Goal: Task Accomplishment & Management: Use online tool/utility

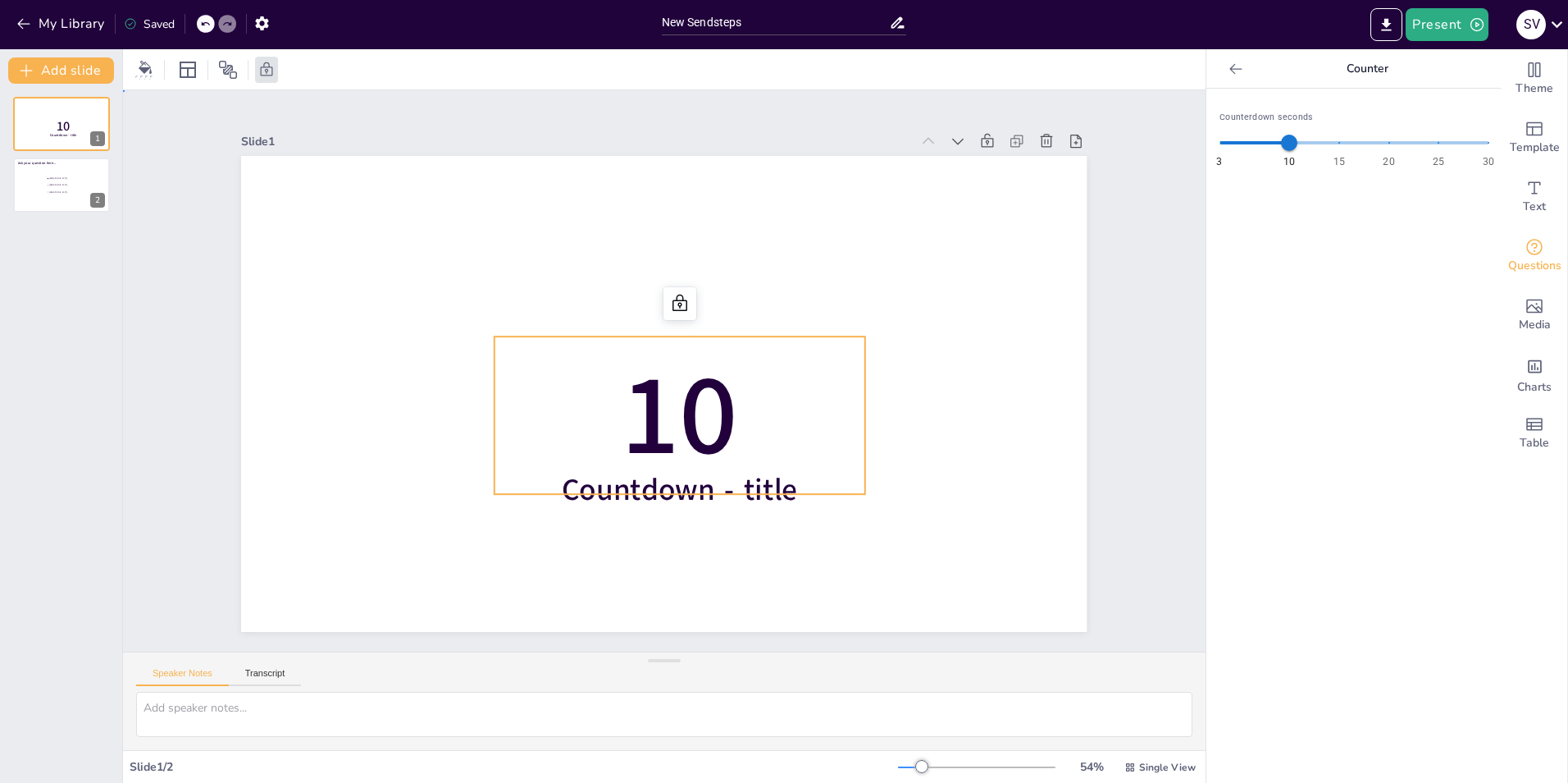
click at [552, 365] on p "10" at bounding box center [679, 415] width 370 height 158
click at [54, 117] on p "10" at bounding box center [64, 126] width 44 height 18
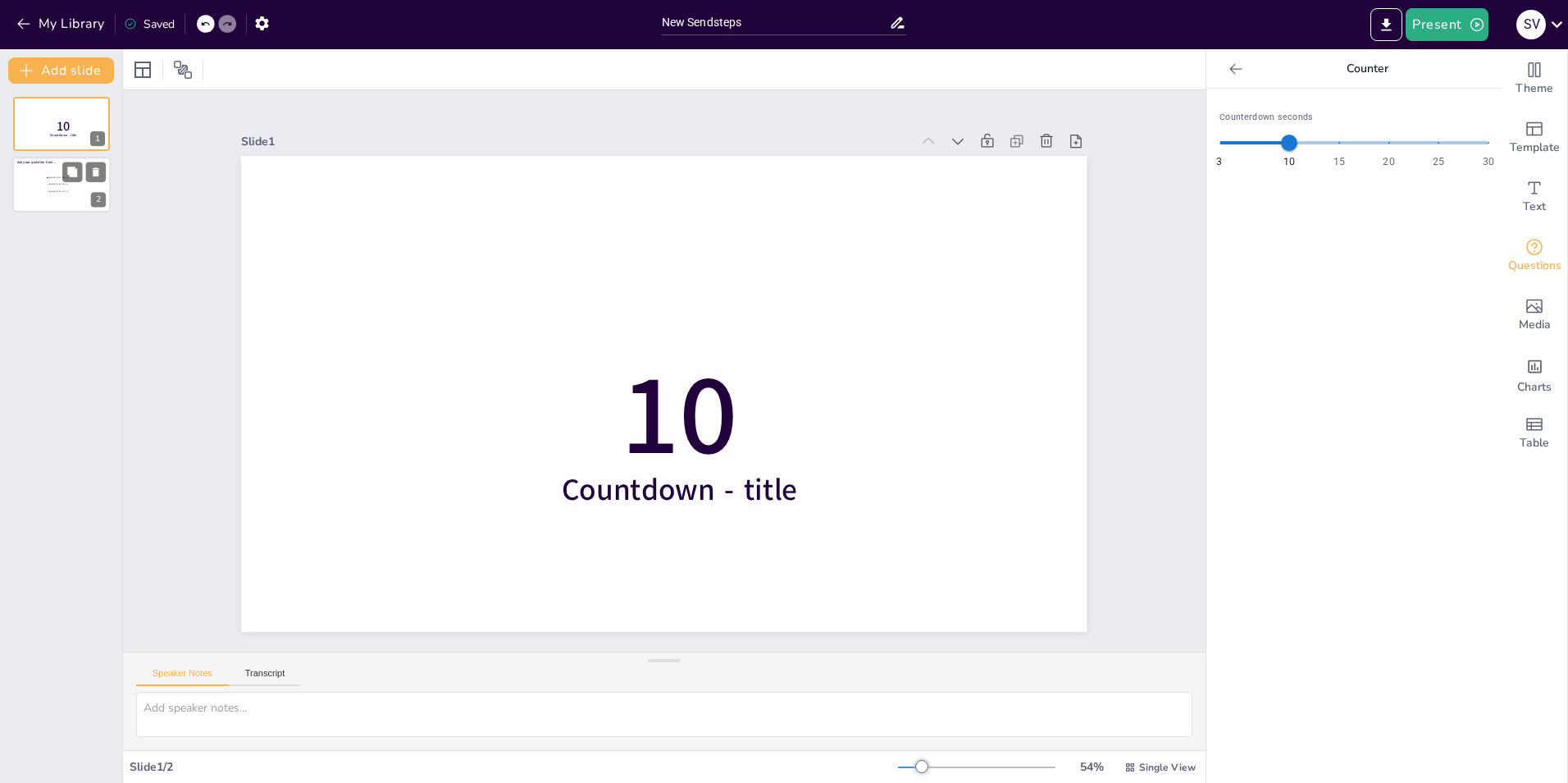
click at [51, 173] on div at bounding box center [61, 186] width 98 height 56
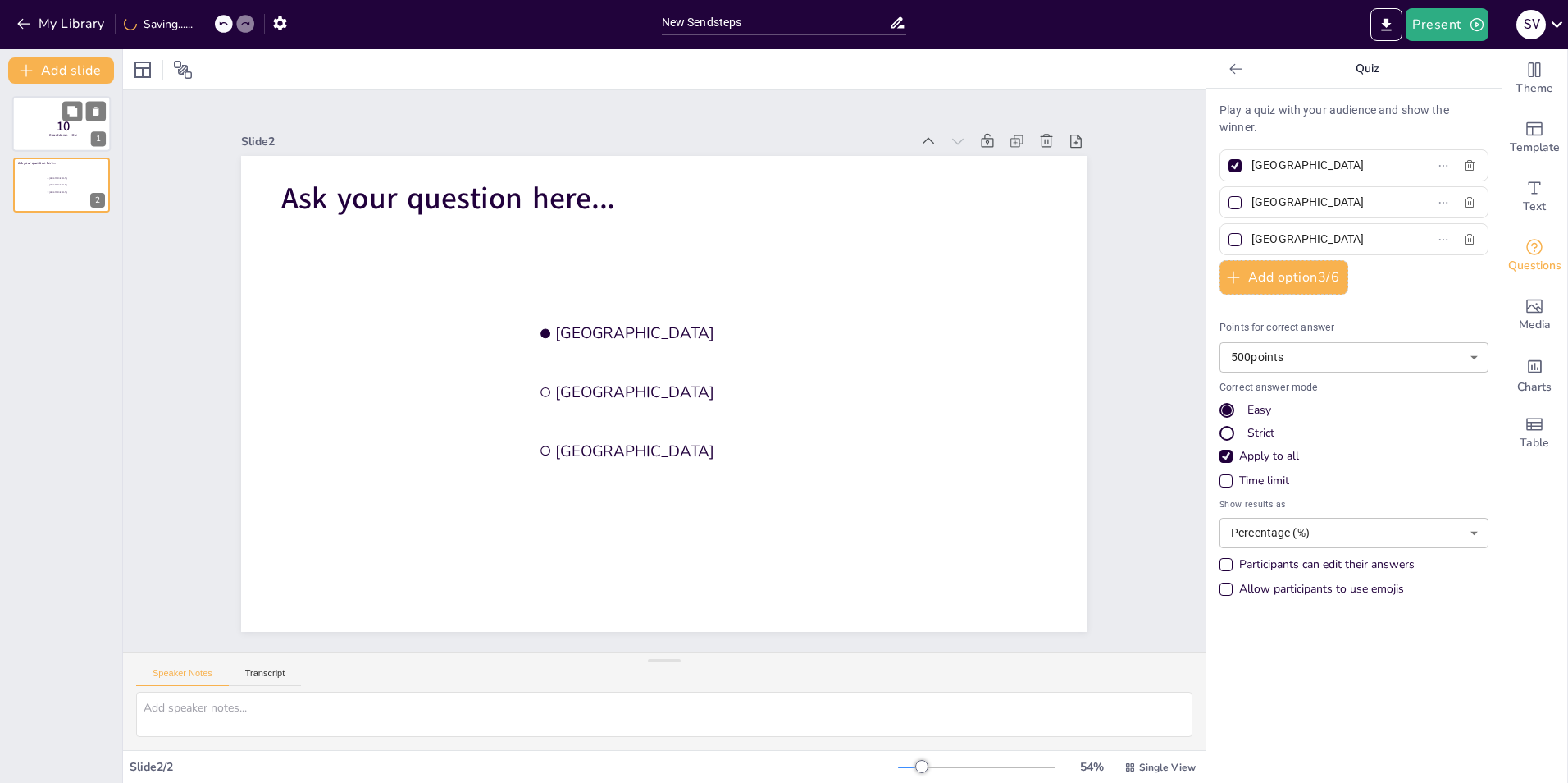
click at [62, 128] on span "10" at bounding box center [64, 126] width 14 height 18
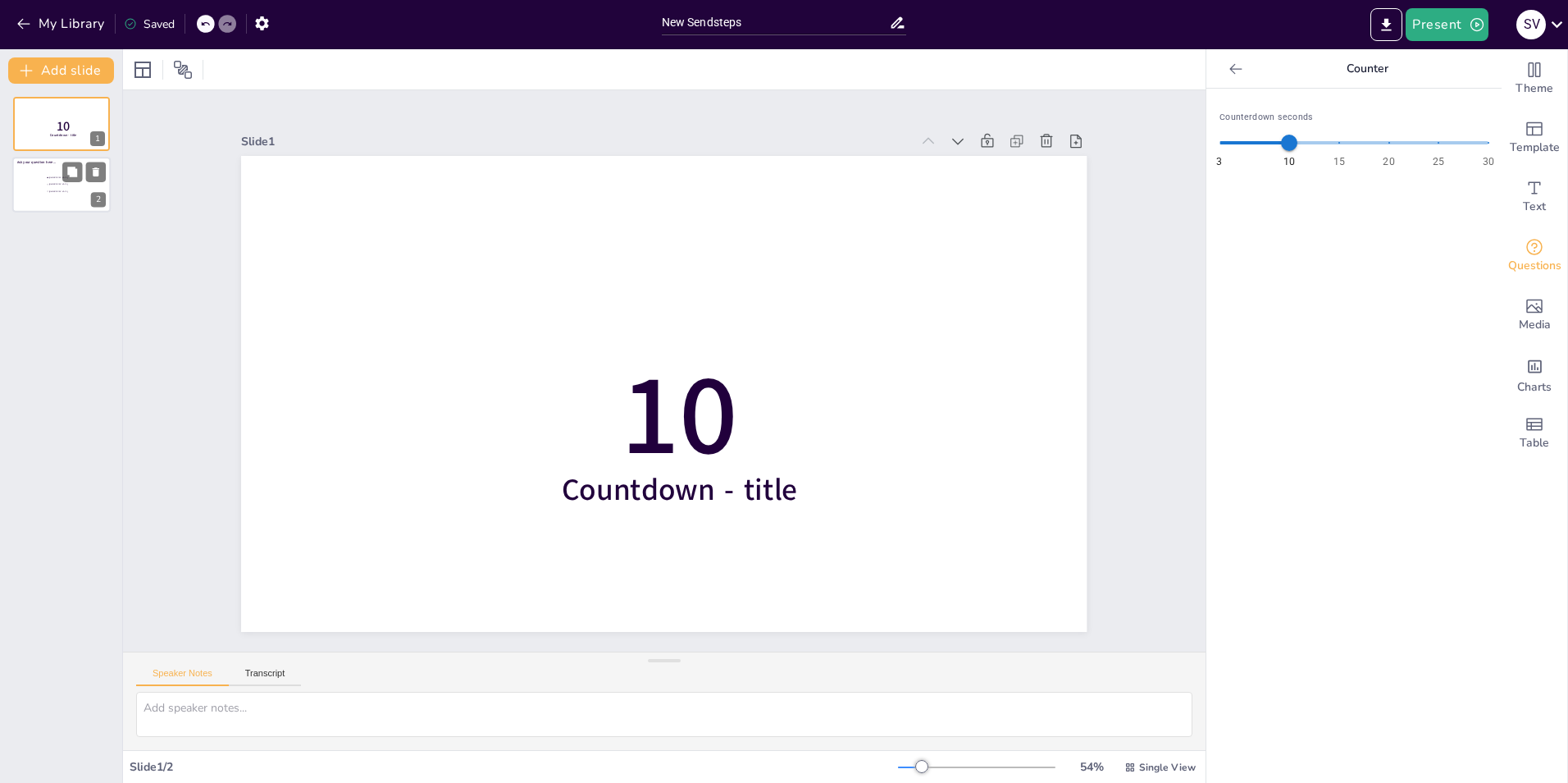
click at [59, 181] on li "[GEOGRAPHIC_DATA]" at bounding box center [70, 184] width 49 height 6
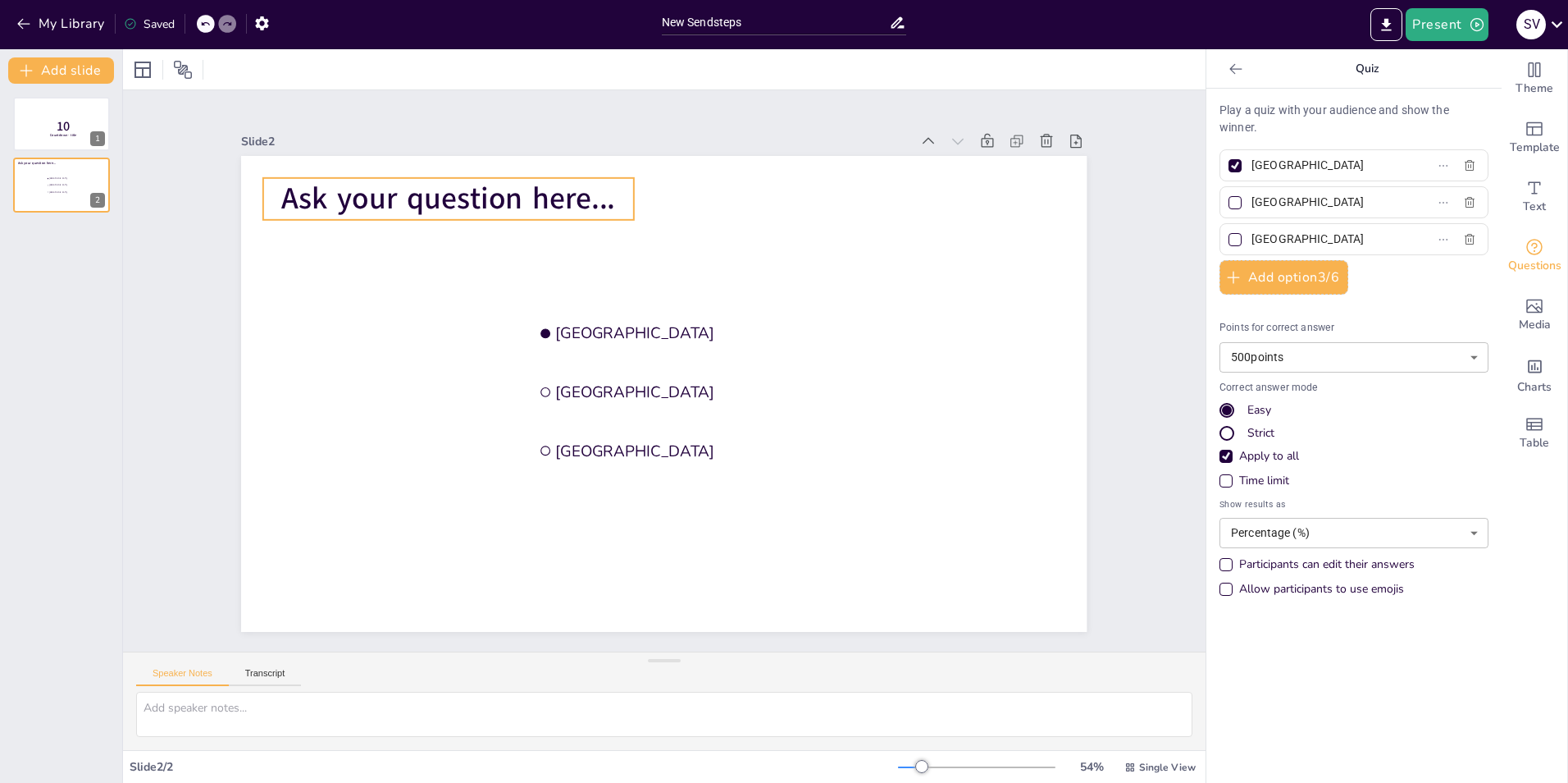
click at [384, 184] on span "Ask your question here..." at bounding box center [447, 198] width 334 height 41
click at [439, 202] on span "Ask your question here..." at bounding box center [447, 198] width 334 height 41
click at [305, 194] on span "Ask your question here..." at bounding box center [447, 198] width 334 height 41
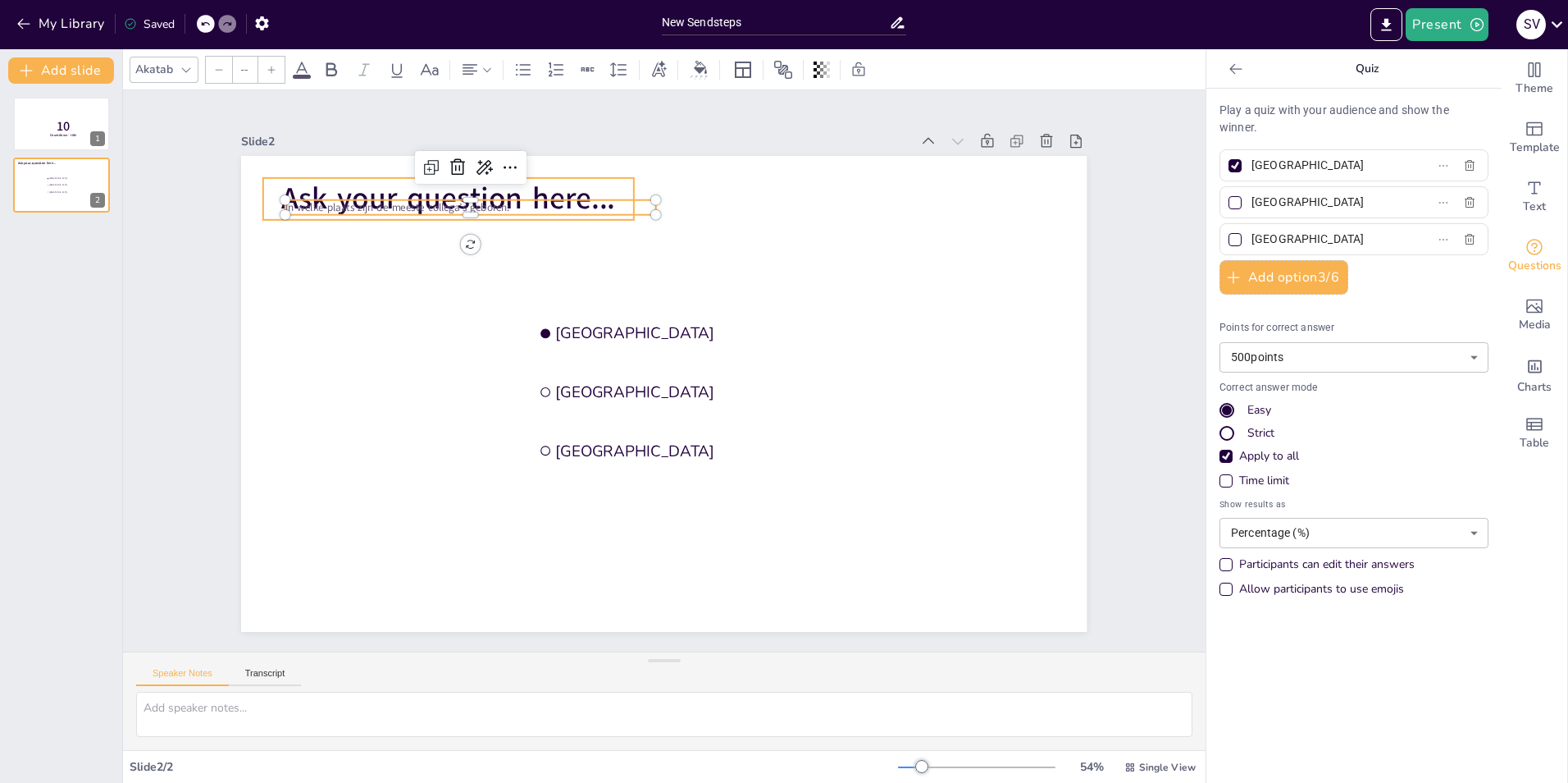
type input "68"
click at [281, 178] on span "Ask your question here..." at bounding box center [447, 198] width 334 height 41
click at [281, 185] on span "Ask your question here..." at bounding box center [447, 198] width 334 height 41
click at [378, 185] on span "Ask your question here..." at bounding box center [447, 198] width 334 height 41
click at [584, 187] on span "Ask your question here..." at bounding box center [447, 198] width 334 height 41
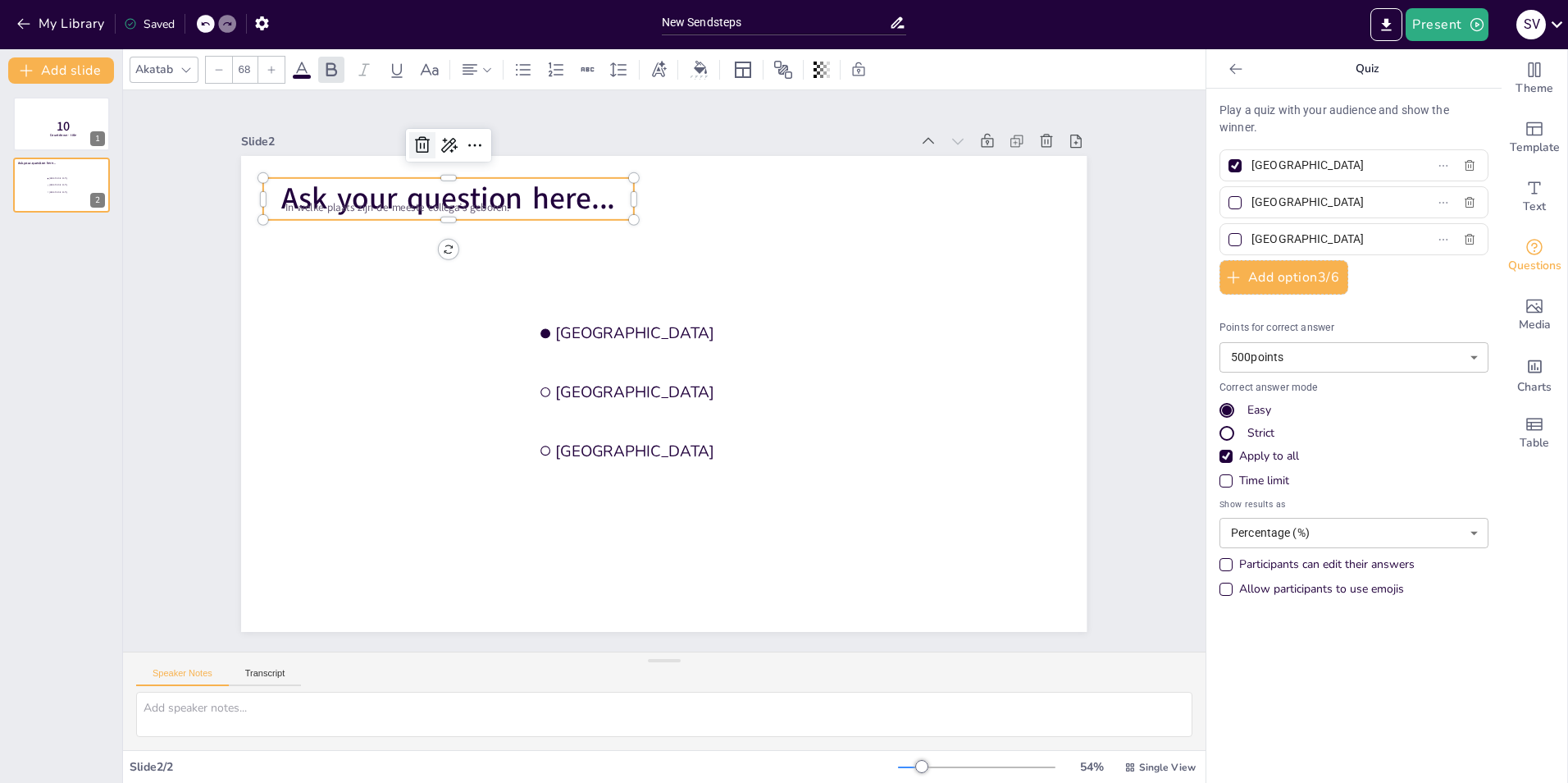
click at [412, 143] on icon at bounding box center [422, 145] width 19 height 19
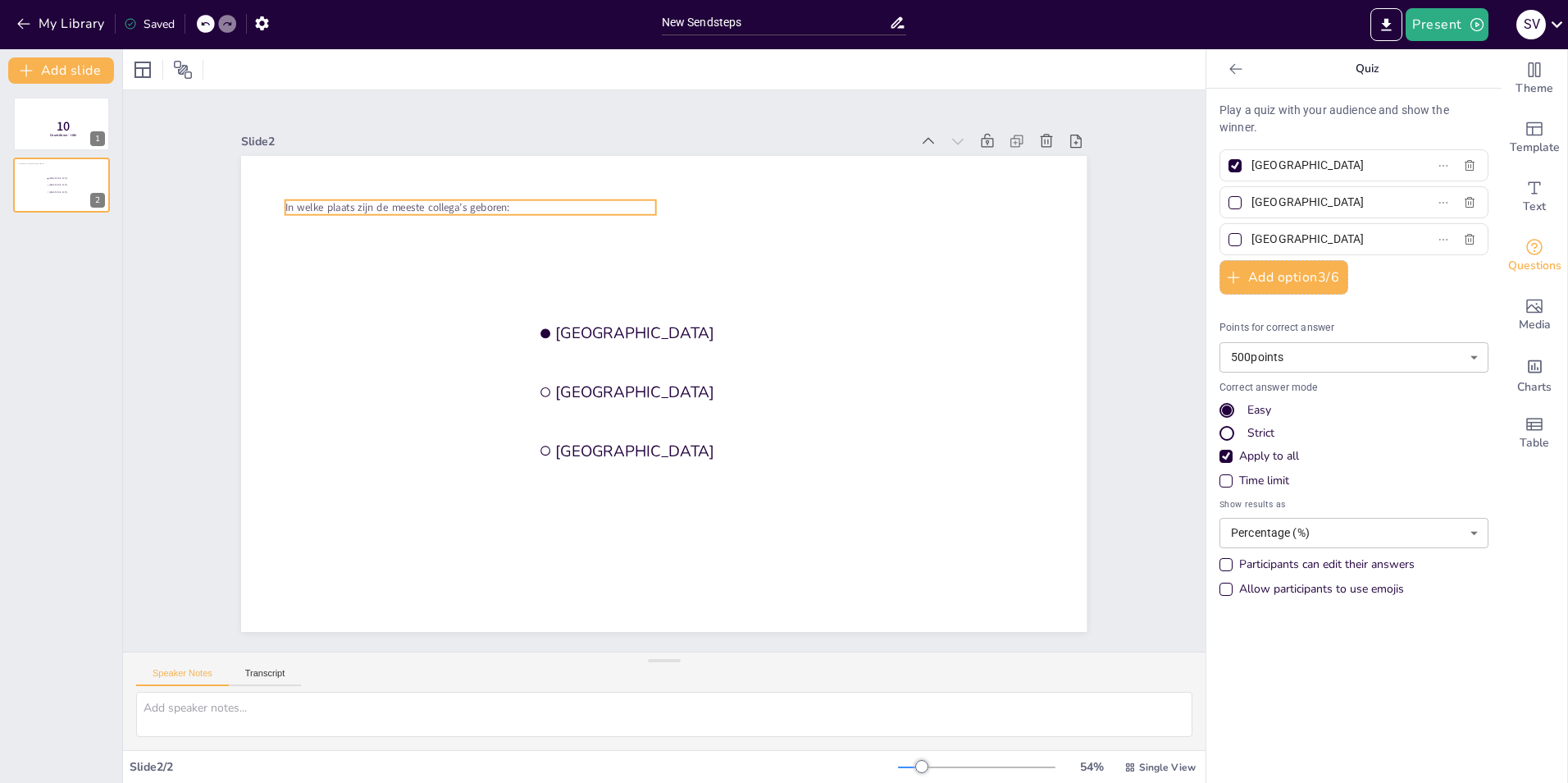
click at [534, 201] on p "In welke plaats zijn de meeste collega’s geboren:" at bounding box center [470, 208] width 370 height 15
click at [507, 159] on icon at bounding box center [510, 167] width 19 height 19
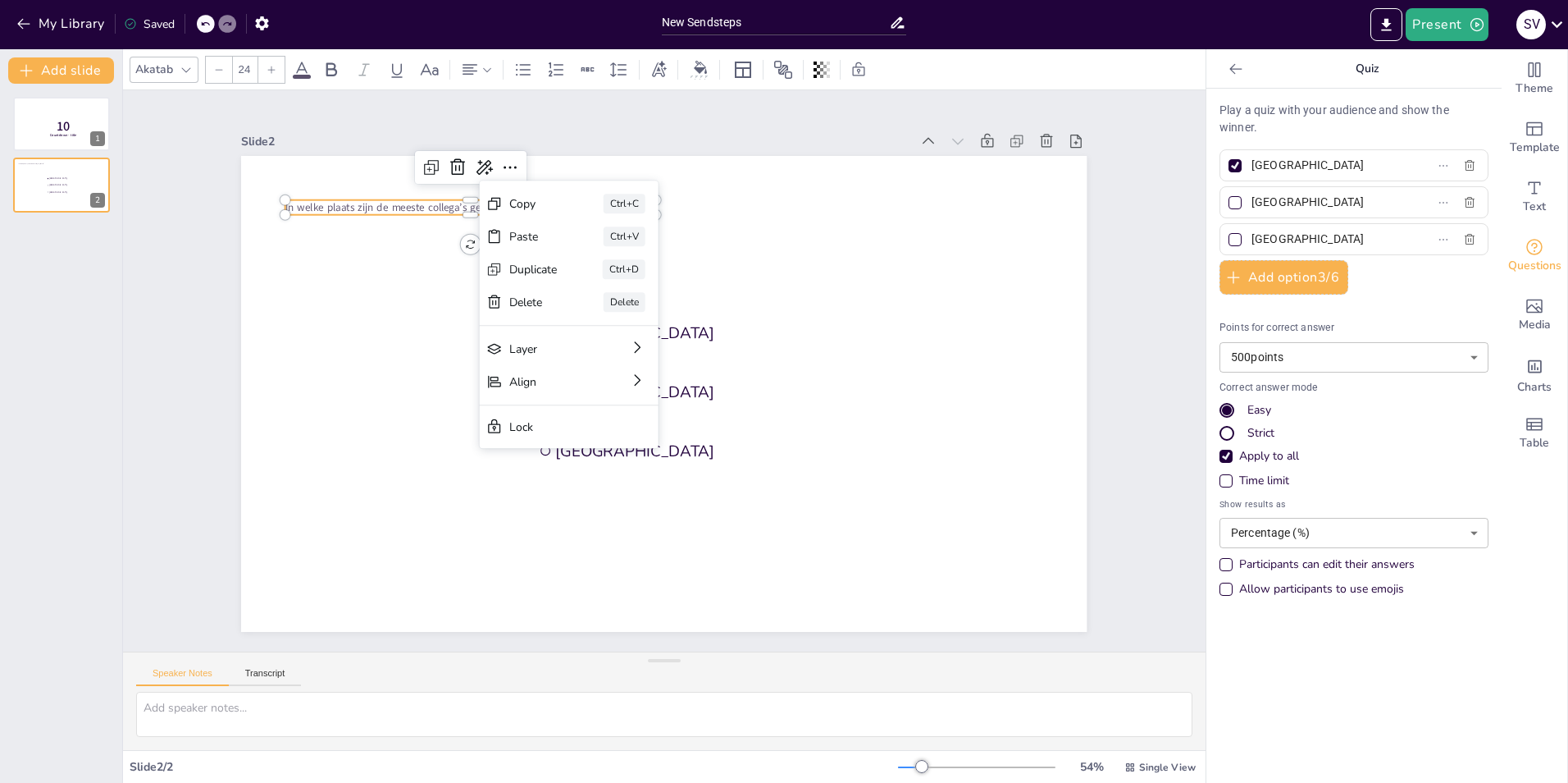
click at [422, 188] on div at bounding box center [470, 194] width 370 height 13
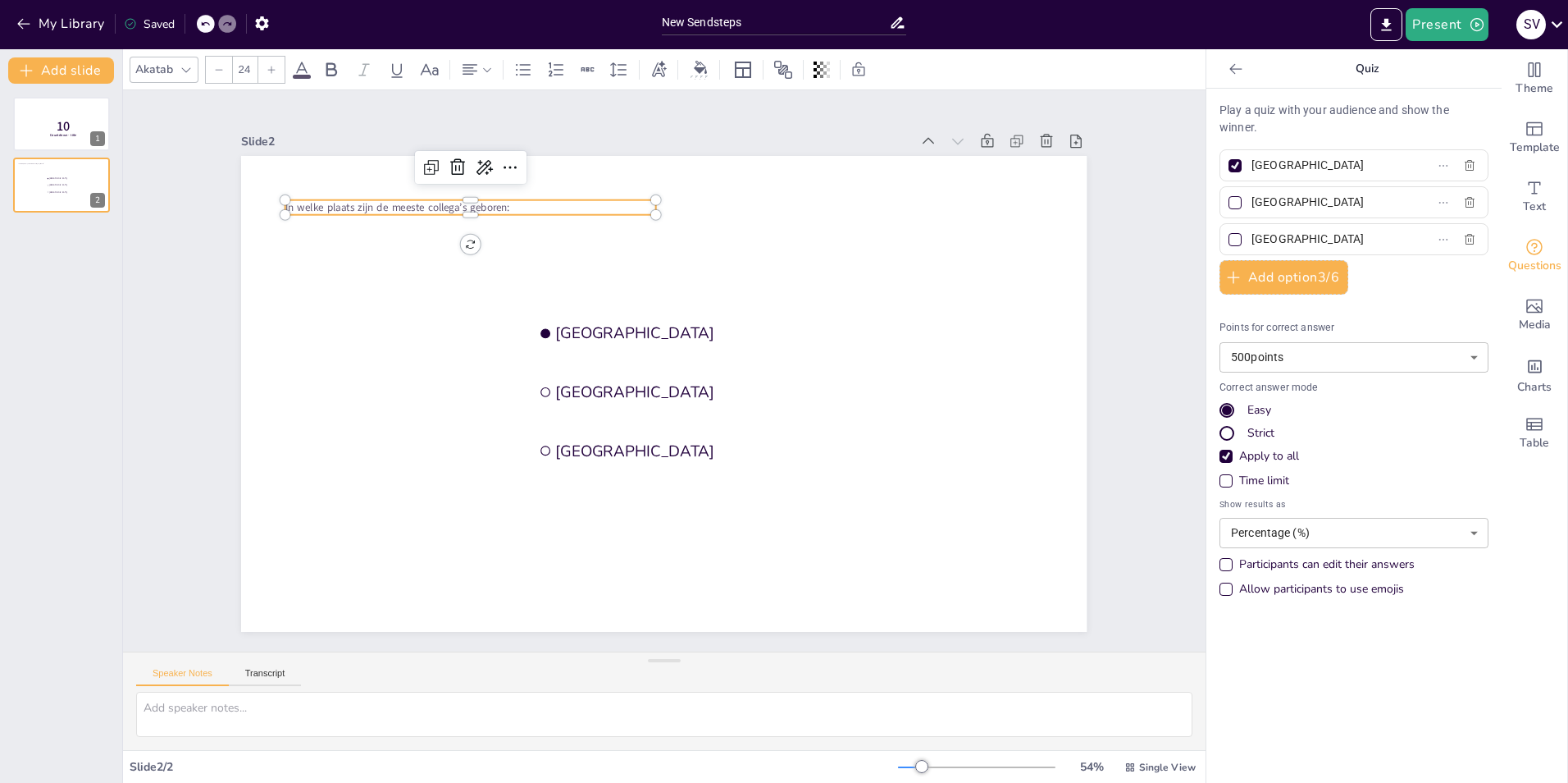
click at [403, 201] on span "In welke plaats zijn de meeste collega’s geboren:" at bounding box center [397, 208] width 225 height 15
click at [267, 74] on icon at bounding box center [271, 69] width 10 height 10
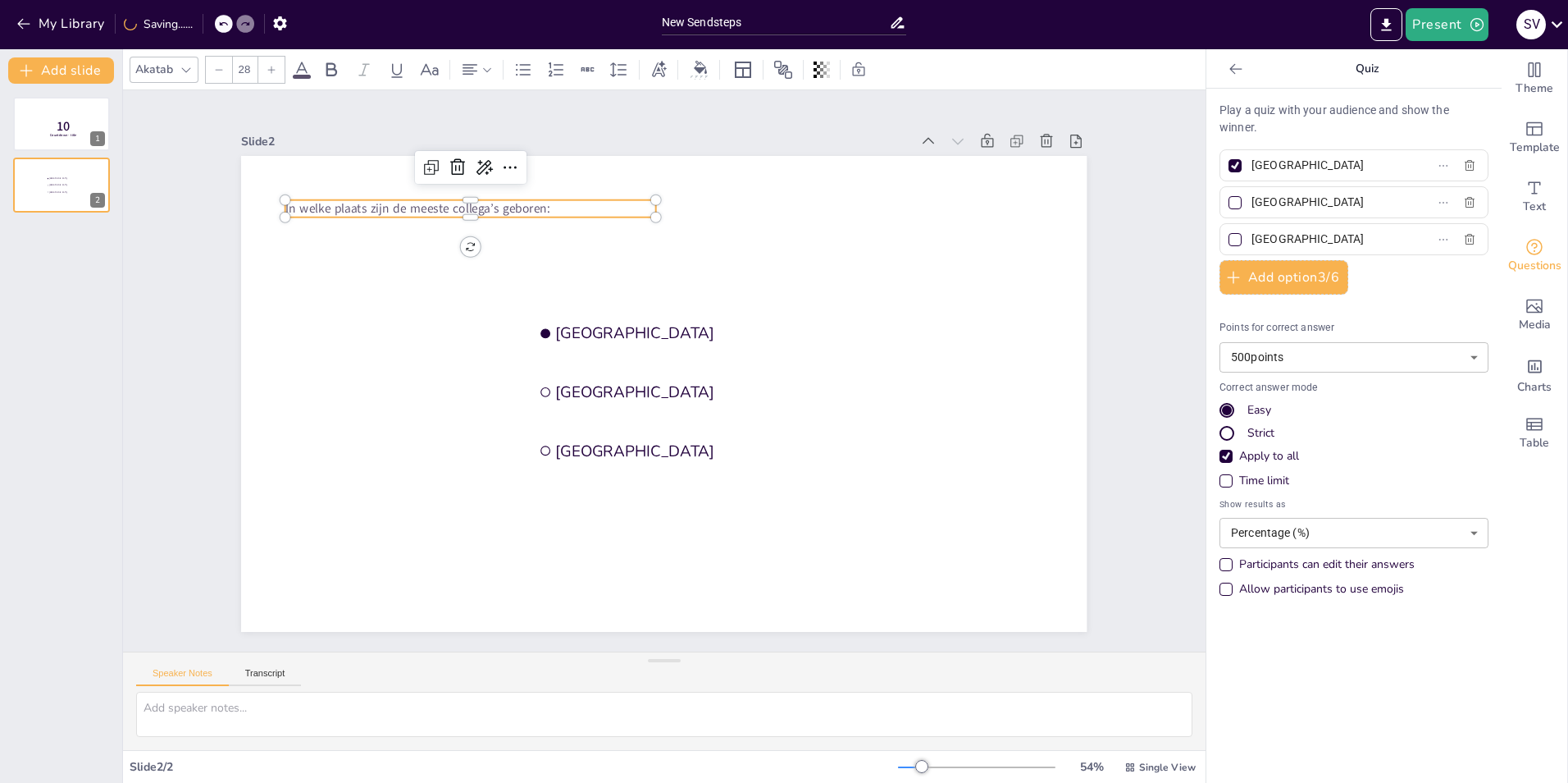
click at [267, 74] on icon at bounding box center [271, 69] width 10 height 10
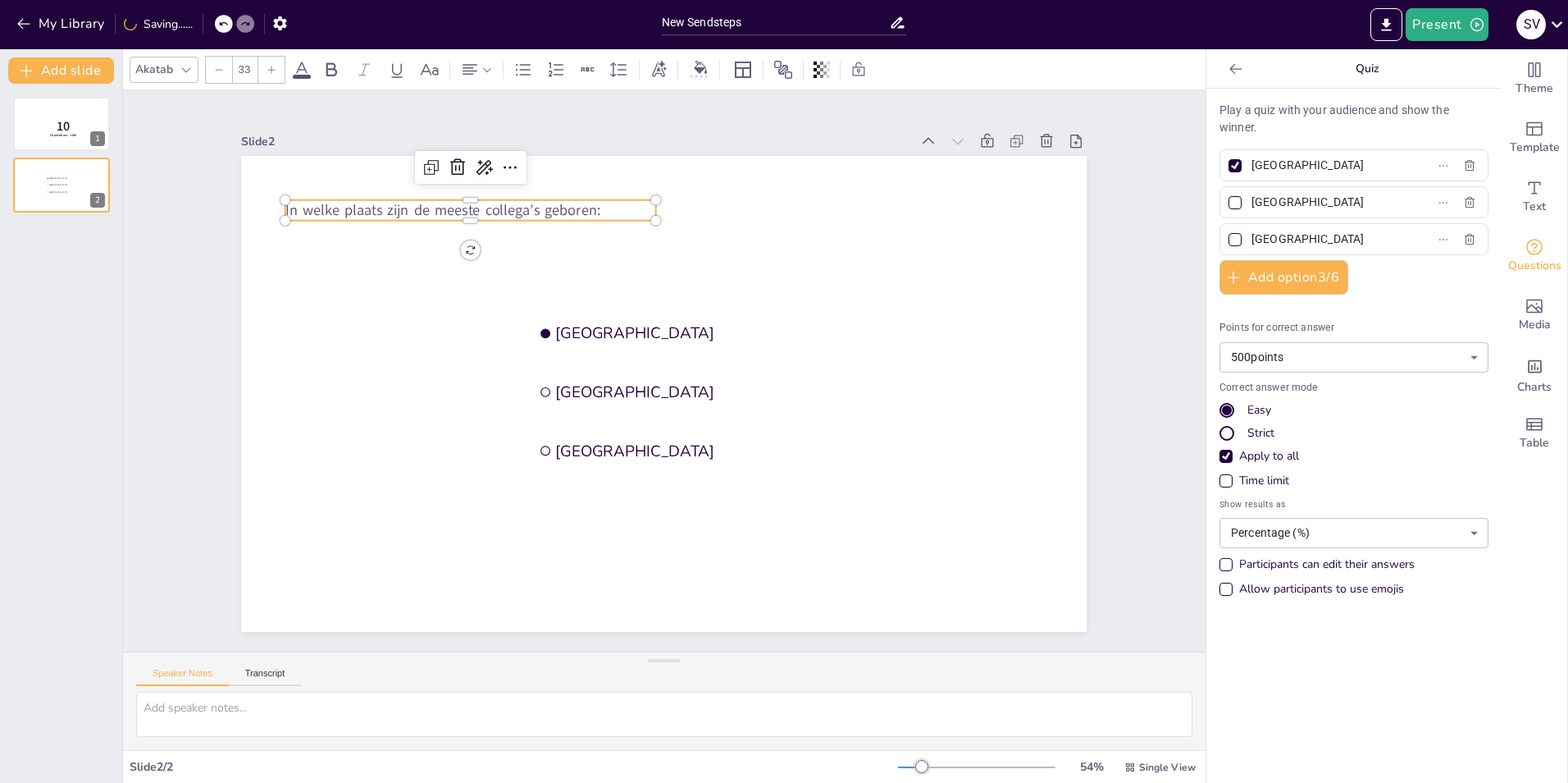
click at [267, 74] on icon at bounding box center [271, 69] width 10 height 10
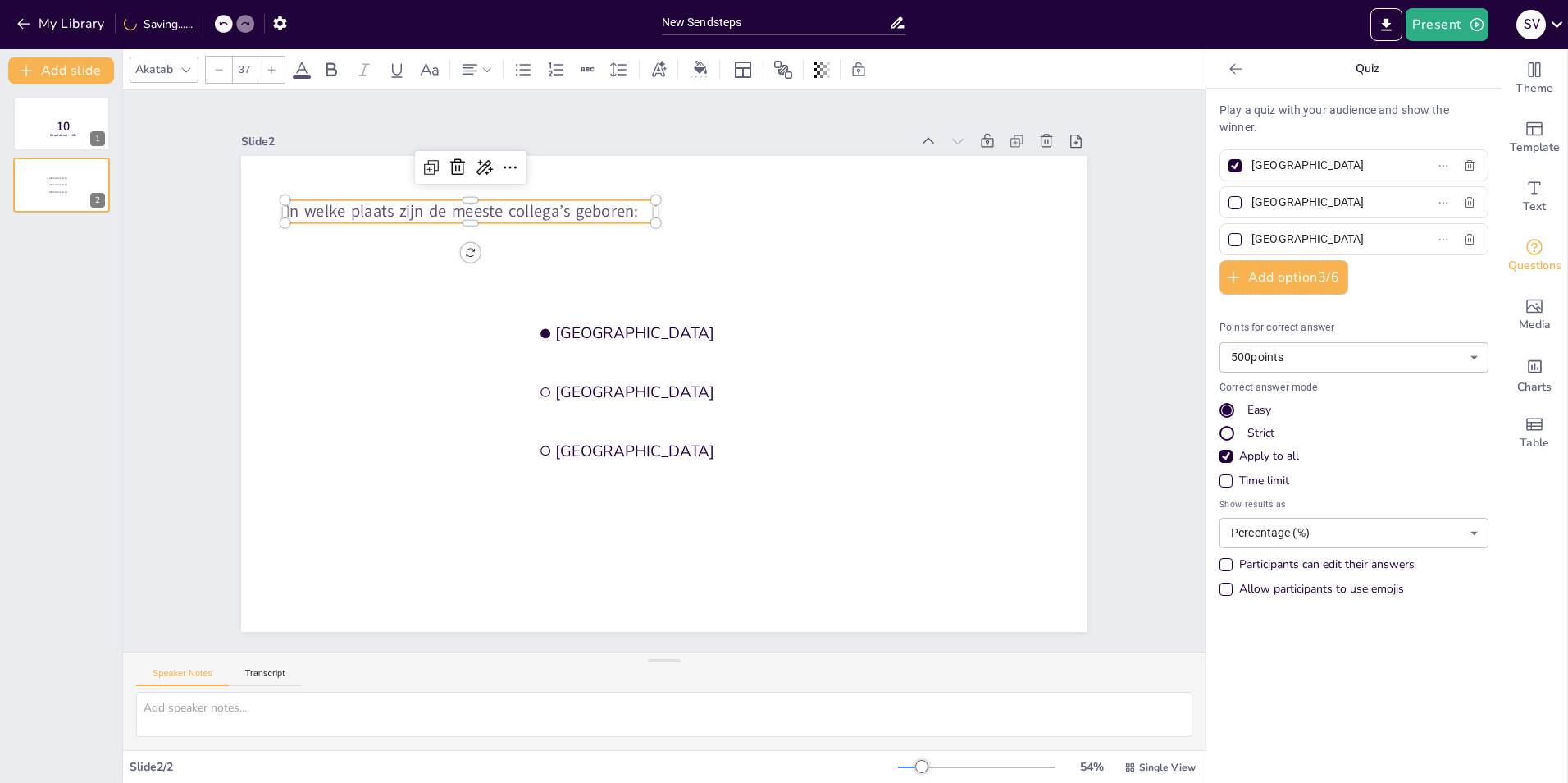
type input "38"
click at [332, 74] on icon at bounding box center [331, 69] width 19 height 19
click at [331, 72] on icon at bounding box center [331, 69] width 19 height 19
click at [335, 203] on span "In welke plaats zijn de meeste collega’s geboren:" at bounding box center [465, 212] width 360 height 23
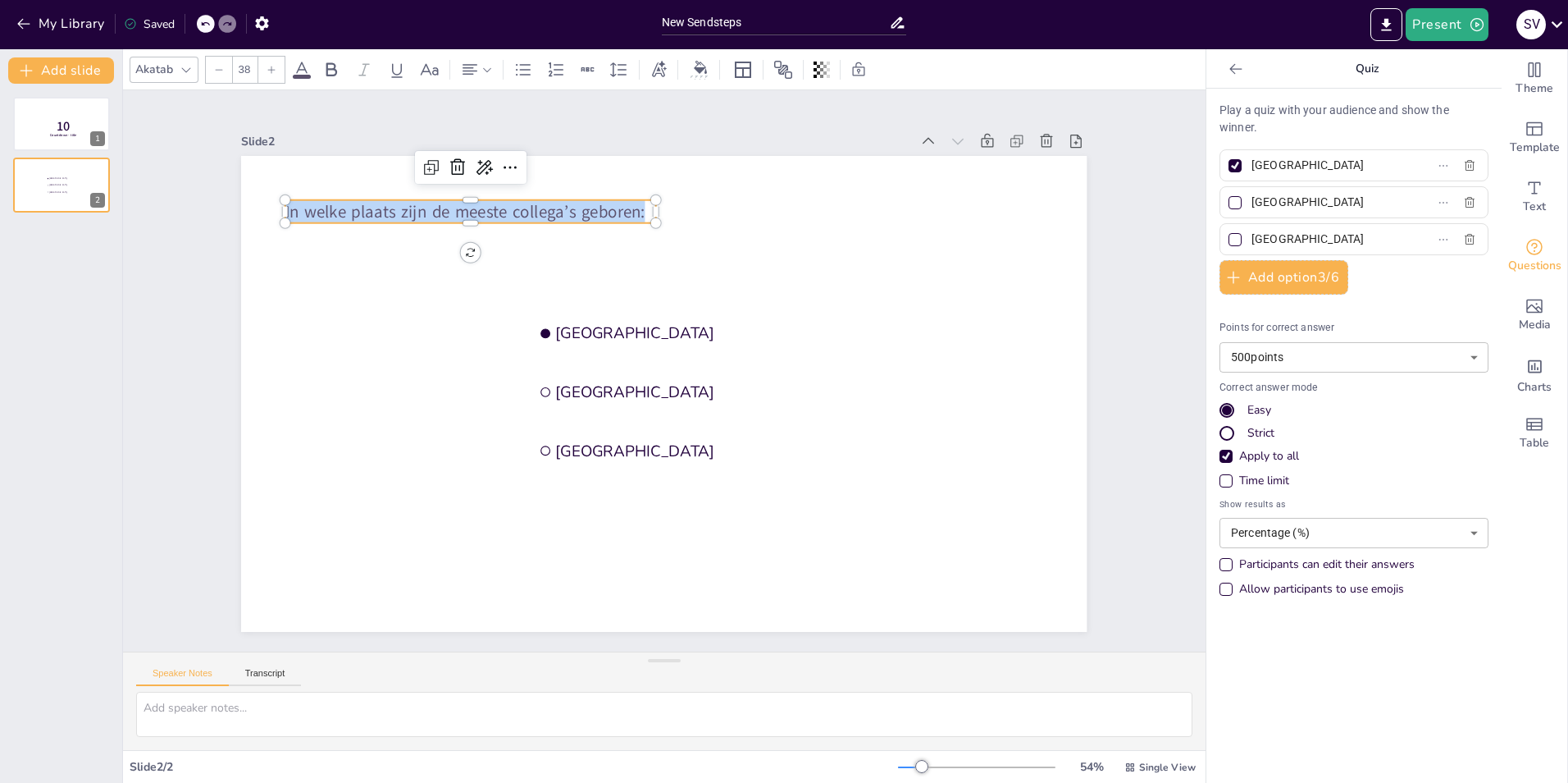
drag, startPoint x: 274, startPoint y: 202, endPoint x: 655, endPoint y: 198, distance: 381.0
click at [655, 198] on div "Amsterdam [GEOGRAPHIC_DATA] [GEOGRAPHIC_DATA] In welke plaats zijn de meeste co…" at bounding box center [664, 393] width 846 height 476
click at [327, 67] on icon at bounding box center [332, 69] width 11 height 14
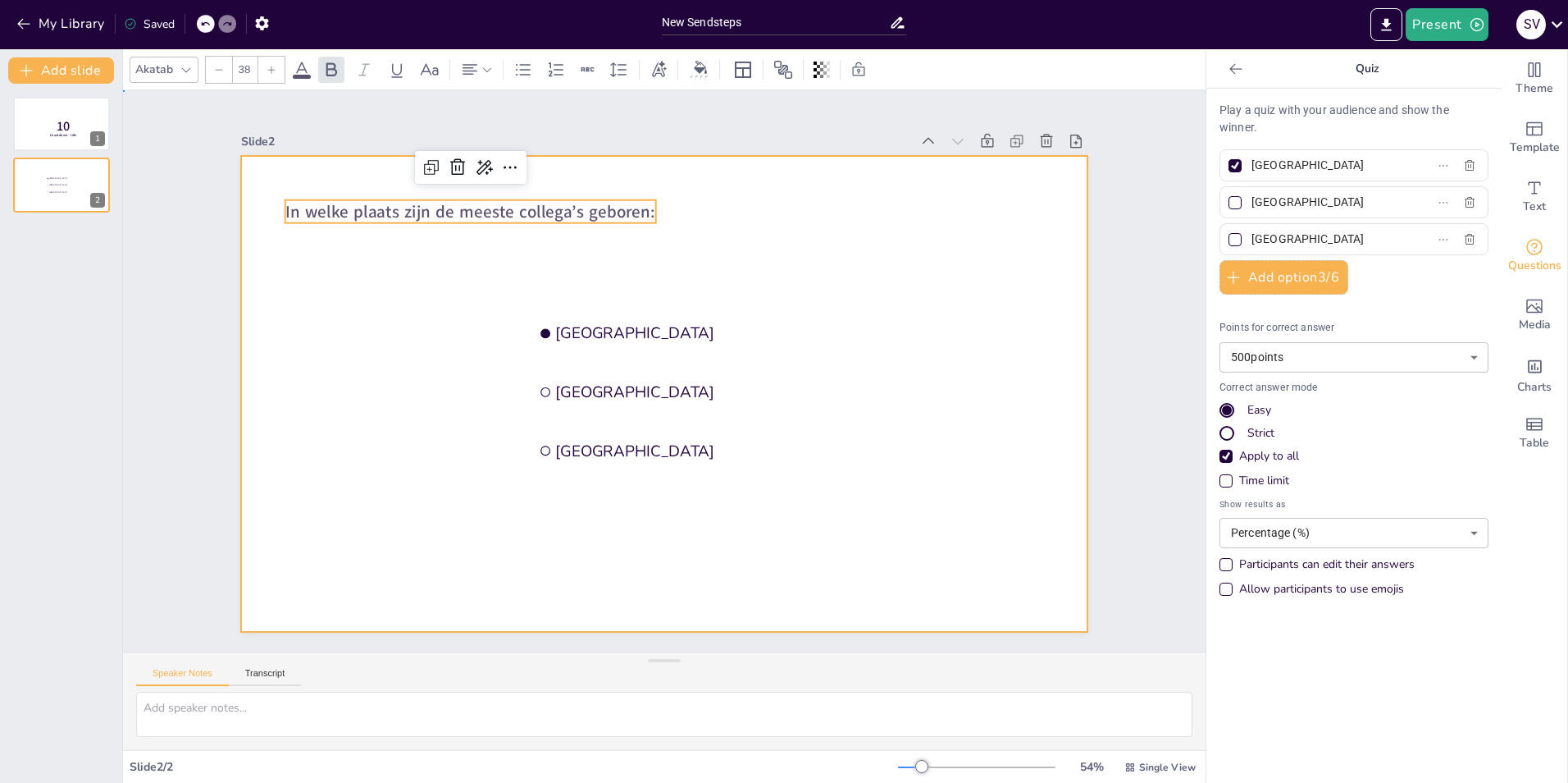
click at [386, 363] on div at bounding box center [664, 393] width 846 height 476
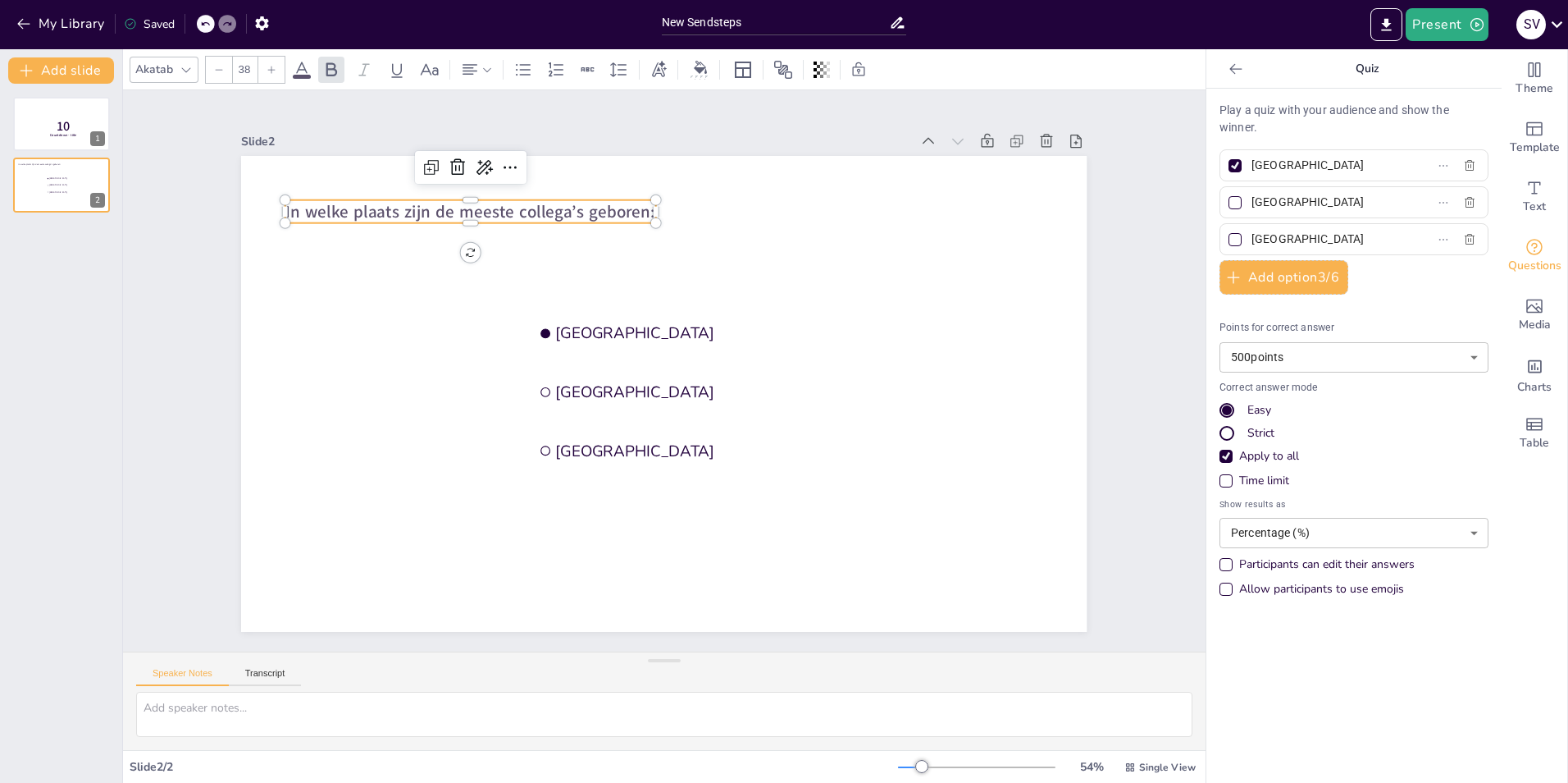
click at [287, 201] on span "In welke plaats zijn de meeste collega’s geboren:" at bounding box center [470, 212] width 370 height 23
click at [190, 71] on icon at bounding box center [186, 69] width 13 height 13
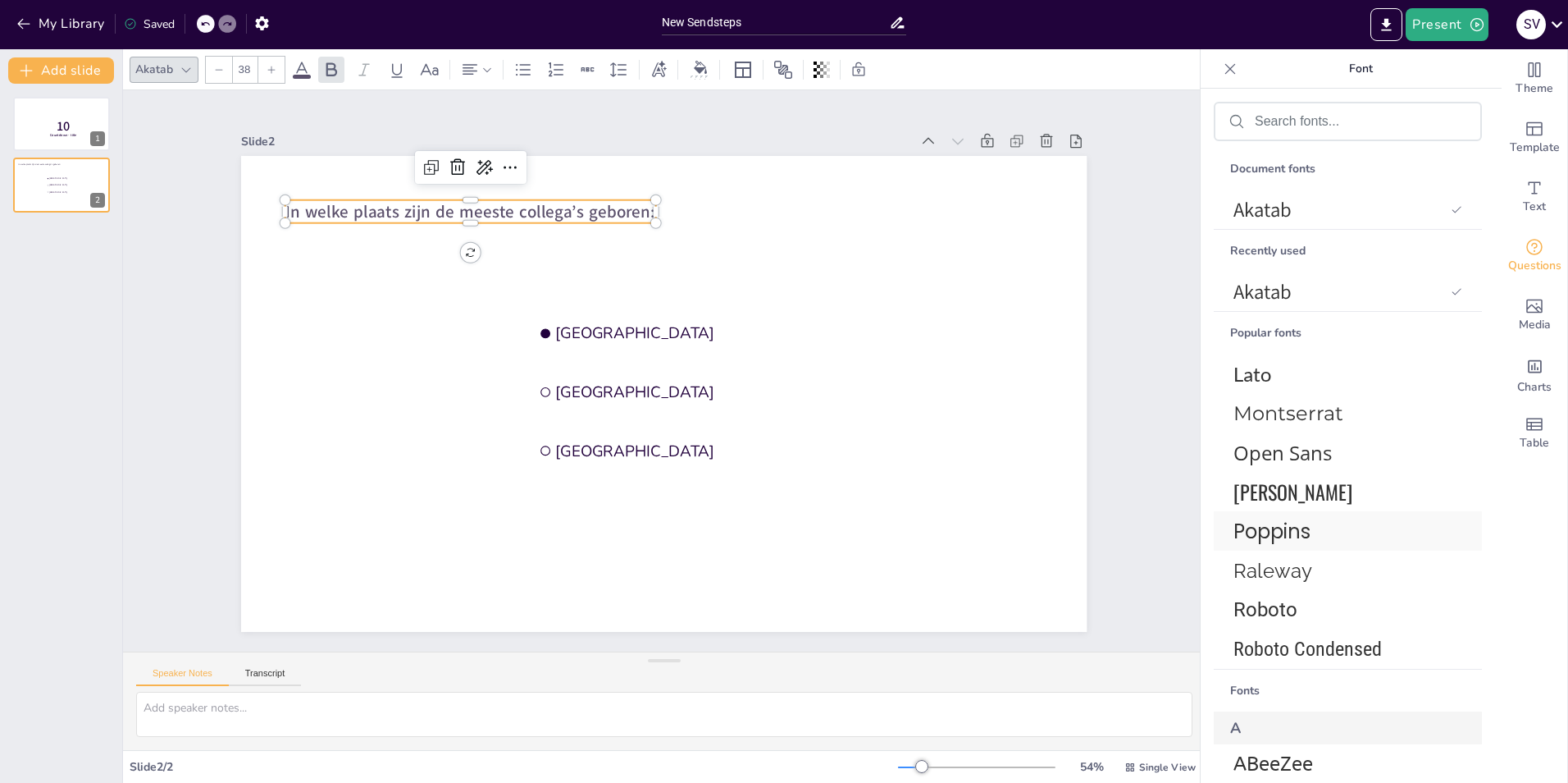
click at [1287, 530] on span "Poppins" at bounding box center [1345, 531] width 222 height 29
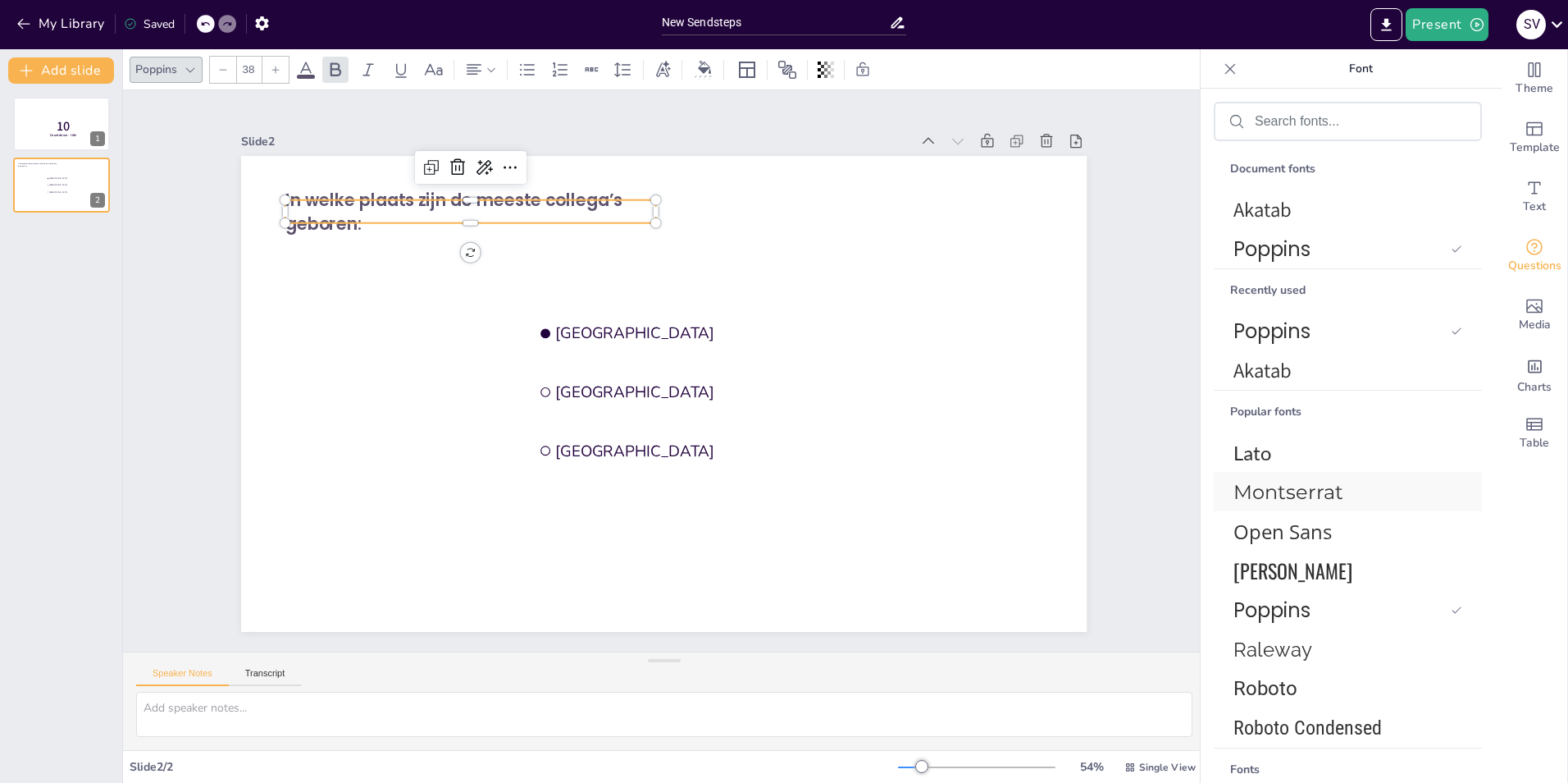
click at [1277, 493] on span "Montserrat" at bounding box center [1345, 491] width 222 height 24
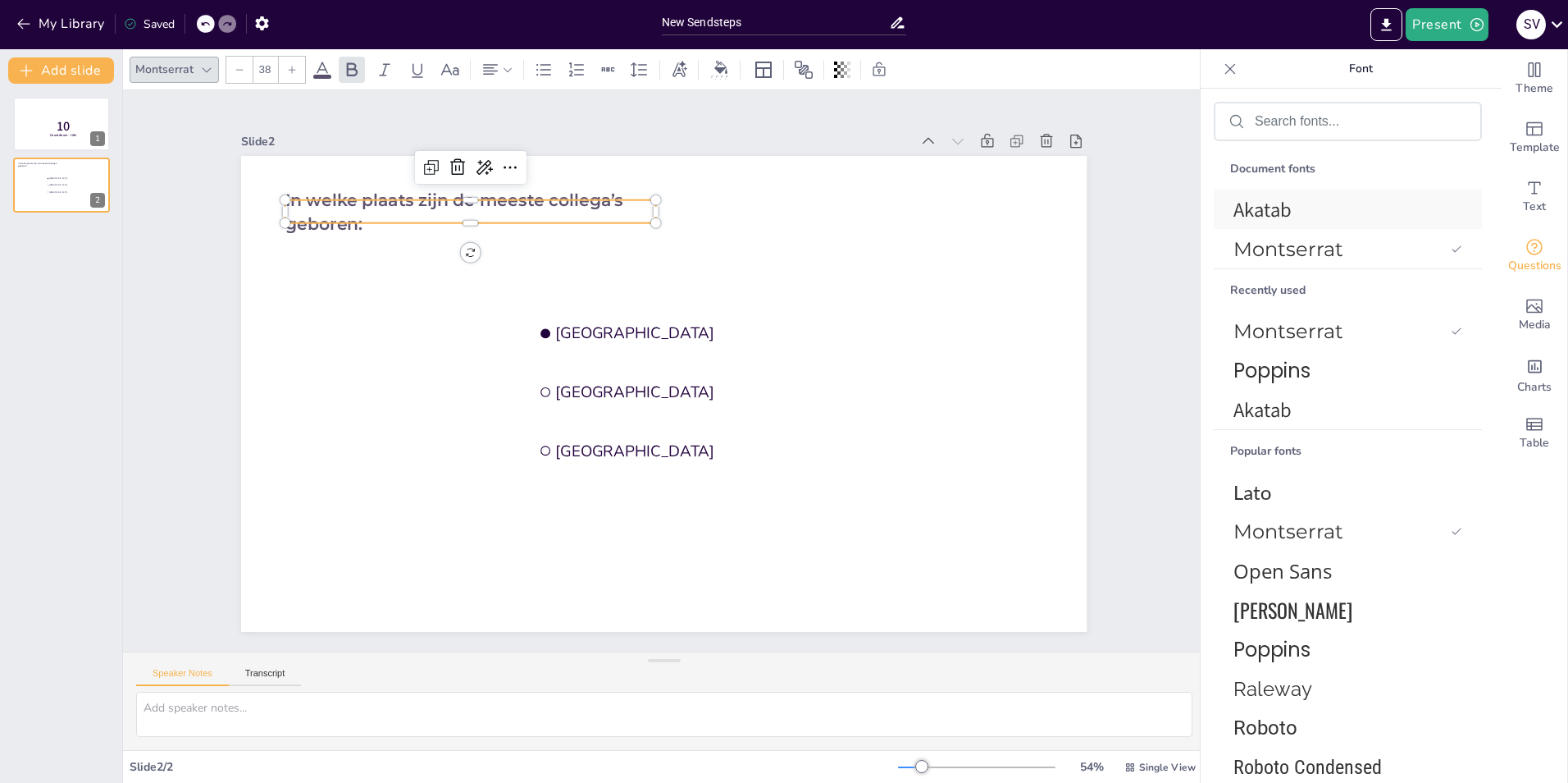
click at [1253, 209] on span "Akatab" at bounding box center [1345, 209] width 222 height 27
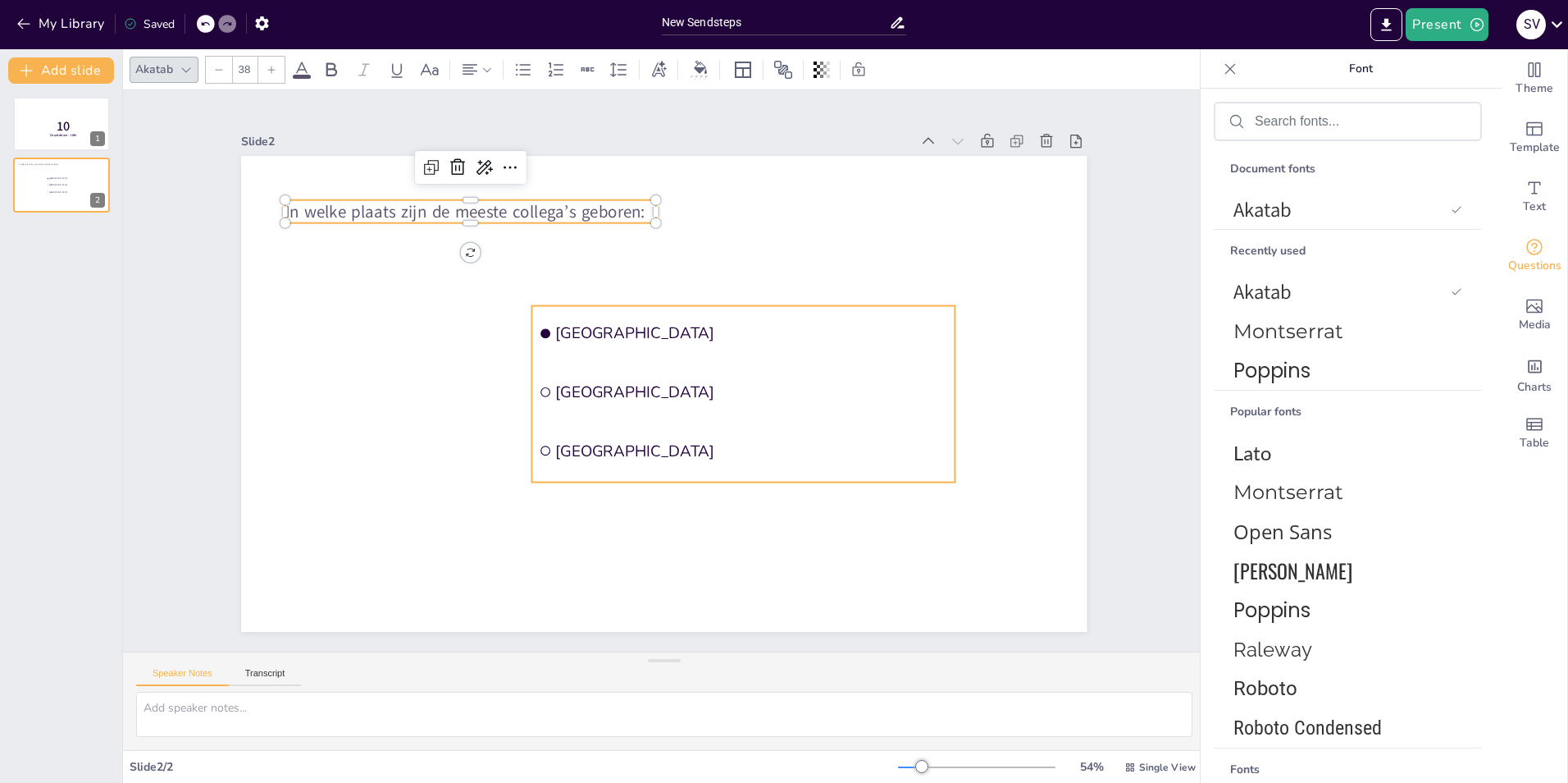
click at [589, 332] on span "[GEOGRAPHIC_DATA]" at bounding box center [752, 333] width 392 height 20
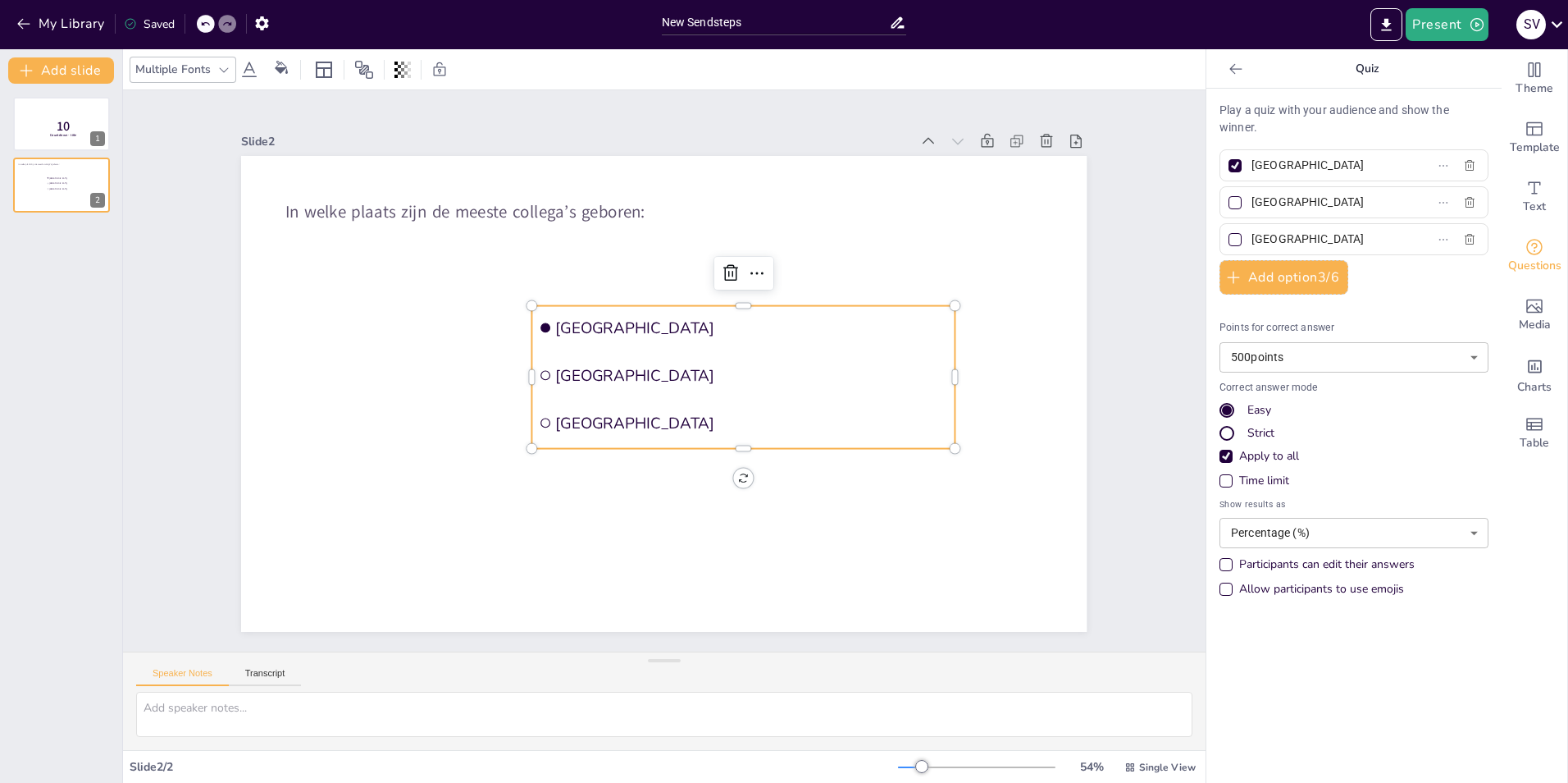
click at [627, 421] on span "[GEOGRAPHIC_DATA]" at bounding box center [752, 422] width 392 height 20
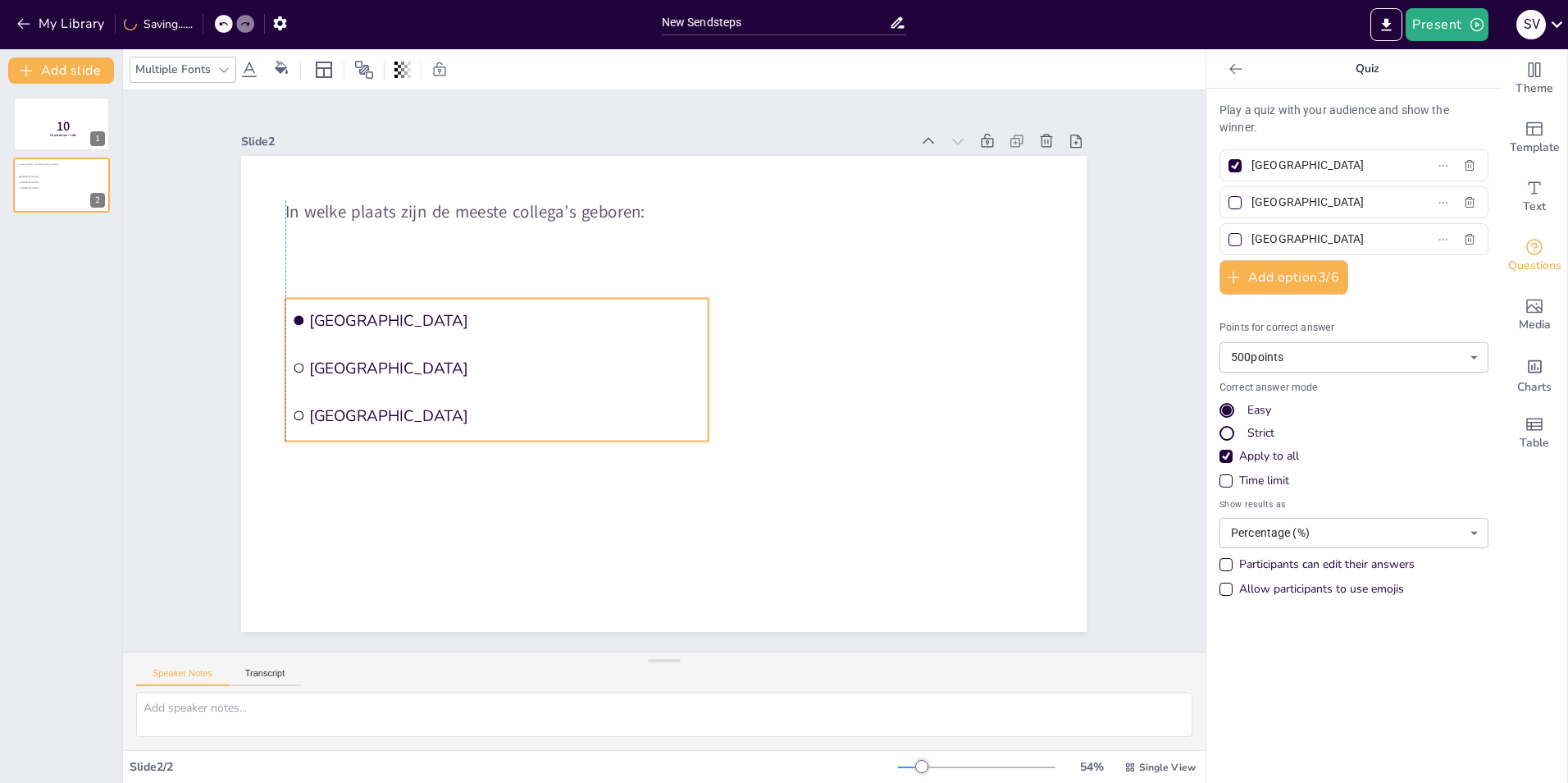
drag, startPoint x: 694, startPoint y: 348, endPoint x: 454, endPoint y: 341, distance: 240.1
click at [454, 346] on li "[GEOGRAPHIC_DATA]" at bounding box center [496, 368] width 423 height 45
click at [376, 320] on span "[GEOGRAPHIC_DATA]" at bounding box center [505, 320] width 392 height 20
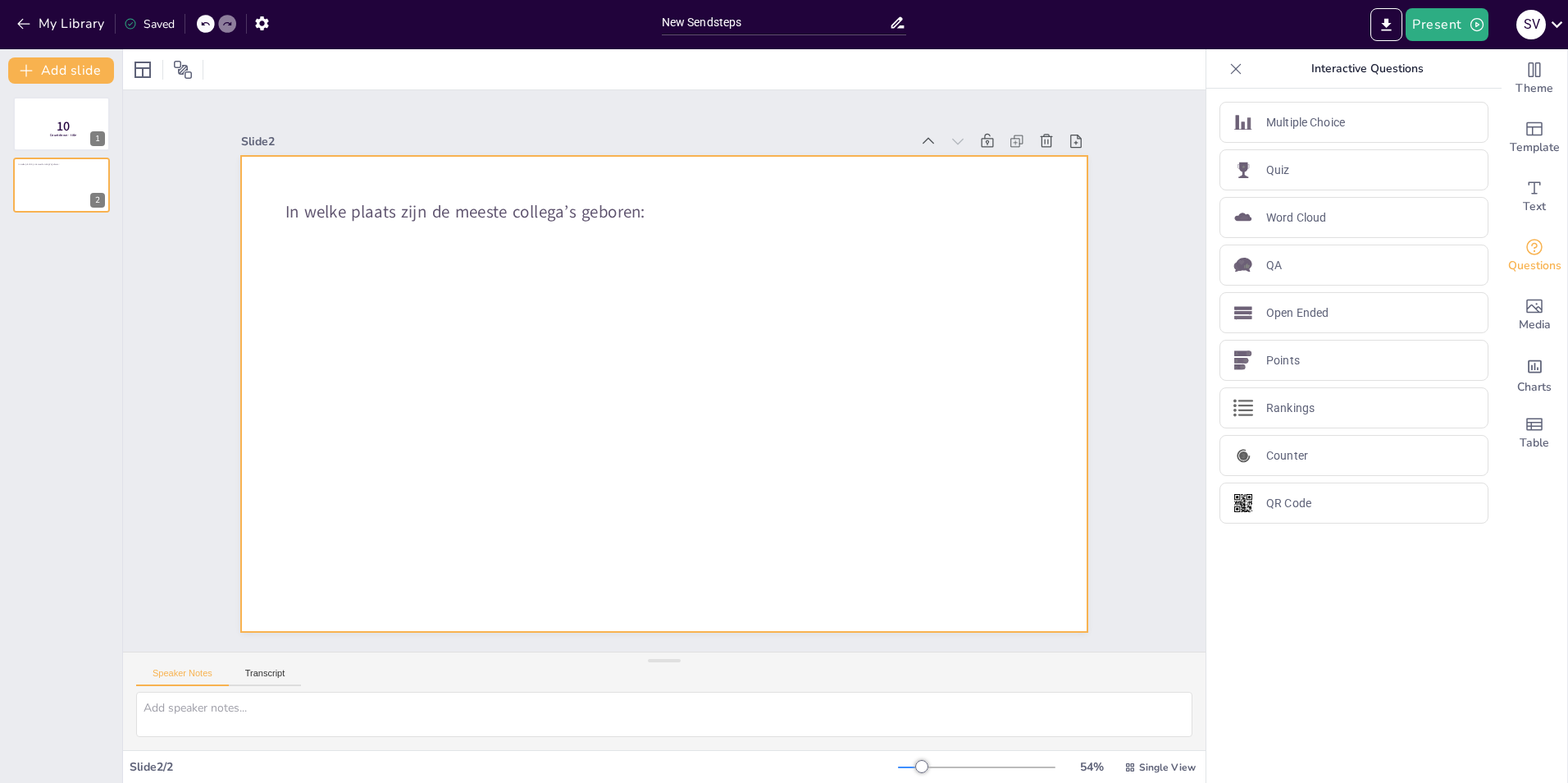
click at [661, 215] on div at bounding box center [664, 393] width 846 height 476
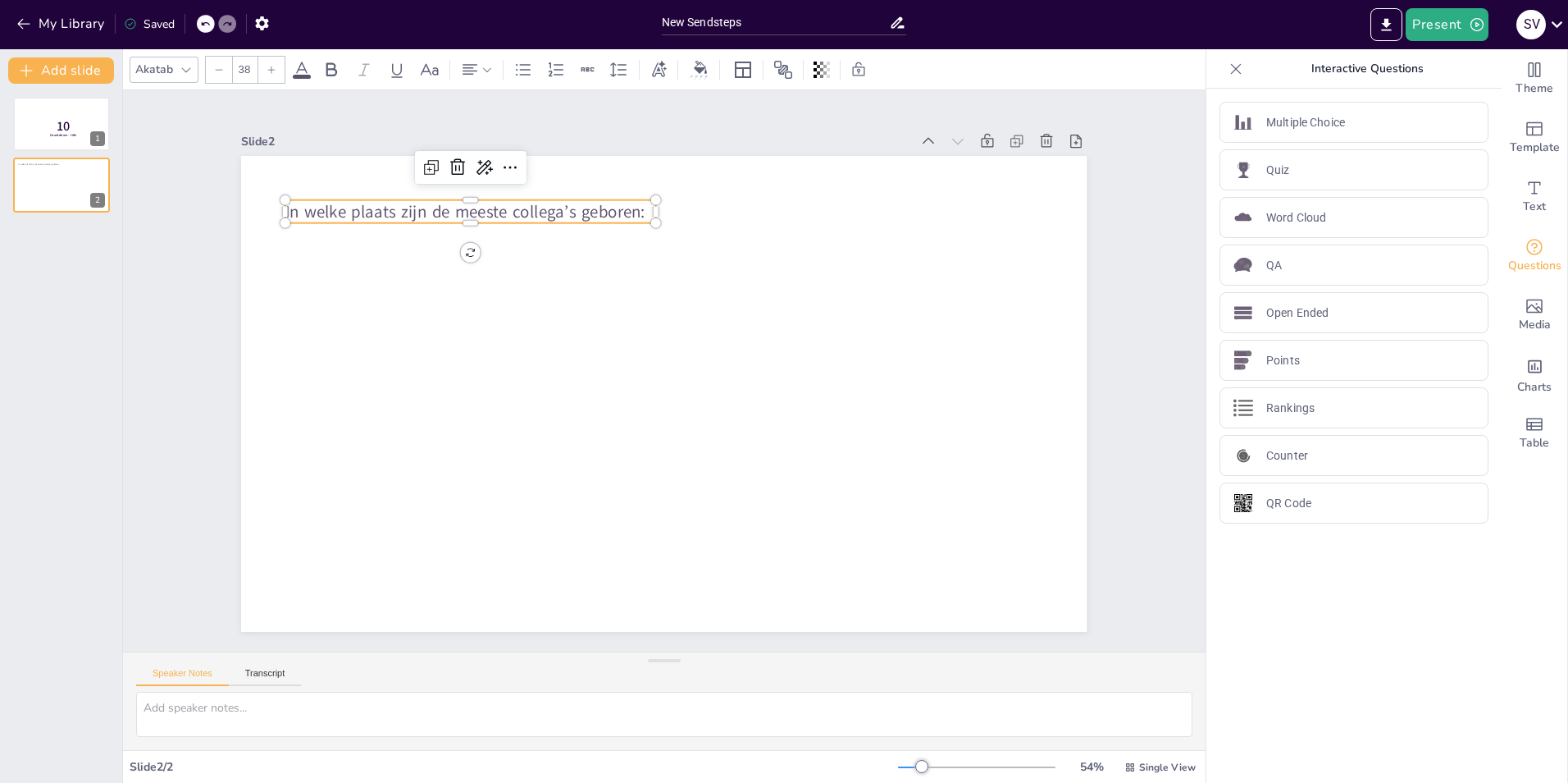
click at [641, 208] on p "In welke plaats zijn de meeste collega’s geboren:" at bounding box center [470, 212] width 370 height 24
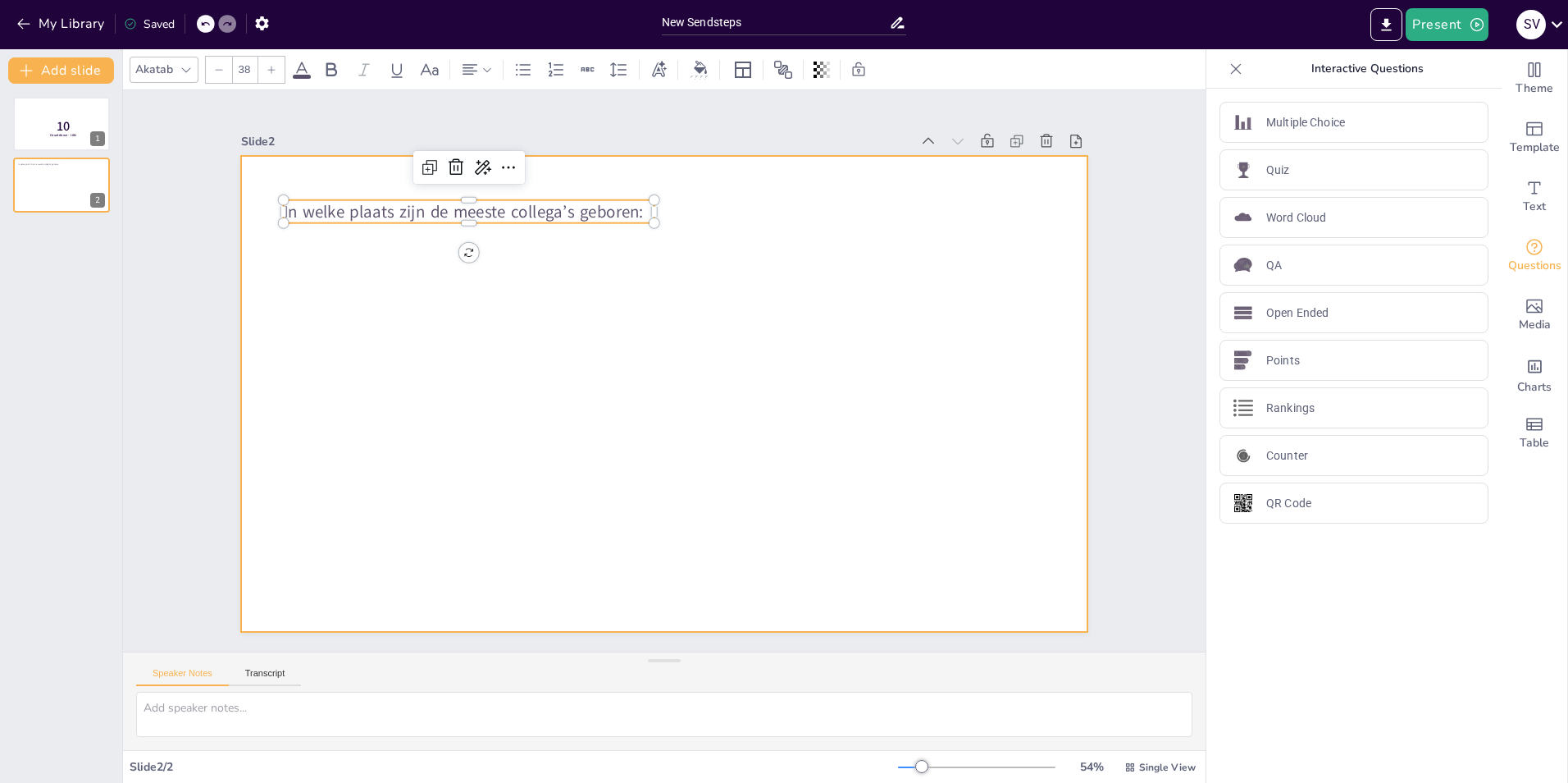
click at [425, 281] on div at bounding box center [664, 393] width 846 height 476
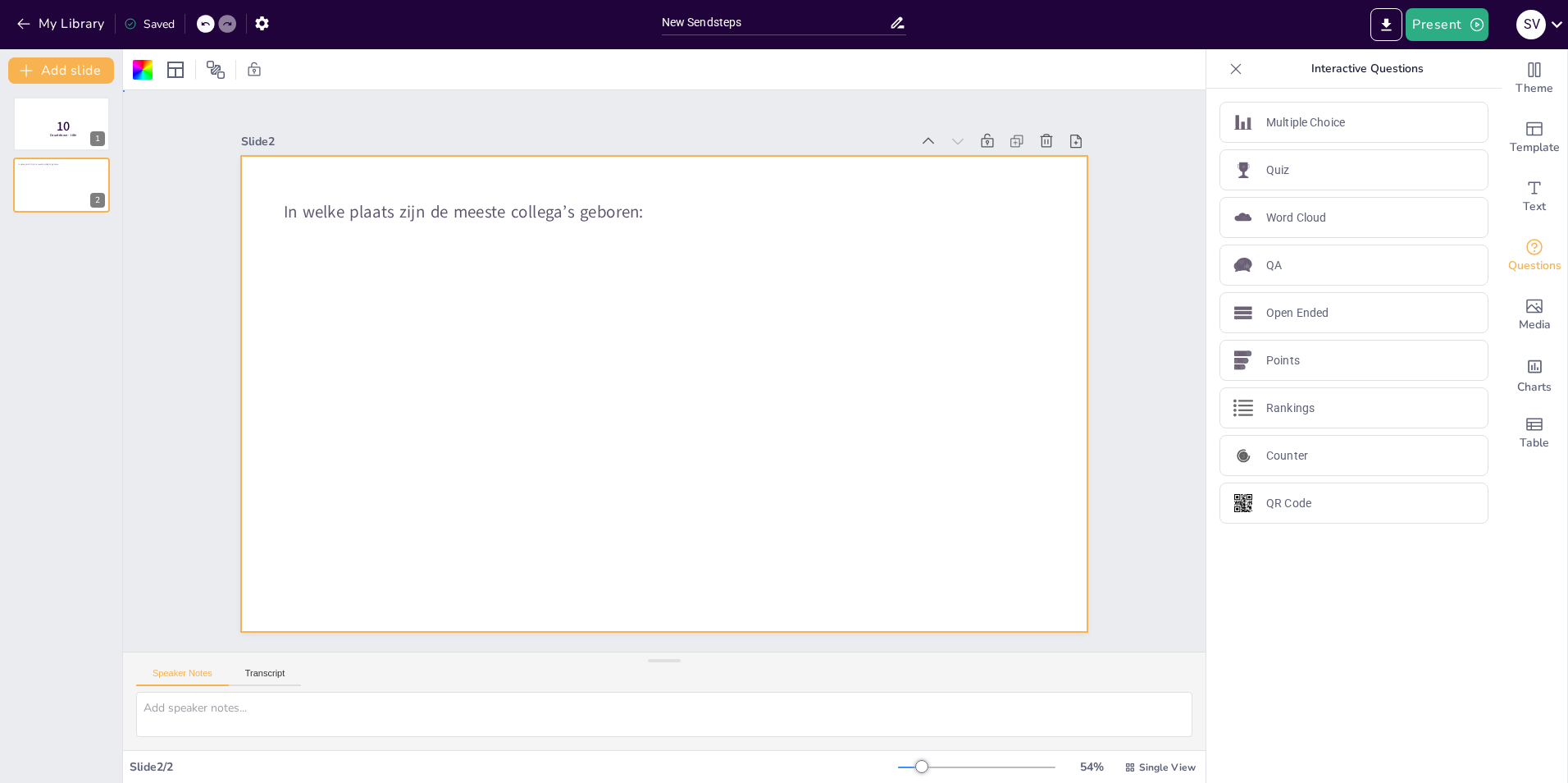
click at [284, 252] on div at bounding box center [664, 393] width 846 height 476
click at [277, 253] on div at bounding box center [664, 393] width 846 height 476
click at [287, 240] on div at bounding box center [664, 393] width 846 height 476
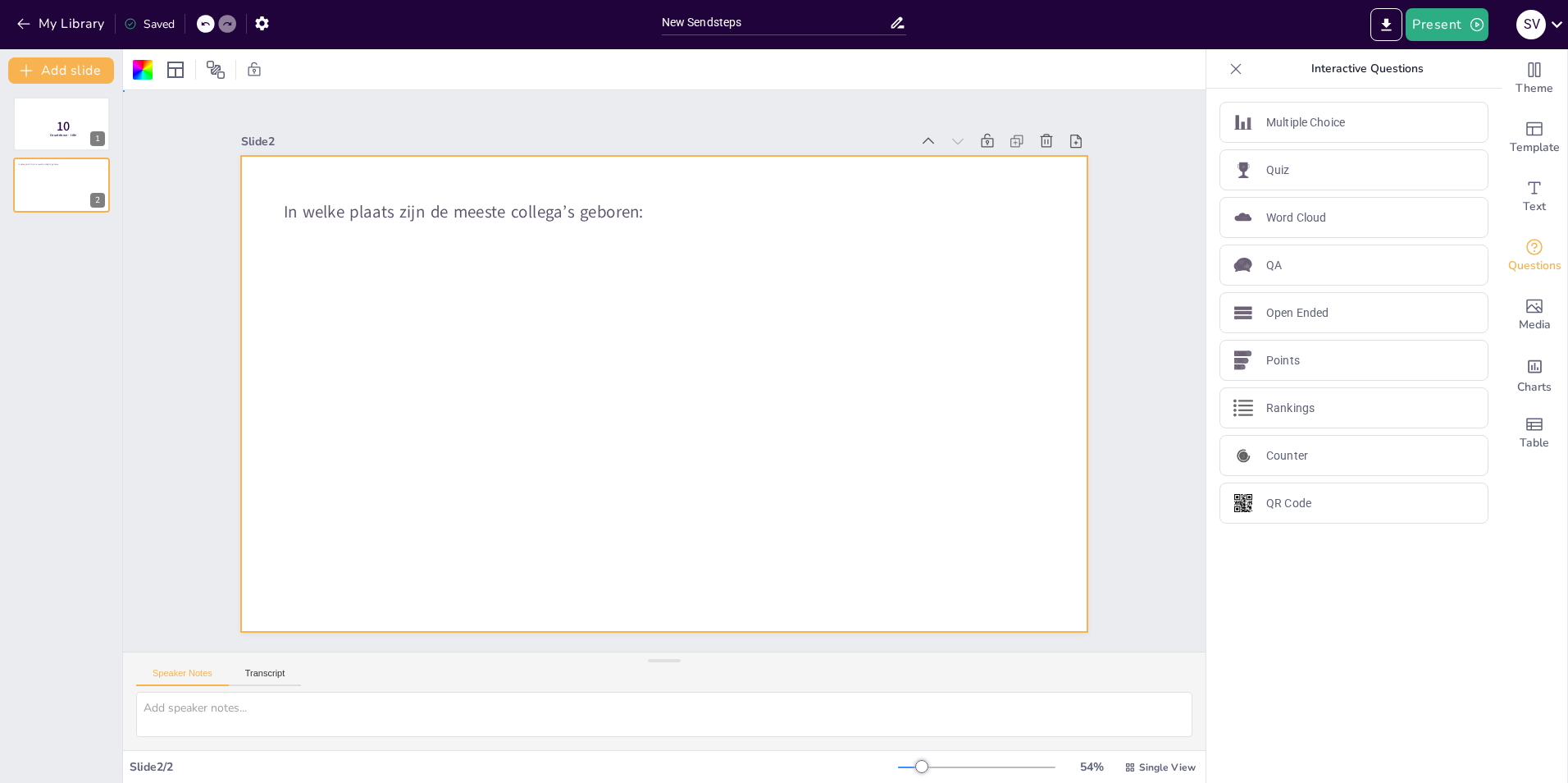
click at [663, 203] on div at bounding box center [664, 393] width 846 height 476
click at [622, 208] on span "In welke plaats zijn de meeste collega’s geboren:" at bounding box center [463, 212] width 360 height 23
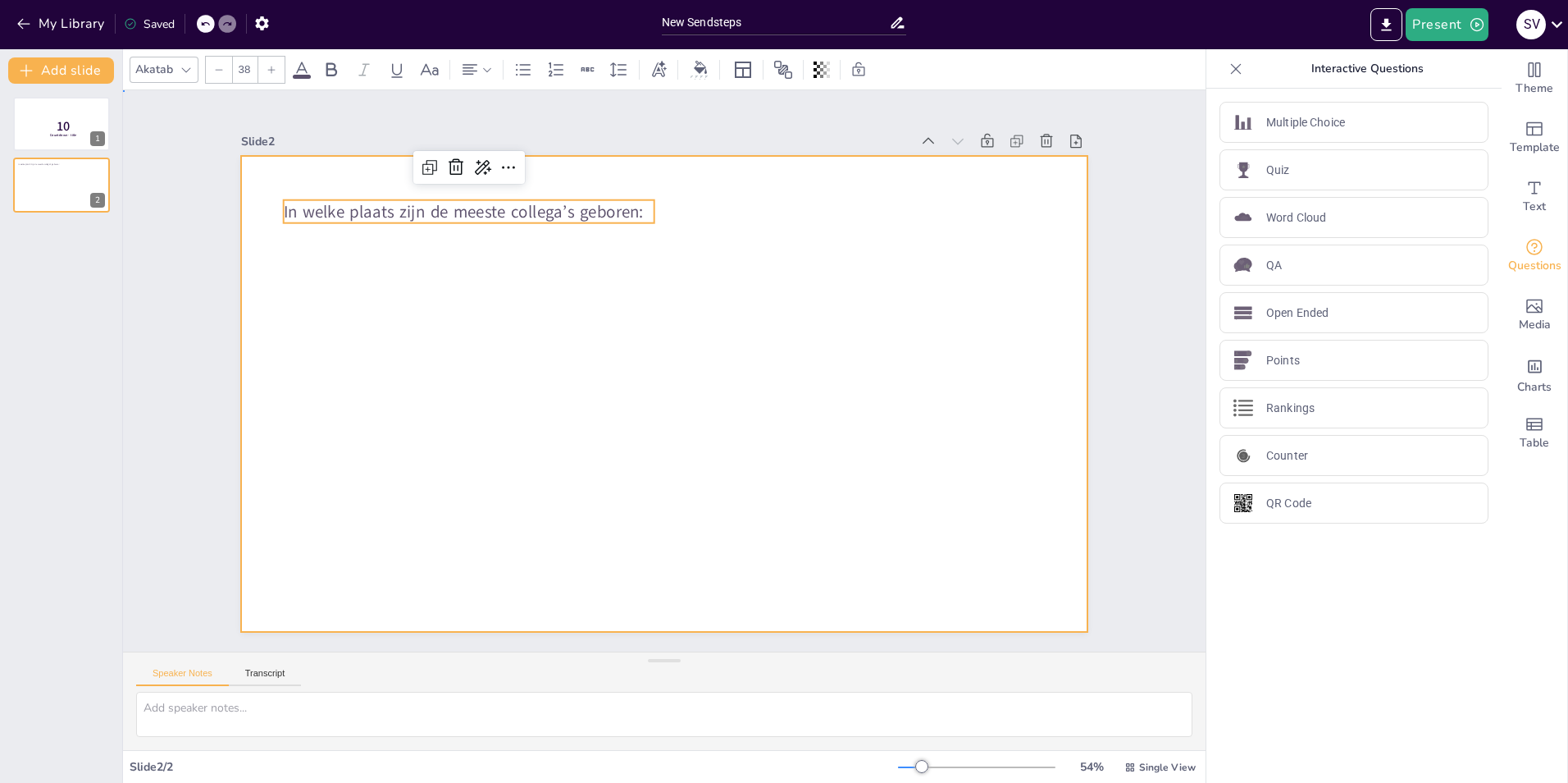
click at [654, 209] on div at bounding box center [664, 393] width 846 height 476
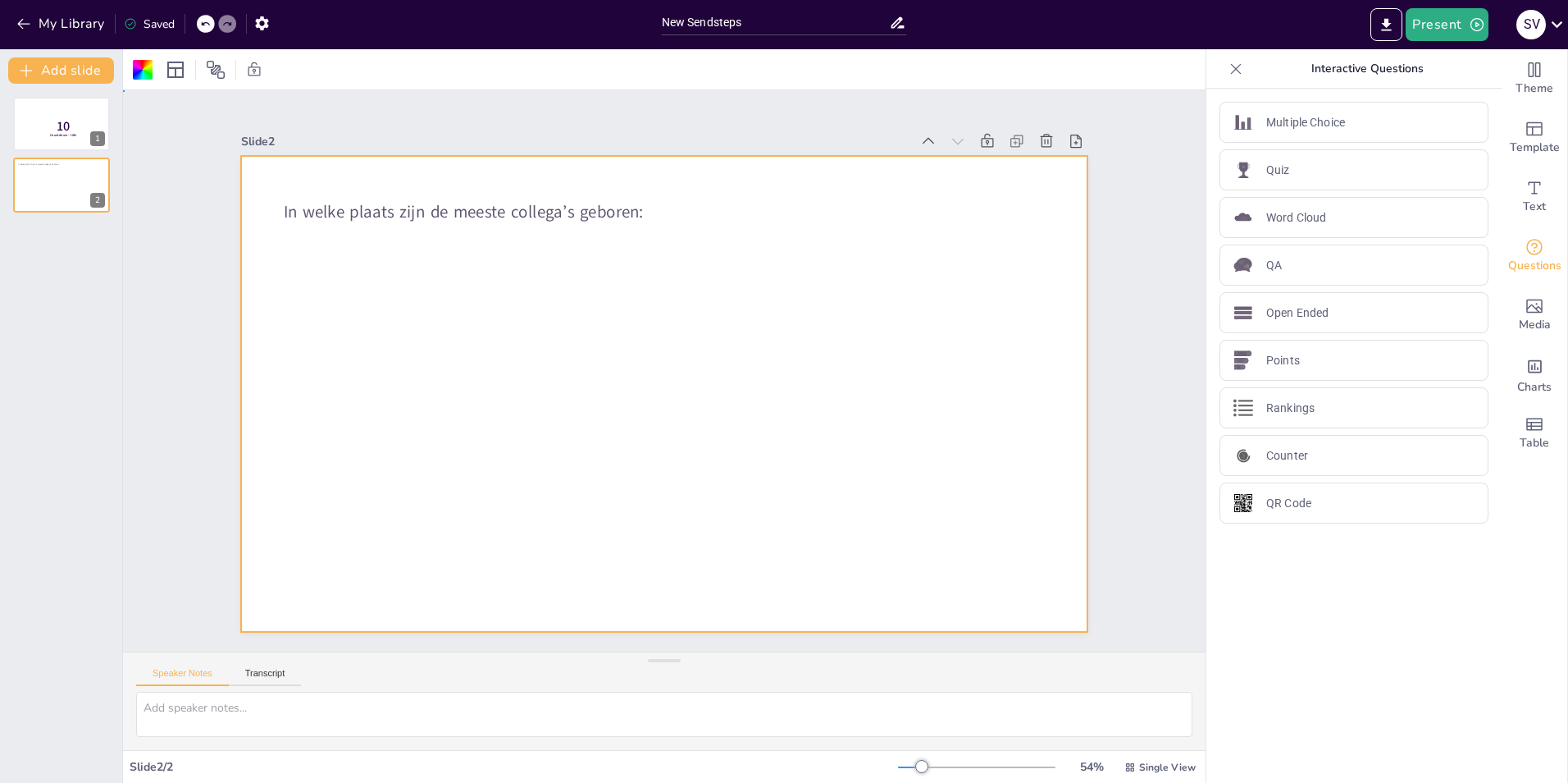
click at [328, 243] on div at bounding box center [664, 393] width 846 height 476
click at [641, 205] on p "In welke plaats zijn de meeste collega’s geboren:" at bounding box center [468, 212] width 370 height 24
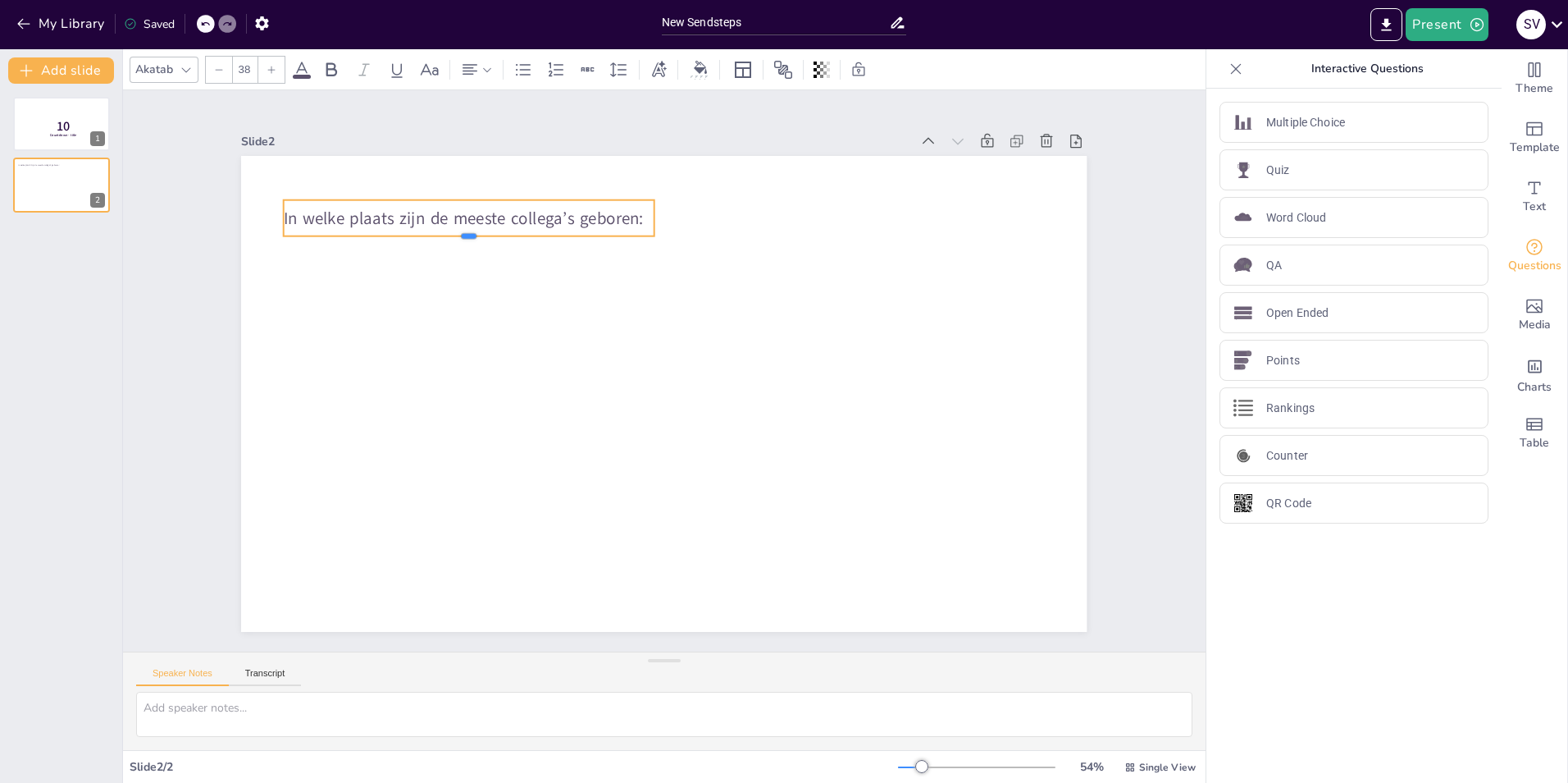
drag, startPoint x: 454, startPoint y: 216, endPoint x: 467, endPoint y: 229, distance: 18.4
click at [467, 236] on div at bounding box center [468, 243] width 370 height 13
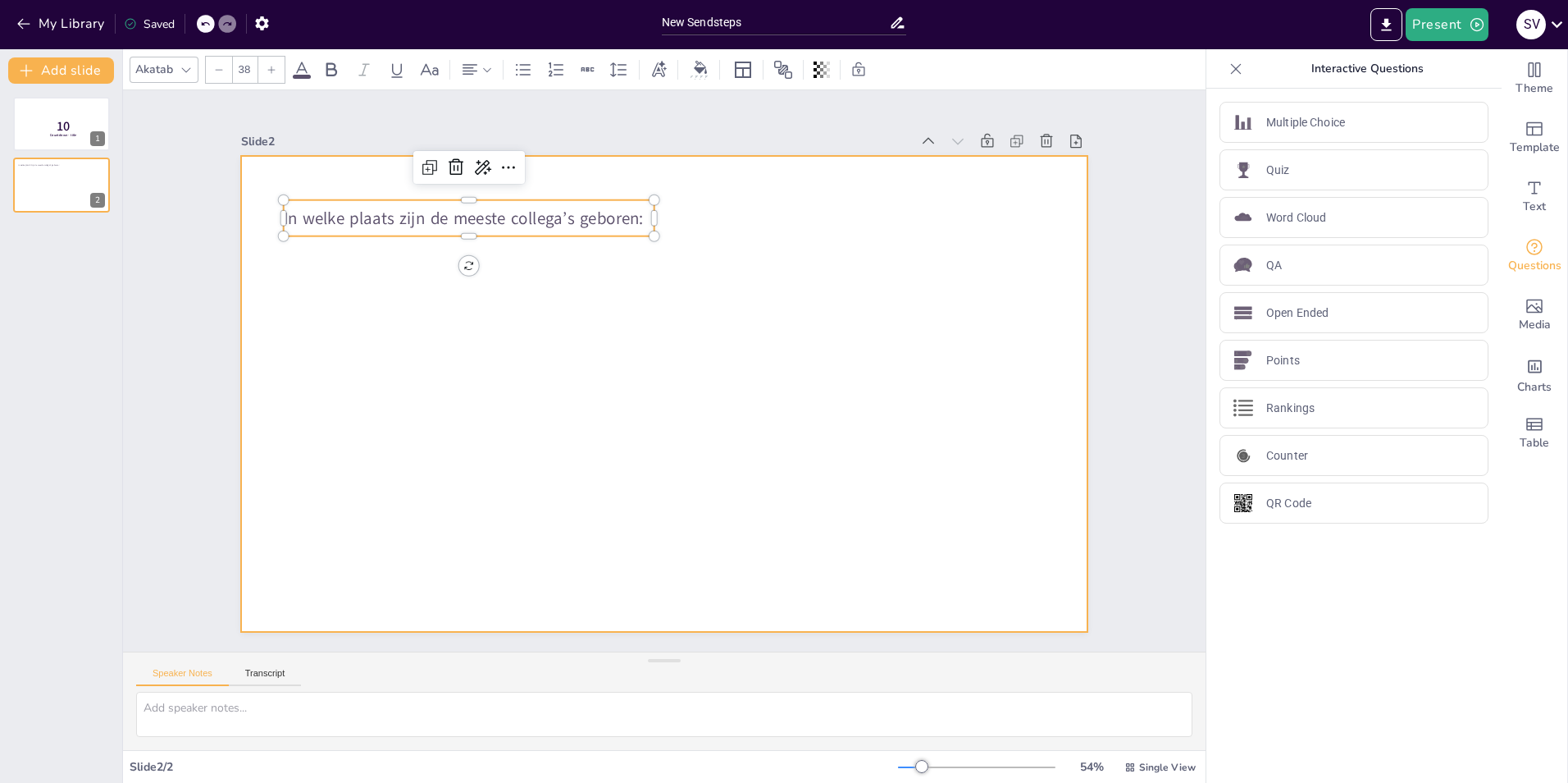
click at [538, 265] on div at bounding box center [664, 393] width 846 height 476
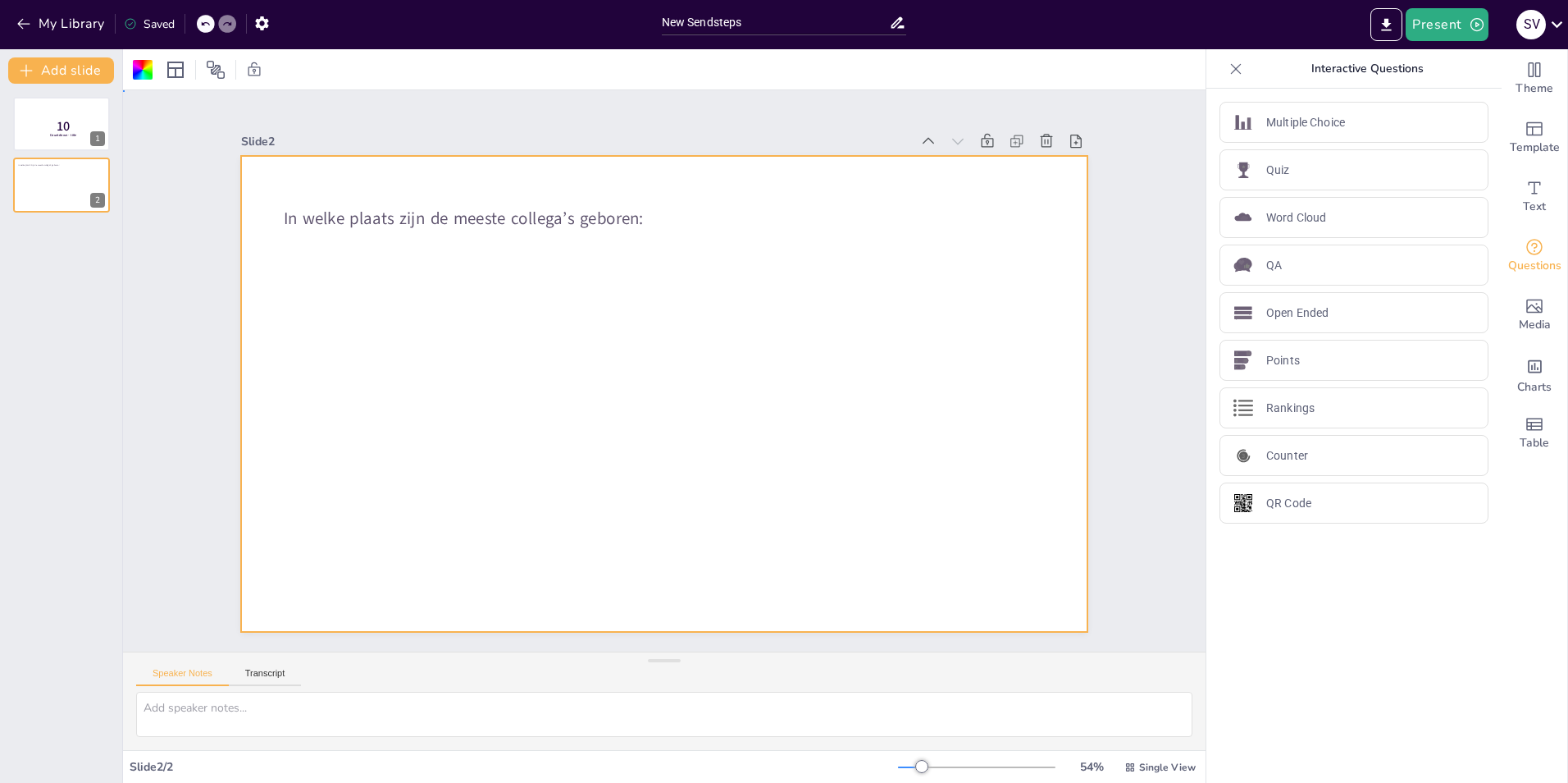
click at [279, 237] on div at bounding box center [664, 393] width 846 height 476
click at [1529, 191] on icon "Add text boxes" at bounding box center [1535, 187] width 19 height 19
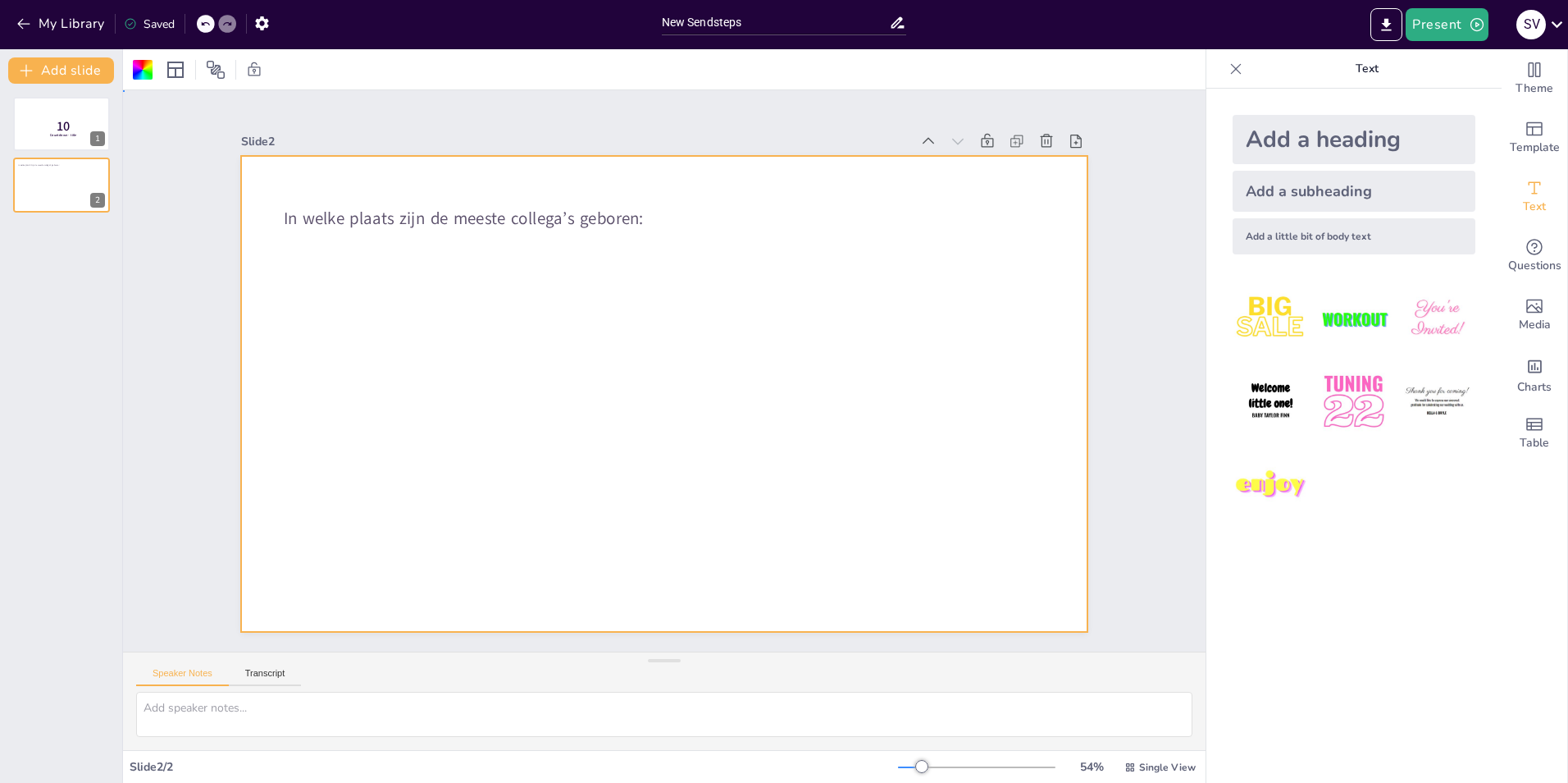
click at [644, 210] on div at bounding box center [664, 393] width 846 height 476
click at [1353, 150] on div "Add a heading" at bounding box center [1354, 139] width 243 height 49
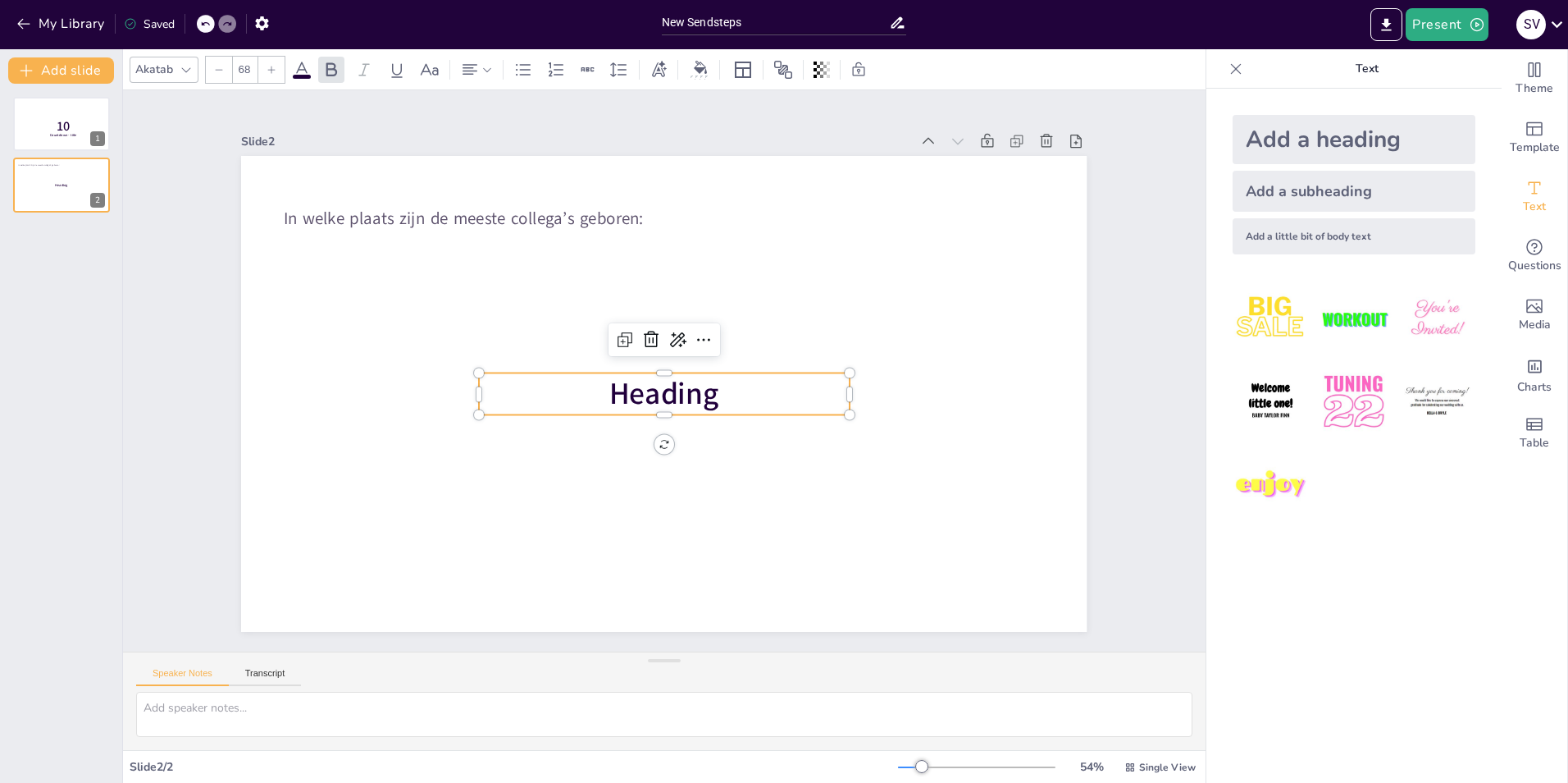
click at [1326, 191] on div "Add a subheading" at bounding box center [1354, 191] width 243 height 41
type input "38"
click at [686, 387] on span "Subheading" at bounding box center [664, 394] width 88 height 23
click at [686, 387] on span "Heading" at bounding box center [664, 393] width 110 height 41
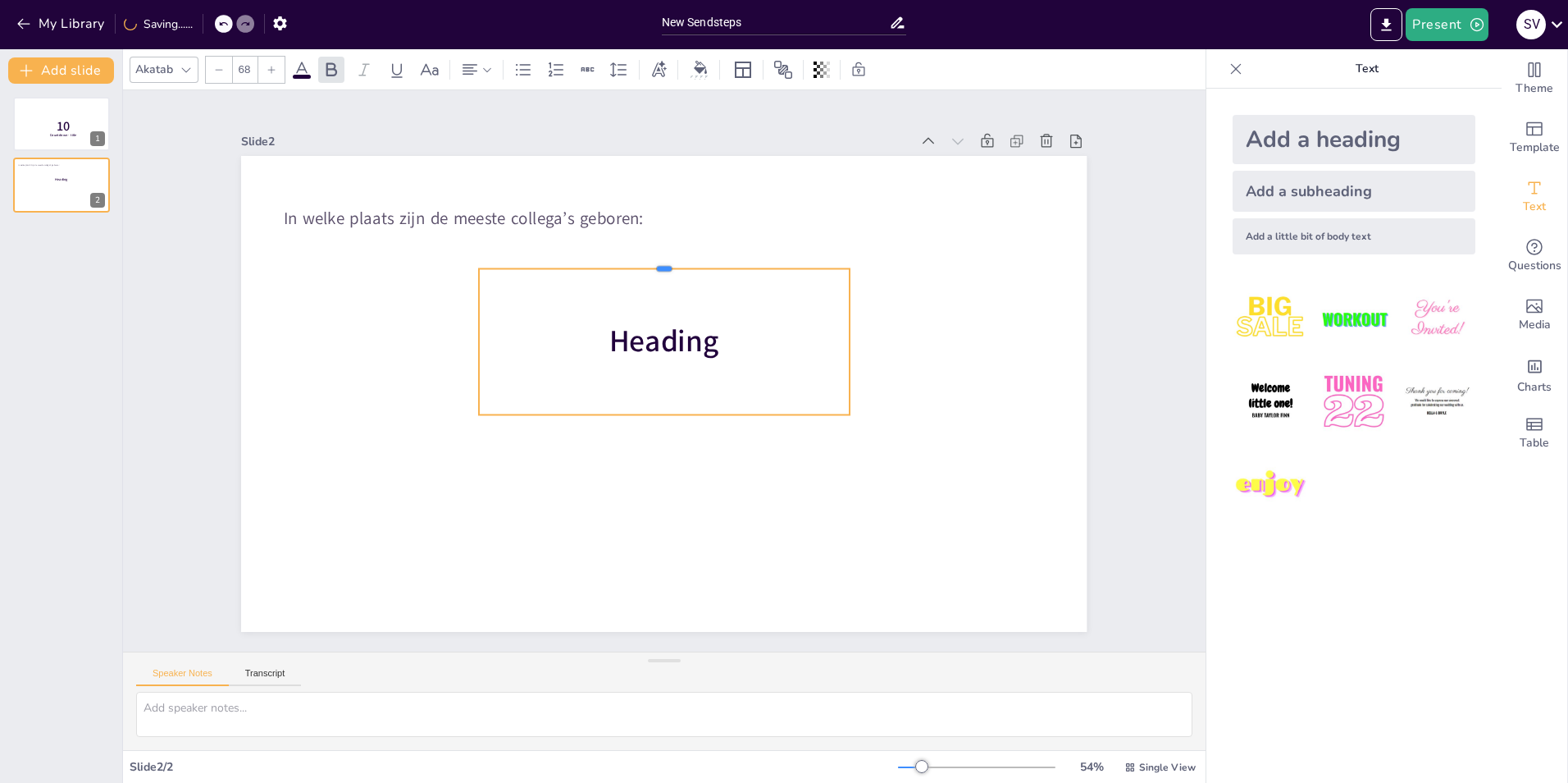
drag, startPoint x: 648, startPoint y: 365, endPoint x: 619, endPoint y: 261, distance: 108.0
click at [619, 261] on div at bounding box center [664, 261] width 370 height 13
click at [479, 335] on p "Heading" at bounding box center [664, 342] width 370 height 42
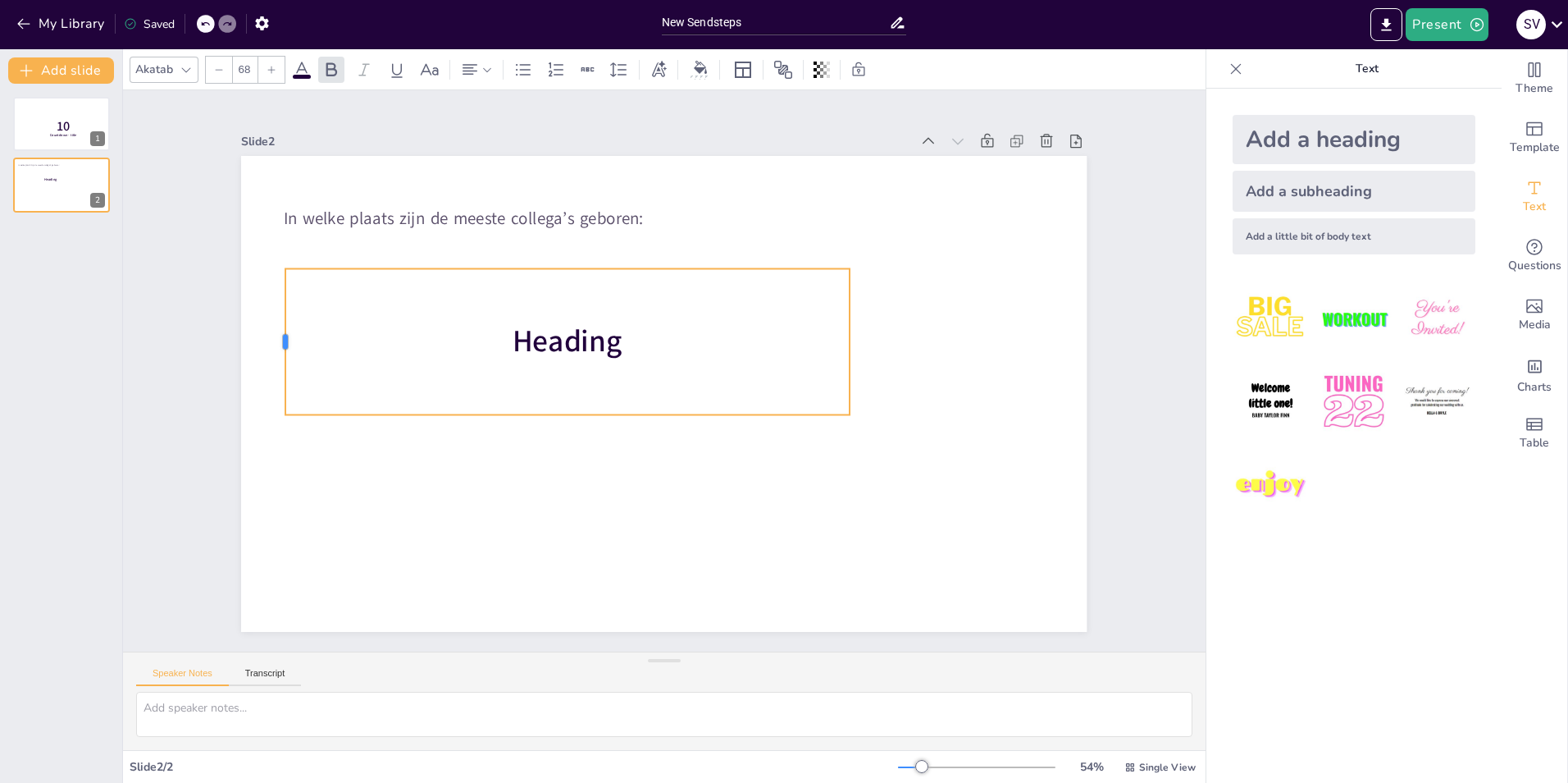
drag, startPoint x: 463, startPoint y: 333, endPoint x: 270, endPoint y: 308, distance: 194.6
click at [272, 308] on div at bounding box center [278, 341] width 13 height 146
click at [299, 285] on div "Heading" at bounding box center [567, 341] width 564 height 146
click at [578, 339] on span "Heading" at bounding box center [568, 341] width 110 height 41
click at [578, 340] on span "Heading" at bounding box center [568, 341] width 110 height 41
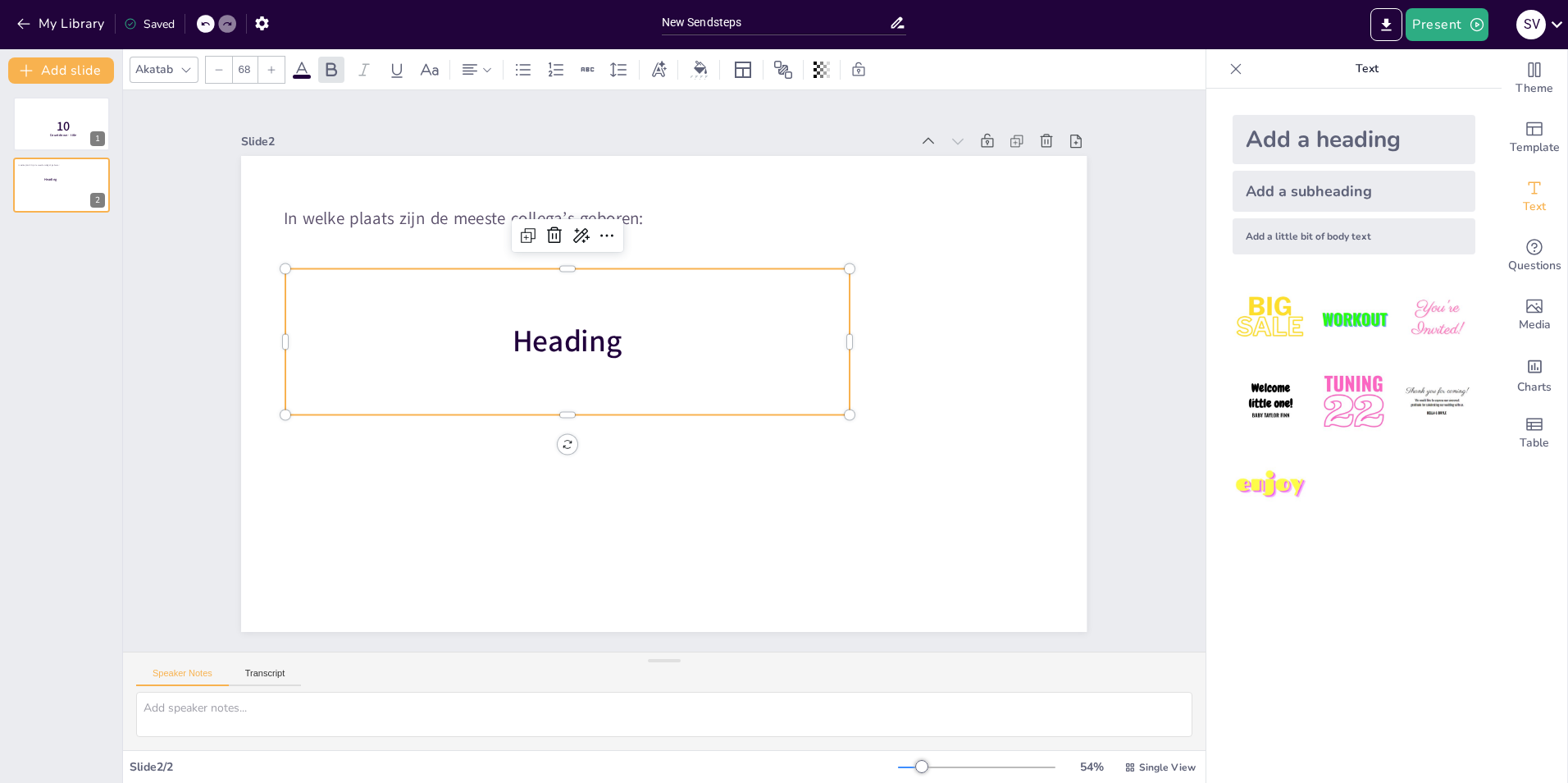
click at [629, 321] on p "Heading" at bounding box center [567, 342] width 564 height 42
click at [605, 352] on span "Heading" at bounding box center [568, 341] width 110 height 41
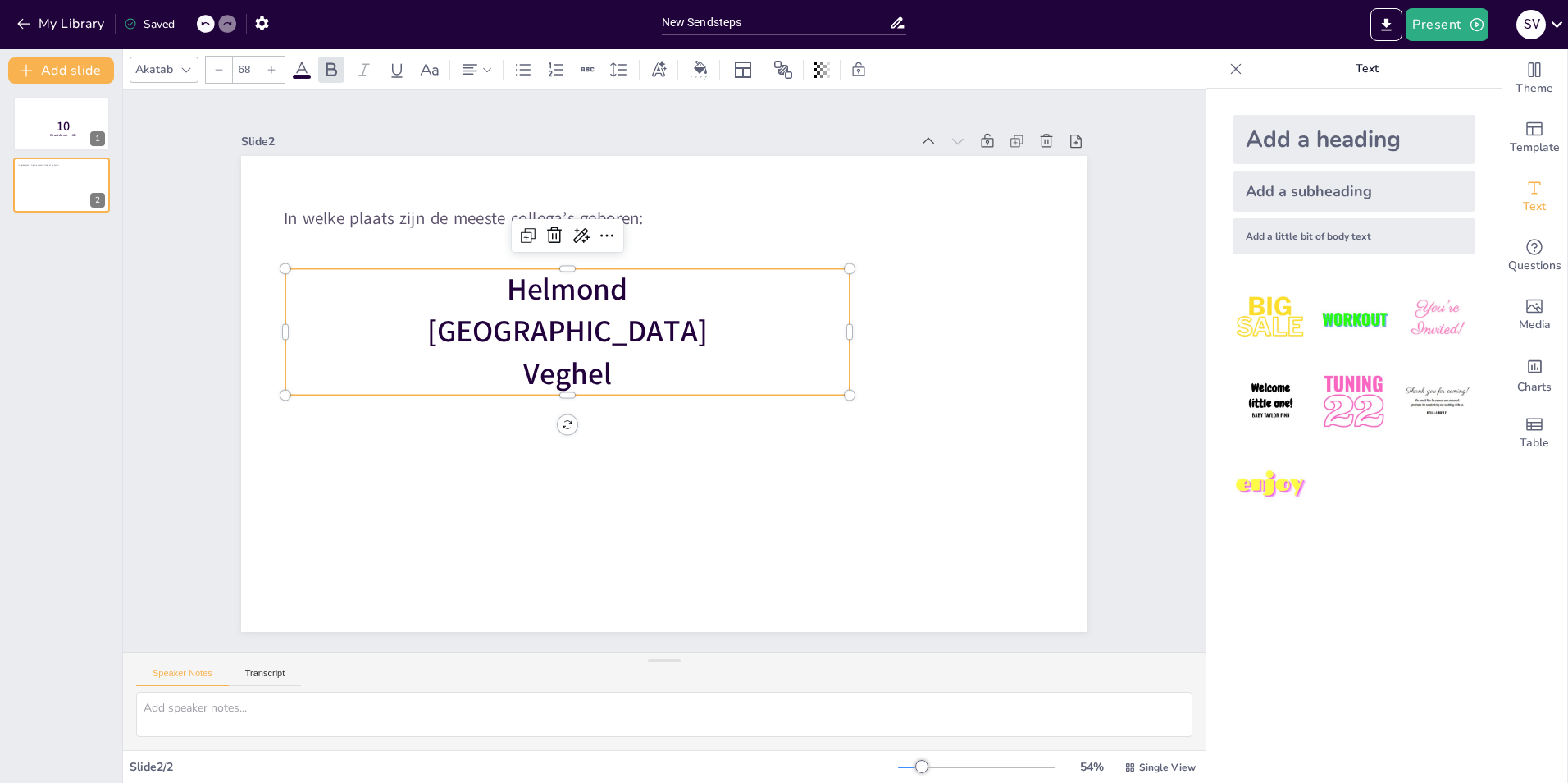
click at [487, 282] on p "Helmond" at bounding box center [567, 290] width 564 height 42
click at [616, 363] on p "Veghel" at bounding box center [567, 374] width 564 height 42
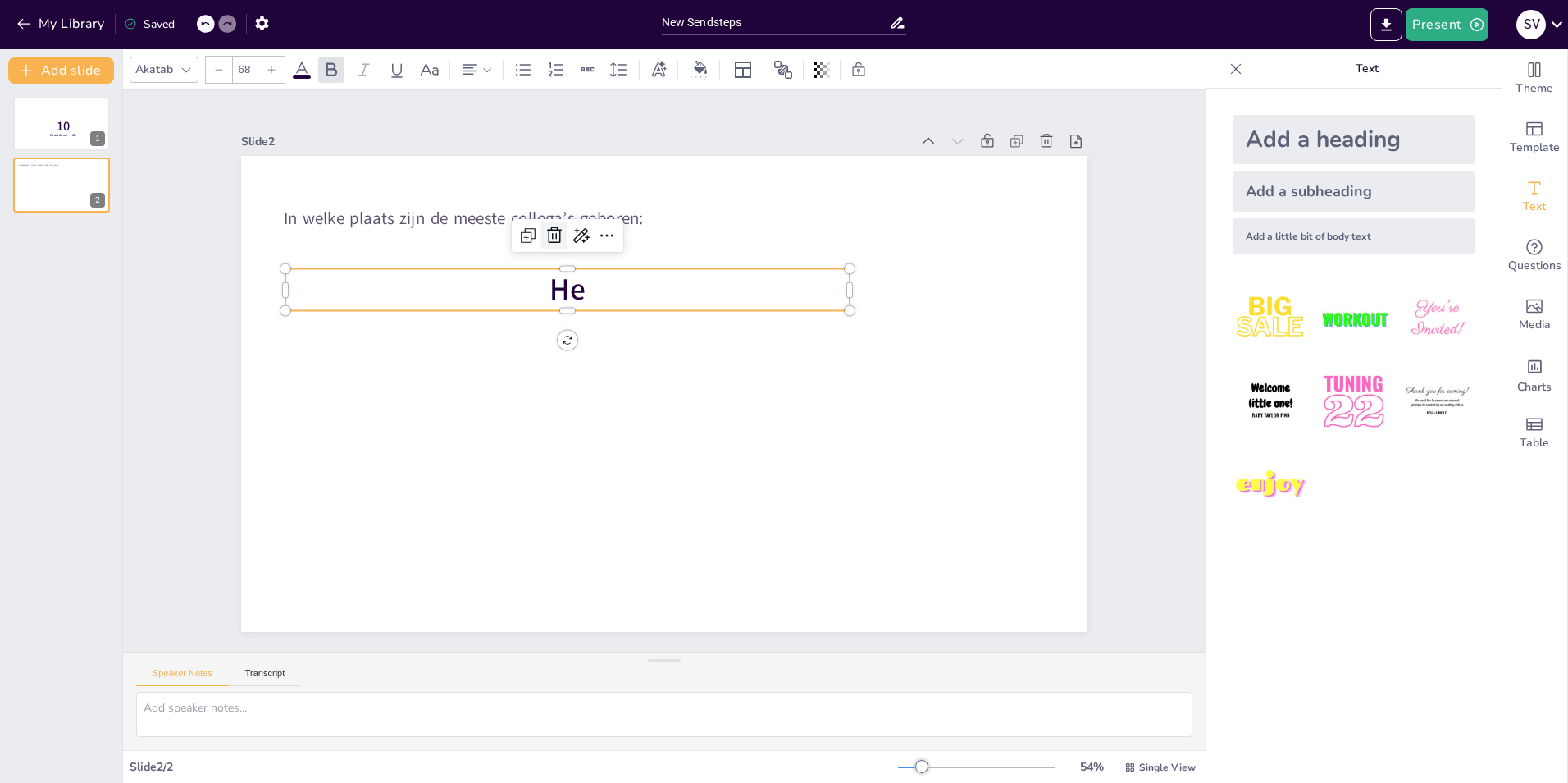
click at [545, 235] on icon at bounding box center [554, 236] width 19 height 19
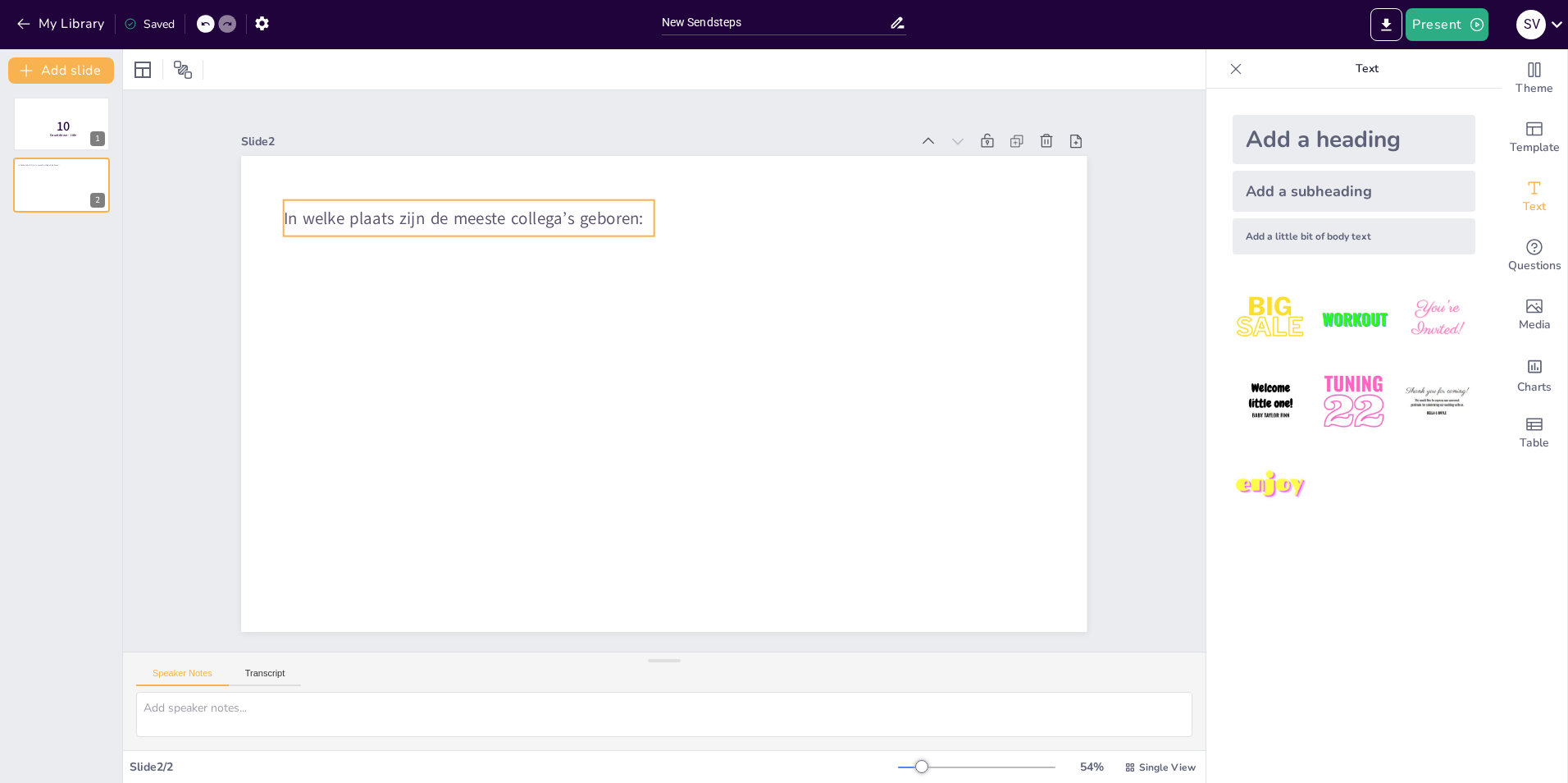
click at [425, 210] on span "In welke plaats zijn de meeste collega’s geboren:" at bounding box center [463, 218] width 360 height 23
click at [1352, 318] on img at bounding box center [1354, 318] width 76 height 76
type input "162.7"
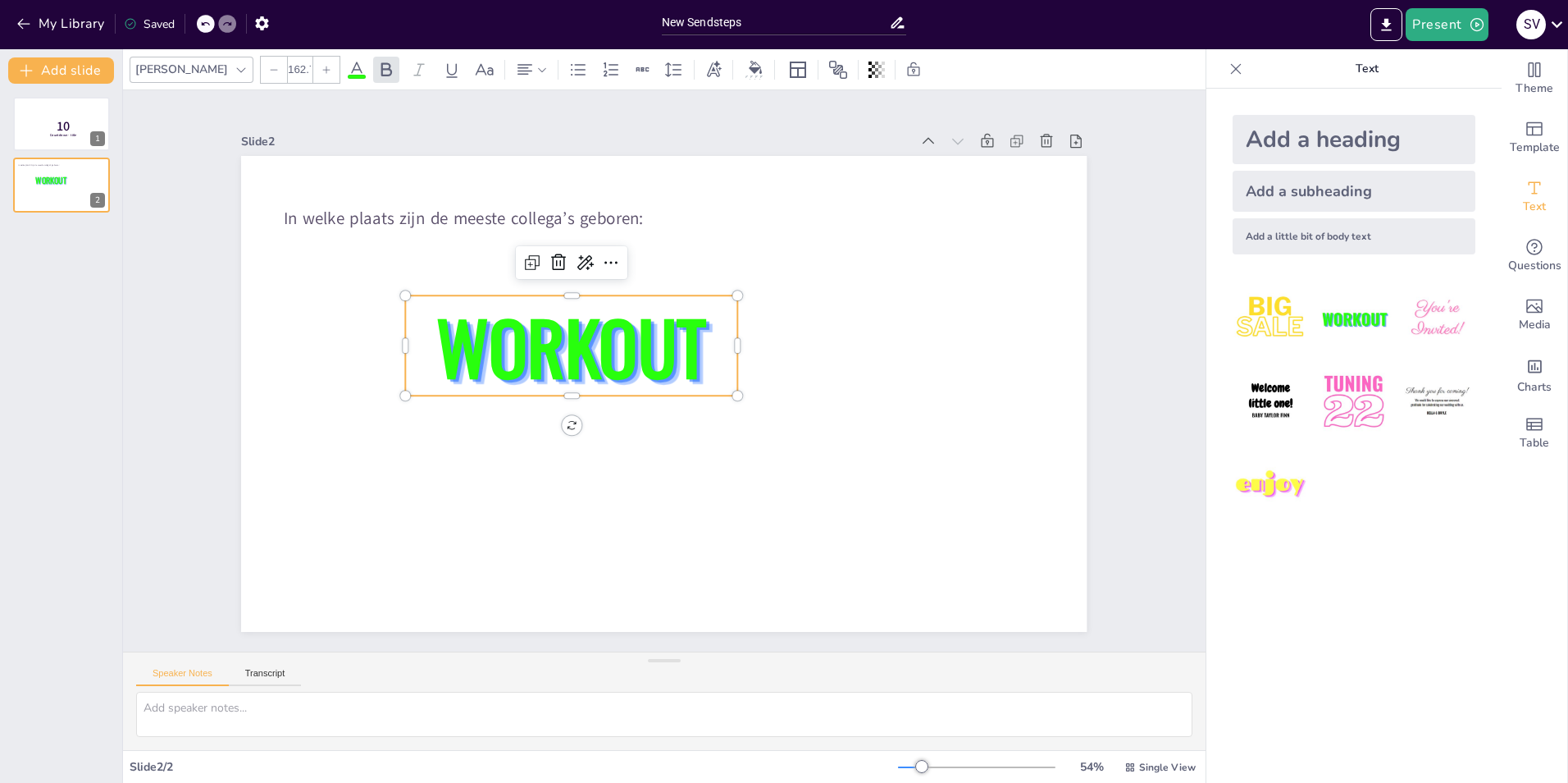
click at [1266, 314] on img at bounding box center [1270, 318] width 76 height 76
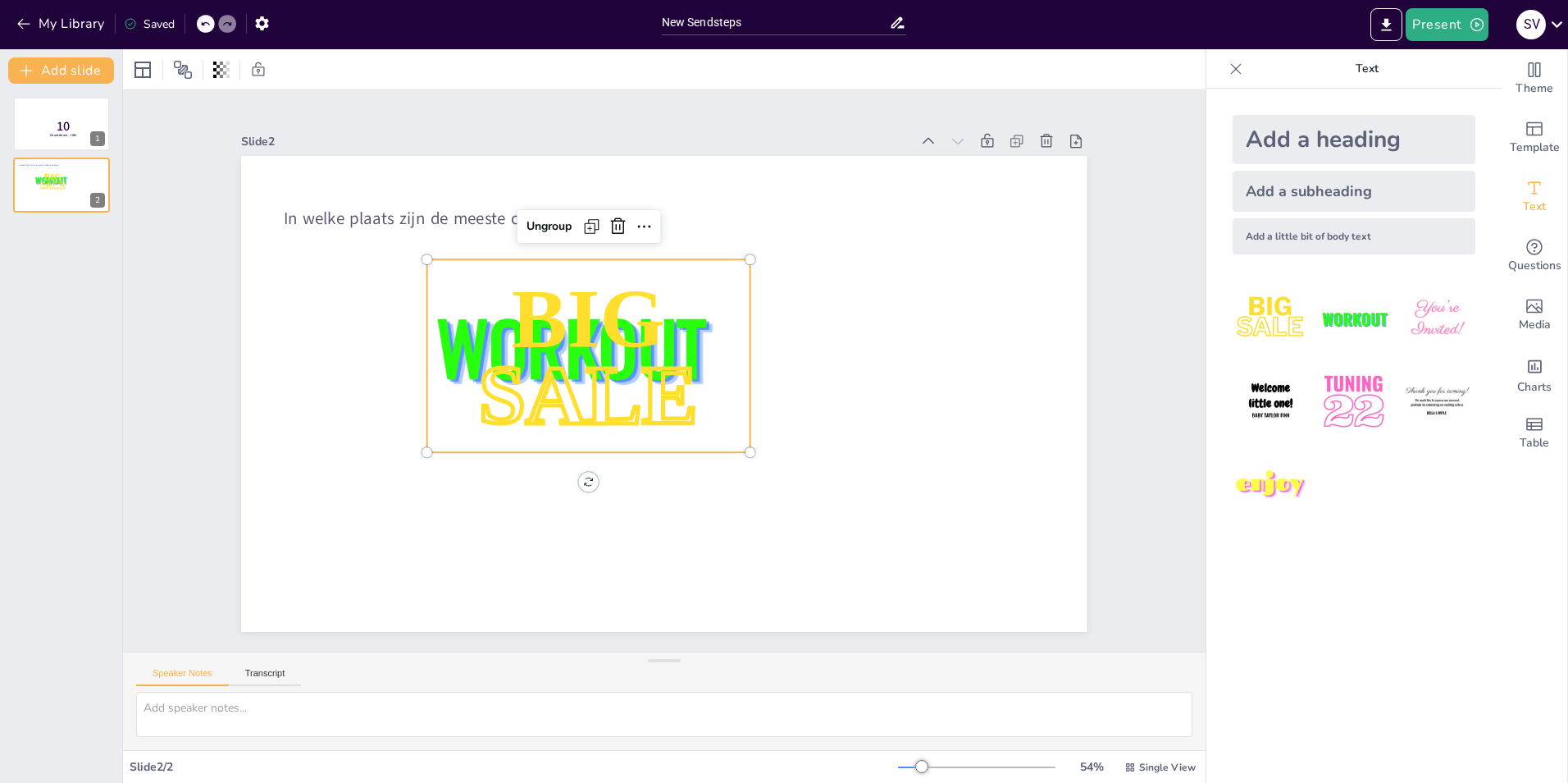
click at [1442, 310] on img at bounding box center [1437, 318] width 76 height 76
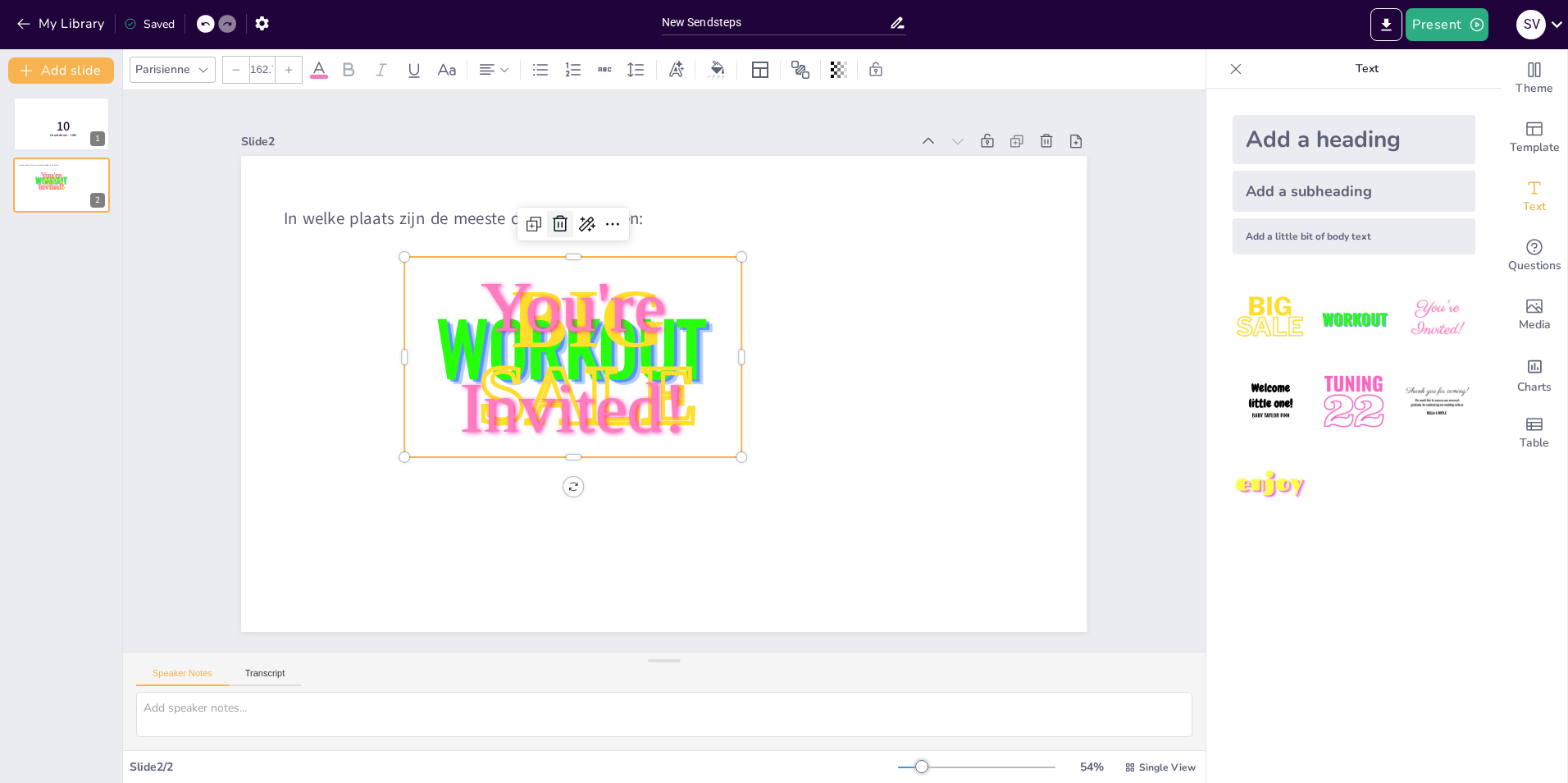
click at [551, 222] on icon at bounding box center [560, 224] width 19 height 19
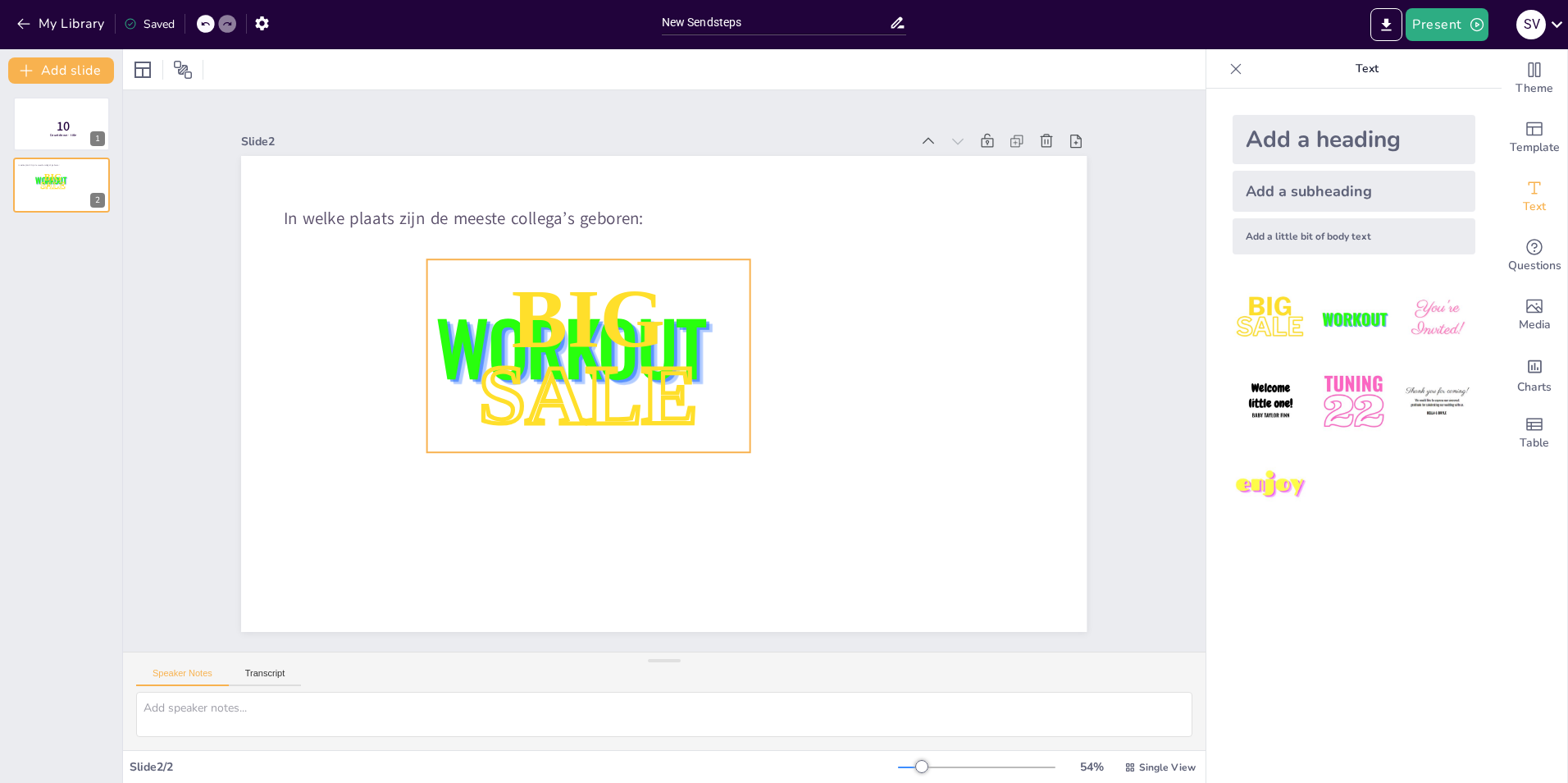
click at [567, 296] on span "BIG" at bounding box center [588, 318] width 153 height 92
click at [610, 224] on icon at bounding box center [617, 226] width 15 height 17
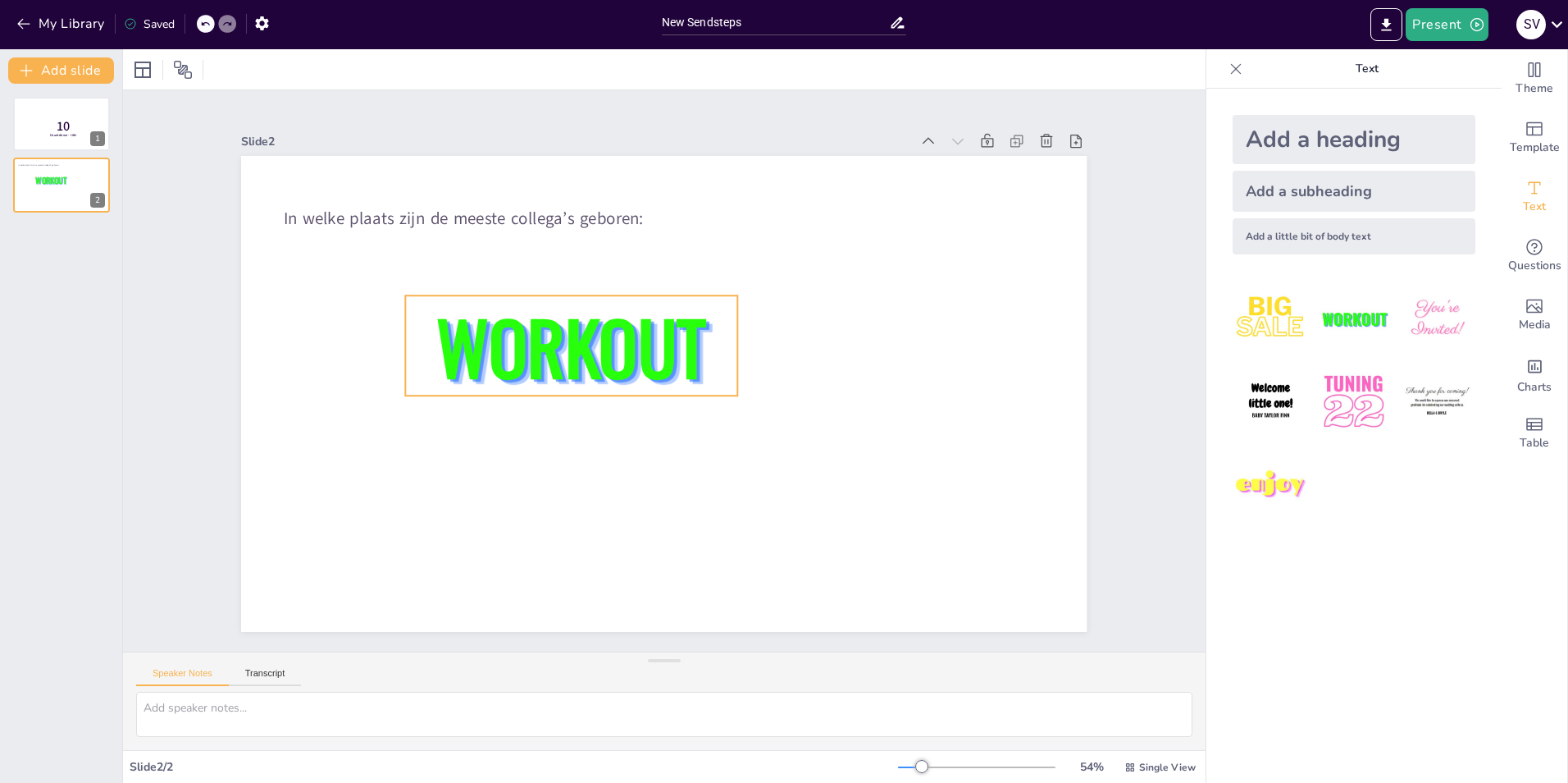
click at [614, 335] on span "WORKOUT" at bounding box center [572, 345] width 270 height 106
click at [551, 254] on icon at bounding box center [559, 263] width 19 height 19
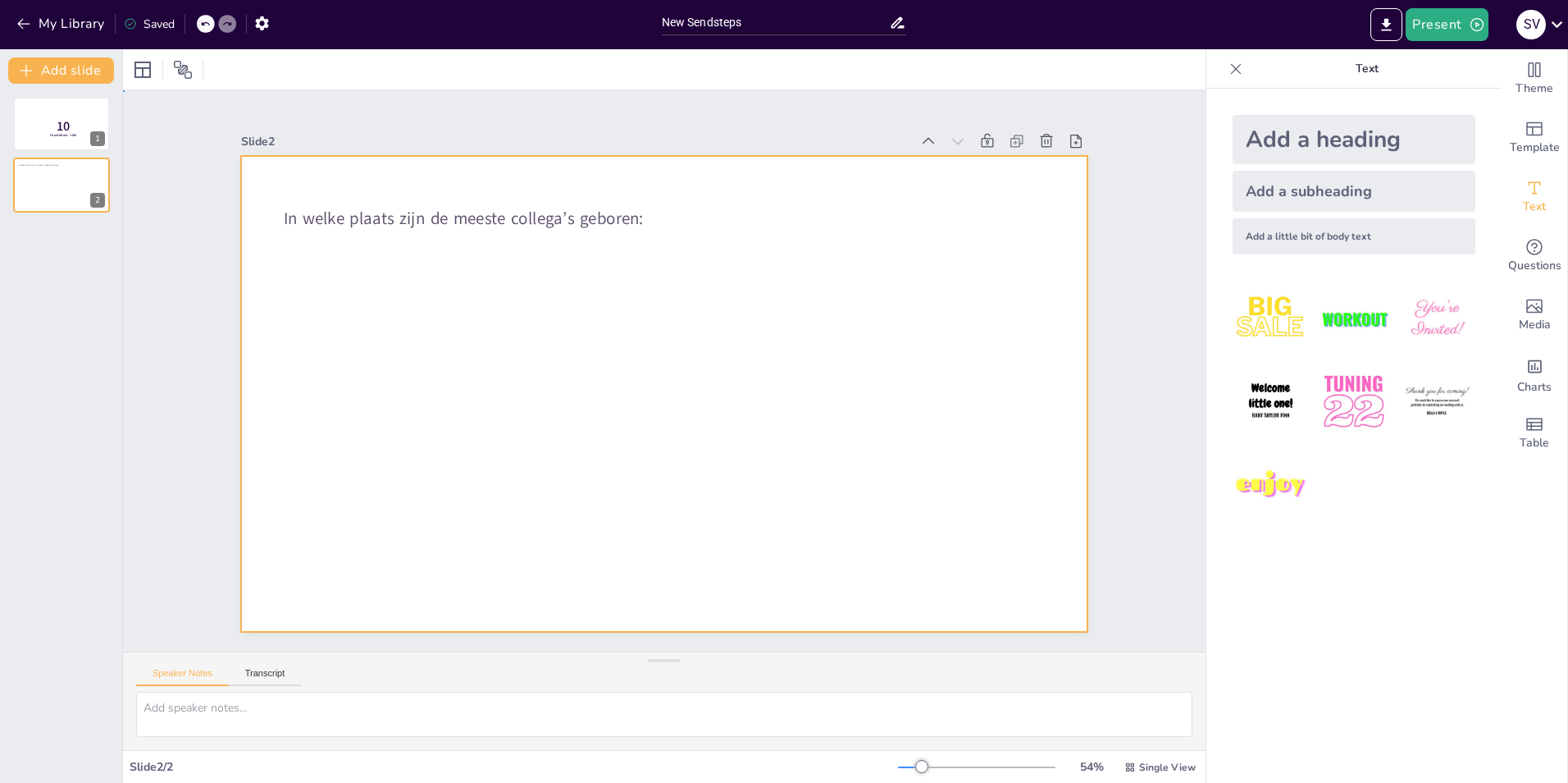
click at [694, 203] on div at bounding box center [664, 393] width 846 height 476
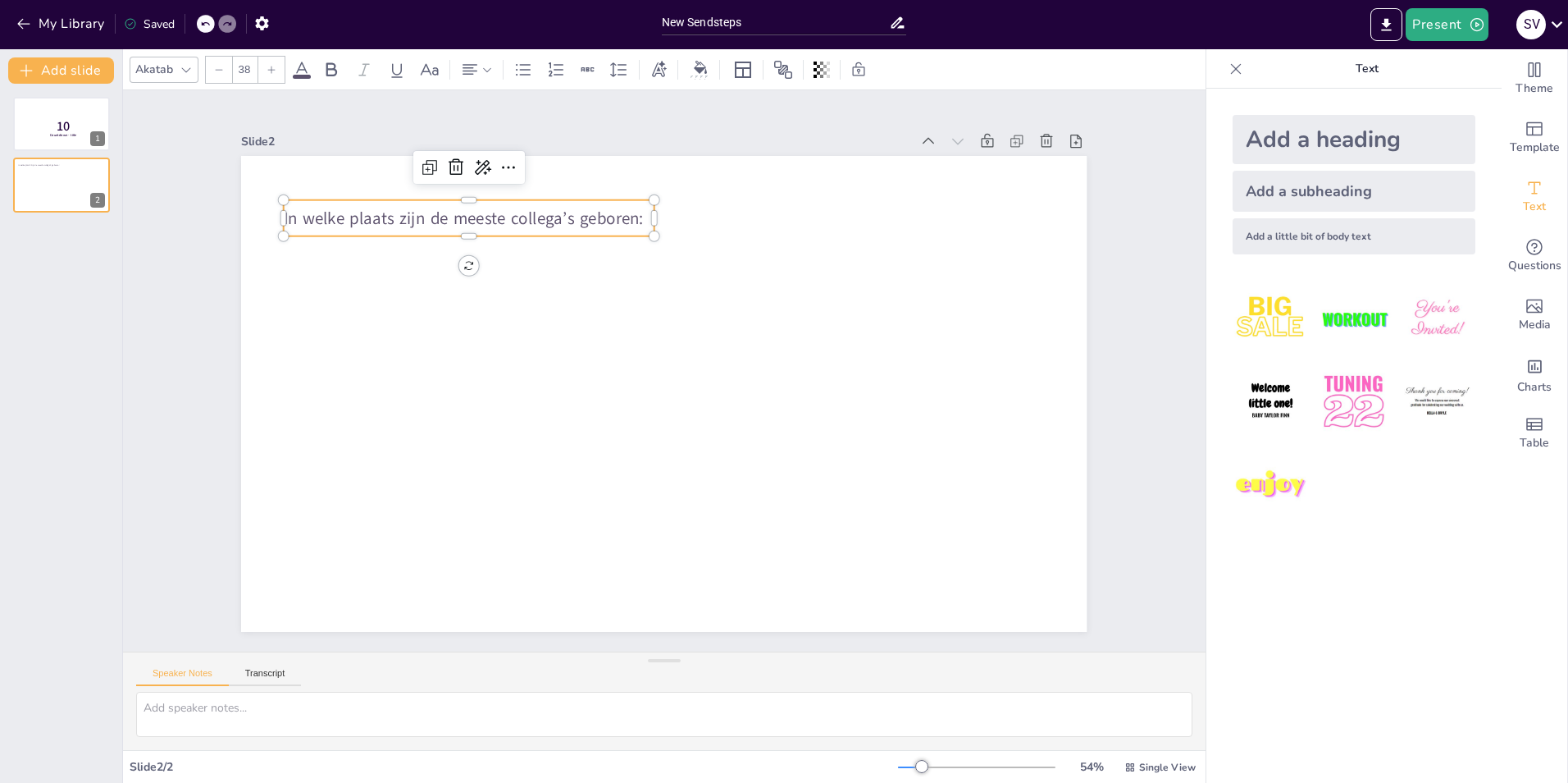
click at [632, 215] on p "In welke plaats zijn de meeste collega’s geboren:" at bounding box center [468, 218] width 370 height 24
click at [1531, 260] on span "Questions" at bounding box center [1535, 265] width 53 height 18
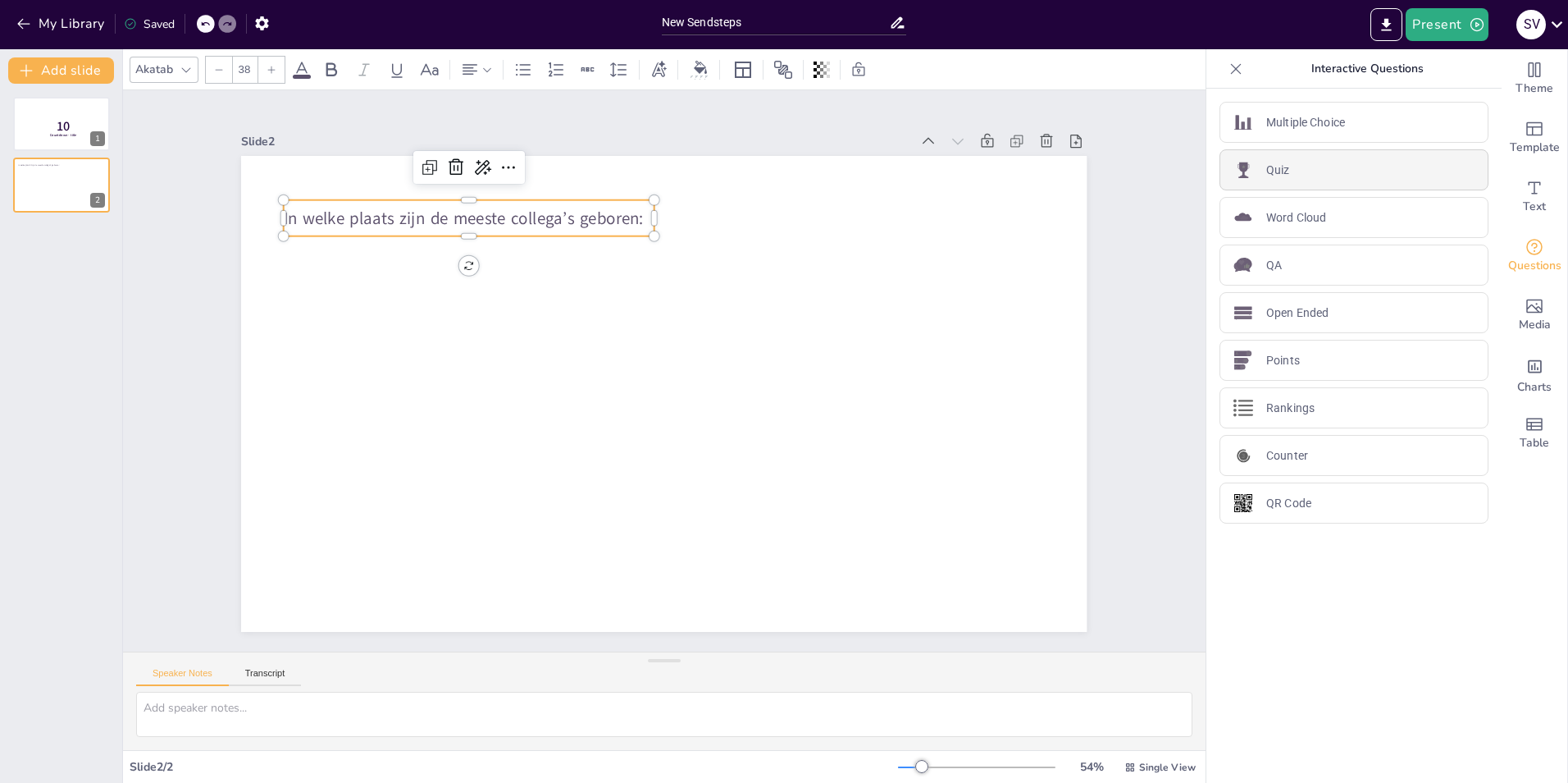
click at [1253, 164] on div "Quiz" at bounding box center [1354, 170] width 269 height 41
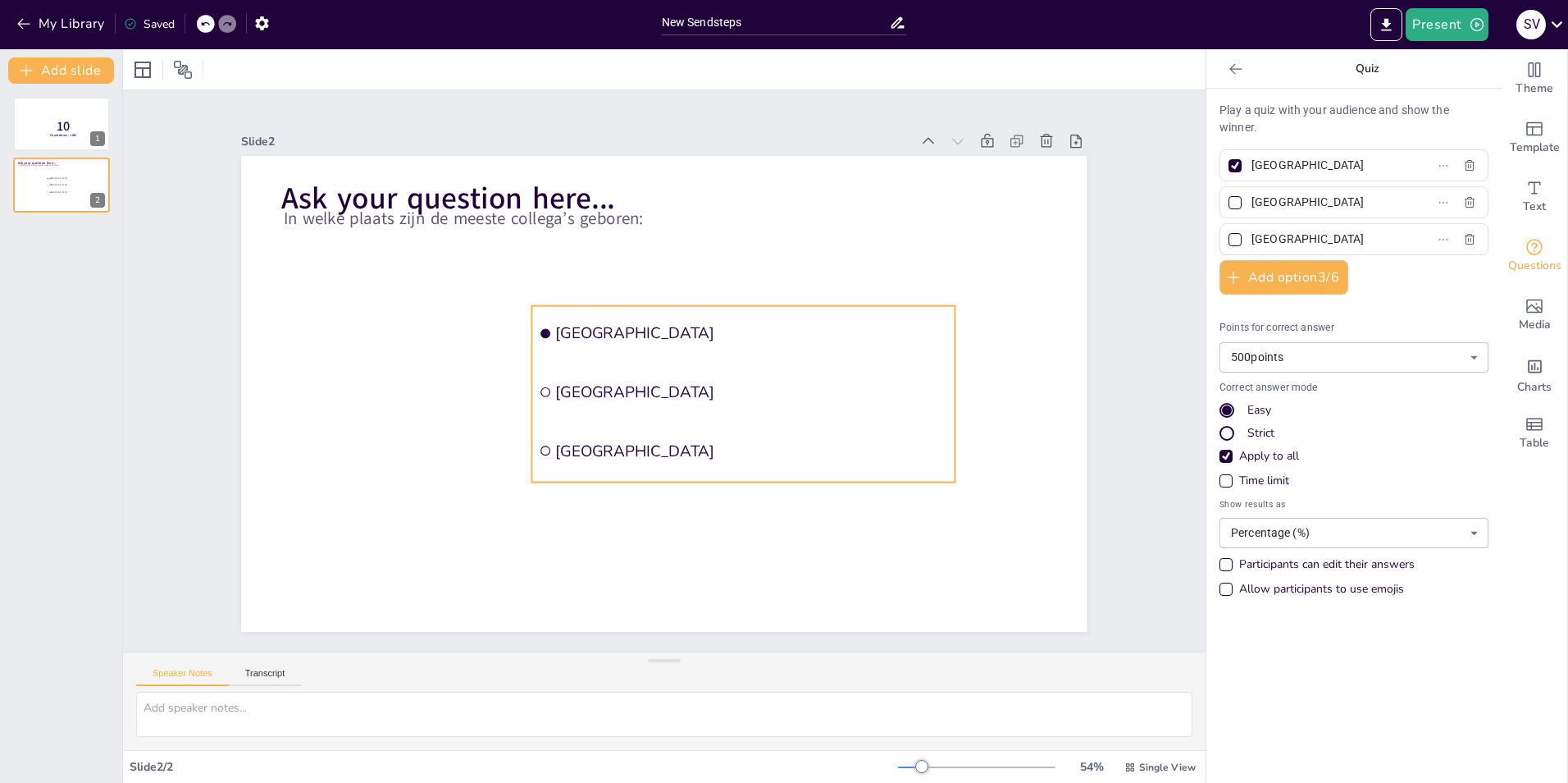
click at [564, 323] on span "[GEOGRAPHIC_DATA]" at bounding box center [752, 333] width 392 height 20
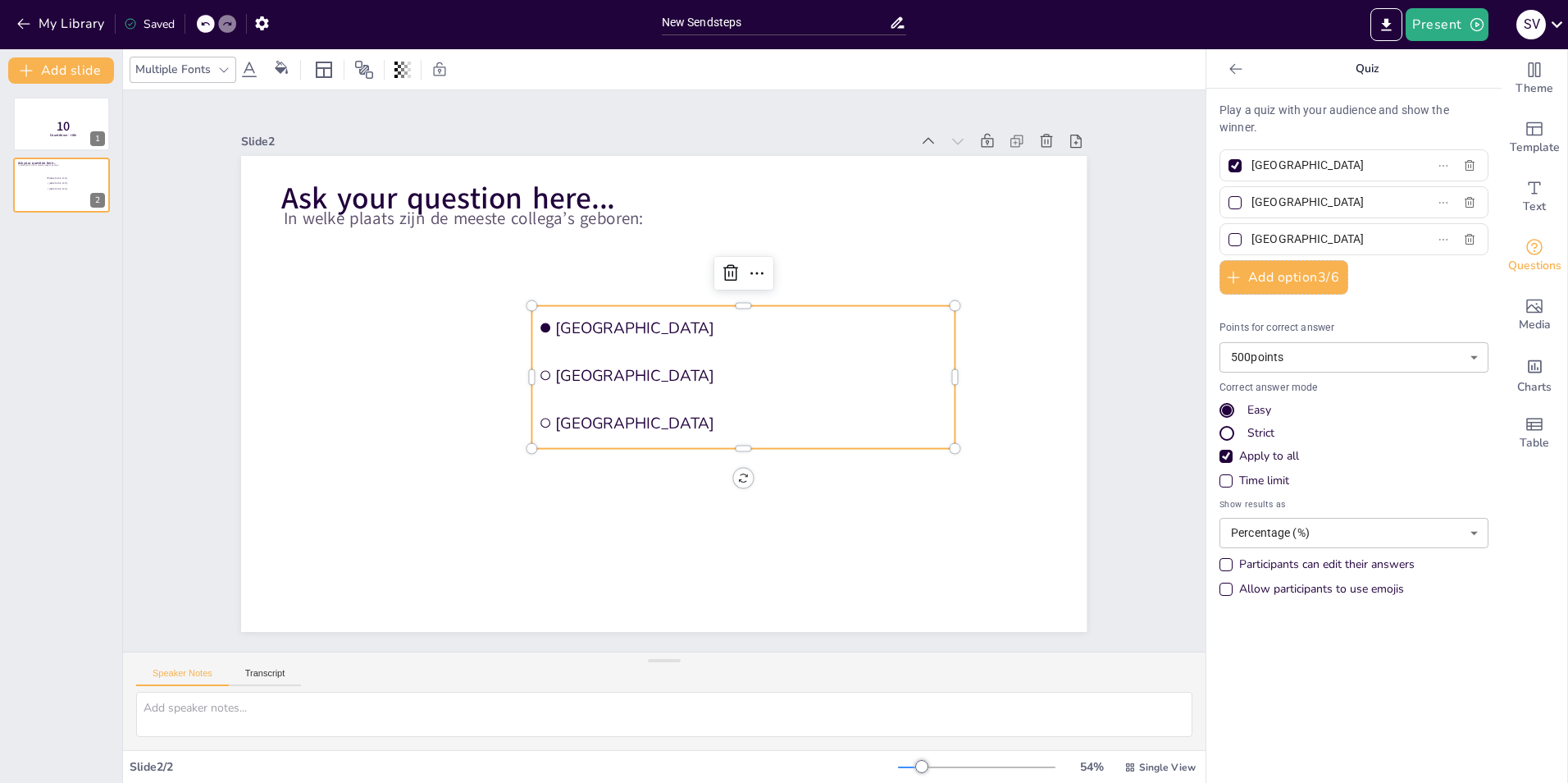
click at [564, 320] on span "[GEOGRAPHIC_DATA]" at bounding box center [752, 328] width 392 height 20
click at [564, 366] on span "[GEOGRAPHIC_DATA]" at bounding box center [752, 375] width 392 height 20
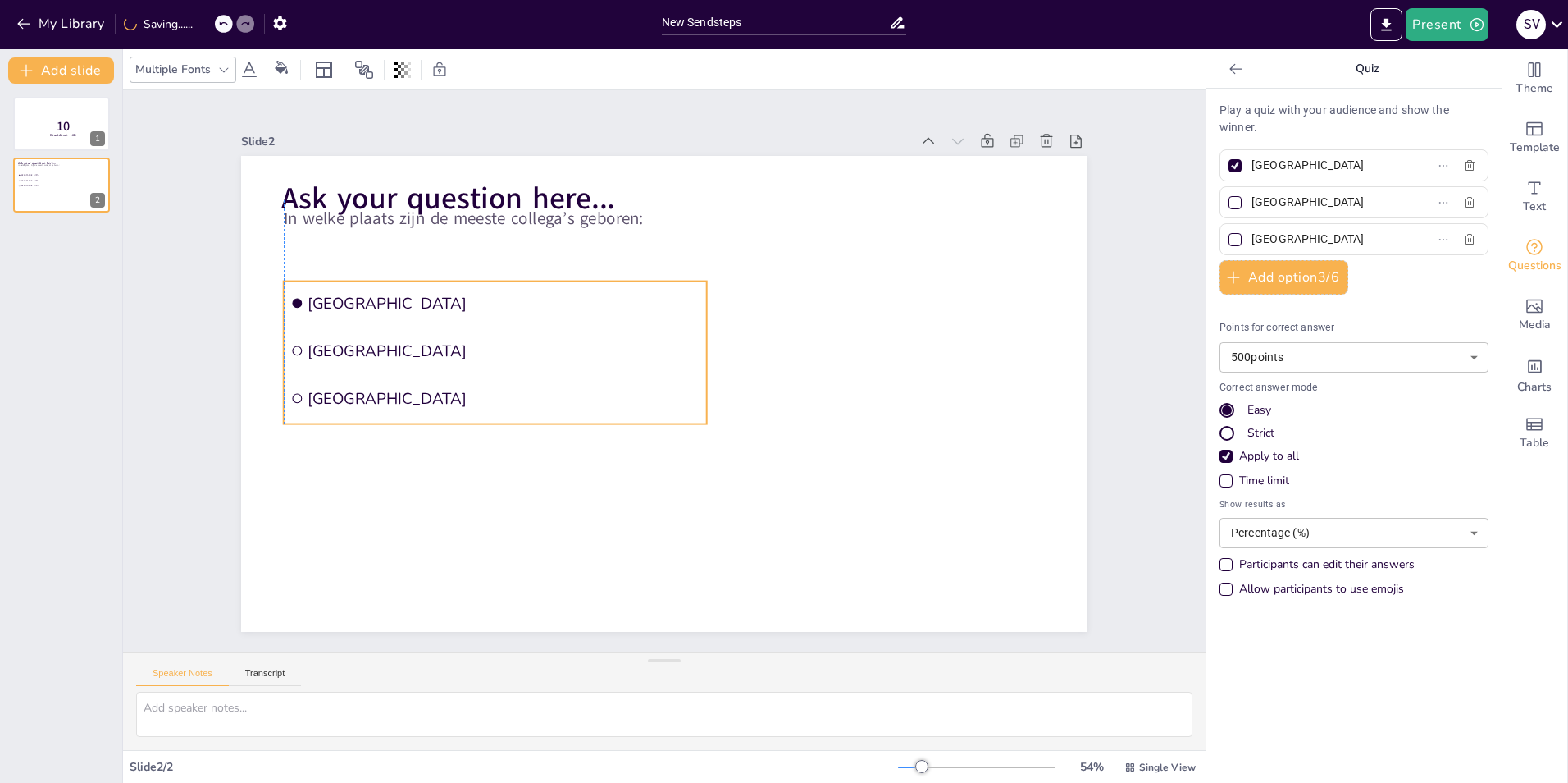
drag, startPoint x: 647, startPoint y: 364, endPoint x: 401, endPoint y: 340, distance: 247.2
click at [401, 341] on span "[GEOGRAPHIC_DATA]" at bounding box center [503, 350] width 392 height 20
click at [499, 241] on icon at bounding box center [509, 249] width 19 height 19
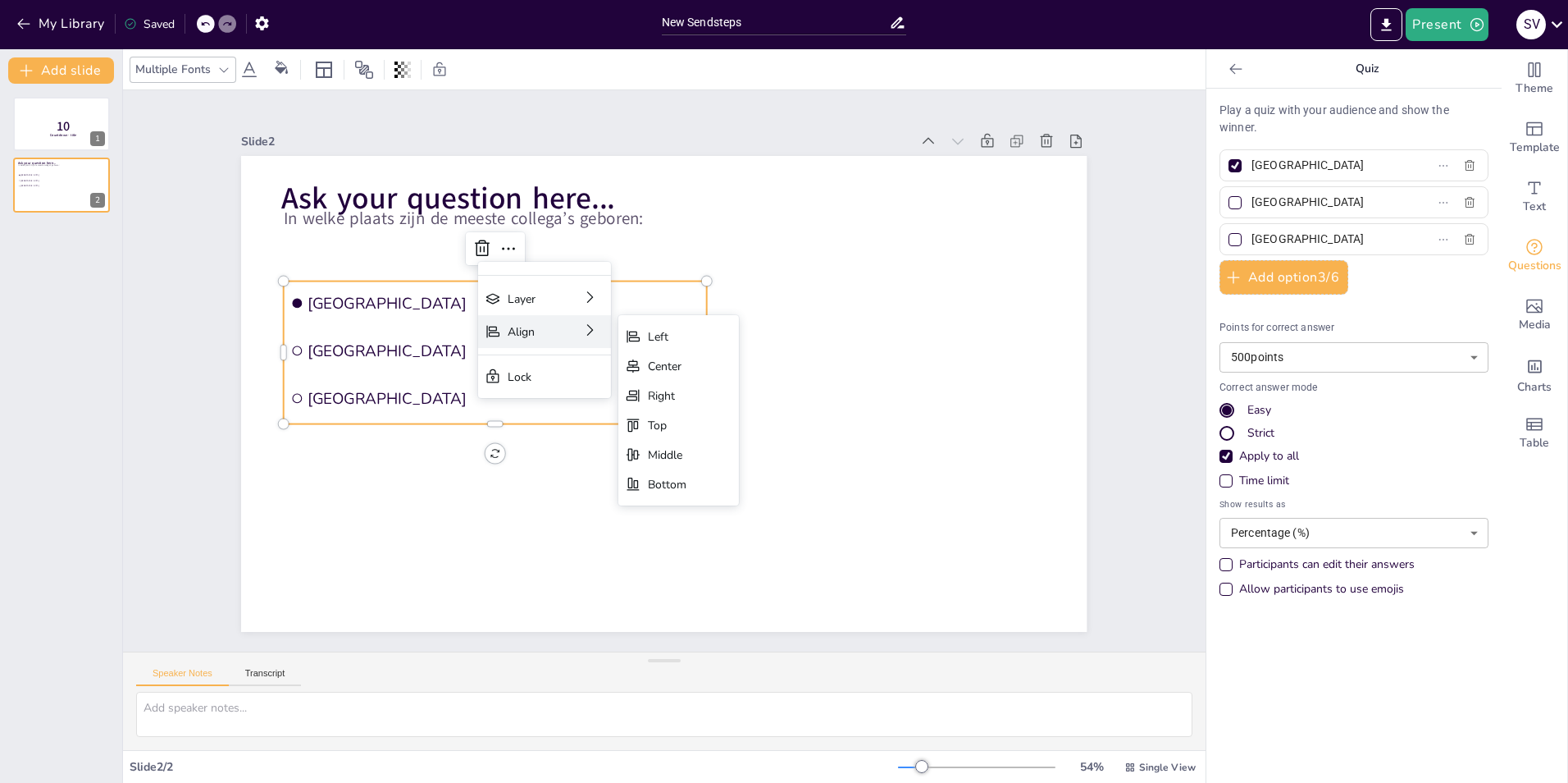
click at [534, 335] on div "Align" at bounding box center [522, 332] width 28 height 16
click at [643, 342] on div "Left" at bounding box center [679, 336] width 121 height 30
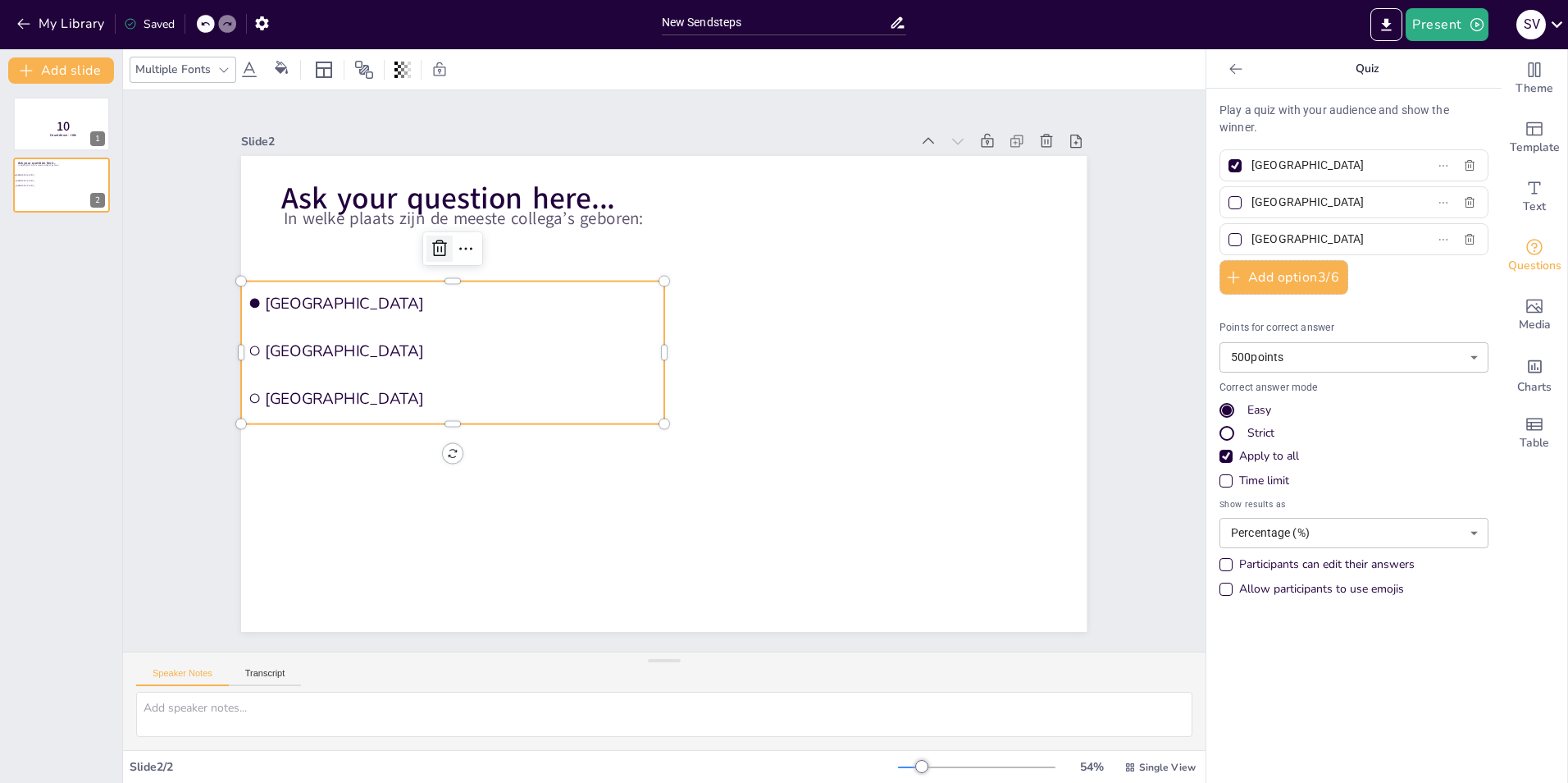
click at [430, 248] on icon at bounding box center [439, 249] width 19 height 19
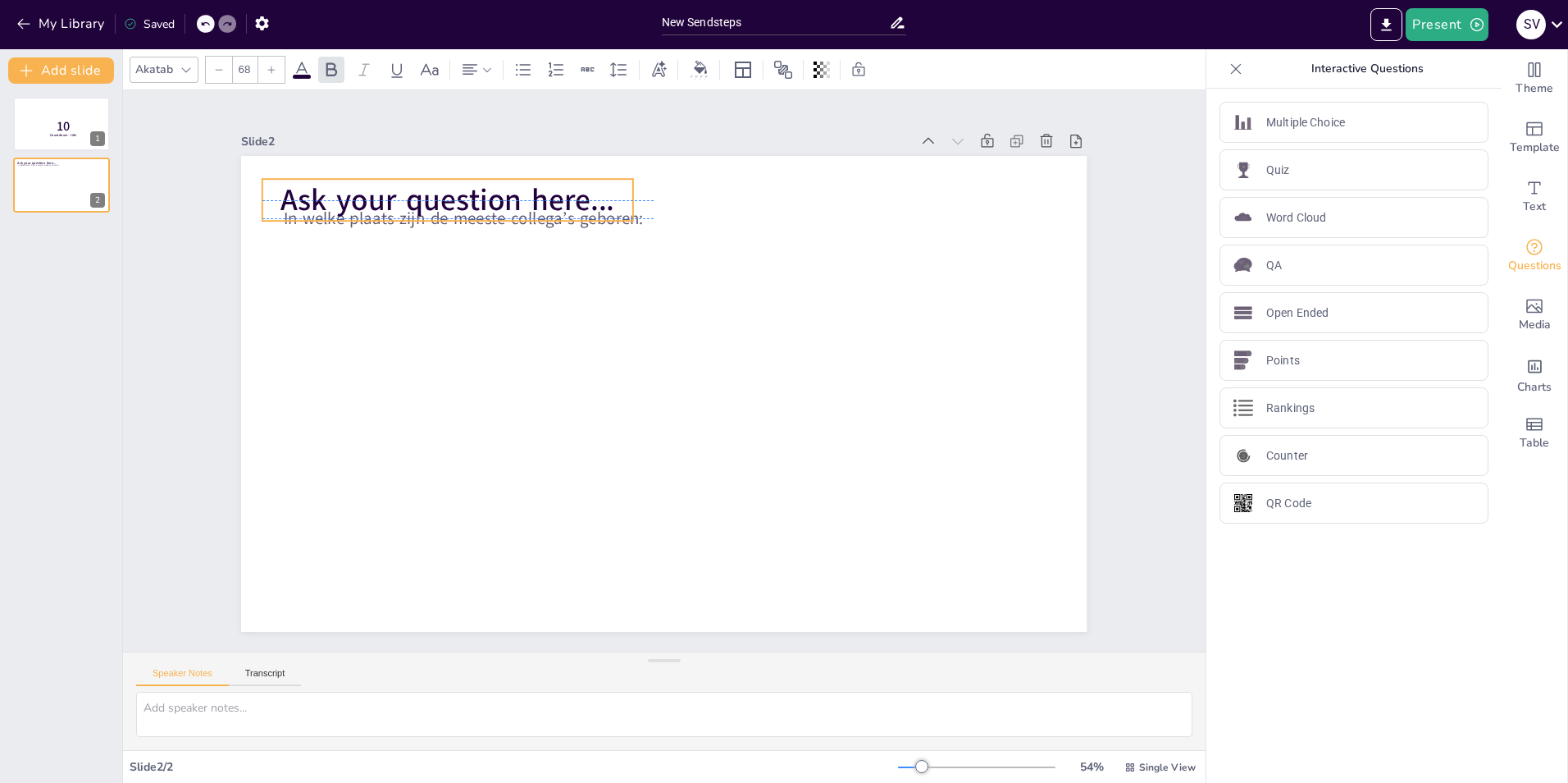
click at [522, 189] on span "Ask your question here..." at bounding box center [446, 200] width 334 height 41
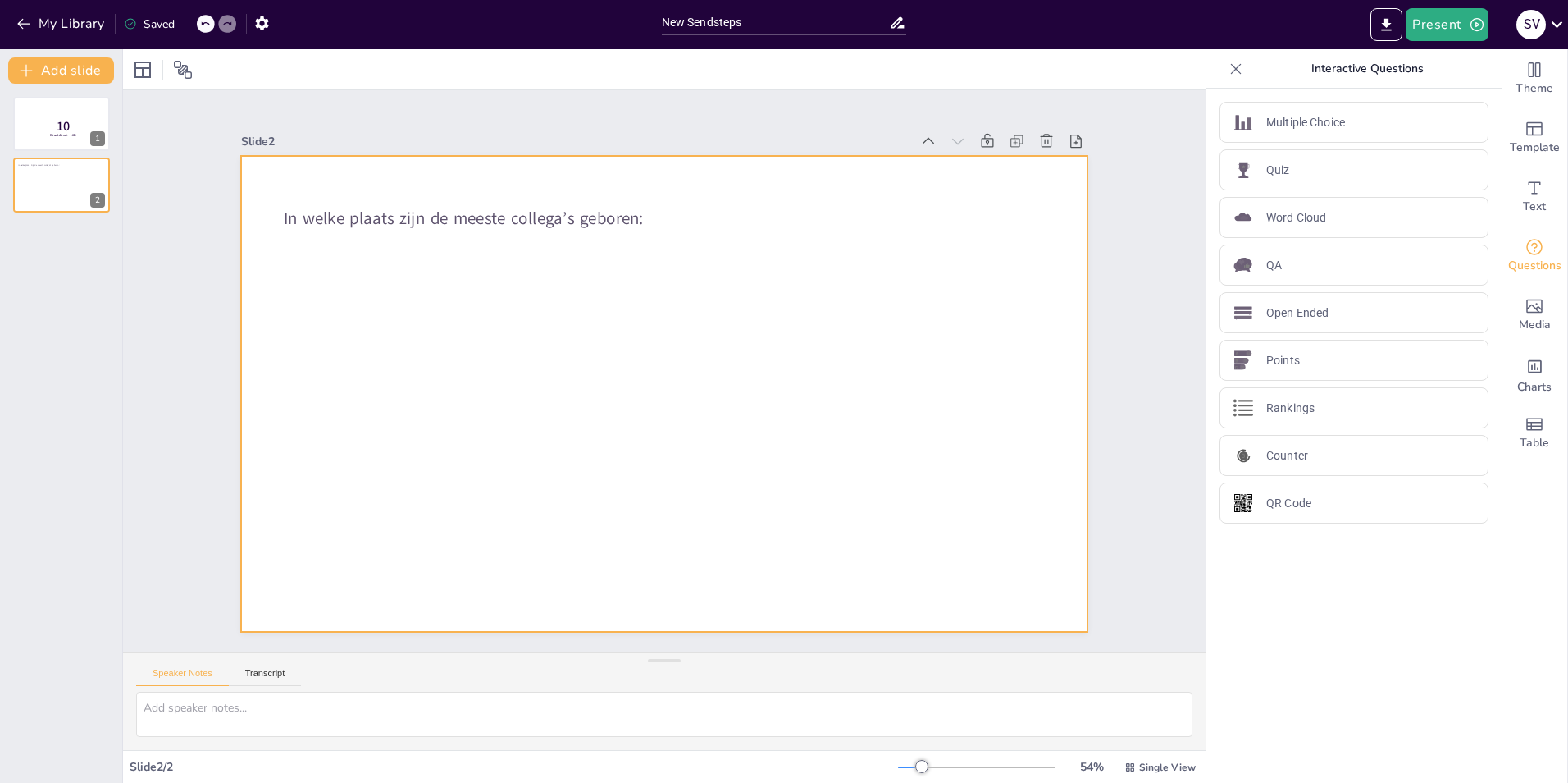
click at [664, 212] on div at bounding box center [664, 393] width 846 height 476
click at [1311, 350] on div "Points" at bounding box center [1354, 360] width 269 height 41
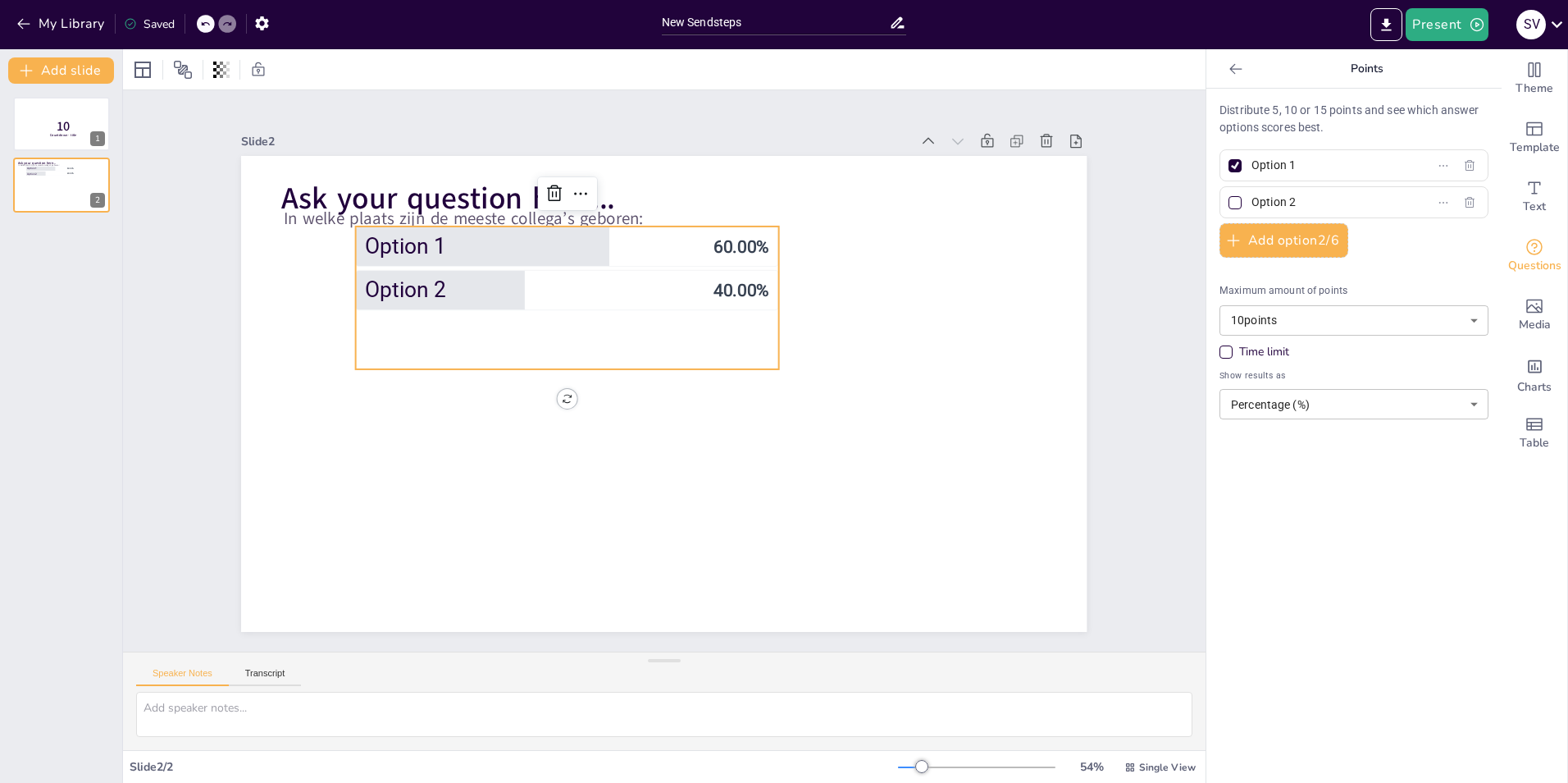
click at [1227, 71] on icon at bounding box center [1235, 68] width 17 height 17
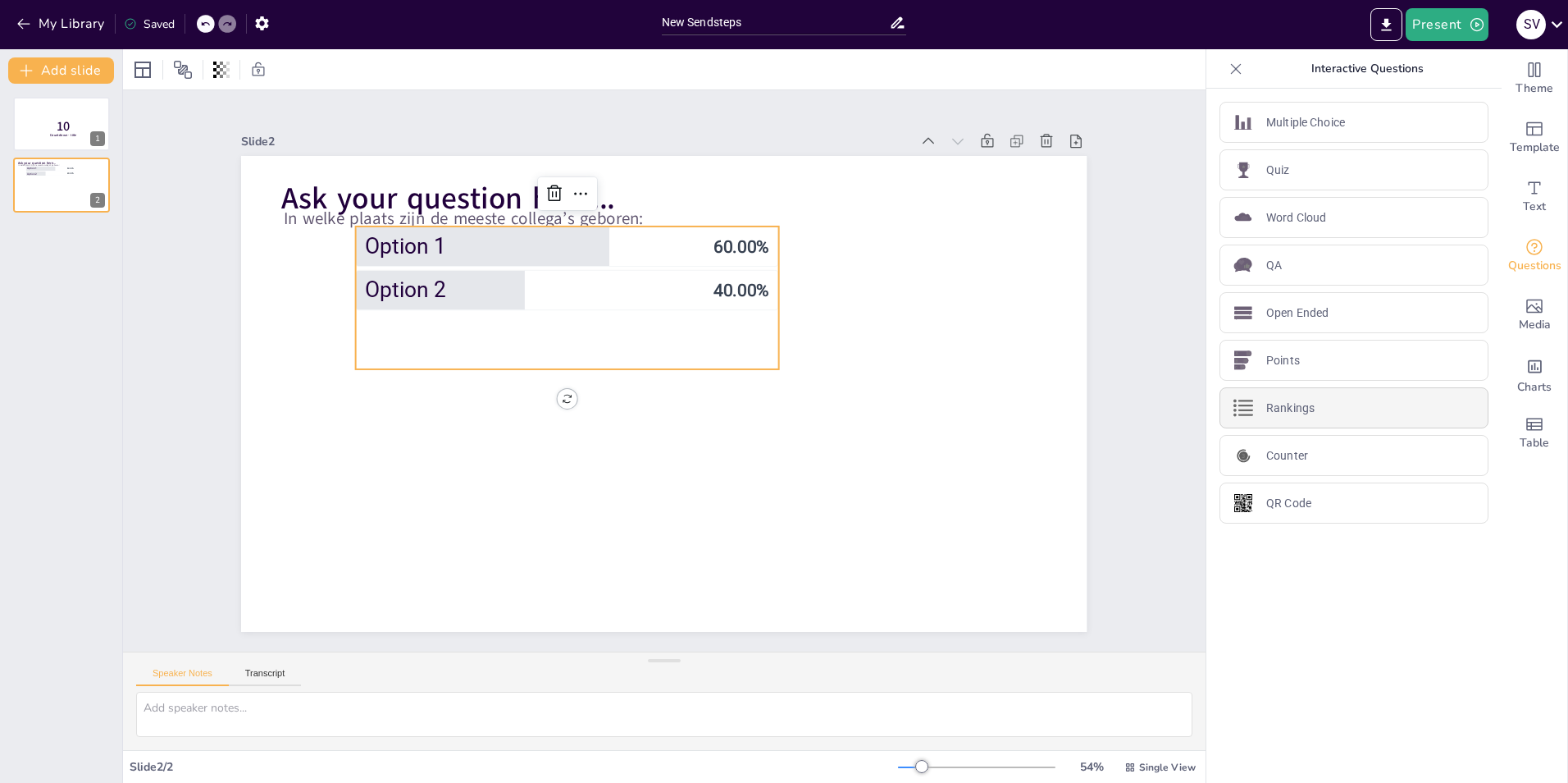
click at [1285, 422] on div "Rankings" at bounding box center [1354, 407] width 269 height 41
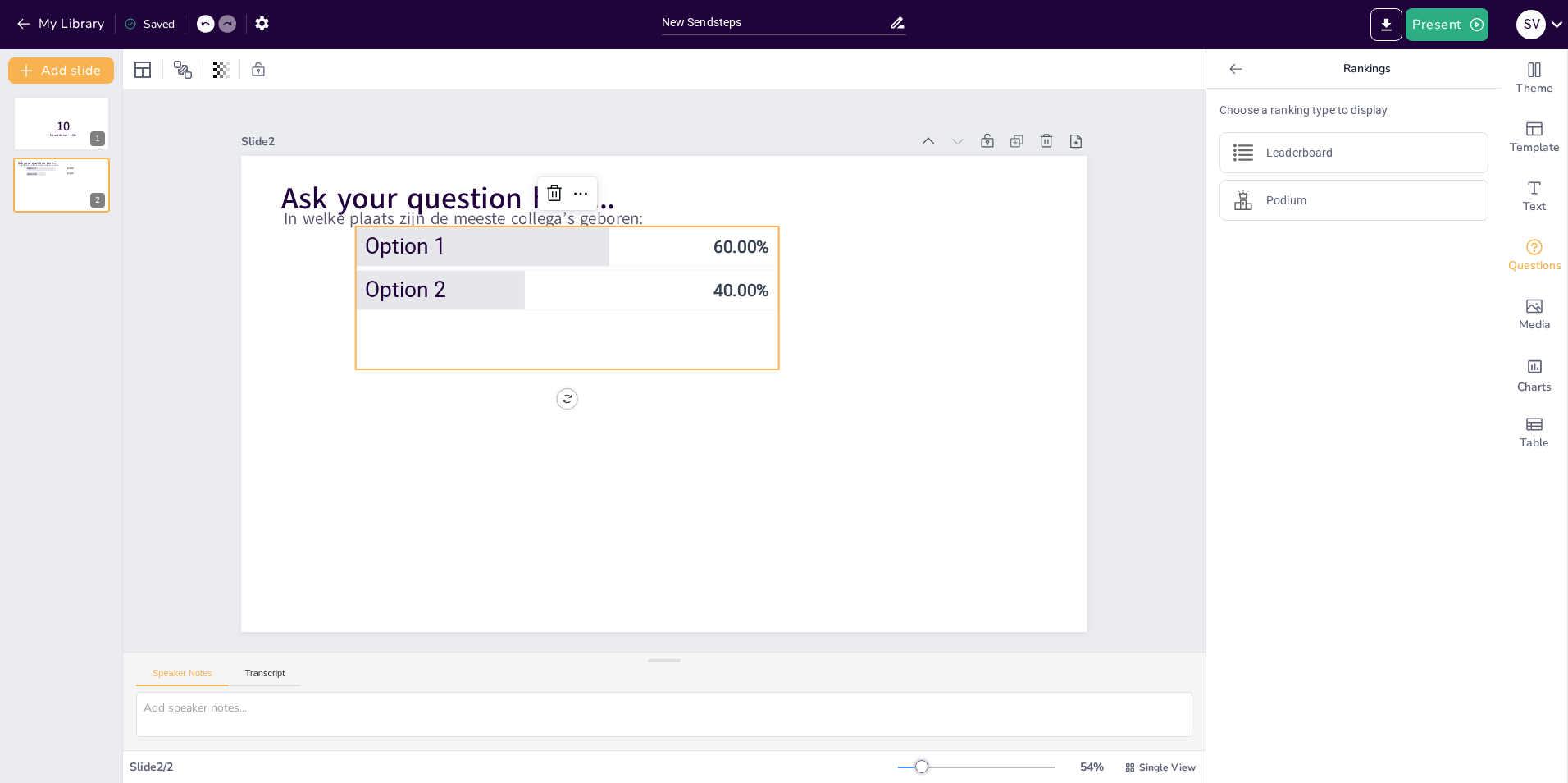
click at [1228, 62] on icon at bounding box center [1235, 68] width 17 height 17
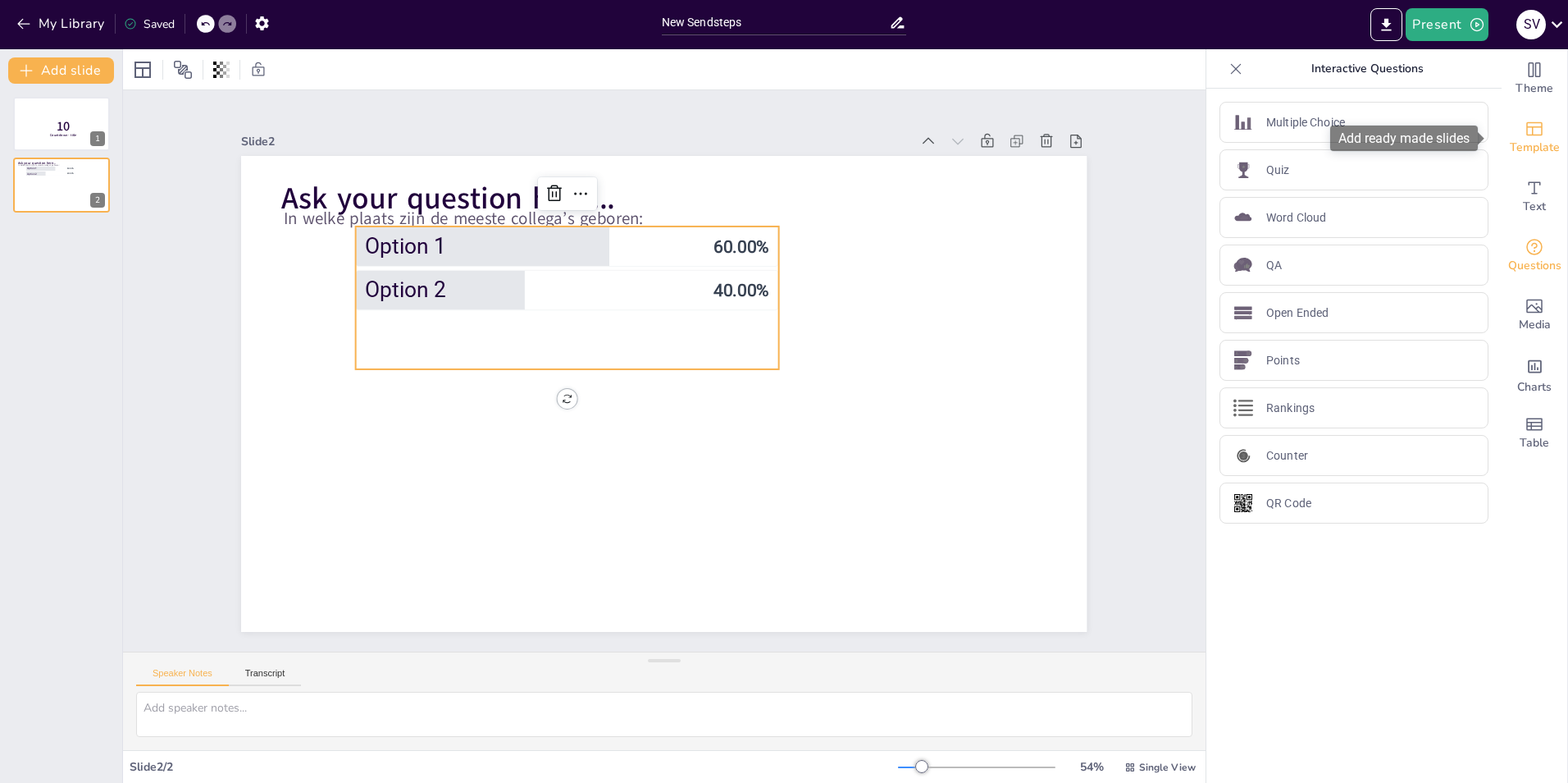
click at [1513, 150] on span "Template" at bounding box center [1535, 147] width 50 height 18
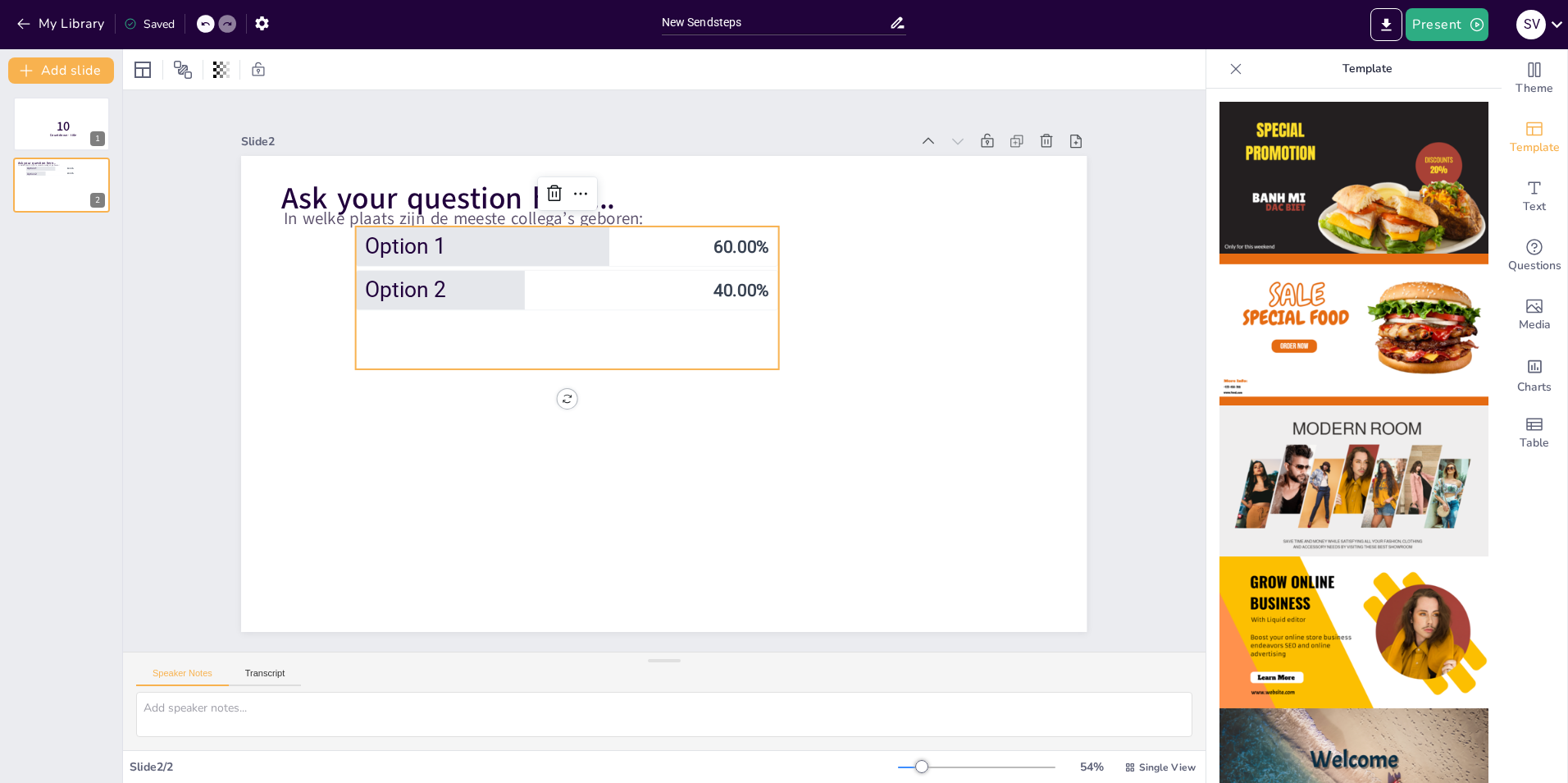
click at [445, 279] on span "Option 2" at bounding box center [535, 290] width 340 height 25
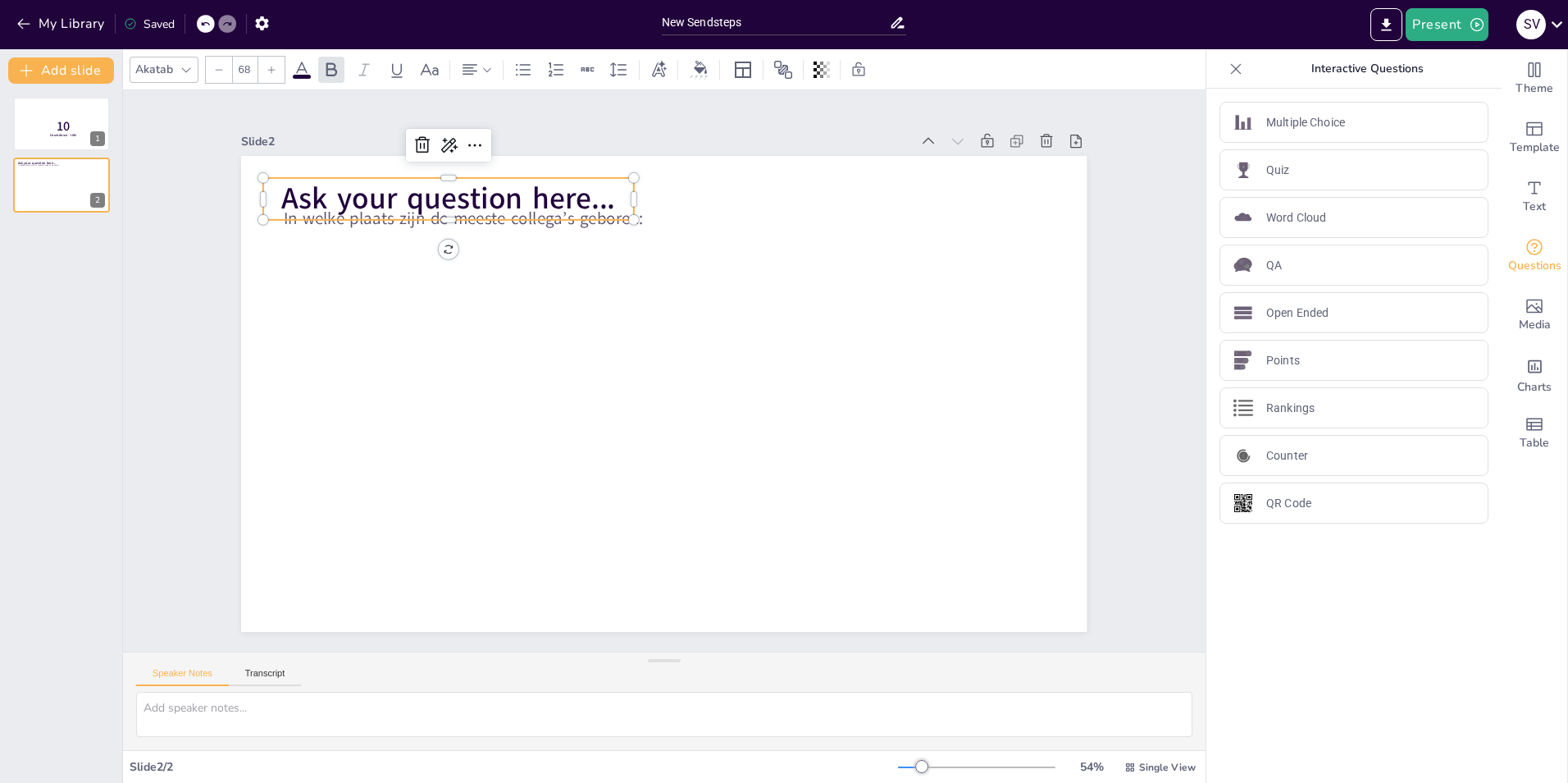
click at [455, 198] on span "Ask your question here..." at bounding box center [447, 198] width 334 height 41
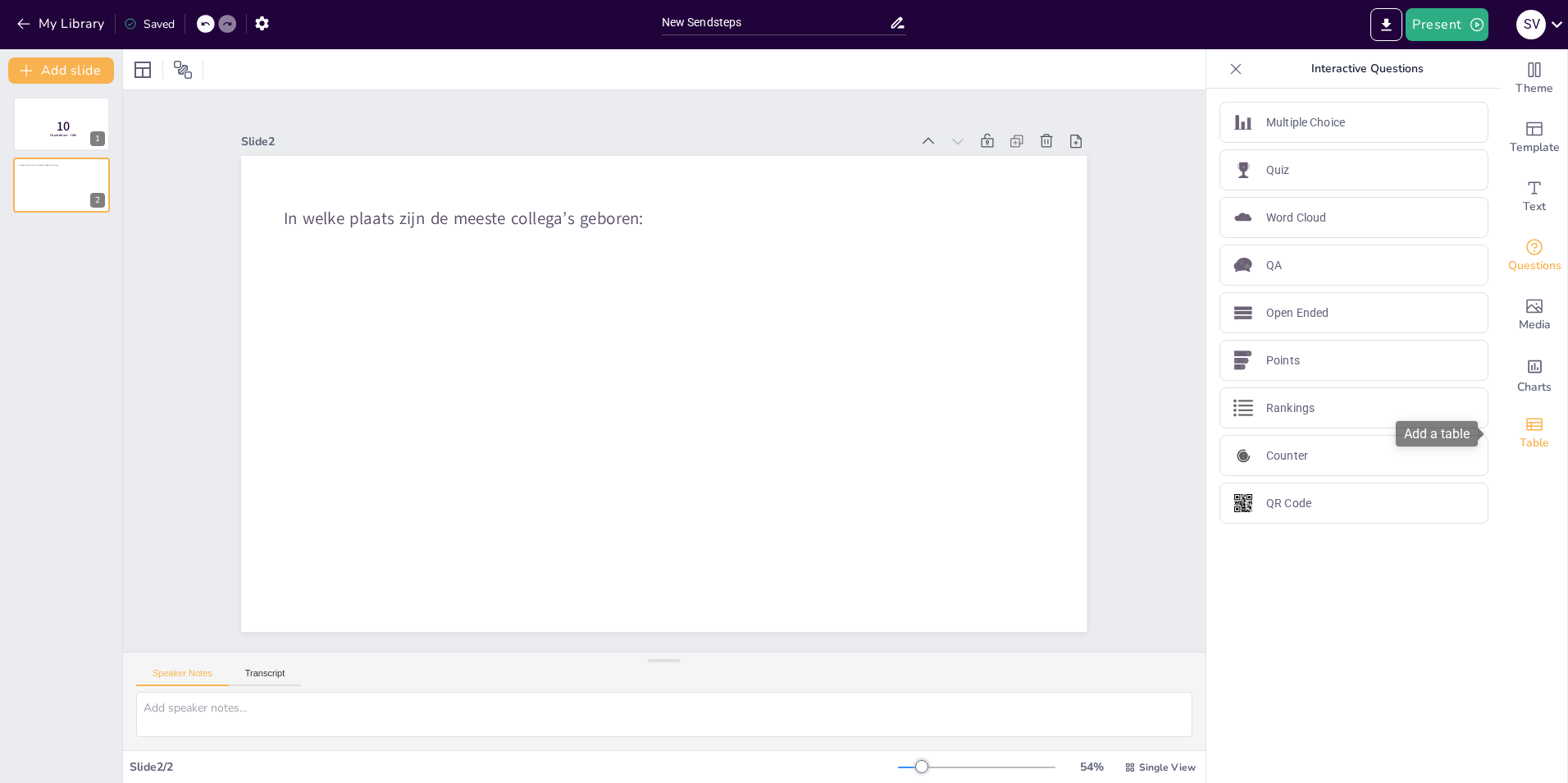
click at [1535, 424] on div "Table" at bounding box center [1534, 433] width 66 height 59
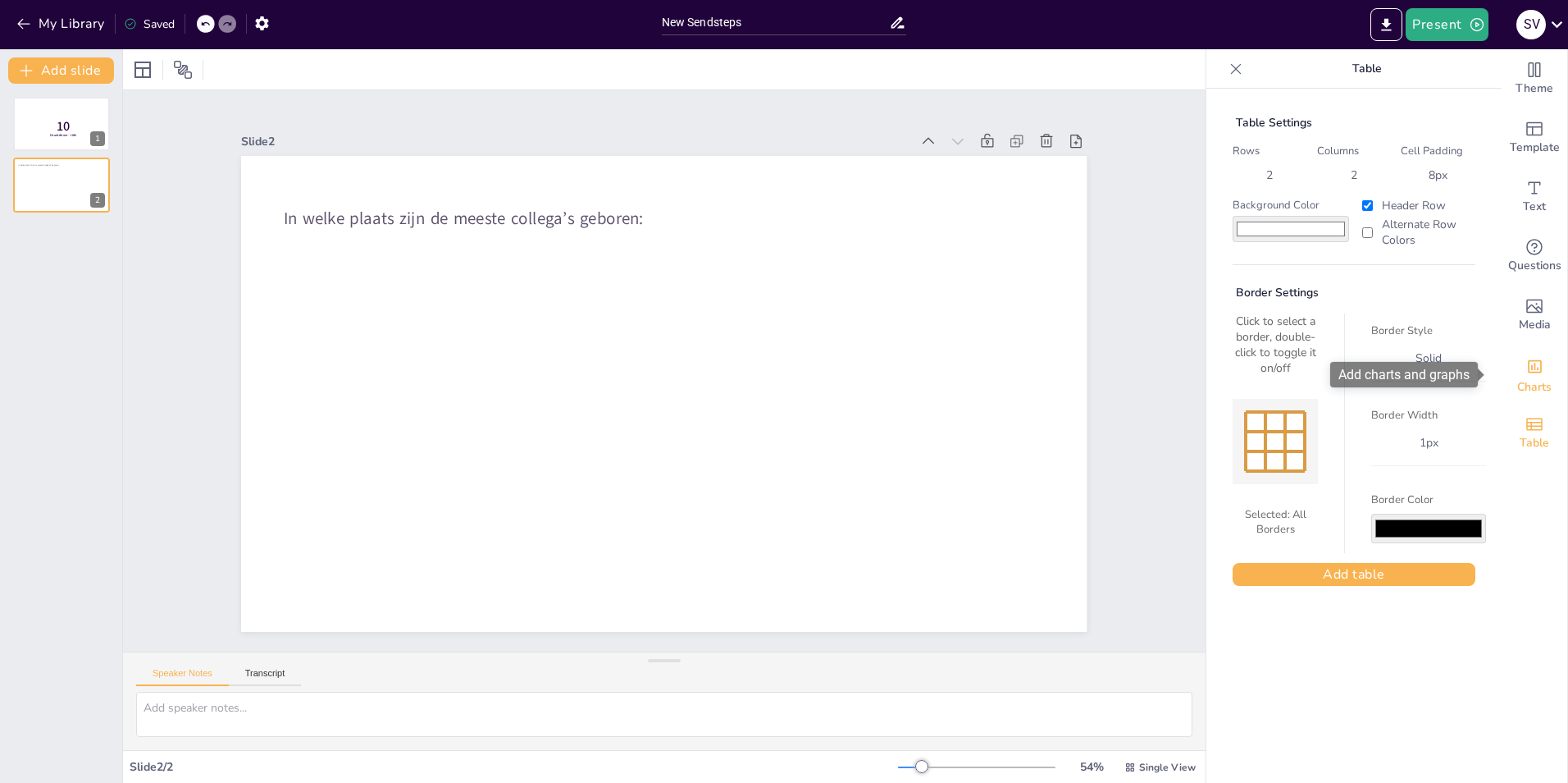
click at [1527, 379] on span "Charts" at bounding box center [1534, 387] width 34 height 18
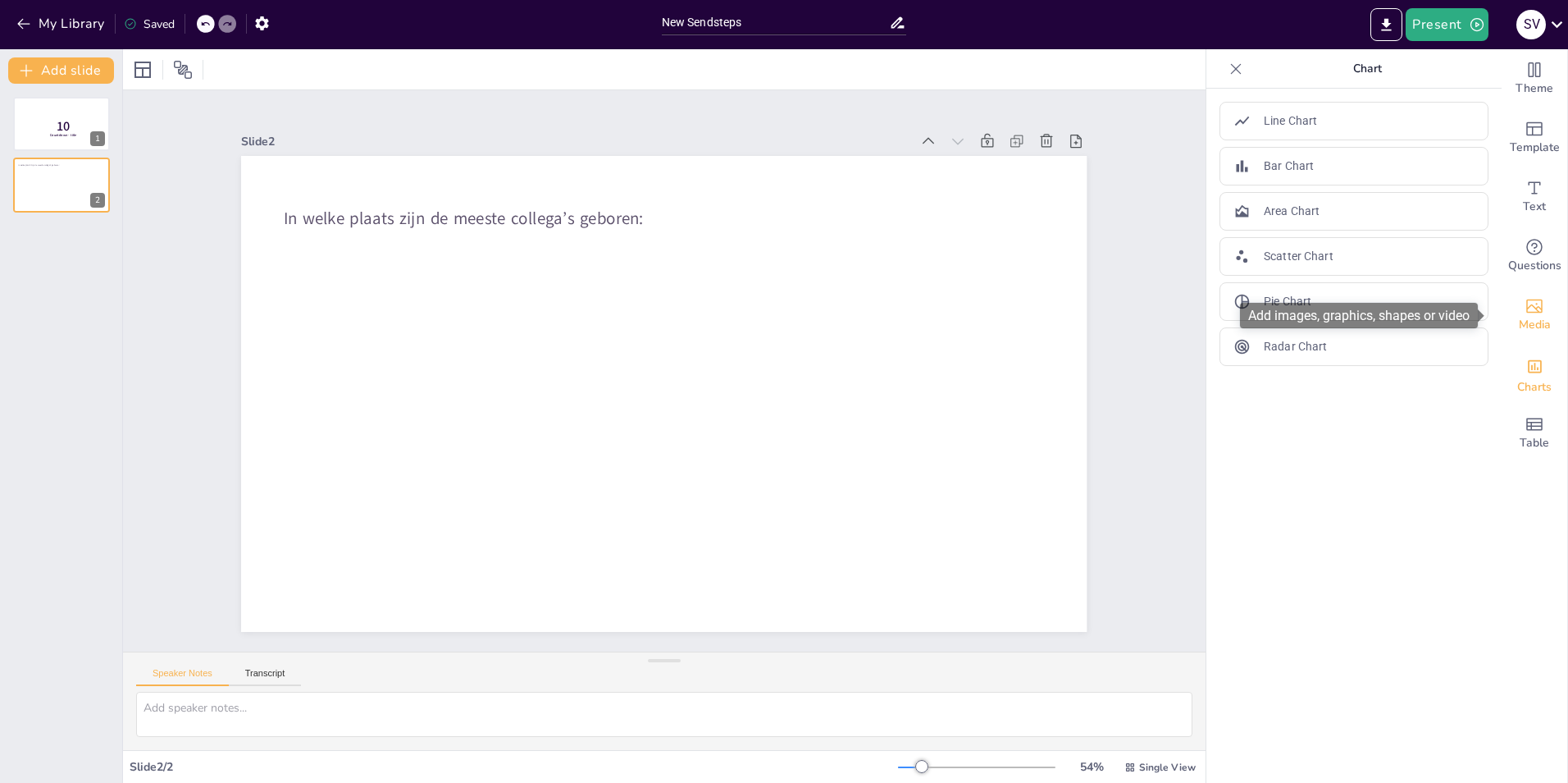
click at [1525, 310] on icon "Add images, graphics, shapes or video" at bounding box center [1535, 306] width 19 height 19
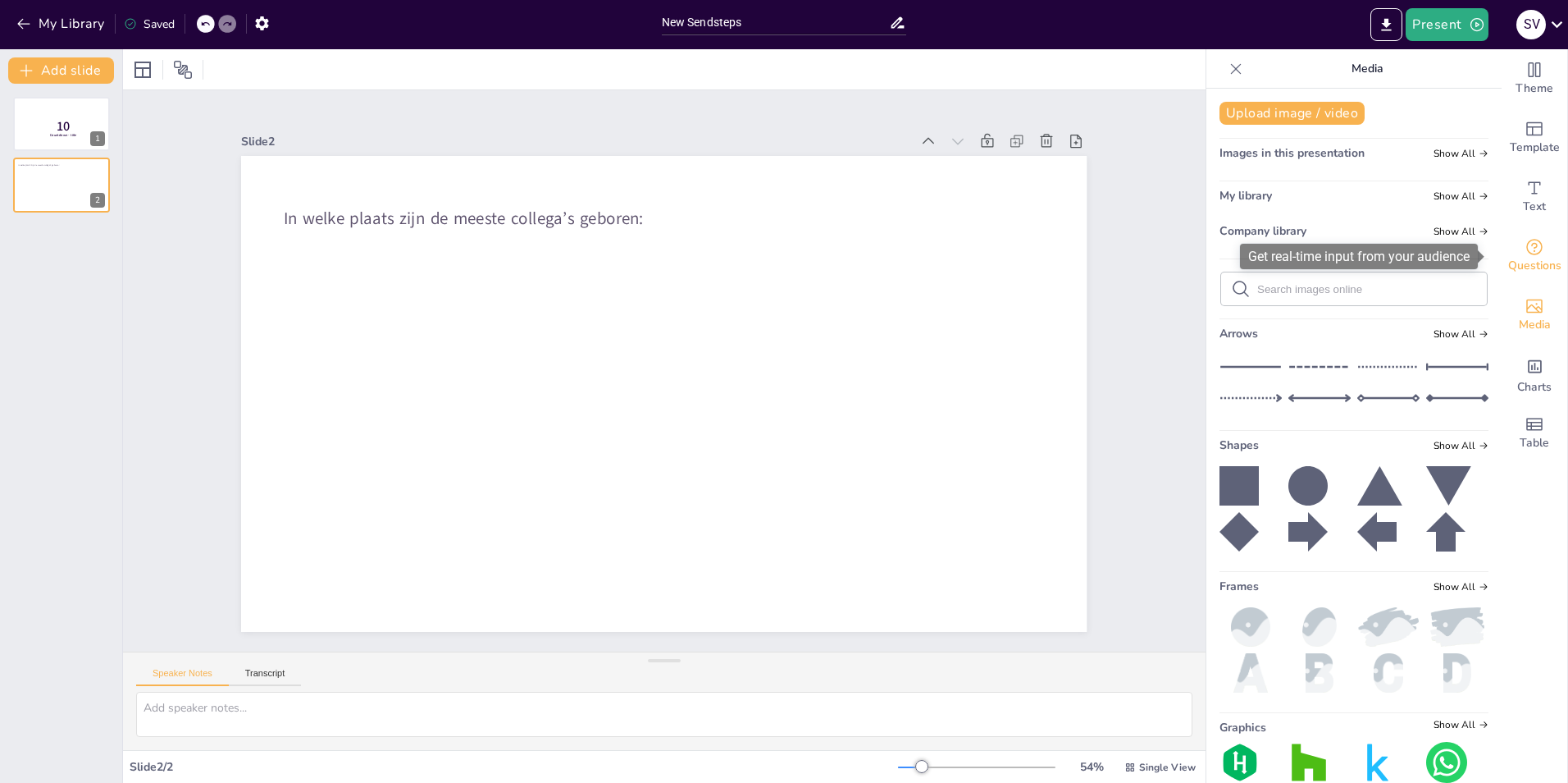
click at [1522, 264] on span "Questions" at bounding box center [1535, 265] width 53 height 18
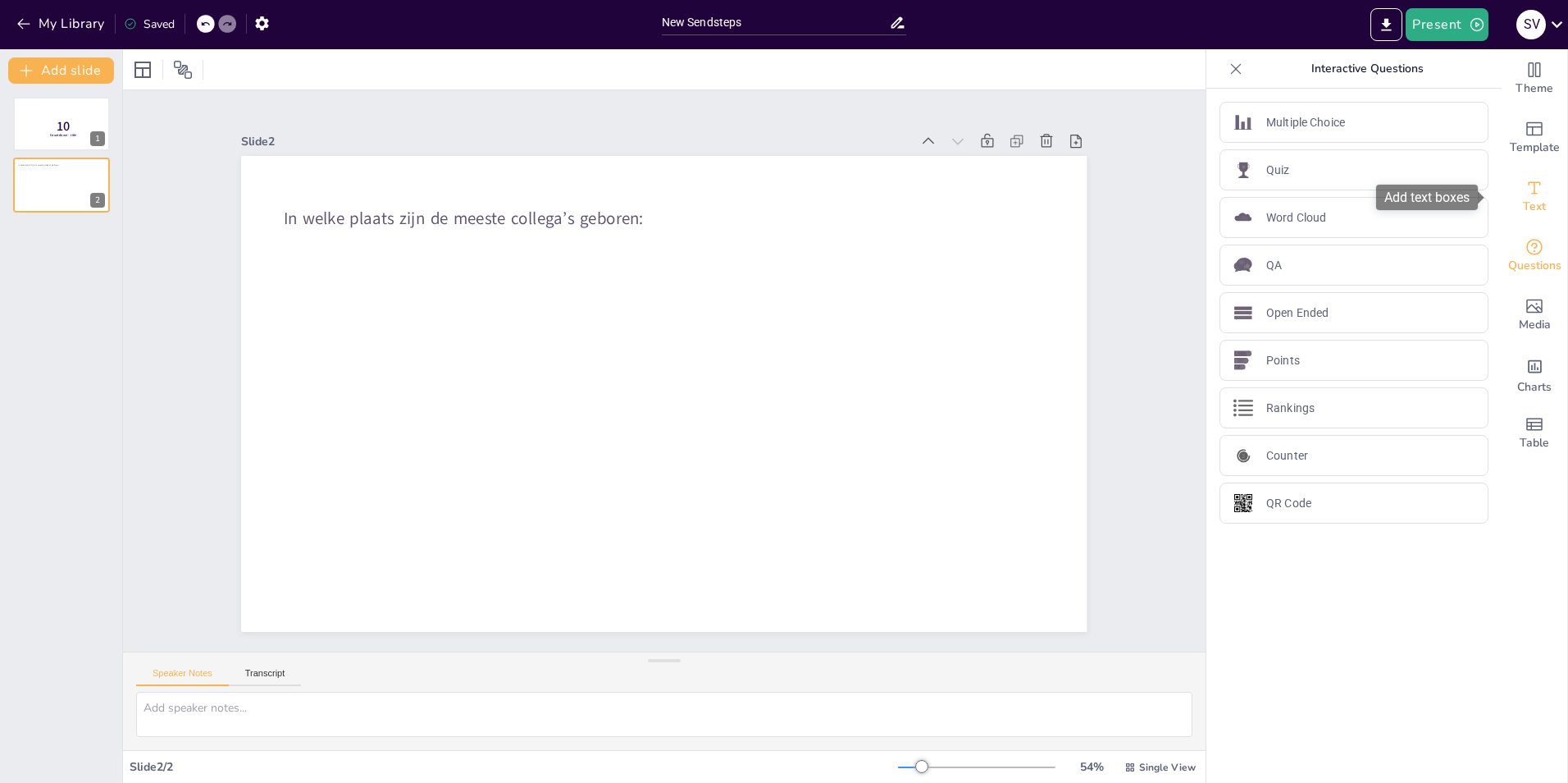
click at [1525, 194] on icon "Add text boxes" at bounding box center [1535, 187] width 19 height 19
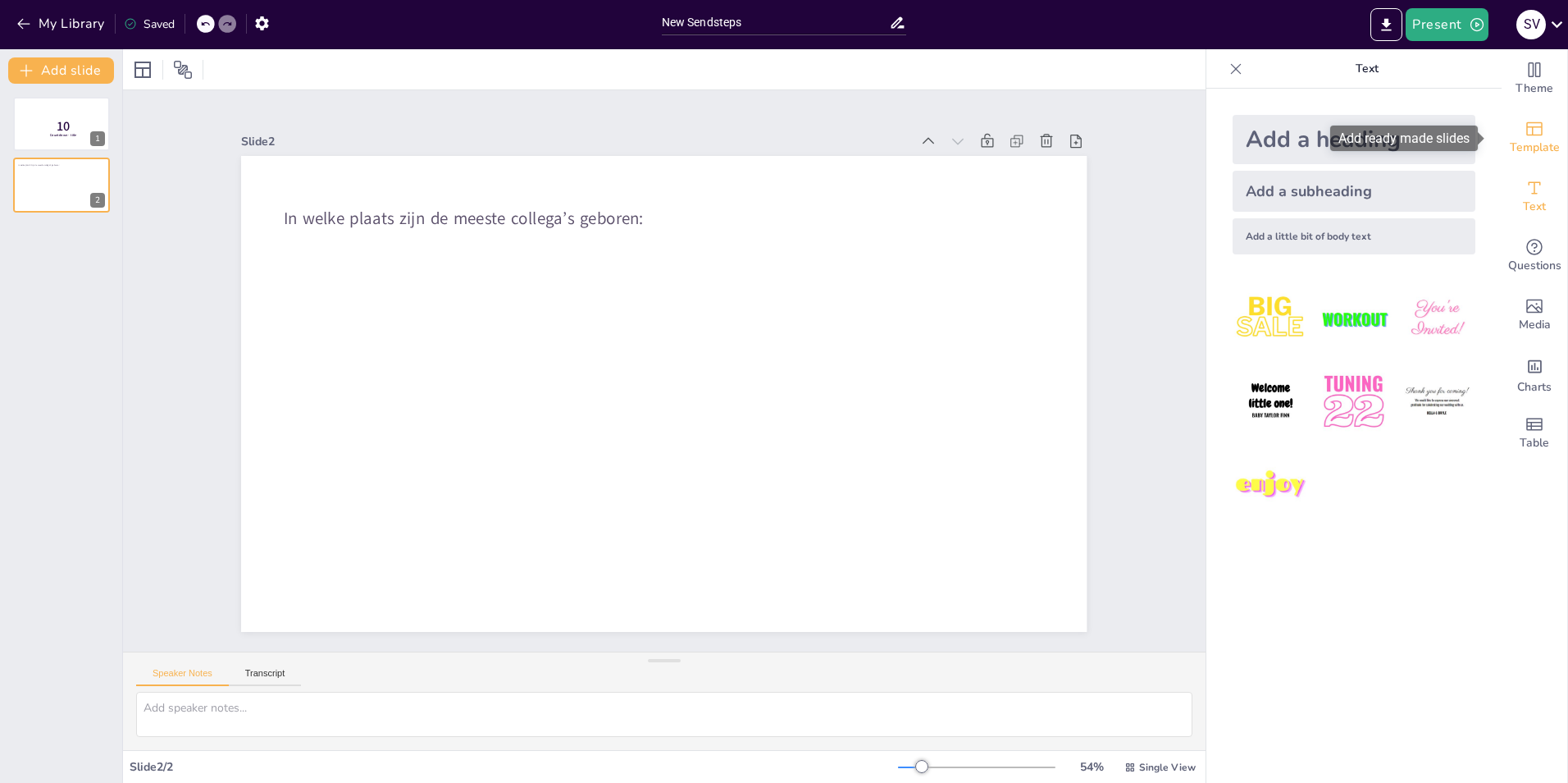
click at [1526, 127] on icon "Add ready made slides" at bounding box center [1534, 130] width 17 height 14
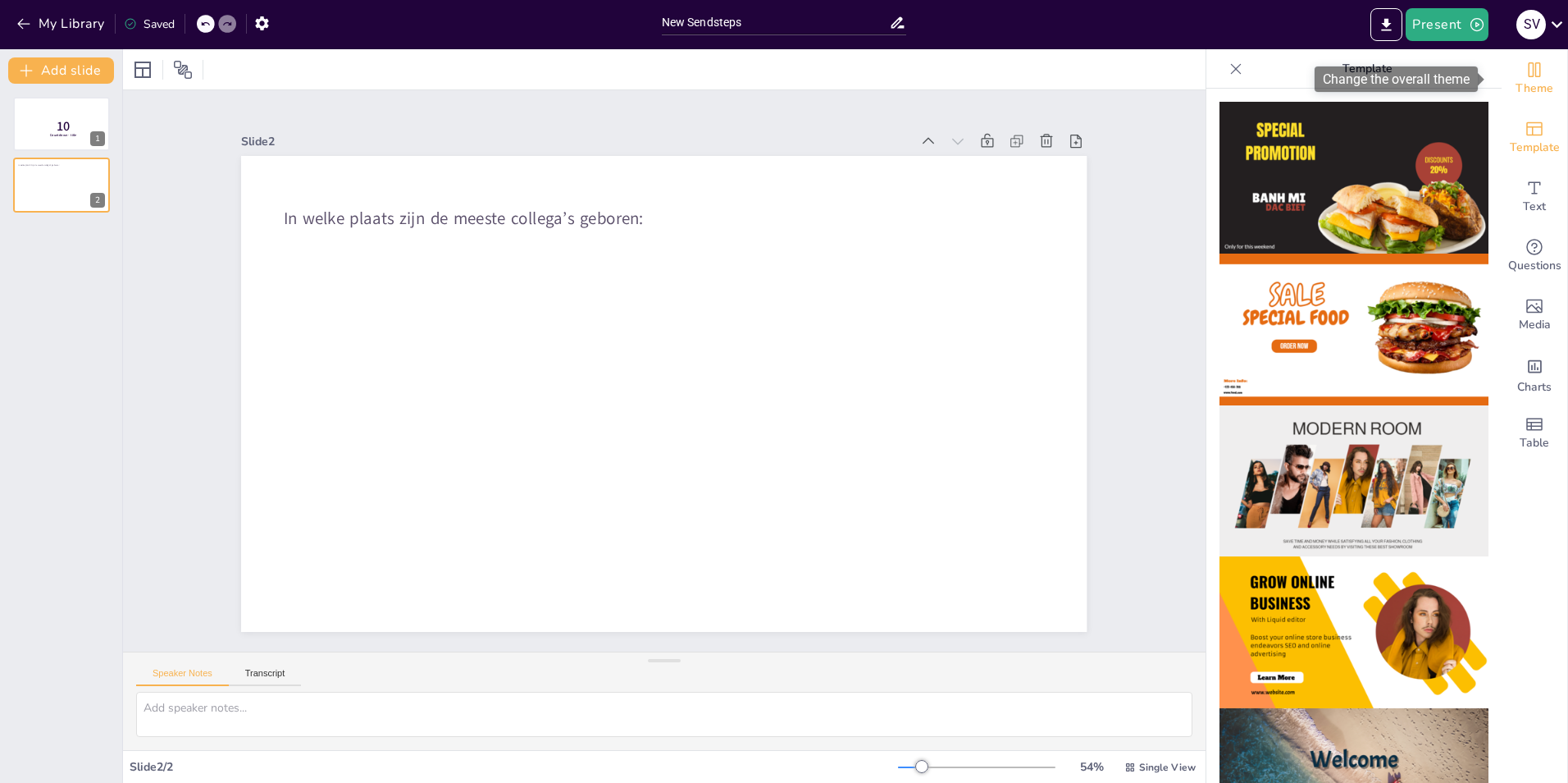
click at [1525, 77] on icon "Change the overall theme" at bounding box center [1535, 69] width 19 height 19
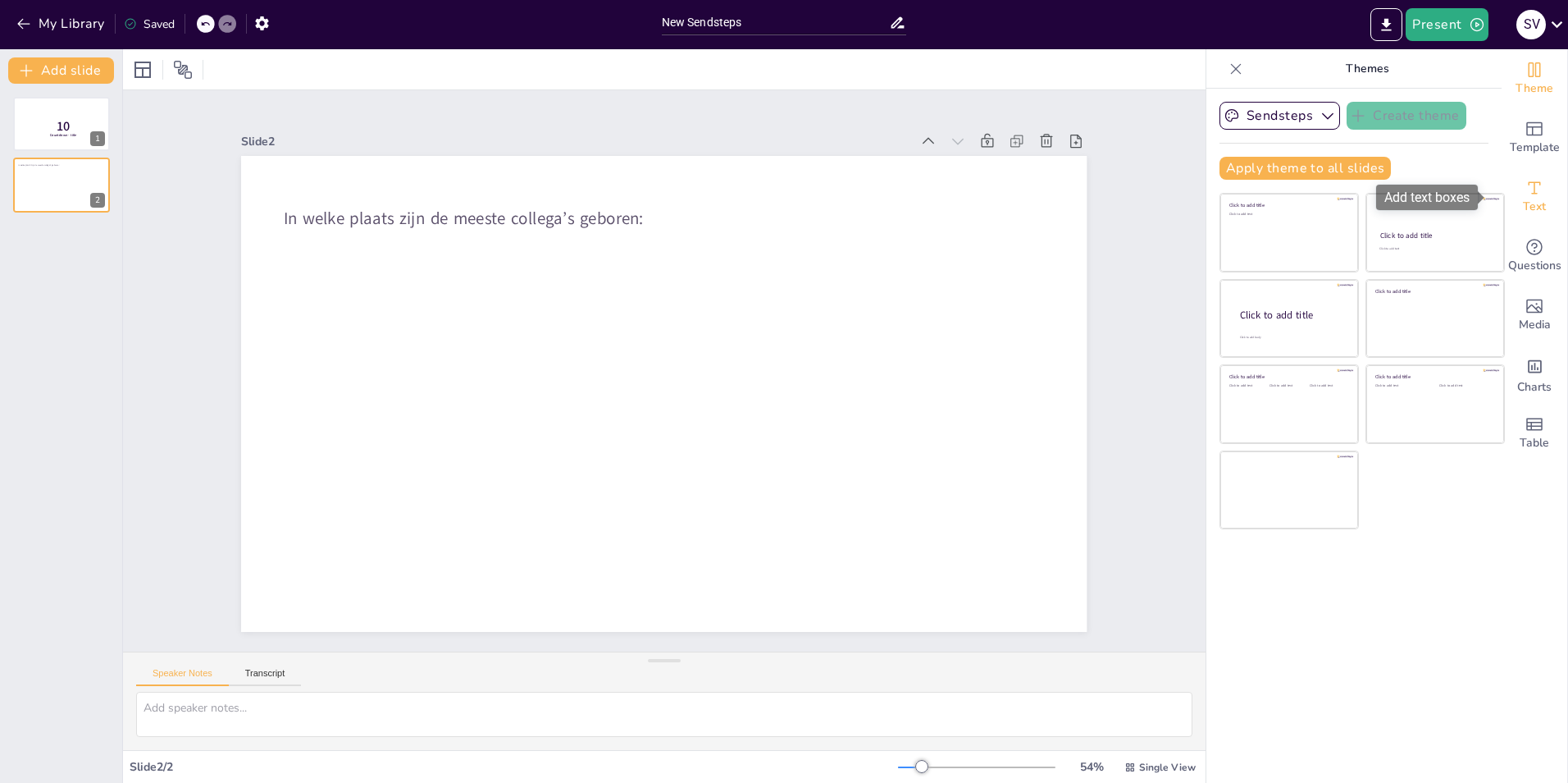
click at [1525, 181] on icon "Add text boxes" at bounding box center [1535, 187] width 19 height 19
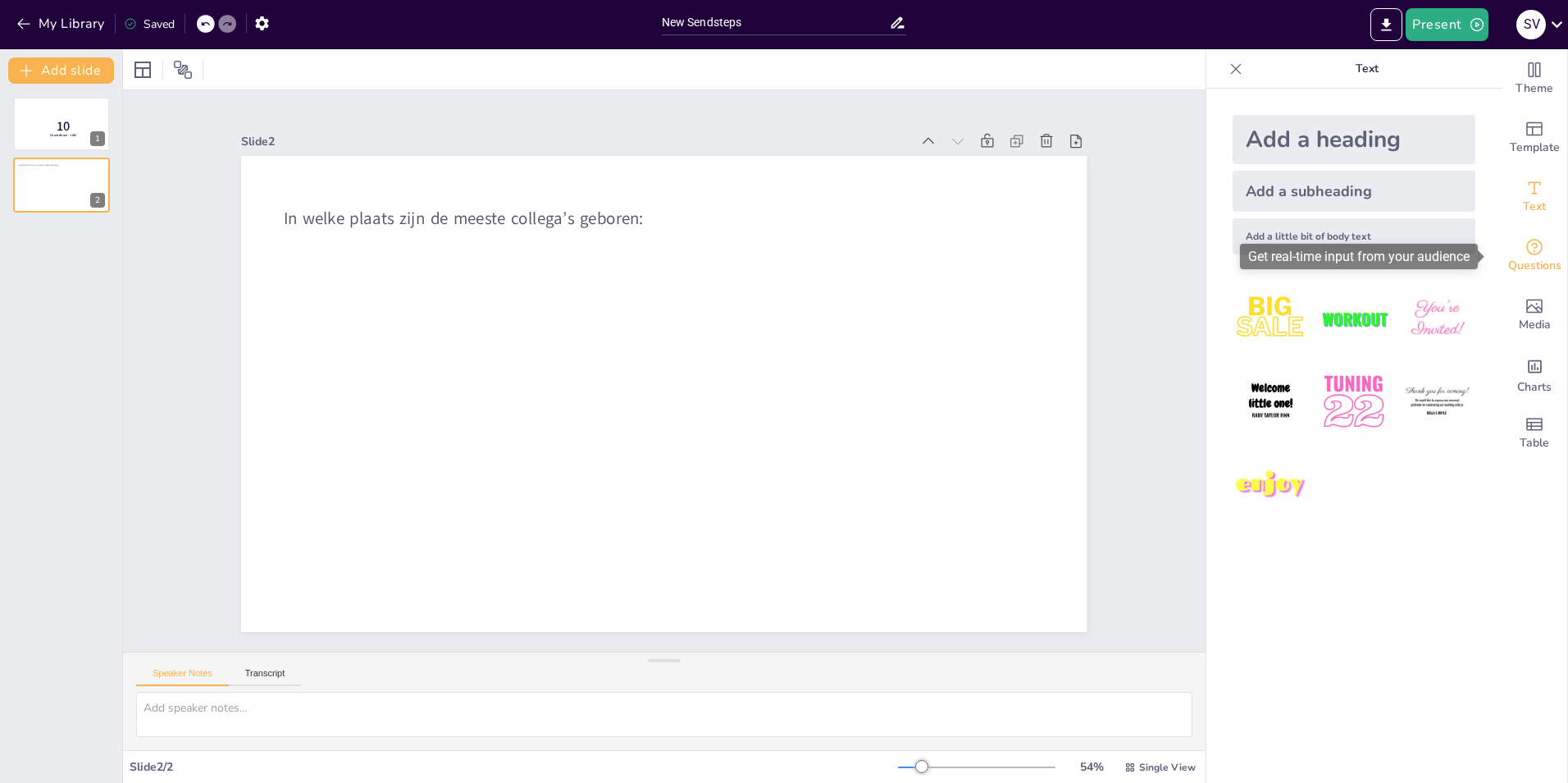
click at [1531, 255] on icon "Get real-time input from your audience" at bounding box center [1535, 247] width 19 height 19
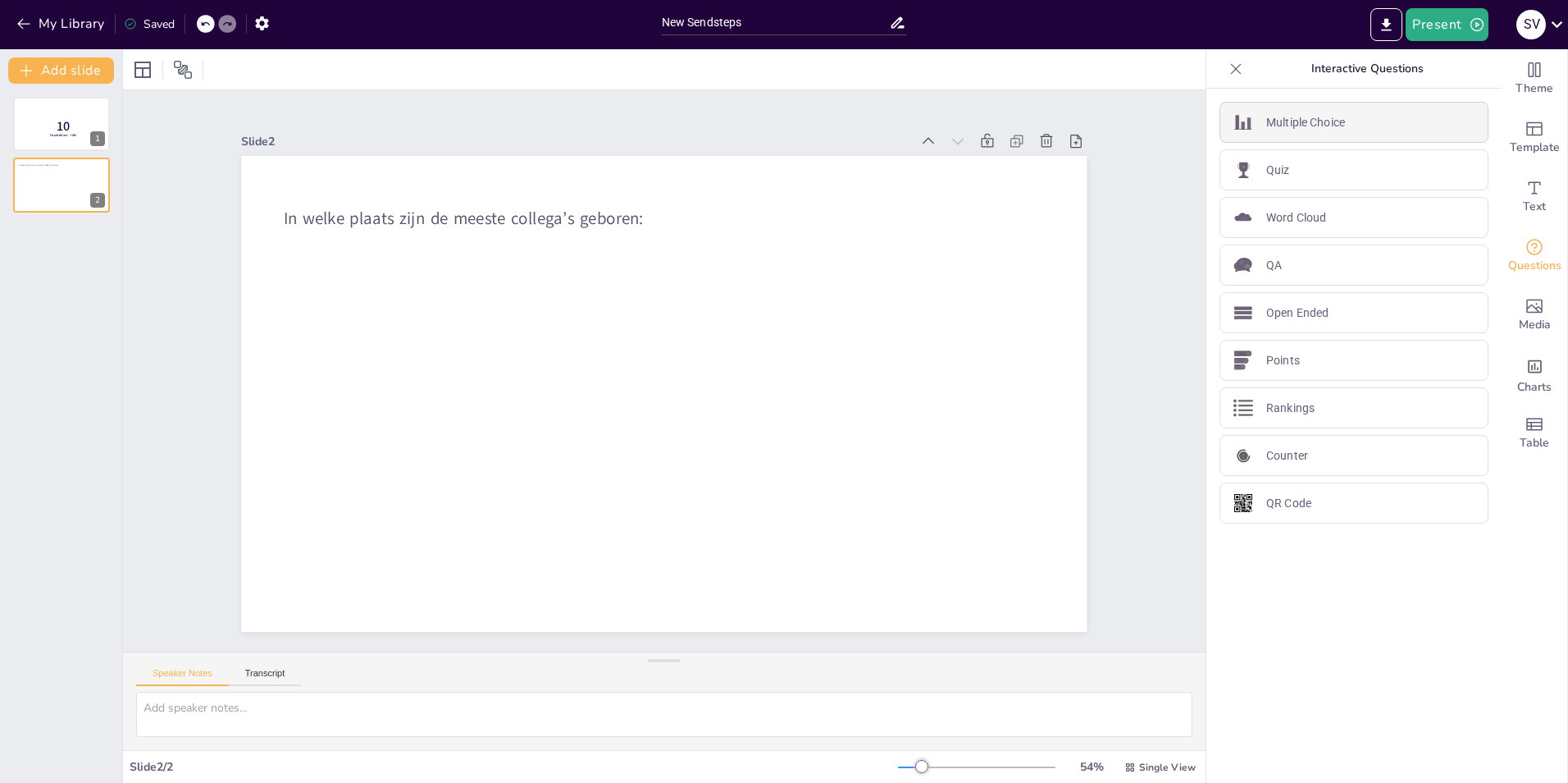
click at [1268, 129] on p "Multiple Choice" at bounding box center [1305, 123] width 79 height 18
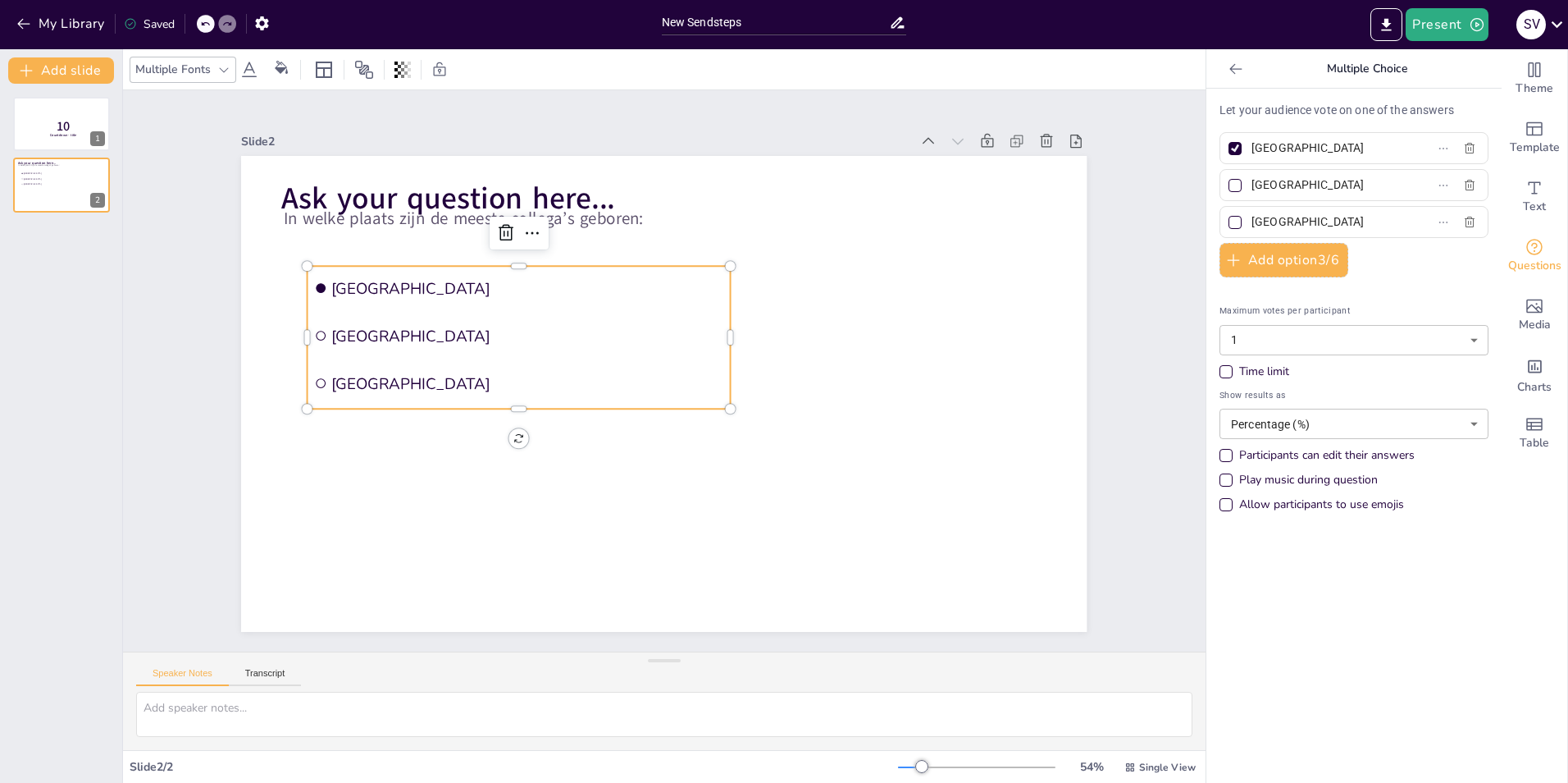
click at [354, 284] on span "[GEOGRAPHIC_DATA]" at bounding box center [527, 287] width 392 height 20
click at [1459, 148] on div "Add ready made slides" at bounding box center [1404, 138] width 148 height 25
click at [1228, 145] on div at bounding box center [1234, 148] width 13 height 13
click at [1252, 145] on input "[GEOGRAPHIC_DATA]" at bounding box center [1328, 148] width 152 height 24
checkbox input "false"
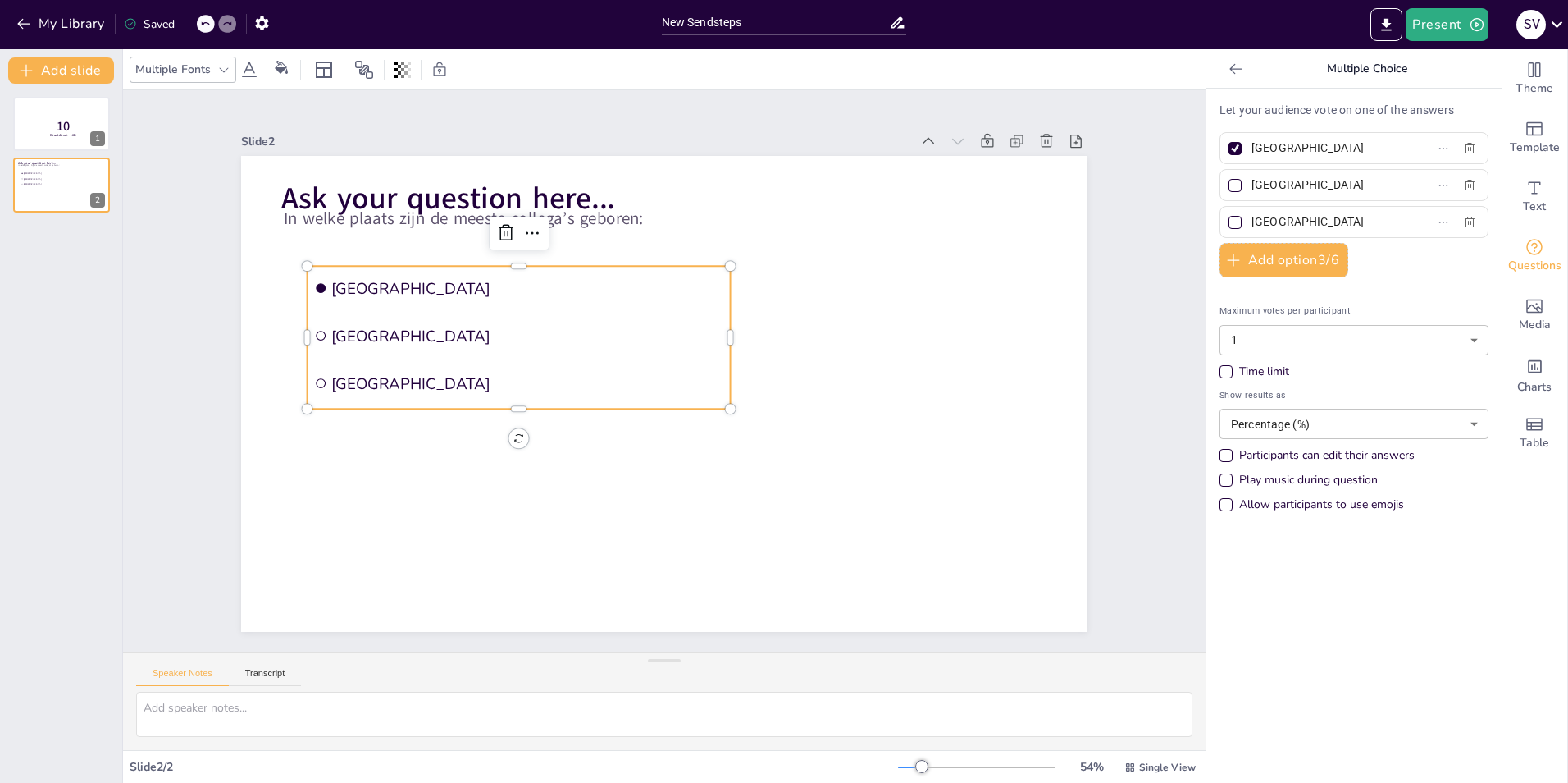
checkbox input "false"
drag, startPoint x: 1313, startPoint y: 145, endPoint x: 1234, endPoint y: 148, distance: 79.1
click at [1245, 148] on span "[GEOGRAPHIC_DATA]" at bounding box center [1321, 148] width 152 height 24
click at [1252, 148] on input "[GEOGRAPHIC_DATA]" at bounding box center [1328, 148] width 152 height 24
type input "Helmond"
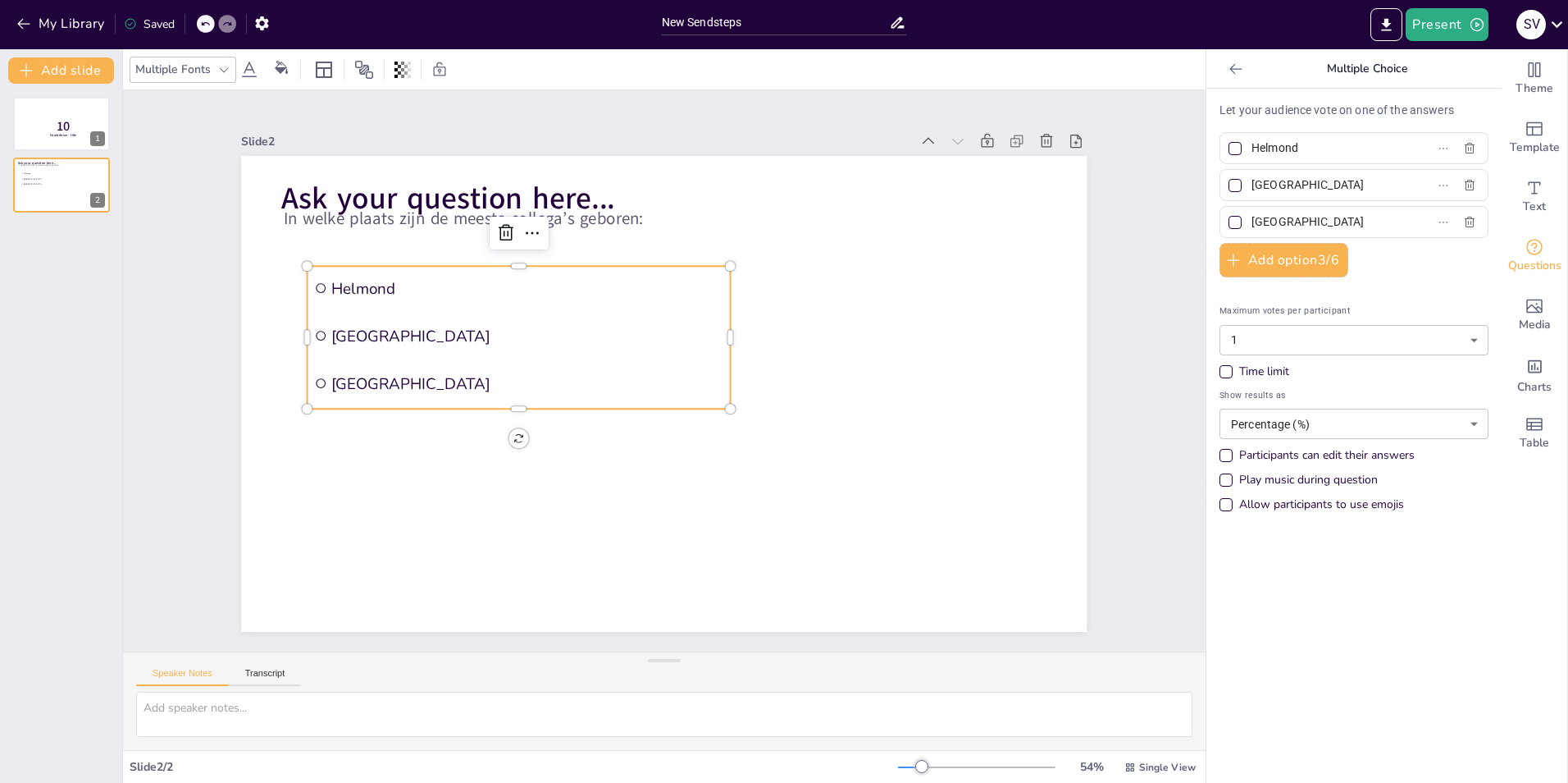
drag, startPoint x: 1329, startPoint y: 187, endPoint x: 1233, endPoint y: 190, distance: 96.0
click at [1245, 190] on span "[GEOGRAPHIC_DATA]" at bounding box center [1321, 185] width 152 height 24
click at [1252, 190] on input "[GEOGRAPHIC_DATA]" at bounding box center [1328, 185] width 152 height 24
type input "[GEOGRAPHIC_DATA]"
drag, startPoint x: 1325, startPoint y: 222, endPoint x: 1235, endPoint y: 219, distance: 90.0
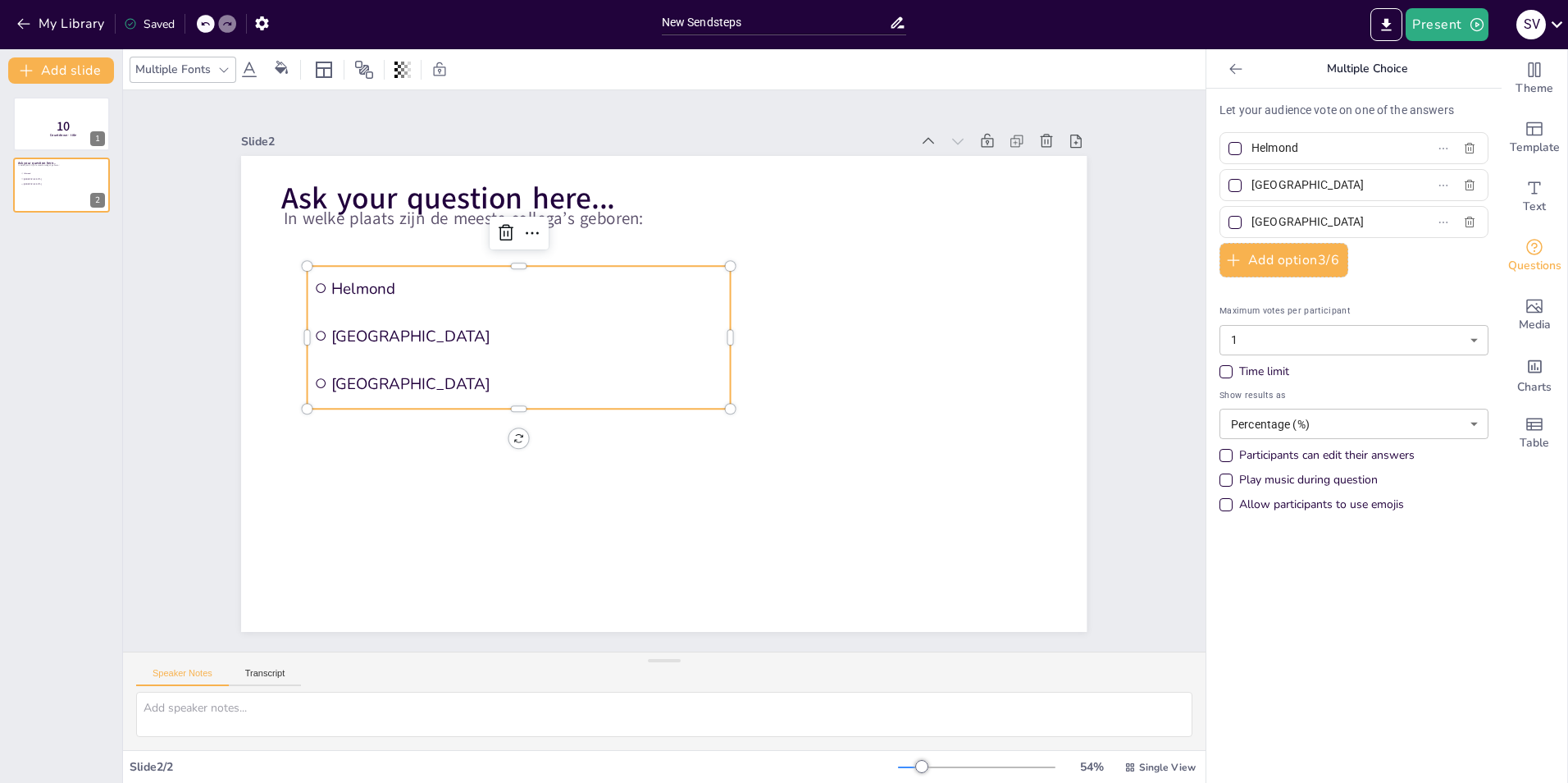
click at [1245, 219] on span "[GEOGRAPHIC_DATA]" at bounding box center [1321, 222] width 152 height 24
click at [1252, 219] on input "[GEOGRAPHIC_DATA]" at bounding box center [1328, 222] width 152 height 24
type input "Veghel"
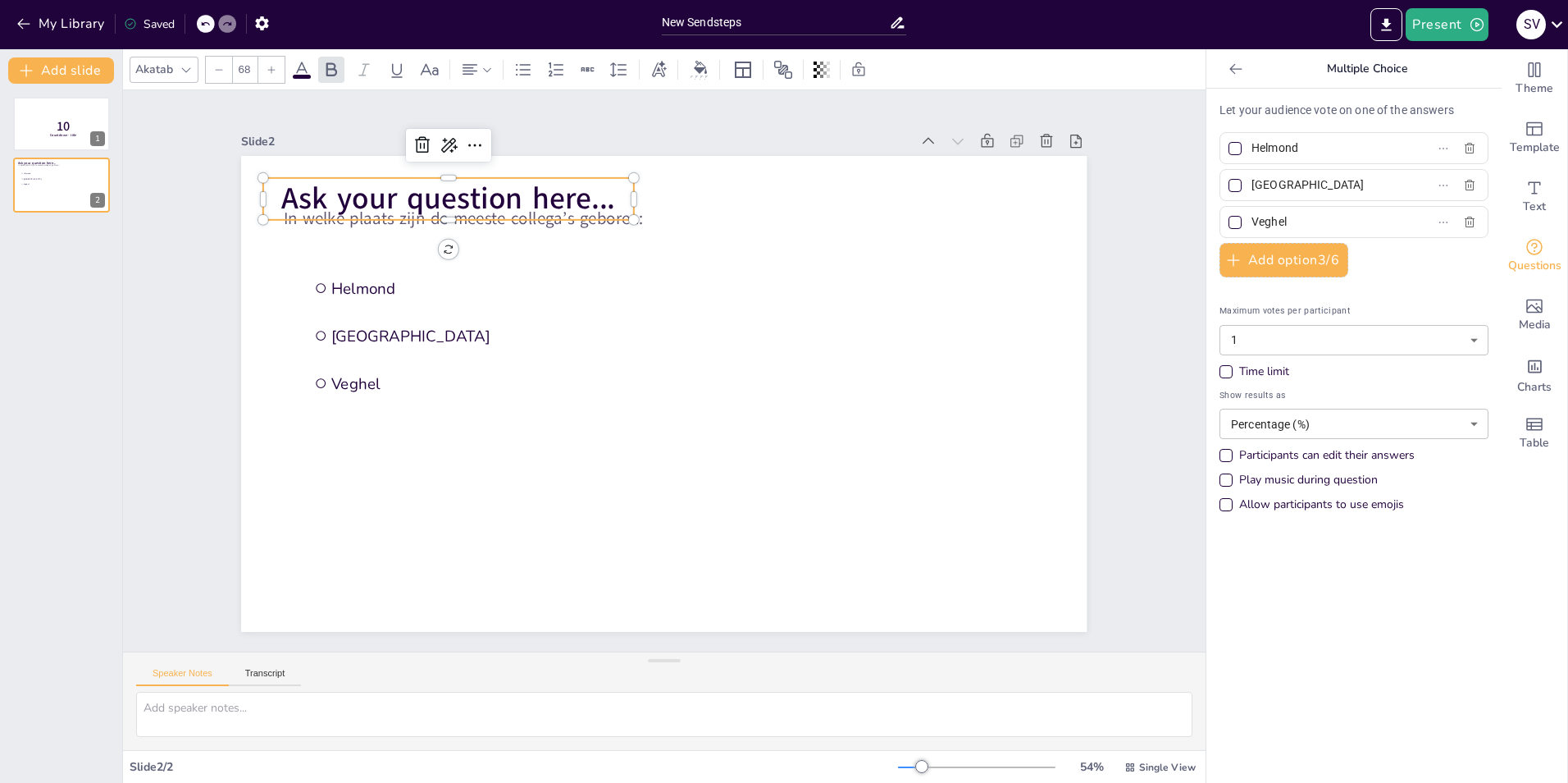
click at [421, 196] on span "Ask your question here..." at bounding box center [447, 198] width 334 height 41
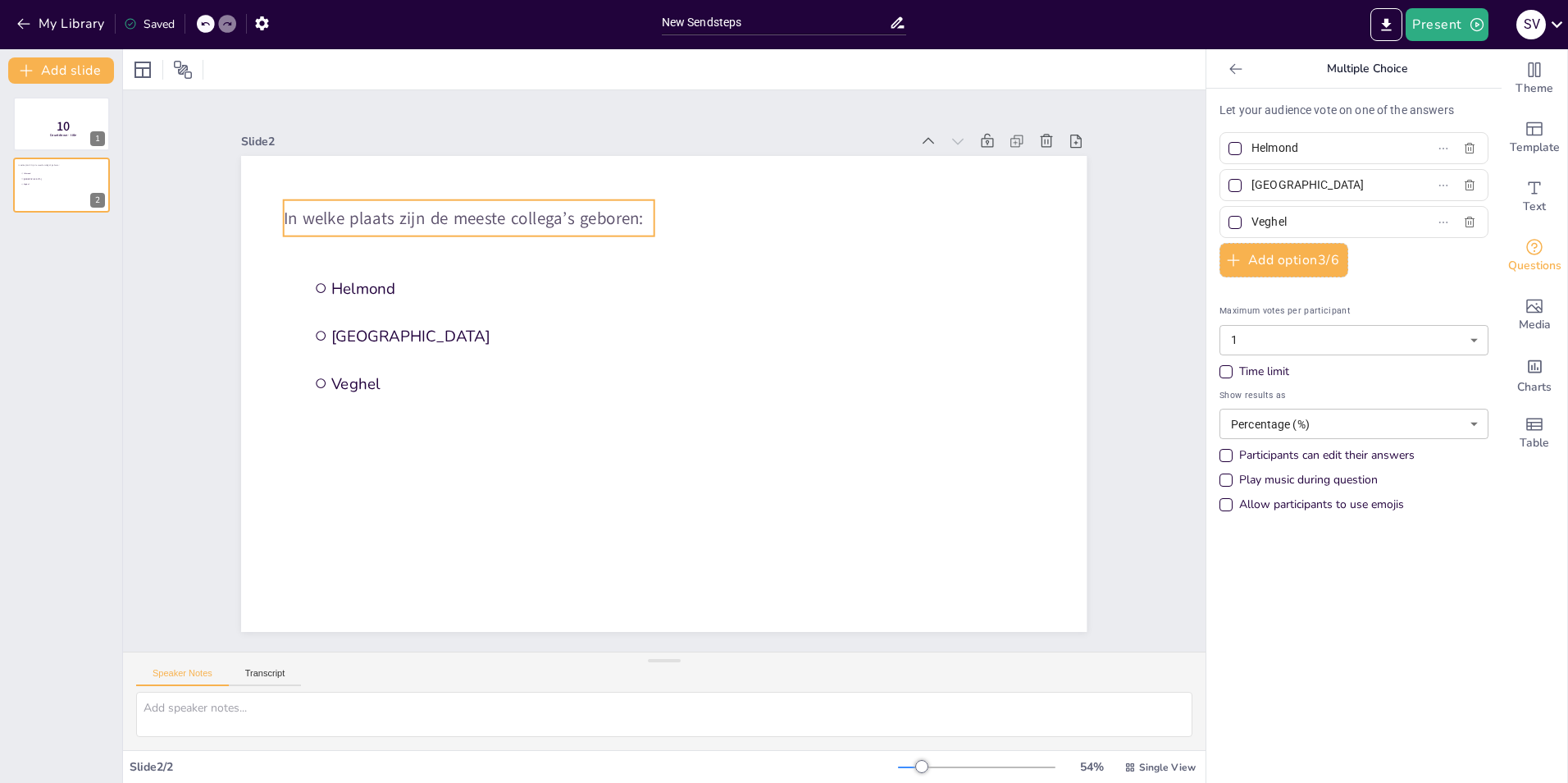
click at [412, 209] on span "In welke plaats zijn de meeste collega’s geboren:" at bounding box center [463, 218] width 360 height 23
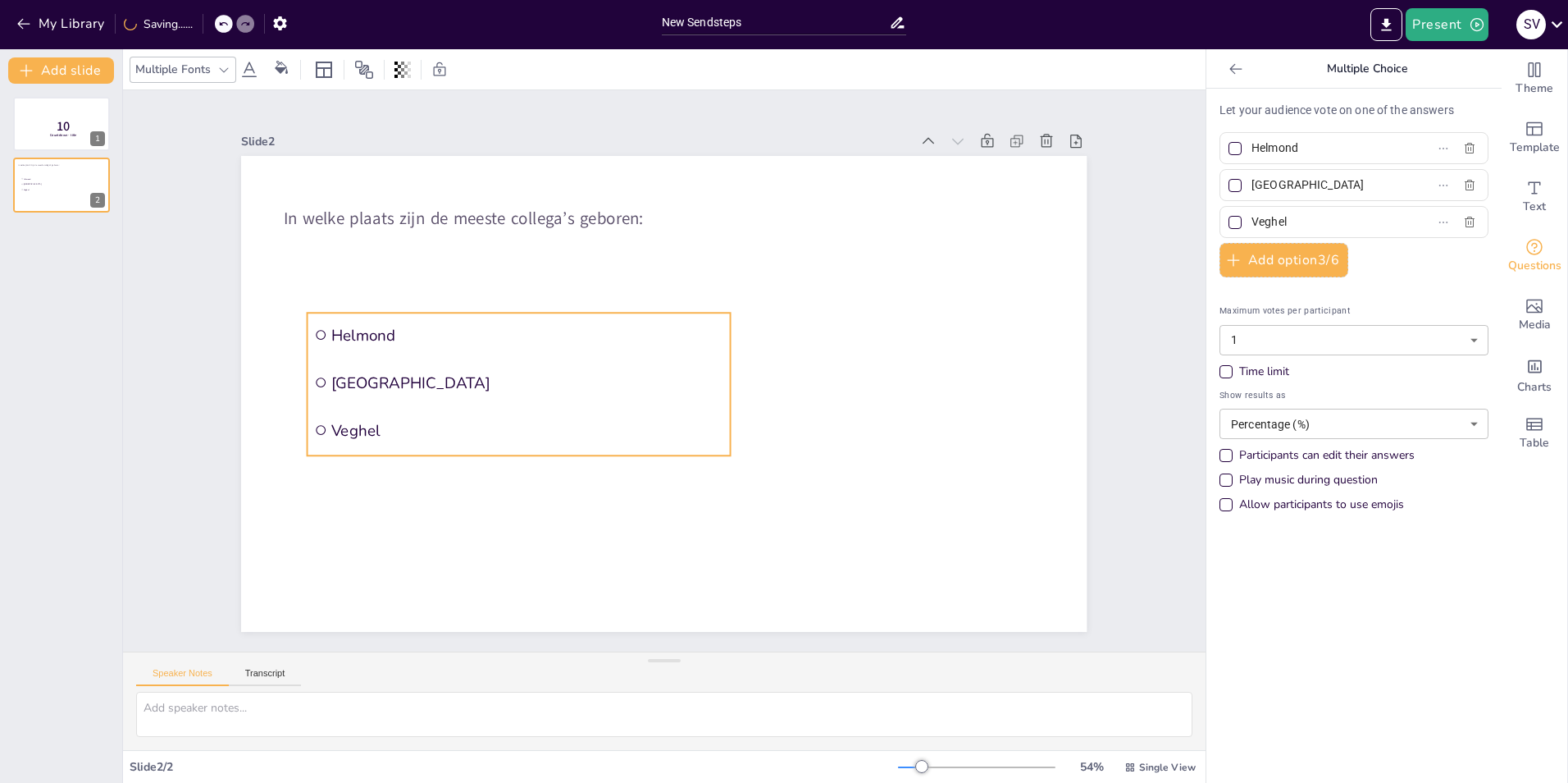
drag, startPoint x: 428, startPoint y: 341, endPoint x: 428, endPoint y: 387, distance: 46.0
click at [428, 387] on li "[GEOGRAPHIC_DATA]" at bounding box center [518, 382] width 423 height 45
click at [1228, 220] on div at bounding box center [1234, 222] width 13 height 13
click at [1252, 220] on input "Veghel" at bounding box center [1328, 222] width 152 height 24
checkbox input "true"
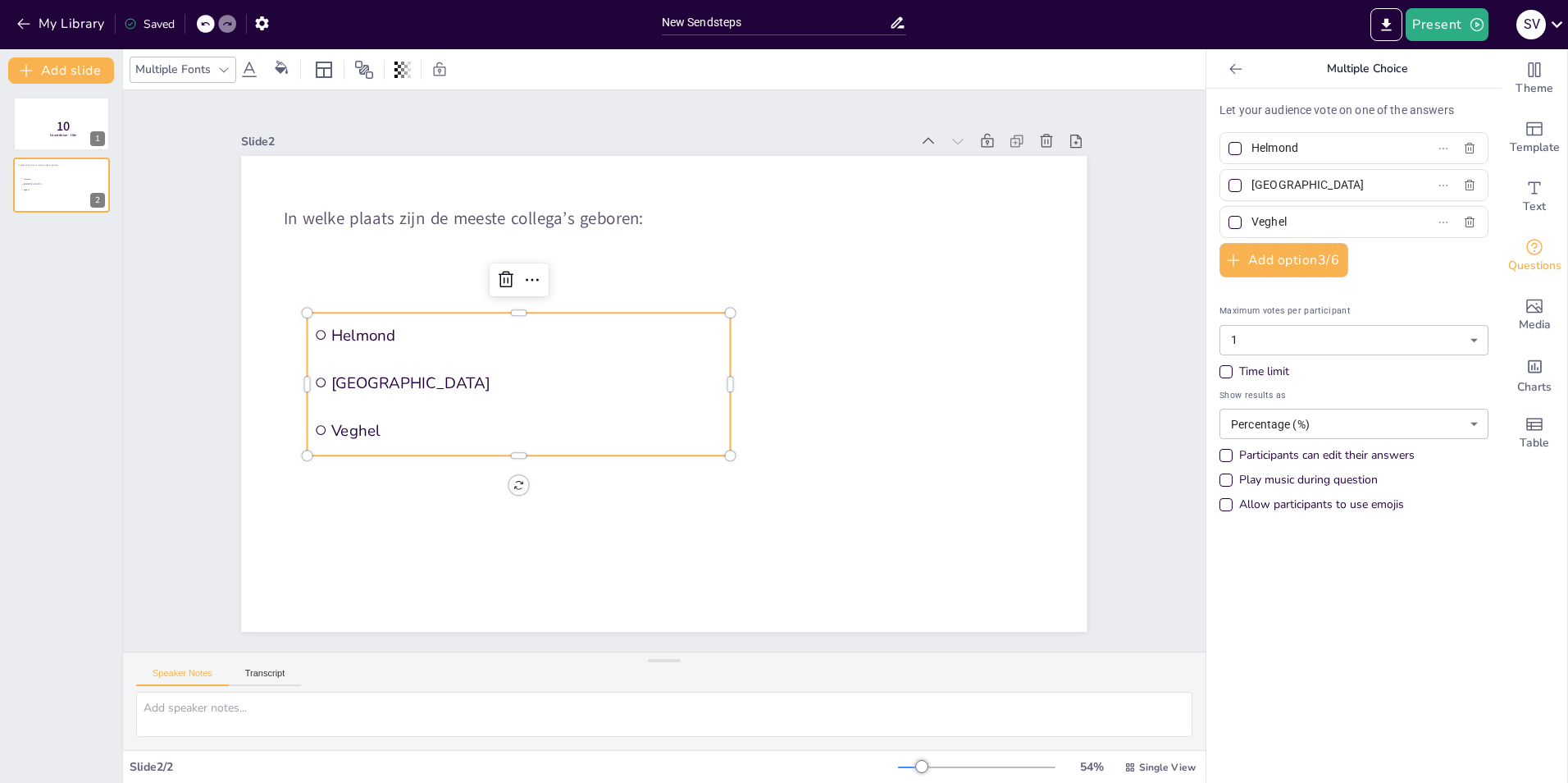
checkbox input "true"
click at [1228, 220] on div at bounding box center [1234, 222] width 13 height 13
click at [1252, 220] on input "Veghel" at bounding box center [1328, 222] width 152 height 24
checkbox input "false"
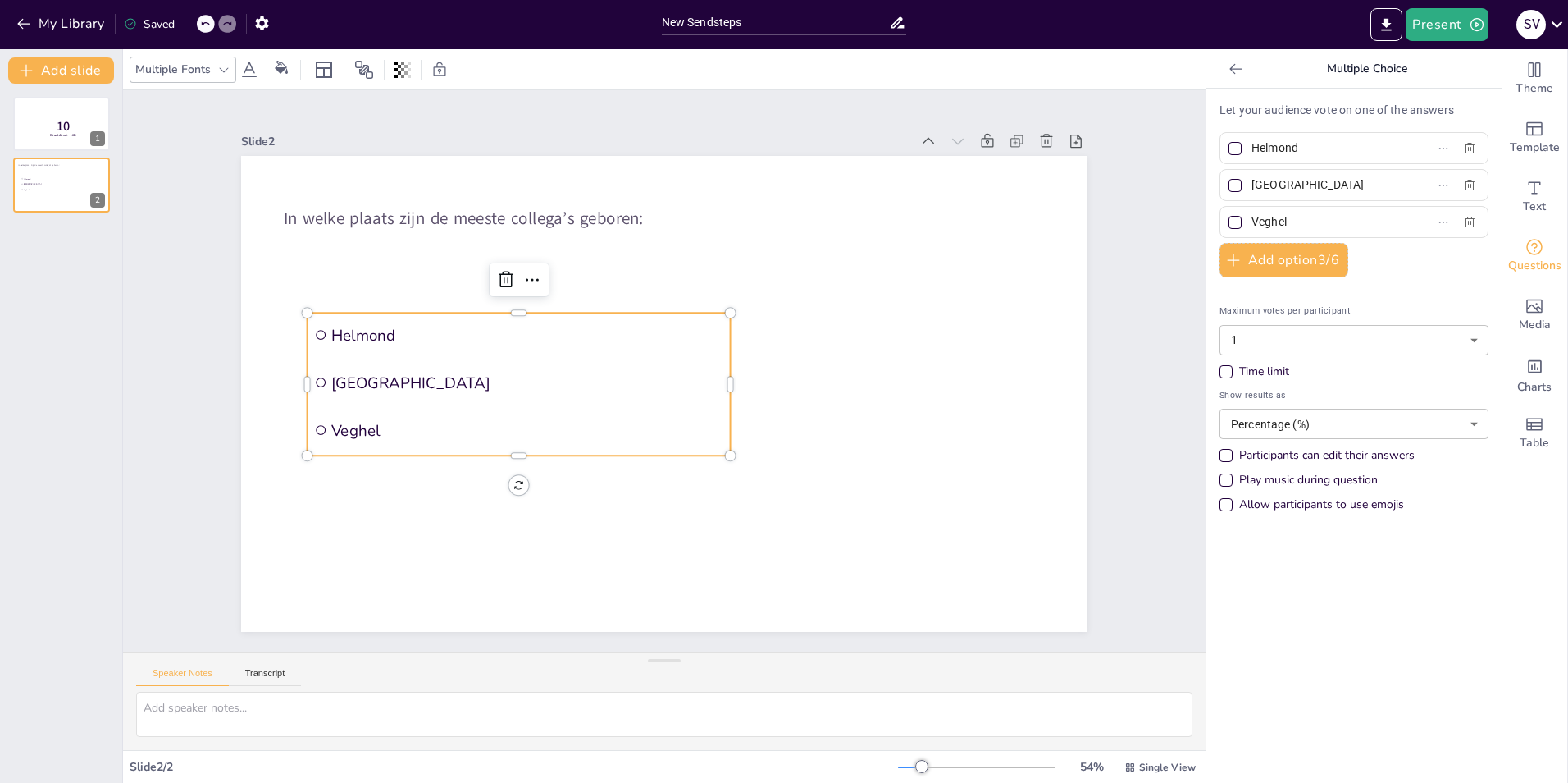
click at [1228, 220] on div at bounding box center [1234, 222] width 13 height 13
click at [1252, 220] on input "Veghel" at bounding box center [1328, 222] width 152 height 24
checkbox input "true"
click at [448, 215] on span "In welke plaats zijn de meeste collega’s geboren:" at bounding box center [463, 218] width 360 height 23
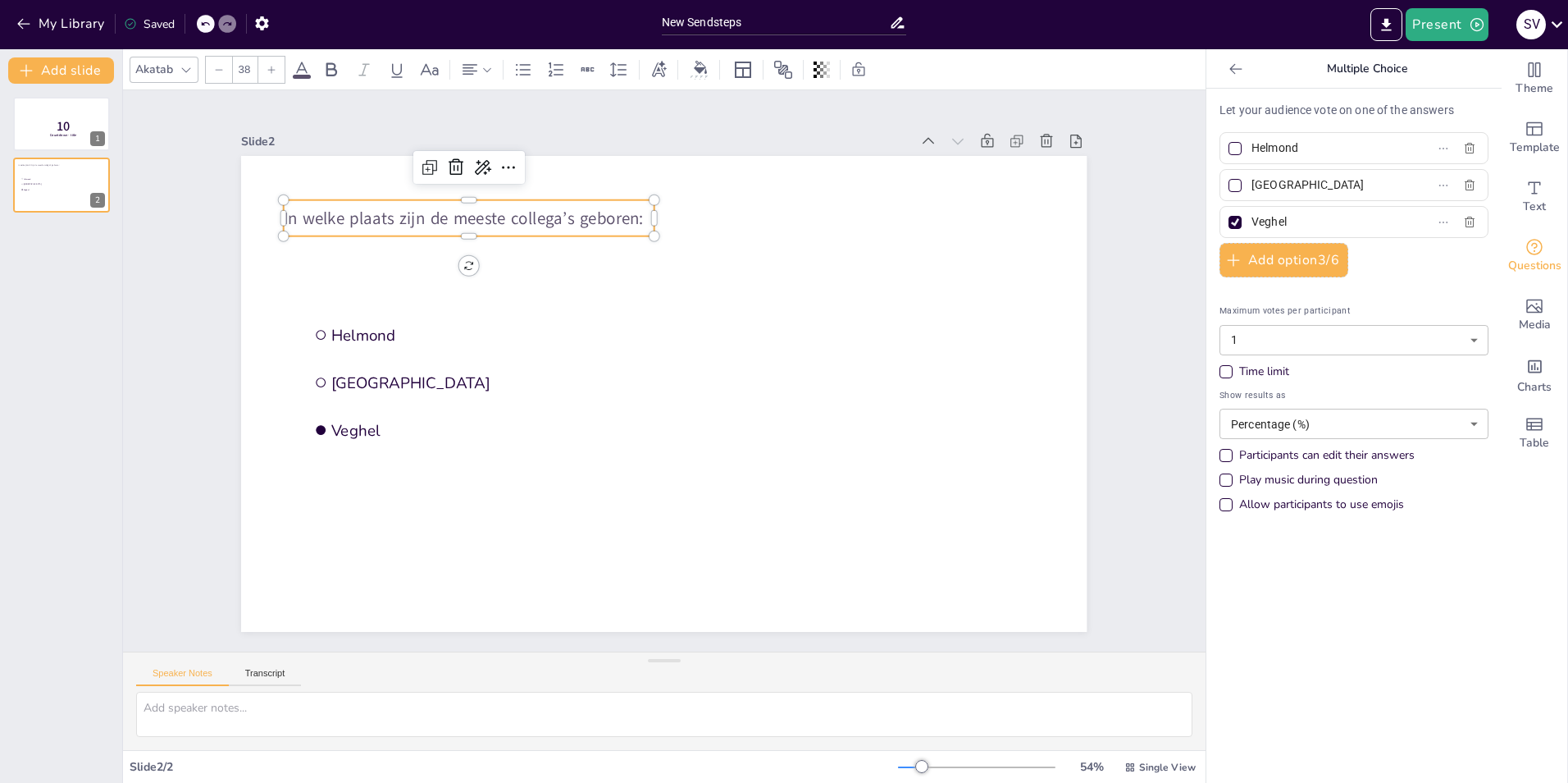
click at [268, 71] on icon at bounding box center [271, 69] width 10 height 10
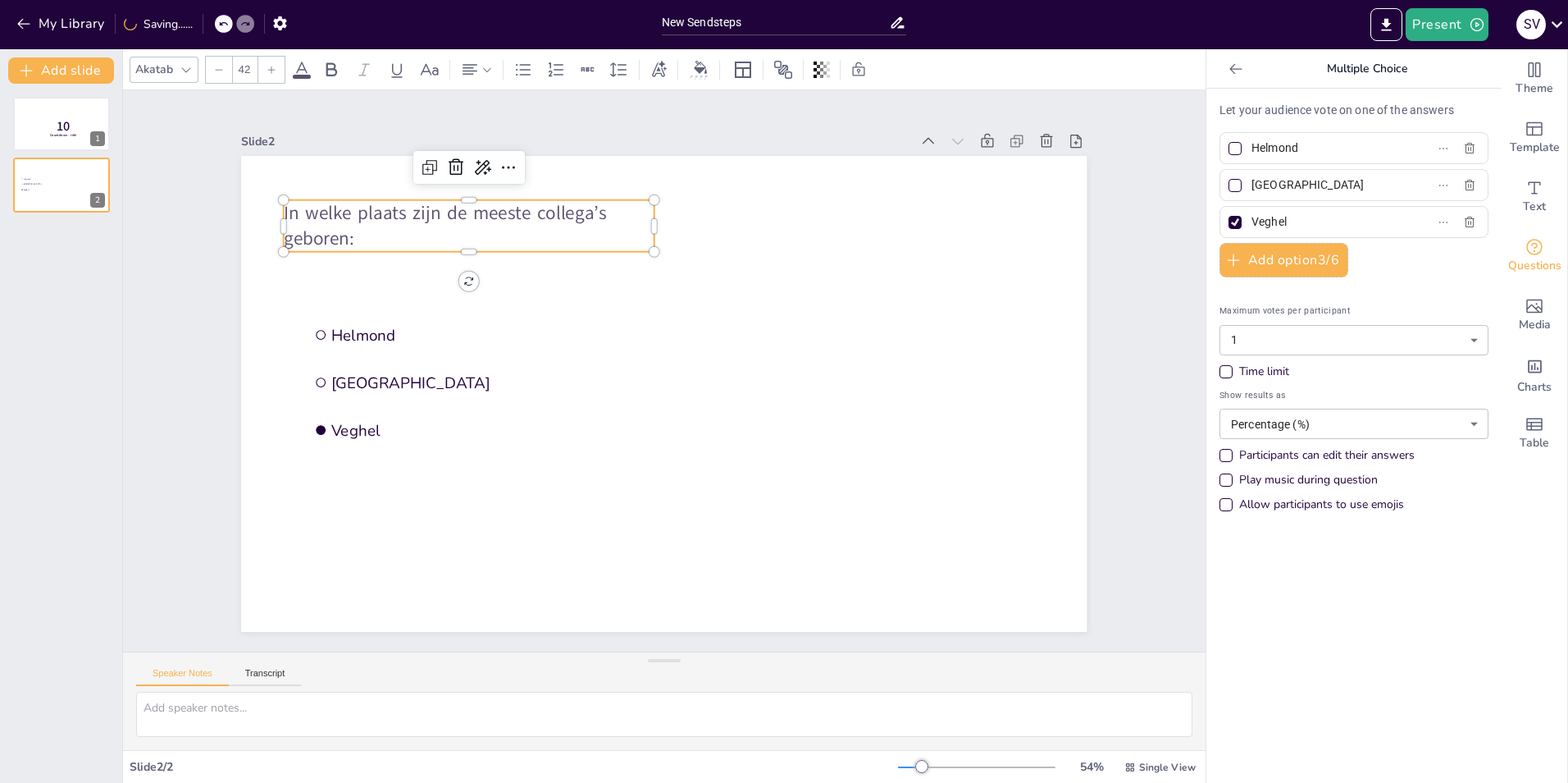
click at [268, 71] on icon at bounding box center [271, 69] width 10 height 10
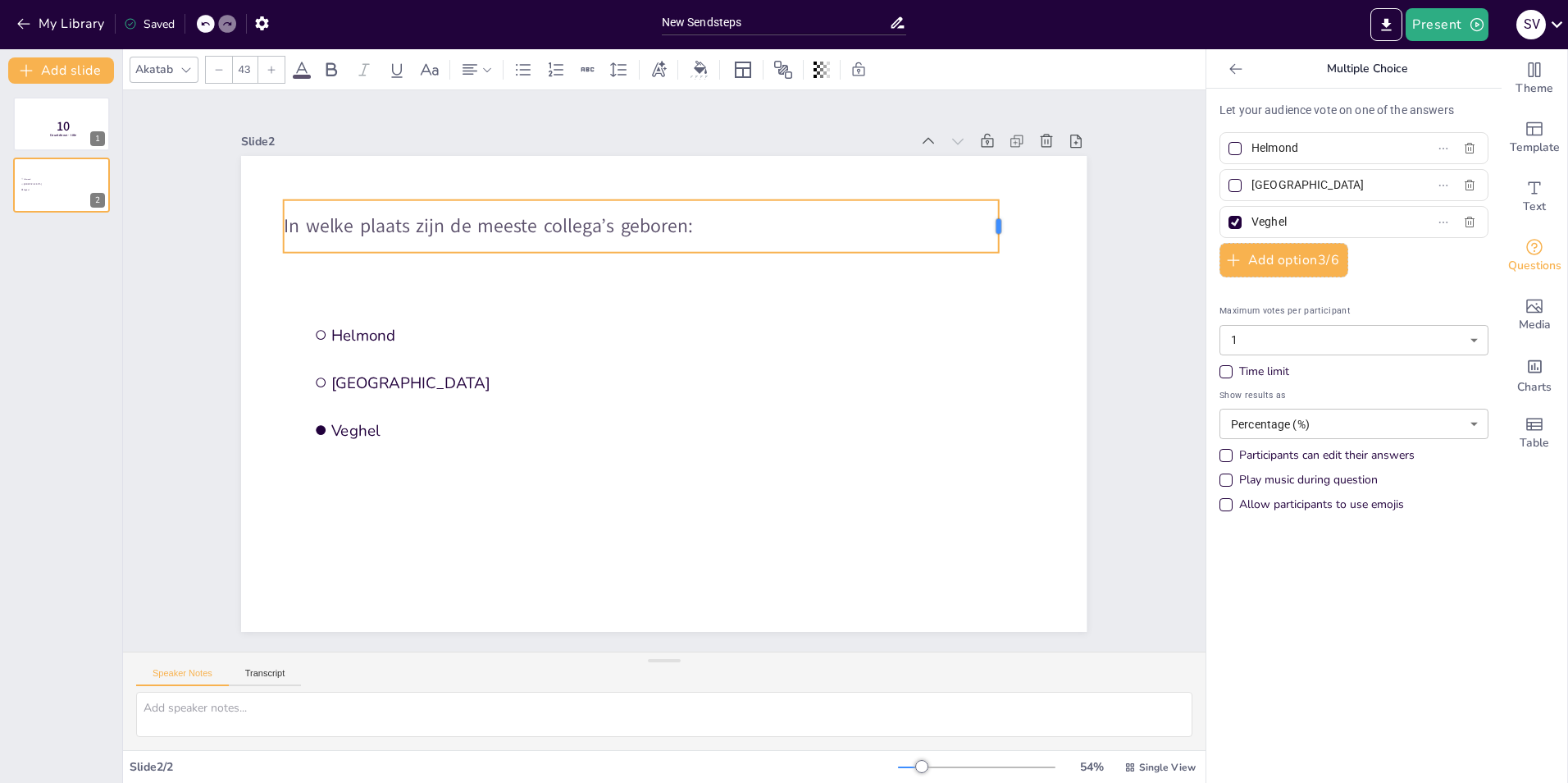
drag, startPoint x: 643, startPoint y: 220, endPoint x: 988, endPoint y: 229, distance: 345.1
click at [998, 229] on div at bounding box center [1004, 227] width 13 height 53
click at [270, 74] on icon at bounding box center [271, 69] width 10 height 10
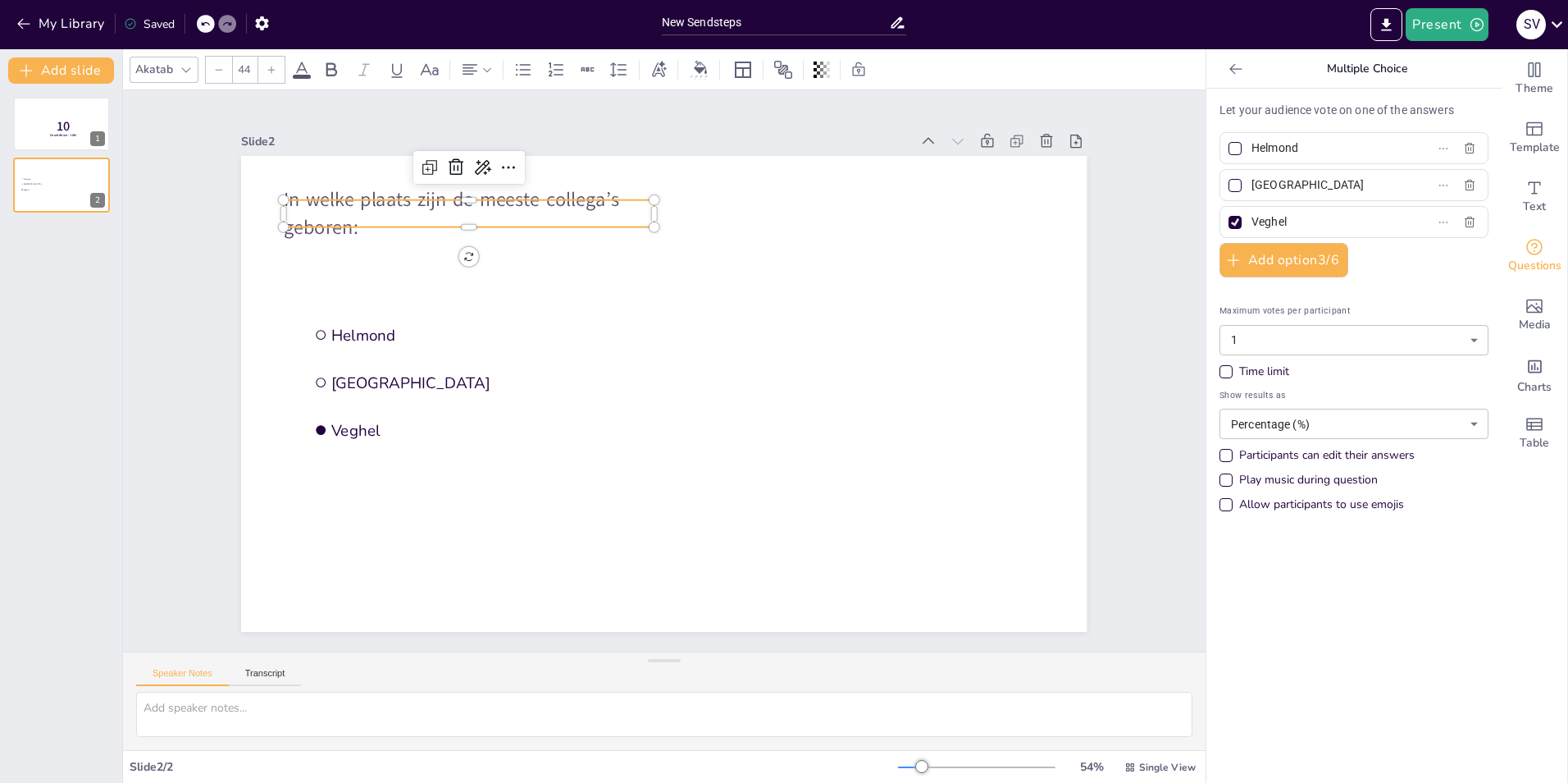
click at [270, 74] on icon at bounding box center [271, 69] width 10 height 10
type input "46"
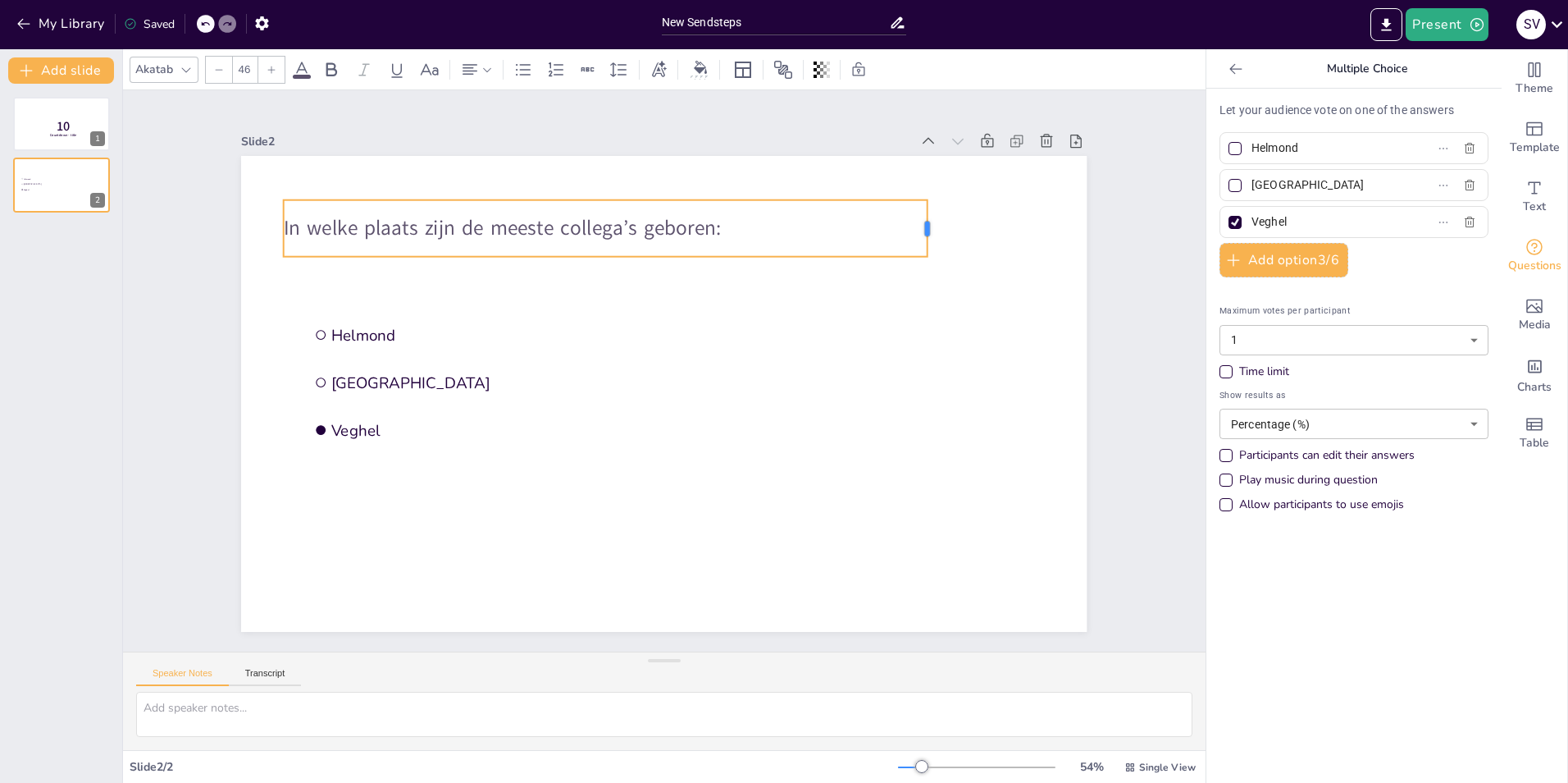
drag, startPoint x: 643, startPoint y: 221, endPoint x: 916, endPoint y: 236, distance: 273.4
click at [927, 236] on div at bounding box center [933, 229] width 13 height 57
click at [725, 227] on p "In welke plaats zijn de meeste collega’s geboren:" at bounding box center [605, 229] width 643 height 29
drag, startPoint x: 642, startPoint y: 220, endPoint x: 972, endPoint y: 215, distance: 330.0
click at [984, 215] on div at bounding box center [990, 229] width 13 height 57
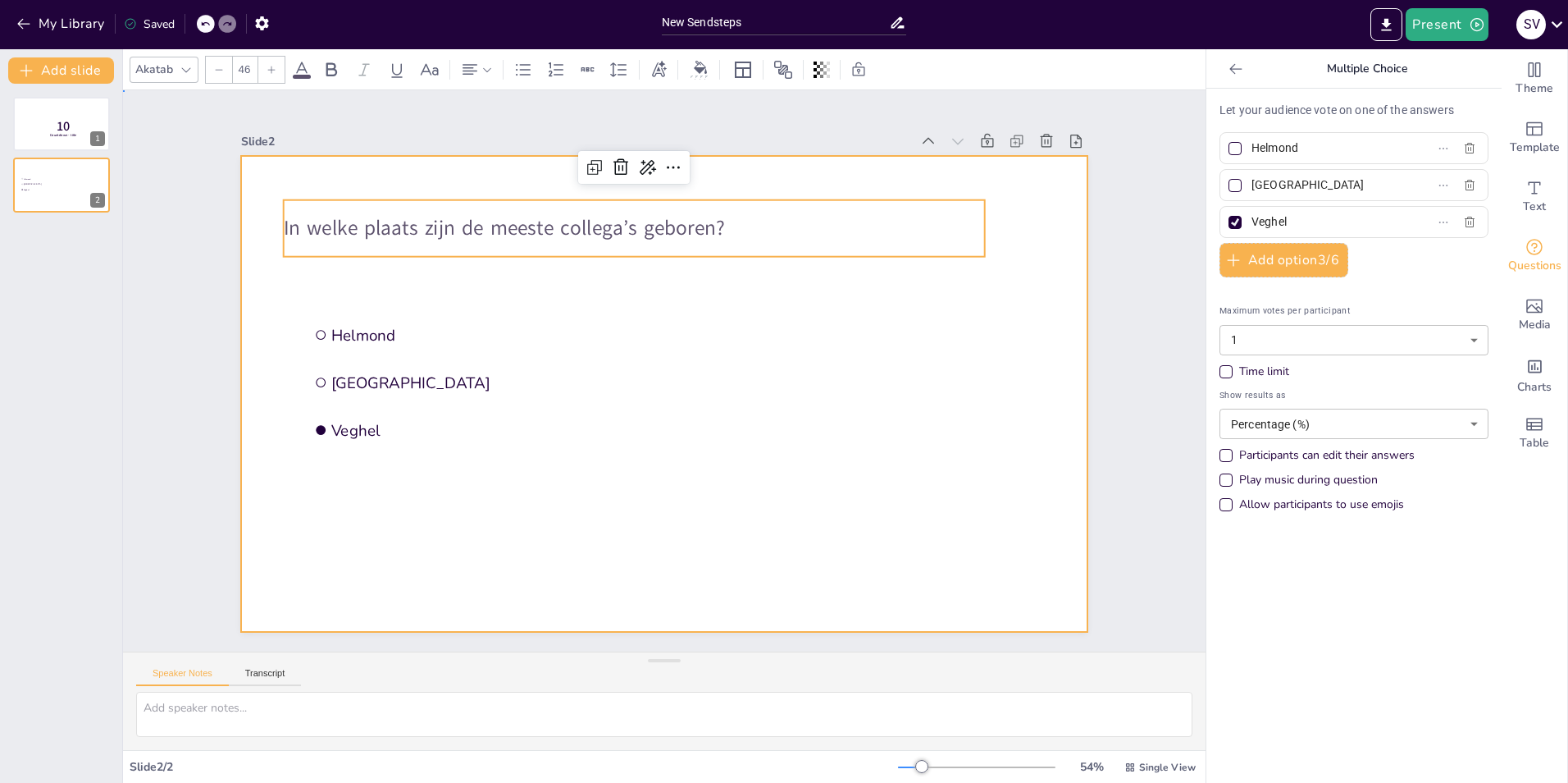
click at [1007, 247] on div at bounding box center [664, 393] width 846 height 476
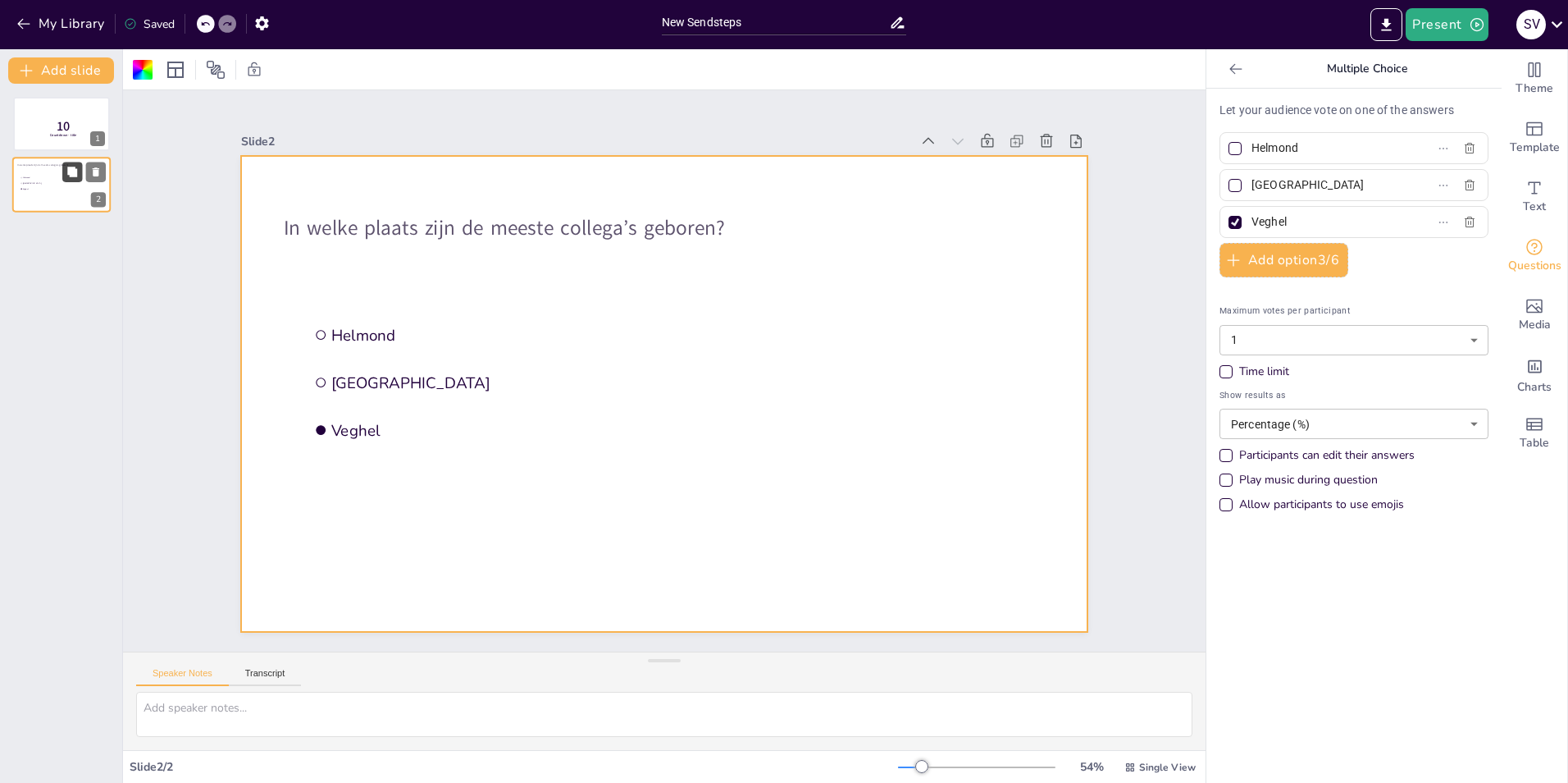
click at [68, 175] on icon at bounding box center [72, 172] width 10 height 10
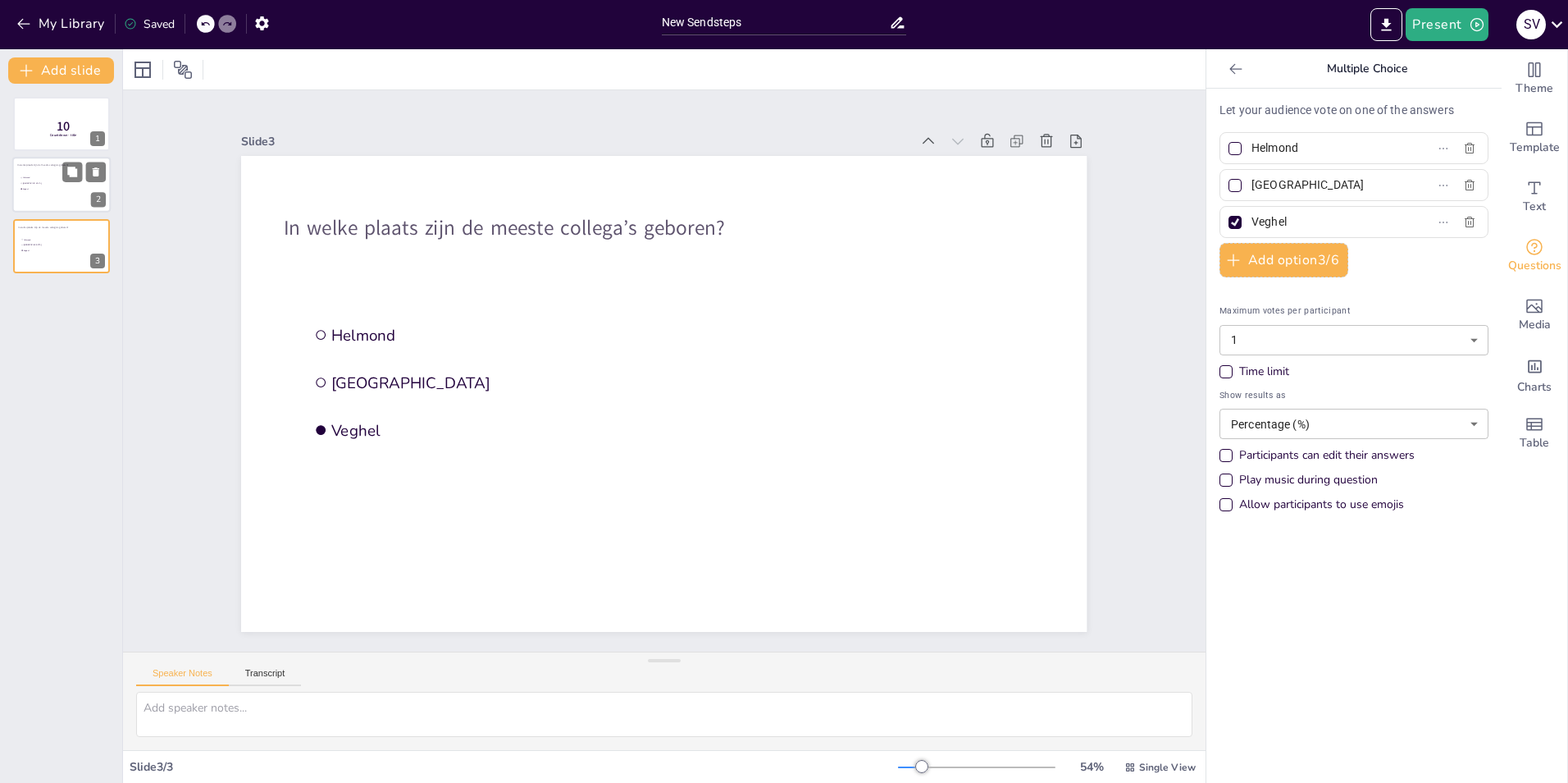
click at [41, 188] on span "Veghel" at bounding box center [46, 189] width 46 height 3
click at [48, 240] on span "Helmond" at bounding box center [46, 239] width 46 height 3
click at [44, 180] on li "Helmond" at bounding box center [44, 178] width 49 height 5
click at [58, 243] on span "[GEOGRAPHIC_DATA]" at bounding box center [46, 244] width 46 height 3
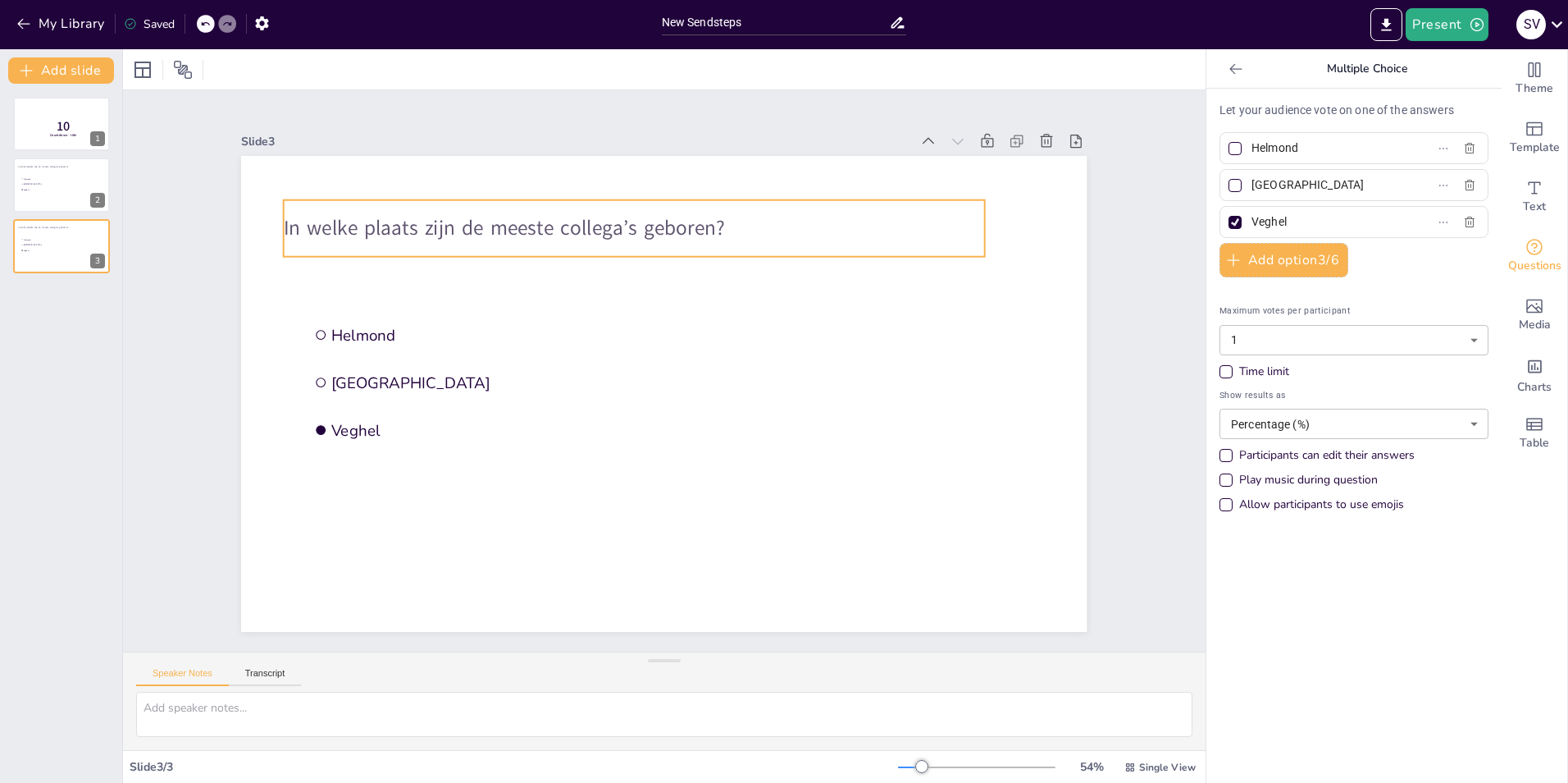
click at [555, 243] on div "In welke plaats zijn de meeste collega’s geboren?" at bounding box center [634, 229] width 700 height 57
click at [496, 220] on span "In welke plaats zijn de meeste collega’s geboren?" at bounding box center [504, 229] width 441 height 28
click at [739, 215] on p "In welke plaats zijn de meeste collega’s geboren?" at bounding box center [634, 229] width 700 height 29
click at [666, 219] on span "In welke plaats zijn de meeste collega’s geboren?" at bounding box center [504, 229] width 441 height 28
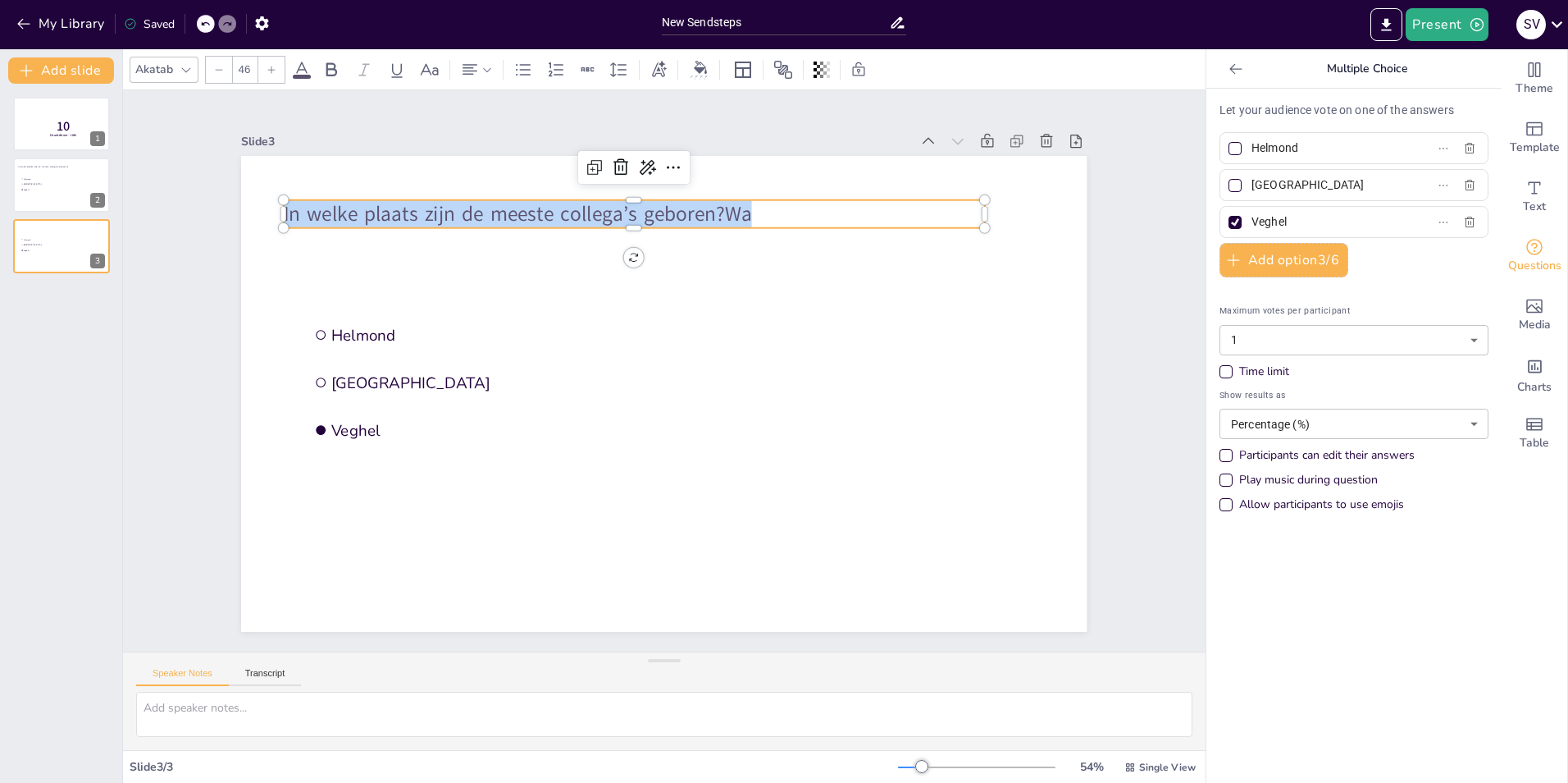
drag, startPoint x: 668, startPoint y: 208, endPoint x: 266, endPoint y: 212, distance: 402.0
click at [266, 212] on div "Helmond Eindhoven Veghel In welke plaats zijn de meeste collega’s geboren?Wa" at bounding box center [664, 393] width 846 height 476
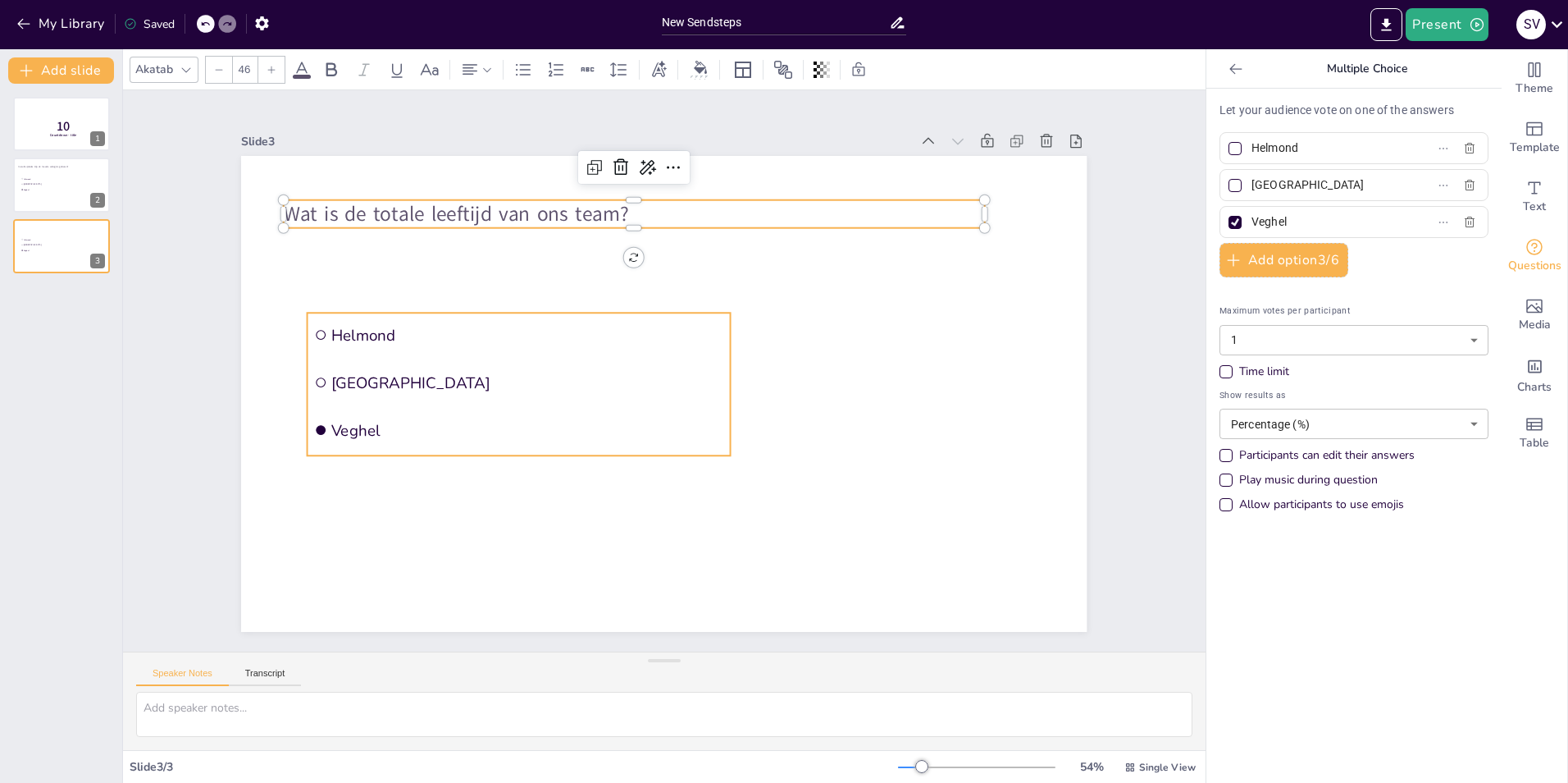
click at [357, 409] on li "Veghel" at bounding box center [518, 430] width 423 height 45
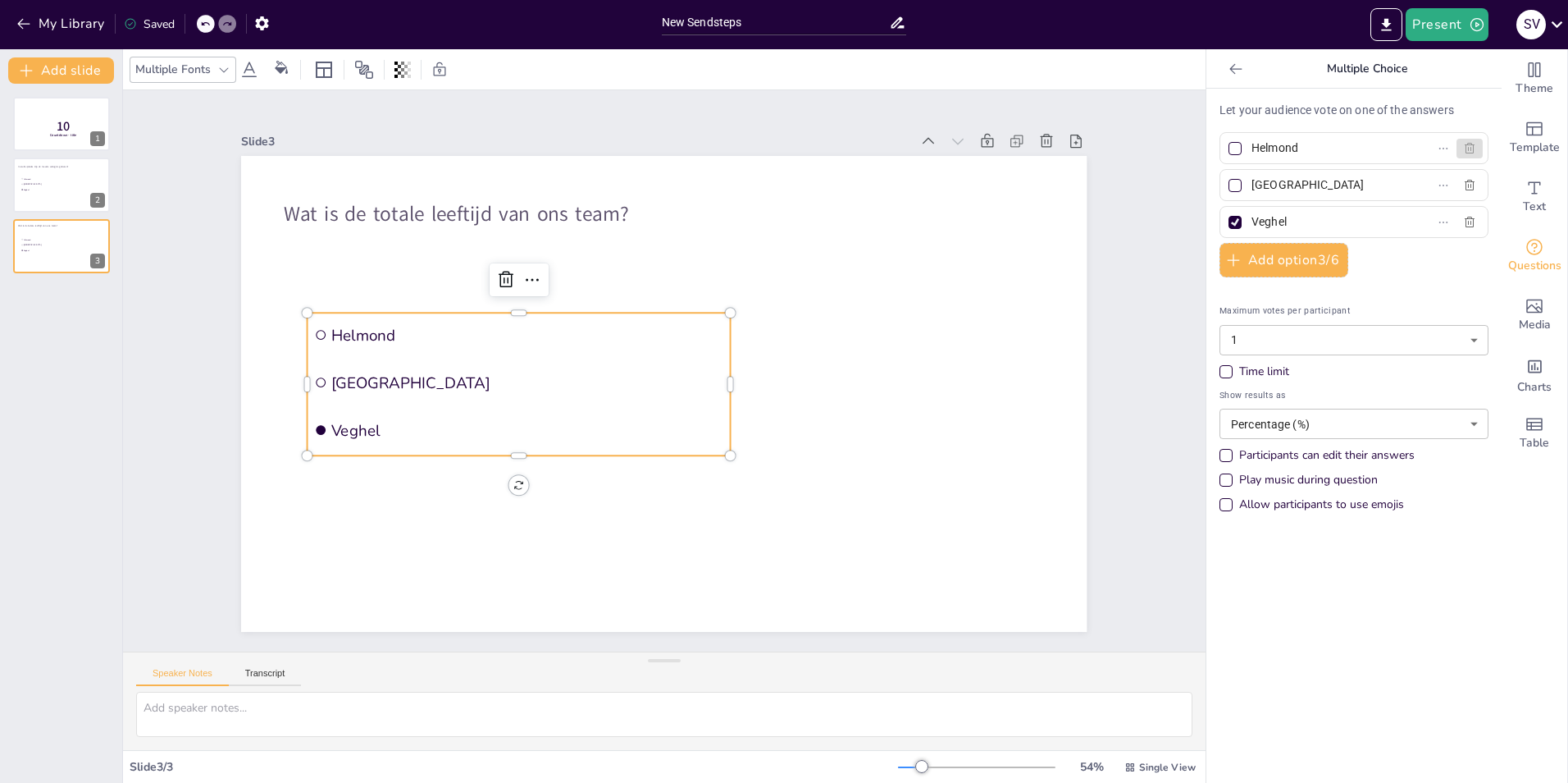
click at [1463, 147] on icon "button" at bounding box center [1469, 148] width 13 height 13
type input "[GEOGRAPHIC_DATA]"
type input "Veghel"
checkbox input "true"
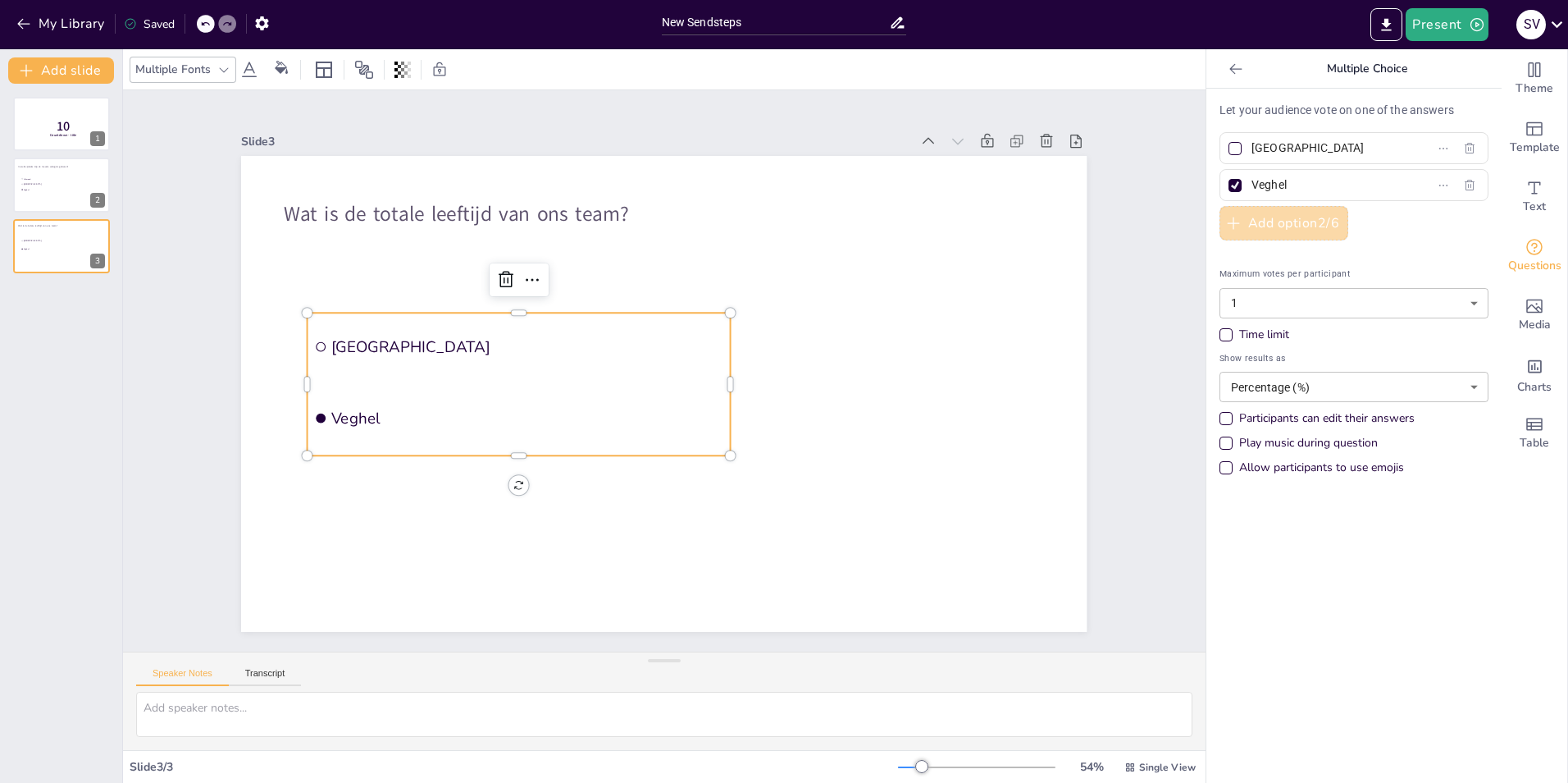
click at [1269, 225] on button "Add option 2 / 6" at bounding box center [1283, 222] width 129 height 34
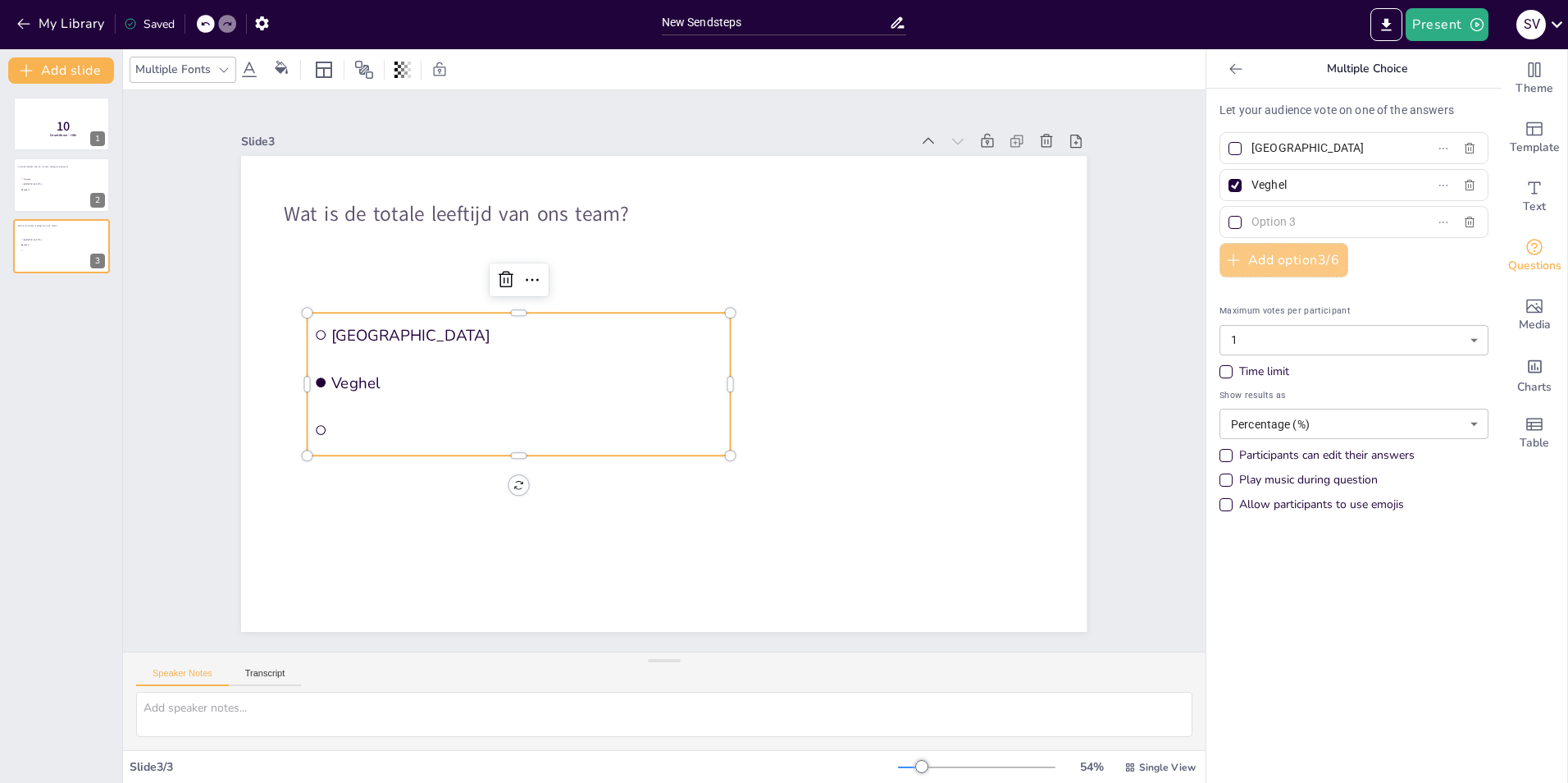
click at [1271, 257] on button "Add option 3 / 6" at bounding box center [1283, 259] width 129 height 34
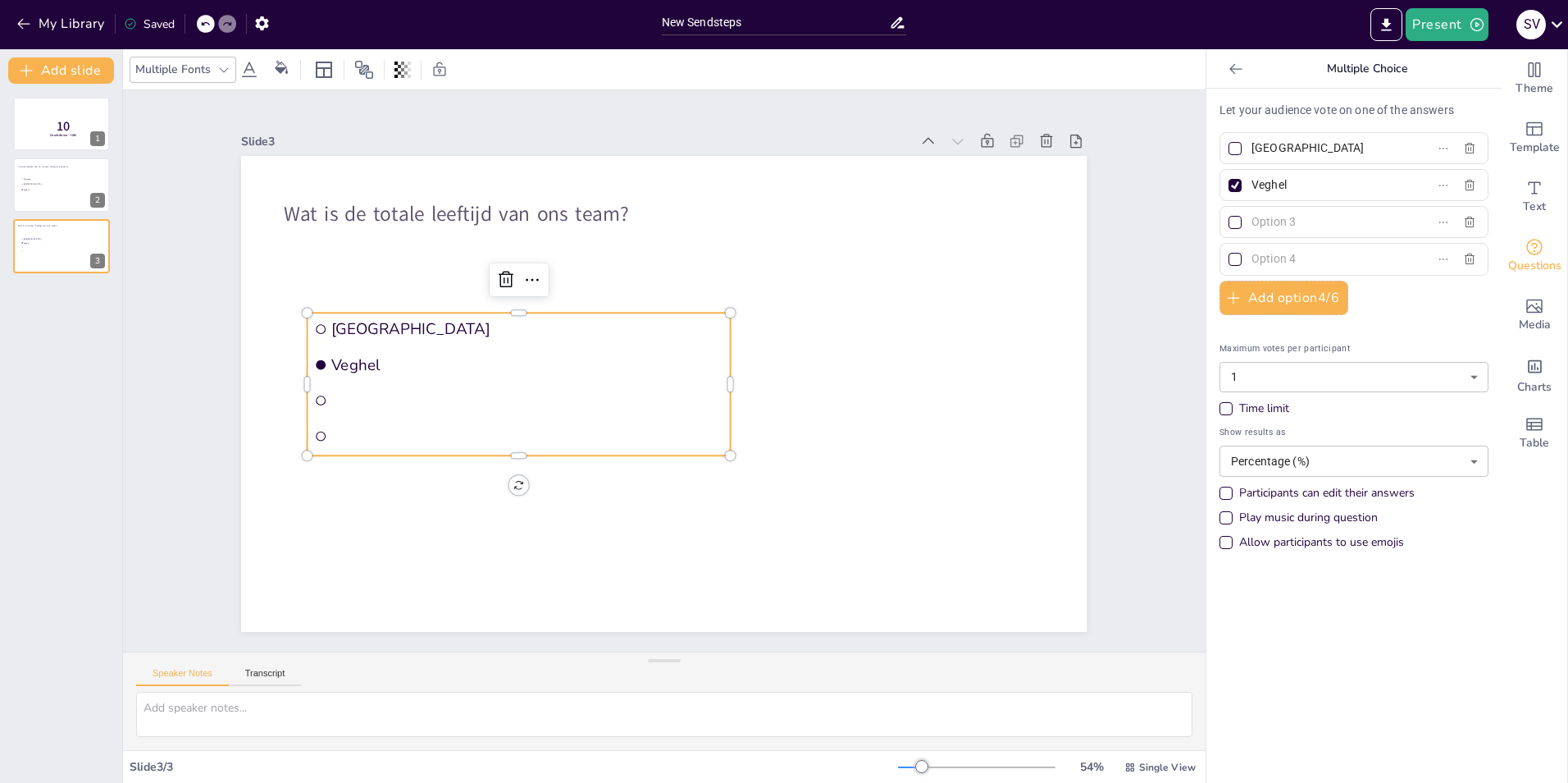
click at [1228, 186] on div at bounding box center [1234, 185] width 13 height 13
click at [1252, 186] on input "Veghel" at bounding box center [1328, 185] width 152 height 24
checkbox input "false"
drag, startPoint x: 1320, startPoint y: 145, endPoint x: 1237, endPoint y: 146, distance: 83.0
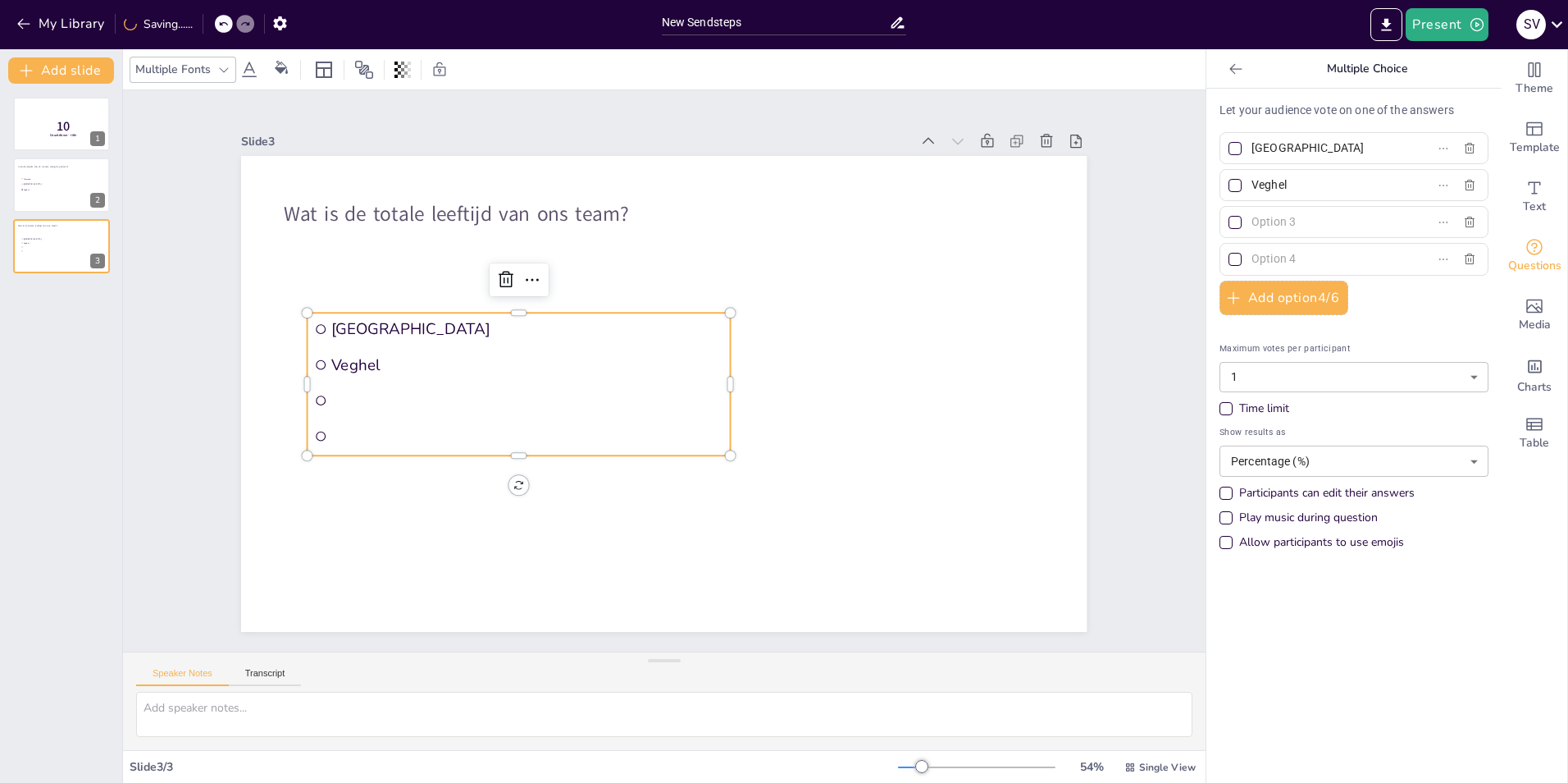
click at [1245, 146] on span "[GEOGRAPHIC_DATA]" at bounding box center [1321, 148] width 152 height 24
click at [1252, 146] on input "[GEOGRAPHIC_DATA]" at bounding box center [1328, 148] width 152 height 24
type input "528 jaar"
click at [1281, 187] on input "Veghel" at bounding box center [1328, 185] width 152 height 24
type input "V"
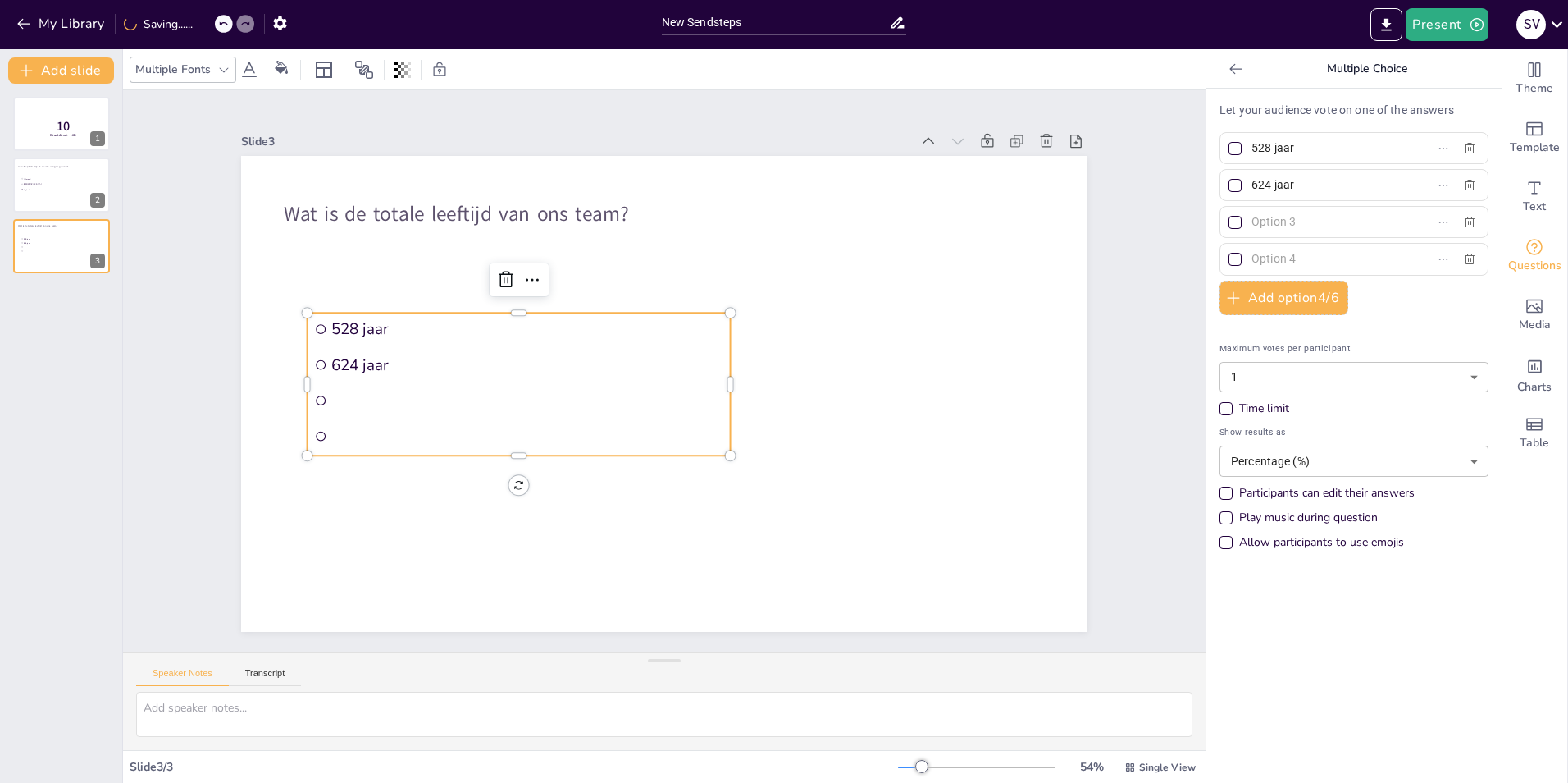
type input "624 jaar"
click at [1301, 225] on input "text" at bounding box center [1328, 222] width 152 height 24
type input "688 jaar"
click at [1290, 255] on input "text" at bounding box center [1328, 258] width 152 height 24
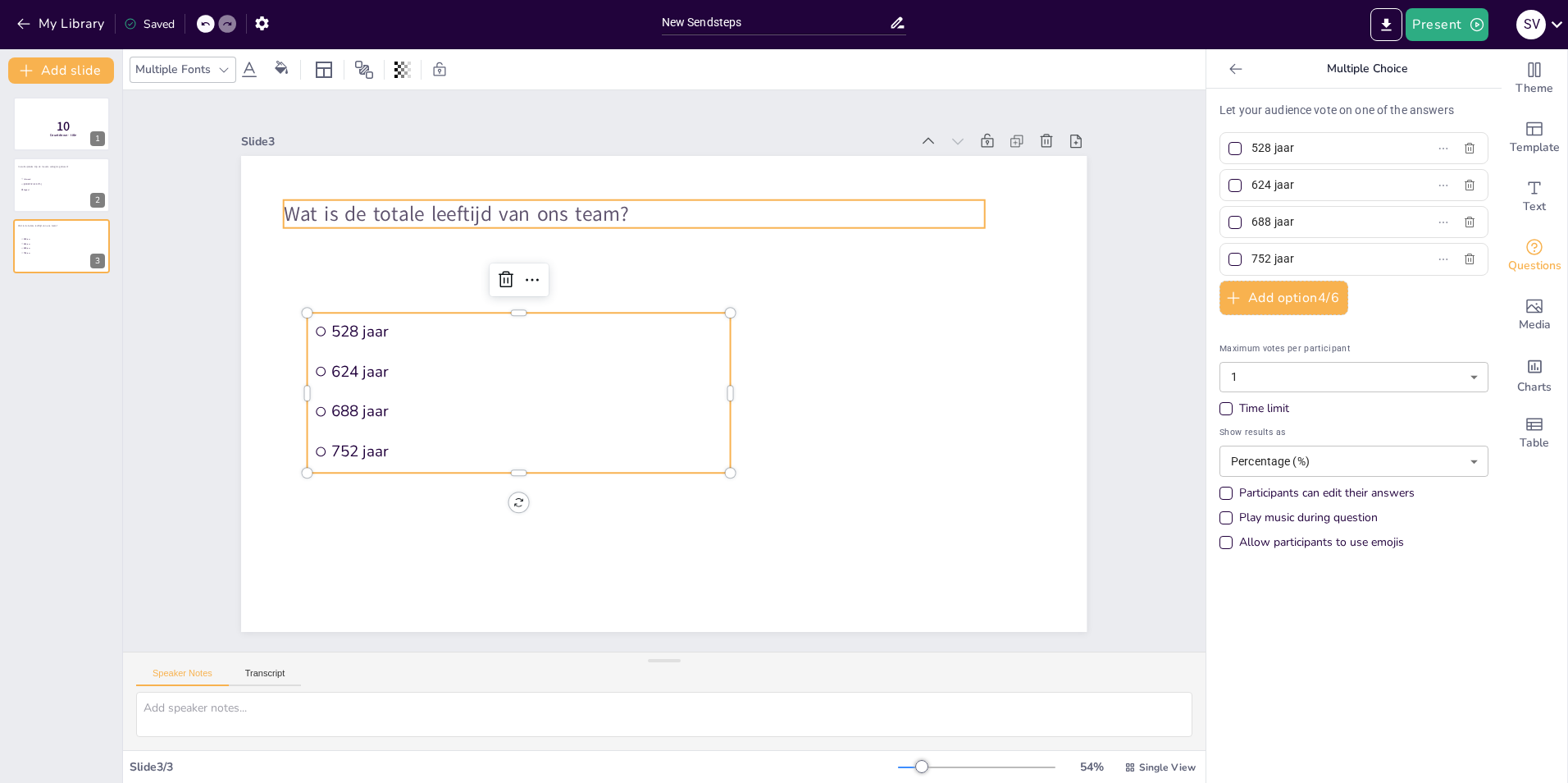
type input "752 jaar"
click at [648, 201] on p "Wat is de totale leeftijd van ons team?" at bounding box center [634, 215] width 700 height 29
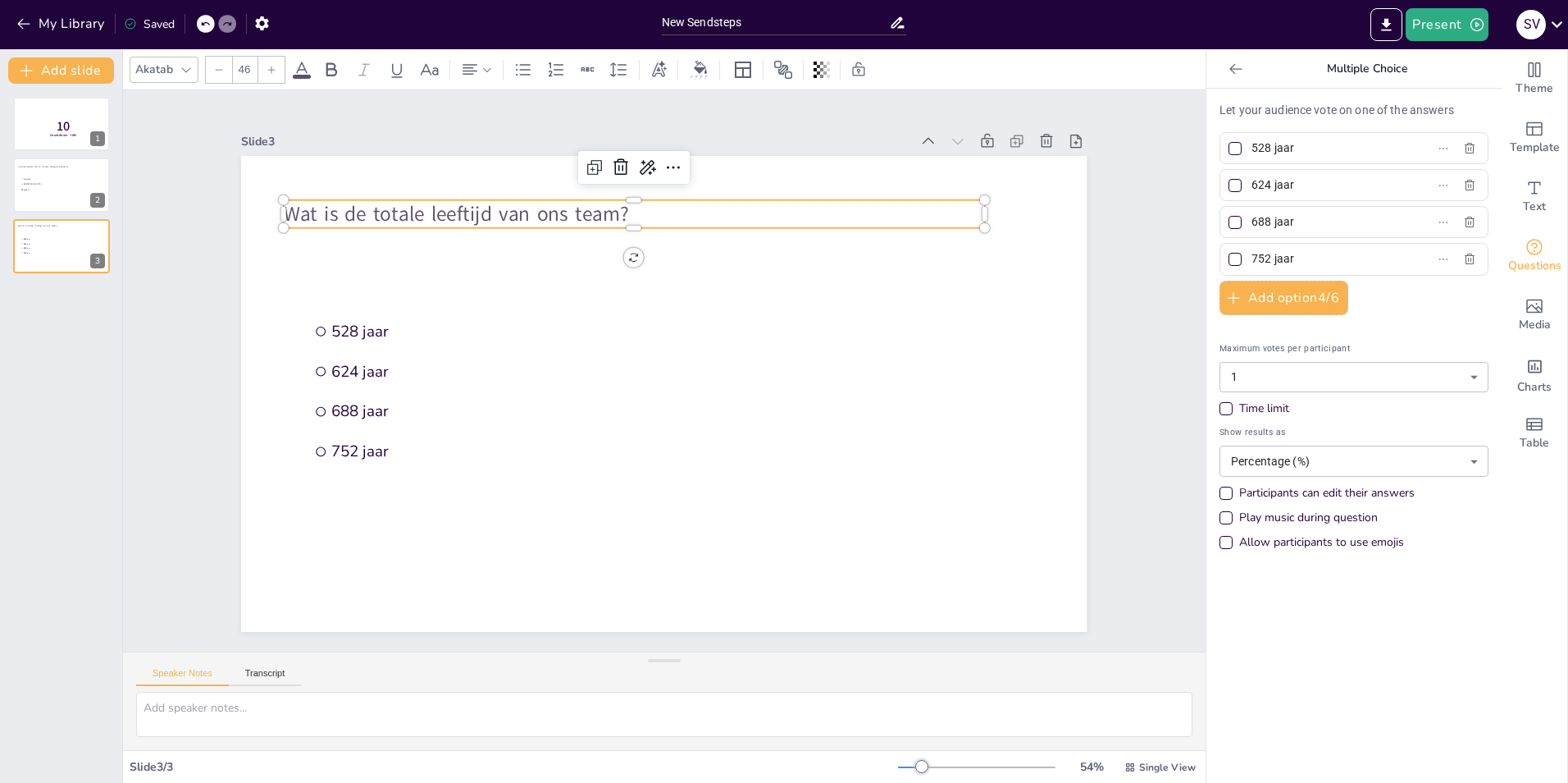
click at [647, 208] on p "Wat is de totale leeftijd van ons team?" at bounding box center [634, 215] width 700 height 29
click at [627, 208] on p "Wat is de totale leeftijd van ons team?" at bounding box center [634, 215] width 700 height 29
click at [1228, 183] on div at bounding box center [1234, 185] width 13 height 13
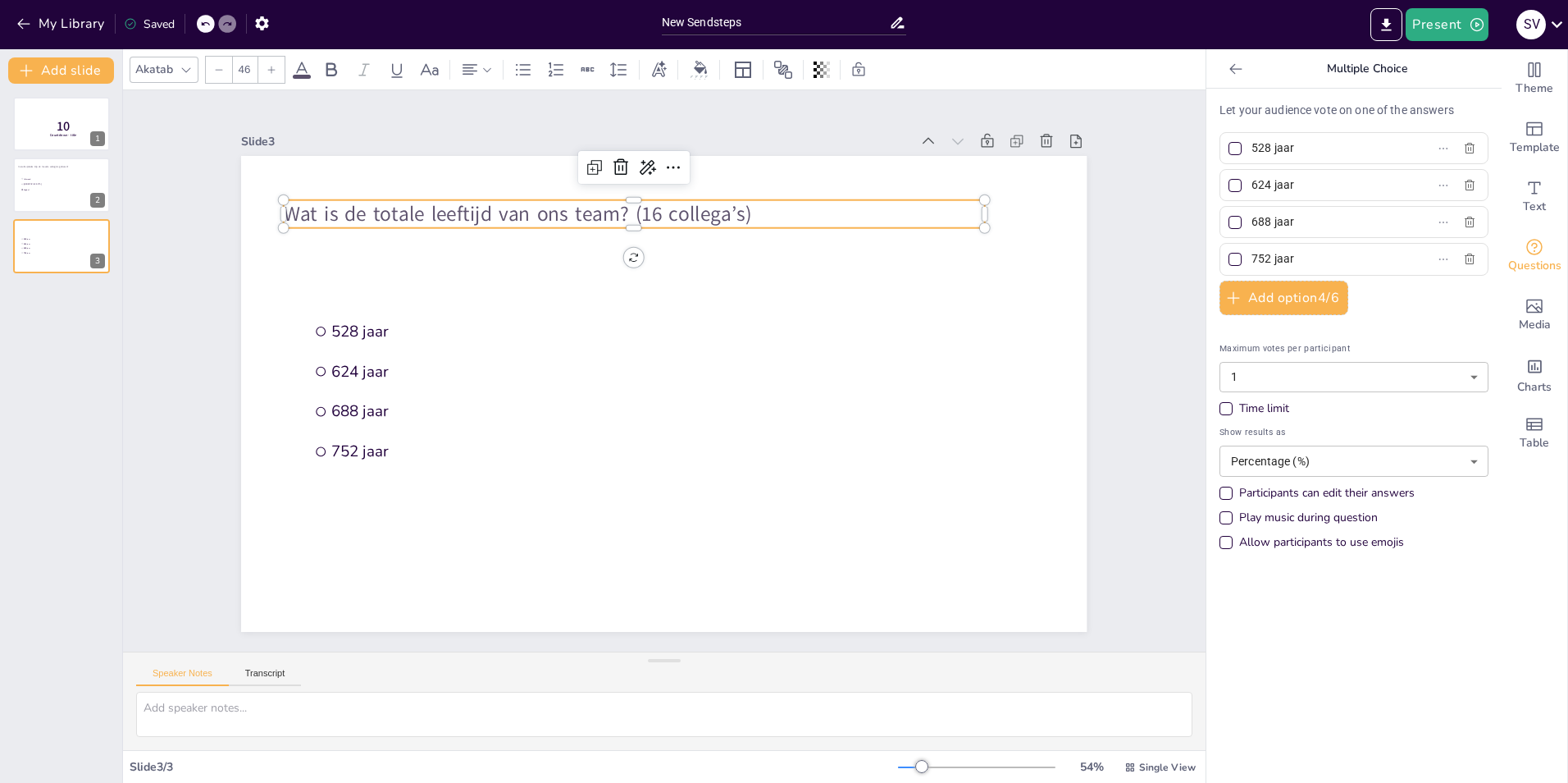
click at [1252, 183] on input "624 jaar" at bounding box center [1328, 185] width 152 height 24
checkbox input "true"
click at [1389, 608] on div "Let your audience vote on one of the answers 528 jaar 624 jaar 688 jaar 752 jaa…" at bounding box center [1354, 435] width 295 height 695
click at [1072, 133] on icon at bounding box center [1076, 141] width 17 height 17
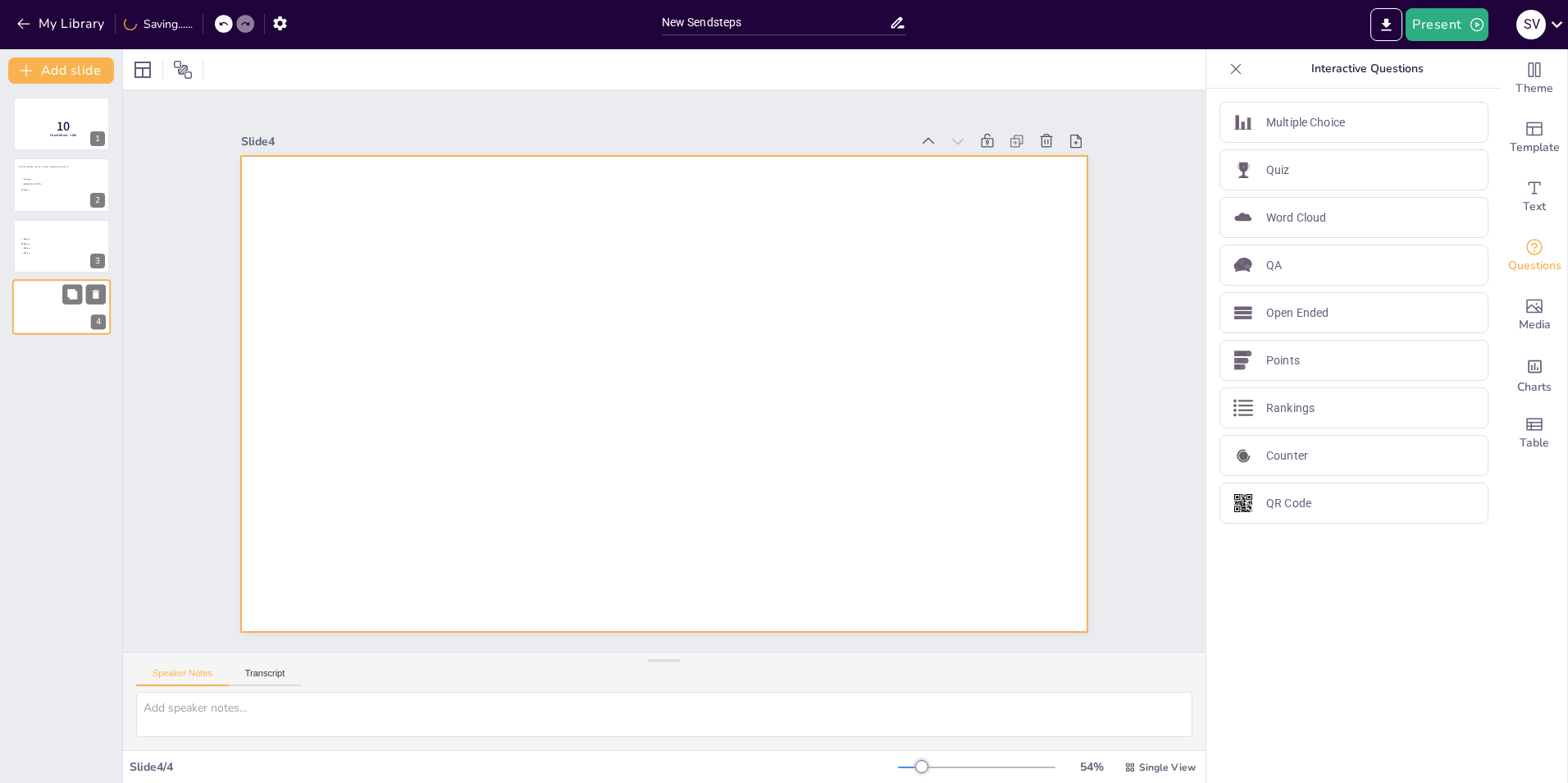
click at [47, 307] on div at bounding box center [61, 307] width 98 height 56
click at [391, 210] on div at bounding box center [664, 393] width 846 height 476
click at [1525, 180] on icon "Add text boxes" at bounding box center [1535, 187] width 19 height 19
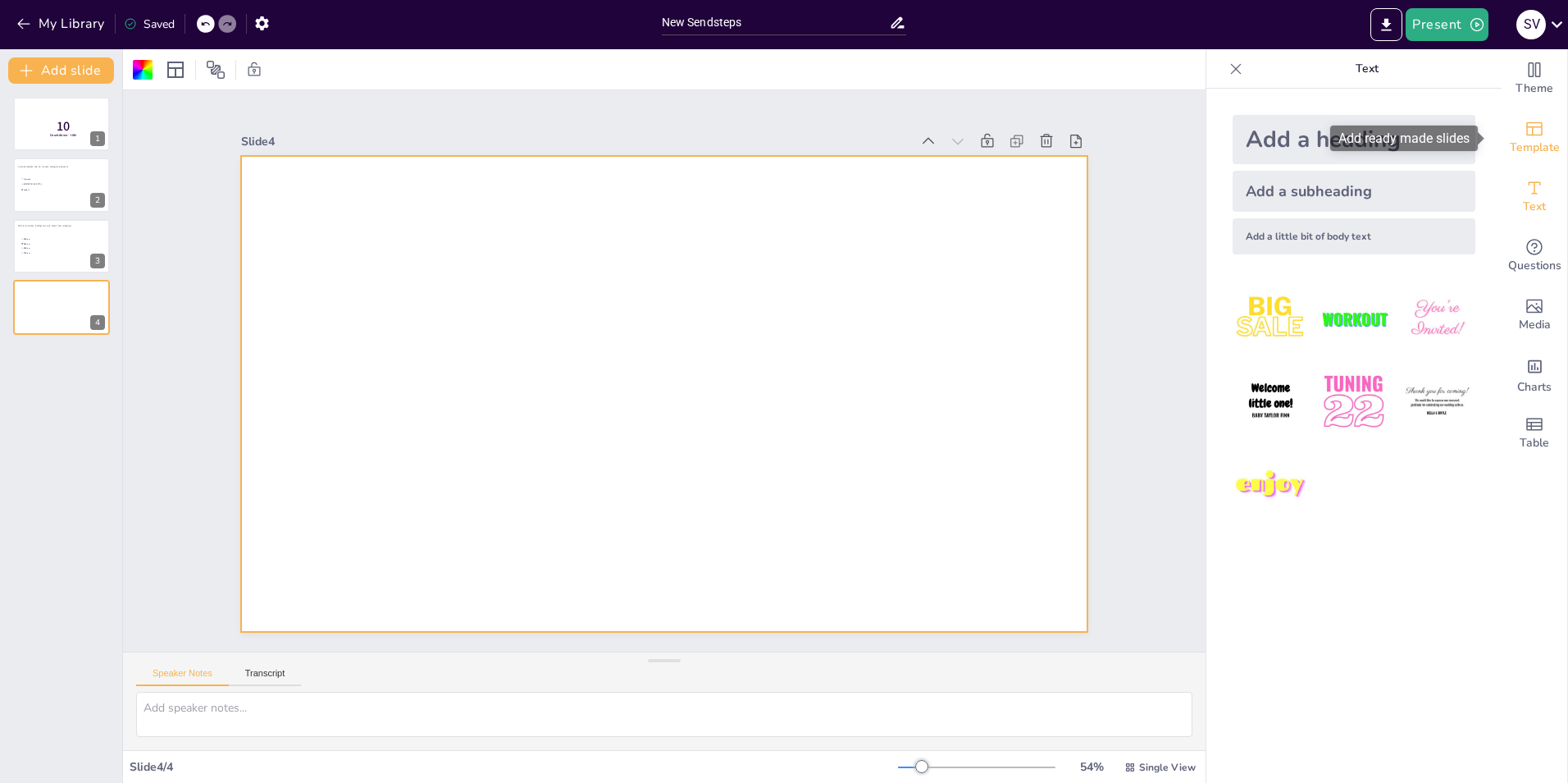
click at [1527, 139] on span "Template" at bounding box center [1535, 147] width 50 height 18
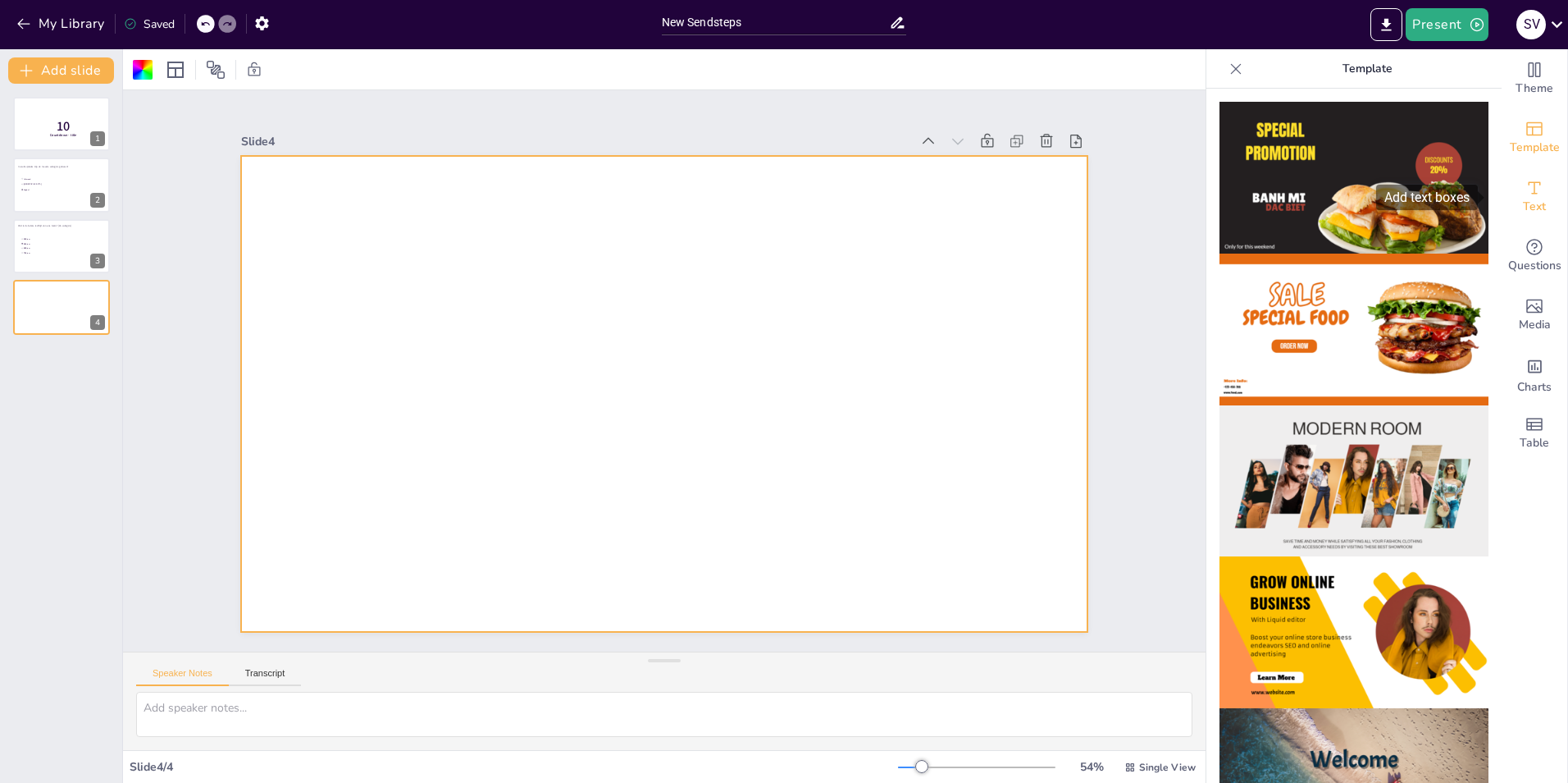
click at [1527, 192] on icon "Add text boxes" at bounding box center [1535, 187] width 19 height 19
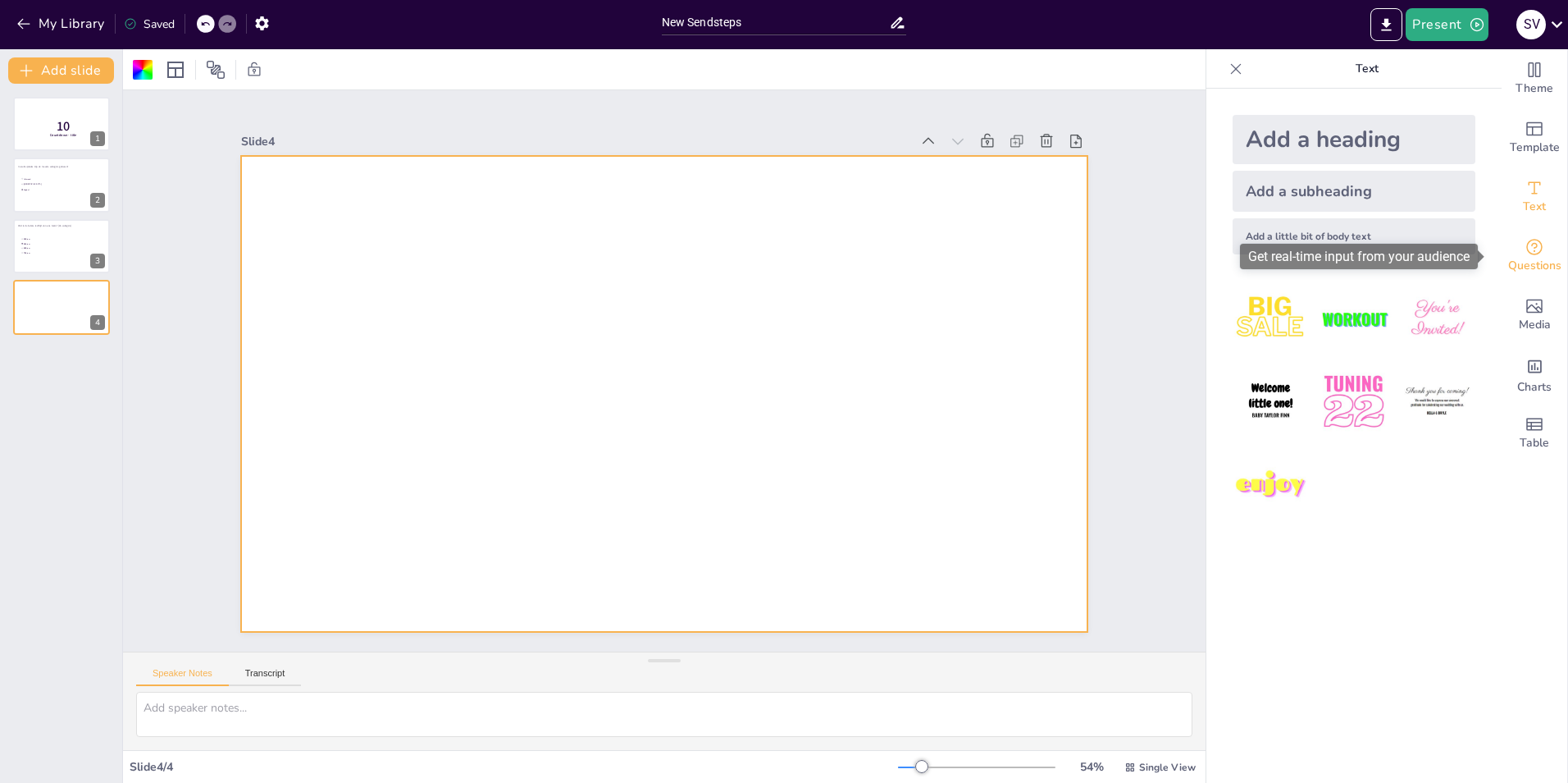
click at [1526, 253] on icon "Get real-time input from your audience" at bounding box center [1534, 247] width 17 height 17
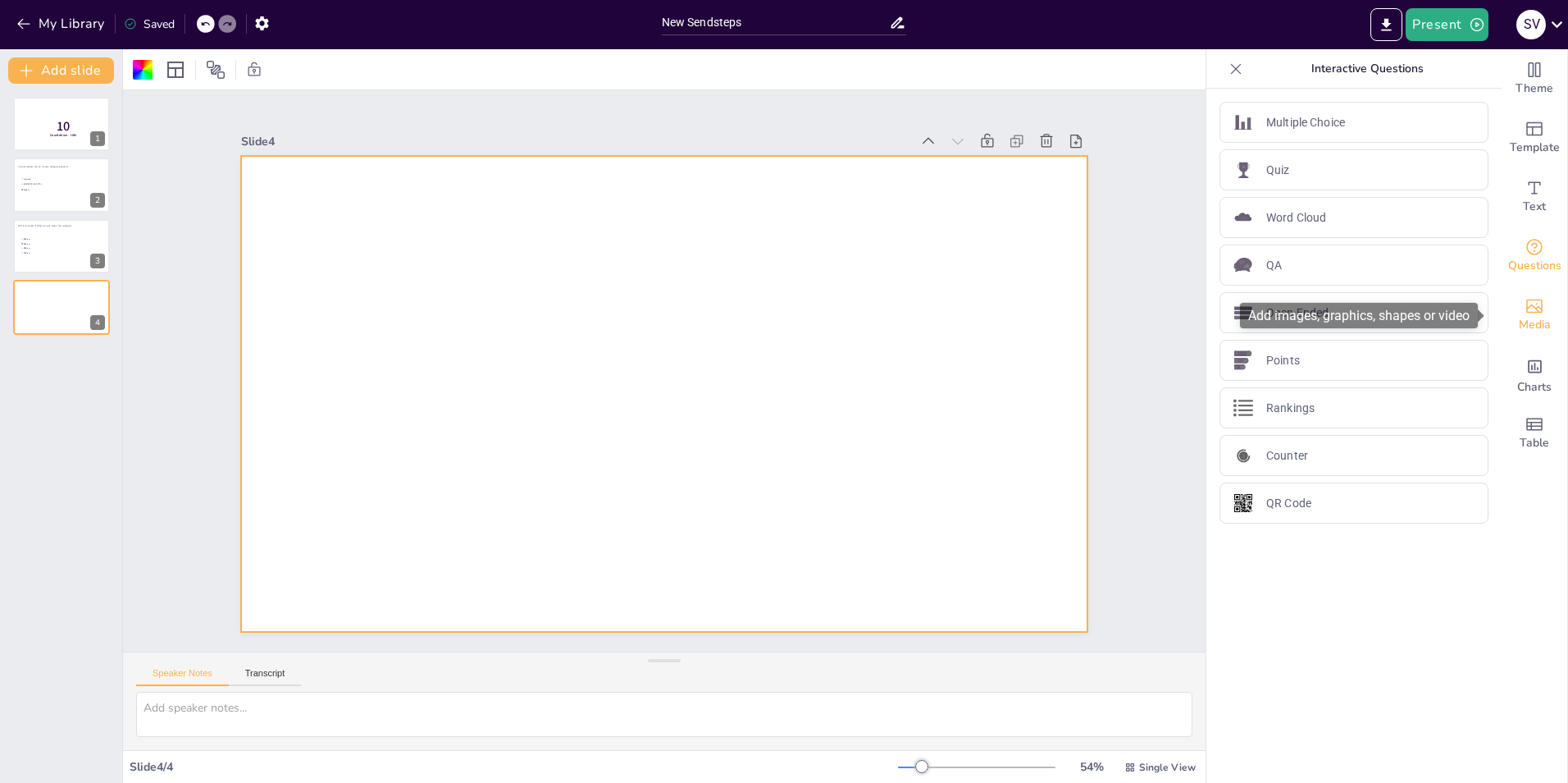
click at [1529, 307] on icon "Add images, graphics, shapes or video" at bounding box center [1534, 307] width 17 height 14
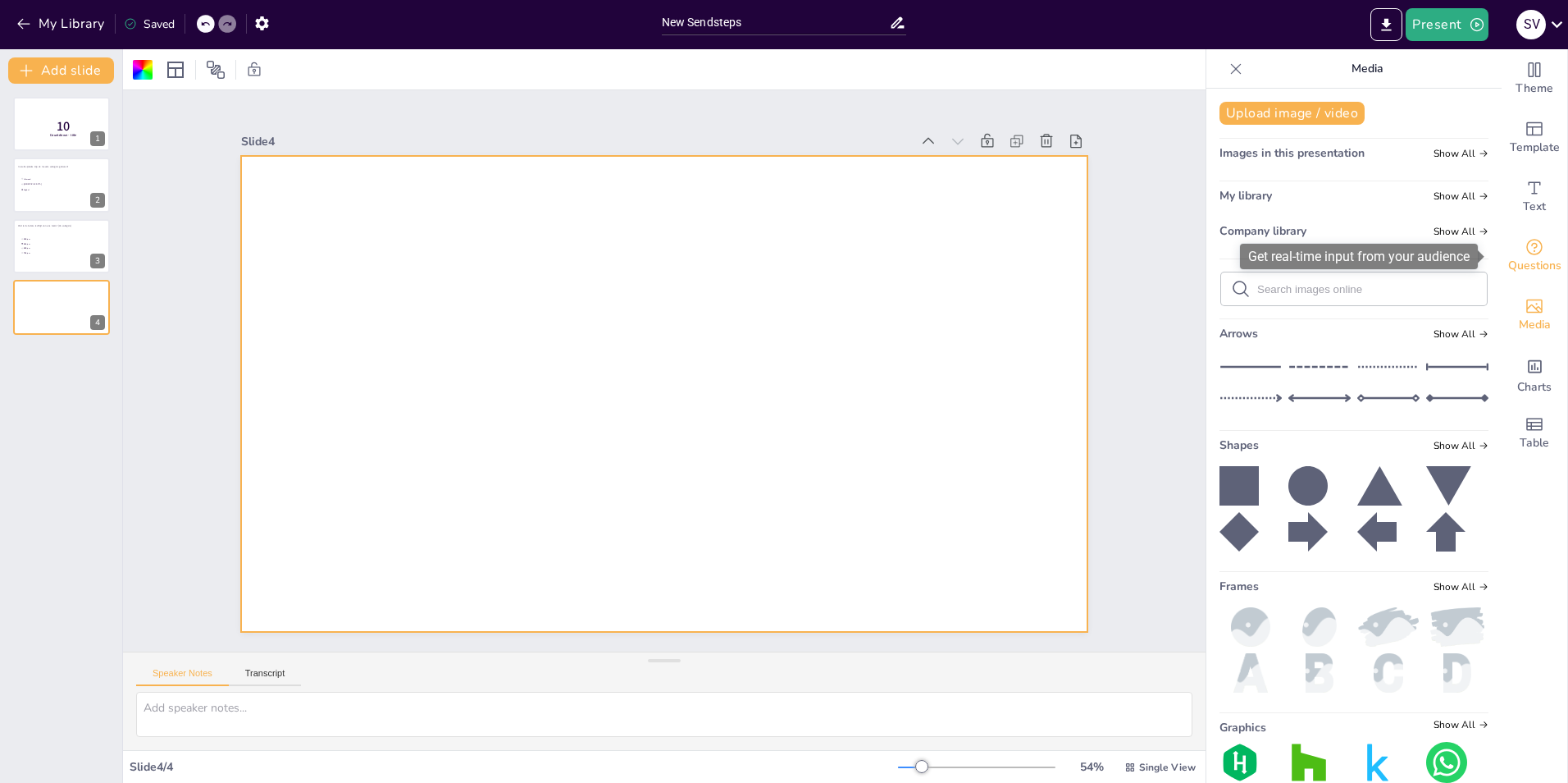
click at [1525, 260] on span "Questions" at bounding box center [1535, 265] width 53 height 18
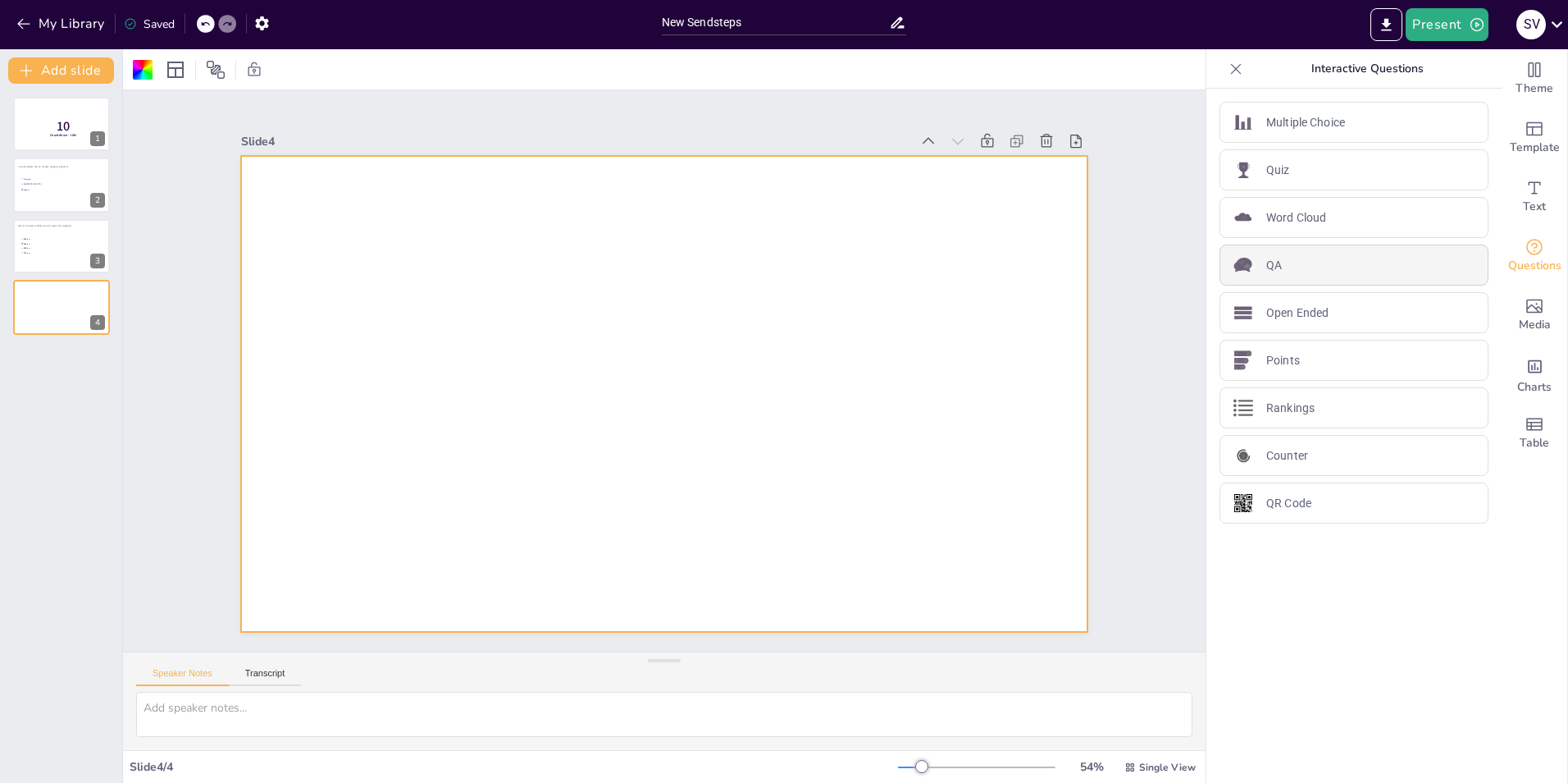
click at [1285, 261] on div "QA" at bounding box center [1354, 265] width 269 height 41
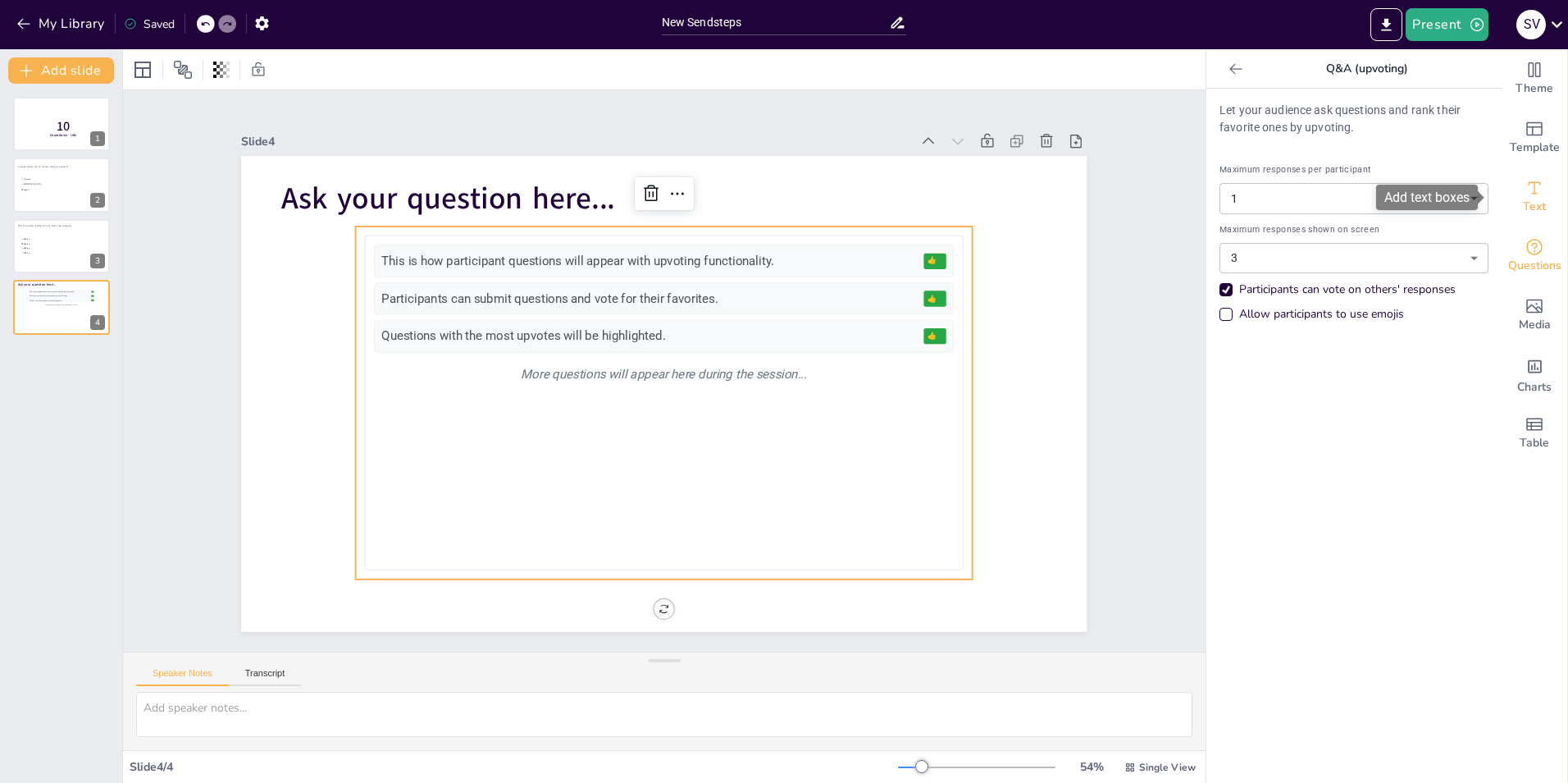
click at [1523, 202] on span "Text" at bounding box center [1535, 207] width 23 height 18
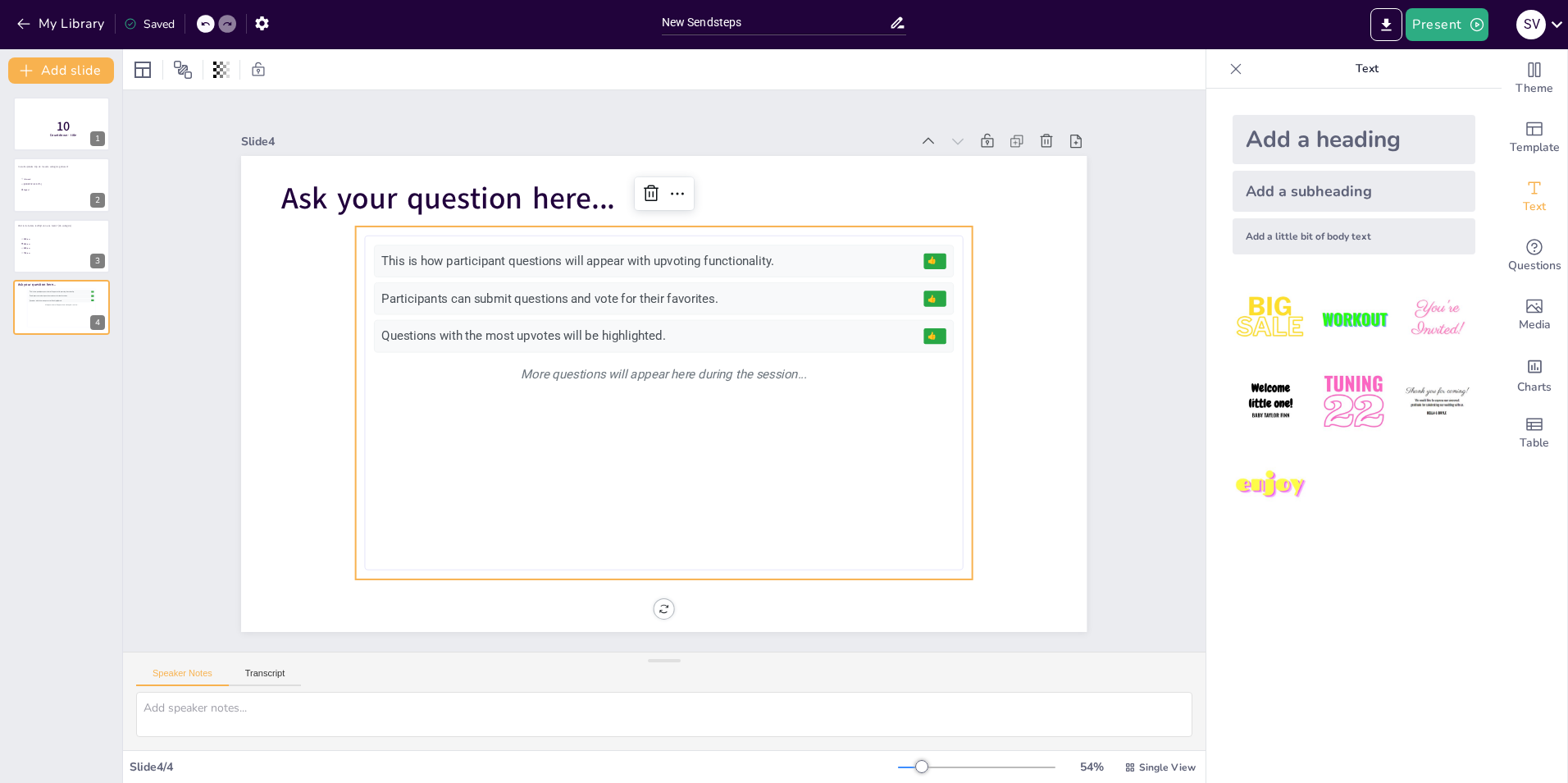
click at [724, 328] on div "Questions with the most upvotes will be highlighted." at bounding box center [650, 336] width 535 height 18
click at [1044, 136] on div at bounding box center [1046, 141] width 23 height 23
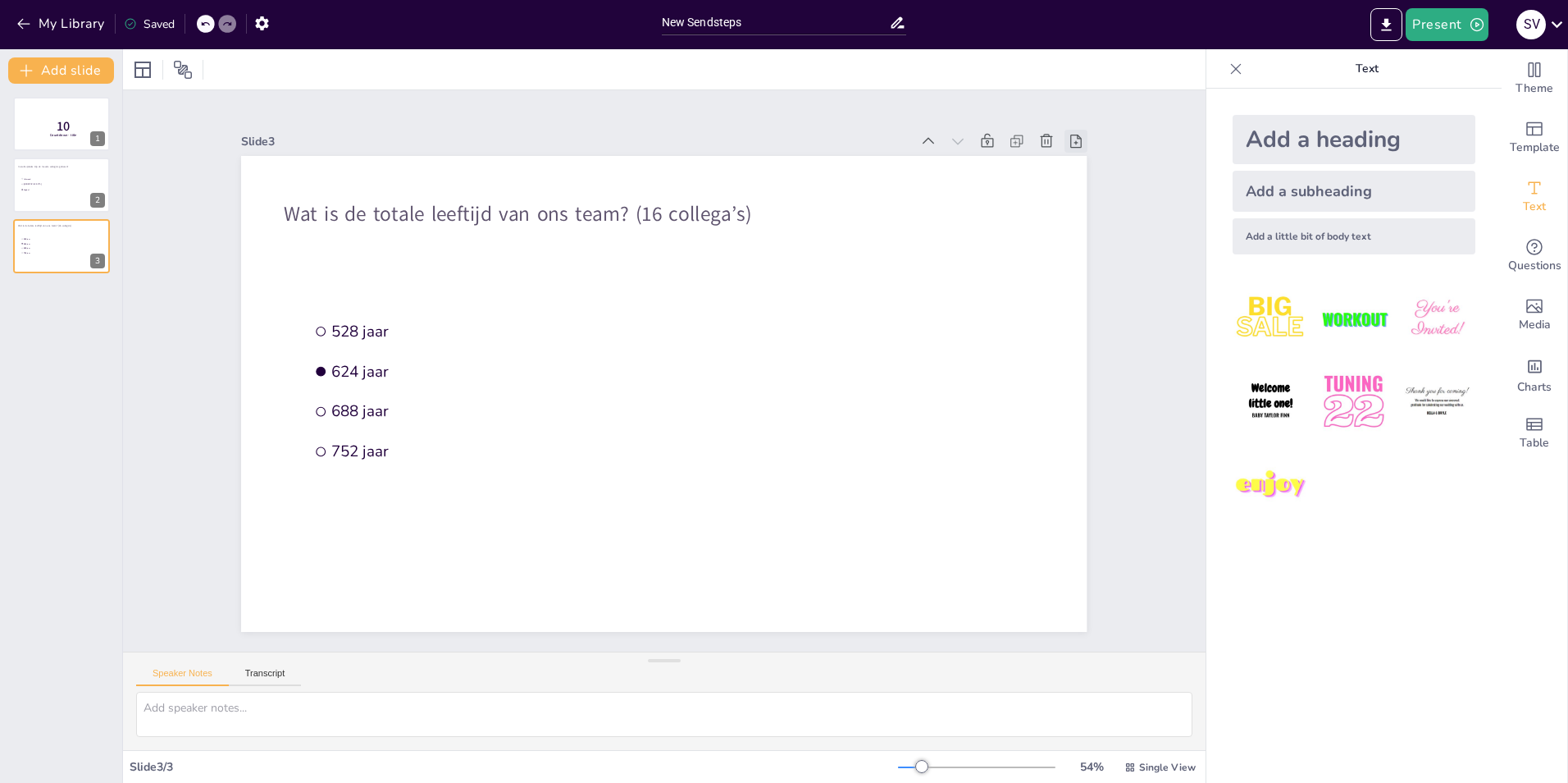
click at [1071, 141] on icon at bounding box center [1076, 141] width 11 height 13
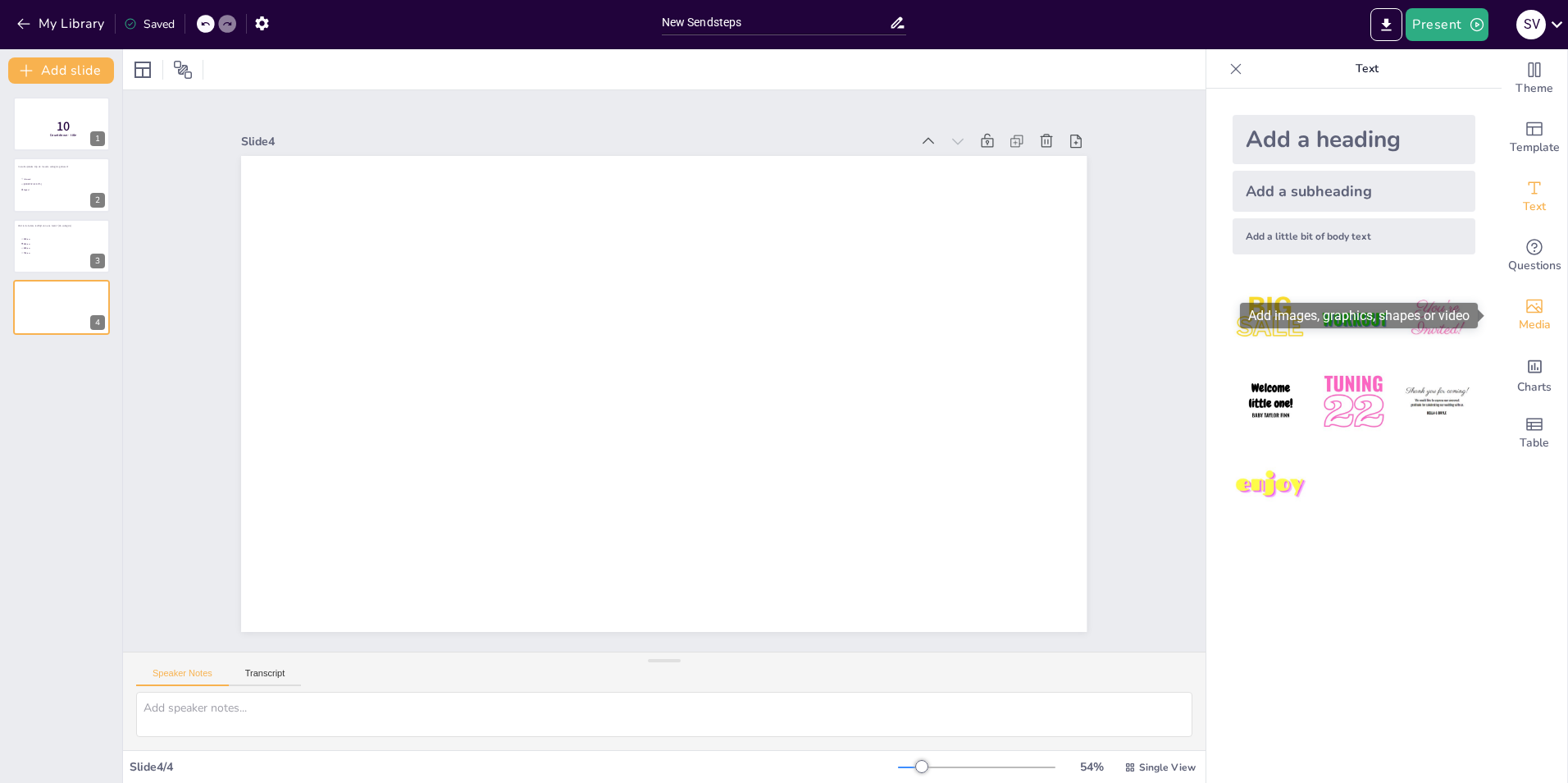
click at [1529, 322] on span "Media" at bounding box center [1535, 325] width 32 height 18
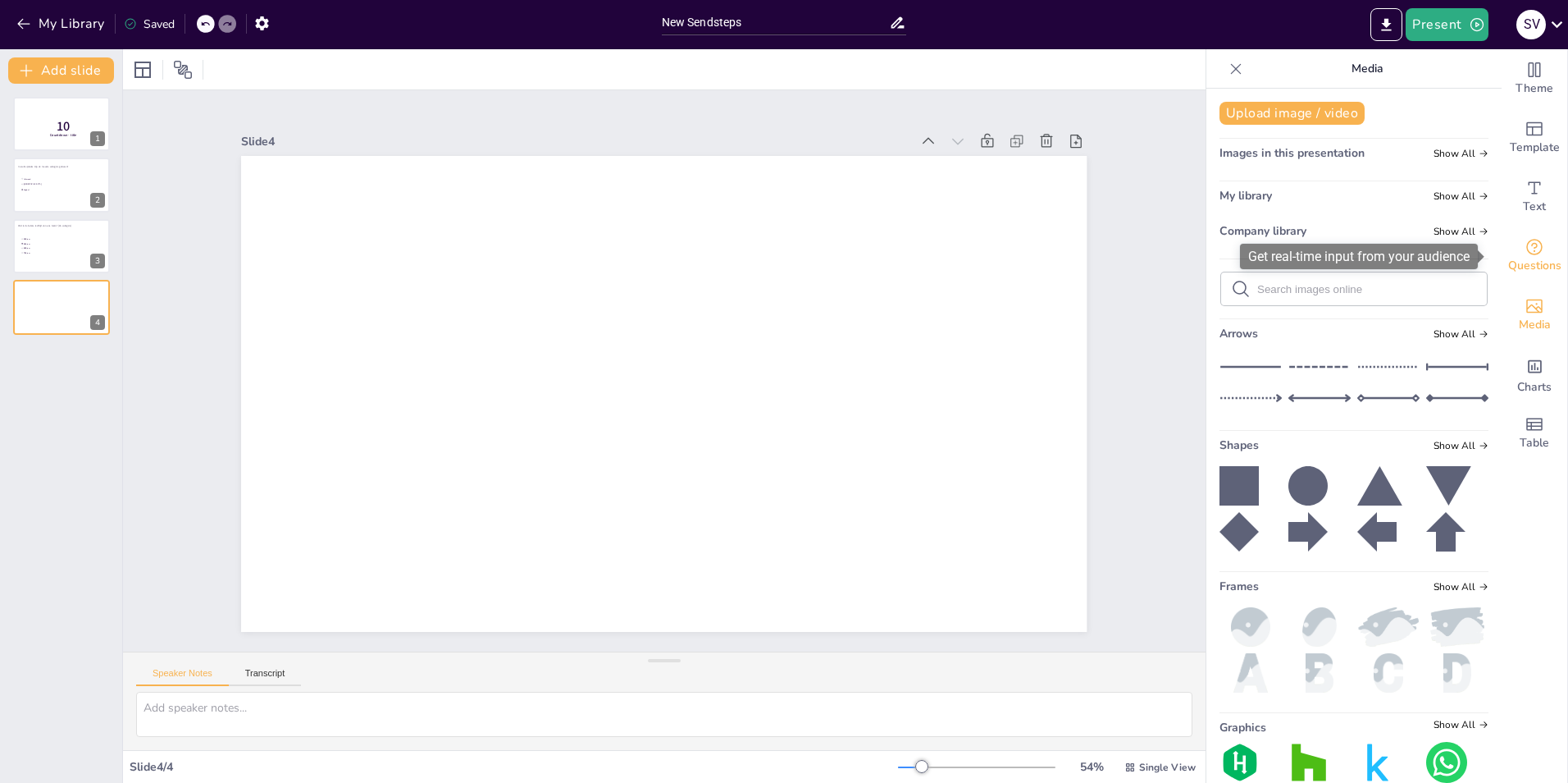
click at [1527, 255] on icon "Get real-time input from your audience" at bounding box center [1535, 247] width 19 height 19
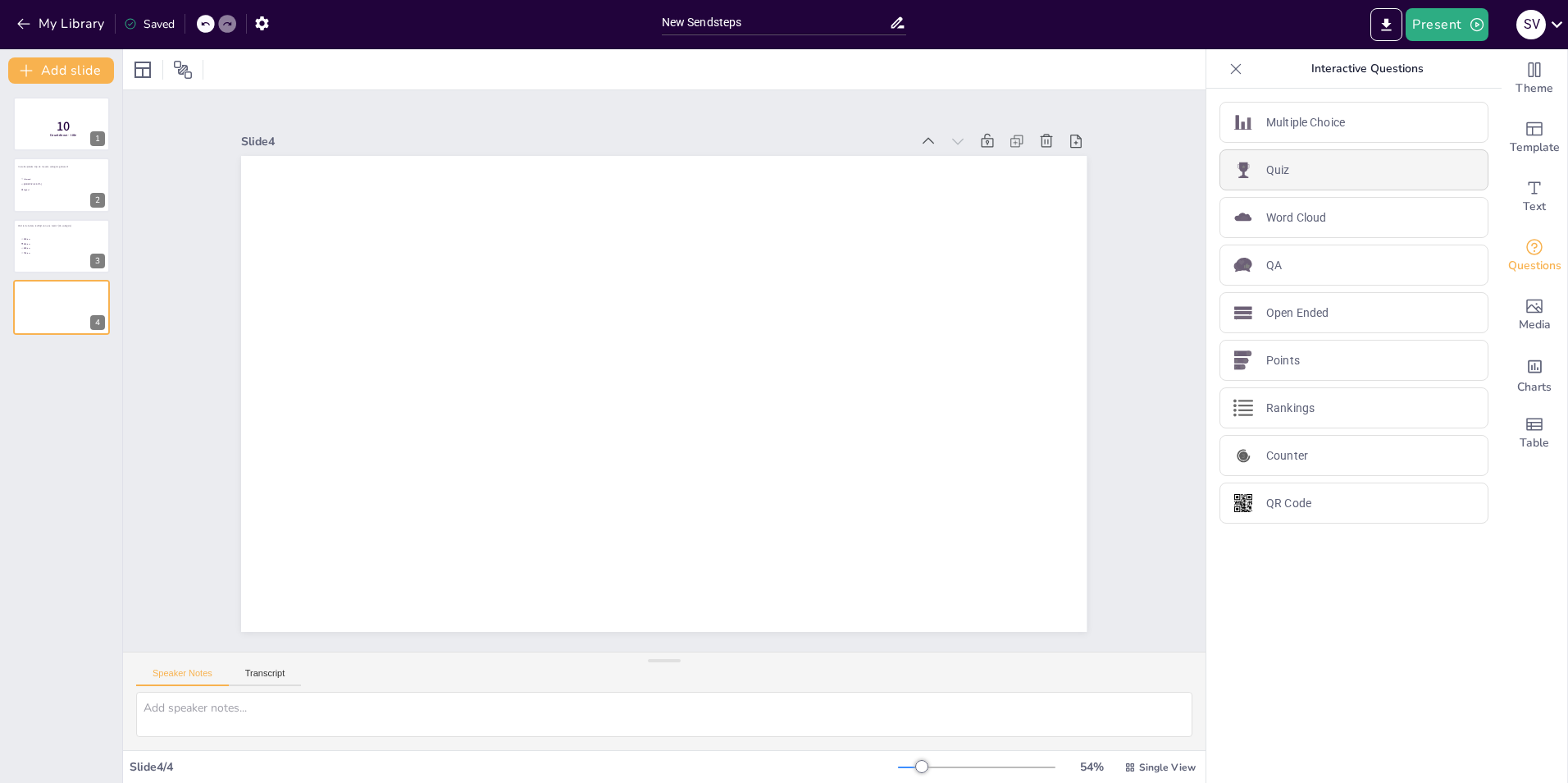
click at [1274, 172] on p "Quiz" at bounding box center [1277, 171] width 24 height 18
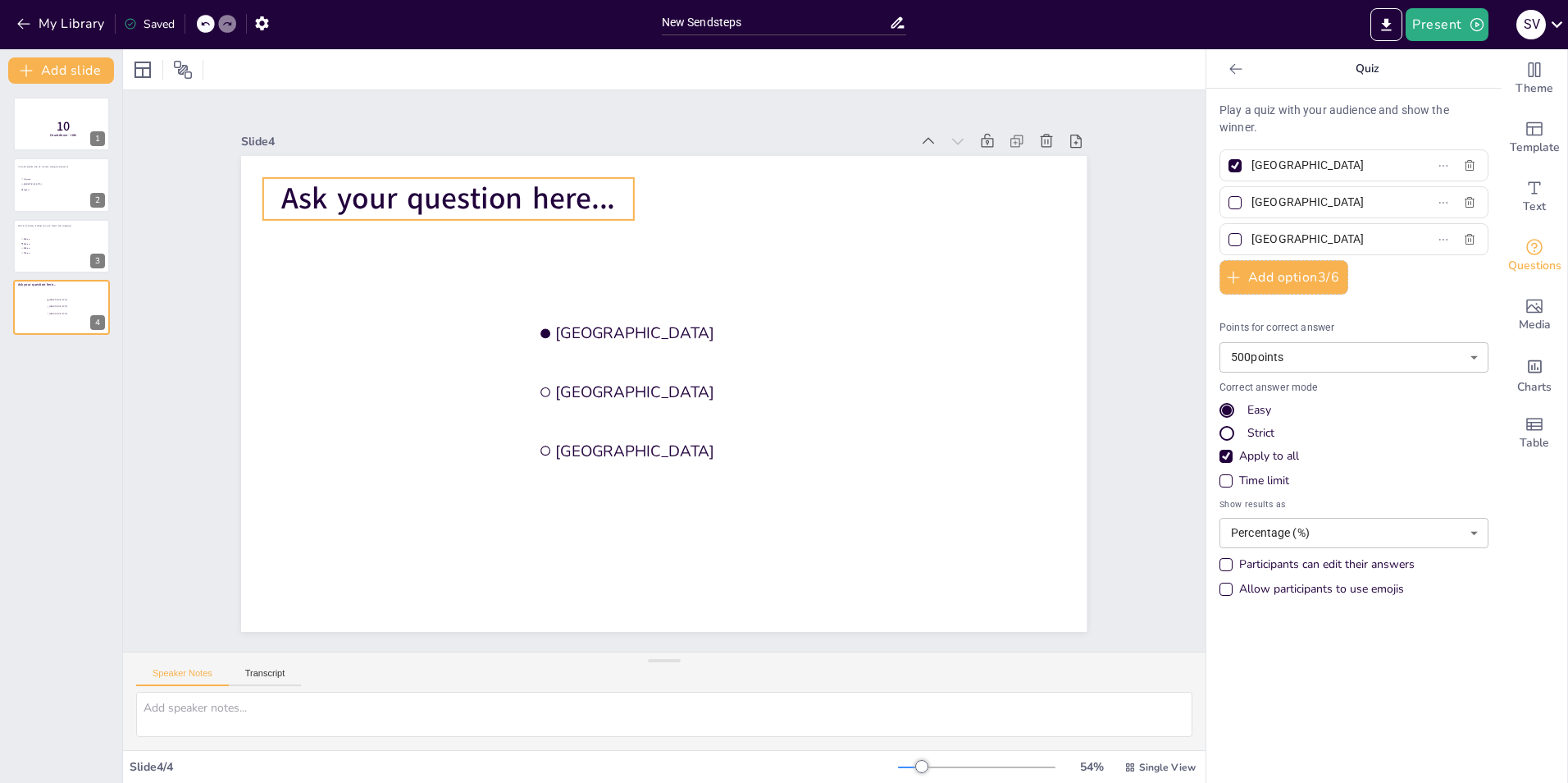
click at [392, 195] on span "Ask your question here..." at bounding box center [447, 198] width 334 height 41
click at [281, 191] on span "Ask your question here..." at bounding box center [447, 198] width 334 height 41
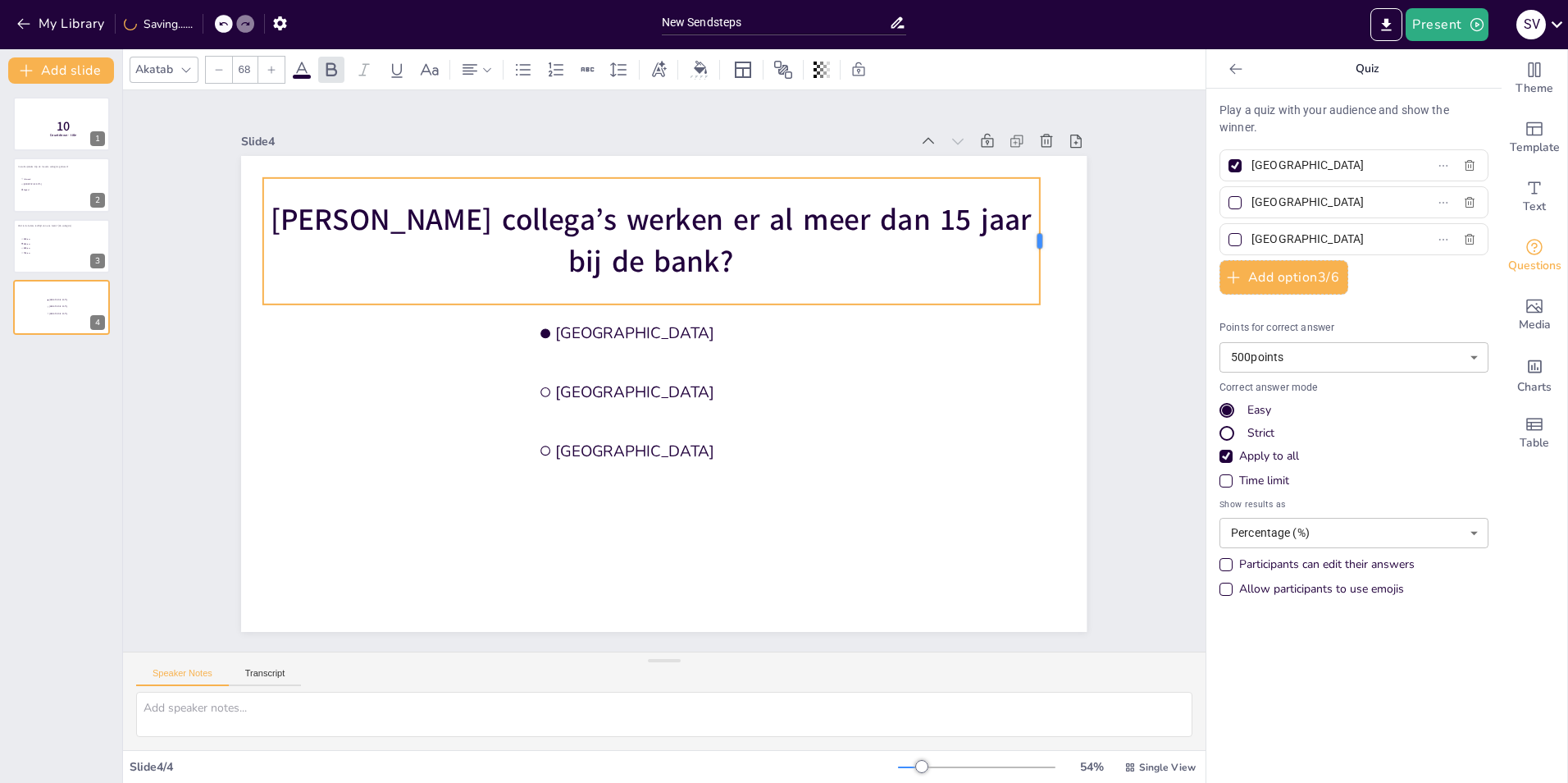
drag, startPoint x: 624, startPoint y: 235, endPoint x: 1030, endPoint y: 235, distance: 406.0
click at [1039, 235] on div at bounding box center [1045, 241] width 13 height 126
click at [663, 240] on span "[PERSON_NAME] collega’s werken er al meer dan 15 jaar bij de bank?" at bounding box center [651, 241] width 760 height 83
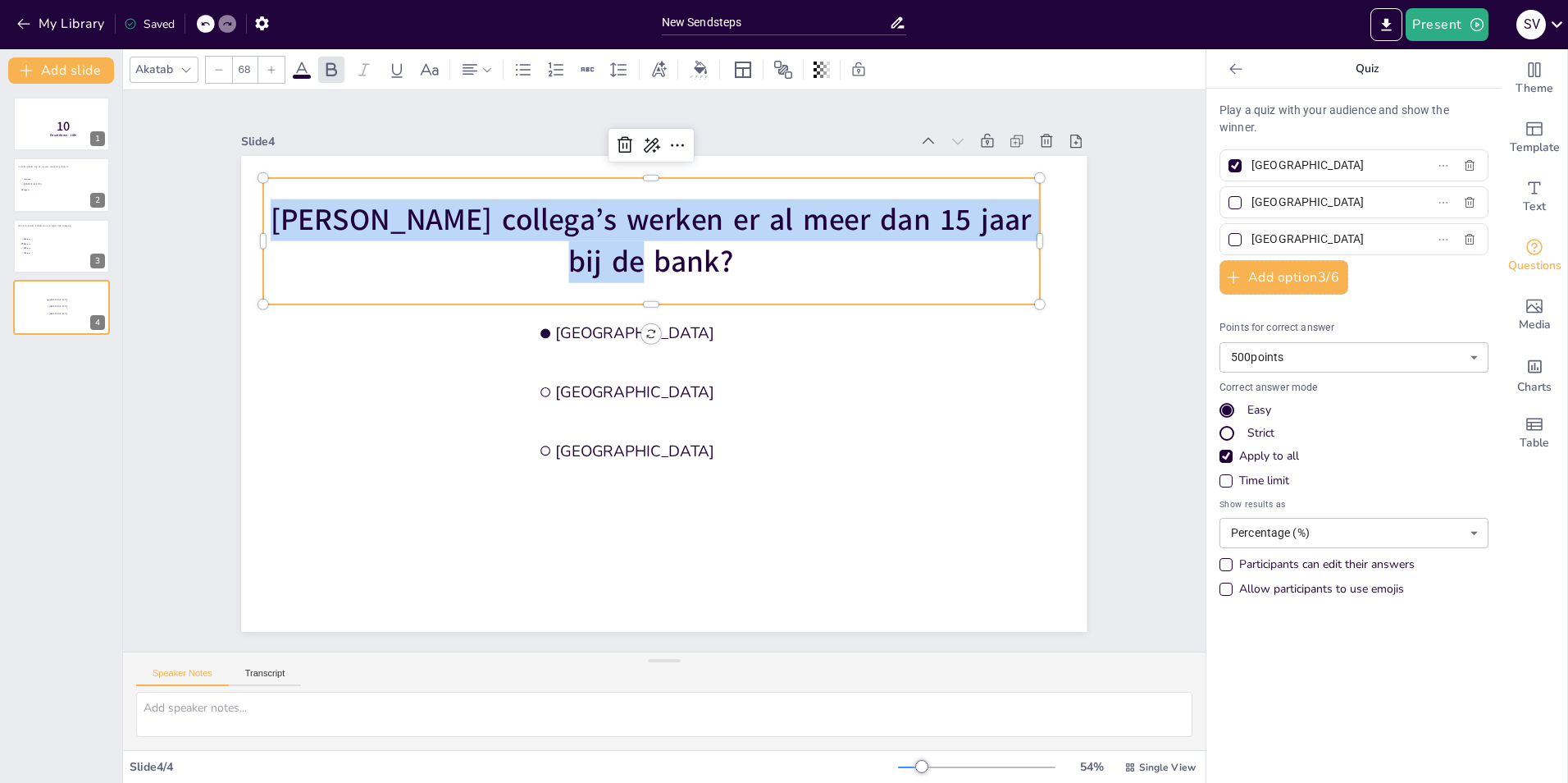
drag, startPoint x: 683, startPoint y: 254, endPoint x: 280, endPoint y: 221, distance: 404.3
click at [280, 221] on p "[PERSON_NAME] collega’s werken er al meer dan 15 jaar bij de bank?" at bounding box center [651, 242] width 776 height 84
copy span "[PERSON_NAME] collega’s werken er al meer dan 15 jaar bij de bank?"
click at [39, 246] on li "688 jaar" at bounding box center [44, 248] width 49 height 4
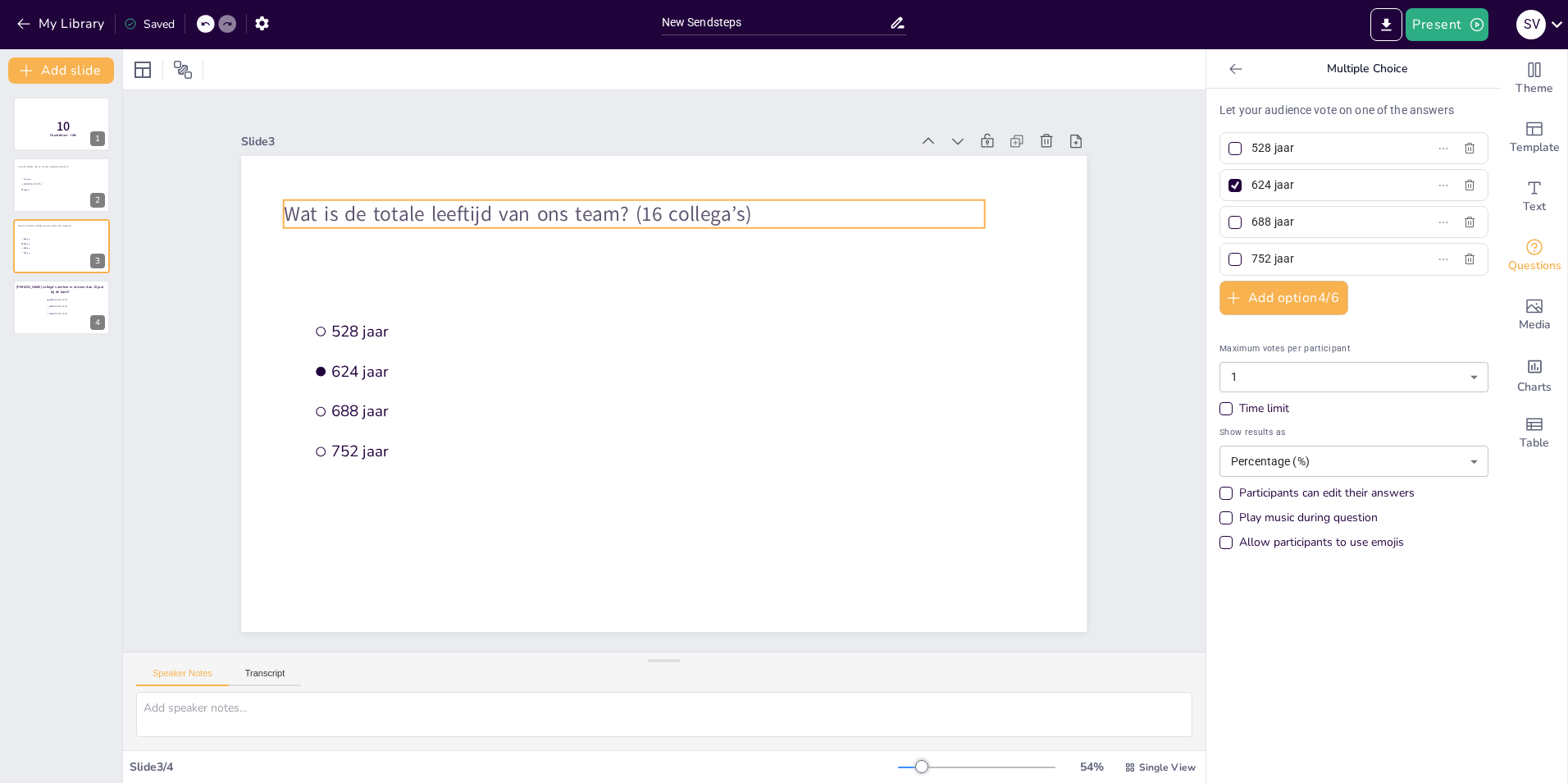
click at [404, 201] on span "Wat is de totale leeftijd van ons team? (16 collega’s)" at bounding box center [517, 215] width 468 height 28
drag, startPoint x: 278, startPoint y: 205, endPoint x: 285, endPoint y: 201, distance: 8.1
click at [292, 201] on span "Wat is de totale leeftijd van ons team? (16 collega’s)" at bounding box center [526, 211] width 468 height 28
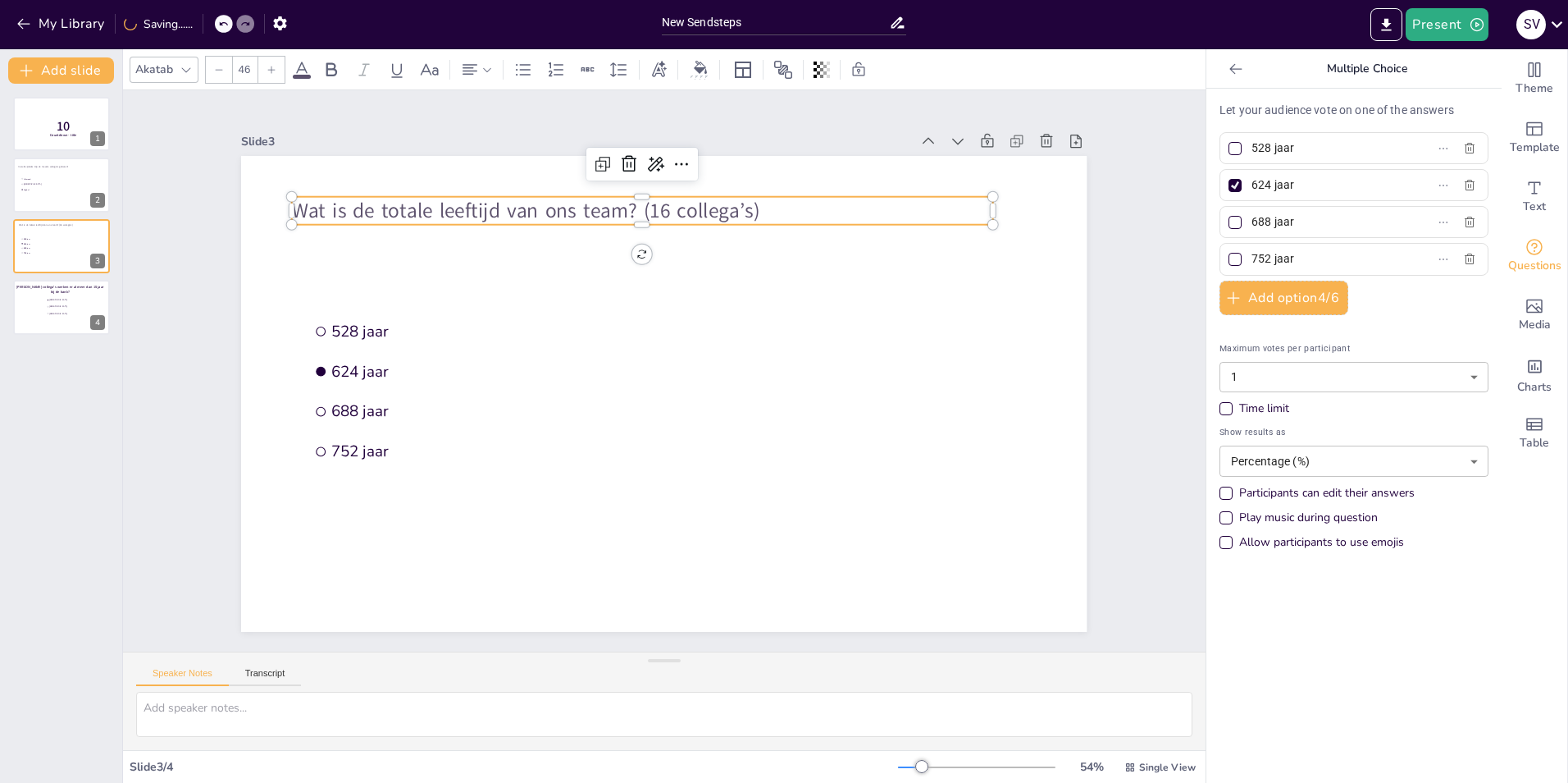
click at [742, 199] on p "Wat is de totale leeftijd van ons team? (16 collega’s)" at bounding box center [643, 211] width 700 height 29
click at [589, 205] on span "Wat is de totale leeftijd van ons team? (16 collega’s)" at bounding box center [490, 210] width 468 height 28
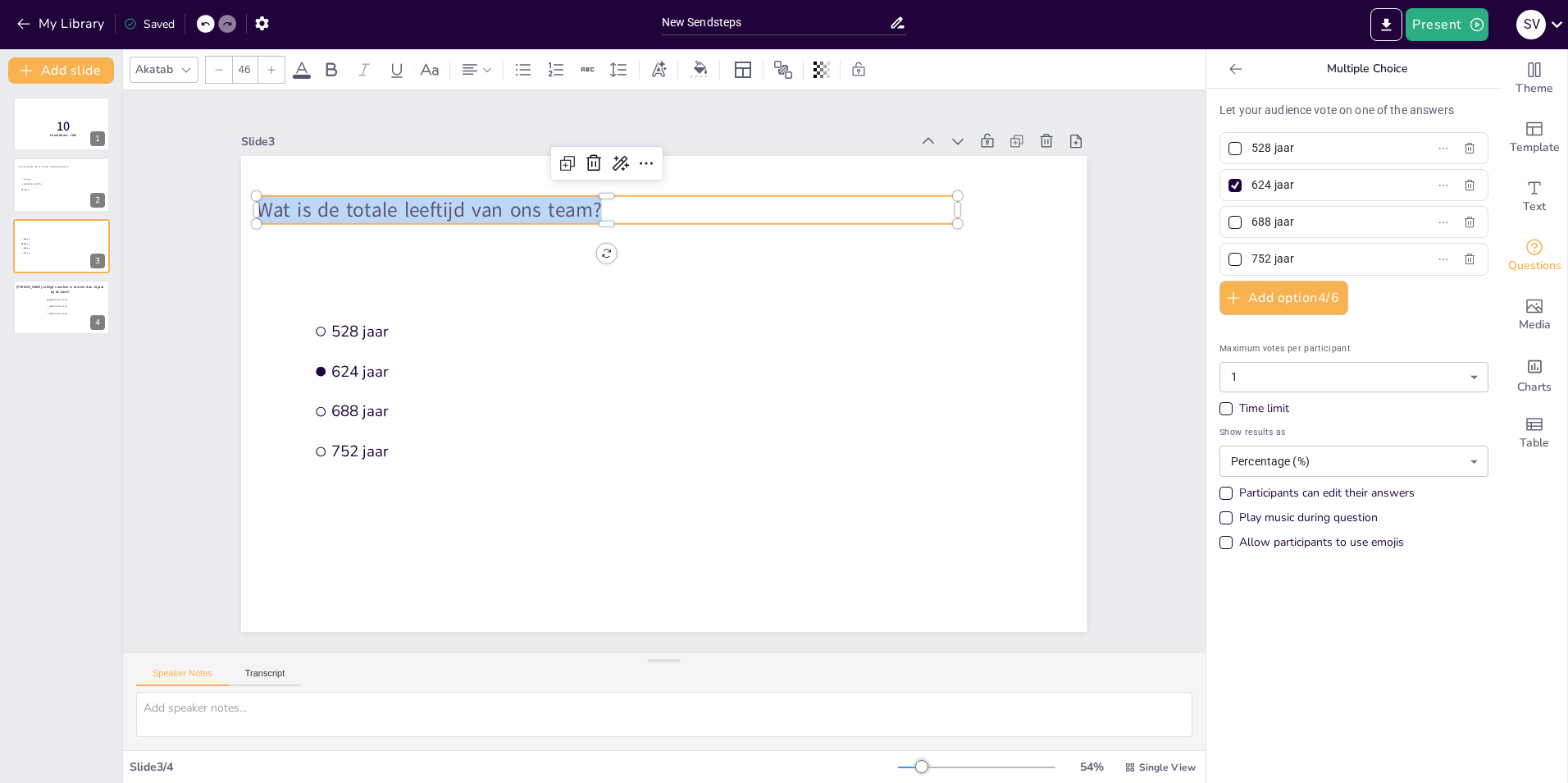
drag, startPoint x: 600, startPoint y: 201, endPoint x: 249, endPoint y: 201, distance: 351.0
click at [257, 201] on p "Wat is de totale leeftijd van ons team?" at bounding box center [607, 210] width 700 height 29
drag, startPoint x: 249, startPoint y: 201, endPoint x: 837, endPoint y: 201, distance: 588.0
click at [837, 201] on p "[PERSON_NAME] collega’s werken er al meer dan 15 jaar bij de bank?" at bounding box center [607, 210] width 700 height 29
click at [73, 308] on li "[GEOGRAPHIC_DATA]" at bounding box center [70, 307] width 49 height 6
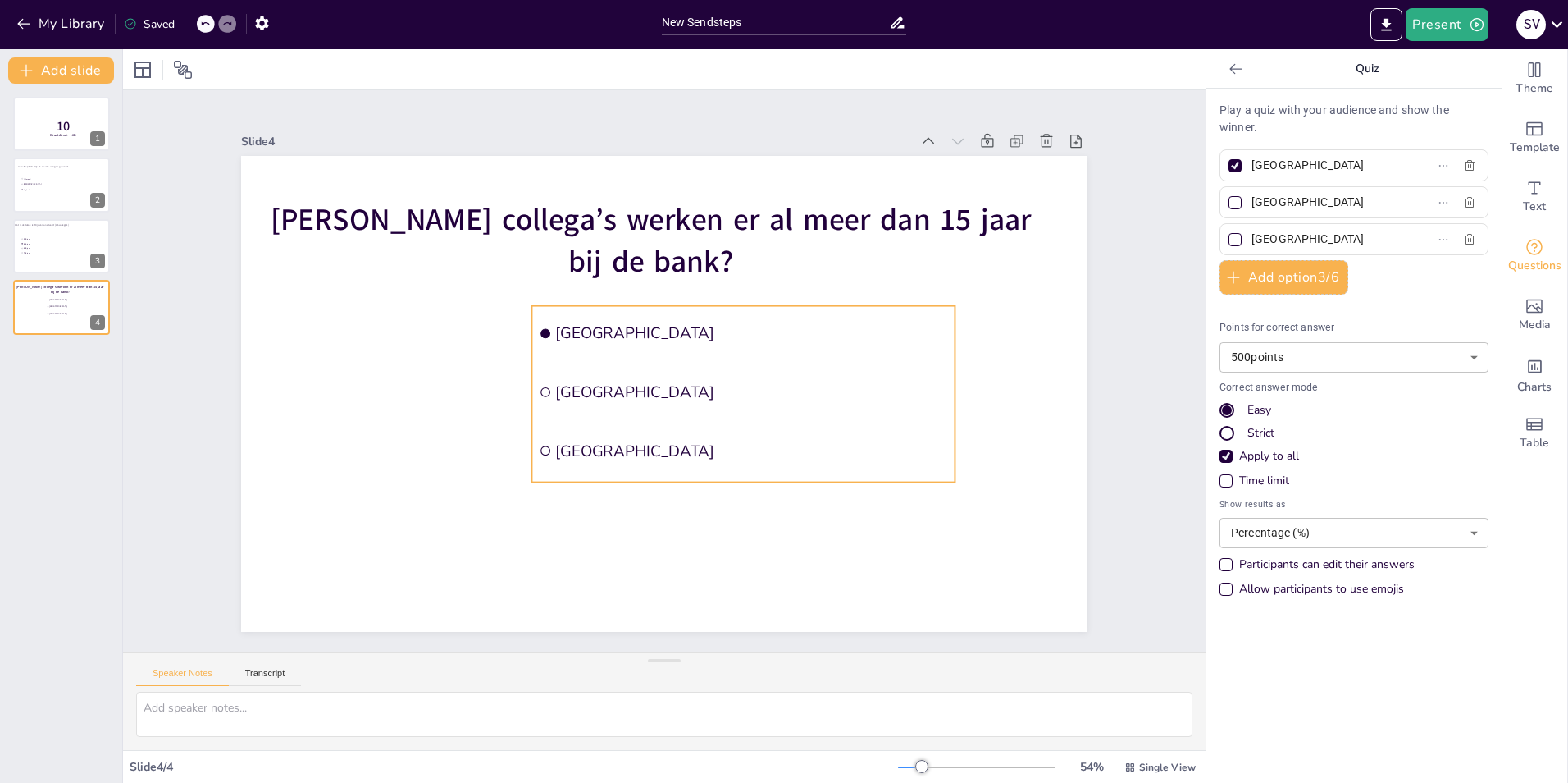
click at [549, 347] on ul "[GEOGRAPHIC_DATA] [GEOGRAPHIC_DATA] [GEOGRAPHIC_DATA]" at bounding box center [743, 393] width 423 height 176
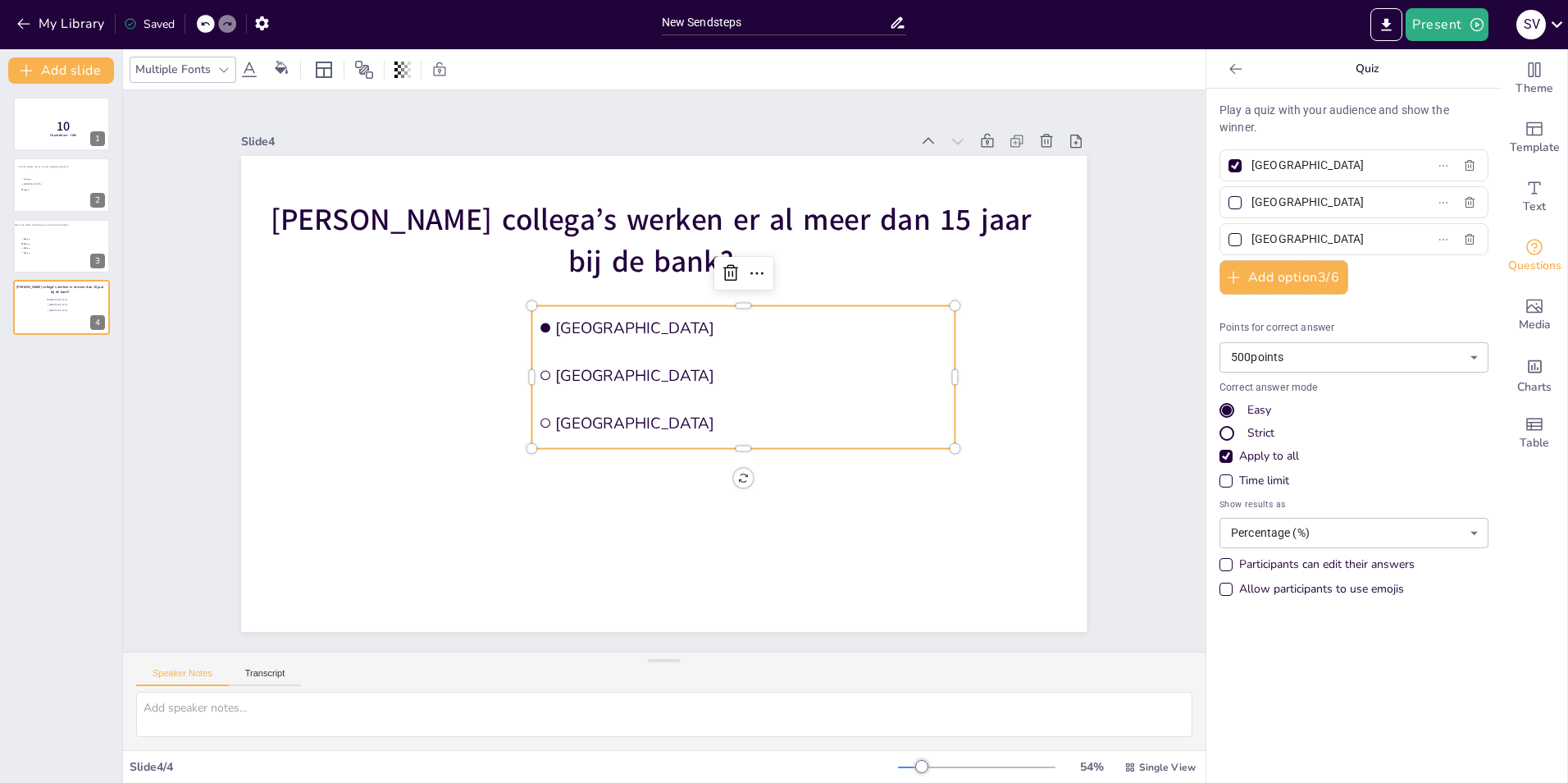
drag, startPoint x: 1318, startPoint y: 161, endPoint x: 1241, endPoint y: 165, distance: 77.1
click at [1252, 165] on input "[GEOGRAPHIC_DATA]" at bounding box center [1328, 165] width 152 height 24
type input "4"
drag, startPoint x: 1322, startPoint y: 201, endPoint x: 1206, endPoint y: 206, distance: 116.1
click at [1206, 206] on div "Play a quiz with your audience and show the winner. 4 [GEOGRAPHIC_DATA] The Hag…" at bounding box center [1354, 435] width 295 height 695
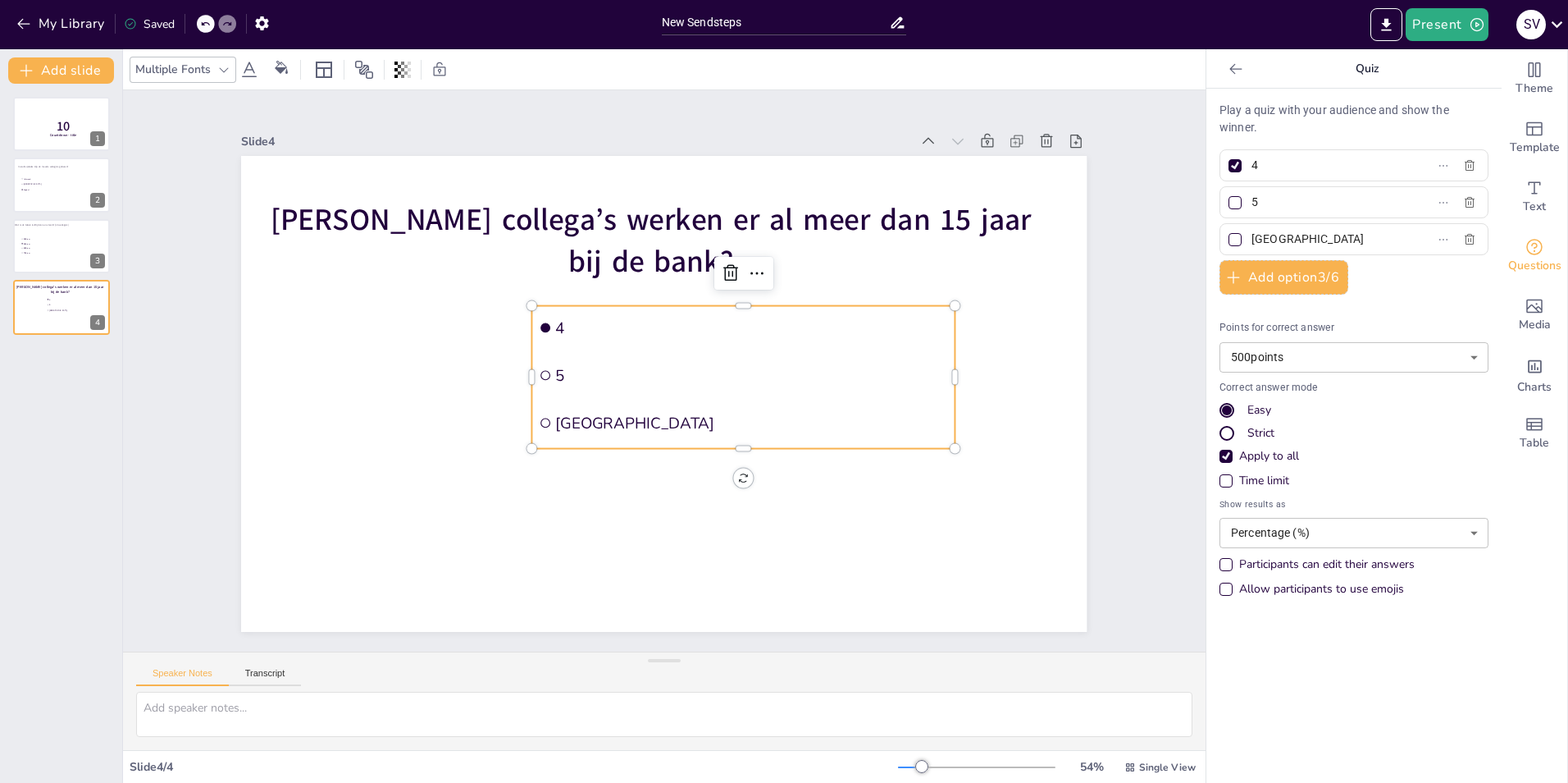
type input "5"
drag, startPoint x: 1250, startPoint y: 244, endPoint x: 1188, endPoint y: 244, distance: 62.0
click at [1188, 244] on div "Document fonts Akatab Recently used Akatab [PERSON_NAME] Popular fonts Lato Mon…" at bounding box center [784, 416] width 1568 height 734
type input "6"
click at [1288, 279] on button "Add option 3 / 6" at bounding box center [1283, 277] width 129 height 34
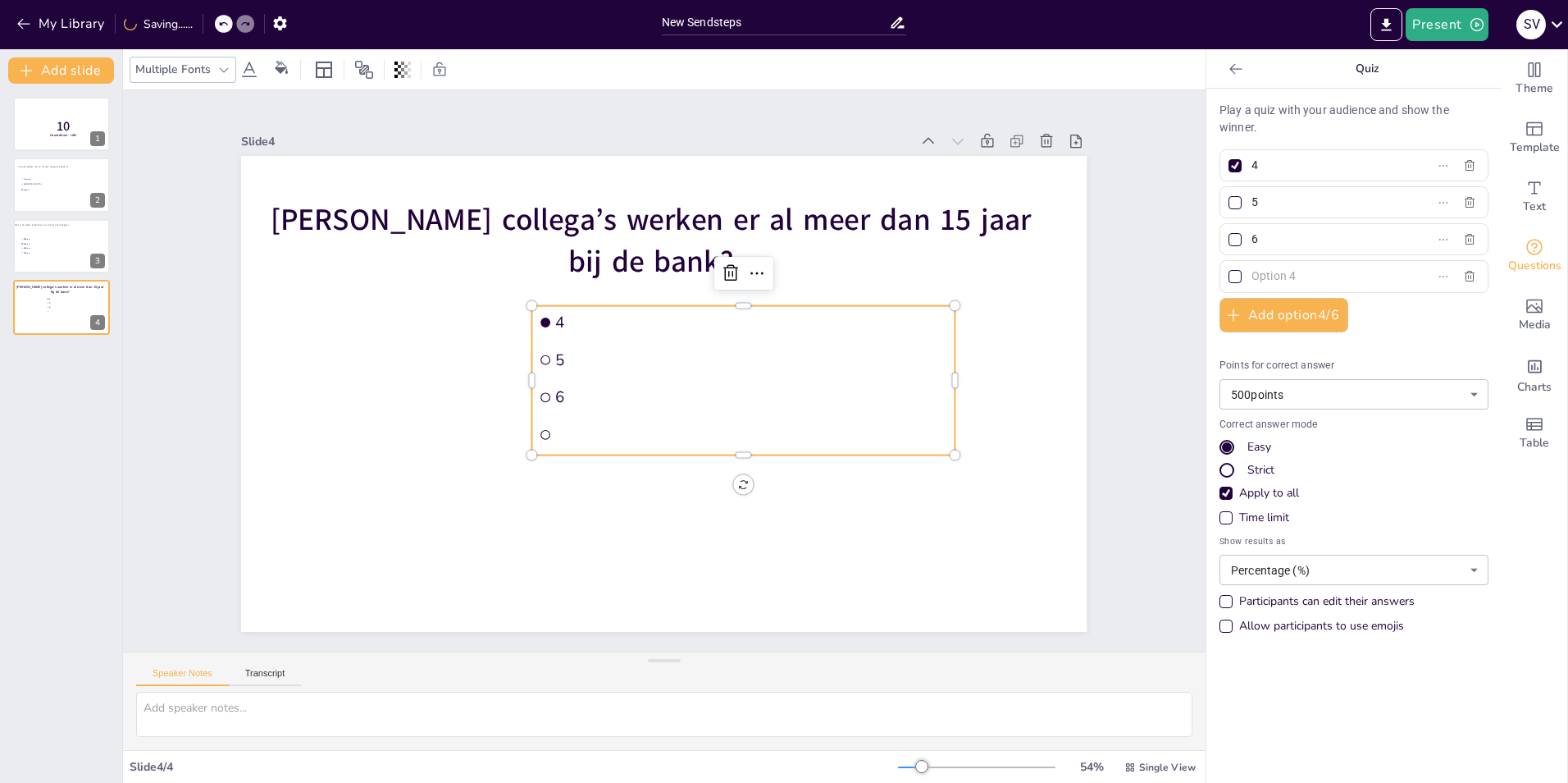
click at [1286, 275] on input "text" at bounding box center [1328, 276] width 152 height 24
type input "7"
click at [1231, 236] on div at bounding box center [1234, 239] width 8 height 8
click at [1252, 236] on input "6" at bounding box center [1328, 239] width 152 height 24
checkbox input "true"
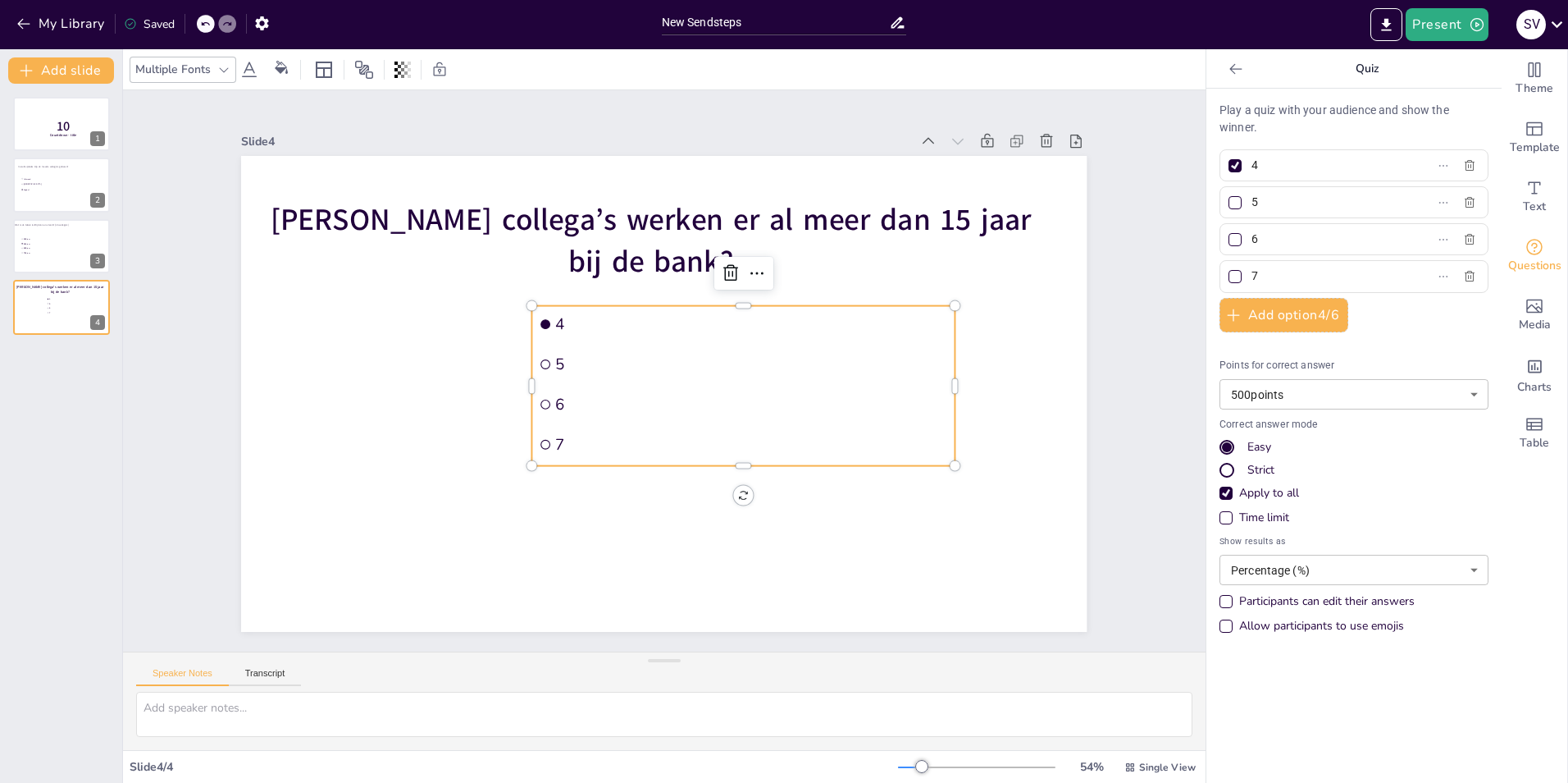
checkbox input "true"
click at [1228, 166] on div at bounding box center [1234, 166] width 13 height 13
click at [1252, 166] on input "4" at bounding box center [1328, 165] width 152 height 24
checkbox input "false"
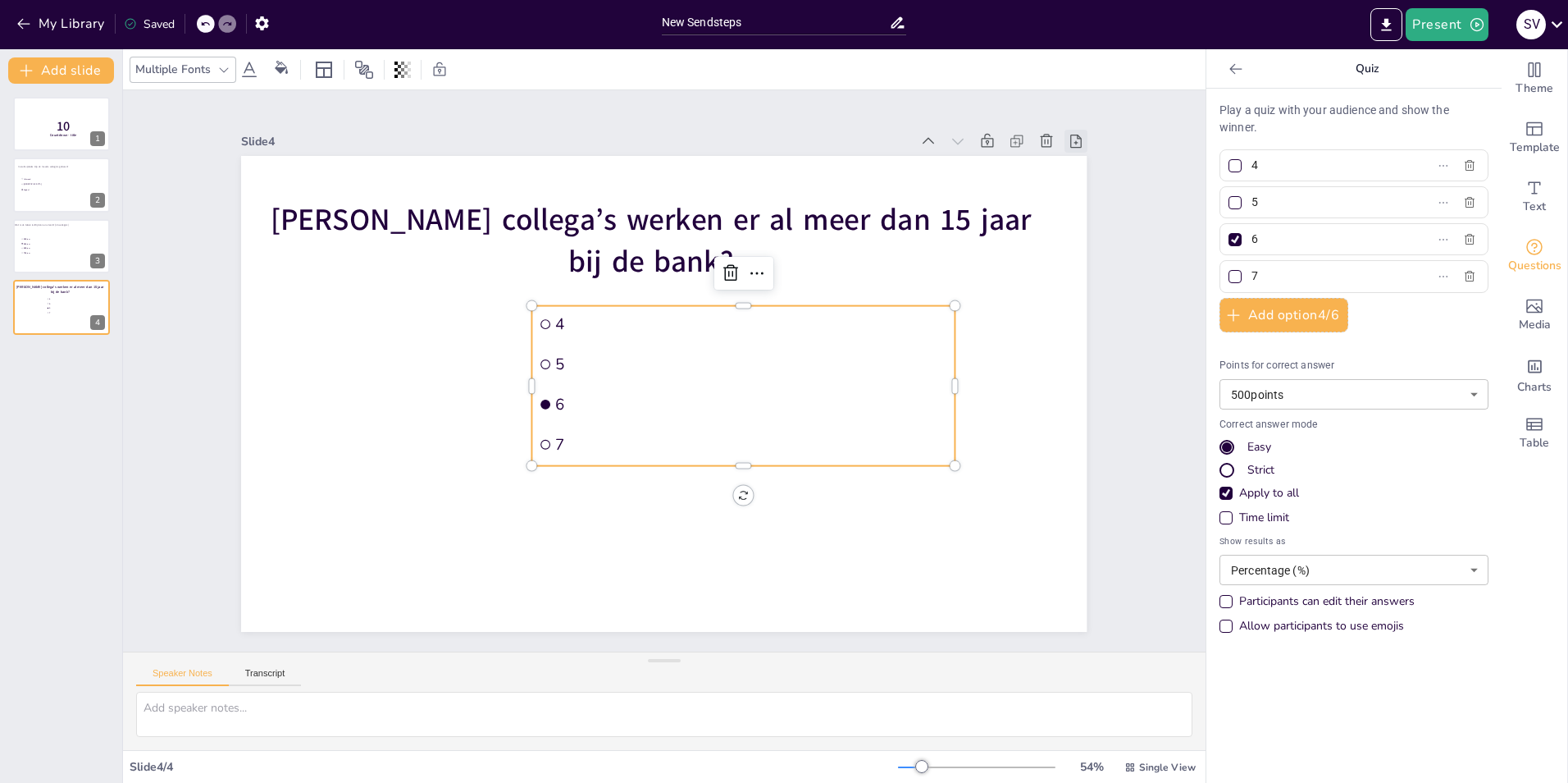
click at [1071, 135] on icon at bounding box center [1076, 141] width 11 height 13
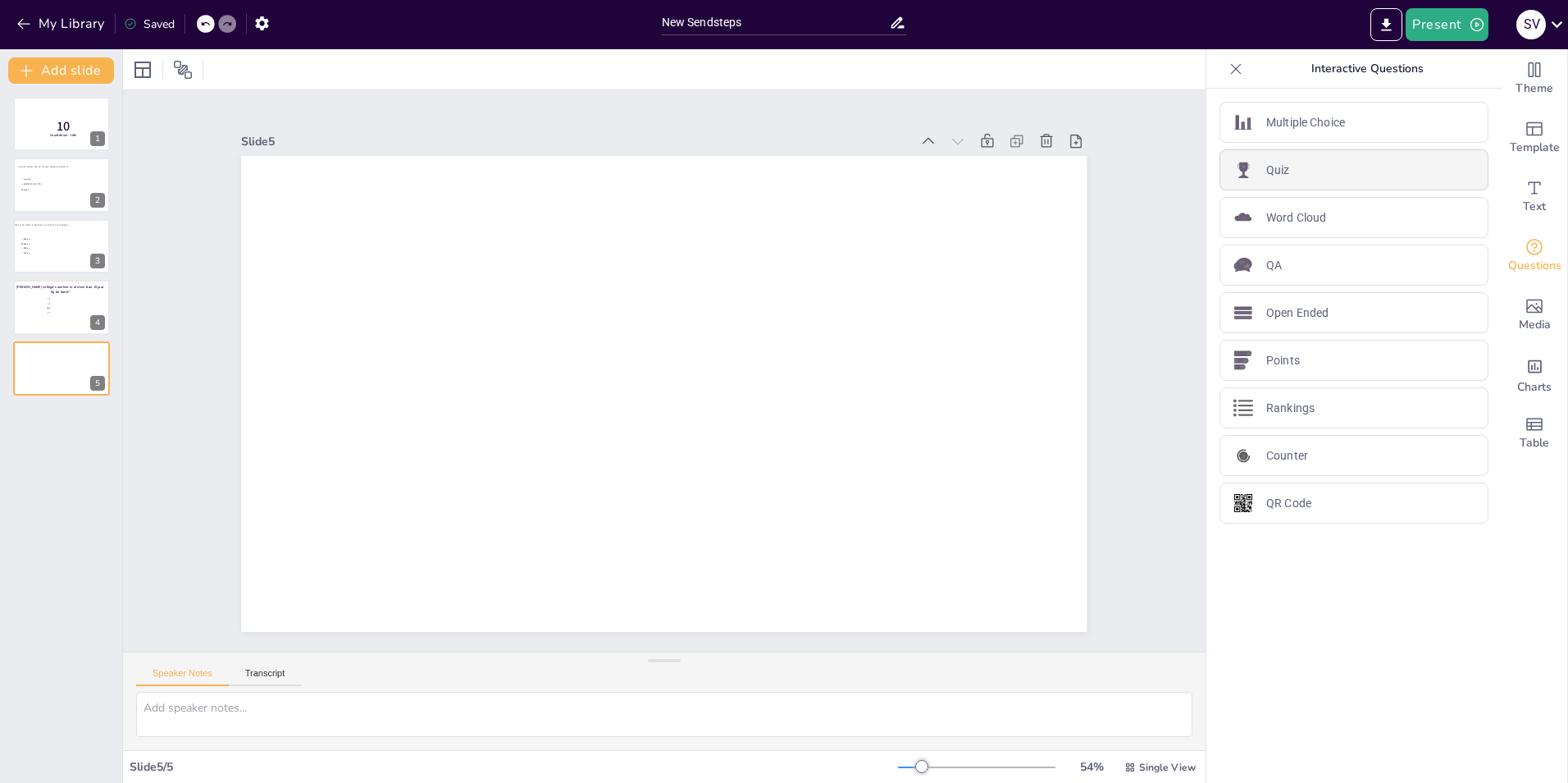
click at [1276, 166] on p "Quiz" at bounding box center [1277, 171] width 24 height 18
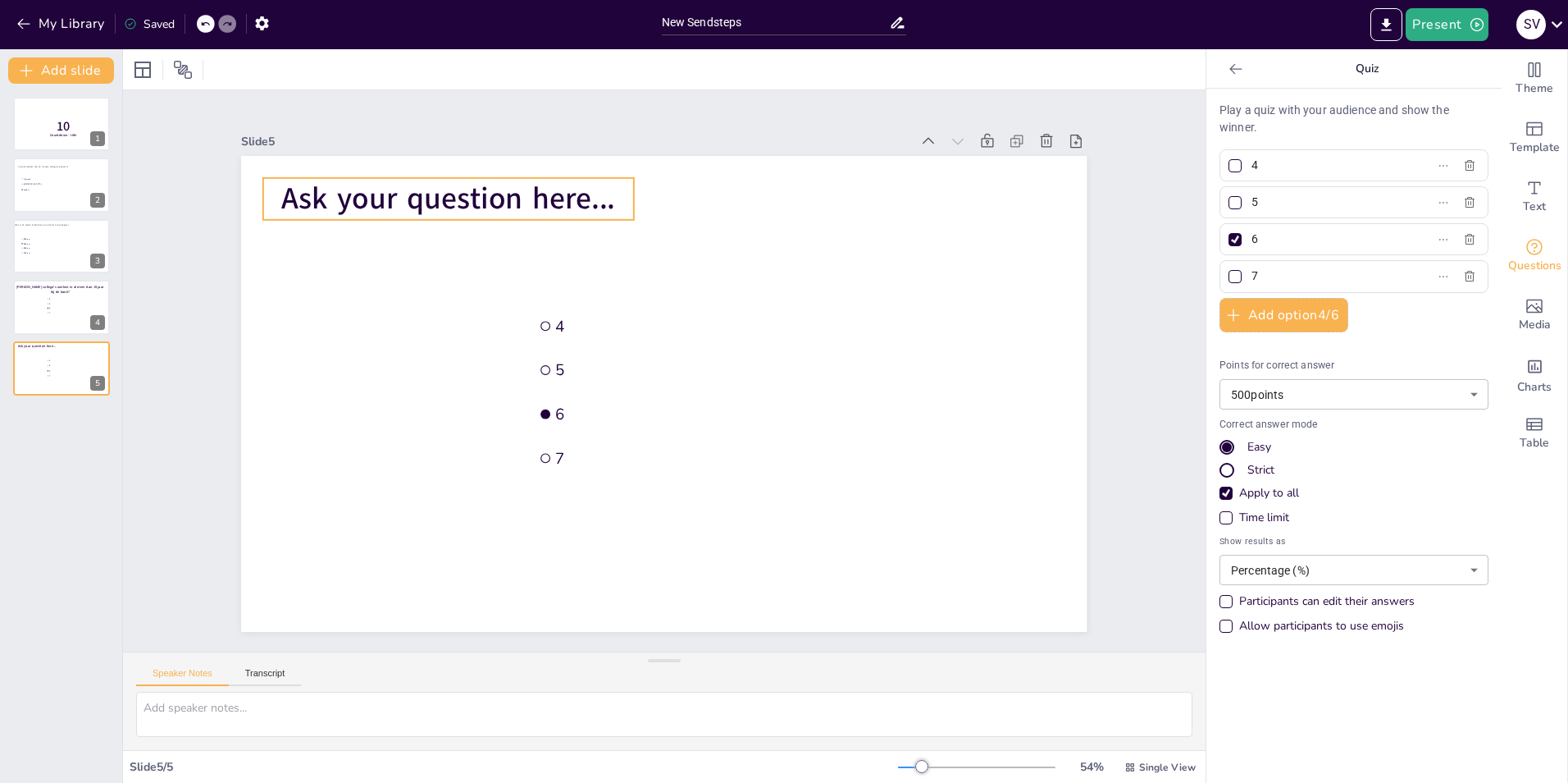
click at [386, 201] on span "Ask your question here..." at bounding box center [447, 198] width 334 height 41
click at [378, 195] on span "Ask your question here..." at bounding box center [447, 198] width 334 height 41
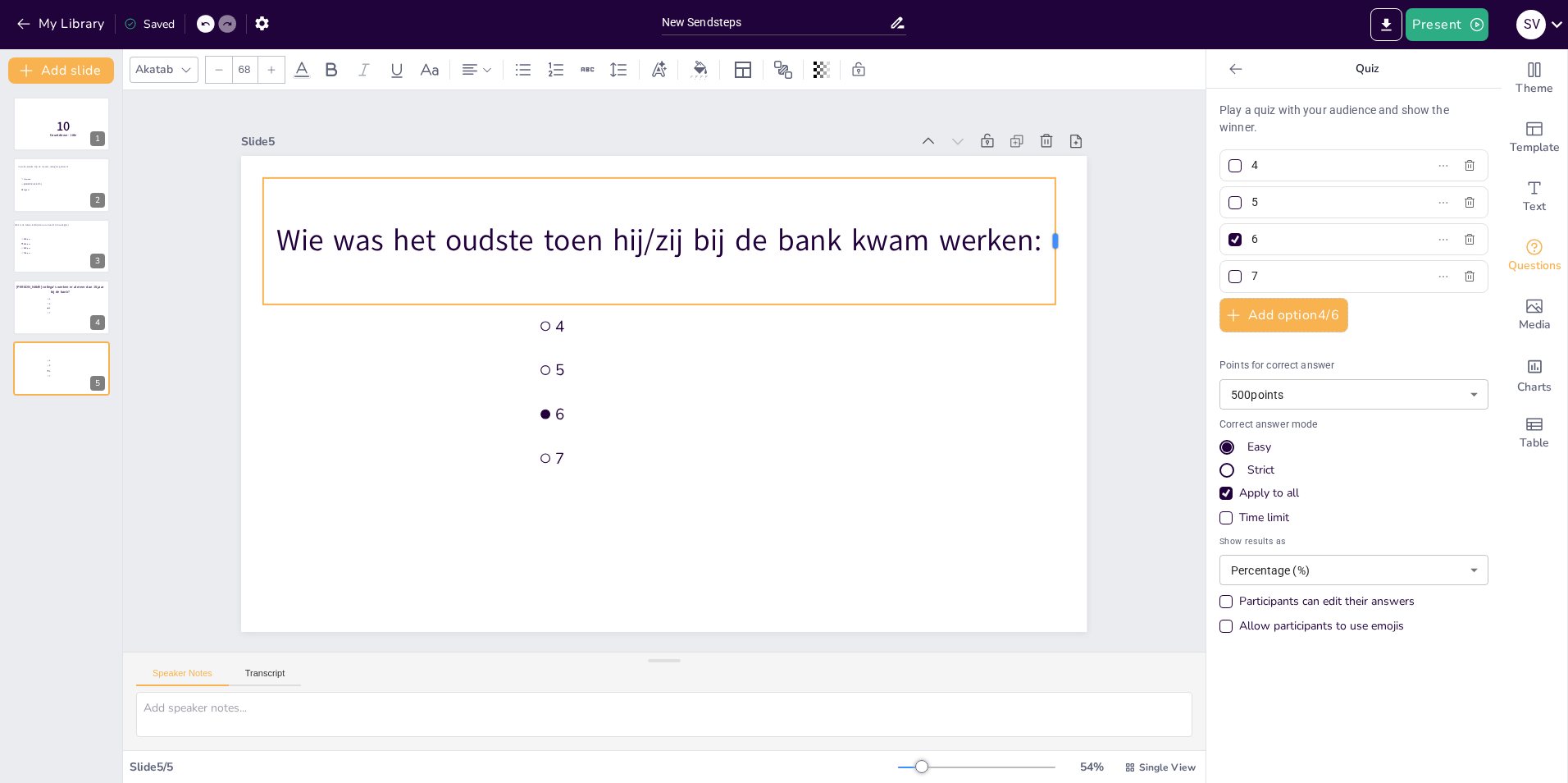
drag, startPoint x: 622, startPoint y: 237, endPoint x: 1044, endPoint y: 235, distance: 422.0
click at [1055, 235] on div at bounding box center [1061, 241] width 13 height 126
click at [1025, 231] on p "Wie was het oudste toen hij/zij bij de bank kwam werken:" at bounding box center [659, 241] width 791 height 42
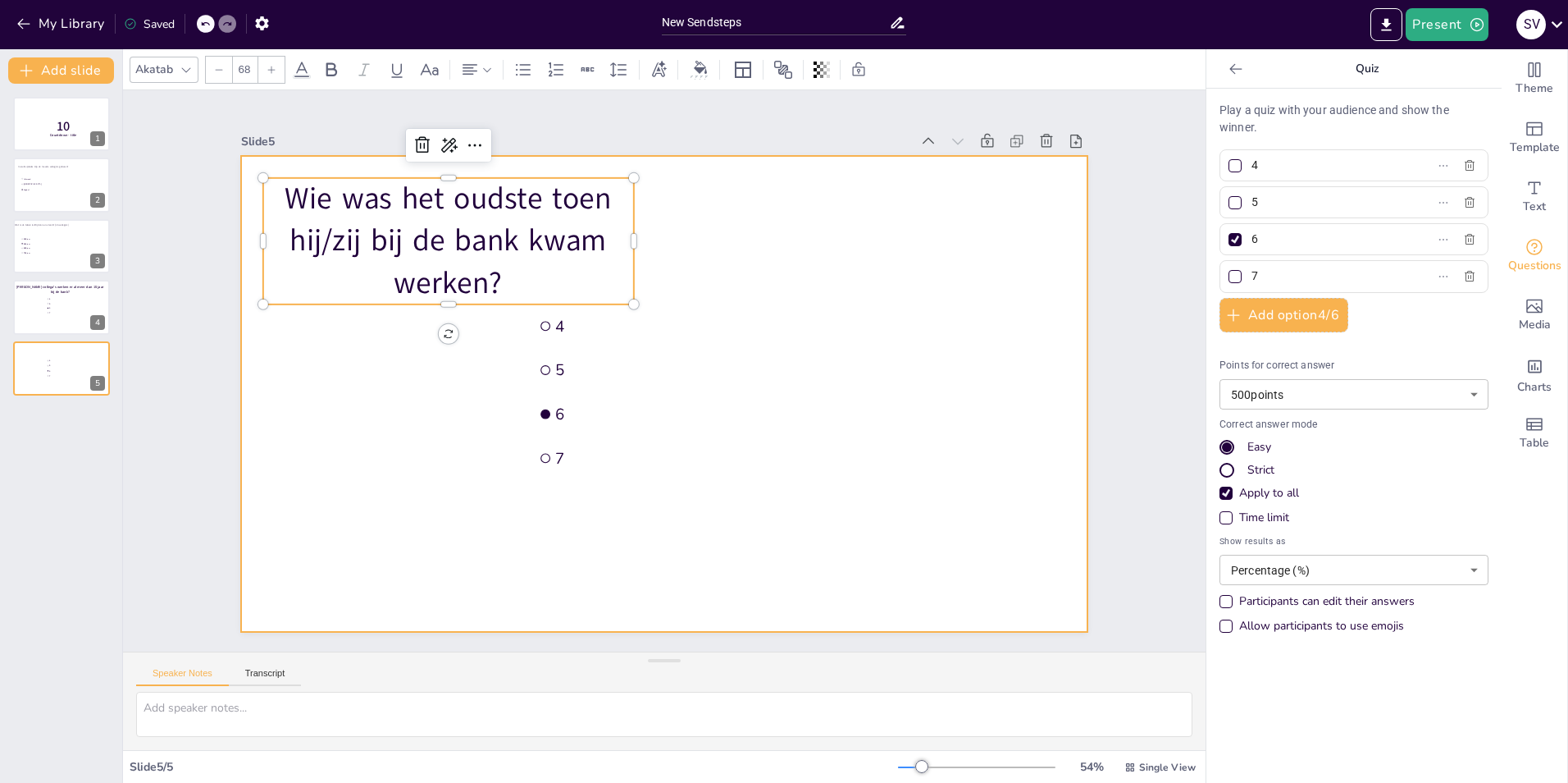
drag, startPoint x: 620, startPoint y: 232, endPoint x: 805, endPoint y: 234, distance: 185.0
click at [805, 234] on div "4 5 6 7 Wie was het oudste toen hij/zij bij de bank kwam werken?" at bounding box center [664, 393] width 846 height 476
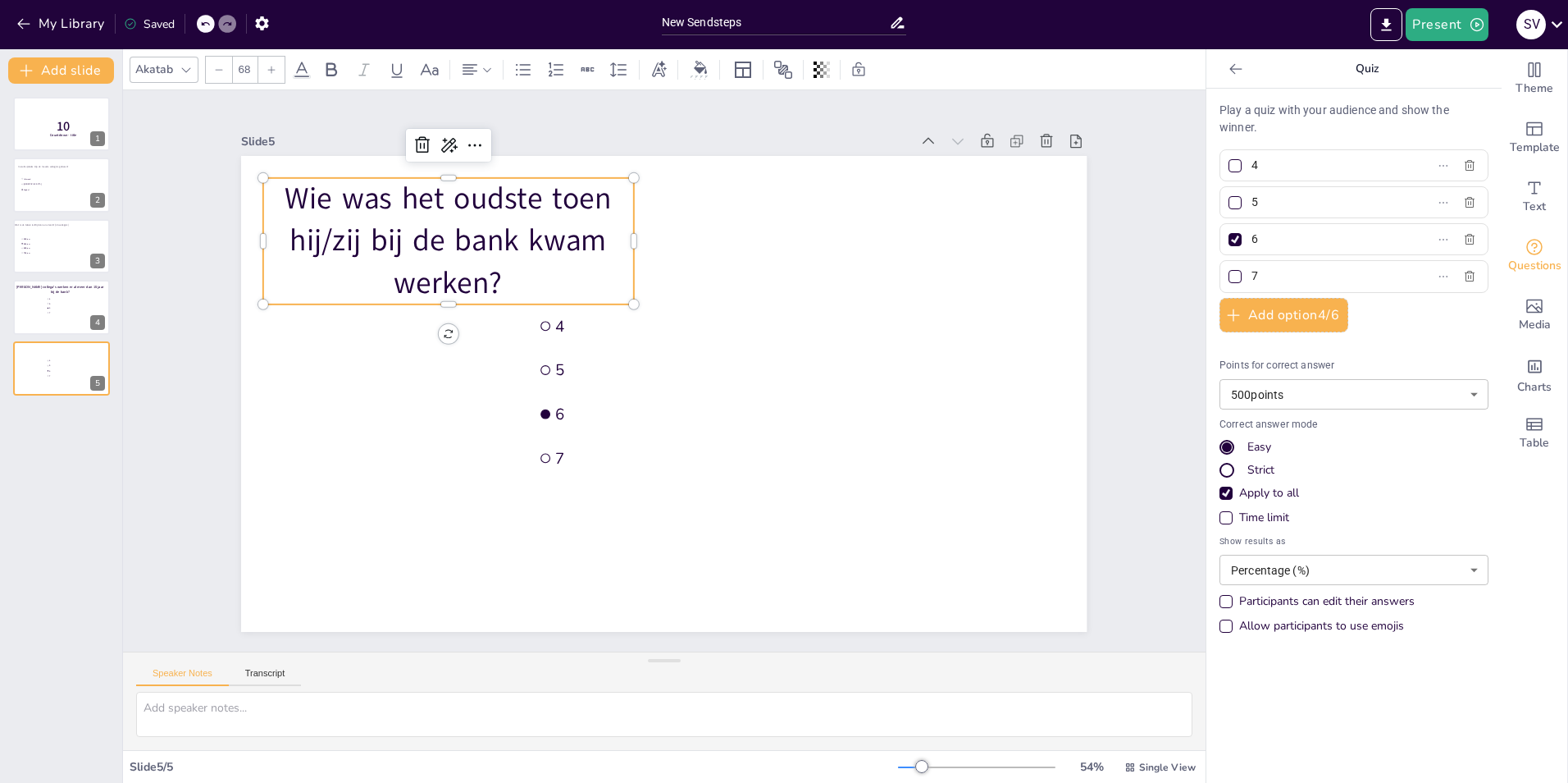
click at [620, 234] on p "Wie was het oudste toen hij/zij bij de bank kwam werken?" at bounding box center [448, 240] width 370 height 125
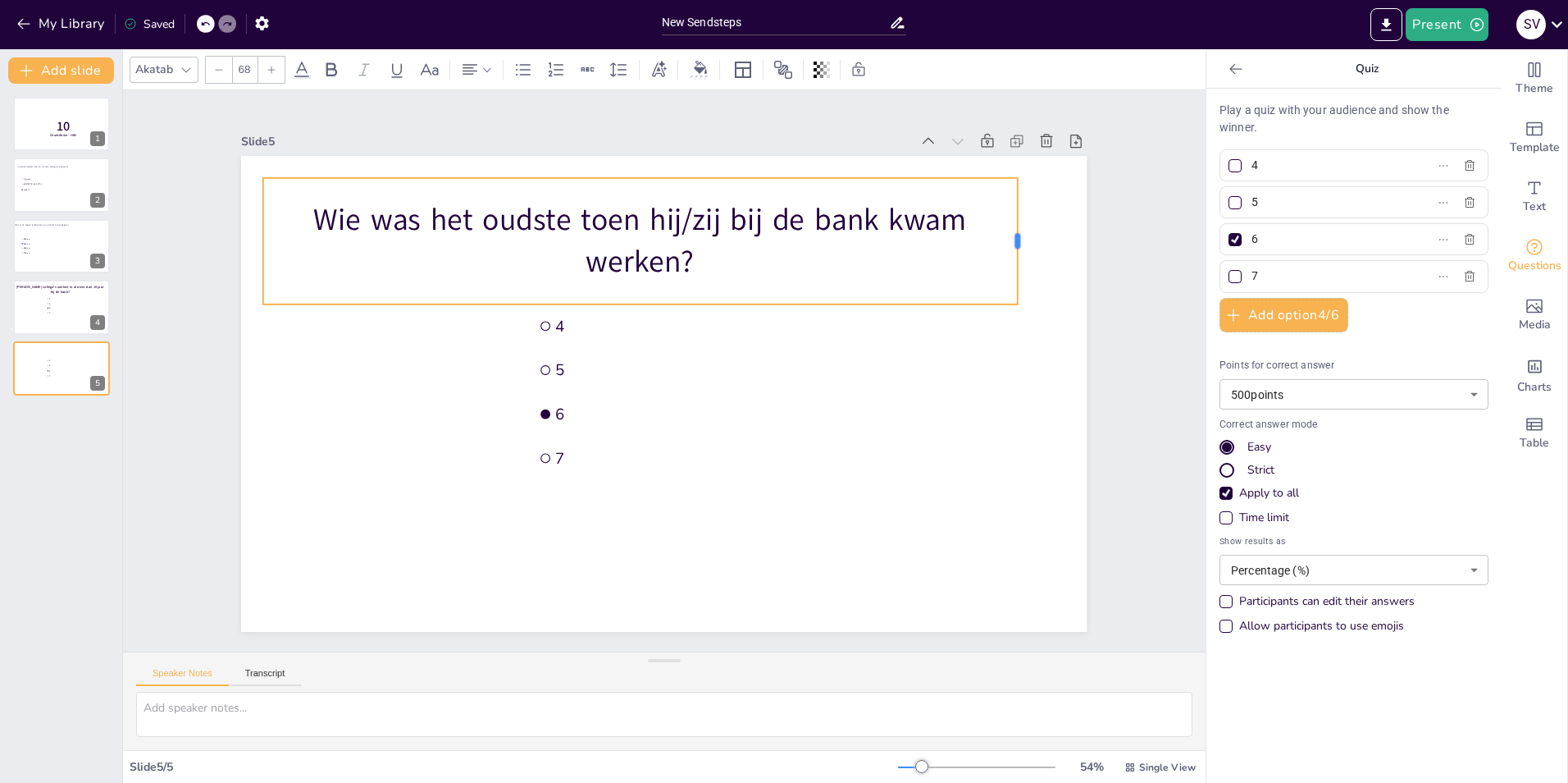
drag, startPoint x: 622, startPoint y: 234, endPoint x: 1026, endPoint y: 235, distance: 404.0
click at [1026, 235] on div at bounding box center [1023, 241] width 13 height 126
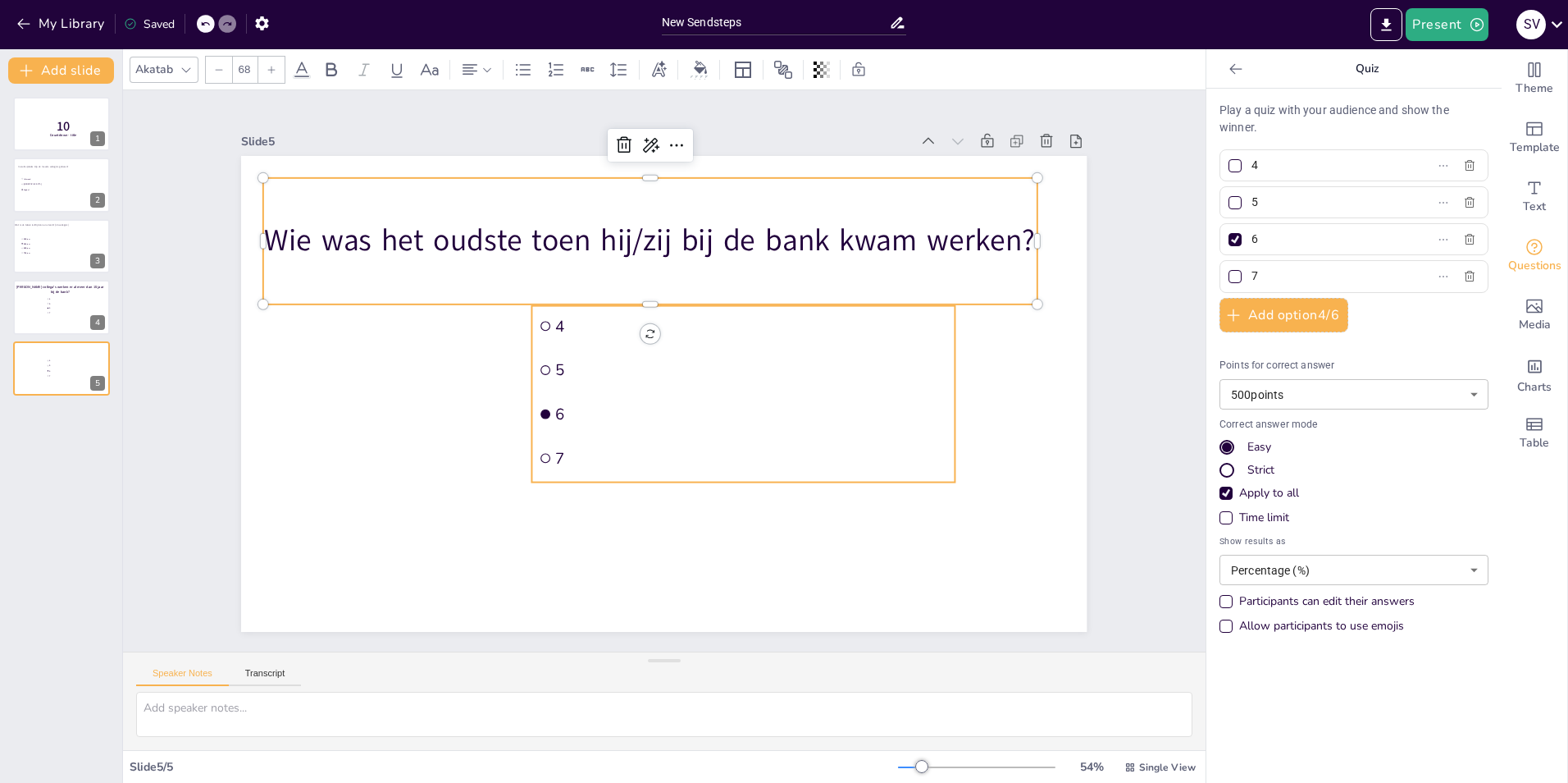
click at [665, 404] on span "6" at bounding box center [752, 413] width 392 height 20
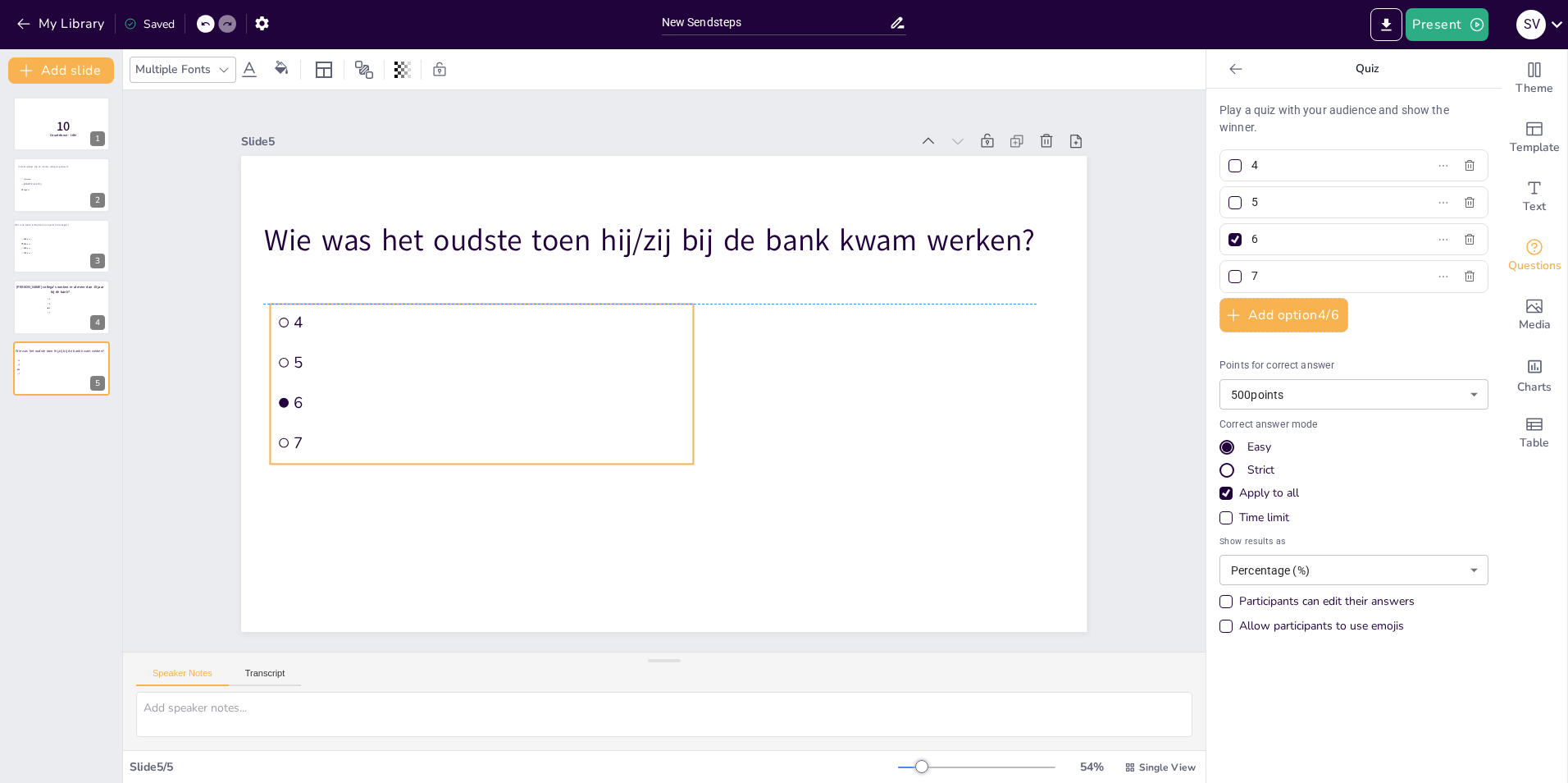
drag, startPoint x: 664, startPoint y: 399, endPoint x: 403, endPoint y: 393, distance: 261.1
click at [403, 393] on span "6" at bounding box center [490, 402] width 392 height 20
click at [1463, 166] on icon "button" at bounding box center [1469, 166] width 13 height 13
type input "5"
type input "6"
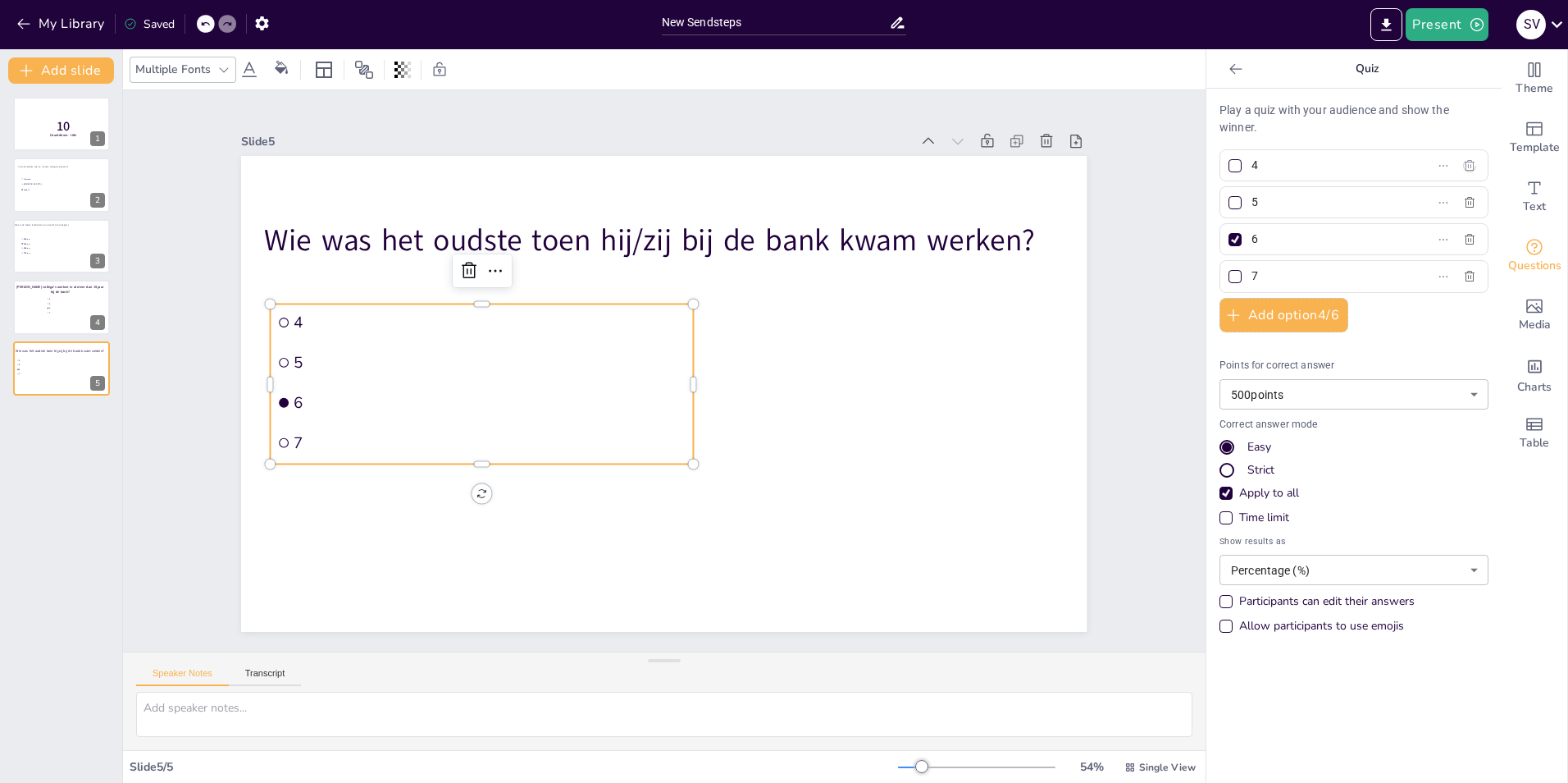
type input "7"
checkbox input "true"
checkbox input "false"
checkbox input "true"
checkbox input "false"
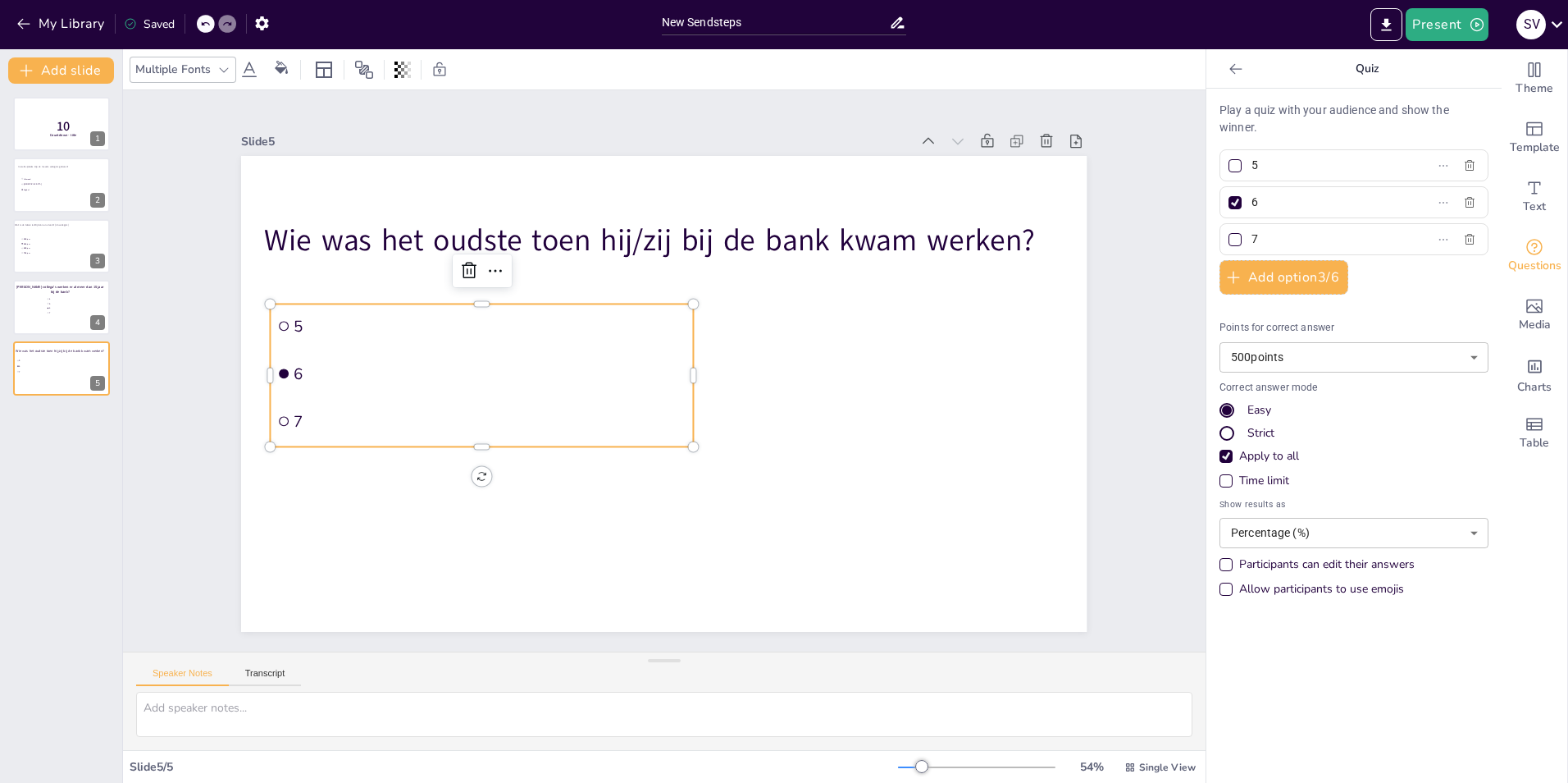
click at [1279, 166] on input "5" at bounding box center [1328, 165] width 152 height 24
type input "Dennet"
click at [1283, 196] on input "6" at bounding box center [1328, 201] width 152 height 24
type input "[PERSON_NAME]"
click at [1270, 244] on input "7" at bounding box center [1328, 239] width 152 height 24
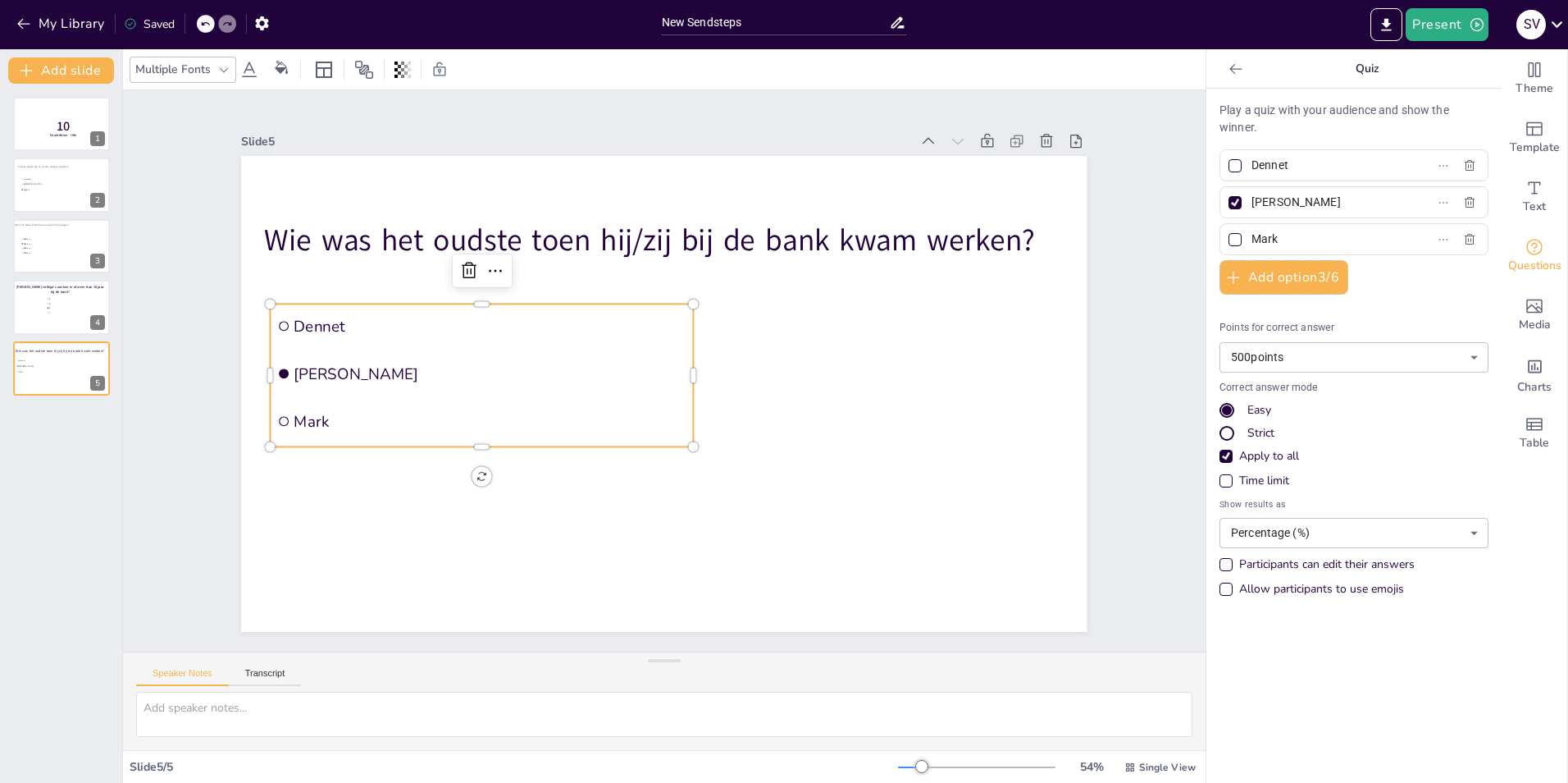
type input "Mark"
click at [1228, 202] on div at bounding box center [1234, 202] width 13 height 13
click at [1252, 202] on input "[PERSON_NAME]" at bounding box center [1328, 201] width 152 height 24
checkbox input "false"
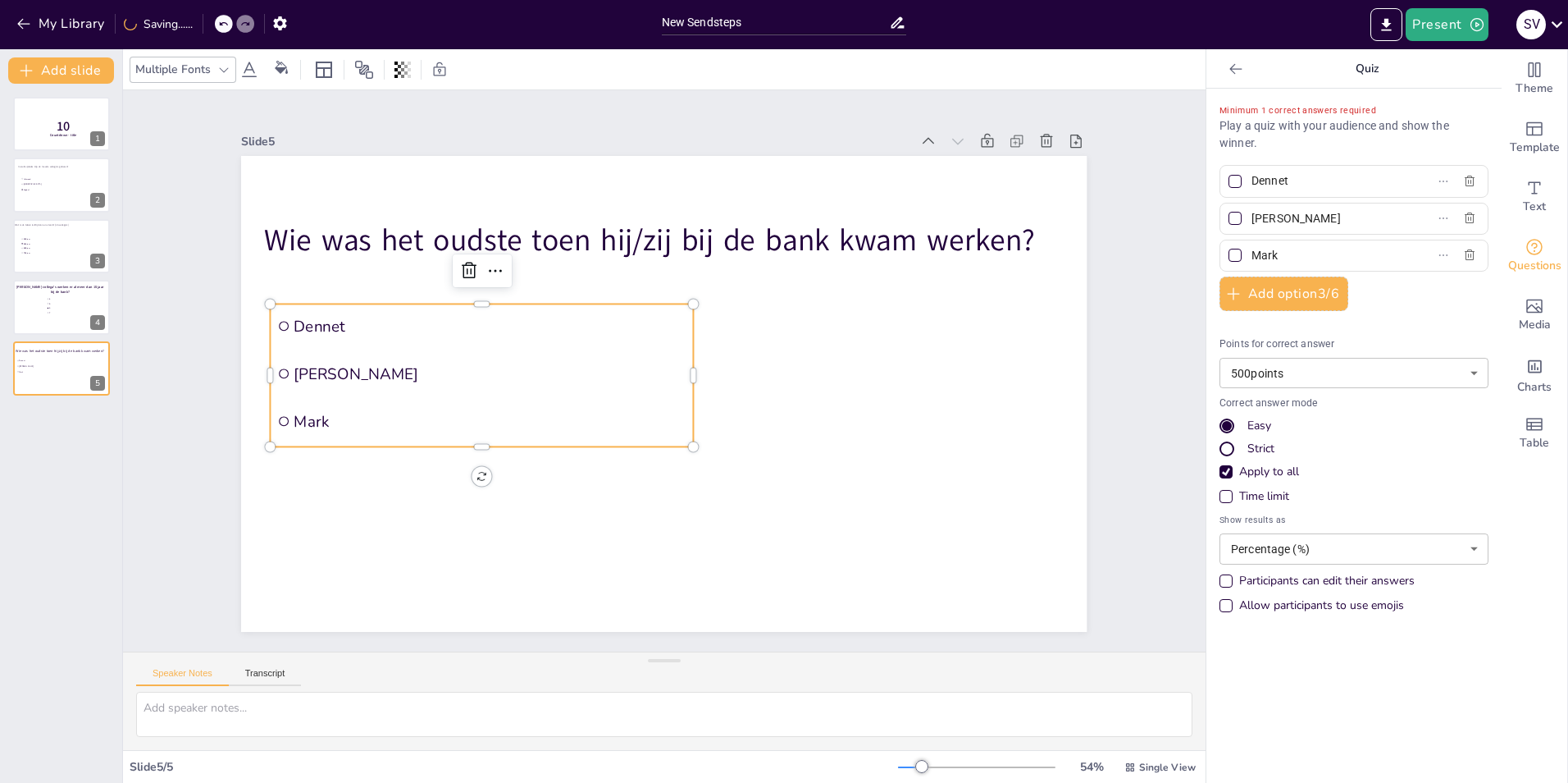
click at [1228, 249] on div at bounding box center [1234, 255] width 13 height 13
click at [1252, 249] on input "Mark" at bounding box center [1328, 255] width 152 height 24
checkbox input "true"
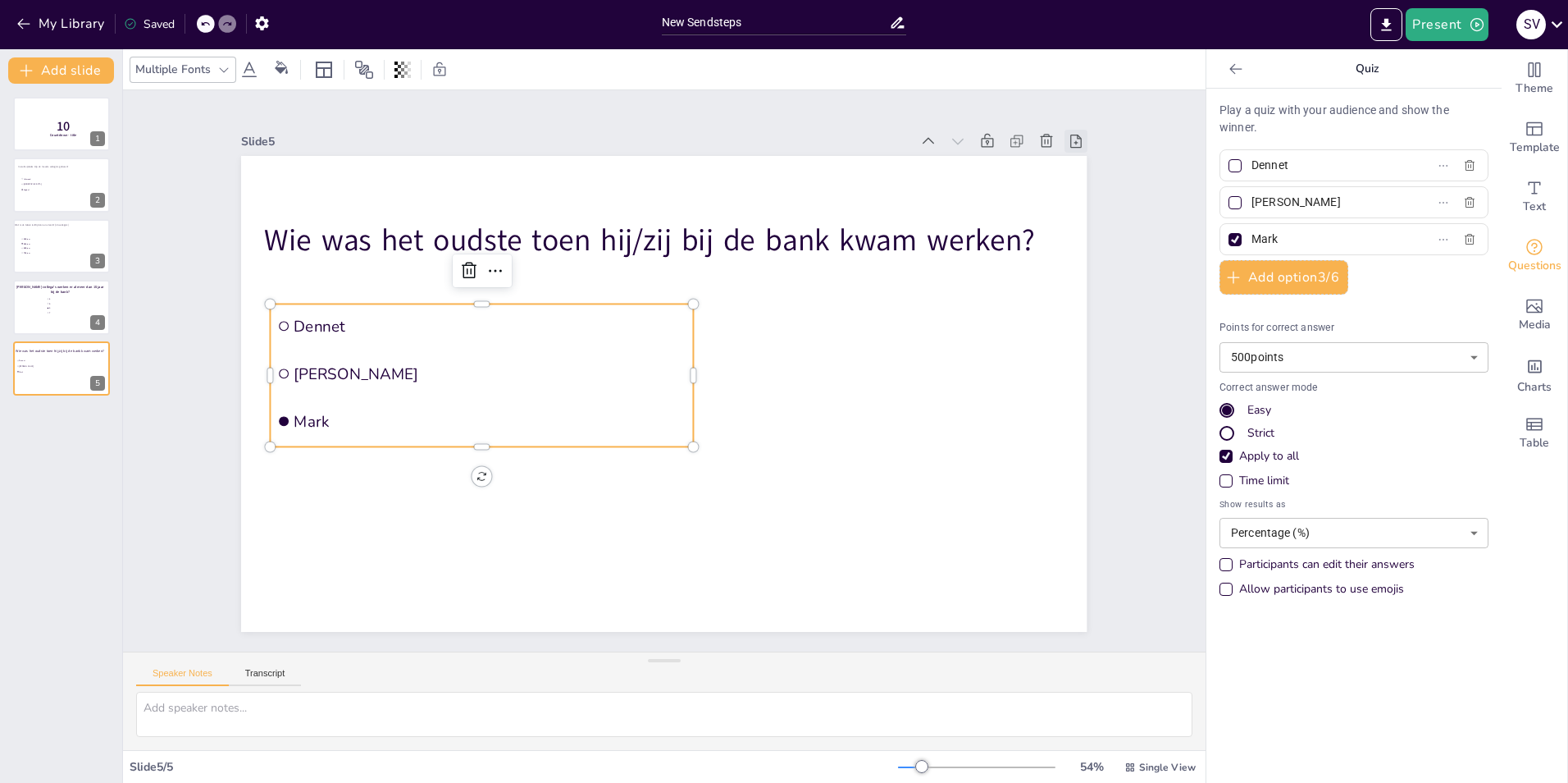
click at [1072, 138] on div at bounding box center [1076, 141] width 23 height 23
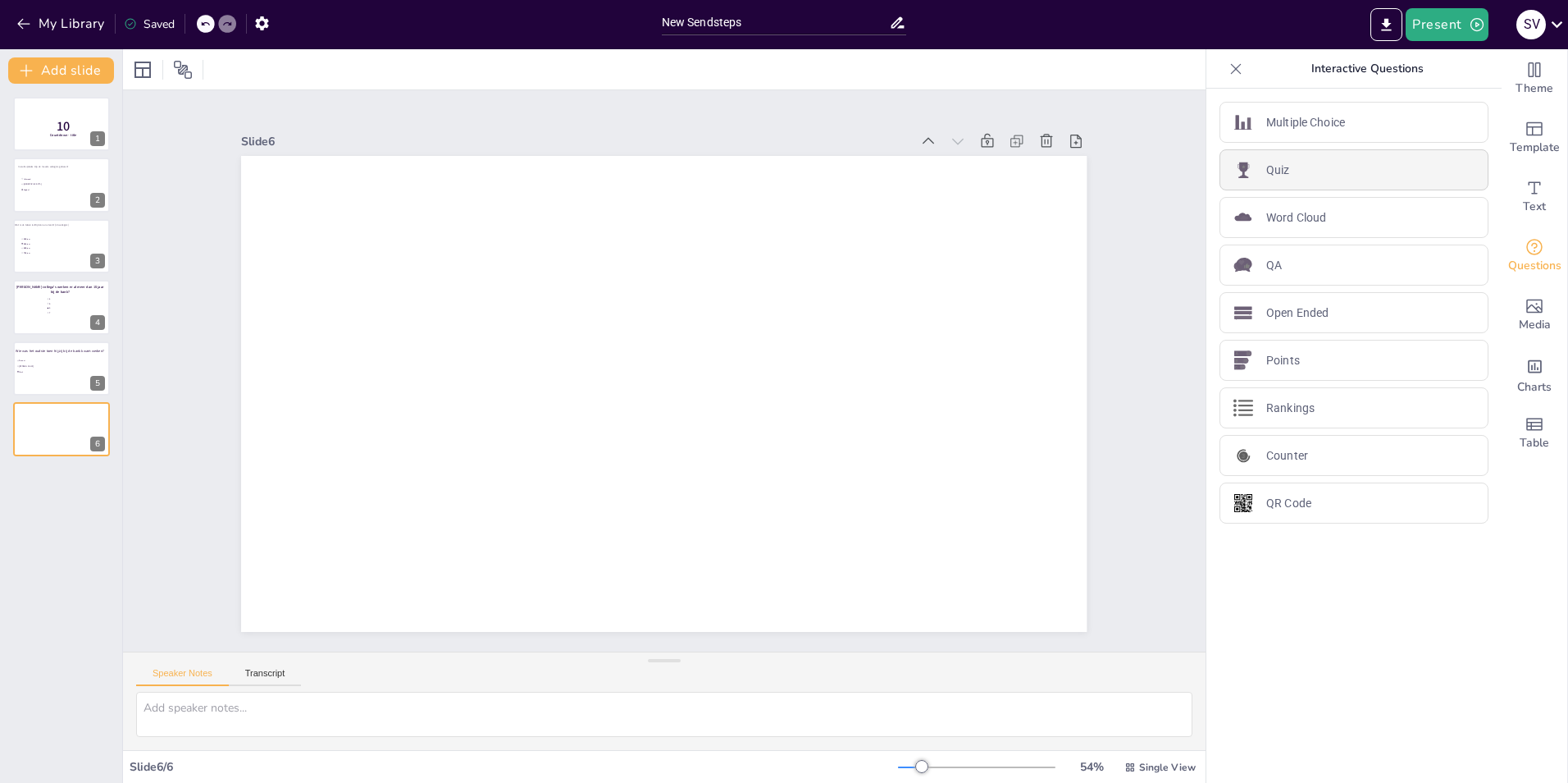
click at [1266, 168] on p "Quiz" at bounding box center [1277, 171] width 24 height 18
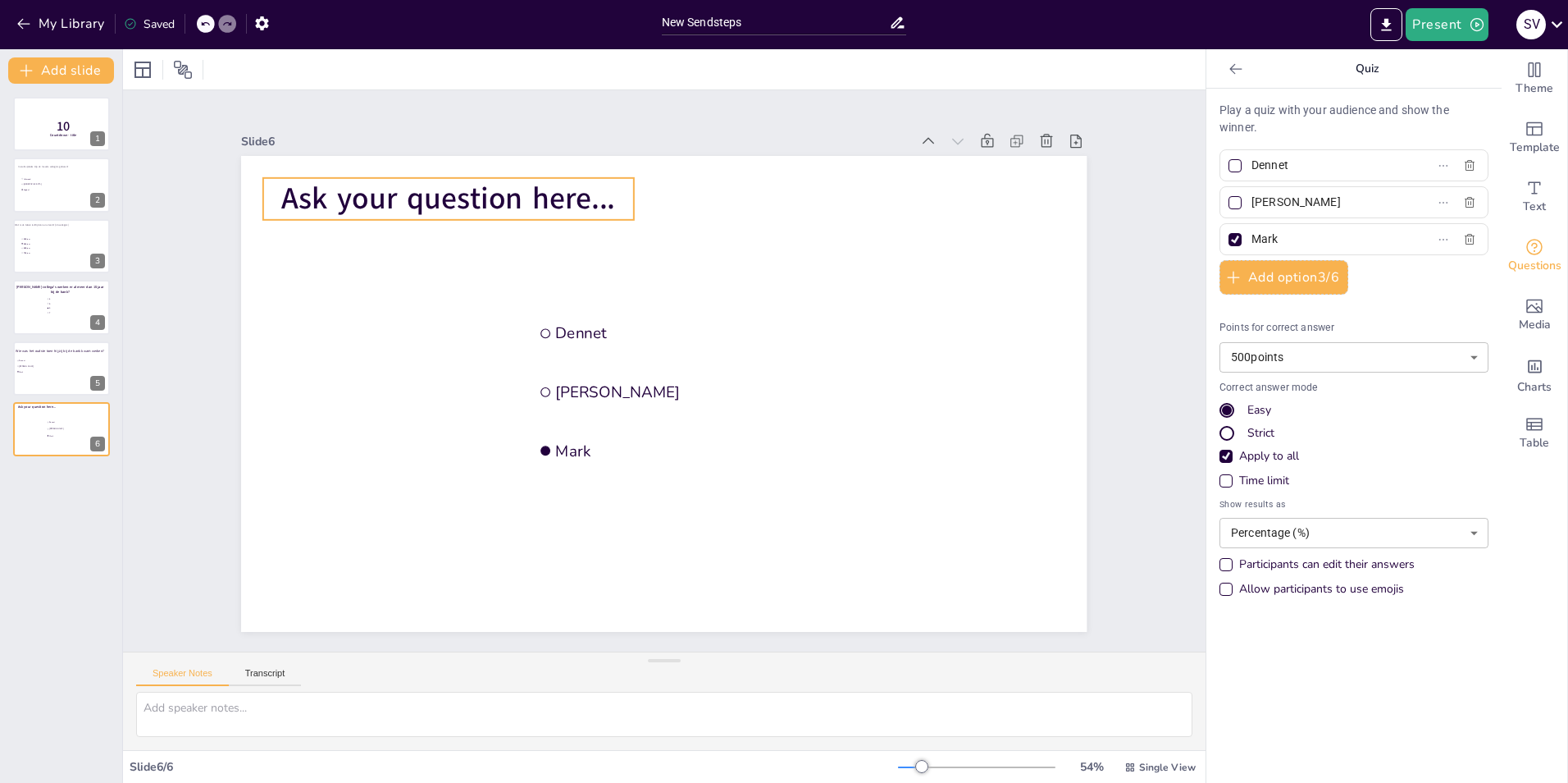
click at [452, 195] on span "Ask your question here..." at bounding box center [447, 198] width 334 height 41
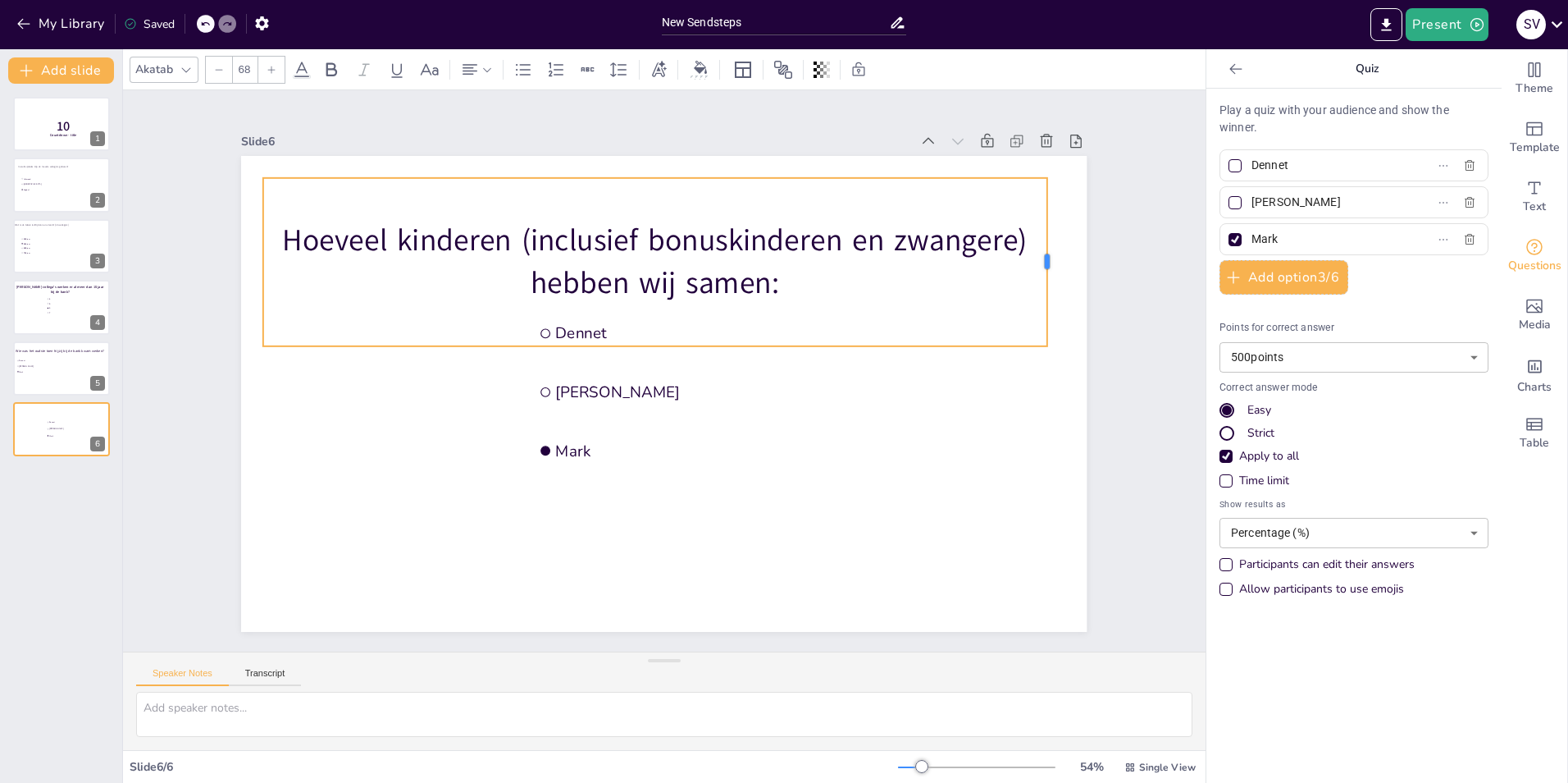
drag, startPoint x: 622, startPoint y: 253, endPoint x: 1036, endPoint y: 247, distance: 414.0
click at [1046, 247] on div at bounding box center [1052, 262] width 13 height 168
click at [783, 277] on p "Hoeveel kinderen (inclusief bonuskinderen en zwangere) hebben wij samen:" at bounding box center [655, 262] width 784 height 84
drag, startPoint x: 622, startPoint y: 253, endPoint x: 1061, endPoint y: 228, distance: 439.7
click at [1072, 228] on div at bounding box center [1079, 262] width 13 height 168
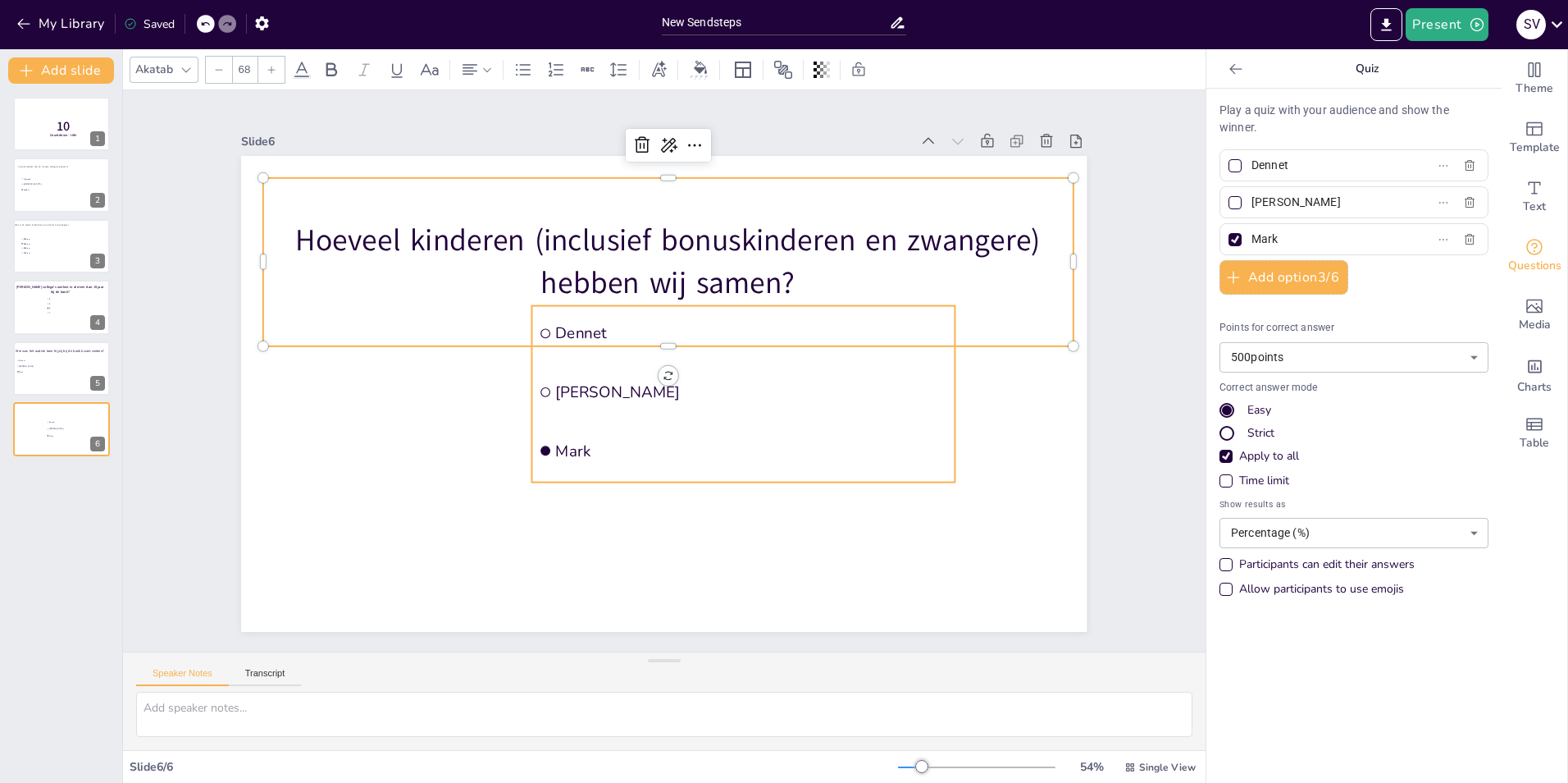
click at [645, 403] on li "[PERSON_NAME]" at bounding box center [743, 392] width 423 height 55
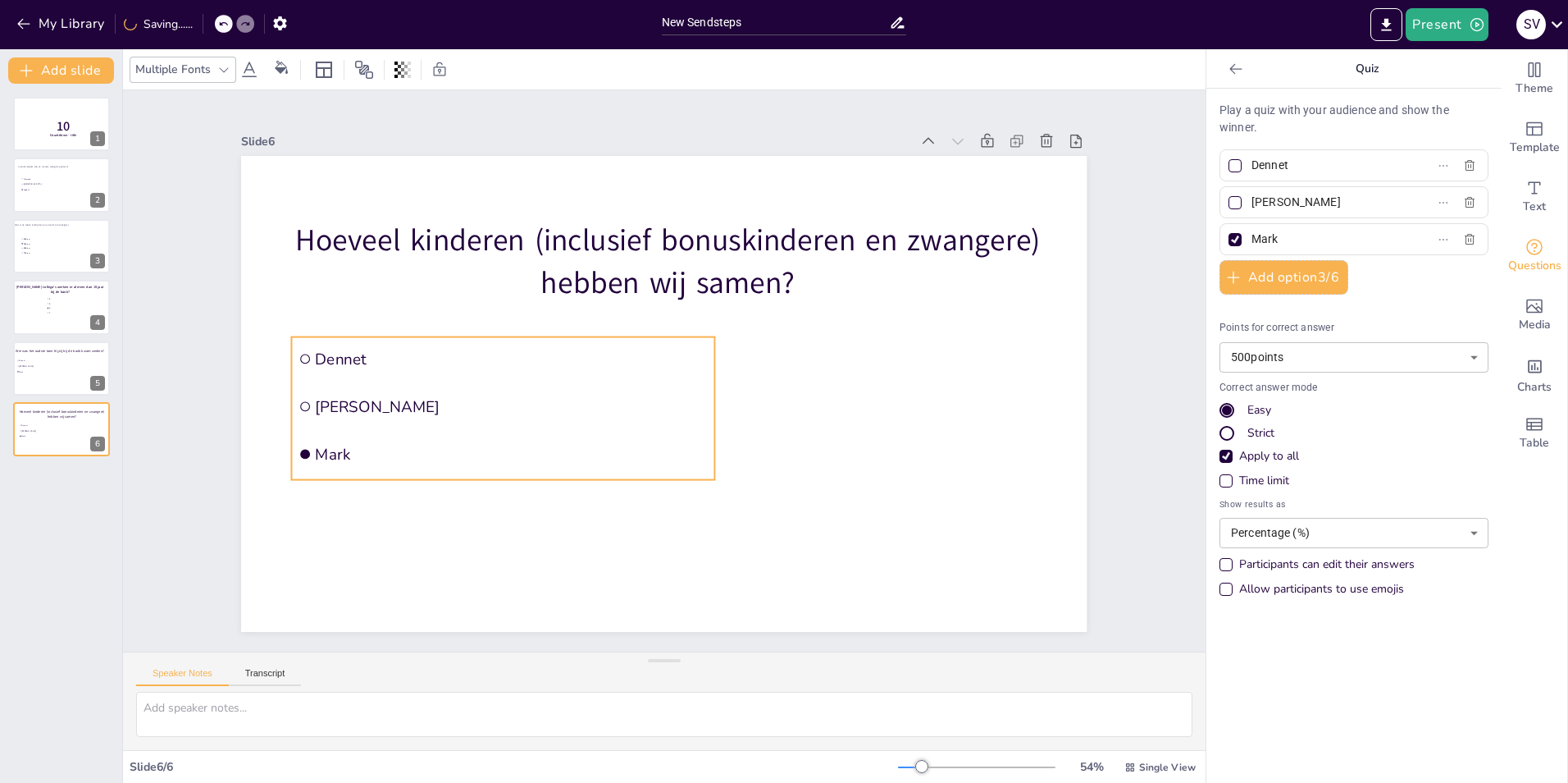
drag, startPoint x: 654, startPoint y: 385, endPoint x: 413, endPoint y: 417, distance: 243.1
click at [413, 417] on li "[PERSON_NAME]" at bounding box center [503, 406] width 423 height 45
drag, startPoint x: 1305, startPoint y: 162, endPoint x: 1236, endPoint y: 167, distance: 69.2
click at [1245, 167] on span "Dennet" at bounding box center [1321, 165] width 152 height 24
click at [1252, 167] on input "Dennet" at bounding box center [1328, 165] width 152 height 24
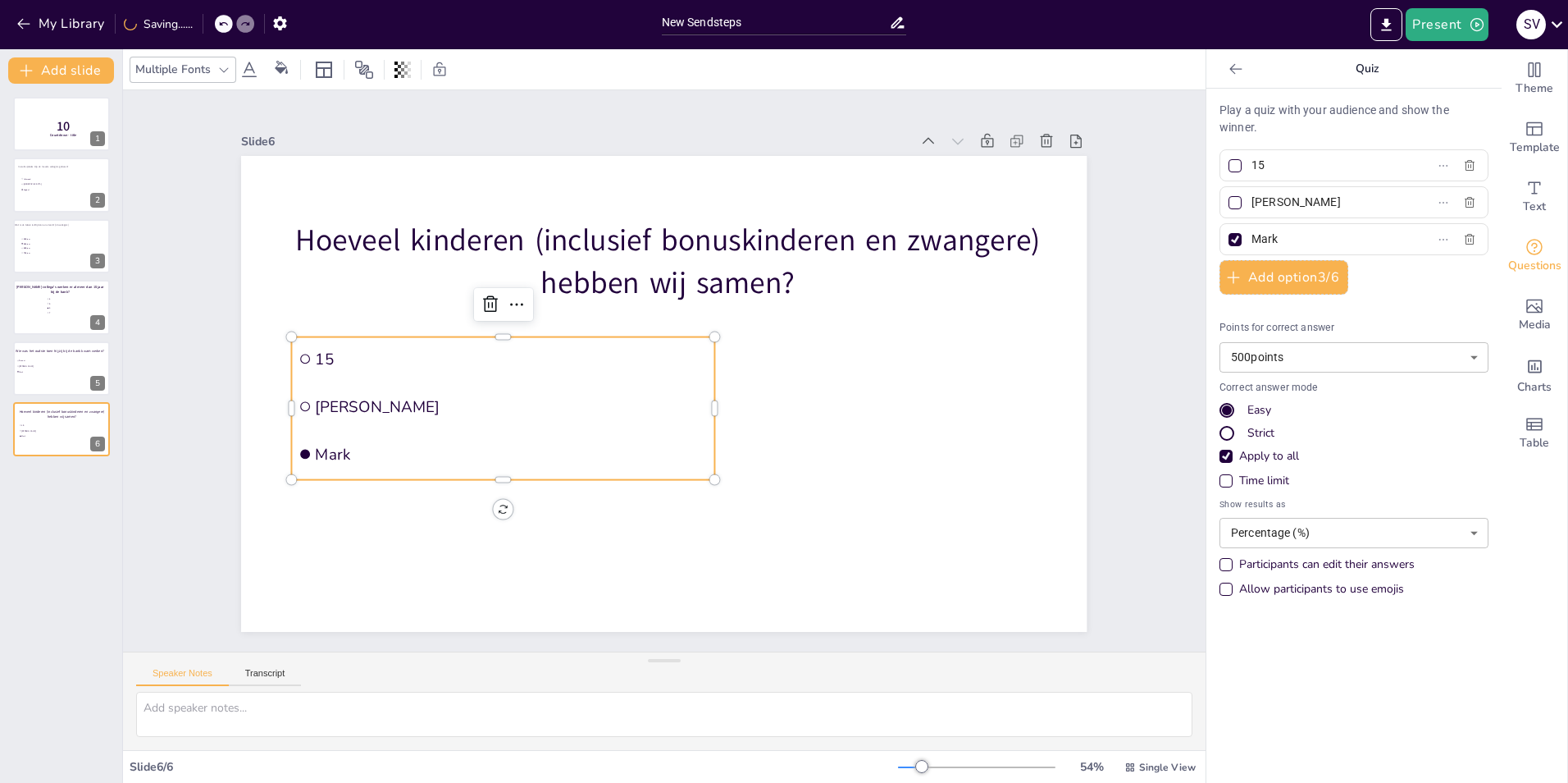
type input "15"
drag, startPoint x: 1294, startPoint y: 201, endPoint x: 1236, endPoint y: 207, distance: 58.3
click at [1245, 207] on span "[PERSON_NAME]" at bounding box center [1321, 201] width 152 height 24
click at [1252, 207] on input "[PERSON_NAME]" at bounding box center [1328, 201] width 152 height 24
type input "18"
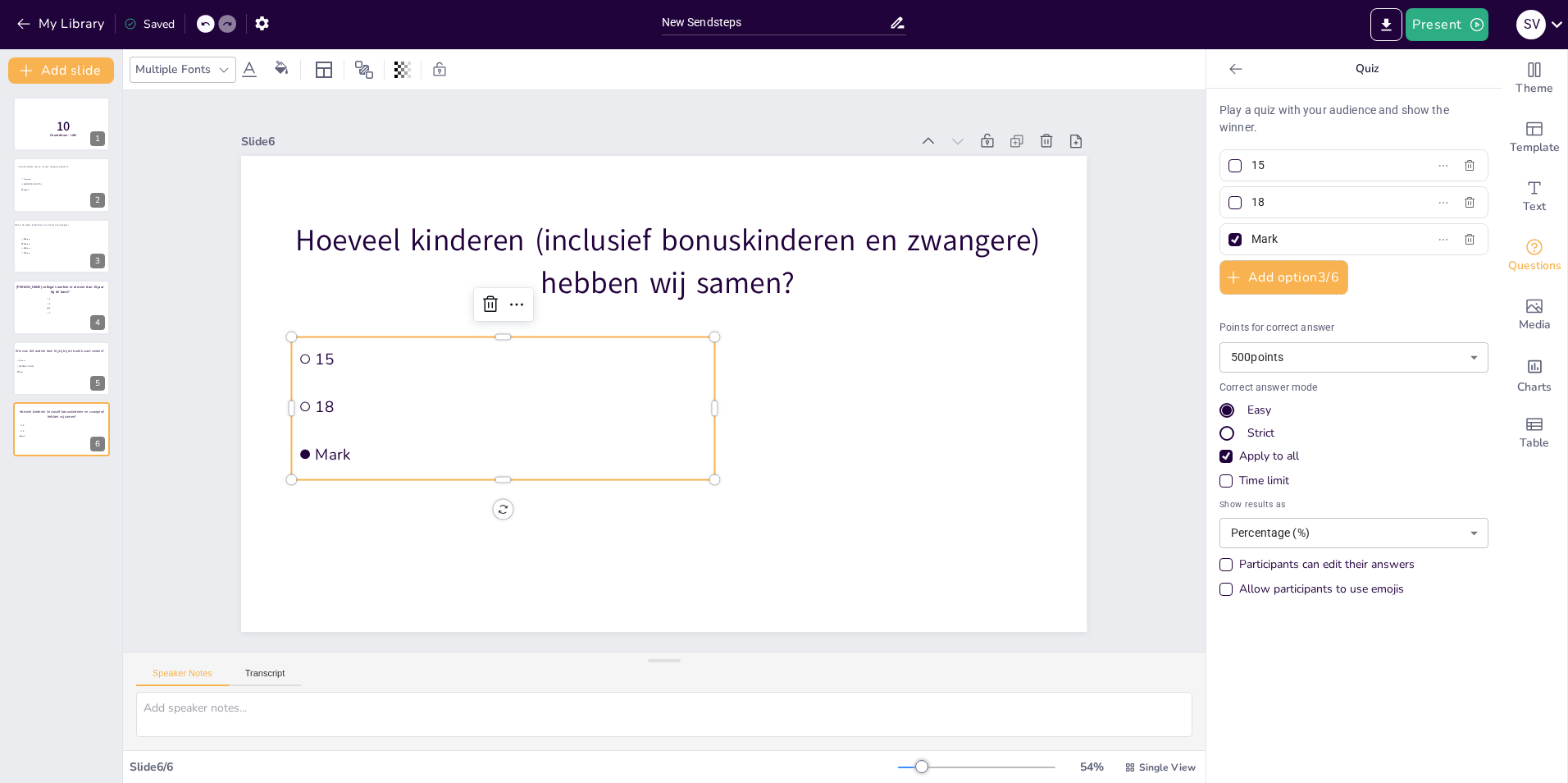
drag, startPoint x: 1279, startPoint y: 231, endPoint x: 1234, endPoint y: 235, distance: 45.2
click at [1245, 235] on span "Mark" at bounding box center [1321, 239] width 152 height 24
click at [1252, 235] on input "Mark" at bounding box center [1328, 239] width 152 height 24
type input "24"
click at [1254, 273] on button "Add option 3 / 6" at bounding box center [1283, 277] width 129 height 34
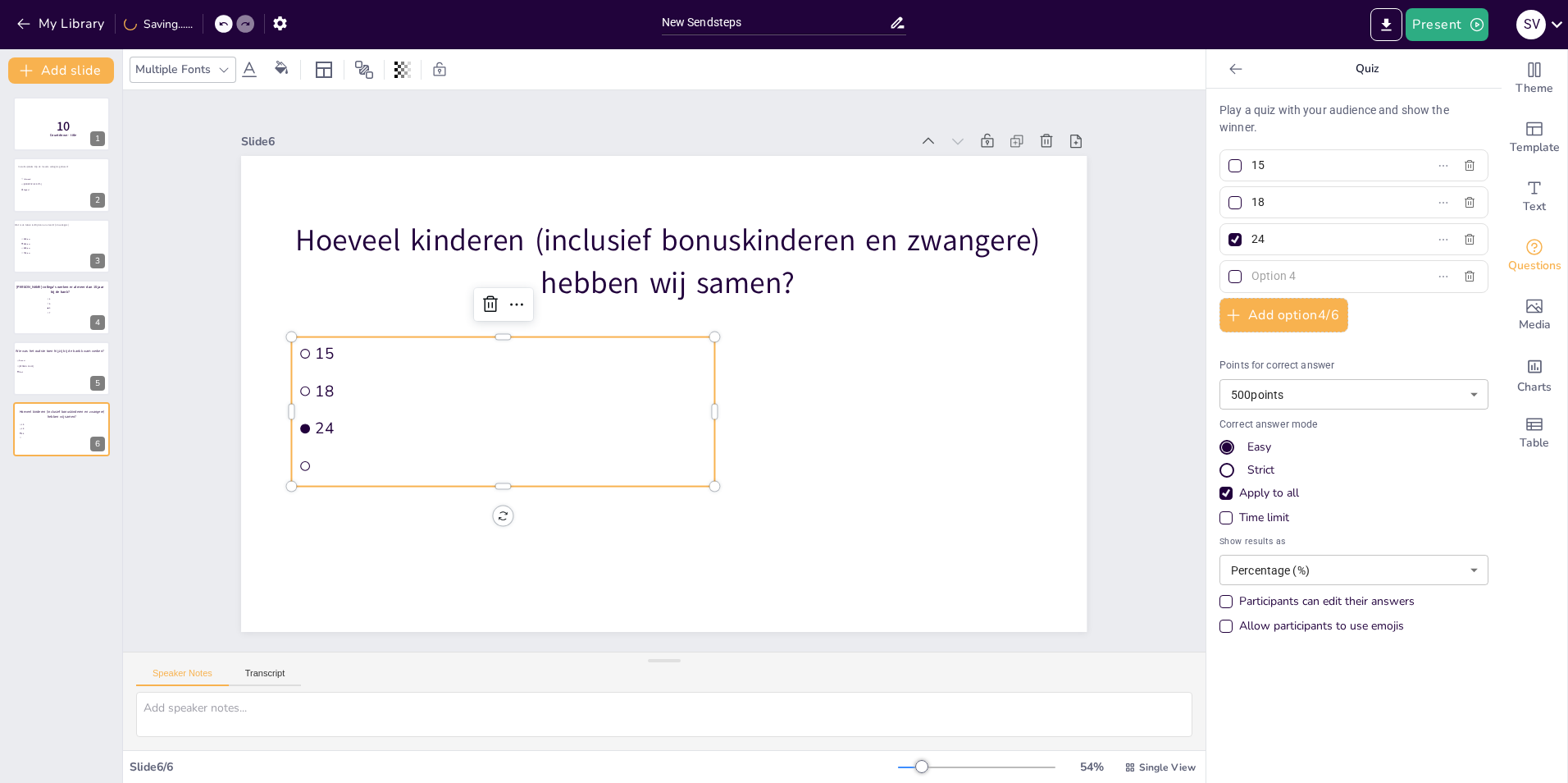
click at [1276, 277] on input "text" at bounding box center [1328, 276] width 152 height 24
type input "35"
click at [1072, 137] on icon at bounding box center [1076, 141] width 17 height 17
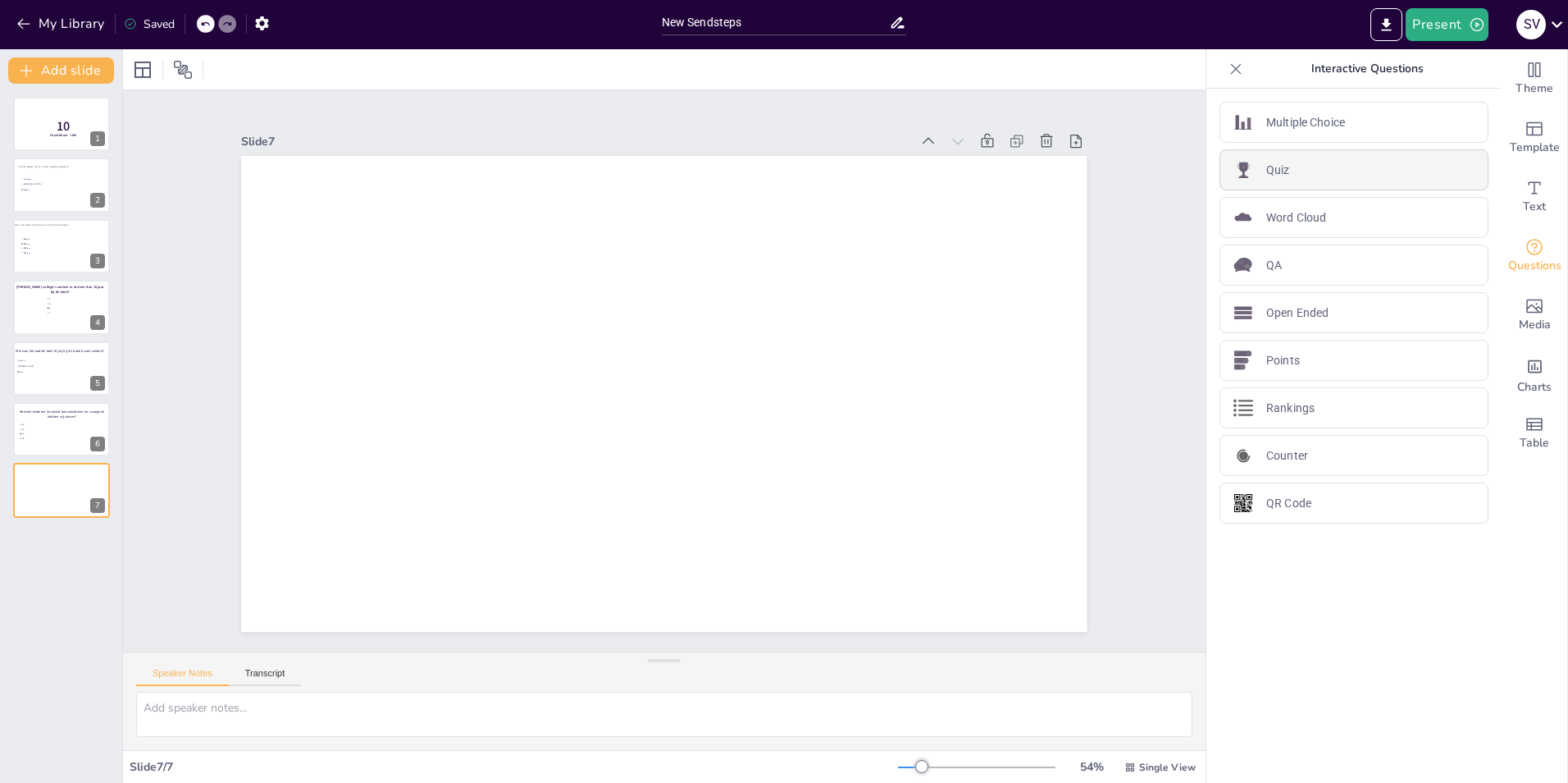
click at [1276, 173] on p "Quiz" at bounding box center [1277, 171] width 24 height 18
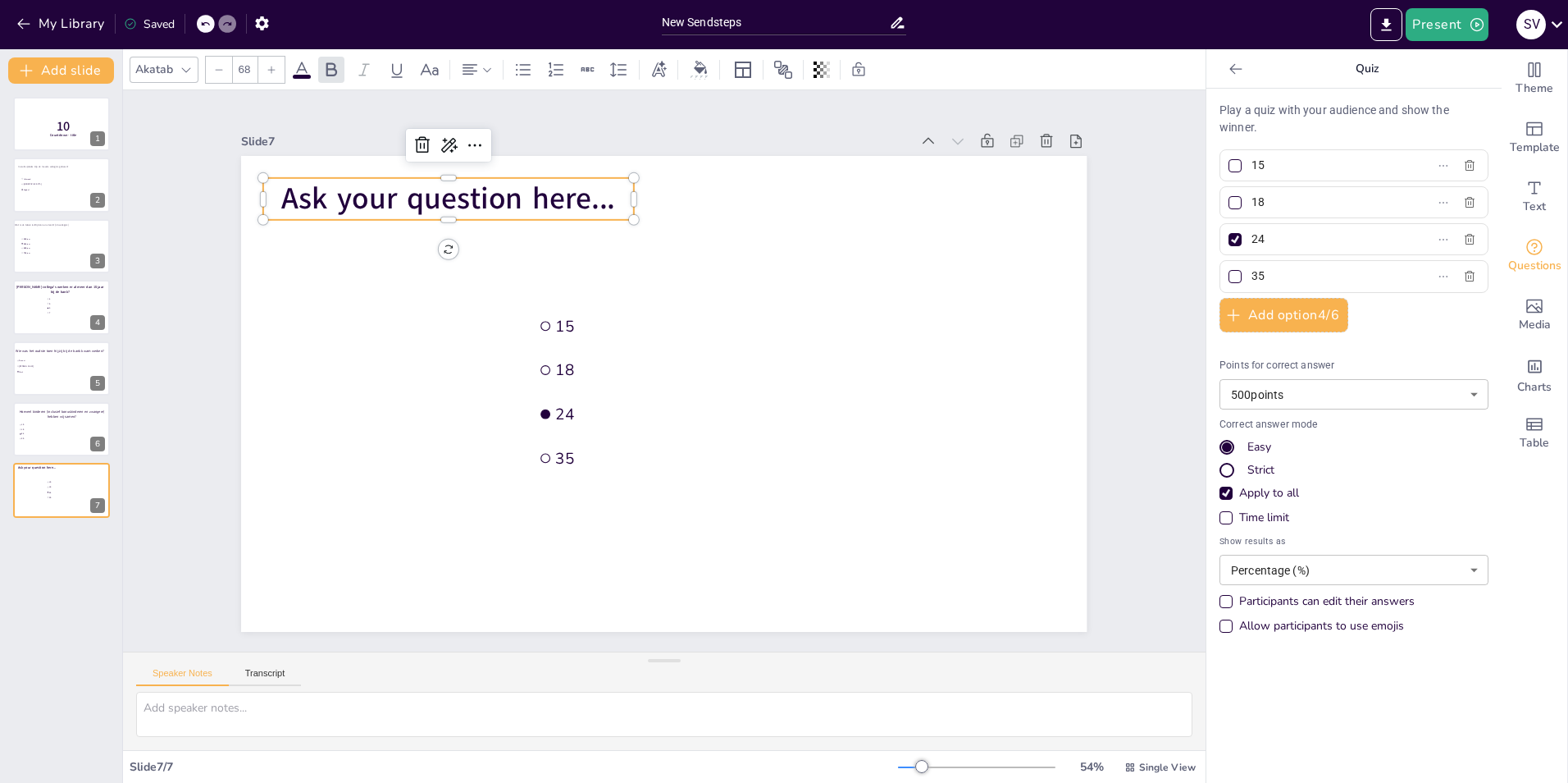
click at [487, 194] on span "Ask your question here..." at bounding box center [447, 198] width 334 height 41
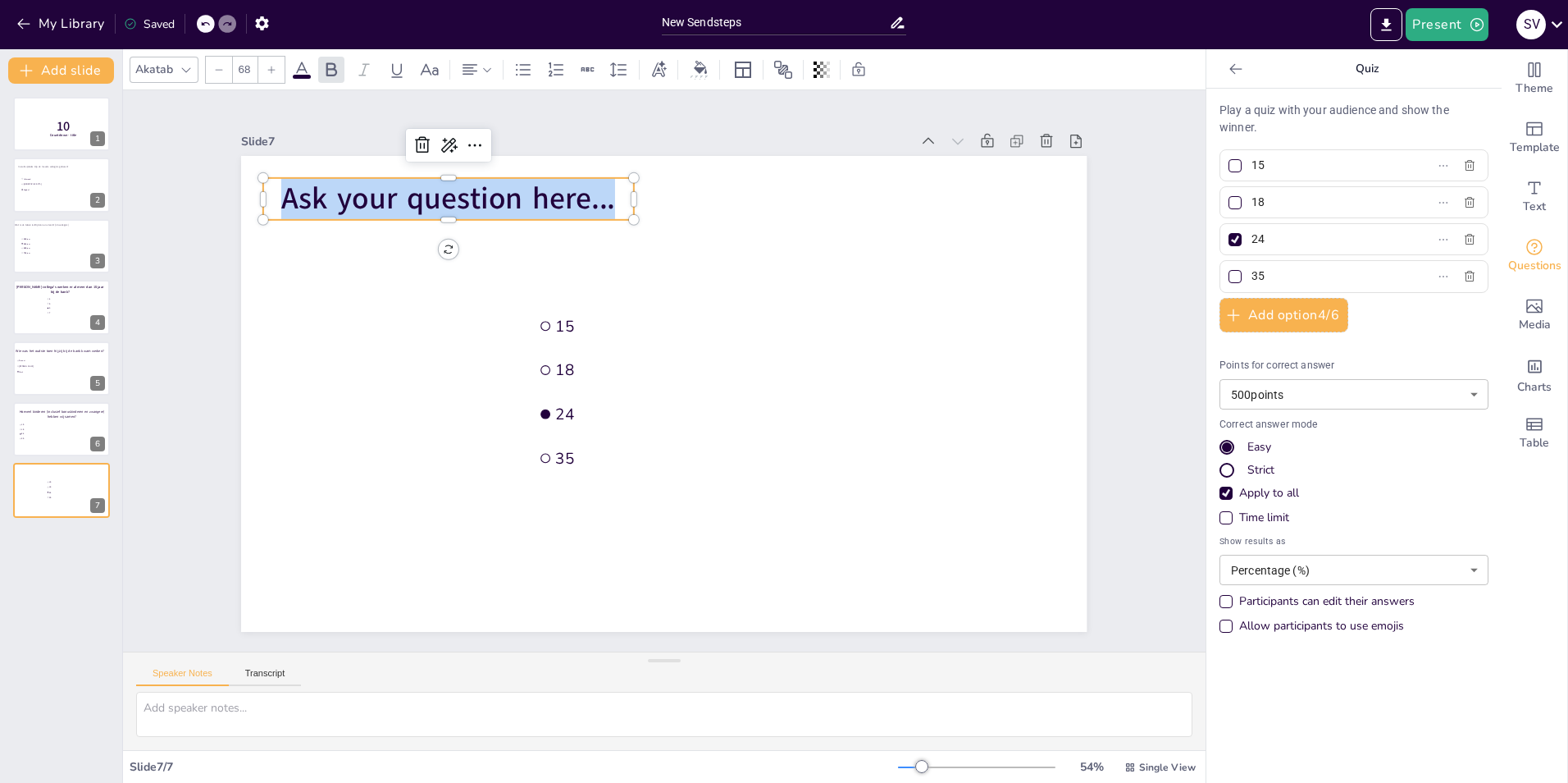
click at [487, 194] on span "Ask your question here..." at bounding box center [447, 198] width 334 height 41
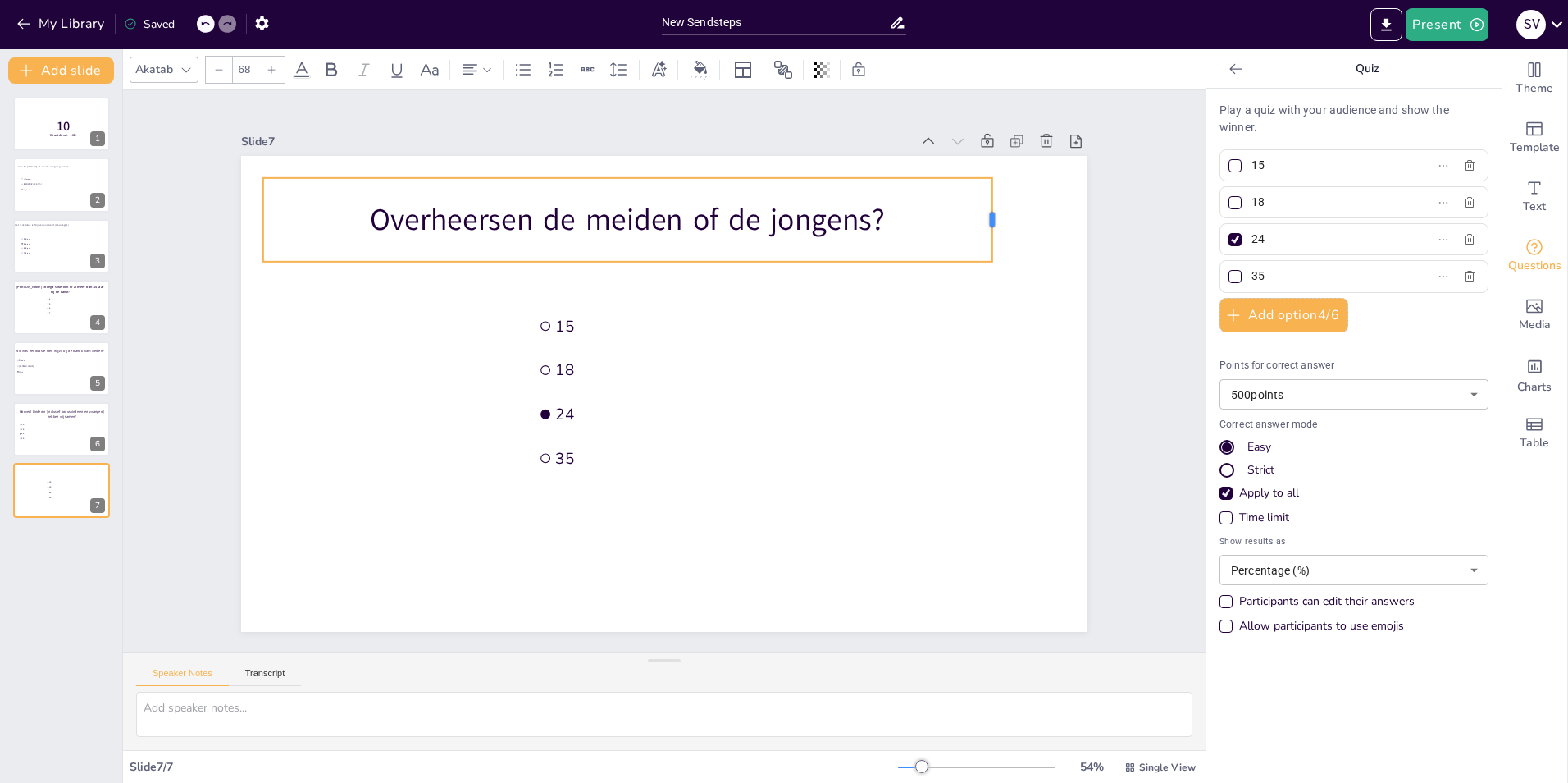
drag, startPoint x: 621, startPoint y: 215, endPoint x: 980, endPoint y: 213, distance: 359.0
click at [992, 213] on div at bounding box center [998, 220] width 13 height 84
click at [903, 218] on p "Overheersen de meiden of de jongens?" at bounding box center [628, 220] width 728 height 42
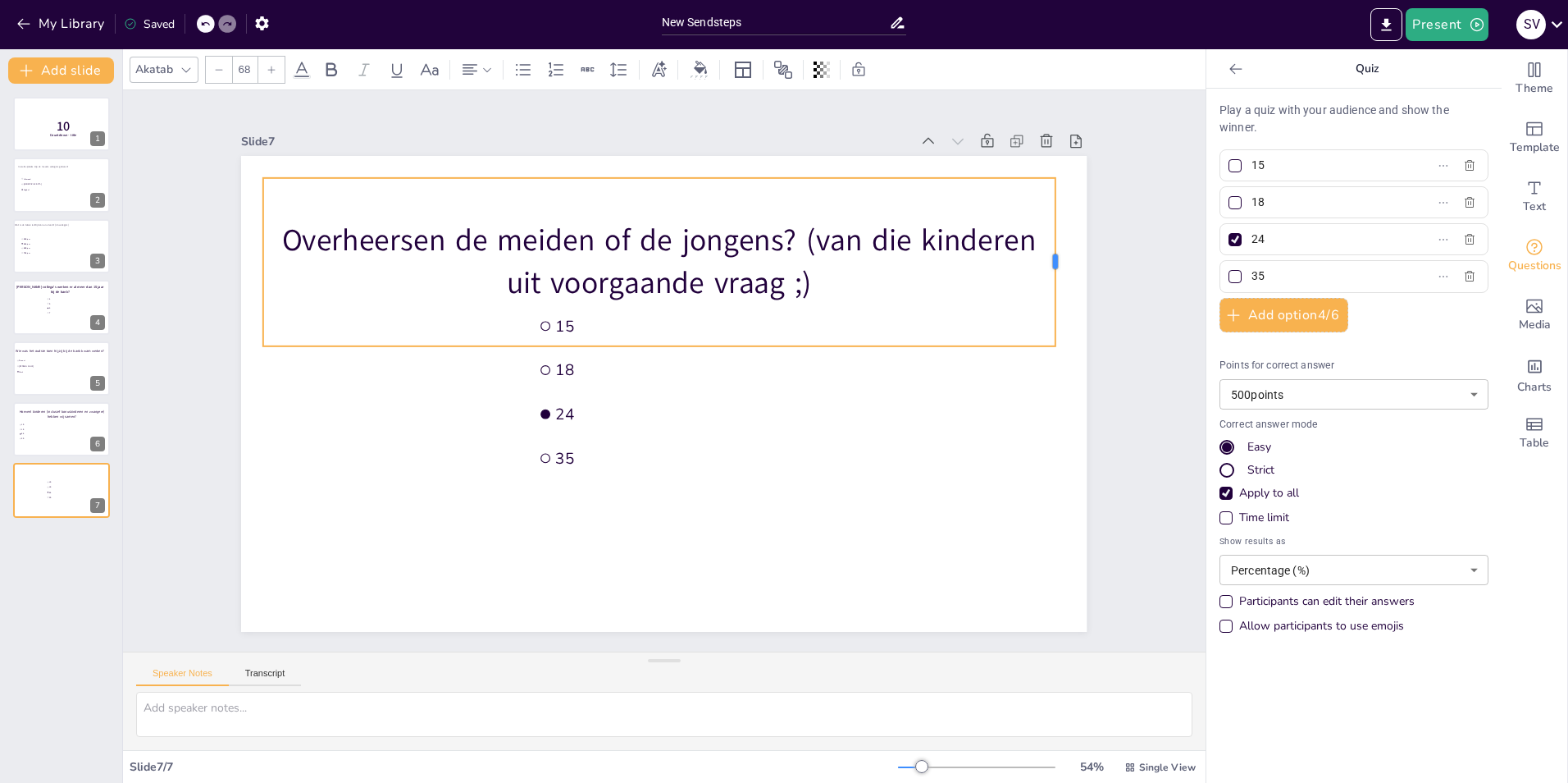
drag, startPoint x: 624, startPoint y: 251, endPoint x: 1046, endPoint y: 250, distance: 422.0
click at [1055, 250] on div at bounding box center [1061, 262] width 13 height 168
click at [860, 239] on p "Overheersen de meiden of de jongens? (van die kinderen uit voorgaande vraag ;)" at bounding box center [659, 262] width 792 height 84
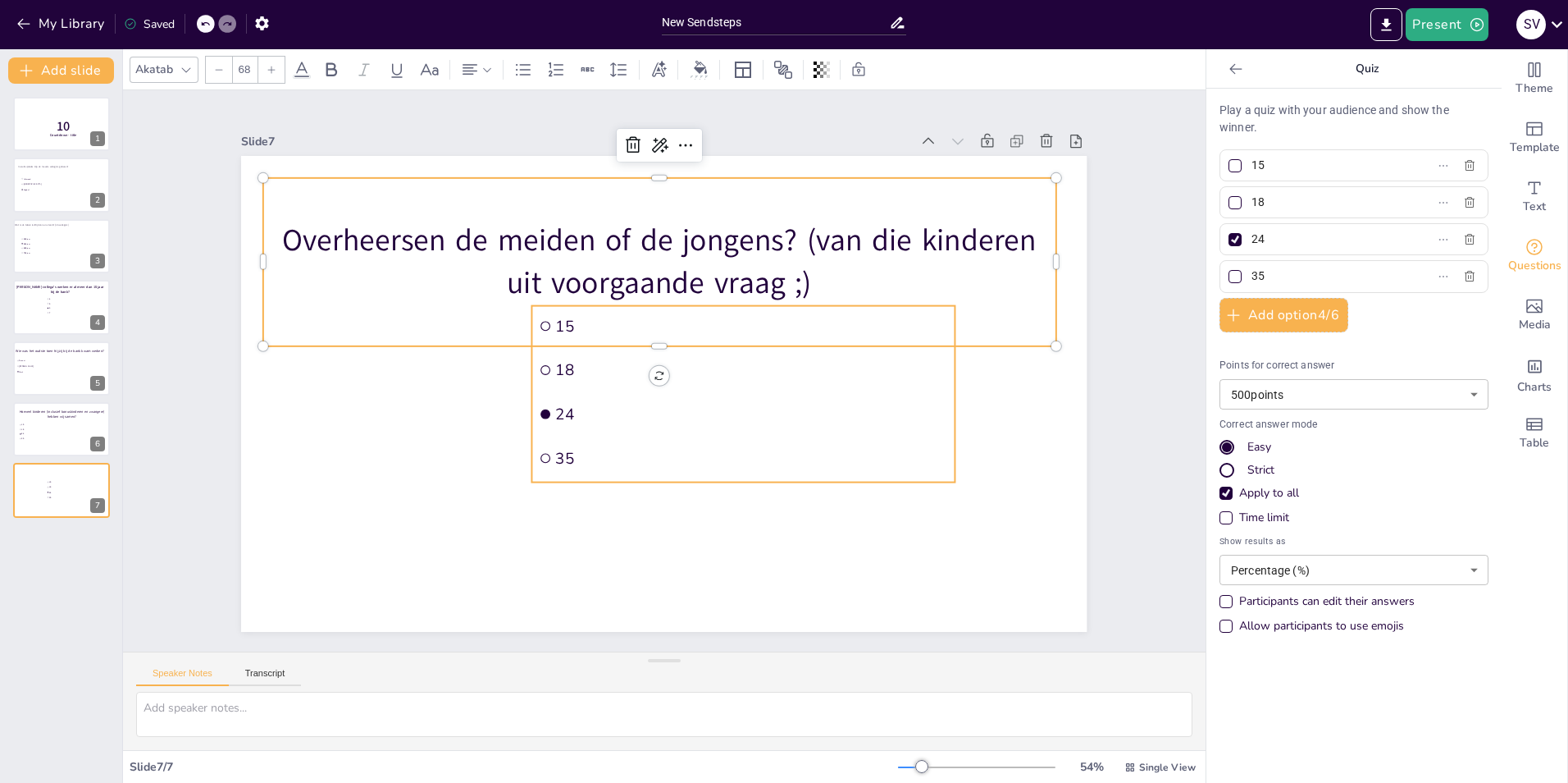
click at [564, 359] on span "18" at bounding box center [752, 369] width 392 height 20
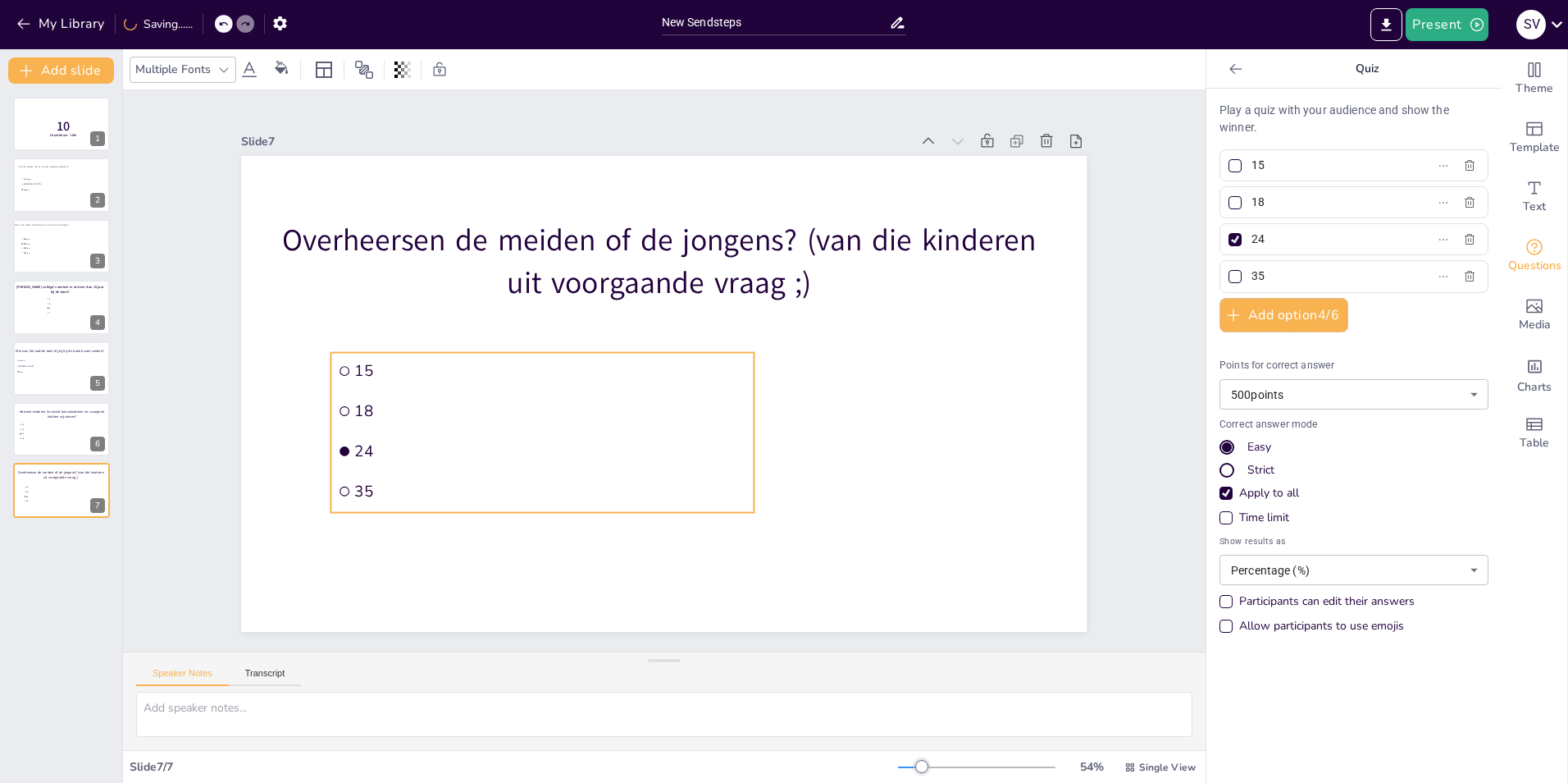
drag, startPoint x: 564, startPoint y: 357, endPoint x: 362, endPoint y: 404, distance: 207.4
click at [362, 404] on span "18" at bounding box center [552, 410] width 392 height 20
click at [1463, 166] on icon "button" at bounding box center [1469, 166] width 13 height 13
type input "18"
type input "24"
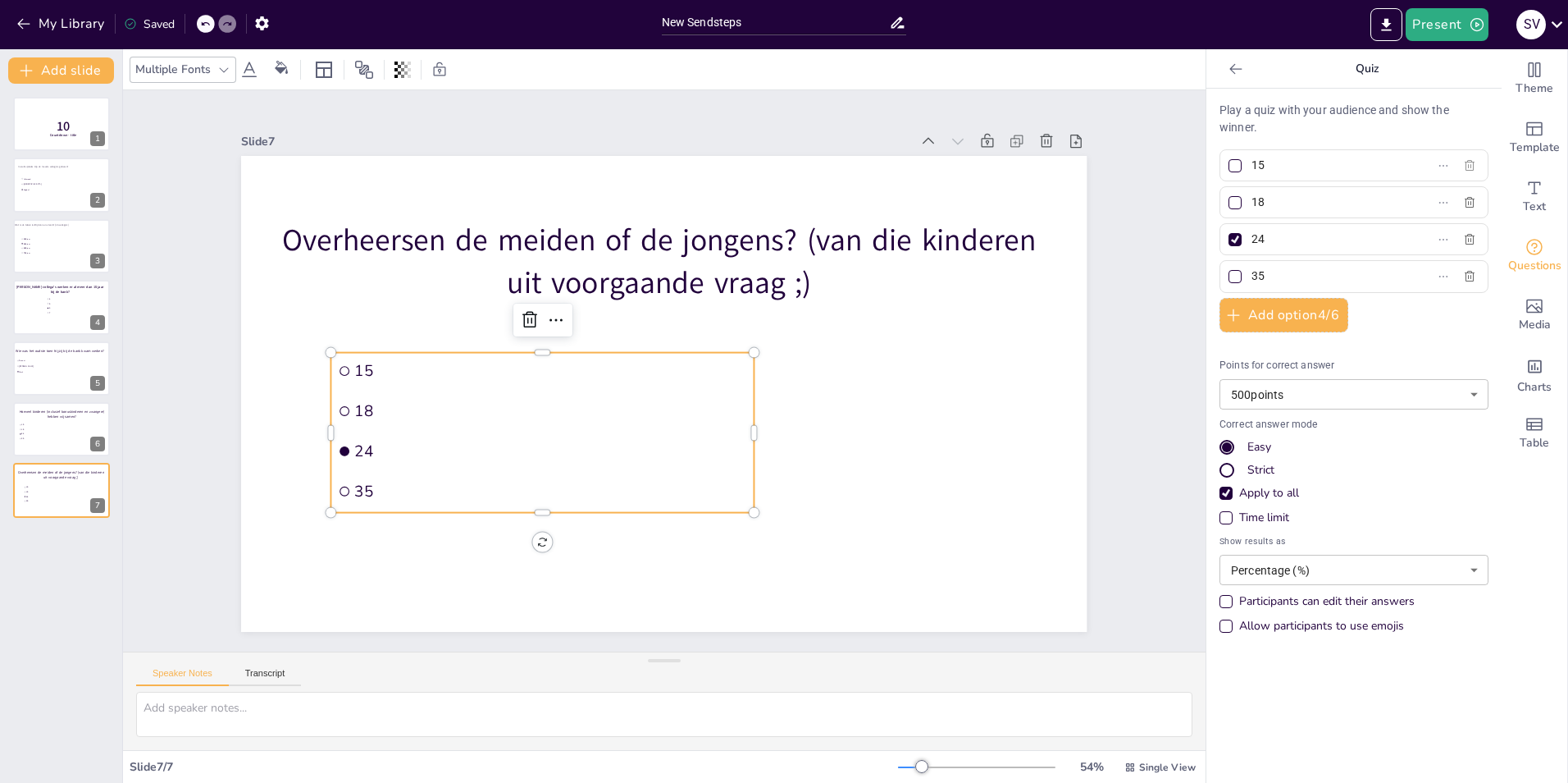
type input "35"
checkbox input "true"
checkbox input "false"
checkbox input "true"
checkbox input "false"
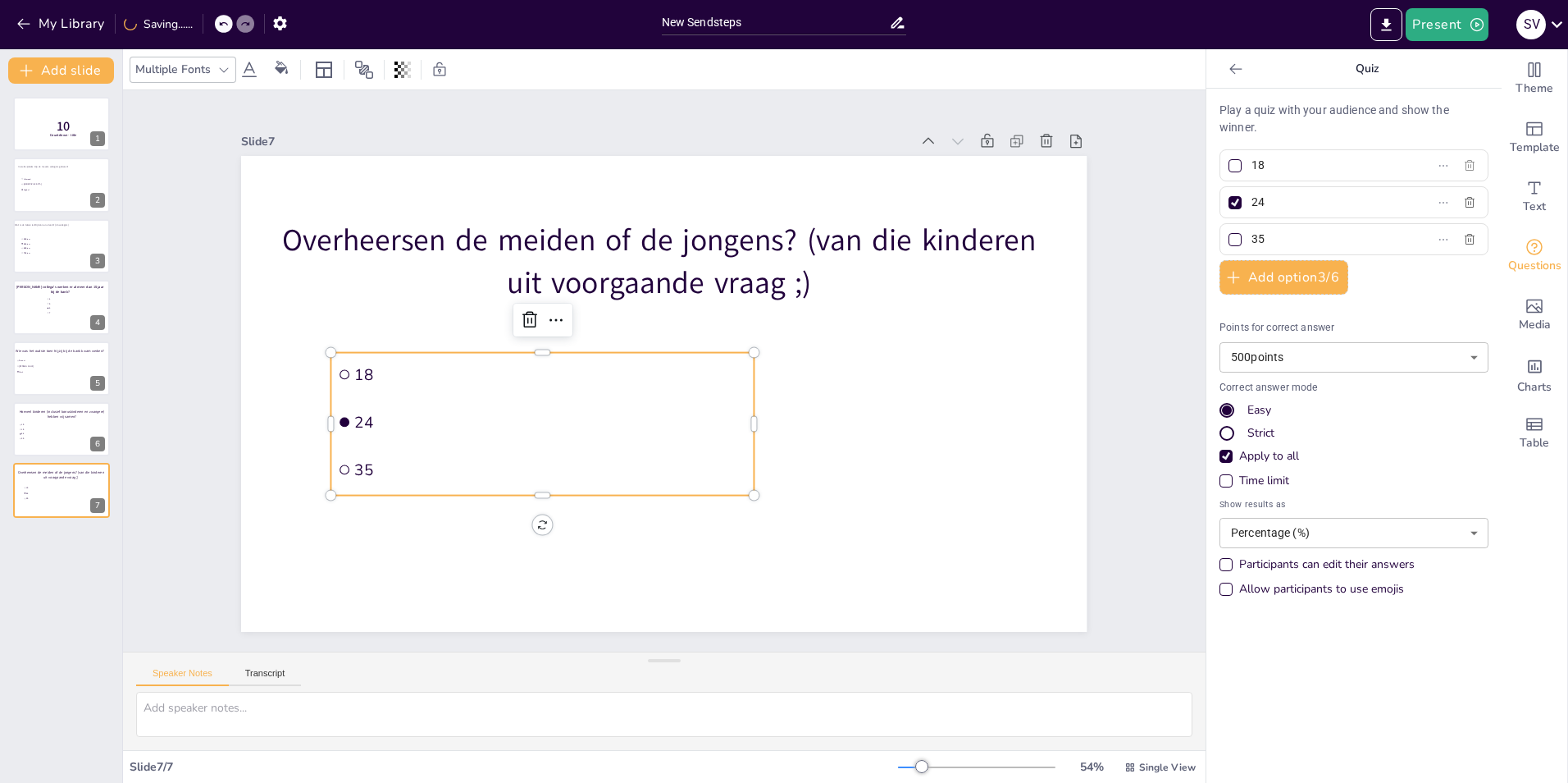
click at [1463, 166] on icon "button" at bounding box center [1469, 166] width 13 height 13
type input "24"
type input "35"
checkbox input "true"
checkbox input "false"
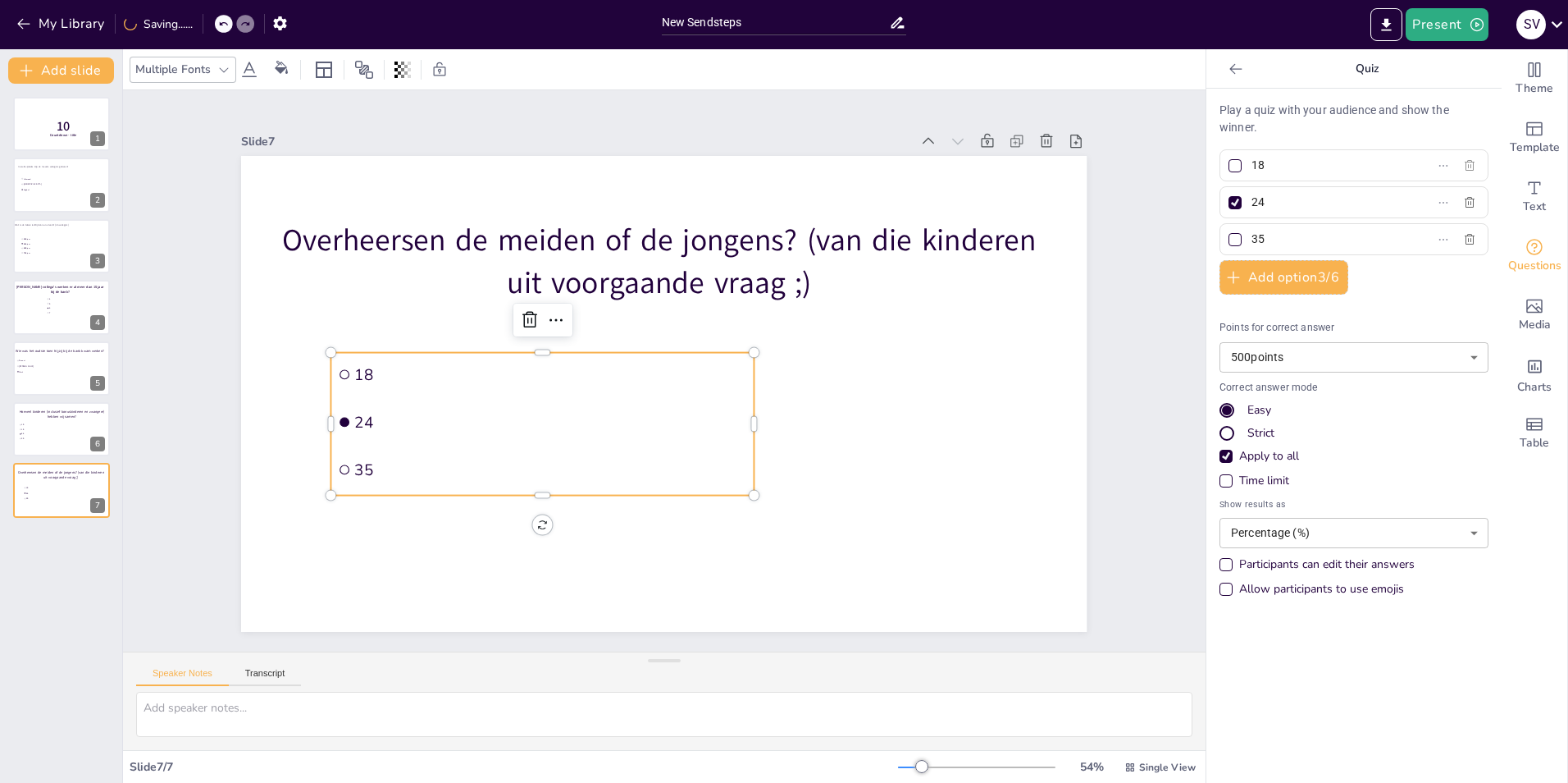
checkbox input "true"
checkbox input "false"
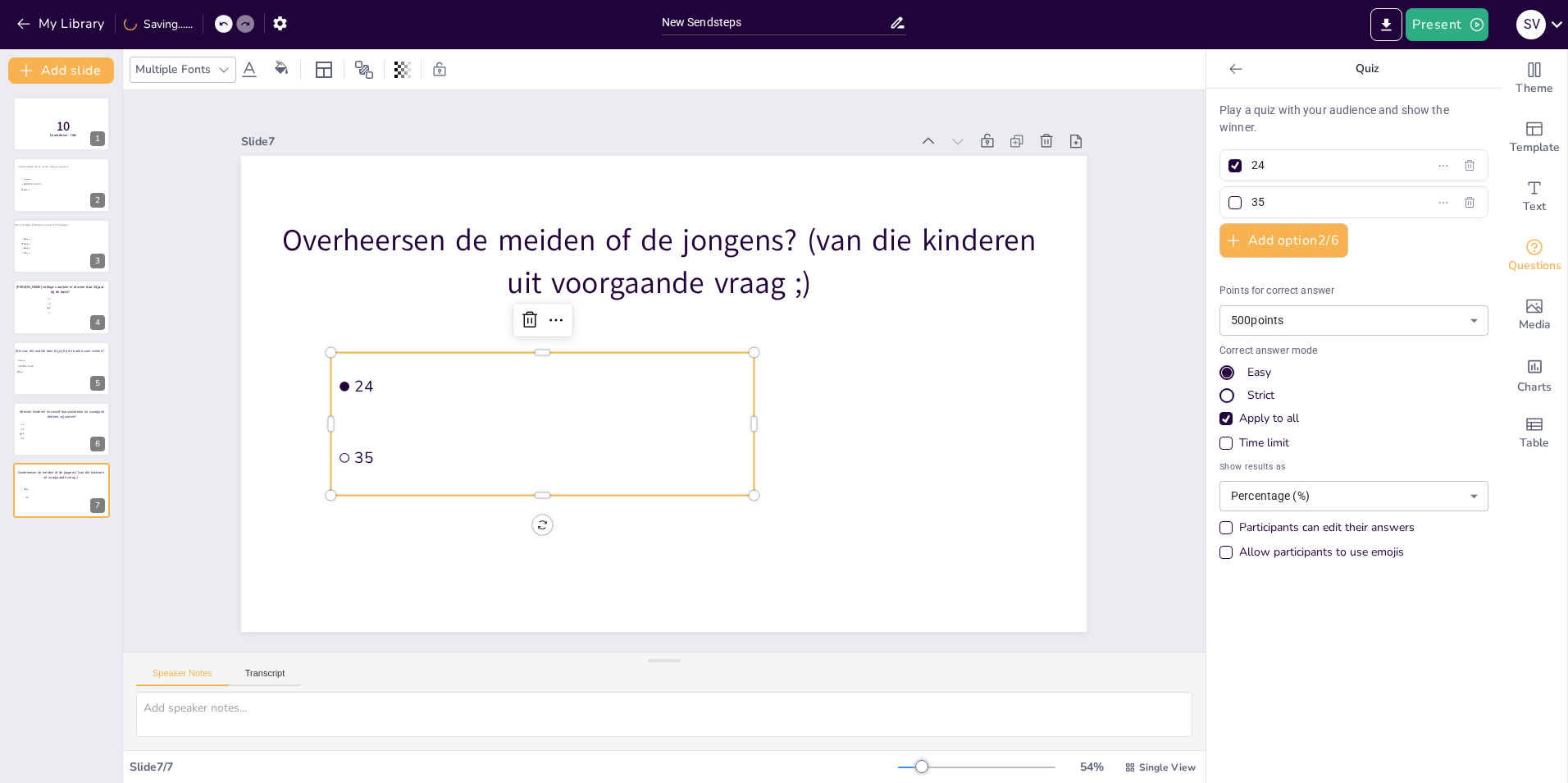
click at [1364, 167] on input "24" at bounding box center [1328, 165] width 152 height 24
type input "2"
type input "Jongens"
click at [1366, 193] on input "35" at bounding box center [1328, 201] width 152 height 24
type input "3"
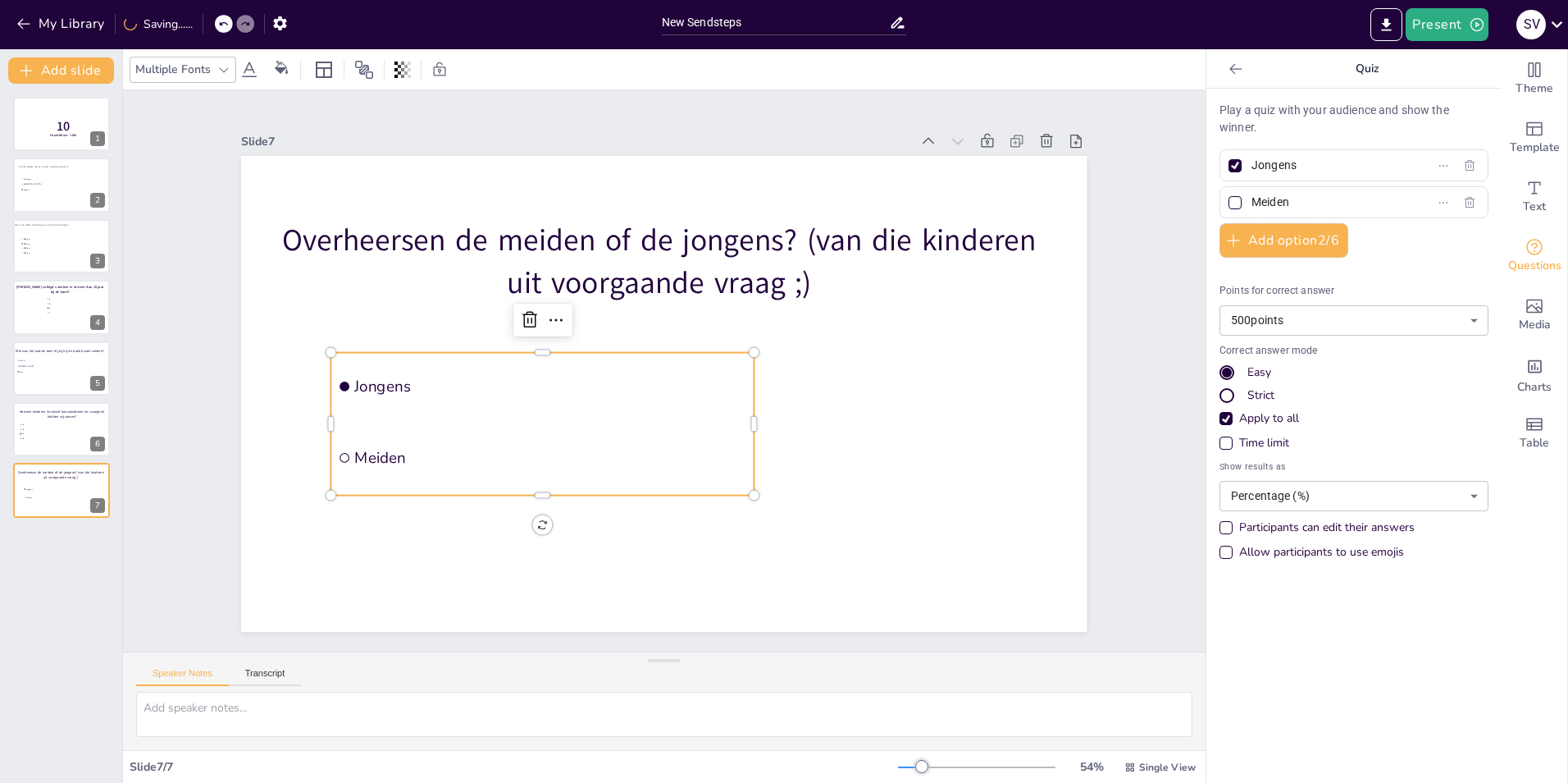
type input "Meiden"
click at [1228, 207] on div at bounding box center [1234, 202] width 13 height 13
click at [1252, 207] on input "Meiden" at bounding box center [1328, 201] width 152 height 24
checkbox input "true"
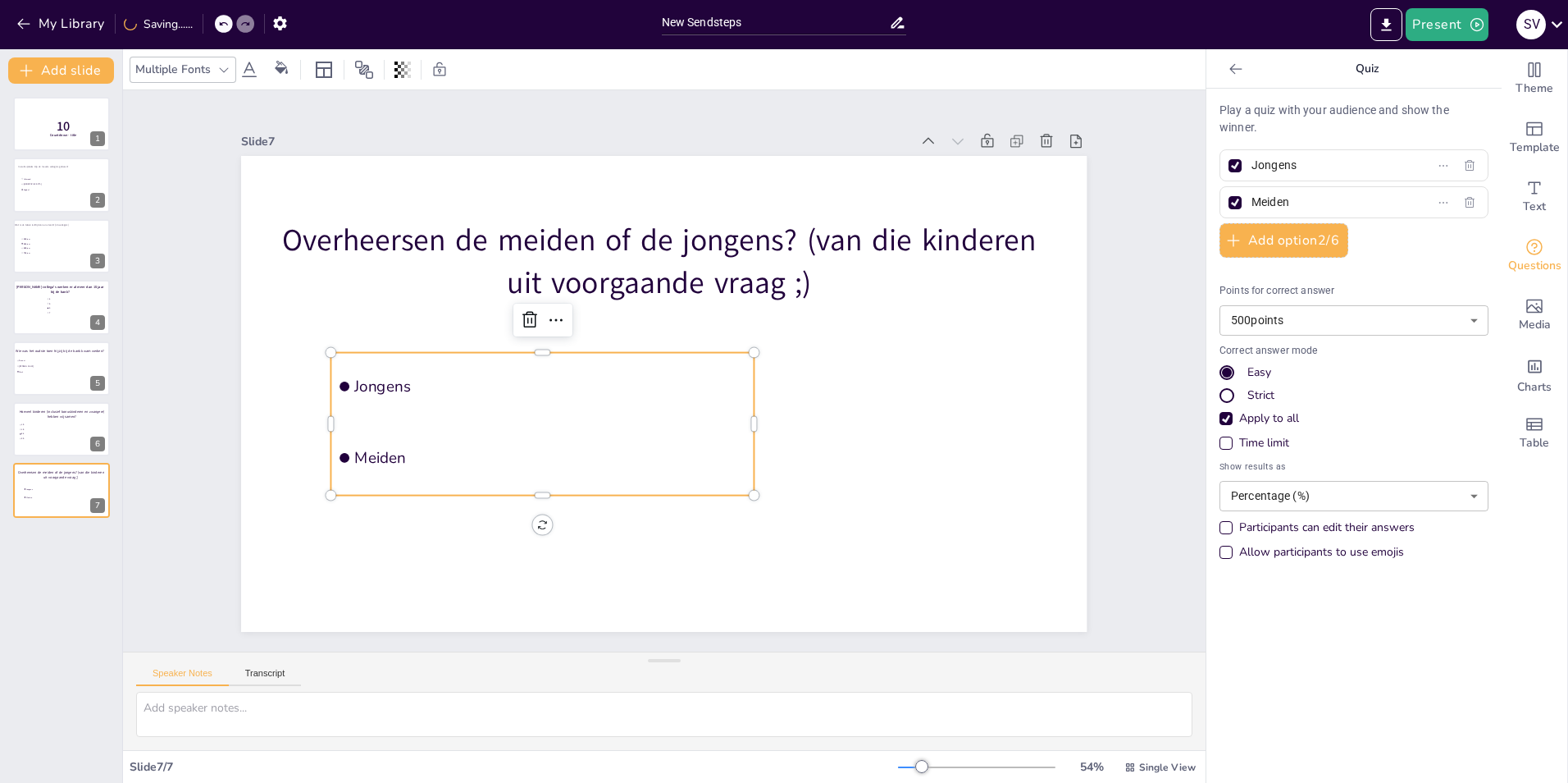
click at [1231, 163] on div at bounding box center [1234, 166] width 8 height 8
click at [1252, 163] on input "Jongens" at bounding box center [1328, 165] width 152 height 24
checkbox input "false"
click at [1068, 133] on icon at bounding box center [1076, 141] width 17 height 17
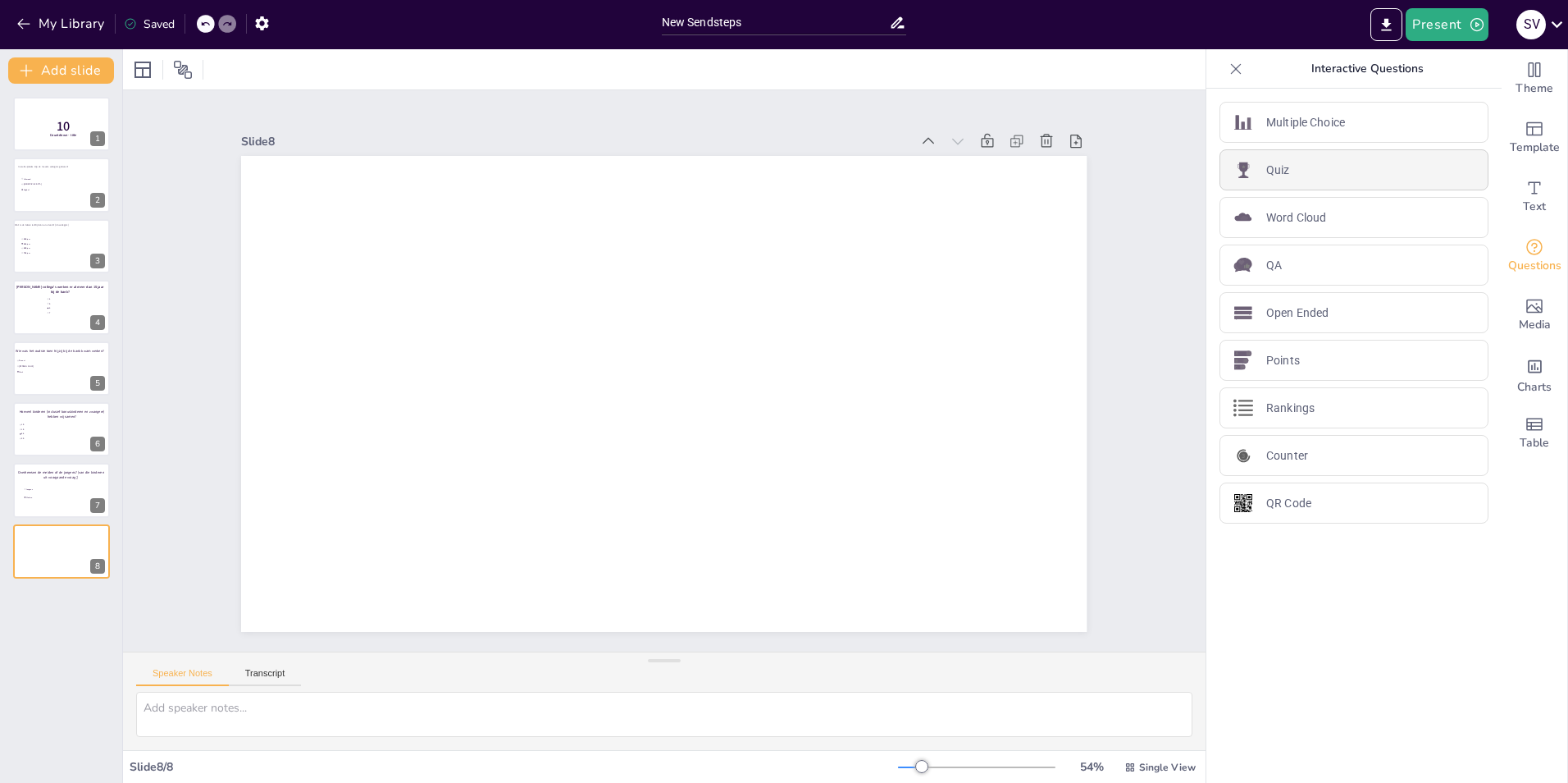
click at [1283, 175] on div "Quiz" at bounding box center [1354, 170] width 269 height 41
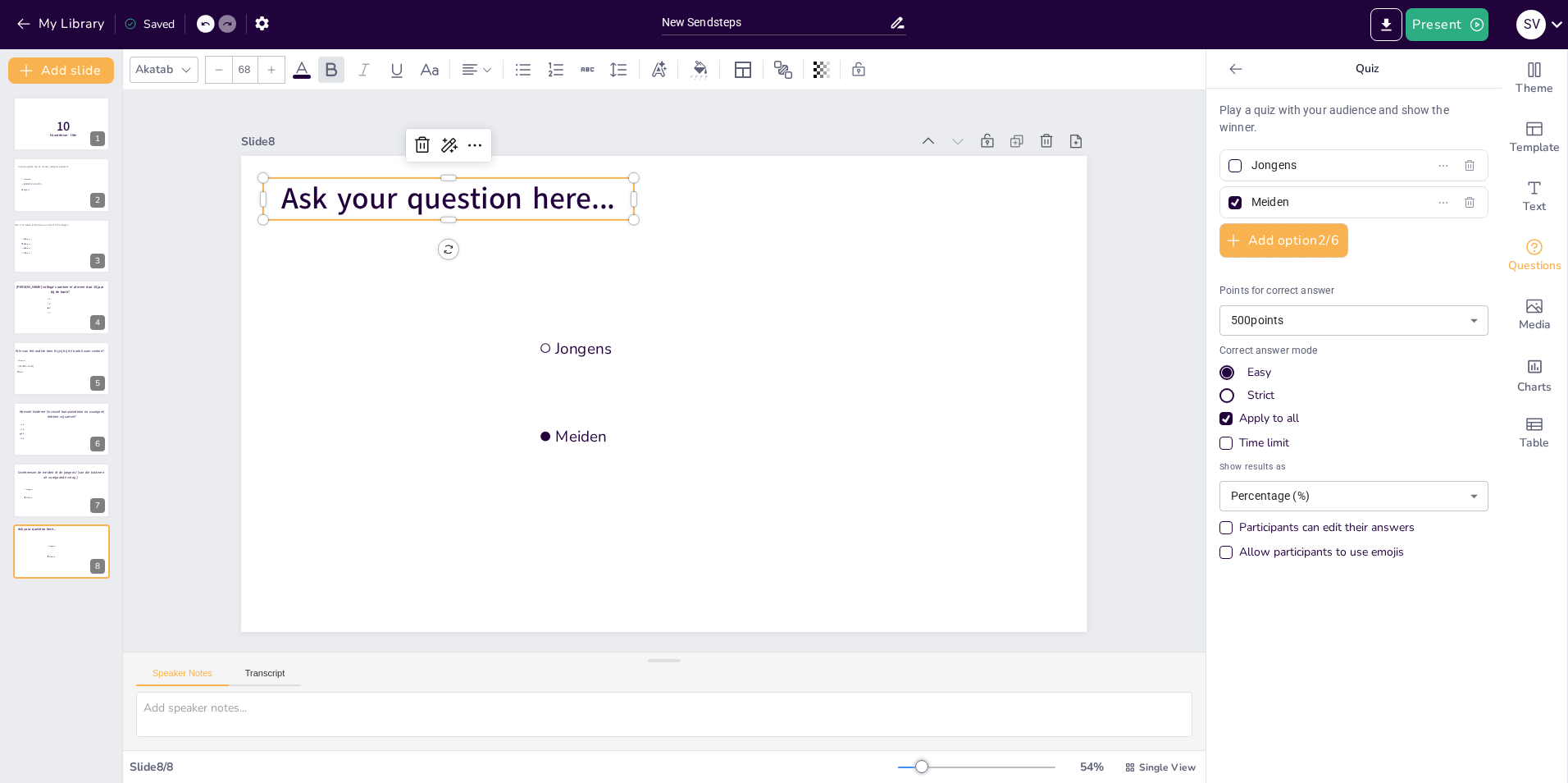
click at [464, 194] on span "Ask your question here..." at bounding box center [447, 198] width 334 height 41
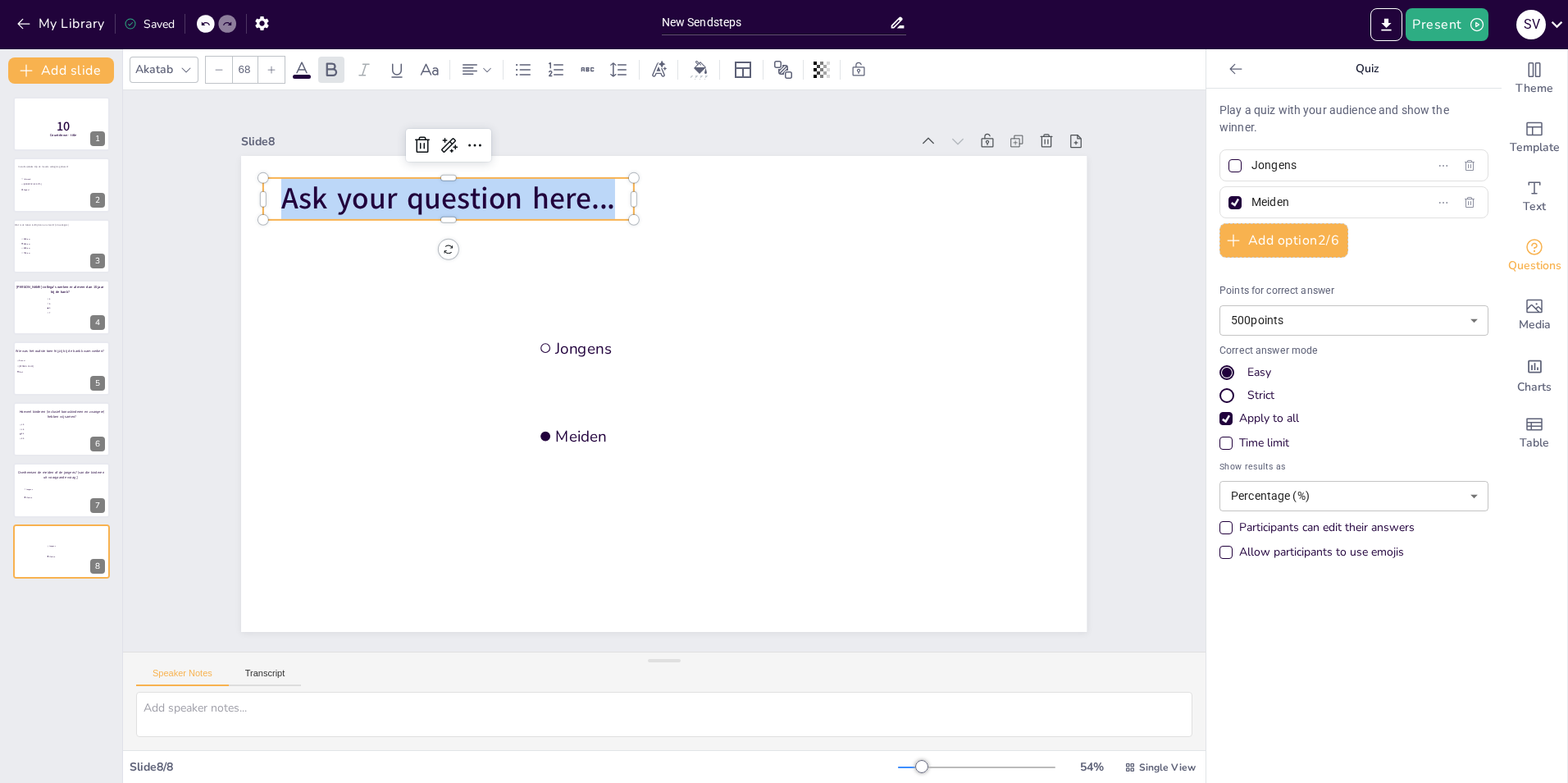
click at [464, 194] on span "Ask your question here..." at bounding box center [447, 198] width 334 height 41
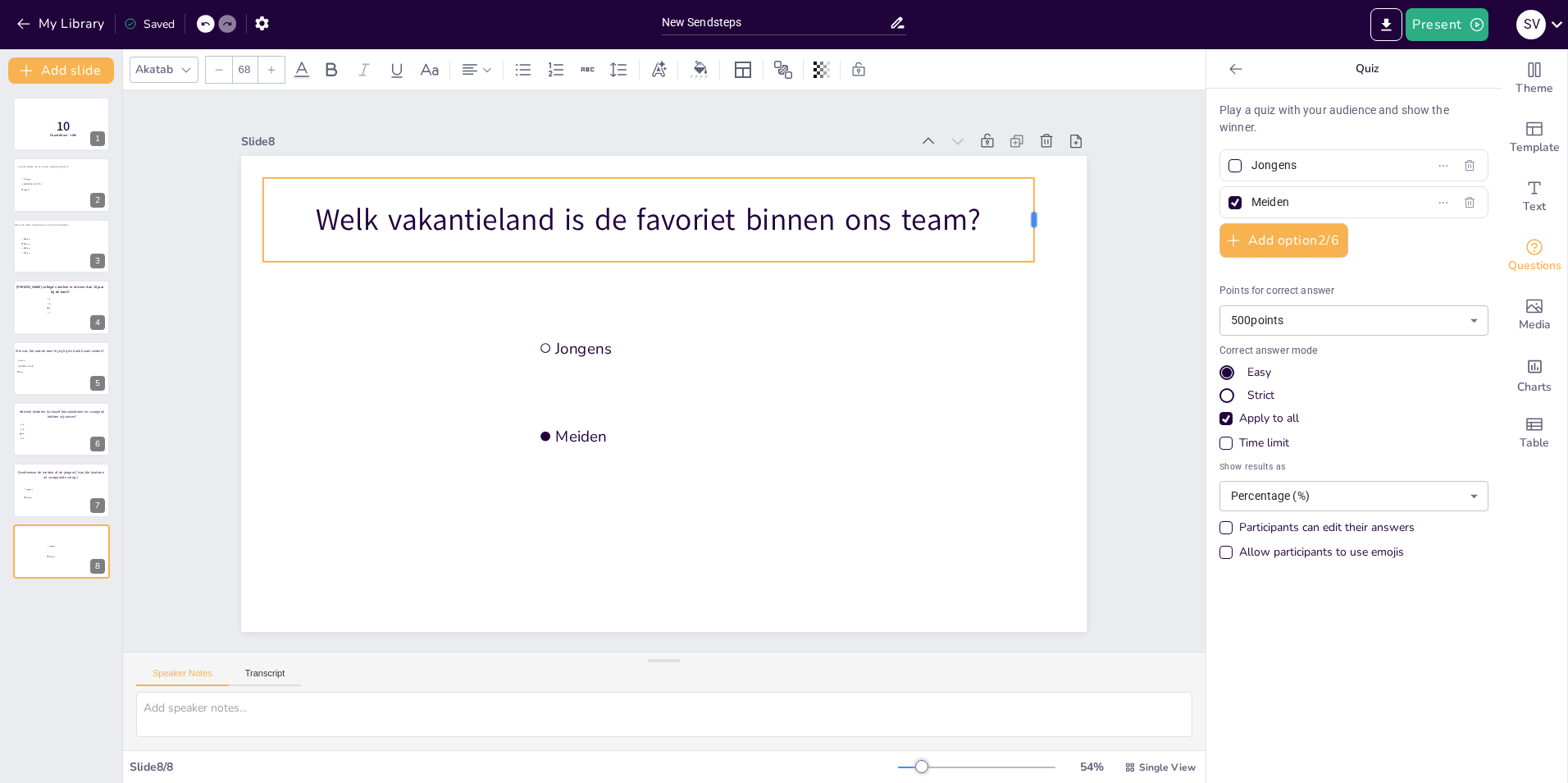
drag, startPoint x: 624, startPoint y: 215, endPoint x: 1024, endPoint y: 221, distance: 400.0
click at [1033, 221] on div at bounding box center [1039, 220] width 13 height 84
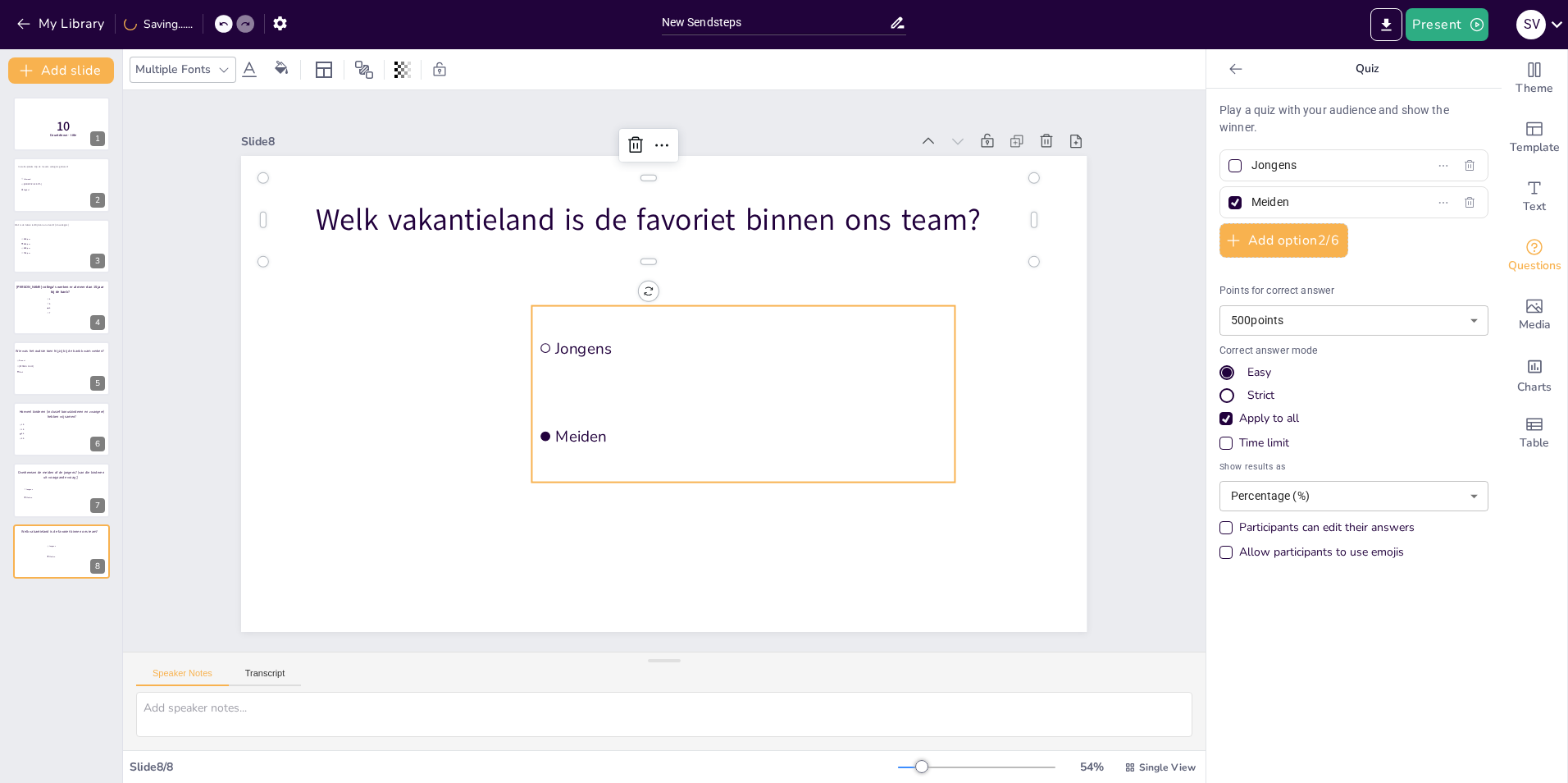
click at [572, 340] on span "Jongens" at bounding box center [752, 348] width 392 height 20
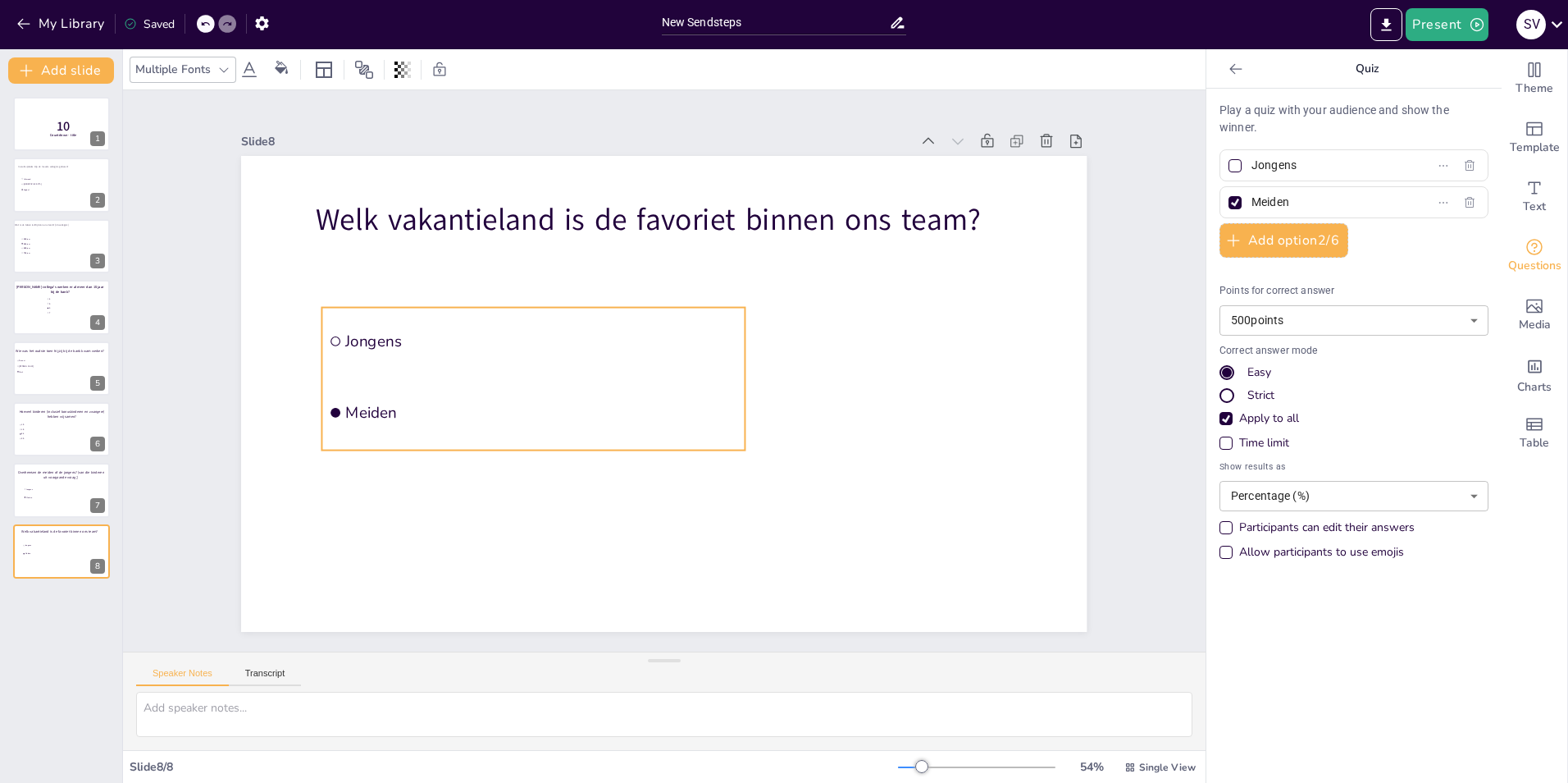
drag, startPoint x: 572, startPoint y: 340, endPoint x: 362, endPoint y: 342, distance: 210.0
click at [362, 342] on span "Jongens" at bounding box center [542, 341] width 392 height 20
drag, startPoint x: 1317, startPoint y: 162, endPoint x: 1240, endPoint y: 167, distance: 77.2
click at [1252, 167] on input "Jongens" at bounding box center [1328, 165] width 152 height 24
type input "[GEOGRAPHIC_DATA]"
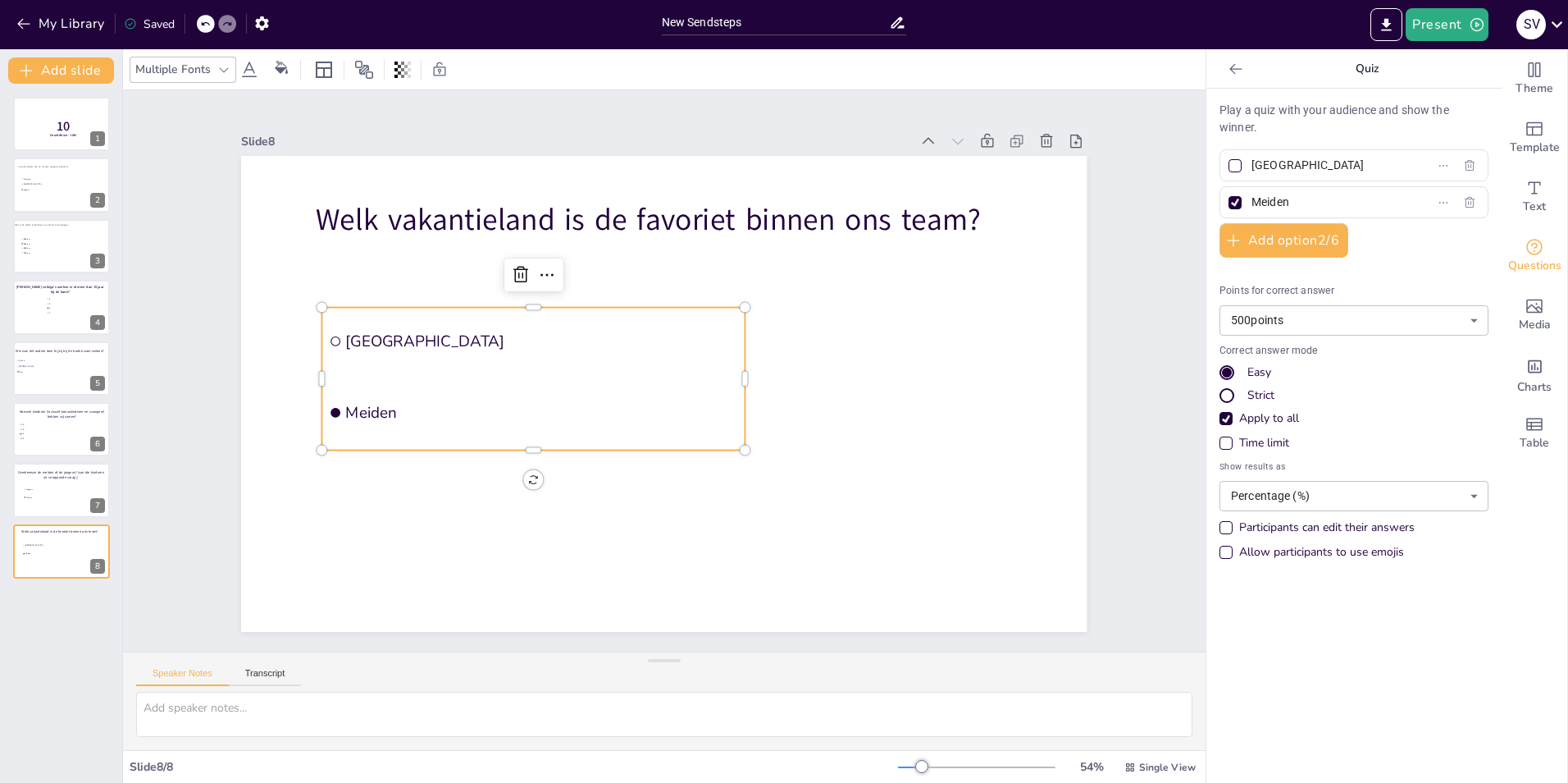
click at [1252, 199] on input "Meiden" at bounding box center [1328, 201] width 152 height 24
drag, startPoint x: 1289, startPoint y: 204, endPoint x: 1227, endPoint y: 203, distance: 62.0
click at [1227, 203] on label "Meiden" at bounding box center [1328, 201] width 205 height 24
click at [1252, 203] on input "Meiden" at bounding box center [1328, 201] width 152 height 24
type input "[GEOGRAPHIC_DATA]"
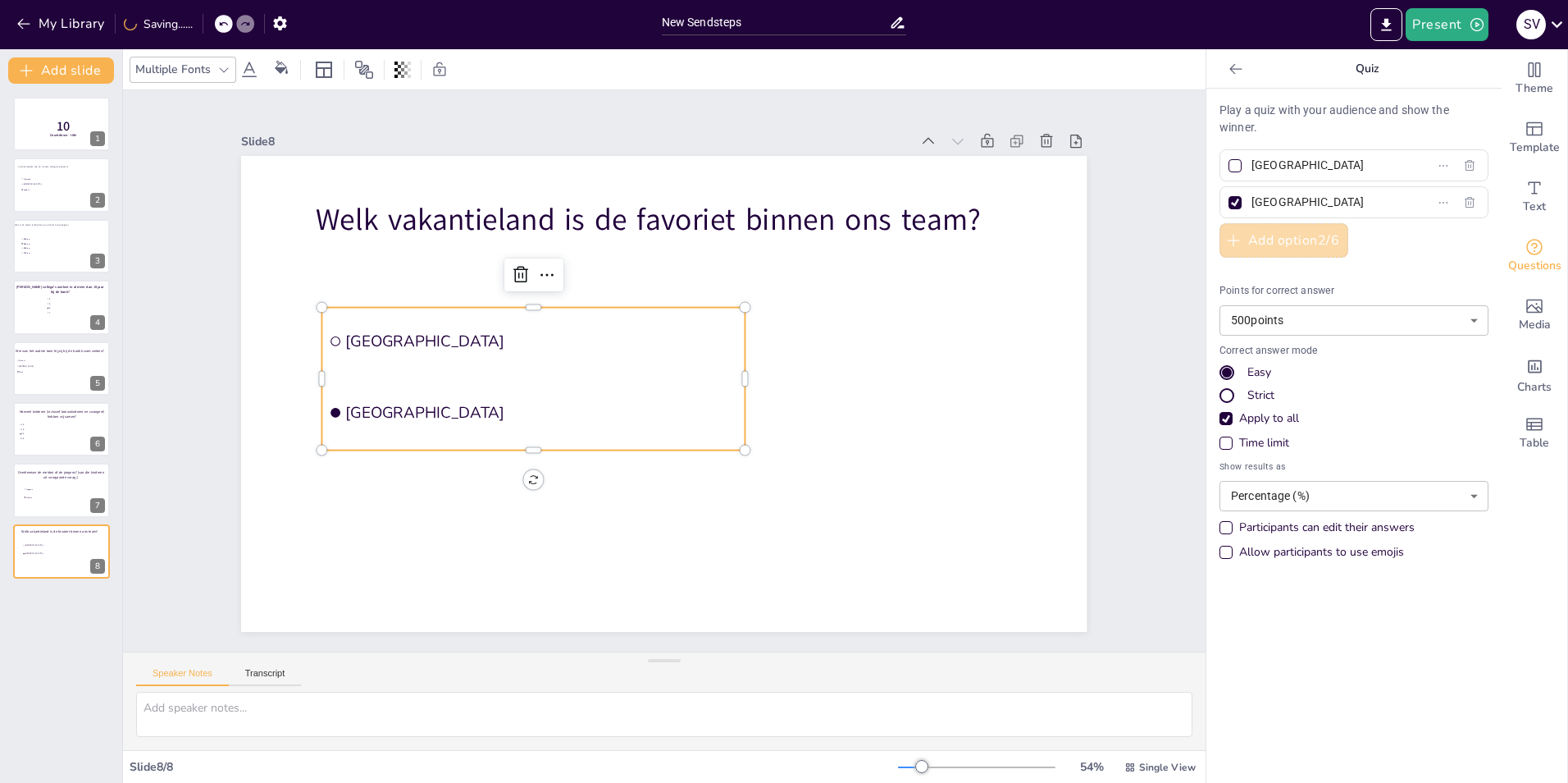
click at [1240, 233] on button "Add option 2 / 6" at bounding box center [1283, 240] width 129 height 34
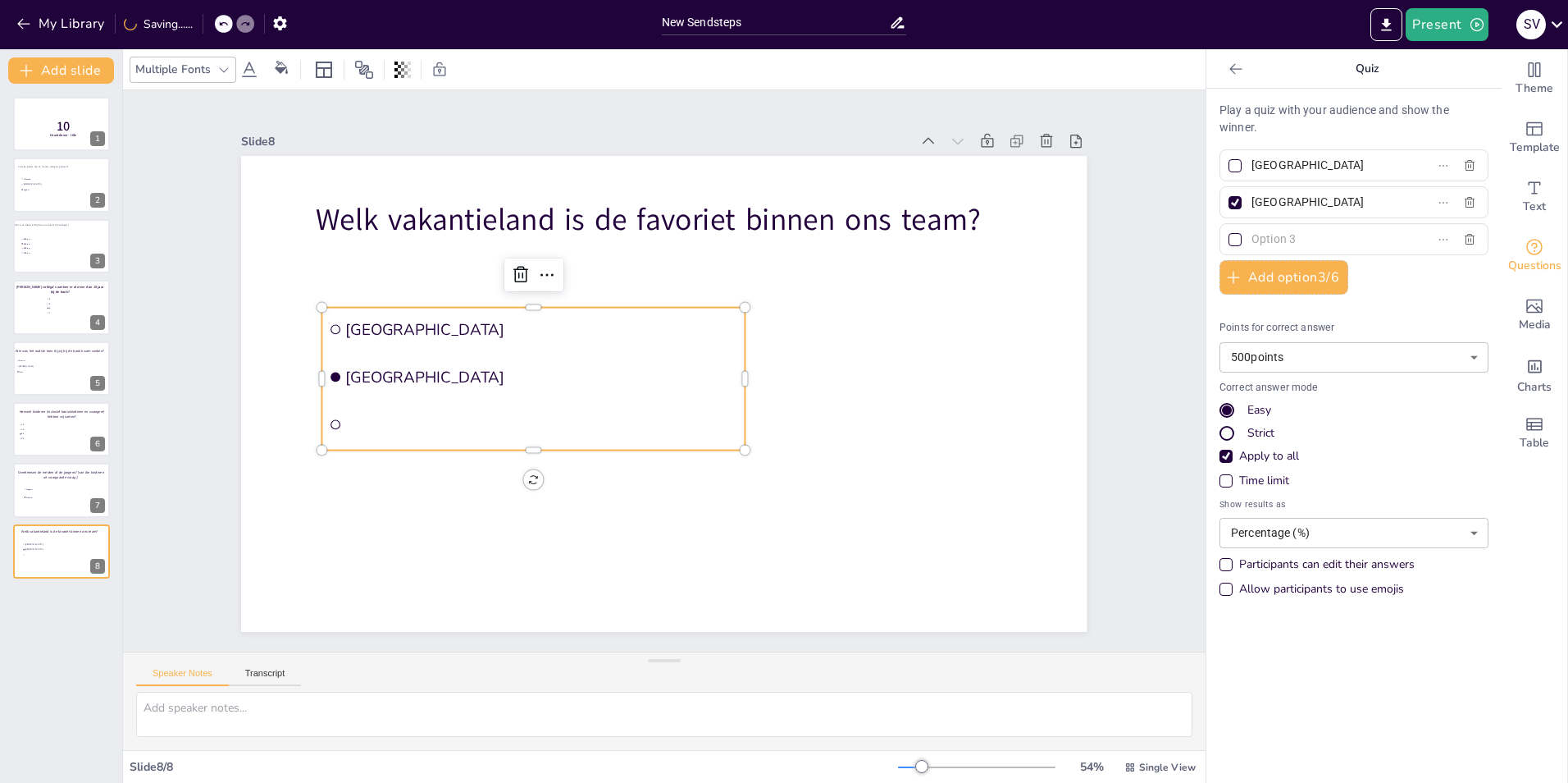
click at [1297, 237] on input "text" at bounding box center [1328, 239] width 152 height 24
type input "[GEOGRAPHIC_DATA]"
click at [1297, 270] on button "Add option 3 / 6" at bounding box center [1283, 277] width 129 height 34
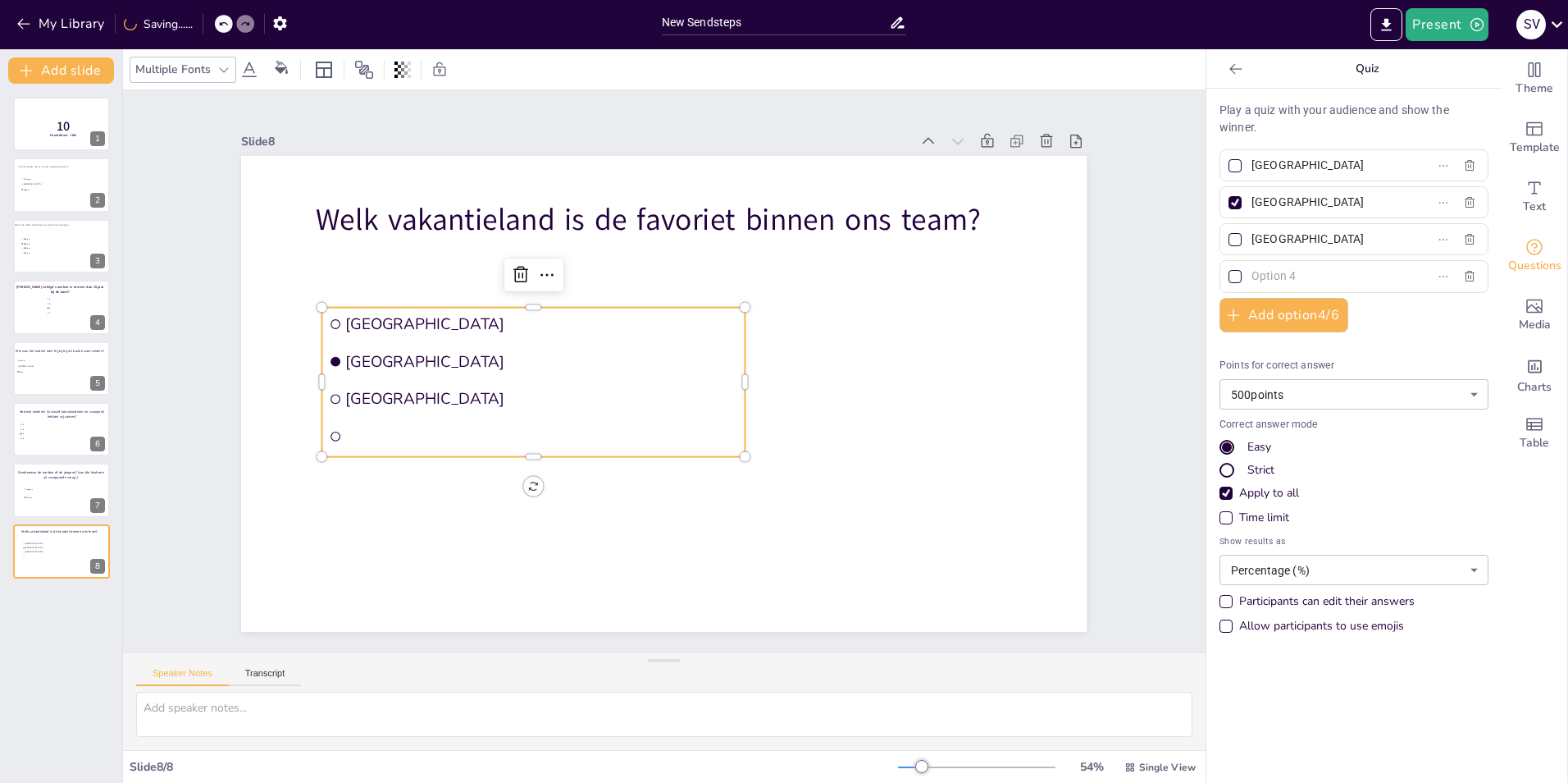
click at [1288, 270] on input "text" at bounding box center [1328, 276] width 152 height 24
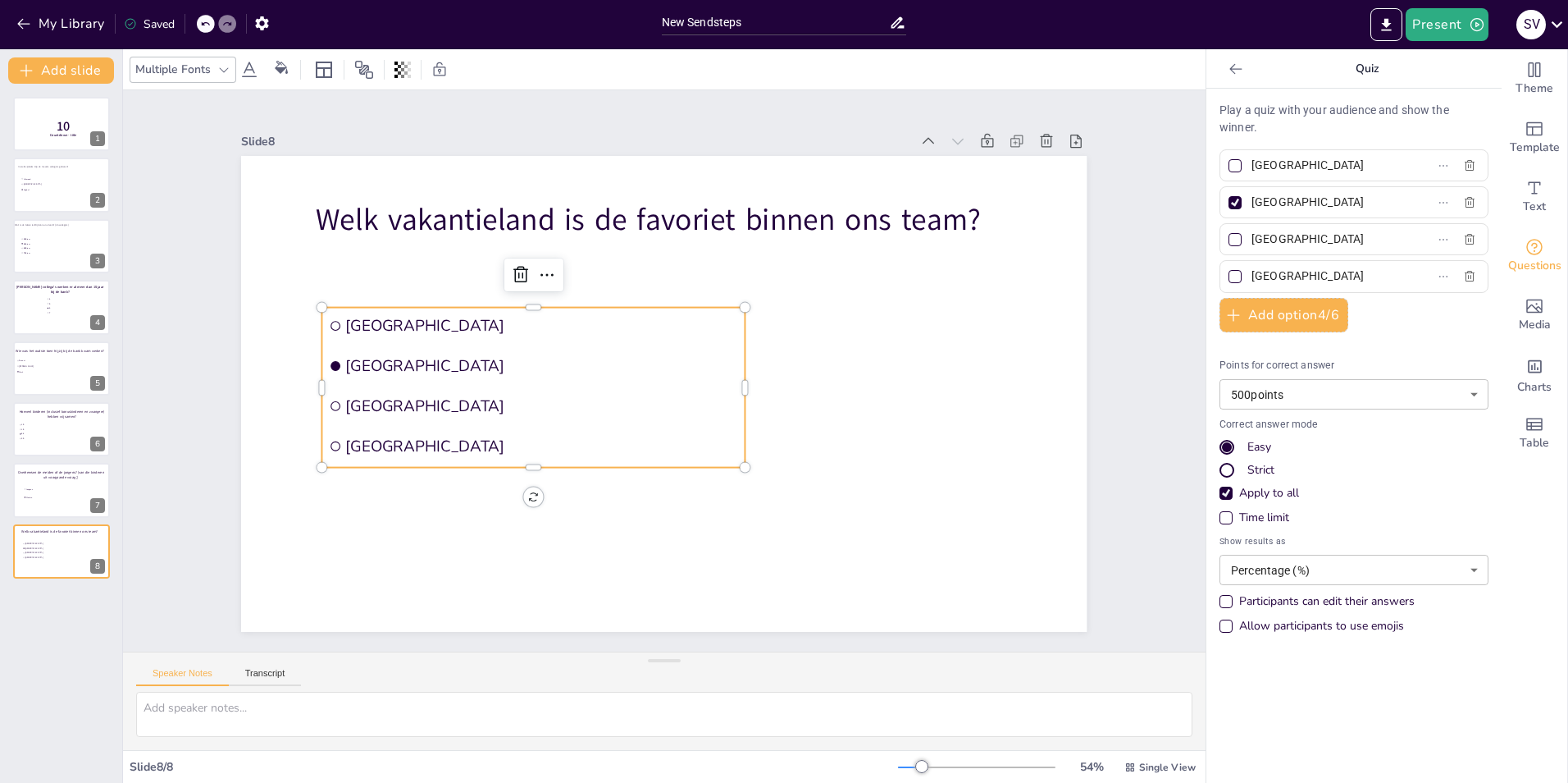
type input "[GEOGRAPHIC_DATA]"
click at [1228, 205] on div at bounding box center [1234, 202] width 13 height 13
click at [1252, 205] on input "[GEOGRAPHIC_DATA]" at bounding box center [1328, 201] width 152 height 24
checkbox input "false"
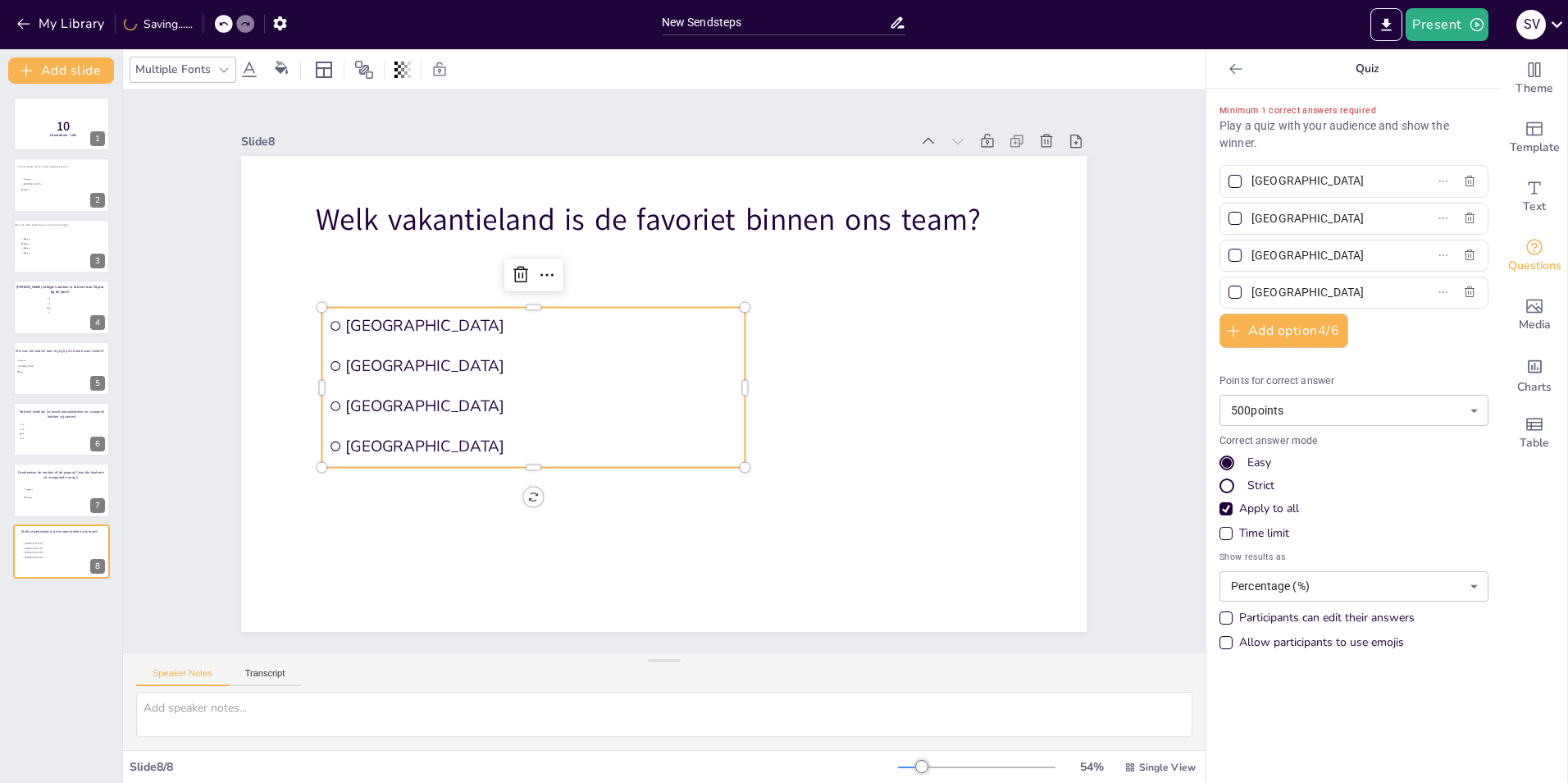
click at [1231, 183] on div at bounding box center [1234, 180] width 8 height 8
click at [1252, 183] on input "[GEOGRAPHIC_DATA]" at bounding box center [1328, 180] width 152 height 24
checkbox input "true"
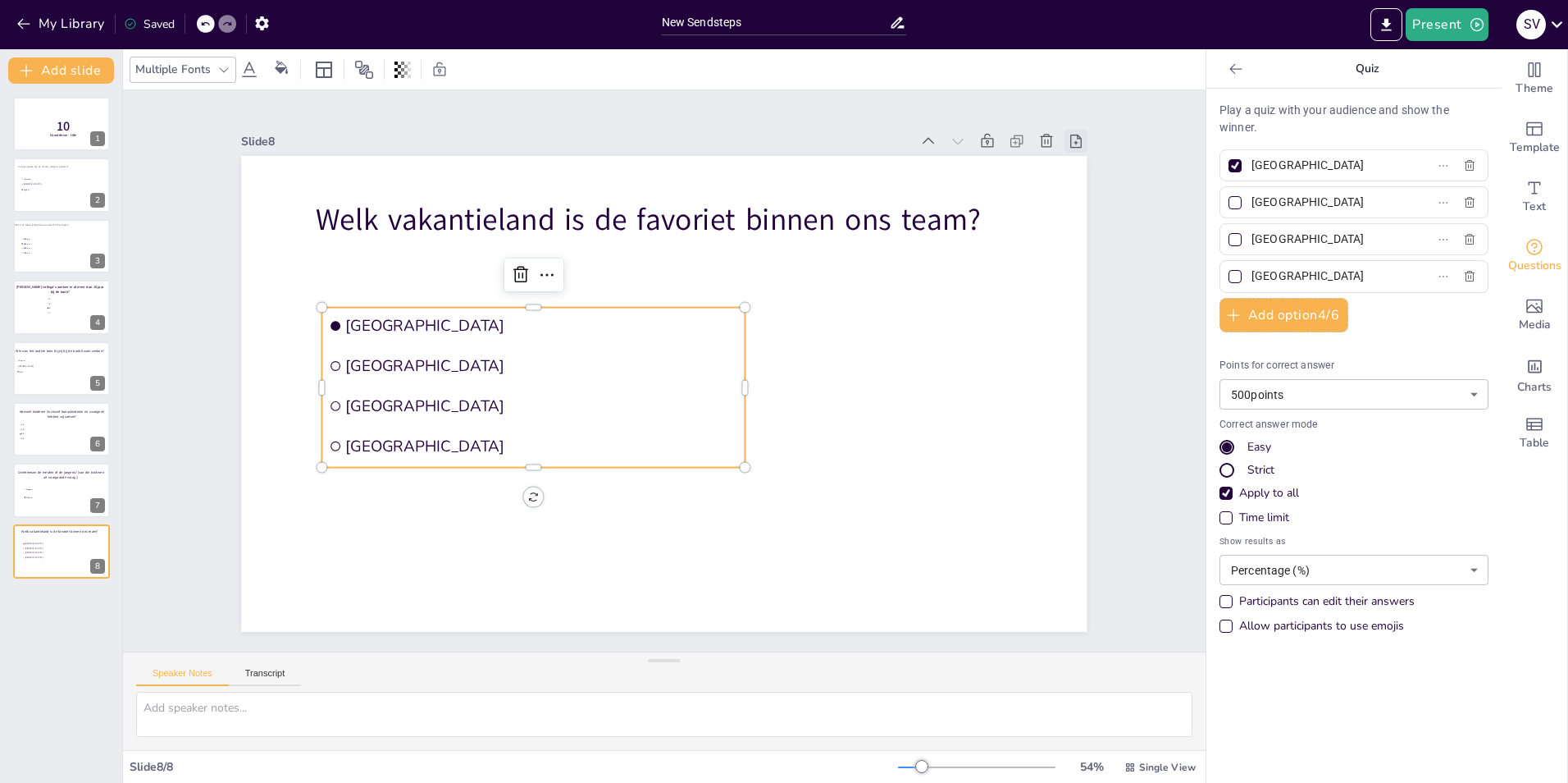
click at [1071, 137] on icon at bounding box center [1076, 141] width 11 height 13
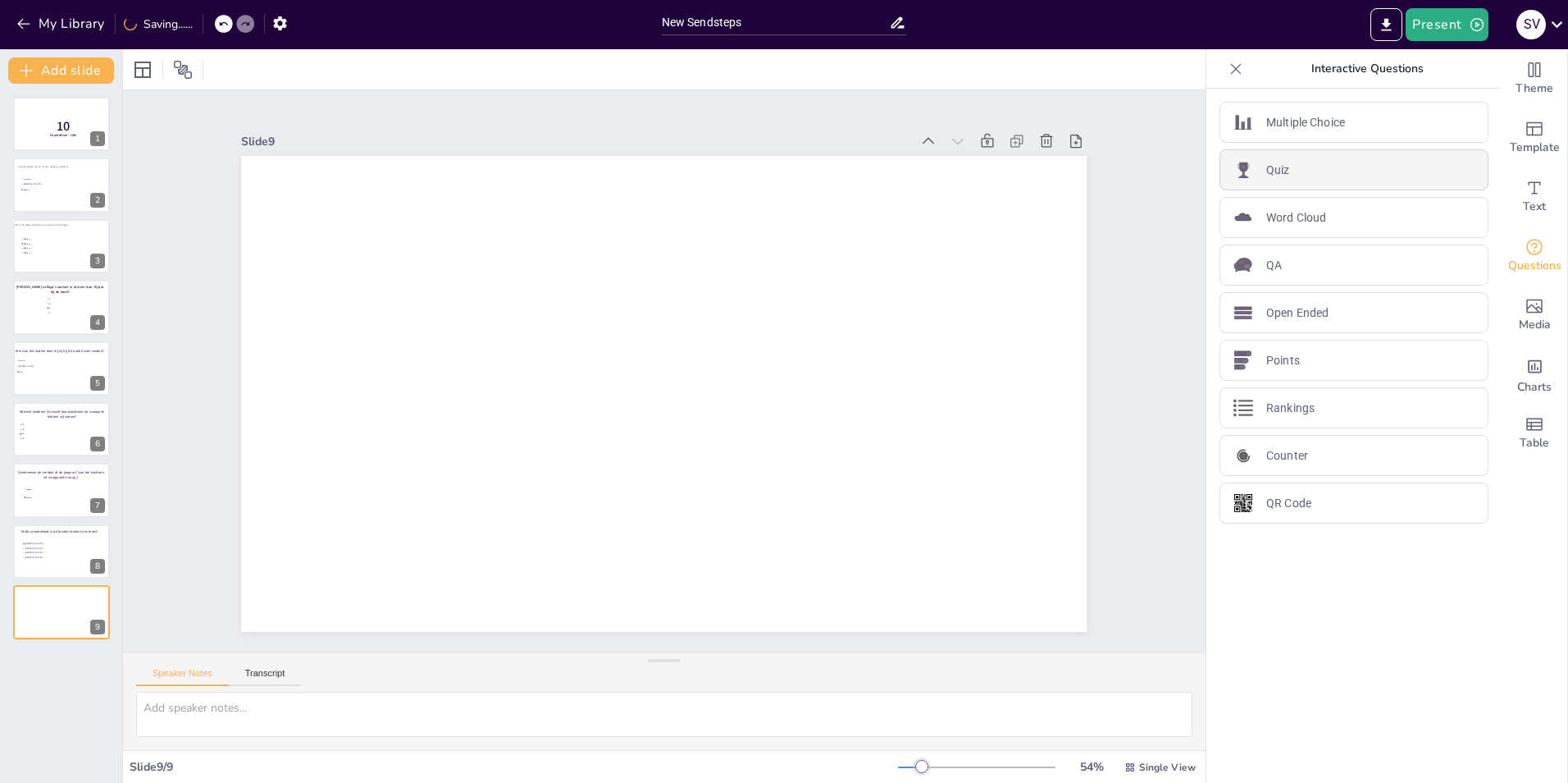
click at [1269, 162] on p "Quiz" at bounding box center [1277, 171] width 24 height 18
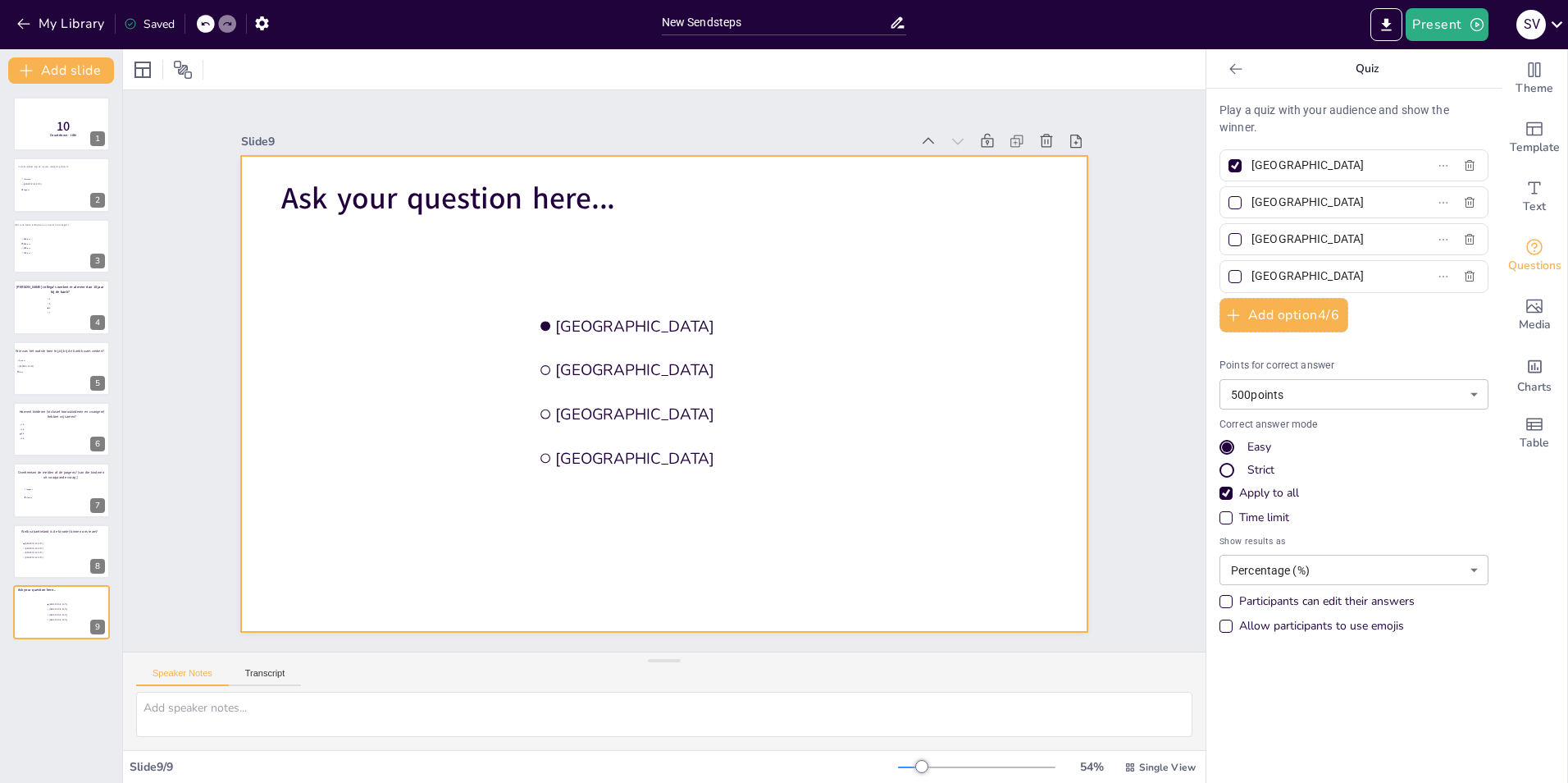
click at [349, 187] on span "Ask your question here..." at bounding box center [447, 198] width 334 height 41
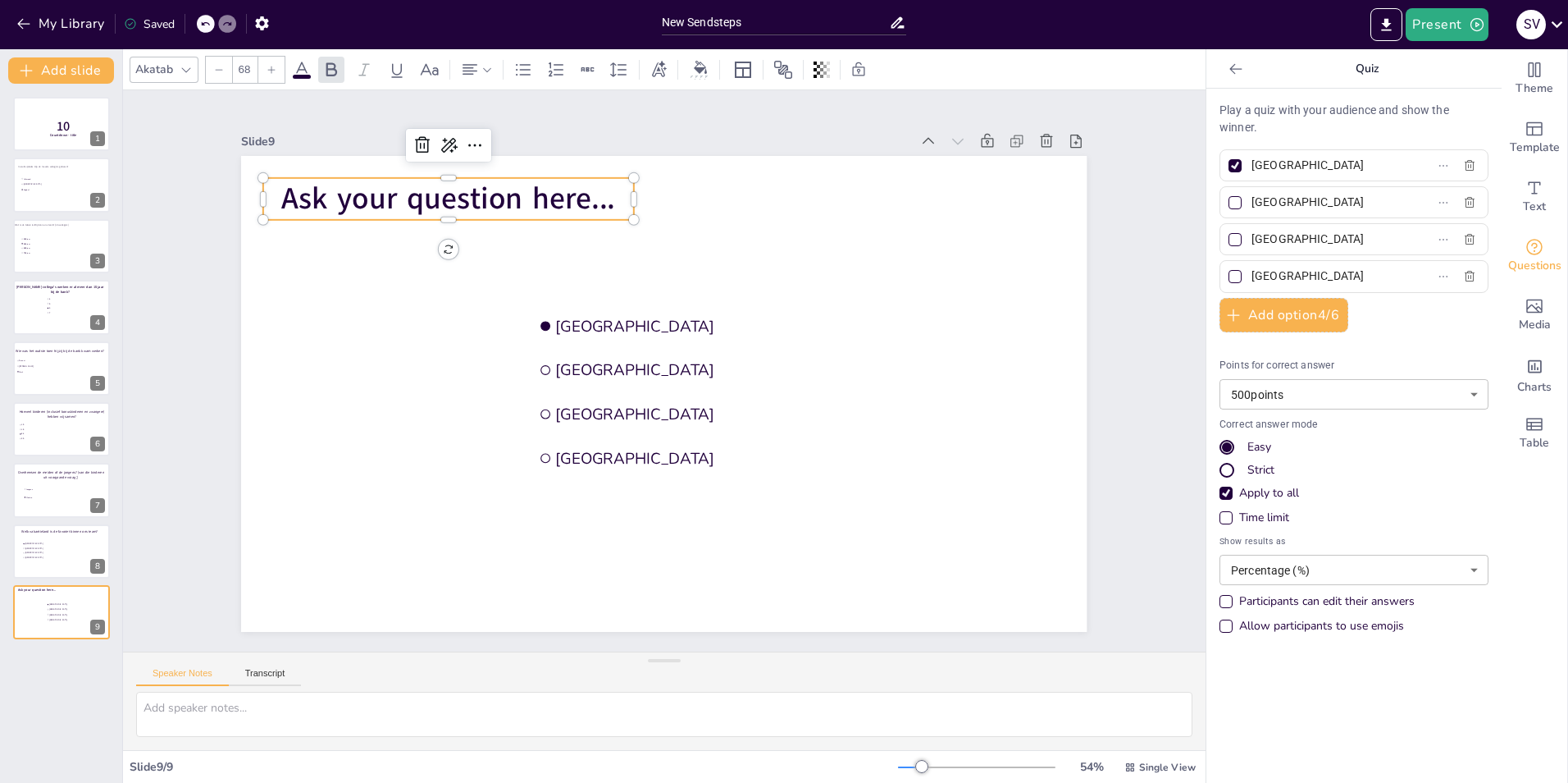
click at [349, 187] on span "Ask your question here..." at bounding box center [447, 198] width 334 height 41
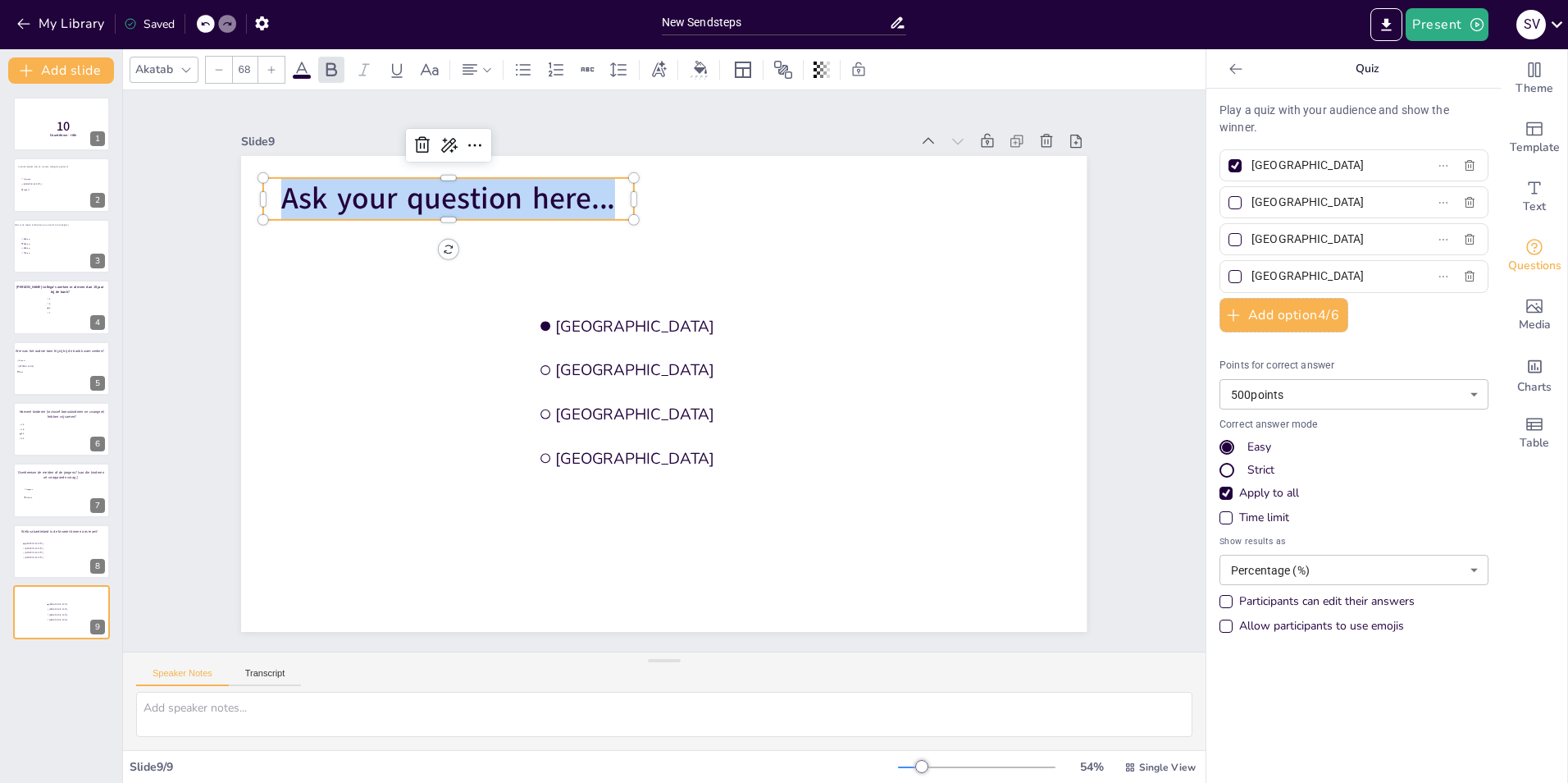
click at [349, 187] on span "Ask your question here..." at bounding box center [447, 198] width 334 height 41
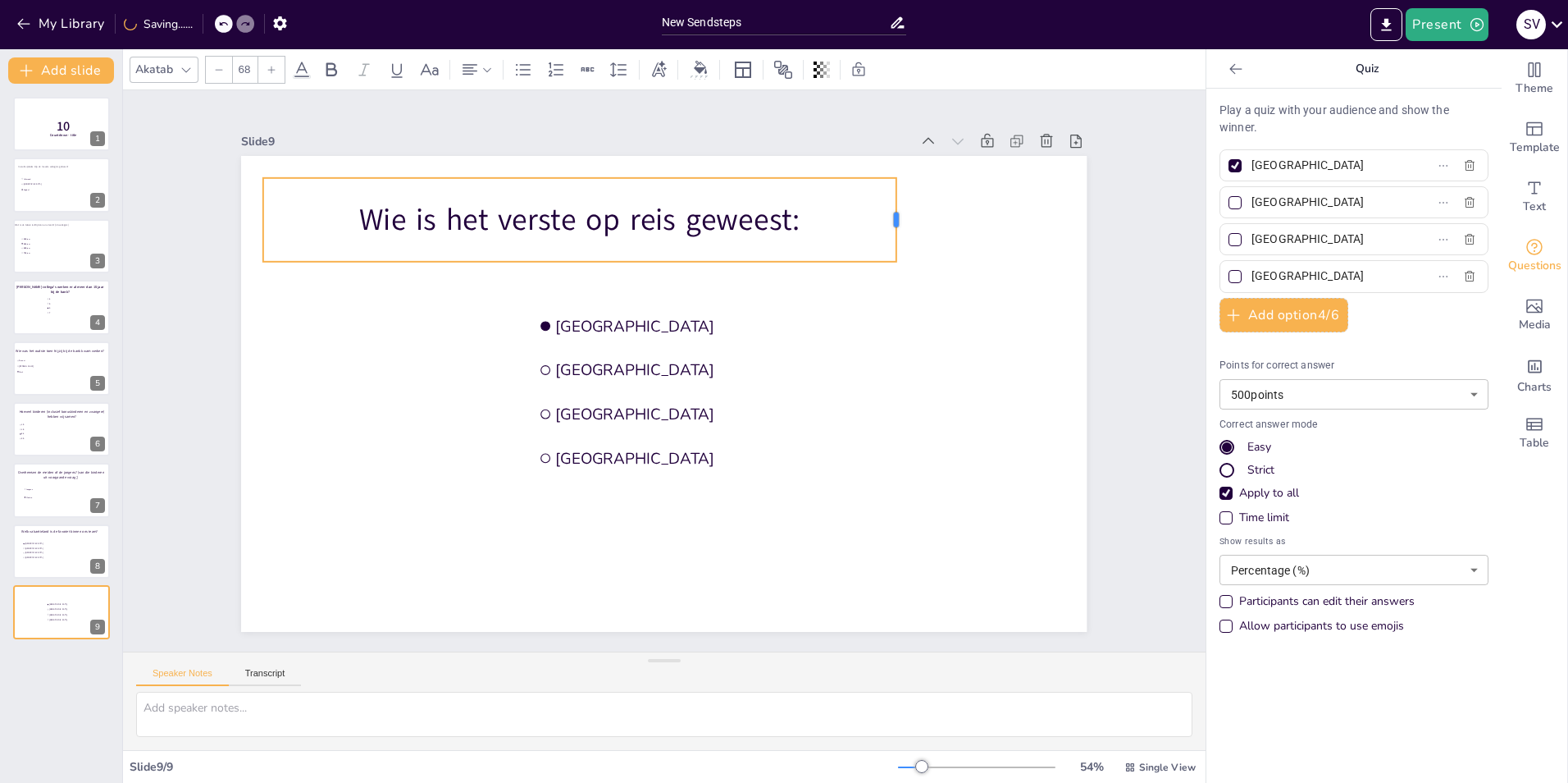
drag, startPoint x: 622, startPoint y: 210, endPoint x: 885, endPoint y: 218, distance: 263.1
click at [896, 218] on div at bounding box center [902, 220] width 13 height 84
click at [797, 212] on p "Wie is het verste op reis geweest:" at bounding box center [580, 220] width 632 height 42
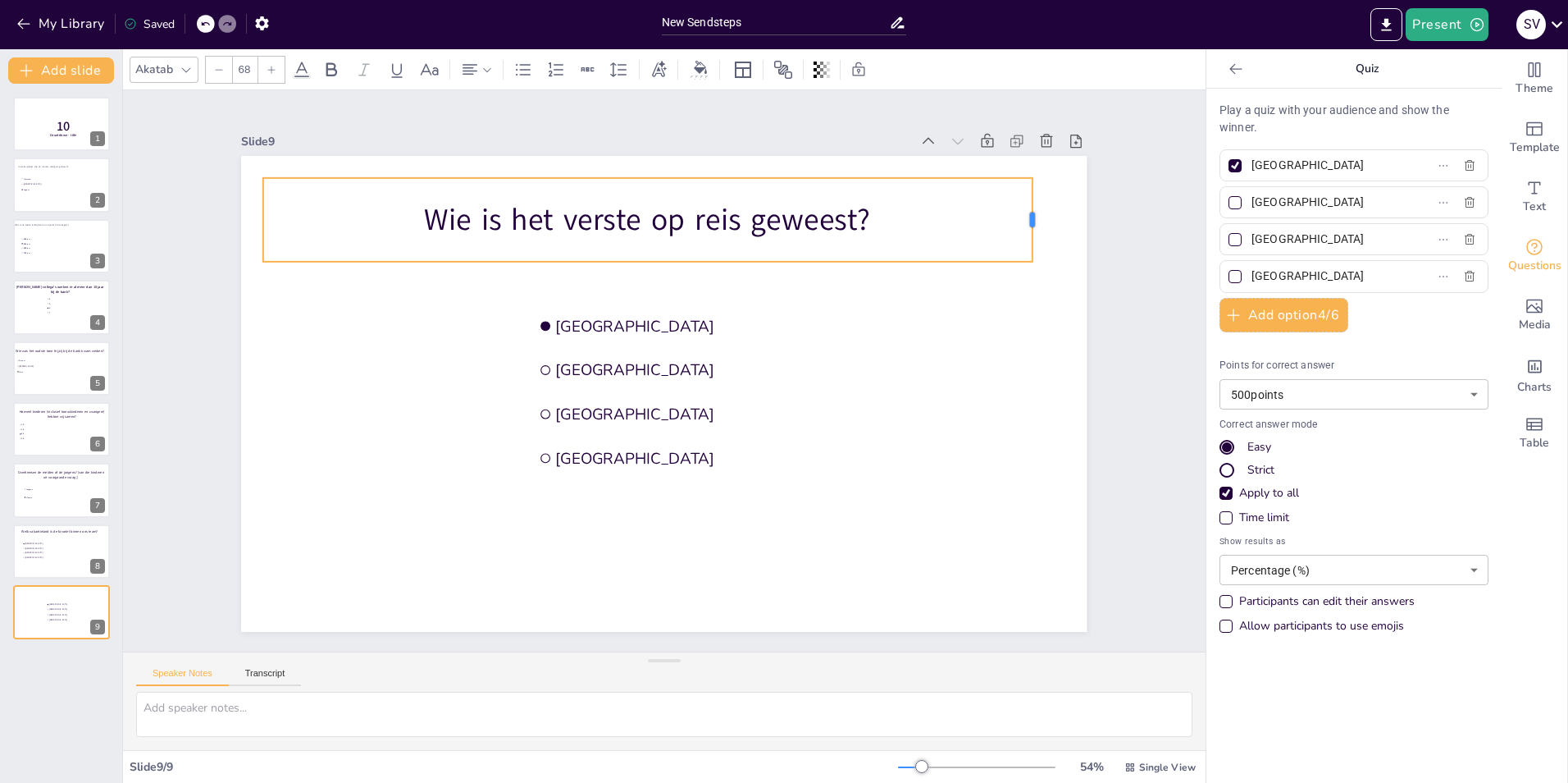
drag, startPoint x: 622, startPoint y: 215, endPoint x: 1021, endPoint y: 234, distance: 399.5
click at [1032, 234] on div at bounding box center [1038, 220] width 13 height 84
click at [492, 213] on p "Wie is het verste op reis geweest?" at bounding box center [648, 220] width 769 height 42
click at [878, 210] on p "Wie is het verste op reis geweest?" at bounding box center [648, 220] width 769 height 42
click at [546, 215] on p "Wie is het verste op reis geweest?" at bounding box center [648, 220] width 769 height 42
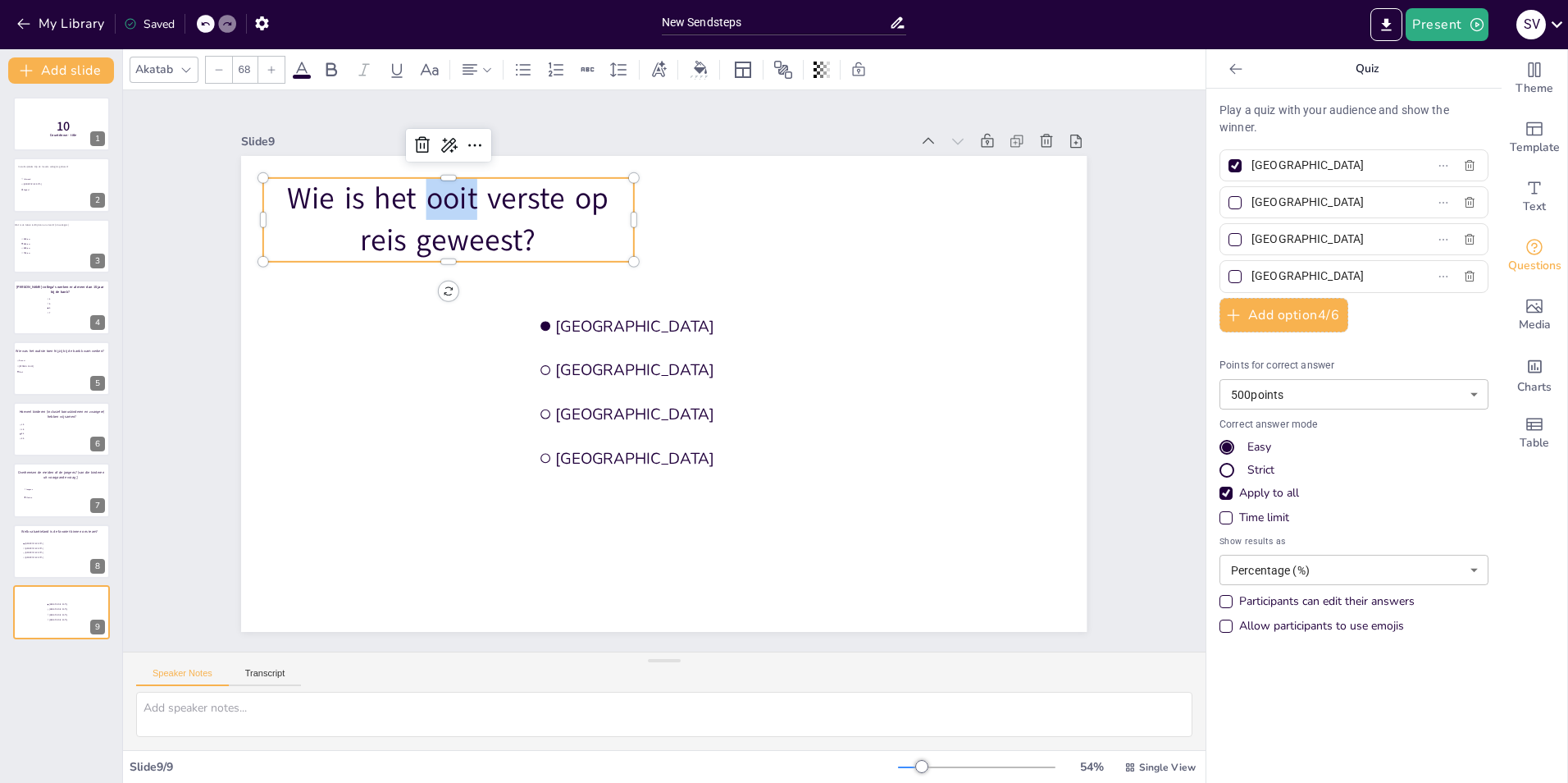
drag, startPoint x: 420, startPoint y: 194, endPoint x: 461, endPoint y: 194, distance: 41.0
click at [461, 194] on p "Wie is het ooit verste op reis geweest?" at bounding box center [448, 220] width 370 height 84
click at [362, 188] on p "Wie is het verste op reis geweest?" at bounding box center [448, 220] width 370 height 84
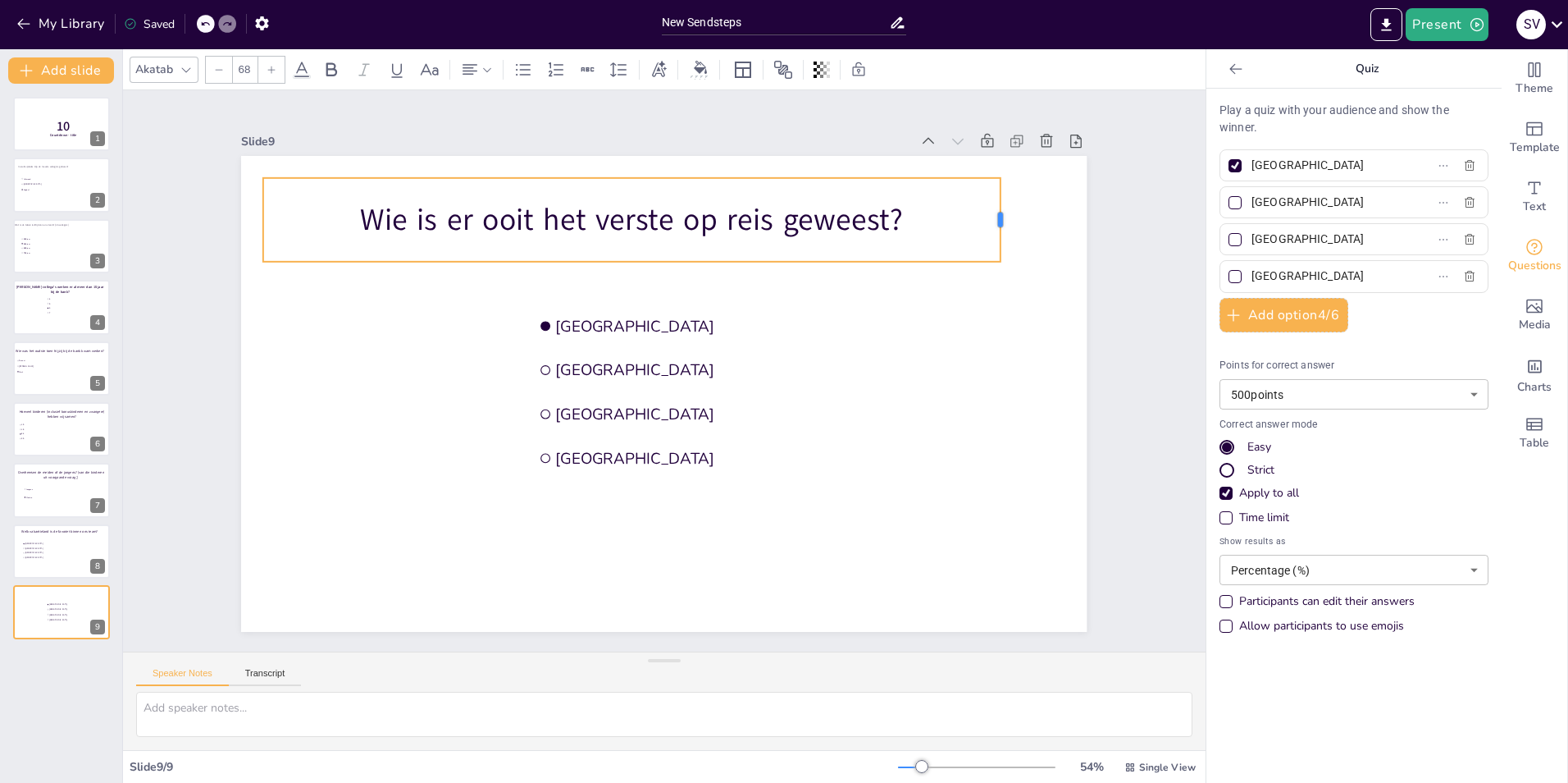
drag, startPoint x: 622, startPoint y: 215, endPoint x: 988, endPoint y: 226, distance: 366.2
click at [1000, 226] on div at bounding box center [1006, 220] width 13 height 84
click at [1289, 162] on input "[GEOGRAPHIC_DATA]" at bounding box center [1328, 165] width 152 height 24
type input "I"
type input "Marjolijn"
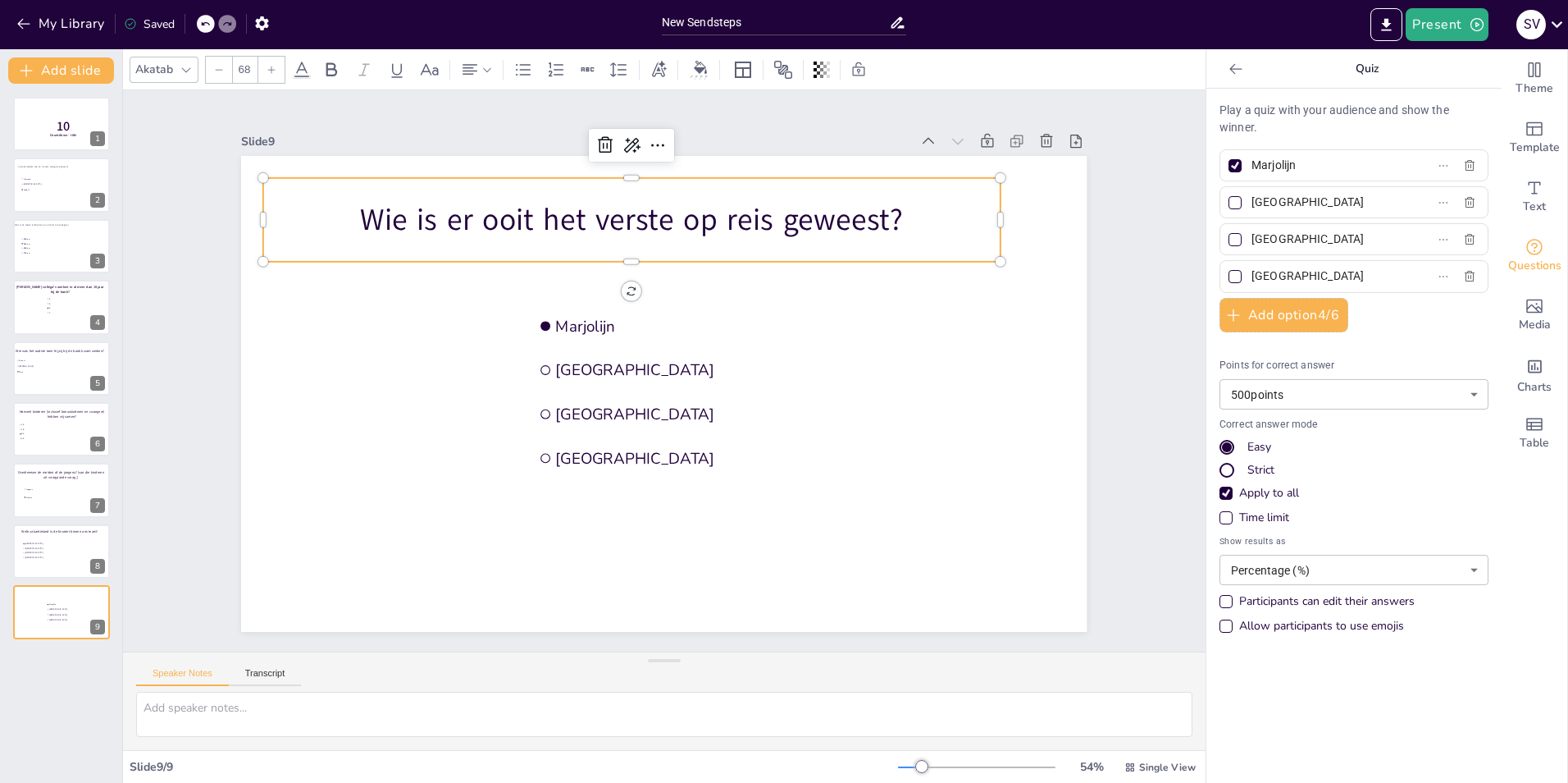
drag, startPoint x: 1283, startPoint y: 195, endPoint x: 1242, endPoint y: 196, distance: 41.0
click at [1252, 196] on input "[GEOGRAPHIC_DATA]" at bounding box center [1328, 201] width 152 height 24
type input "[PERSON_NAME]"
drag, startPoint x: 1294, startPoint y: 234, endPoint x: 1241, endPoint y: 237, distance: 53.1
click at [1252, 237] on input "[GEOGRAPHIC_DATA]" at bounding box center [1328, 239] width 152 height 24
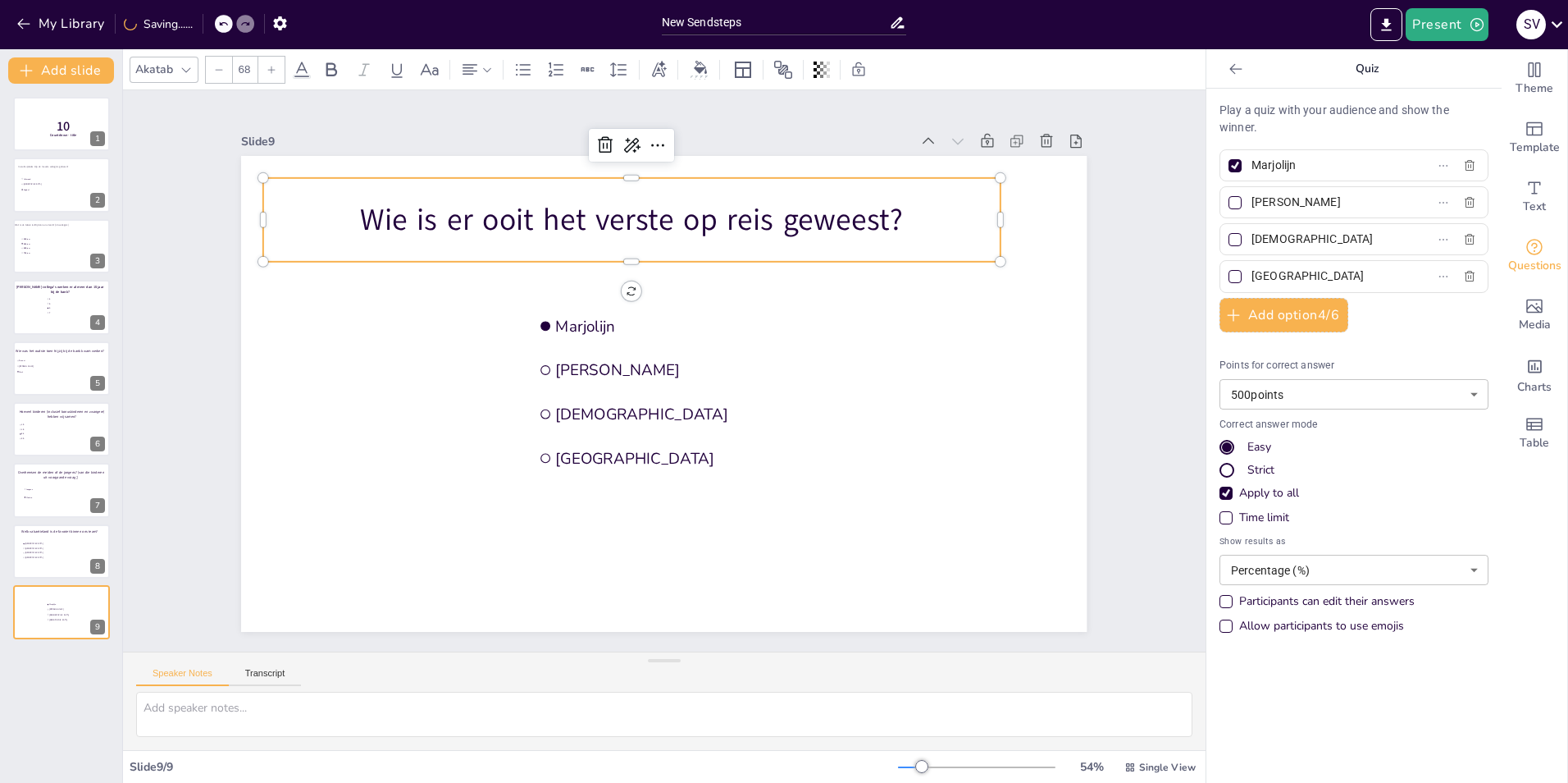
type input "[DEMOGRAPHIC_DATA]"
drag, startPoint x: 1297, startPoint y: 270, endPoint x: 1228, endPoint y: 274, distance: 69.1
click at [1228, 274] on label "[GEOGRAPHIC_DATA]" at bounding box center [1328, 276] width 205 height 24
click at [1252, 274] on input "[GEOGRAPHIC_DATA]" at bounding box center [1328, 276] width 152 height 24
type input "Mark"
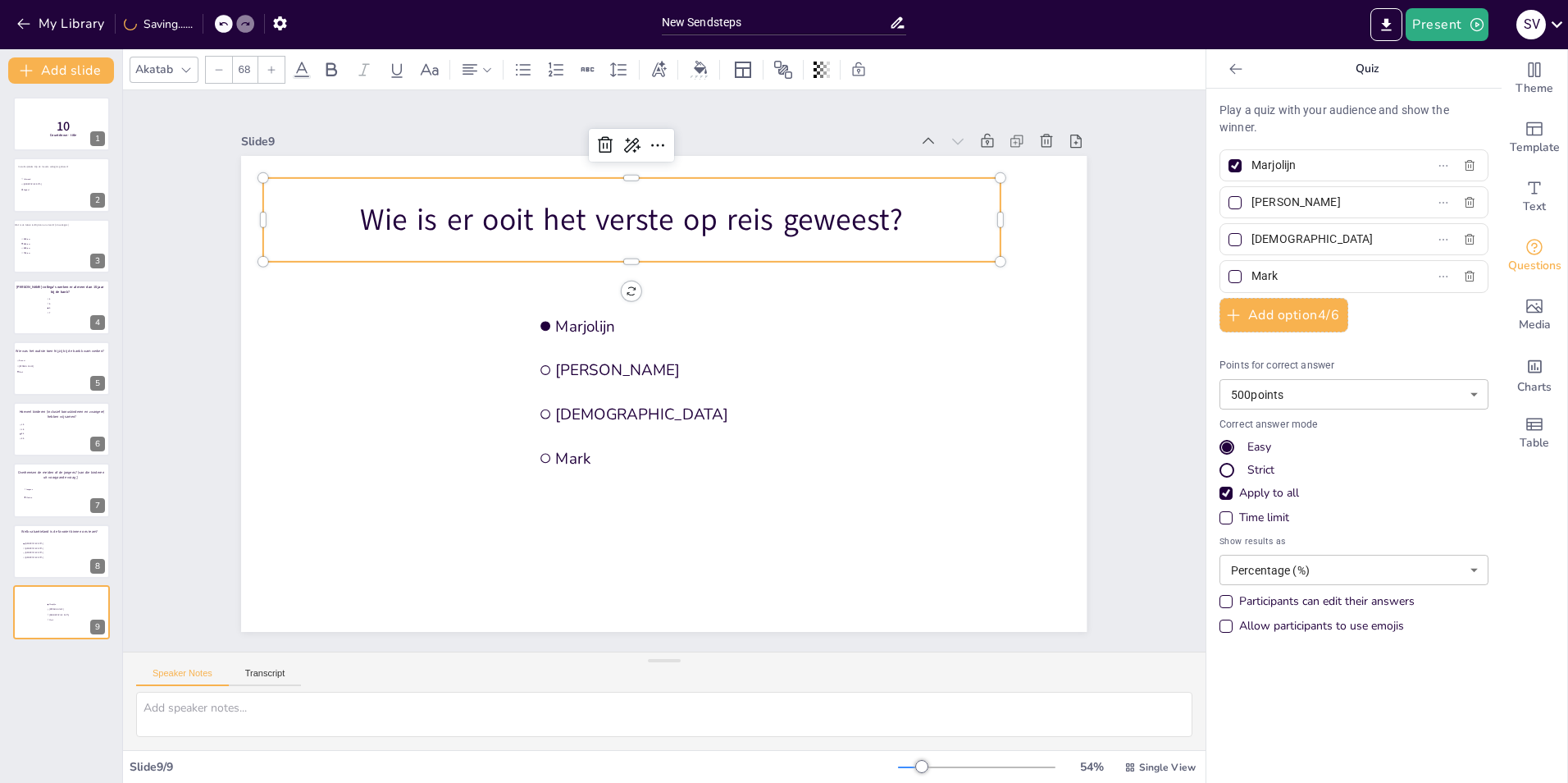
click at [1228, 207] on div at bounding box center [1234, 202] width 13 height 13
click at [1252, 207] on input "[PERSON_NAME]" at bounding box center [1328, 201] width 152 height 24
checkbox input "true"
click at [1228, 166] on div at bounding box center [1234, 166] width 13 height 13
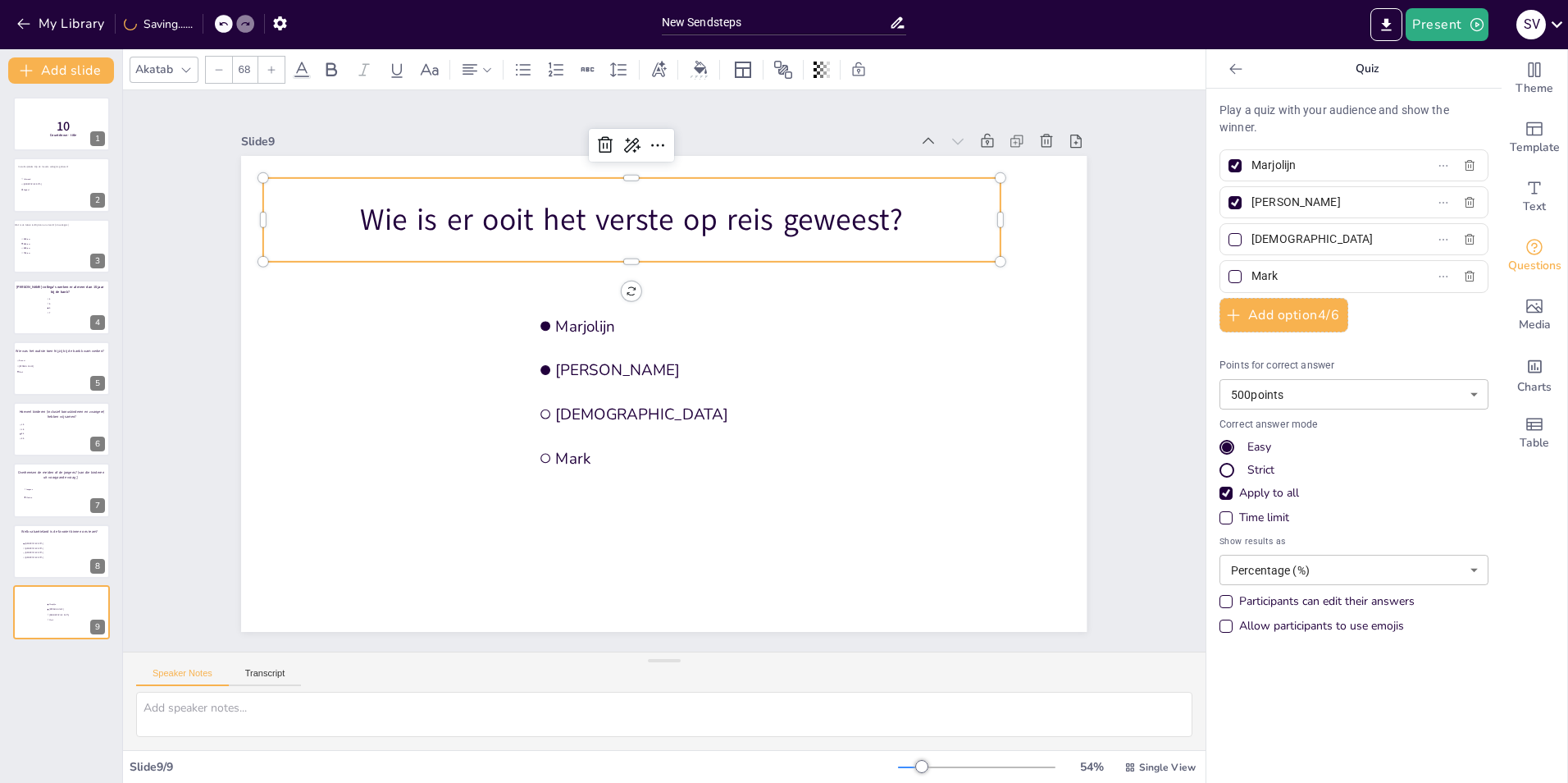
click at [1252, 166] on input "Marjolijn" at bounding box center [1328, 165] width 152 height 24
checkbox input "false"
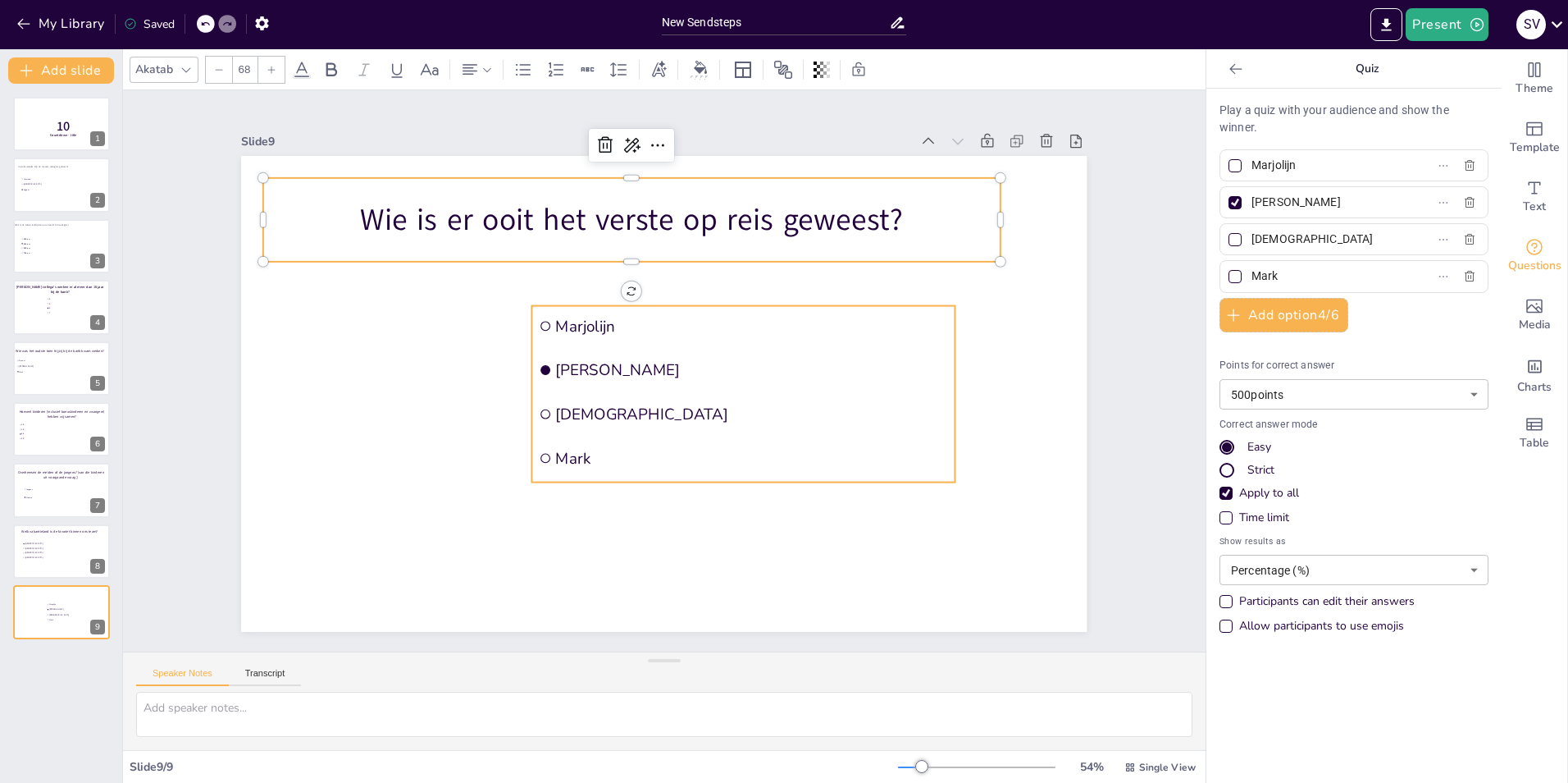
click at [601, 415] on li "[DEMOGRAPHIC_DATA]" at bounding box center [743, 414] width 423 height 40
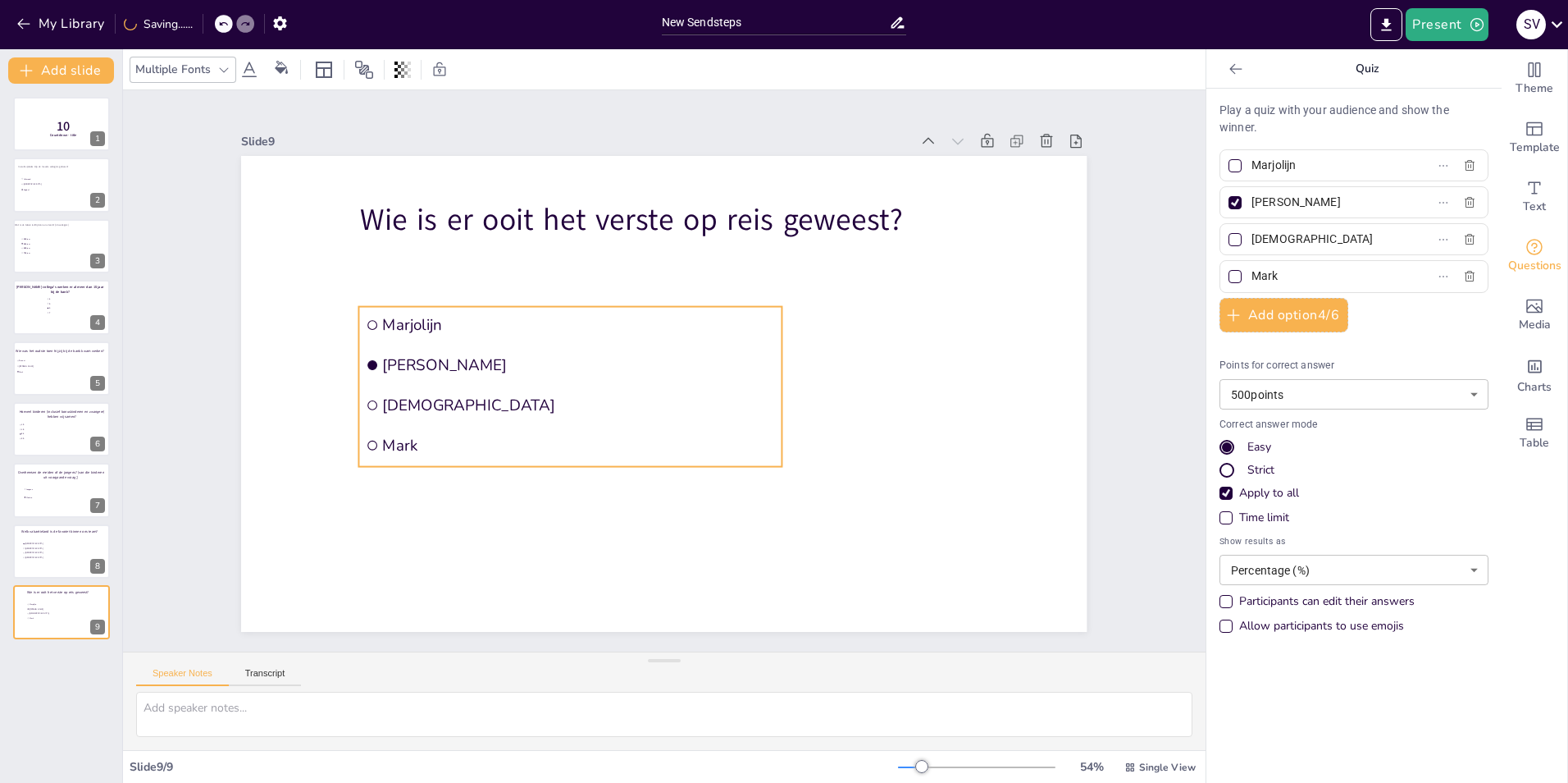
drag, startPoint x: 688, startPoint y: 386, endPoint x: 519, endPoint y: 387, distance: 169.0
click at [519, 387] on li "[DEMOGRAPHIC_DATA]" at bounding box center [570, 405] width 423 height 37
click at [1072, 137] on icon at bounding box center [1076, 141] width 17 height 17
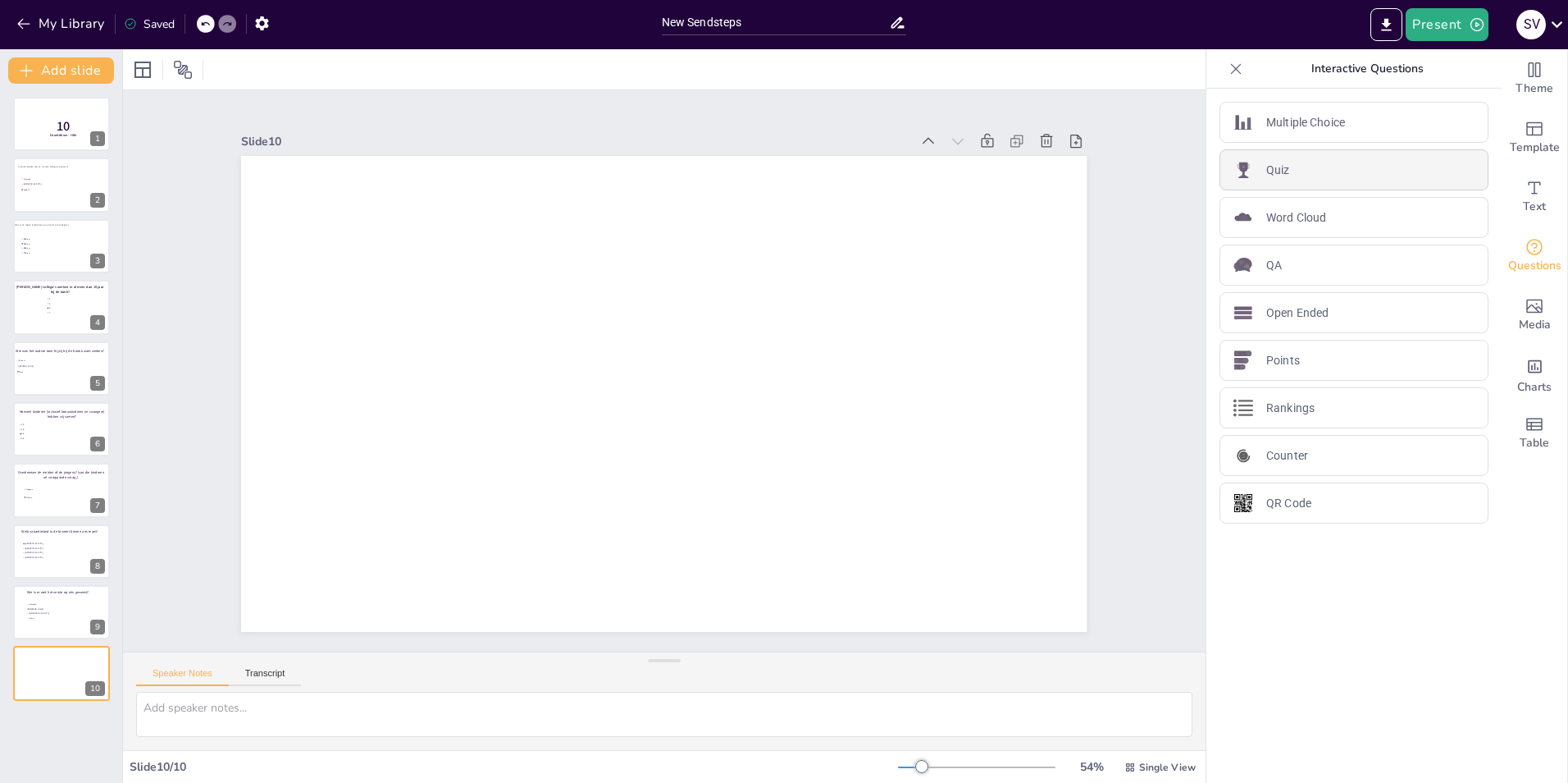
click at [1307, 166] on div "Quiz" at bounding box center [1354, 170] width 269 height 41
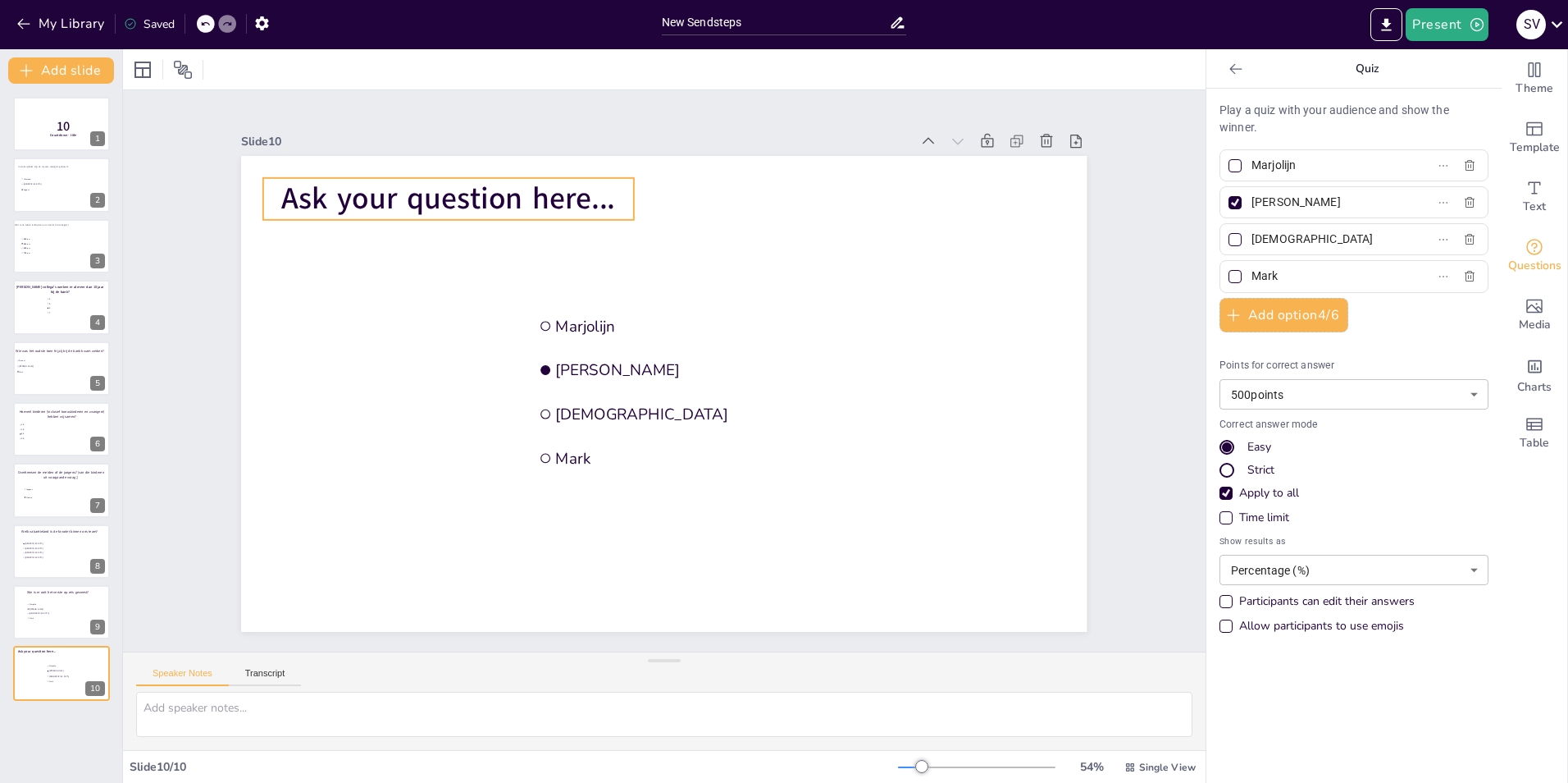
click at [435, 193] on span "Ask your question here..." at bounding box center [447, 198] width 334 height 41
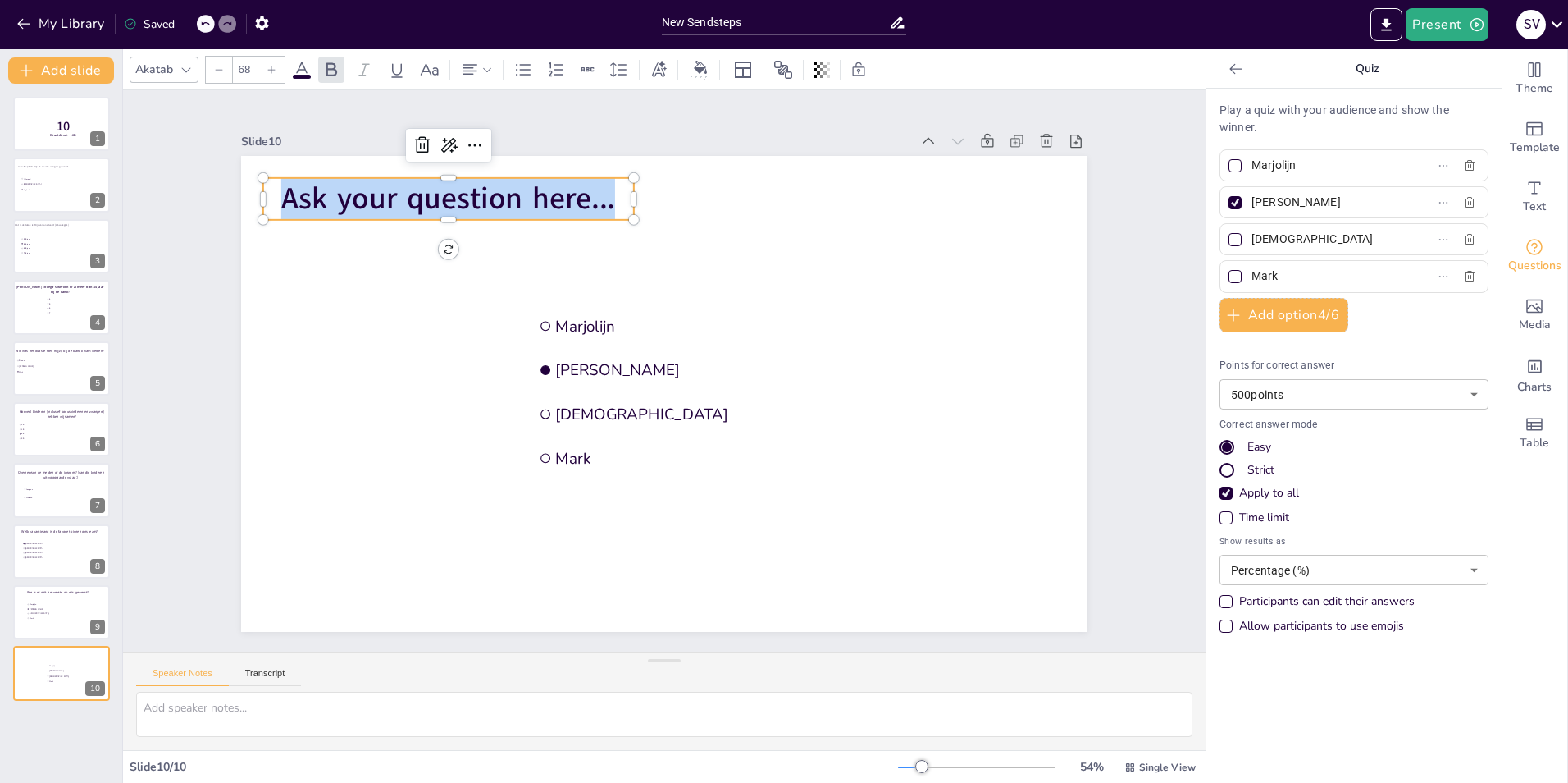
click at [435, 193] on span "Ask your question here..." at bounding box center [447, 198] width 334 height 41
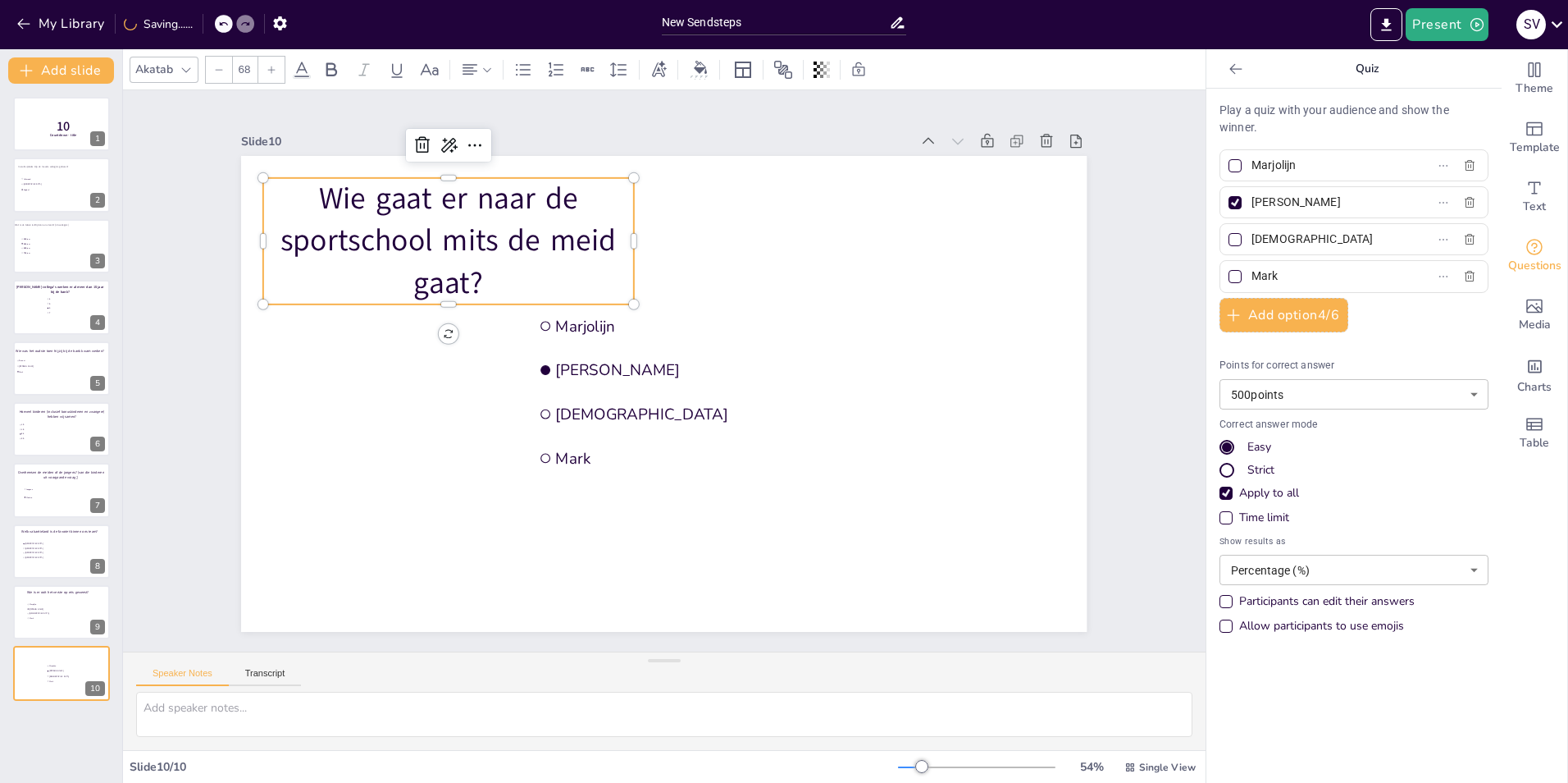
click at [370, 191] on p "Wie gaat er naar de sportschool mits de meid gaat?" at bounding box center [448, 240] width 370 height 125
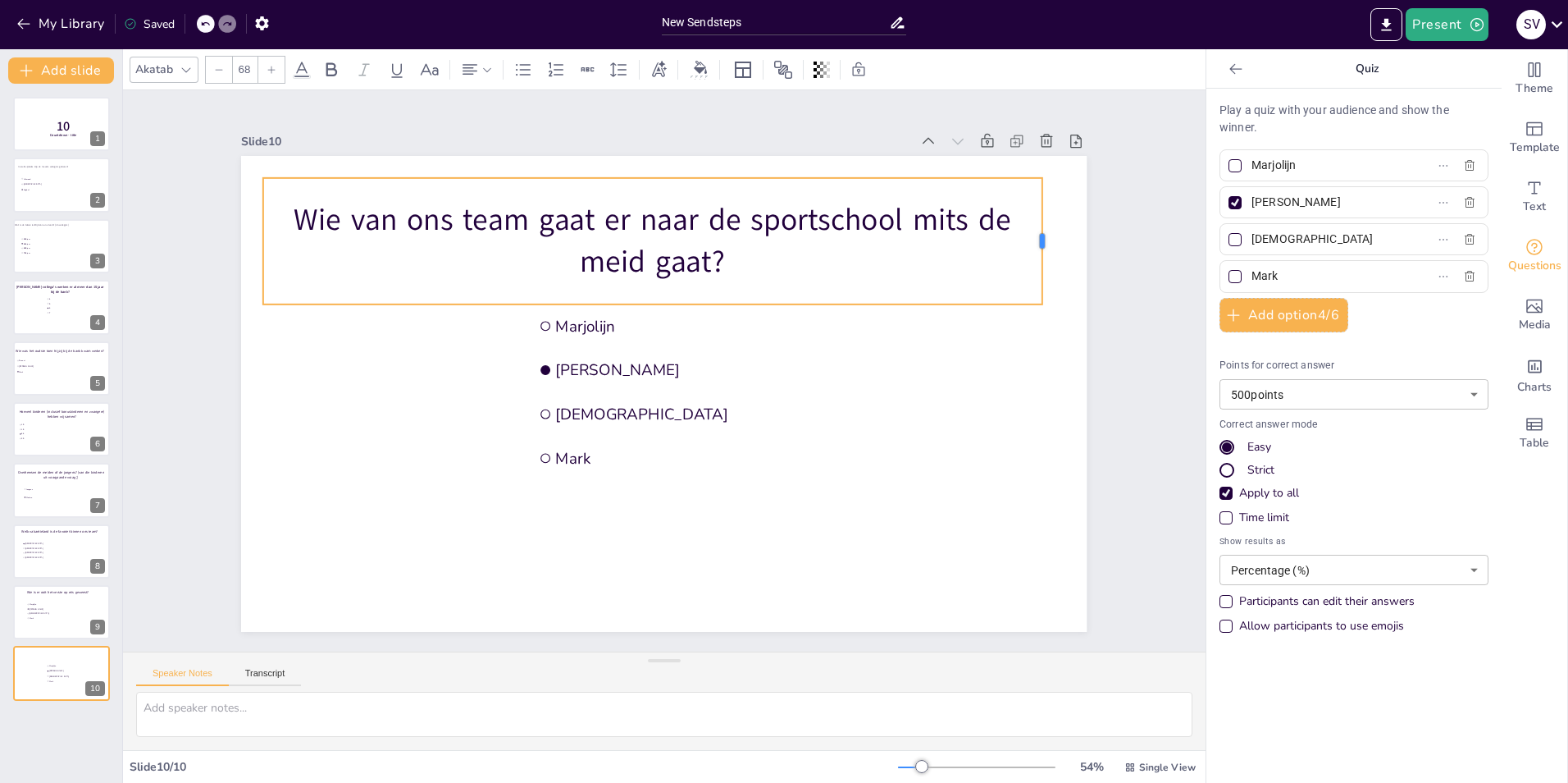
drag, startPoint x: 622, startPoint y: 234, endPoint x: 1031, endPoint y: 233, distance: 409.0
click at [1042, 233] on div at bounding box center [1048, 241] width 13 height 126
click at [903, 215] on p "Wie van ons team gaat er naar de sportschool mits de meid gaat?" at bounding box center [652, 242] width 778 height 84
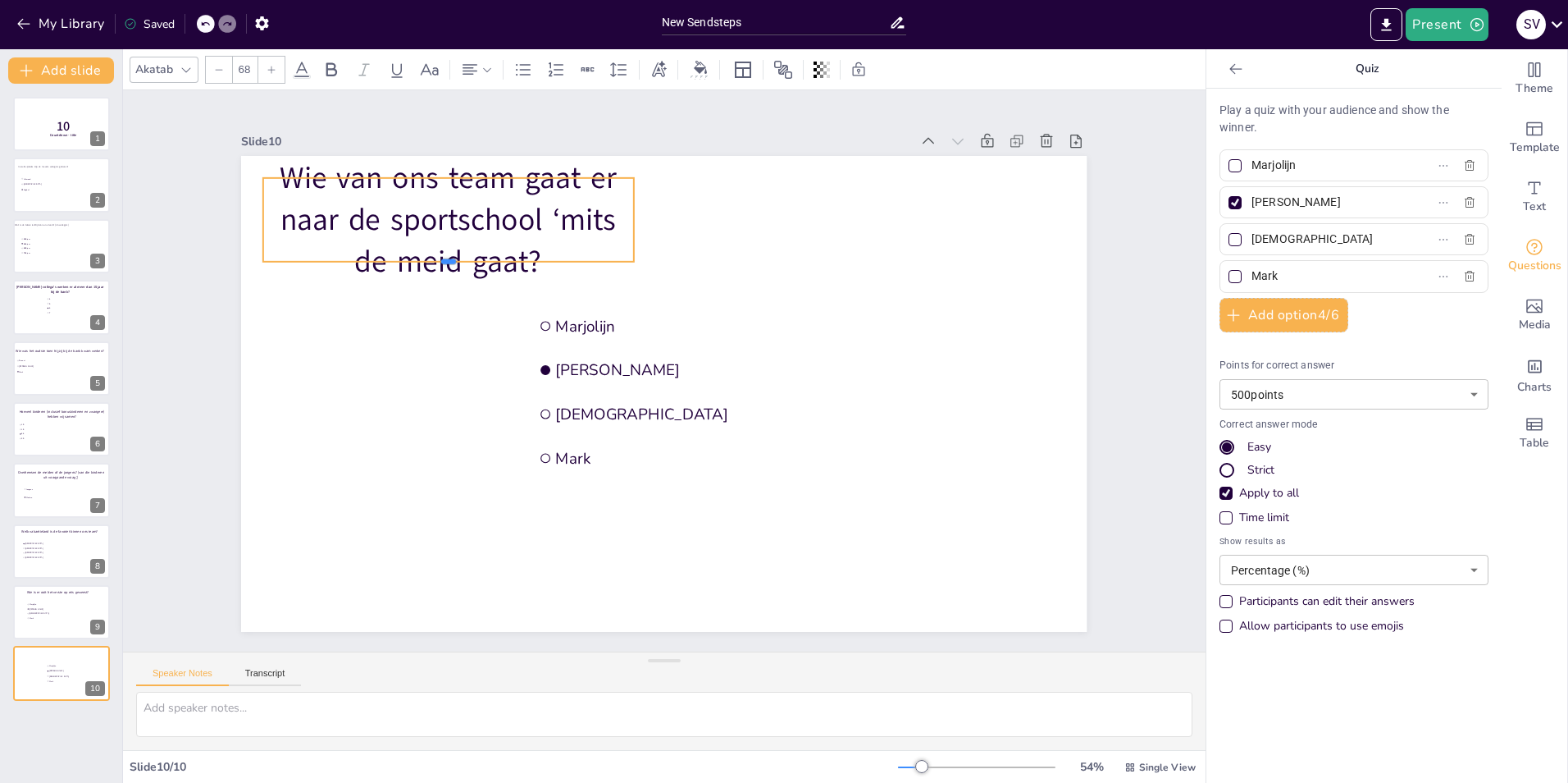
click at [556, 262] on div at bounding box center [448, 268] width 370 height 13
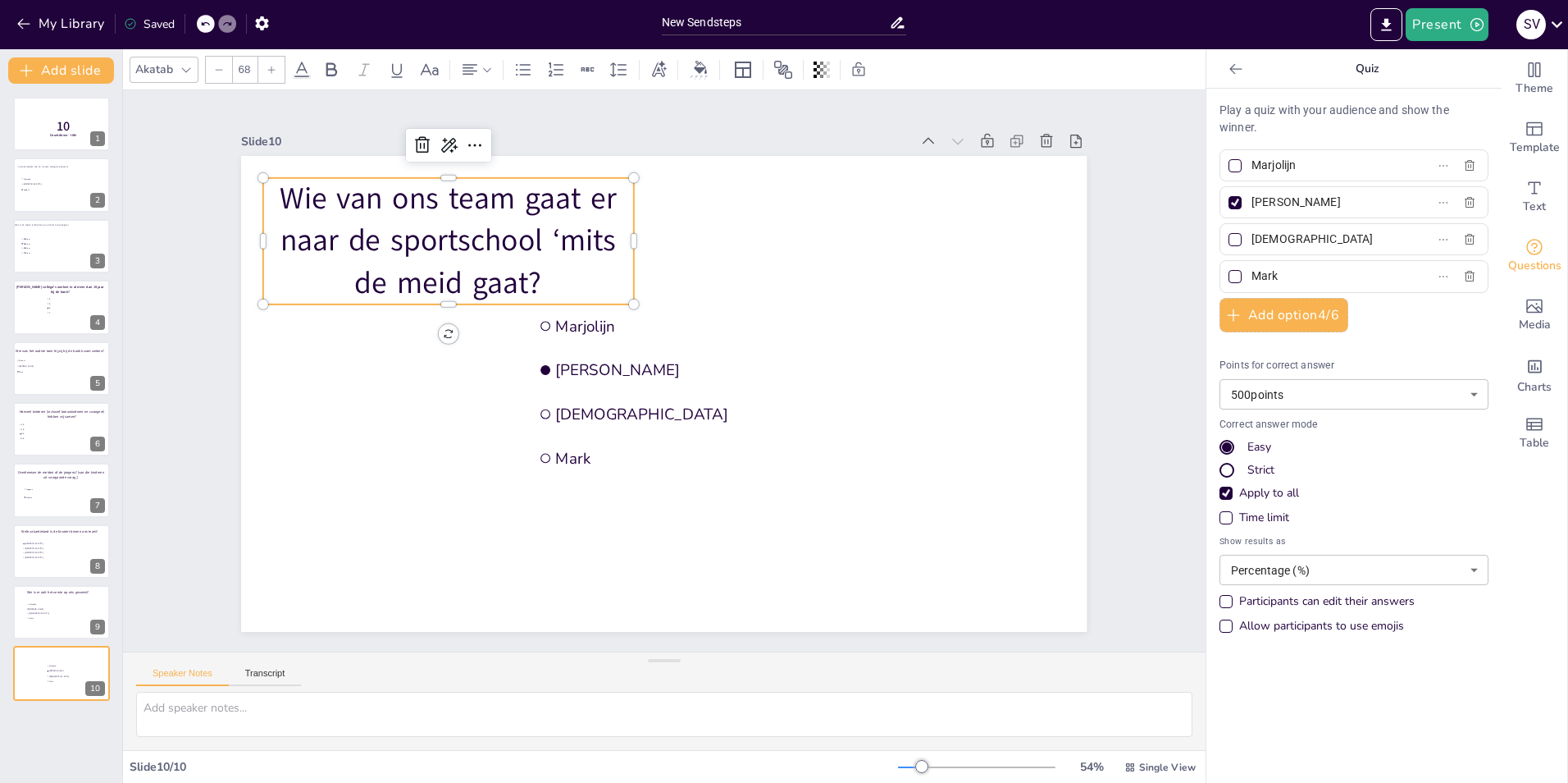
click at [534, 271] on p "Wie van ons team gaat er naar de sportschool ‘mits de meid gaat?" at bounding box center [448, 240] width 370 height 125
click at [517, 277] on p "Wie van ons team gaat er naar de sportschool ‘mits de meid gaat?" at bounding box center [448, 240] width 370 height 125
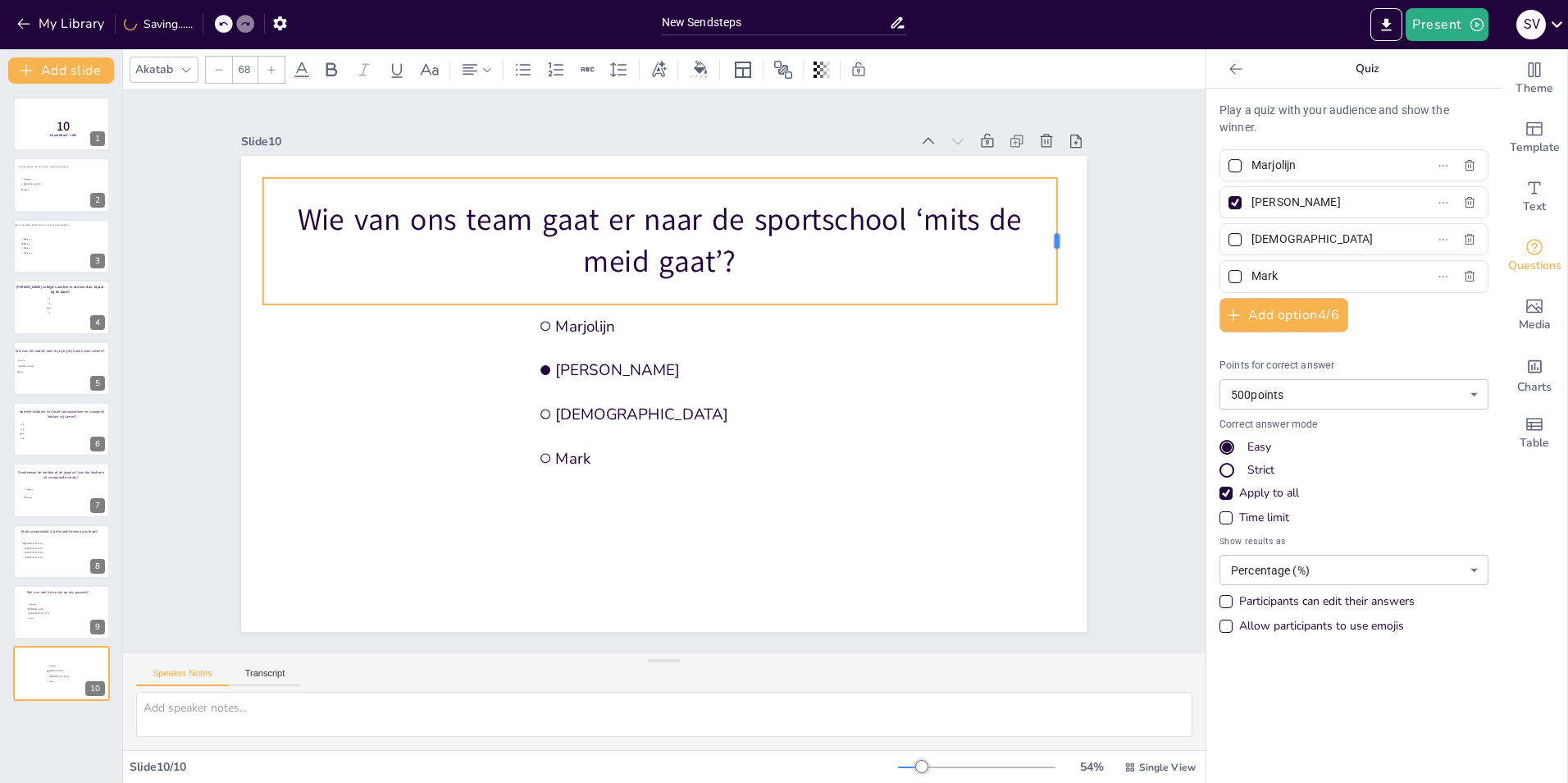
drag, startPoint x: 622, startPoint y: 234, endPoint x: 1045, endPoint y: 229, distance: 423.0
click at [1057, 229] on div at bounding box center [1063, 241] width 13 height 126
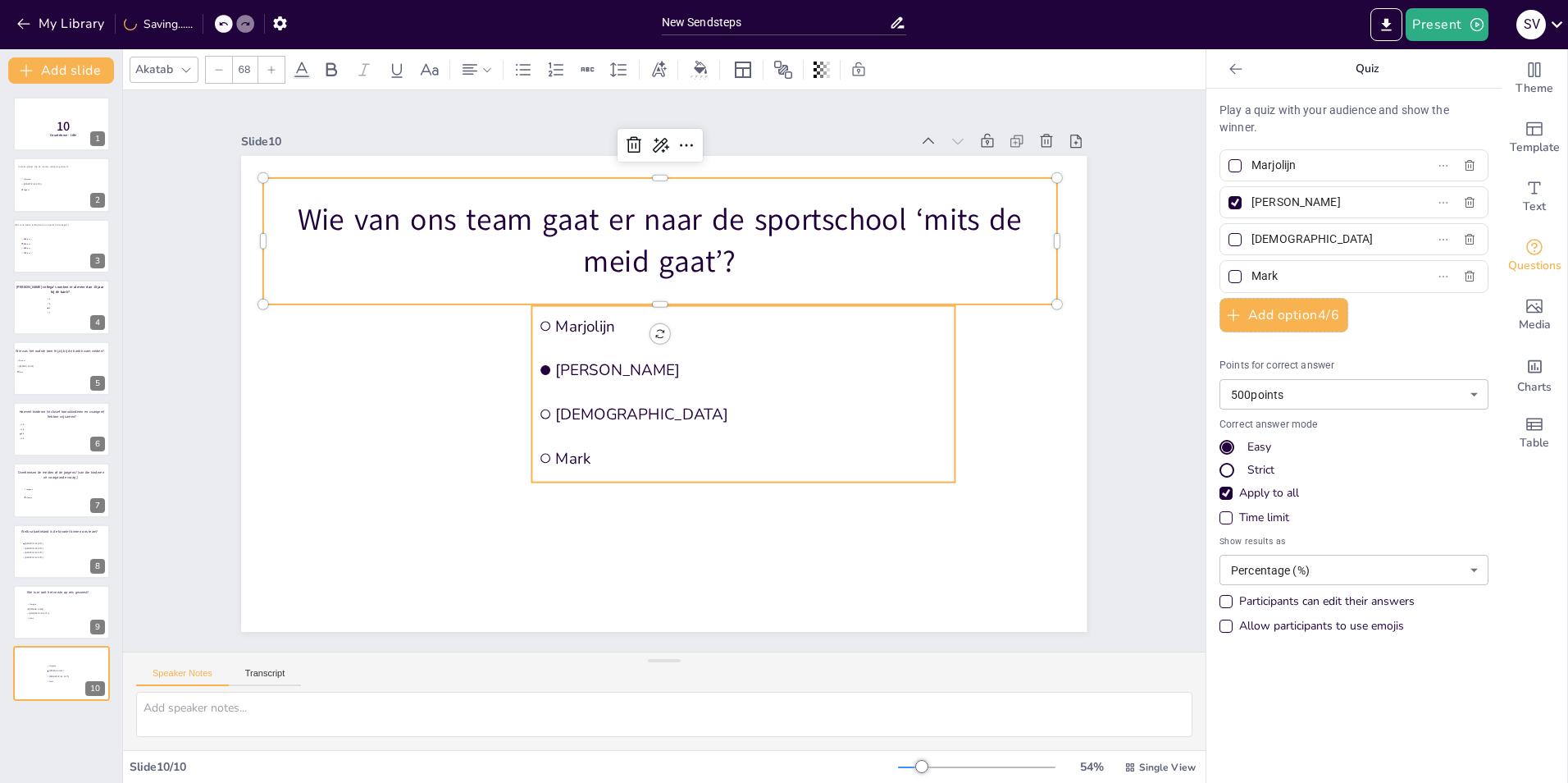
click at [636, 422] on li "[DEMOGRAPHIC_DATA]" at bounding box center [743, 414] width 423 height 40
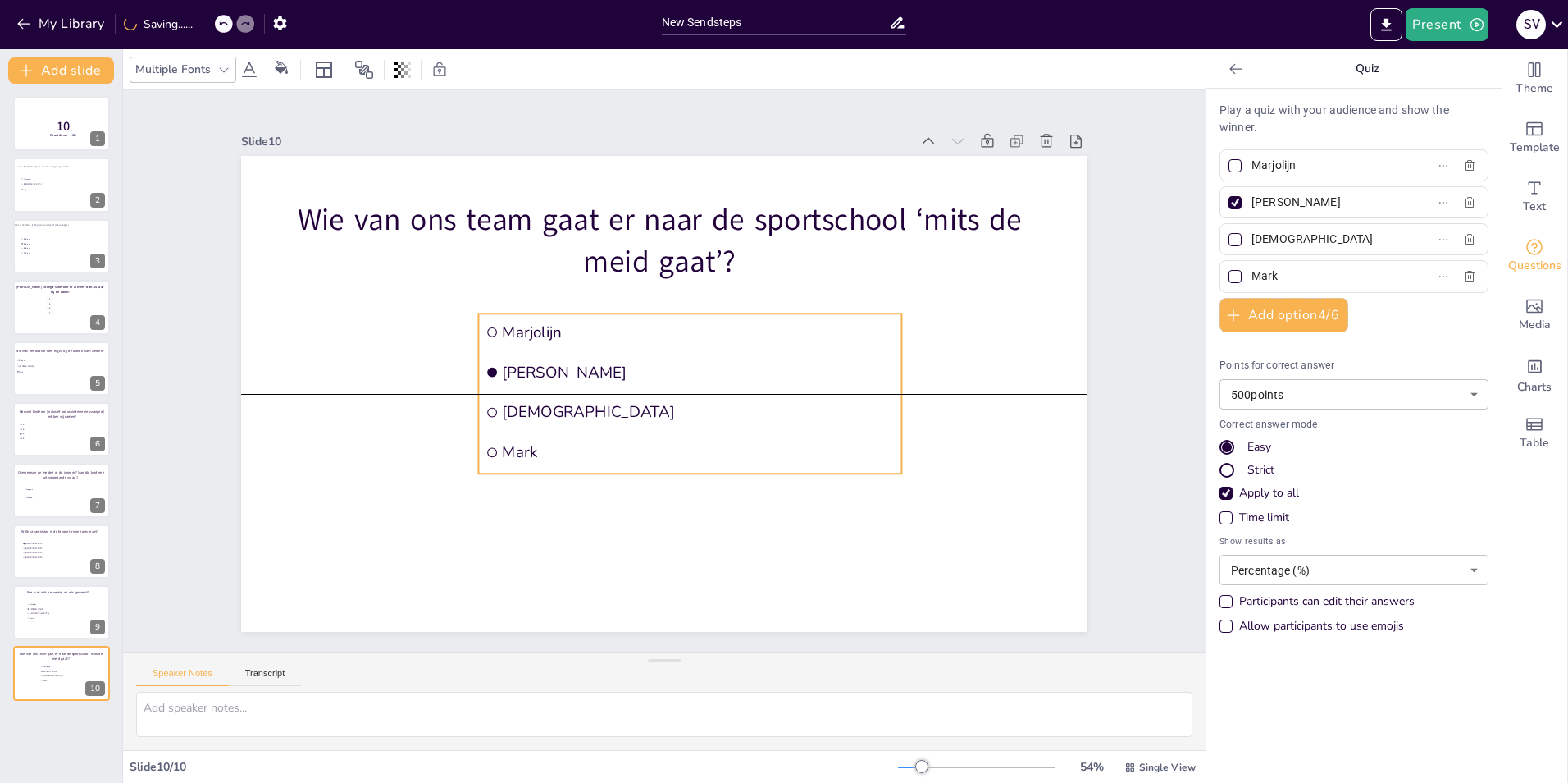
drag, startPoint x: 671, startPoint y: 402, endPoint x: 618, endPoint y: 407, distance: 53.2
click at [618, 407] on span "[DEMOGRAPHIC_DATA]" at bounding box center [699, 412] width 392 height 20
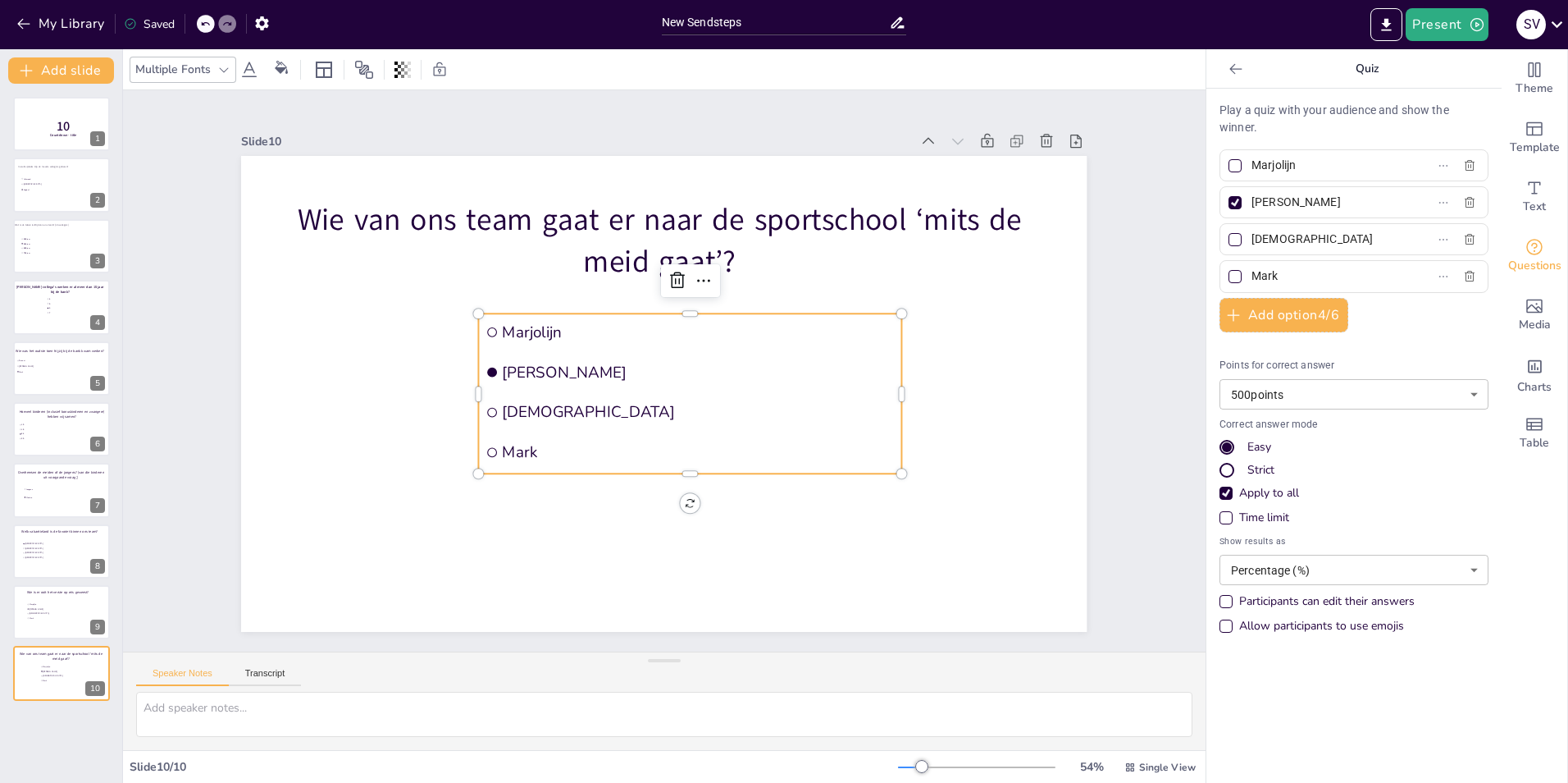
click at [1307, 166] on input "Marjolijn" at bounding box center [1328, 165] width 152 height 24
type input "M"
type input "Dennet"
drag, startPoint x: 1292, startPoint y: 206, endPoint x: 1235, endPoint y: 204, distance: 57.0
click at [1245, 204] on span "[PERSON_NAME]" at bounding box center [1321, 201] width 152 height 24
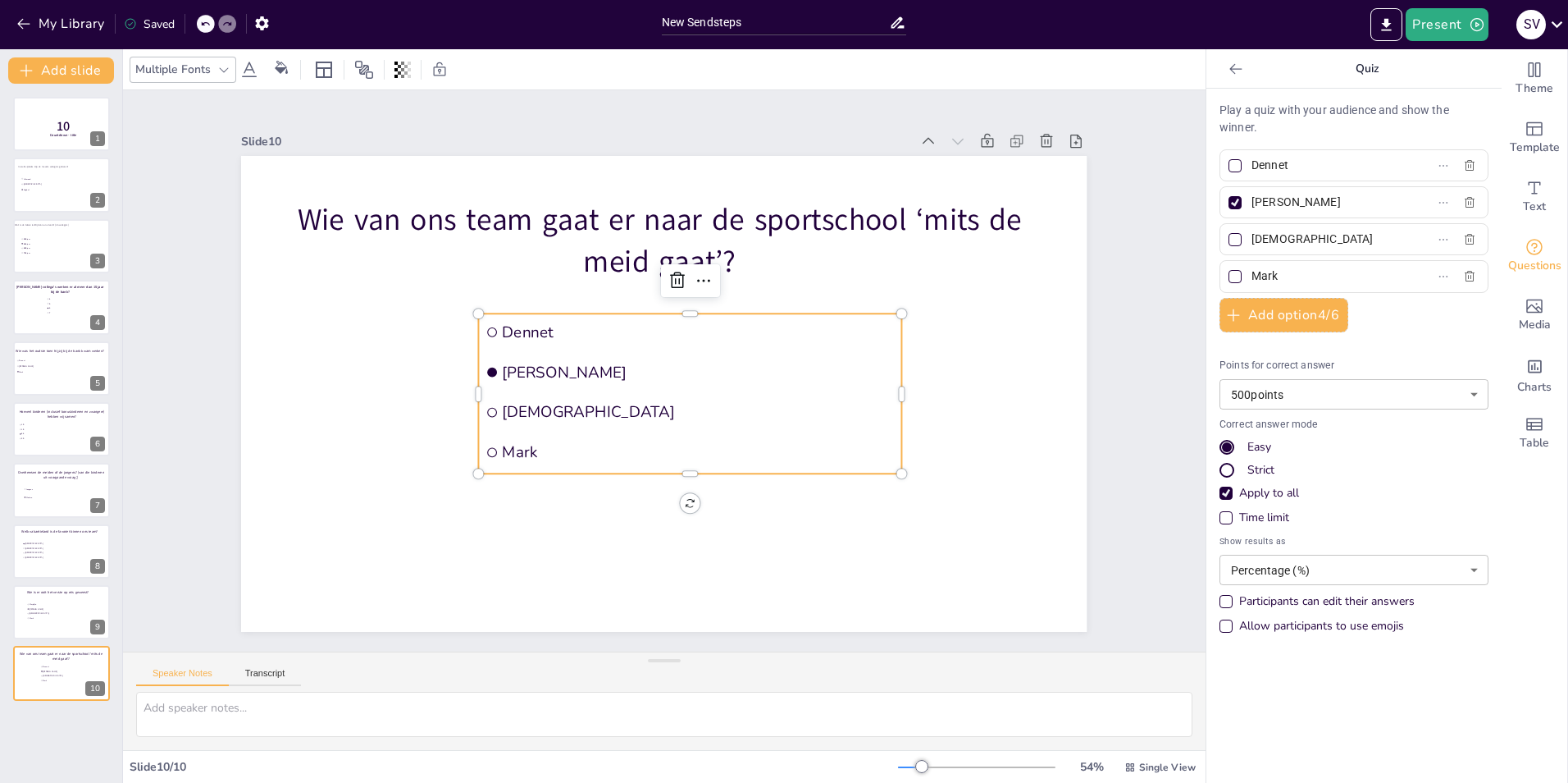
click at [1252, 204] on input "[PERSON_NAME]" at bounding box center [1328, 201] width 152 height 24
type input "Frans"
drag, startPoint x: 1301, startPoint y: 237, endPoint x: 1235, endPoint y: 240, distance: 66.1
click at [1245, 240] on span "[DEMOGRAPHIC_DATA]" at bounding box center [1321, 239] width 152 height 24
click at [1252, 240] on input "[DEMOGRAPHIC_DATA]" at bounding box center [1328, 239] width 152 height 24
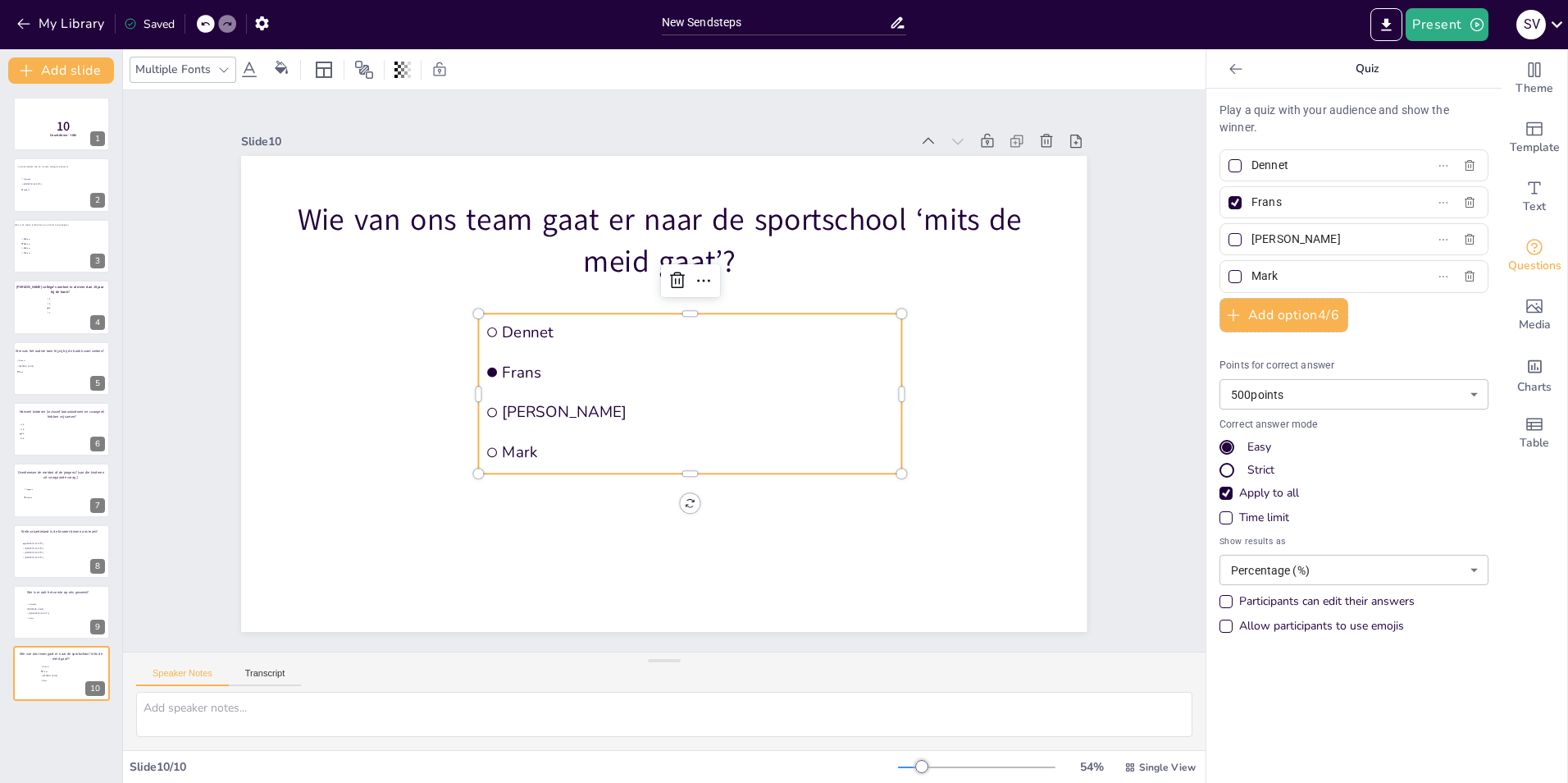
type input "[PERSON_NAME]"
drag, startPoint x: 1275, startPoint y: 279, endPoint x: 1239, endPoint y: 274, distance: 36.3
click at [1245, 274] on span "Mark" at bounding box center [1321, 276] width 152 height 24
click at [1252, 274] on input "Mark" at bounding box center [1328, 276] width 152 height 24
type input "[DEMOGRAPHIC_DATA]"
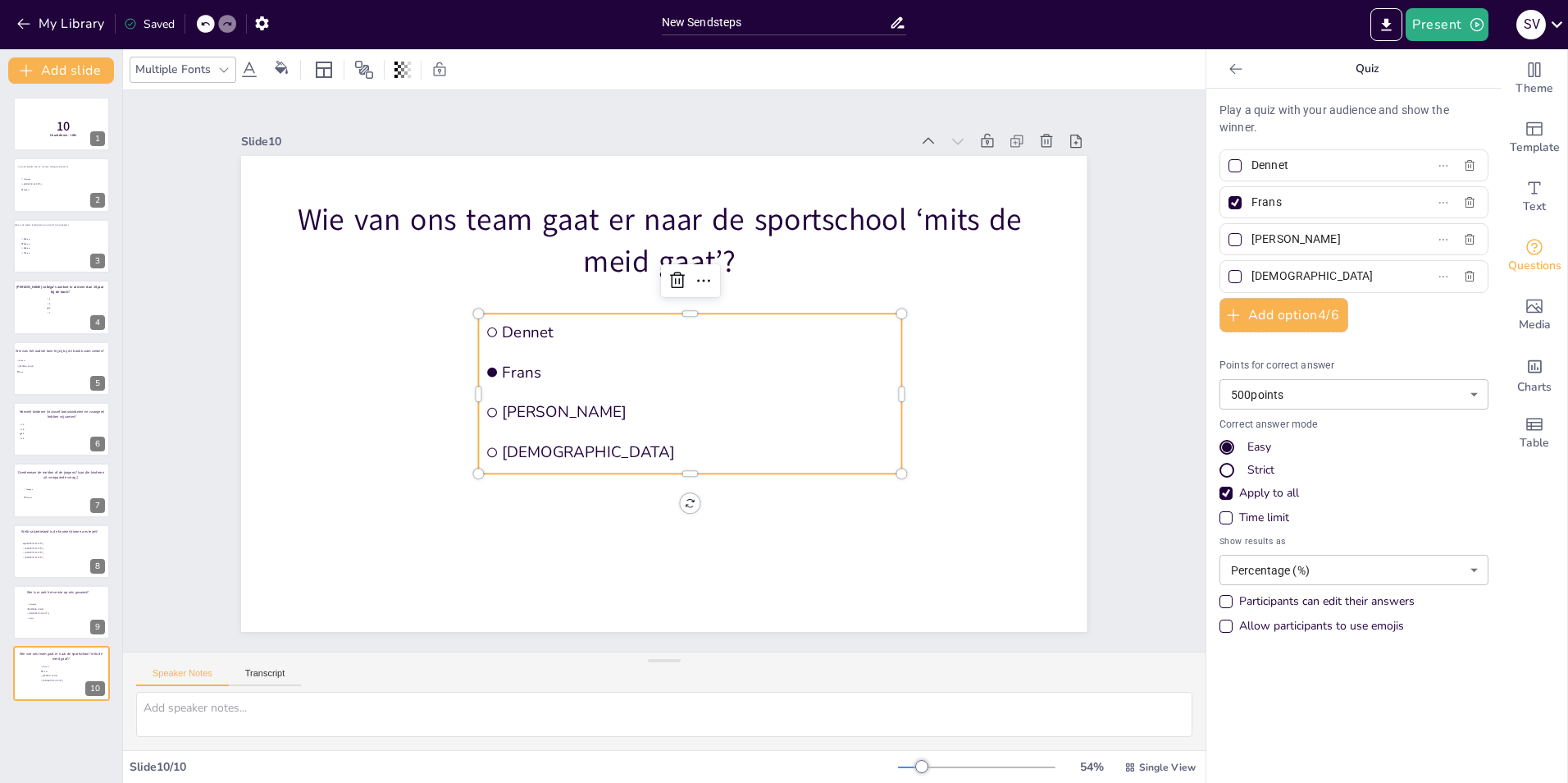
click at [1252, 239] on input "[PERSON_NAME]" at bounding box center [1328, 239] width 152 height 24
type input "Bjorn"
click at [1228, 208] on div at bounding box center [1234, 202] width 13 height 13
click at [1252, 208] on input "Frans" at bounding box center [1328, 201] width 152 height 24
checkbox input "false"
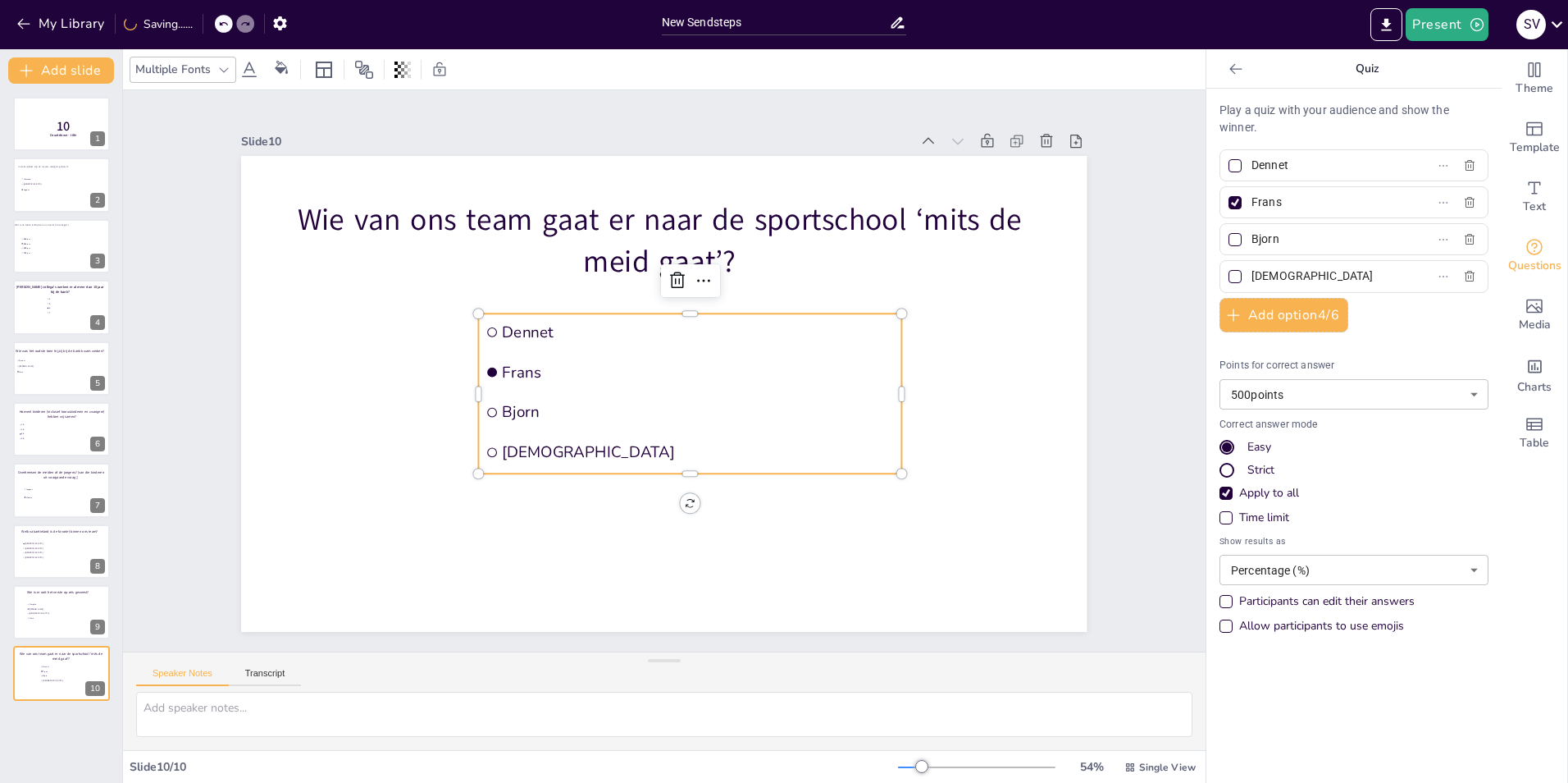
checkbox input "false"
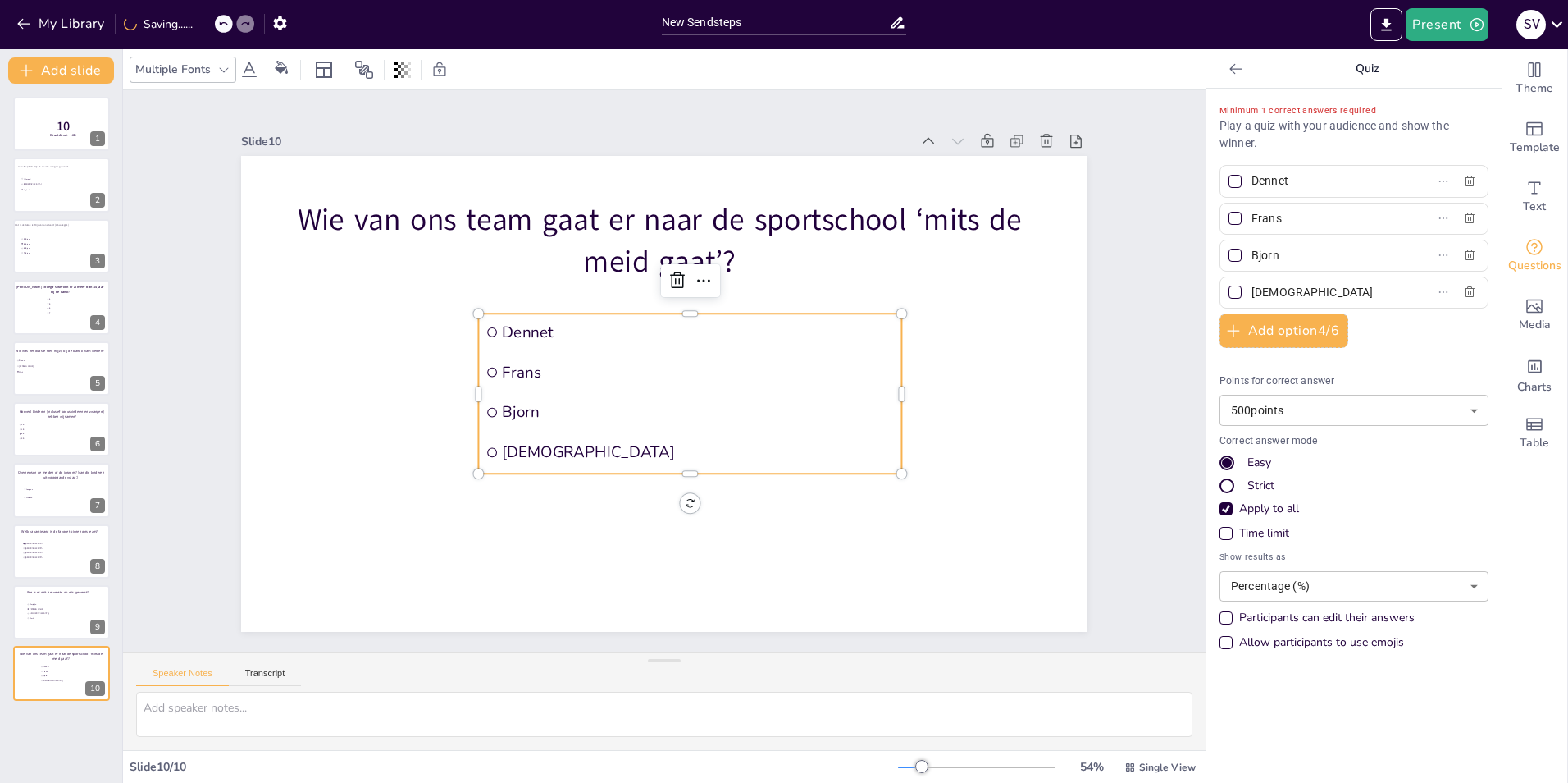
click at [1228, 293] on div at bounding box center [1234, 292] width 13 height 13
click at [1252, 293] on input "[DEMOGRAPHIC_DATA]" at bounding box center [1328, 292] width 152 height 24
checkbox input "true"
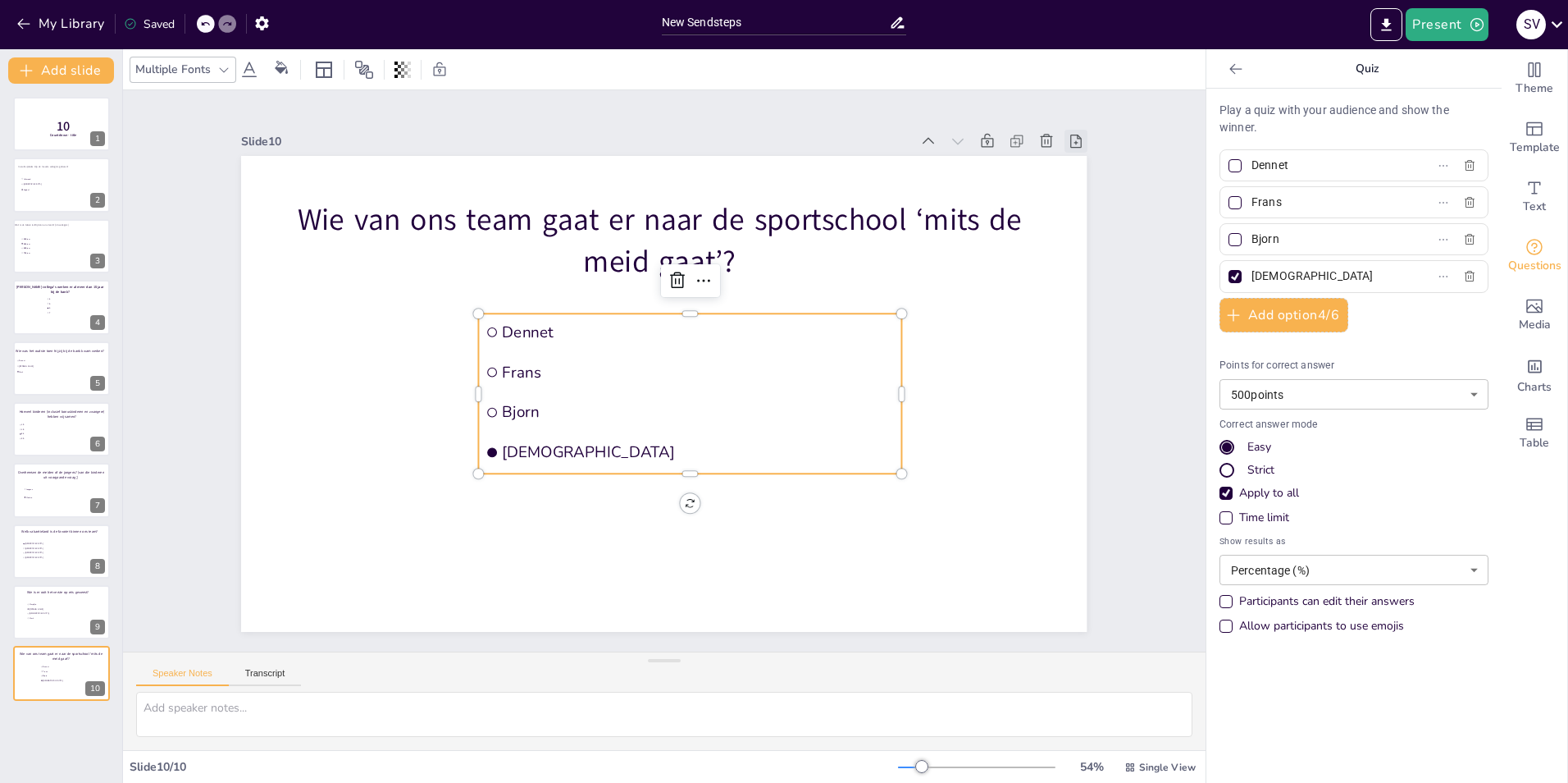
click at [1071, 138] on icon at bounding box center [1076, 141] width 11 height 13
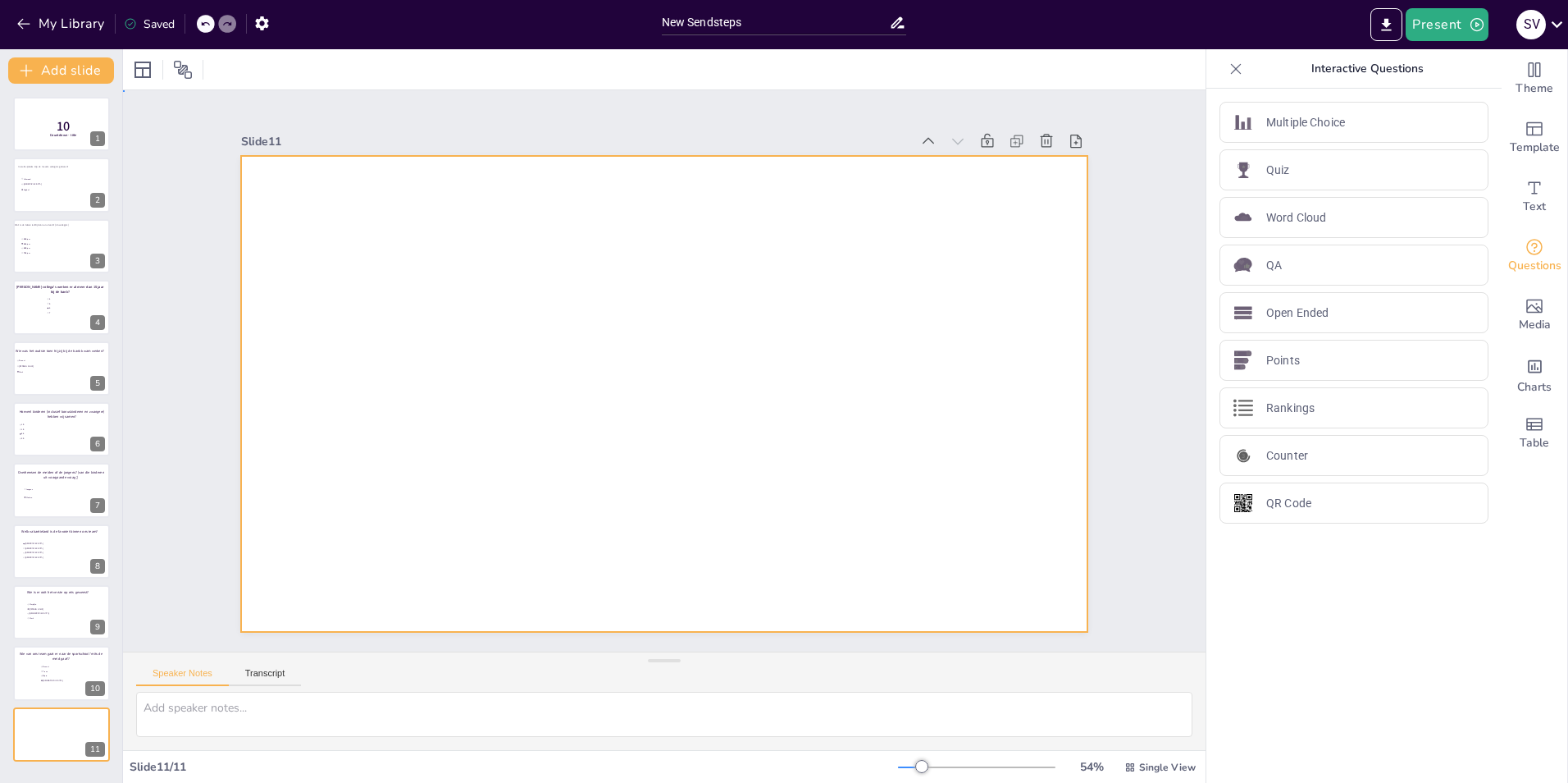
click at [484, 213] on div at bounding box center [664, 393] width 846 height 476
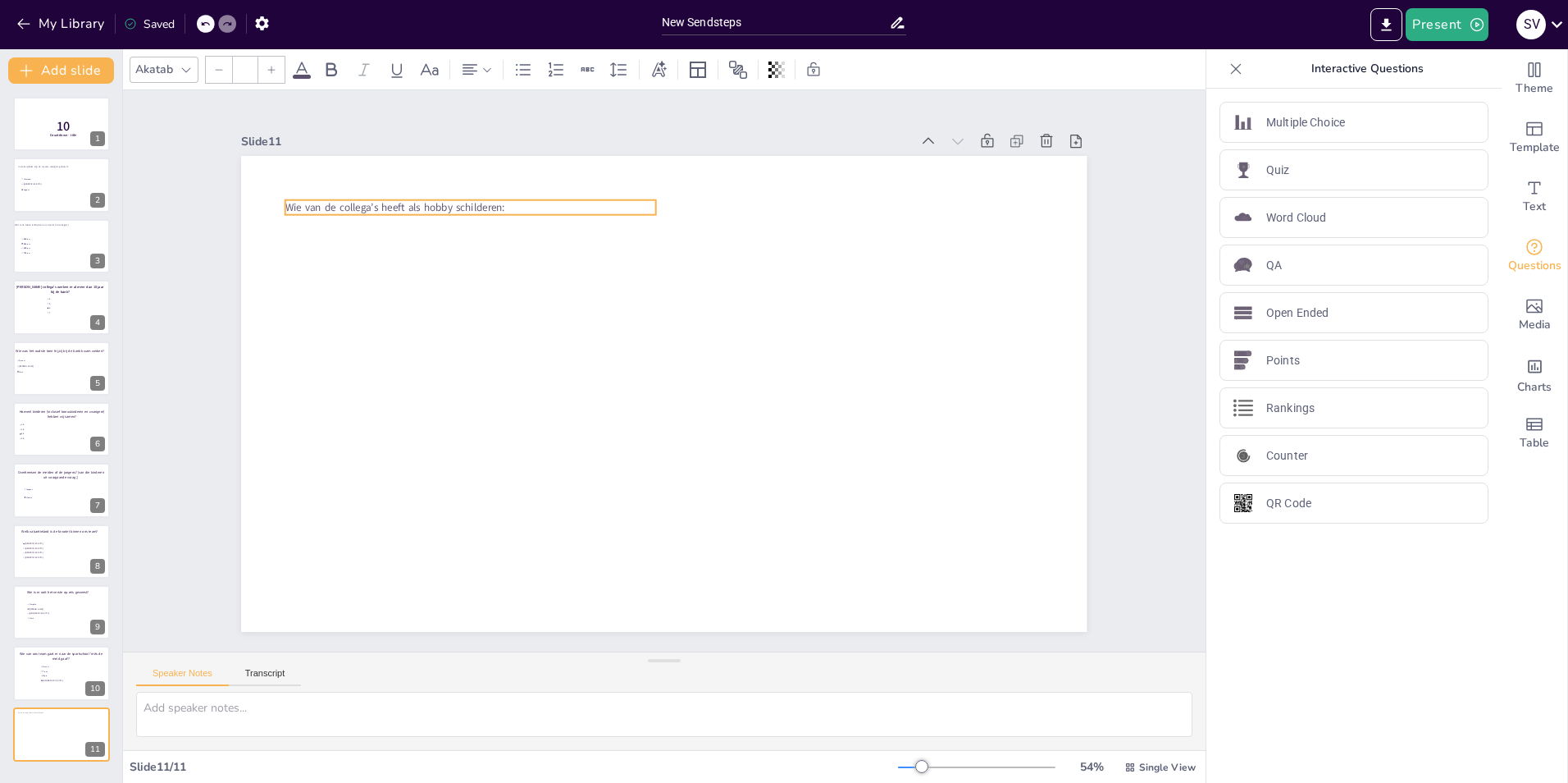
type input "24"
click at [1270, 152] on div "Quiz" at bounding box center [1354, 170] width 269 height 41
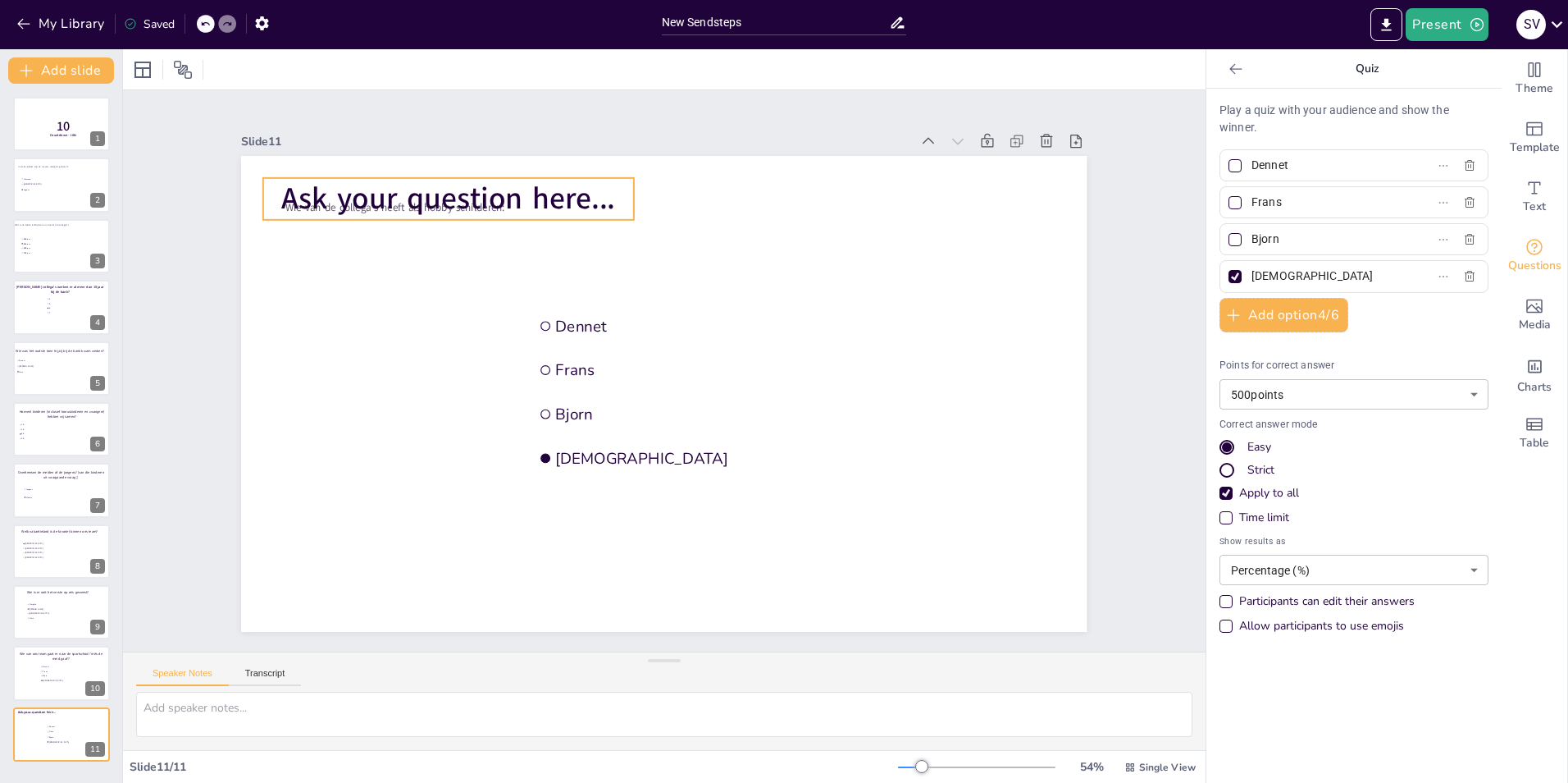
click at [492, 199] on span "Ask your question here..." at bounding box center [447, 198] width 334 height 41
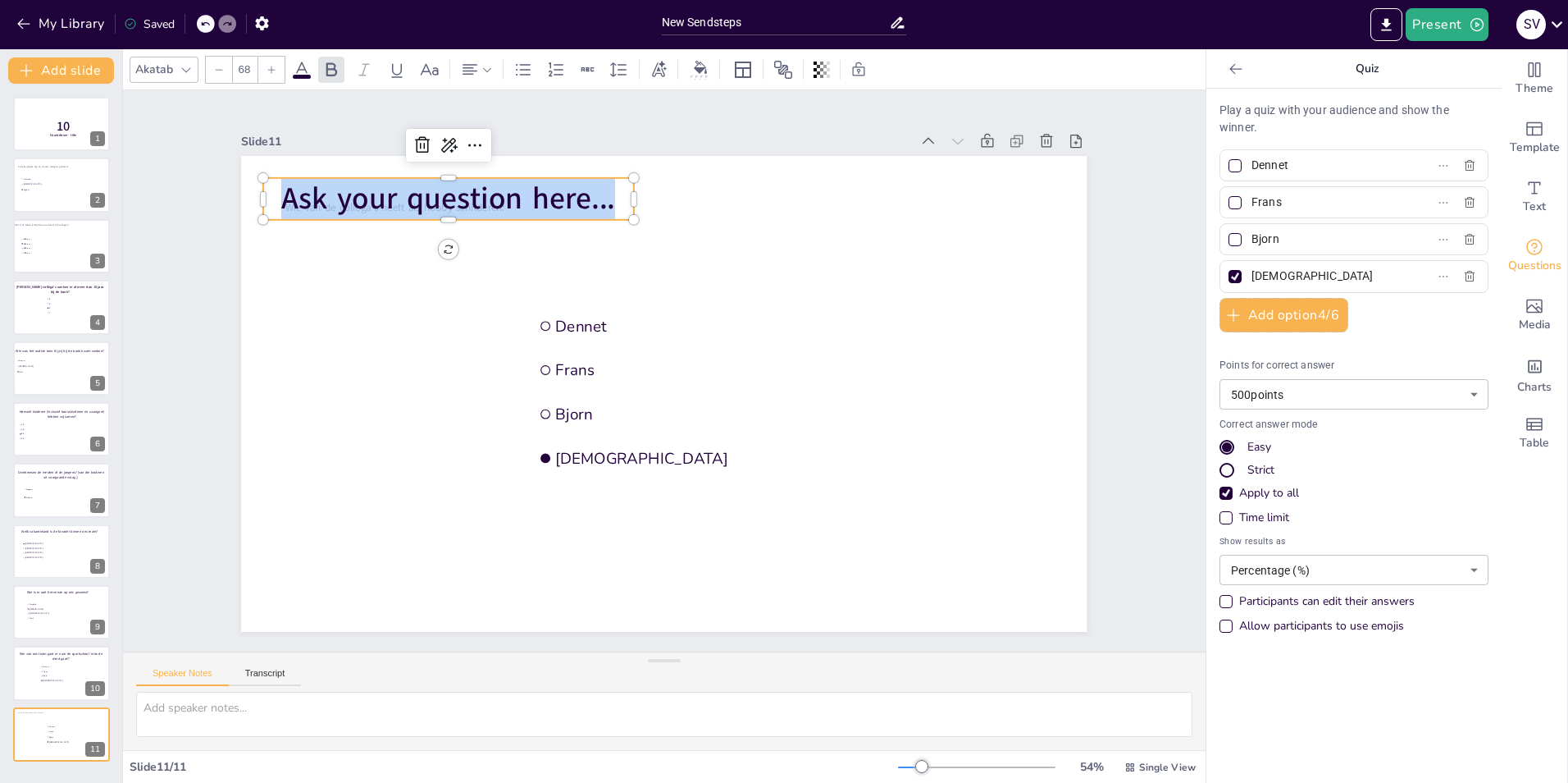
click at [492, 199] on span "Ask your question here..." at bounding box center [447, 198] width 334 height 41
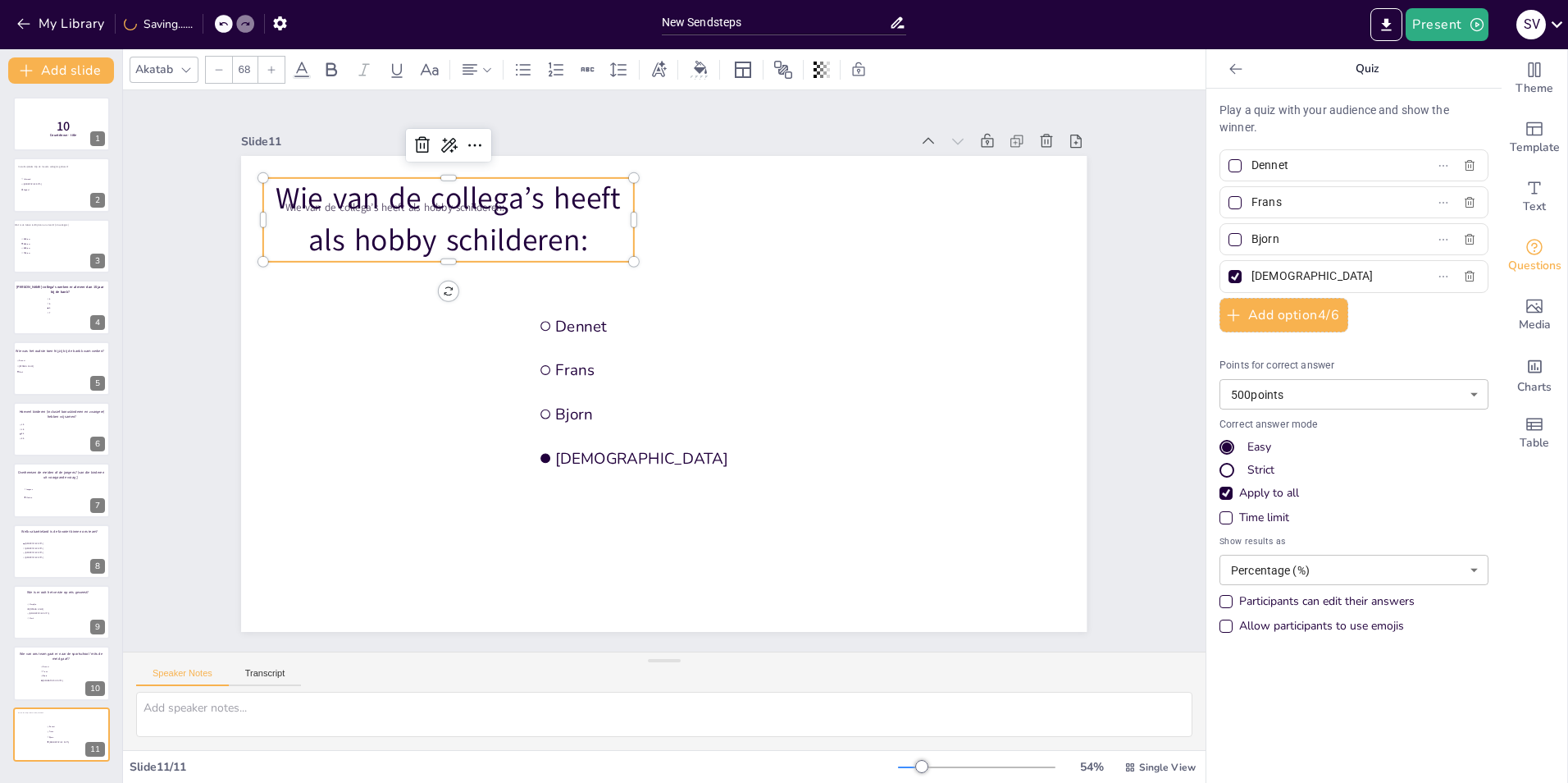
click at [387, 200] on p "Wie van de collega’s heeft als hobby schilderen:" at bounding box center [448, 220] width 370 height 84
click at [412, 137] on icon at bounding box center [422, 145] width 19 height 19
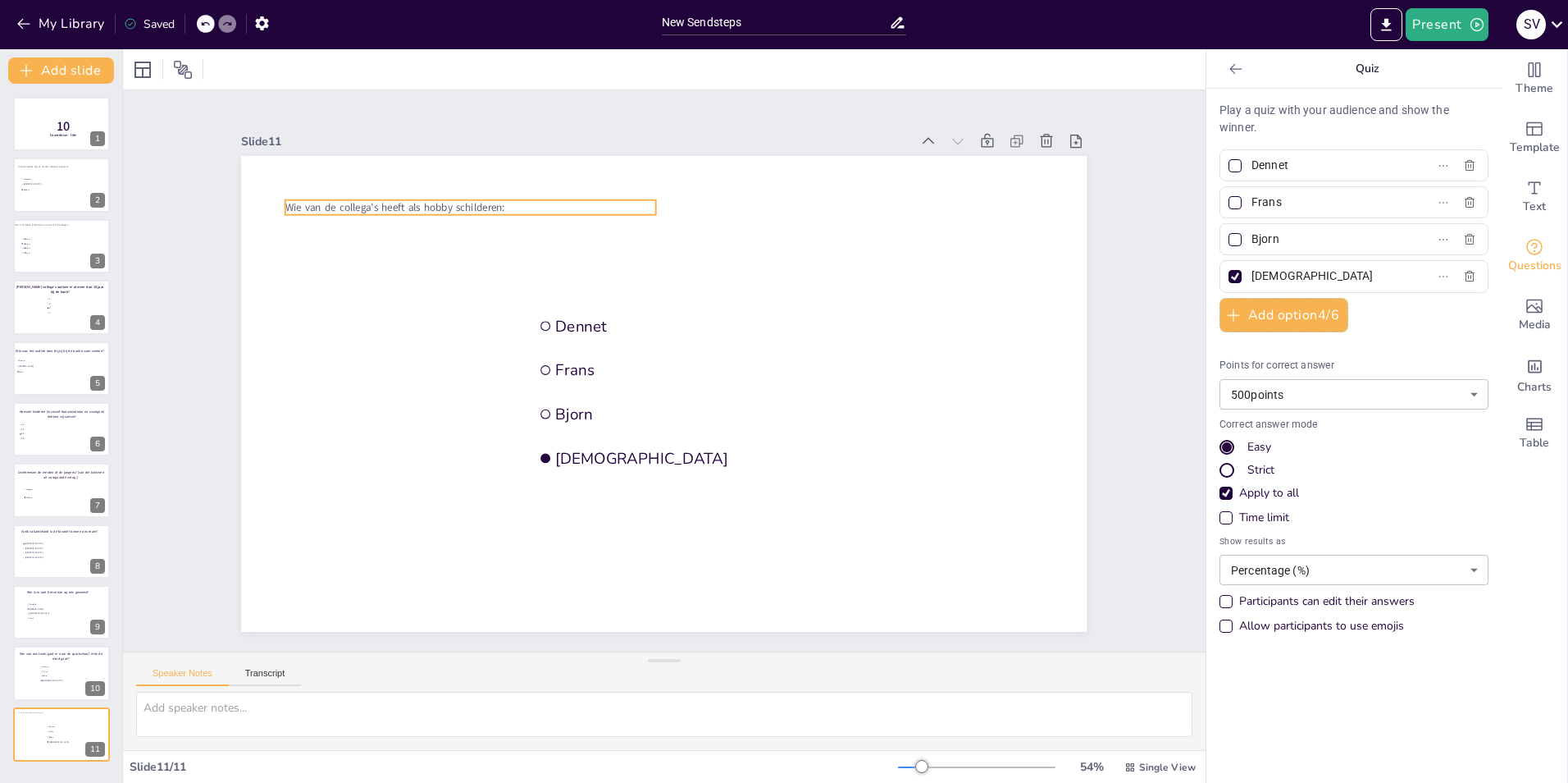
click at [372, 201] on span "Wie van de collega’s heeft als hobby schilderen:" at bounding box center [395, 208] width 220 height 15
click at [54, 675] on span "Bjorn" at bounding box center [66, 675] width 46 height 3
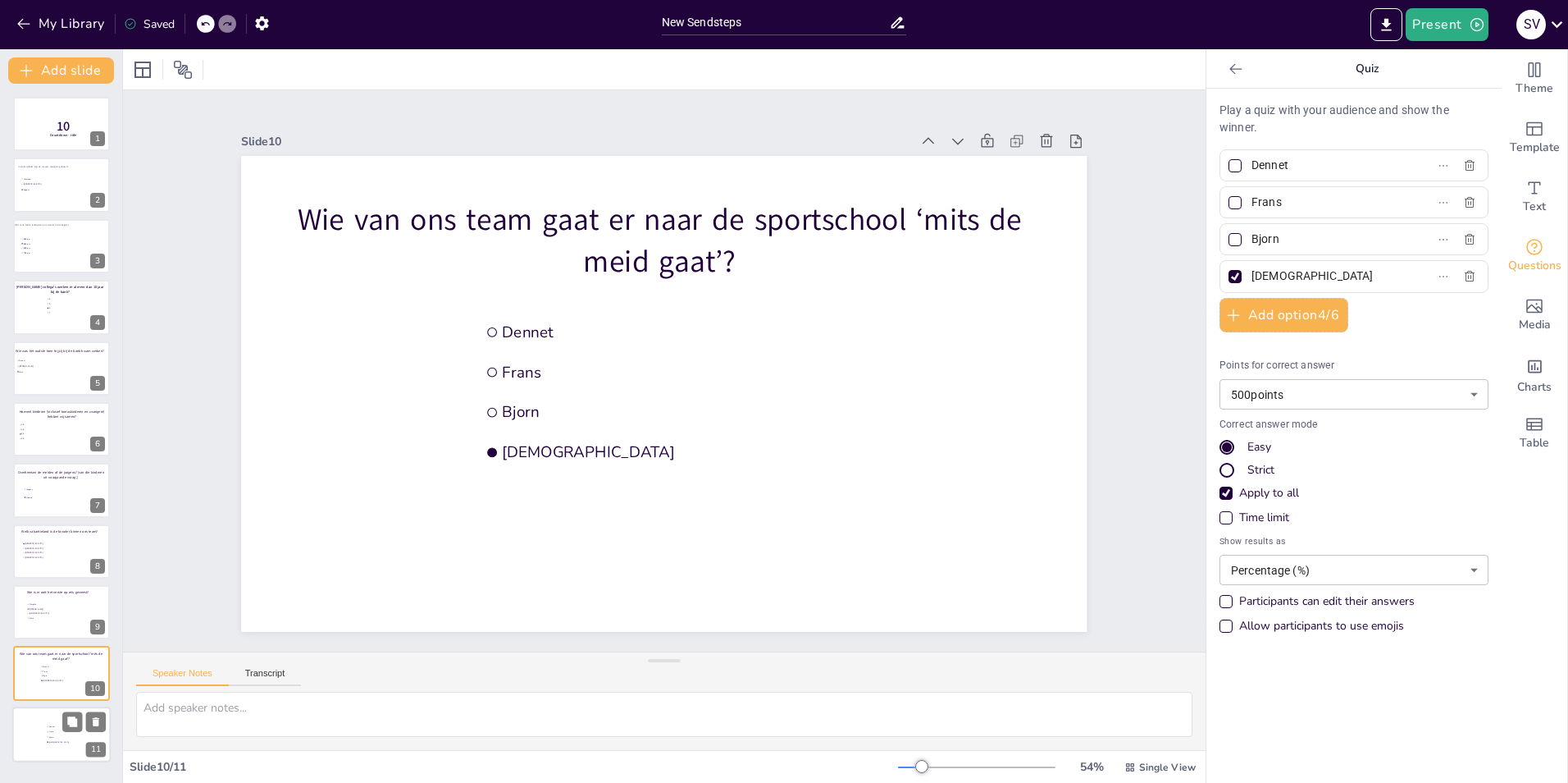
click at [54, 741] on span "[DEMOGRAPHIC_DATA]" at bounding box center [72, 742] width 46 height 3
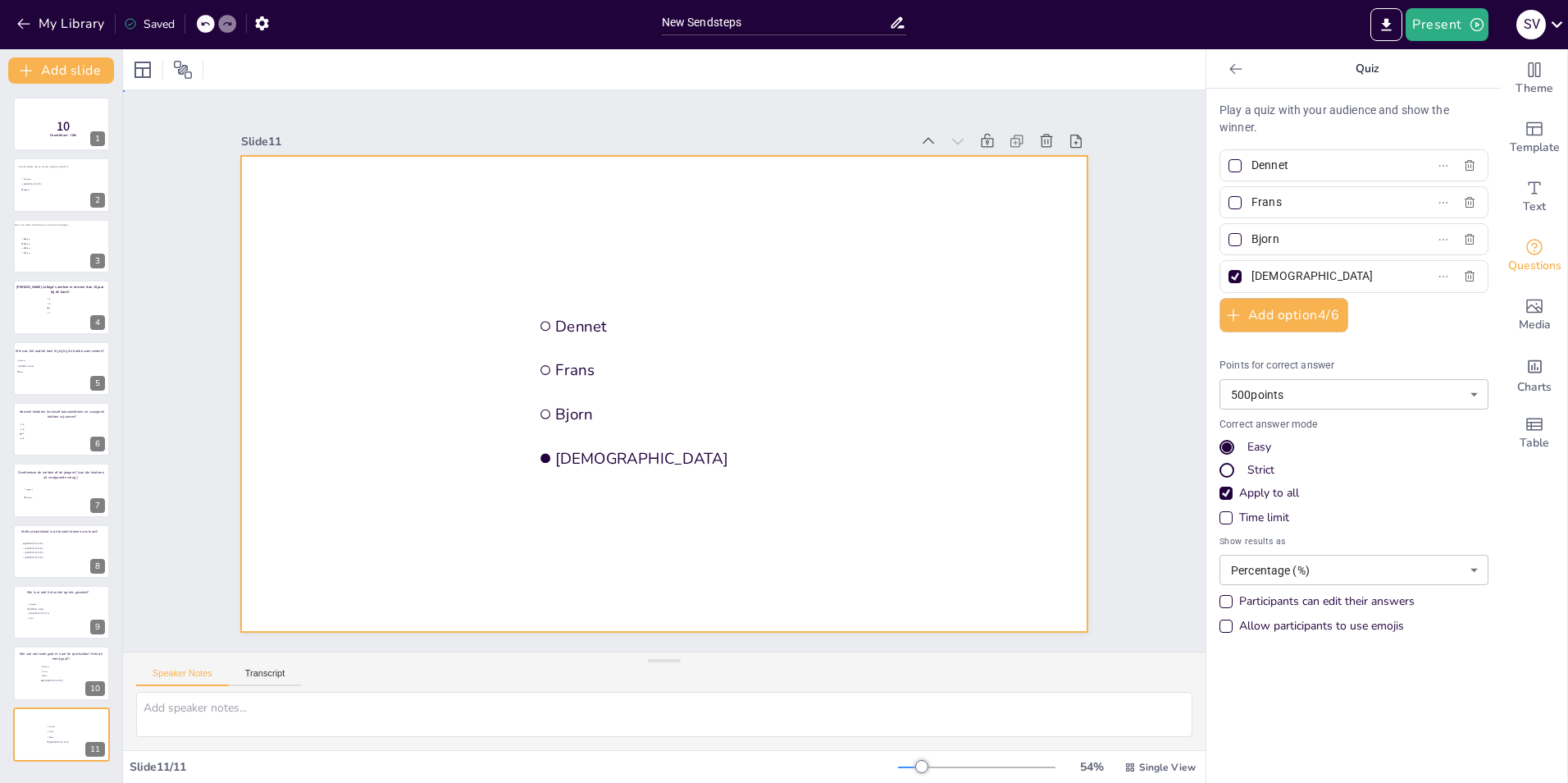
click at [359, 235] on div at bounding box center [664, 393] width 846 height 476
click at [1227, 72] on icon at bounding box center [1235, 68] width 17 height 17
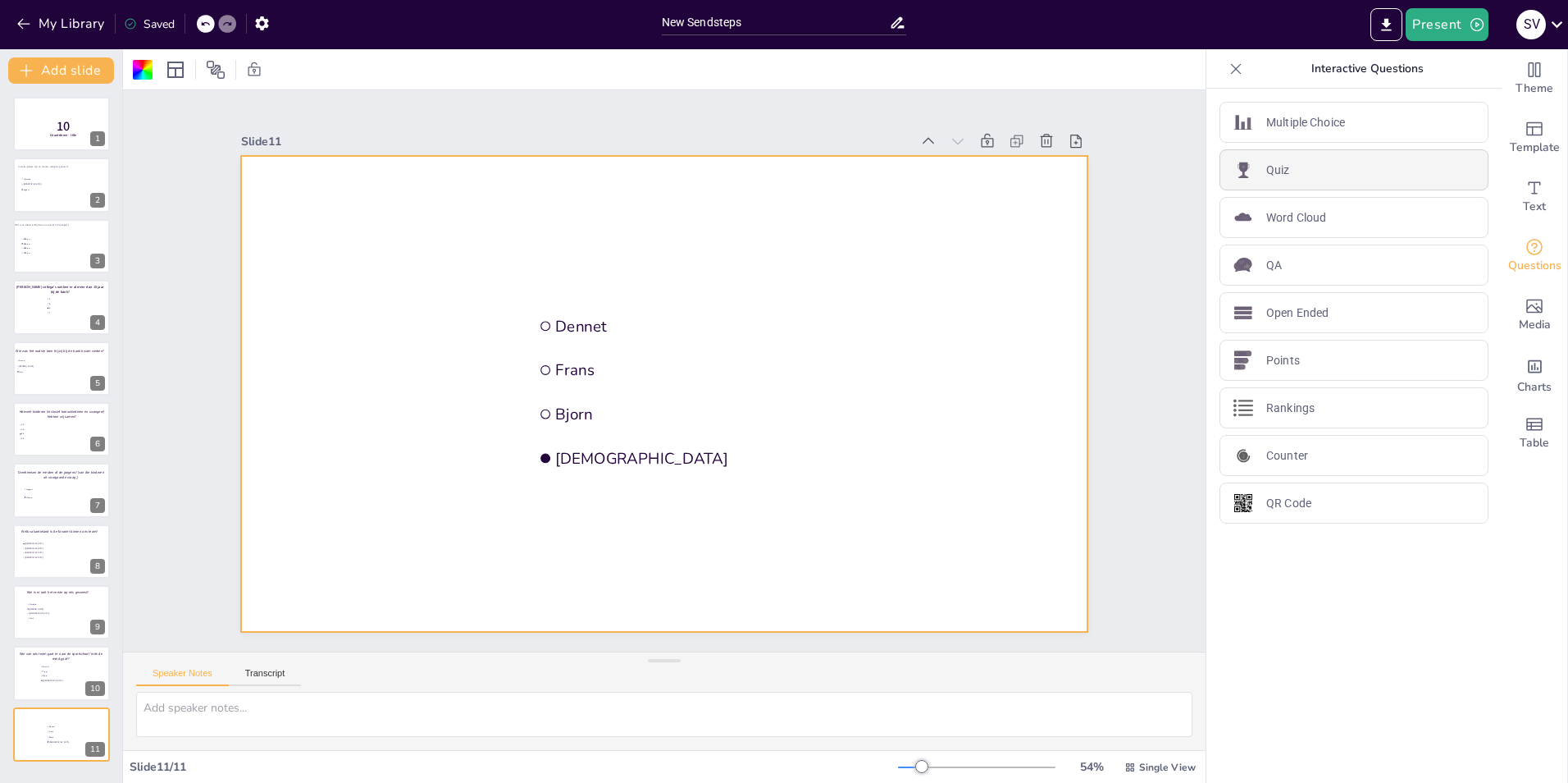
click at [1292, 163] on div "Quiz" at bounding box center [1354, 170] width 269 height 41
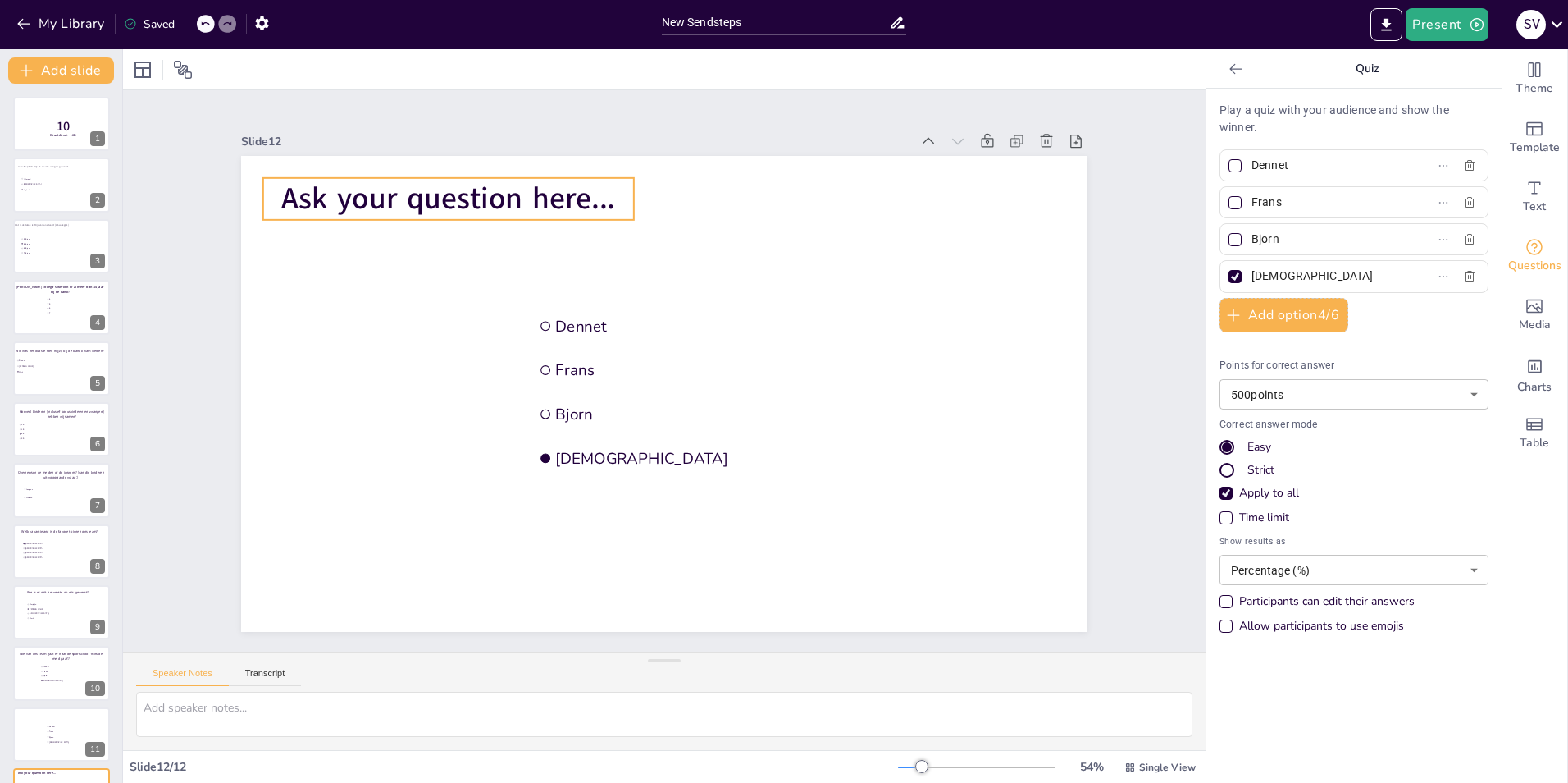
click at [370, 188] on span "Ask your question here..." at bounding box center [447, 198] width 334 height 41
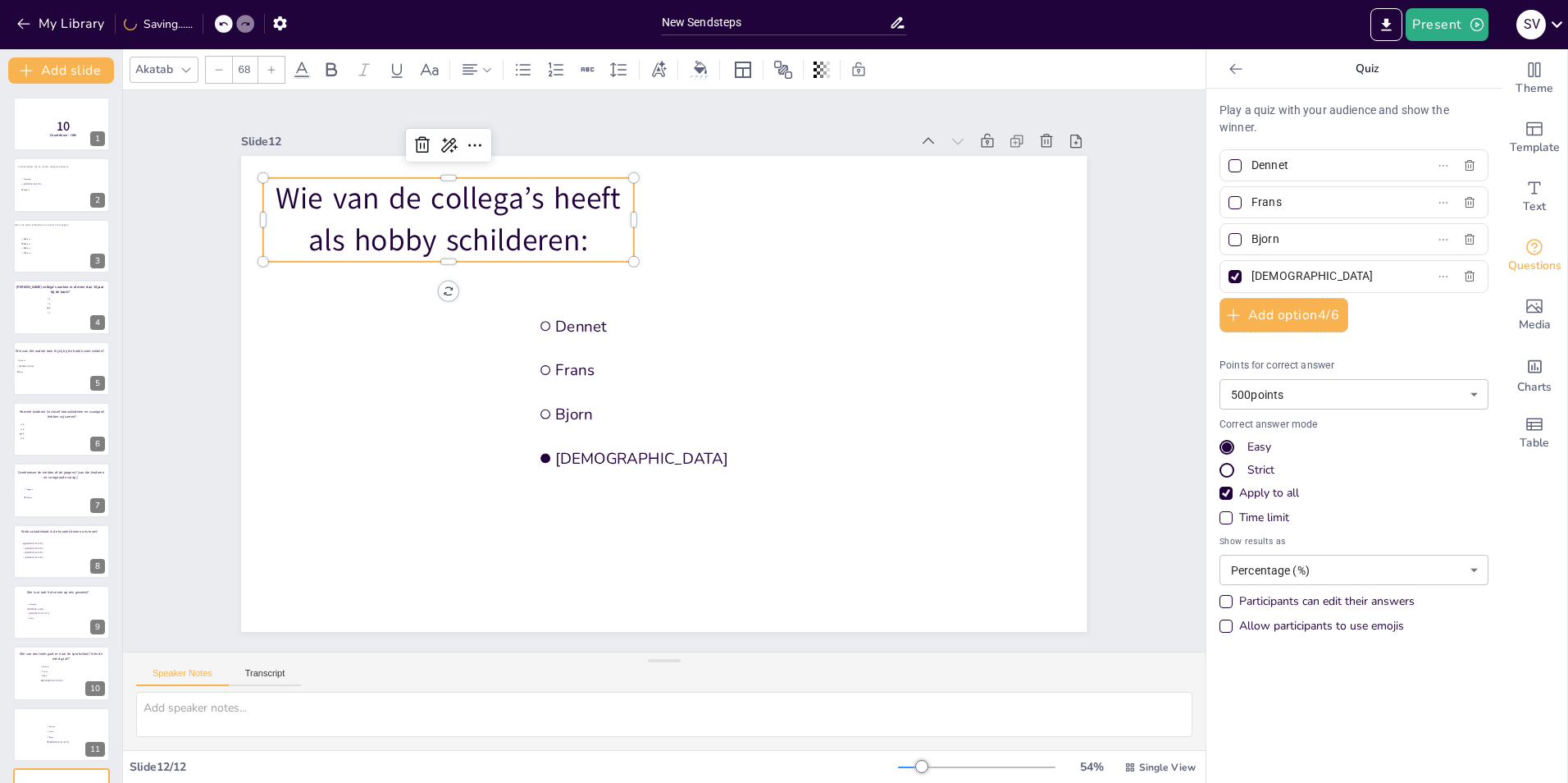
click at [375, 194] on p "Wie van de collega’s heeft als hobby schilderen:" at bounding box center [448, 220] width 370 height 84
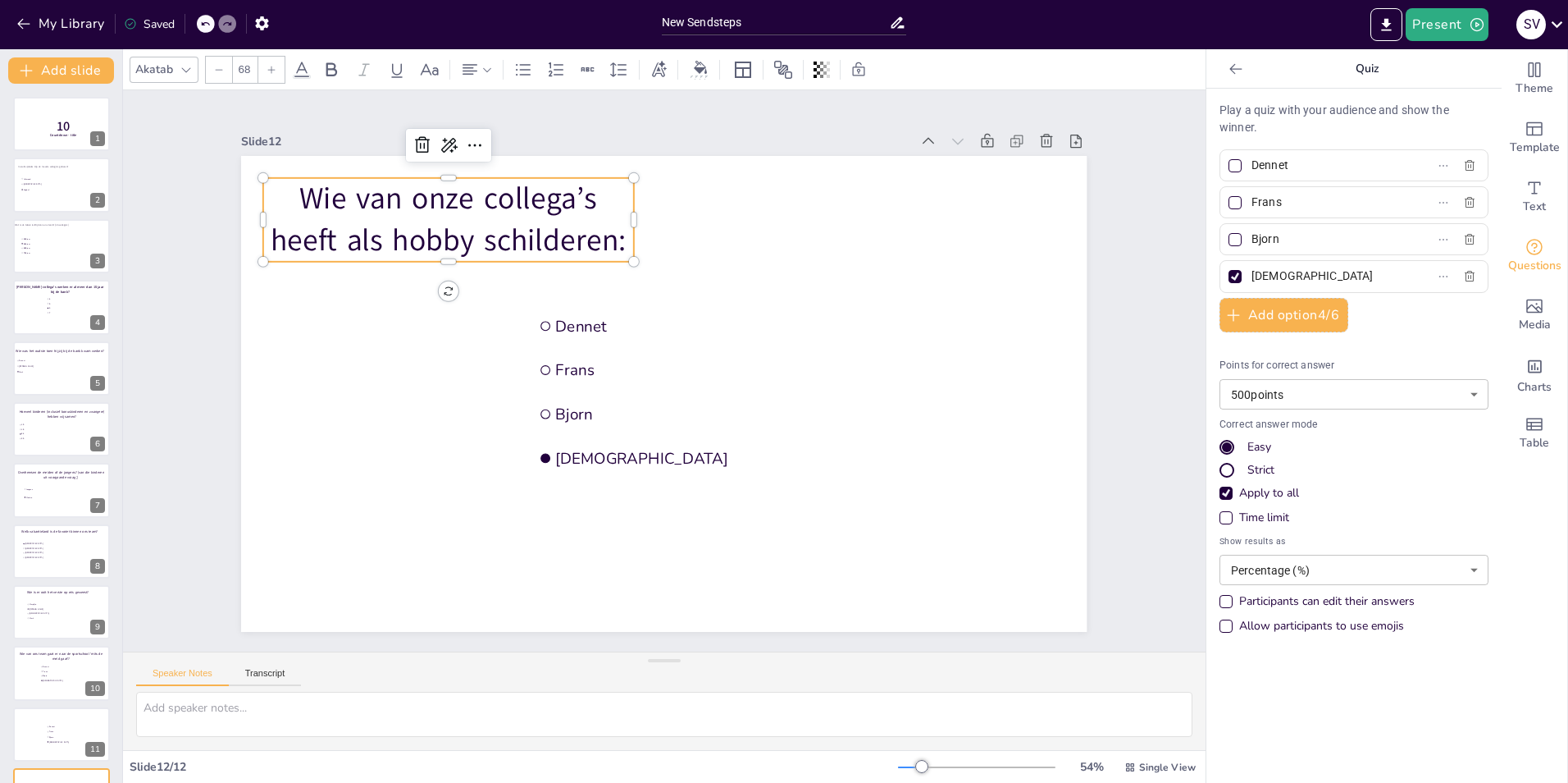
click at [592, 193] on p "Wie van onze collega’s heeft als hobby schilderen:" at bounding box center [448, 220] width 370 height 84
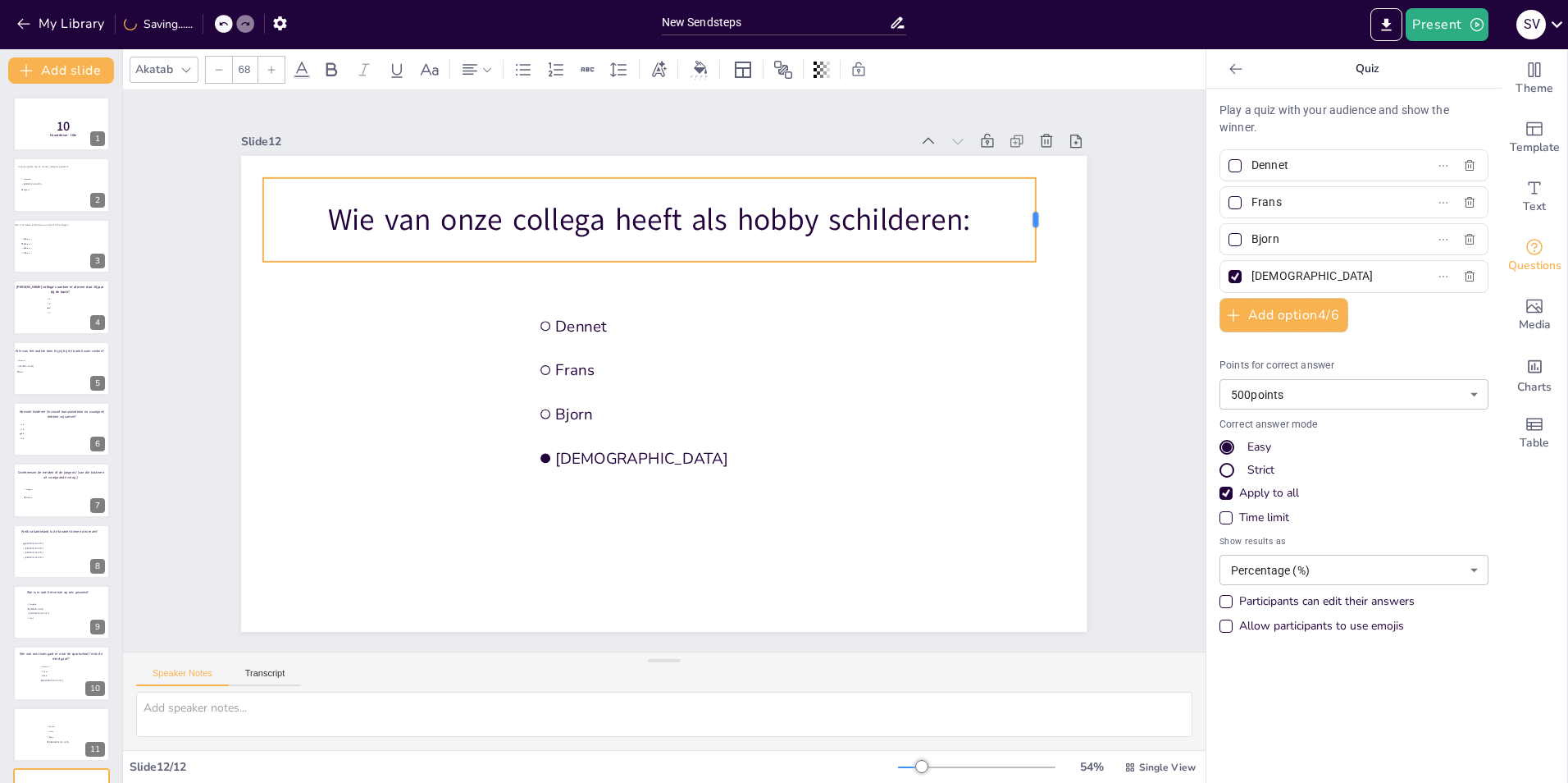
drag, startPoint x: 625, startPoint y: 214, endPoint x: 1027, endPoint y: 208, distance: 402.0
click at [1035, 208] on div at bounding box center [1041, 220] width 13 height 84
click at [591, 215] on p "Wie van onze collega heeft als hobby schilderen:" at bounding box center [650, 220] width 772 height 42
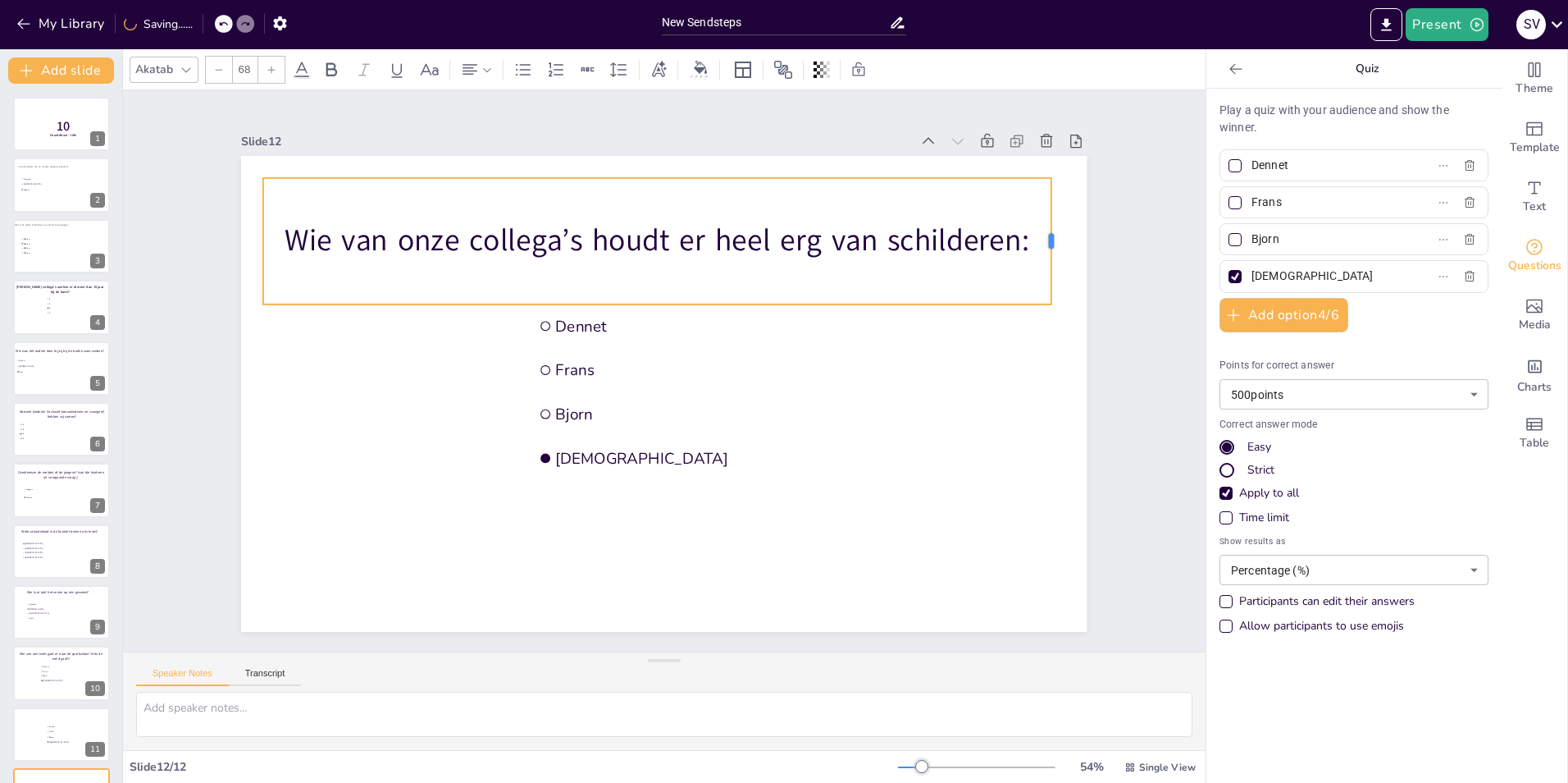
drag, startPoint x: 622, startPoint y: 235, endPoint x: 1039, endPoint y: 209, distance: 417.8
click at [1051, 209] on div at bounding box center [1057, 241] width 13 height 126
click at [1024, 230] on p "Wie van onze collega’s houdt er heel erg van schilderen:" at bounding box center [657, 241] width 787 height 42
drag, startPoint x: 622, startPoint y: 234, endPoint x: 1063, endPoint y: 228, distance: 441.0
click at [1074, 228] on div at bounding box center [1080, 241] width 13 height 126
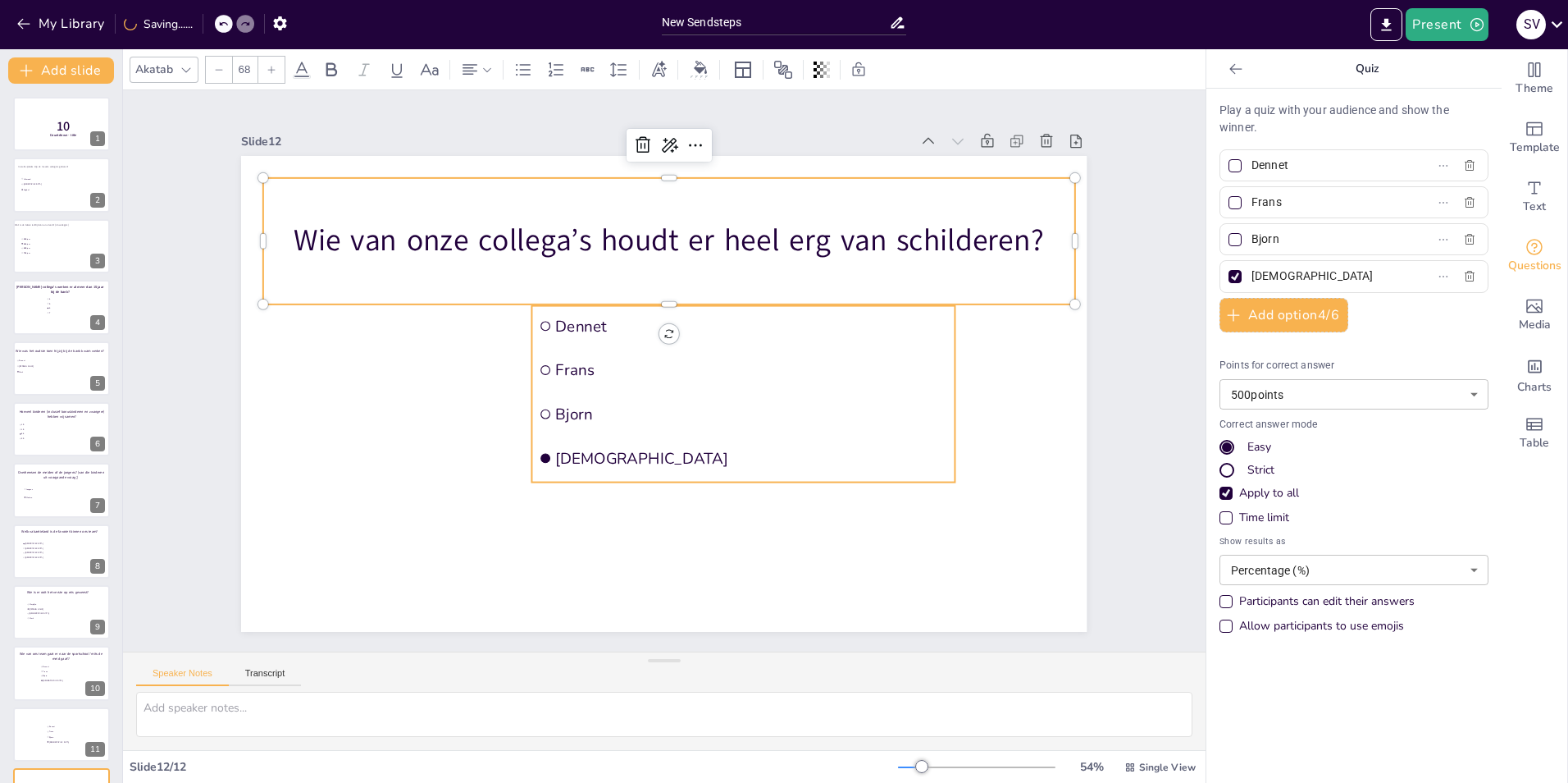
click at [559, 360] on span "Frans" at bounding box center [752, 369] width 392 height 20
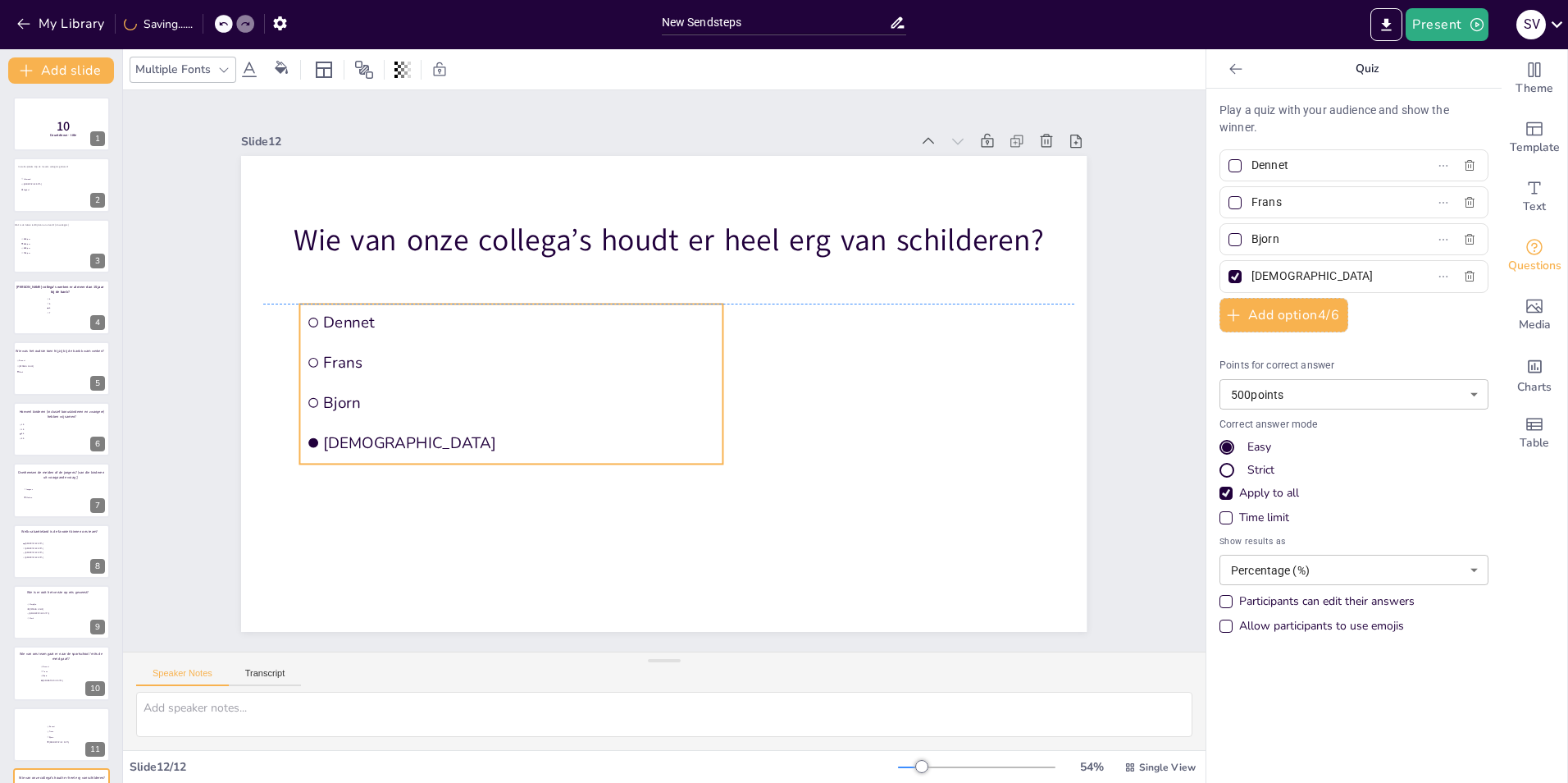
drag, startPoint x: 586, startPoint y: 358, endPoint x: 349, endPoint y: 356, distance: 237.0
click at [349, 356] on span "Frans" at bounding box center [520, 362] width 392 height 20
click at [1305, 161] on input "Dennet" at bounding box center [1328, 165] width 152 height 24
type input "D"
type input "Renske"
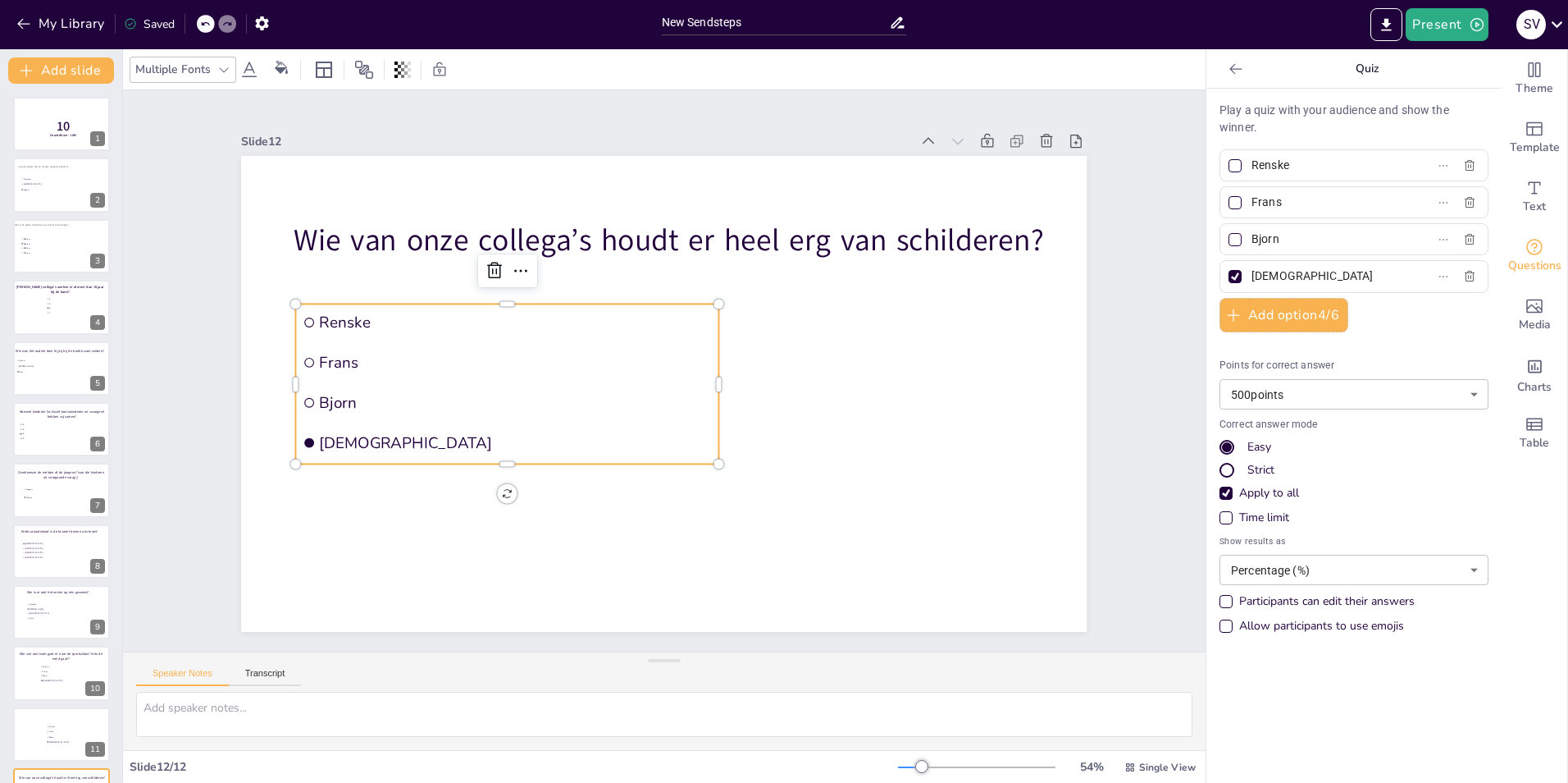
drag, startPoint x: 1274, startPoint y: 200, endPoint x: 1238, endPoint y: 201, distance: 36.0
click at [1245, 201] on span "Frans" at bounding box center [1321, 201] width 152 height 24
click at [1252, 201] on input "Frans" at bounding box center [1328, 201] width 152 height 24
type input "Ardy"
drag, startPoint x: 1269, startPoint y: 233, endPoint x: 1239, endPoint y: 235, distance: 30.1
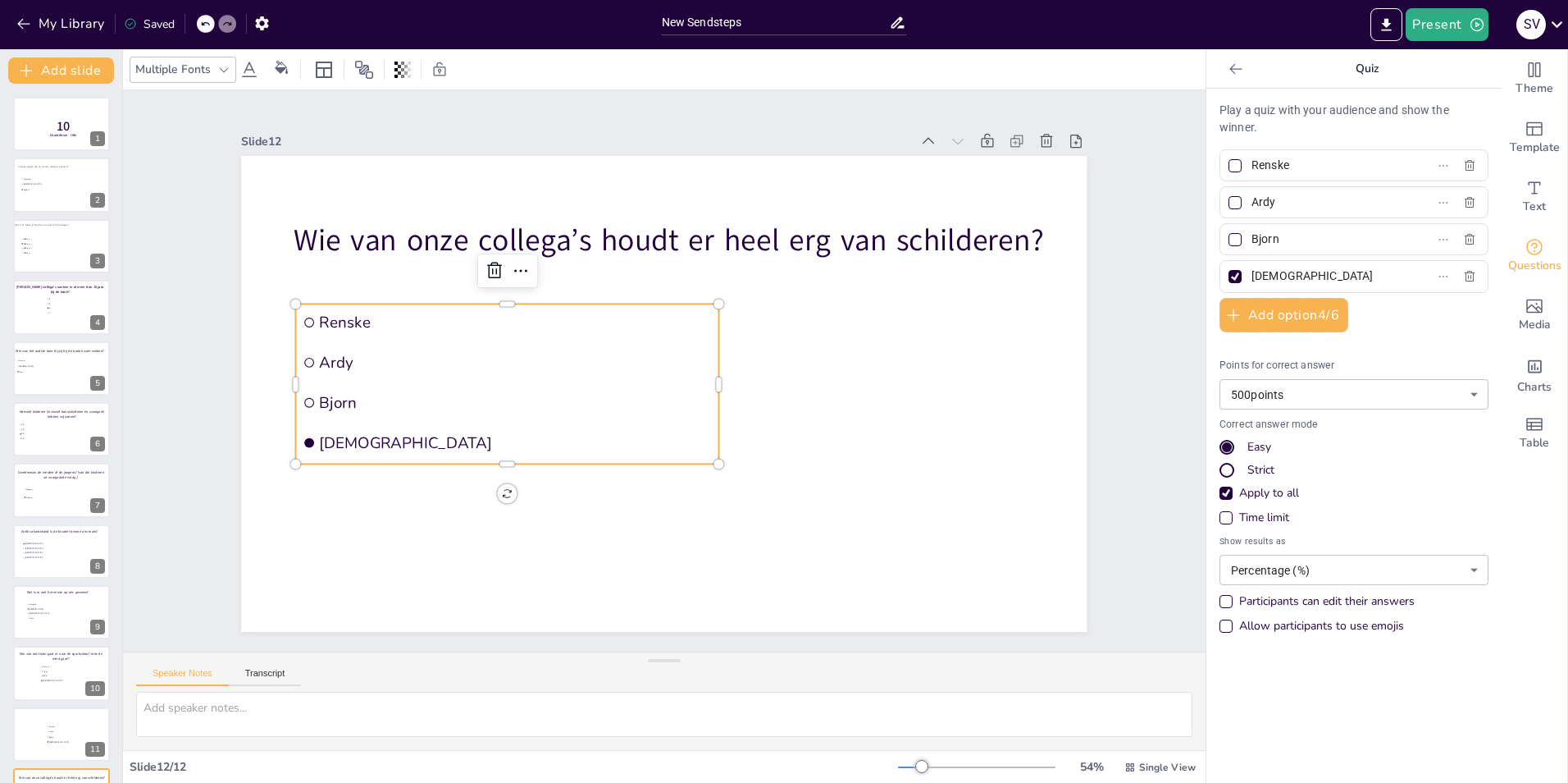
click at [1245, 235] on span "Bjorn" at bounding box center [1321, 239] width 152 height 24
click at [1252, 235] on input "Bjorn" at bounding box center [1328, 239] width 152 height 24
type input "Lilly"
drag, startPoint x: 1312, startPoint y: 283, endPoint x: 1241, endPoint y: 275, distance: 71.4
click at [1252, 275] on input "[DEMOGRAPHIC_DATA]" at bounding box center [1328, 276] width 152 height 24
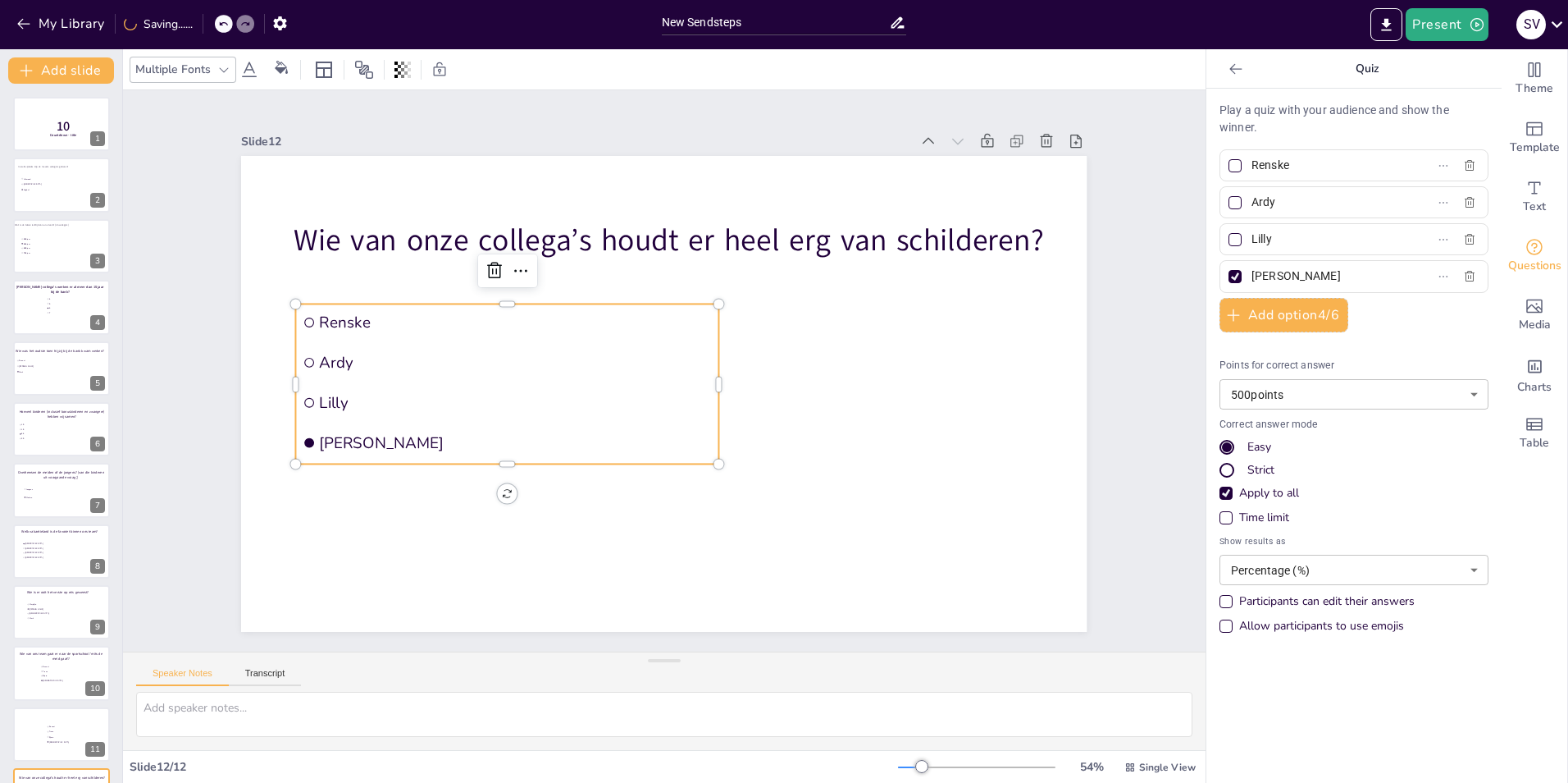
type input "[PERSON_NAME]"
click at [1226, 239] on div at bounding box center [1235, 239] width 19 height 19
click at [1252, 239] on input "Lilly" at bounding box center [1328, 239] width 152 height 24
checkbox input "true"
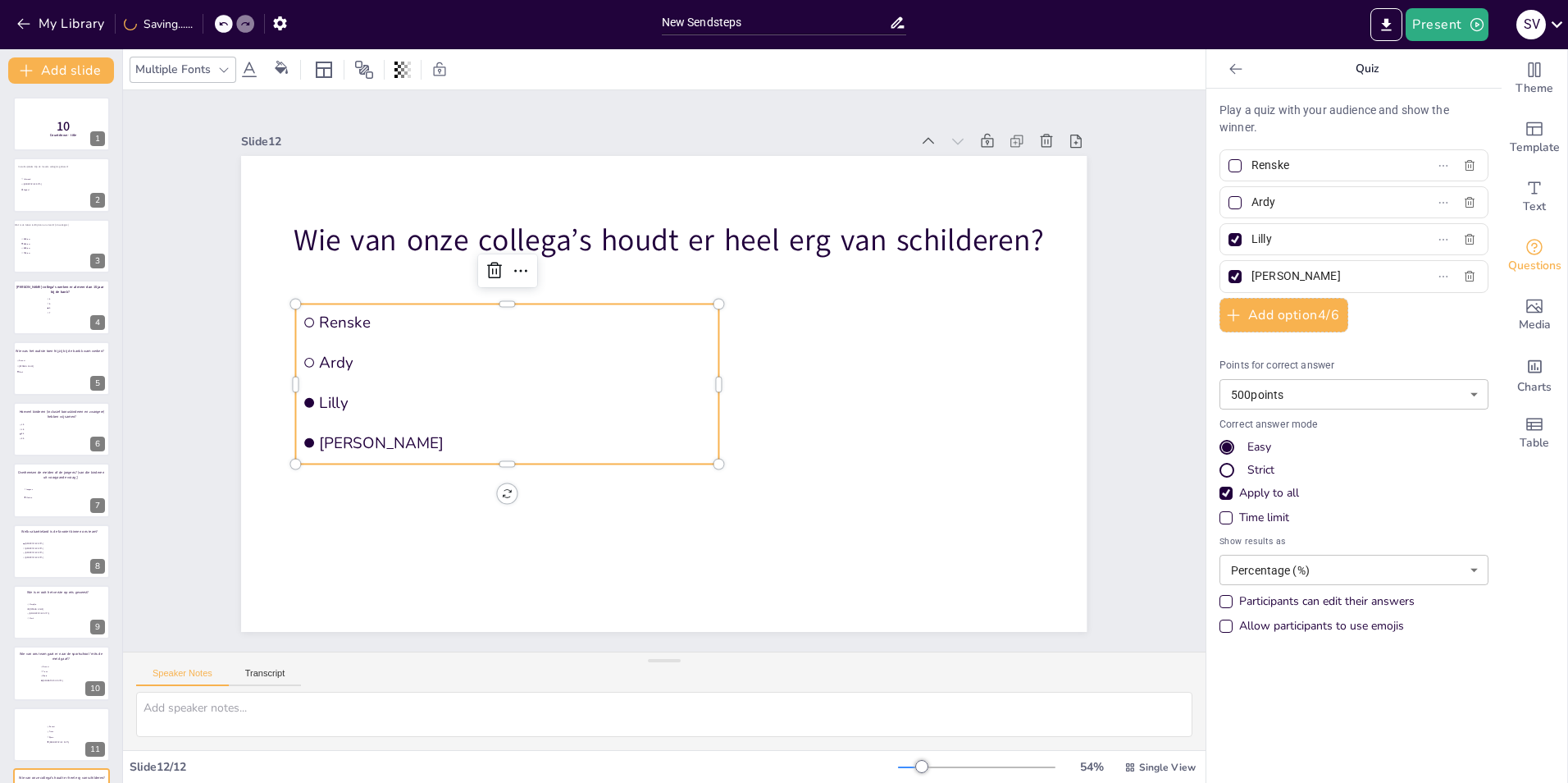
click at [1231, 277] on div at bounding box center [1234, 276] width 8 height 8
click at [1252, 277] on input "[PERSON_NAME]" at bounding box center [1328, 276] width 152 height 24
checkbox input "false"
click at [146, 23] on div "Saved" at bounding box center [149, 25] width 51 height 16
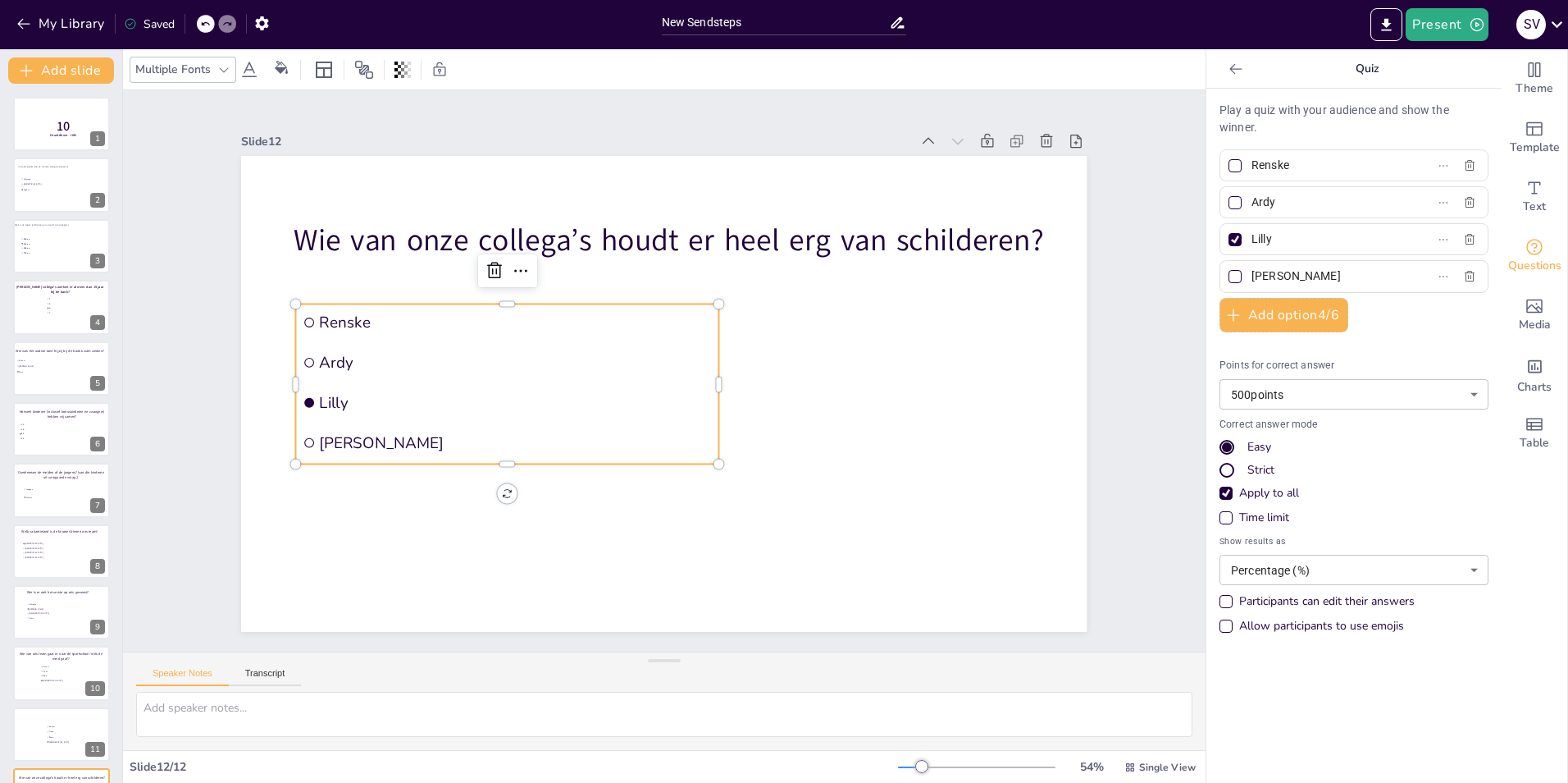
click at [146, 23] on div "Saved" at bounding box center [149, 25] width 51 height 16
click at [123, 18] on icon at bounding box center [130, 24] width 13 height 13
click at [133, 25] on icon at bounding box center [130, 24] width 13 height 13
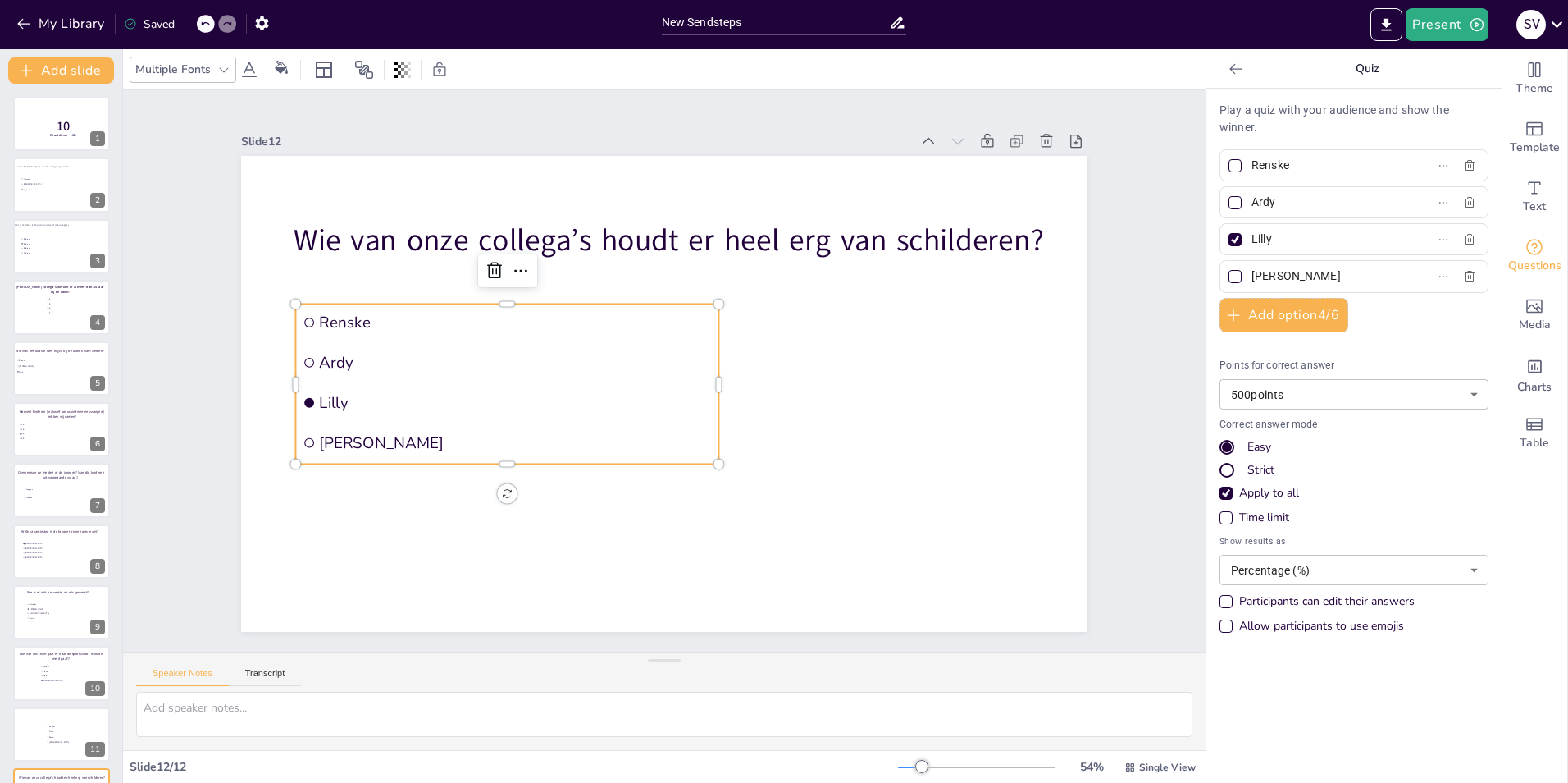
click at [133, 25] on icon at bounding box center [130, 24] width 13 height 13
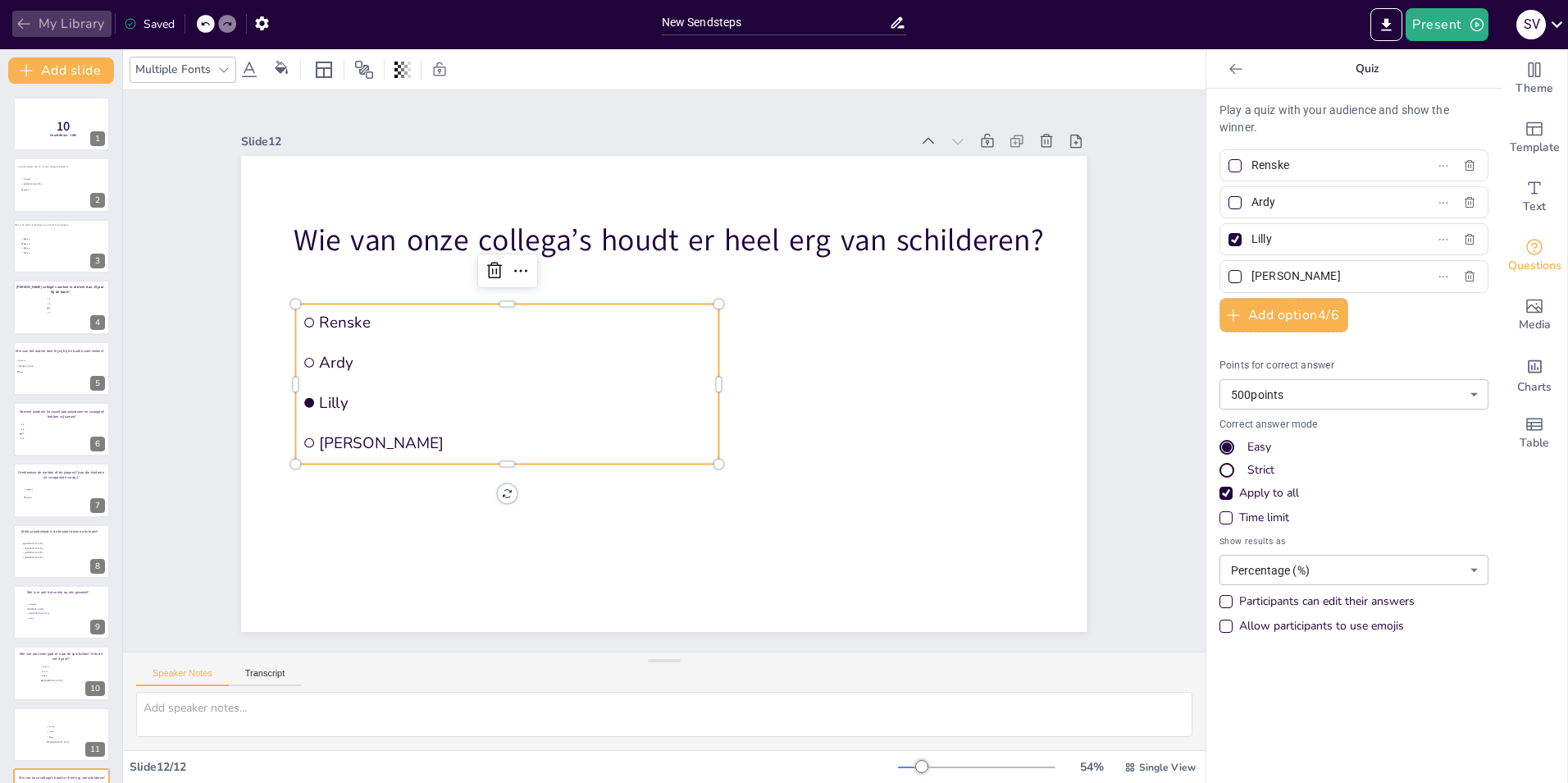
click at [23, 19] on icon "button" at bounding box center [24, 25] width 12 height 11
